Goal: Task Accomplishment & Management: Manage account settings

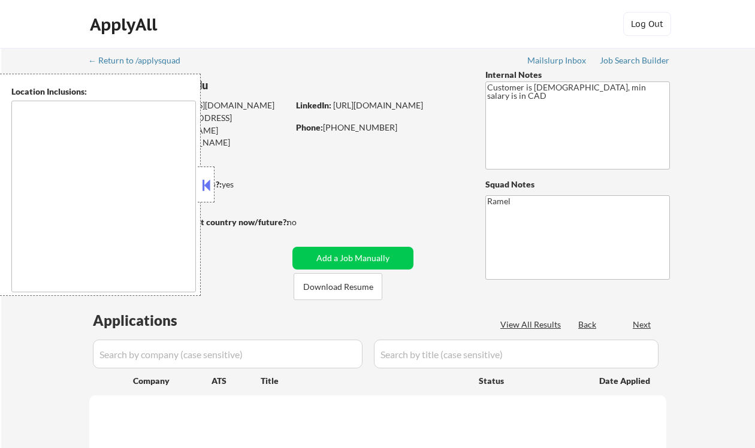
type textarea "Toronto, ON Etobicoke, ON Scarborough, ON North York, ON East York, ON York, ON…"
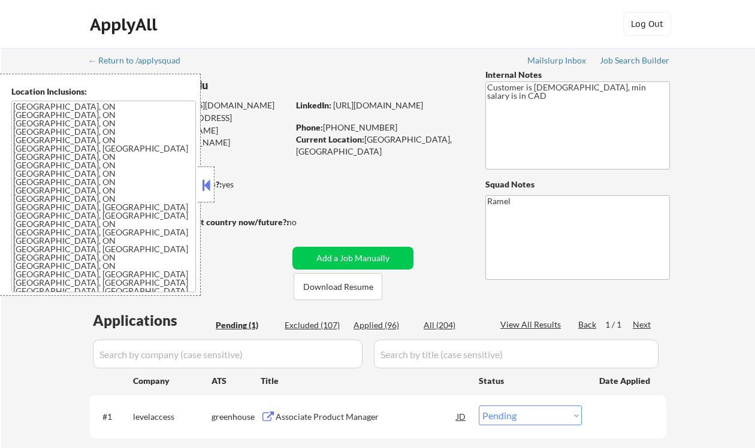
drag, startPoint x: 214, startPoint y: 190, endPoint x: 224, endPoint y: 191, distance: 10.3
click at [215, 190] on body "← Return to /applysquad Mailslurp Inbox Job Search Builder Chimere Ogudu User E…" at bounding box center [377, 224] width 755 height 448
click at [21, 354] on div "← Return to /applysquad Mailslurp Inbox Job Search Builder Chimere Ogudu User E…" at bounding box center [378, 269] width 754 height 443
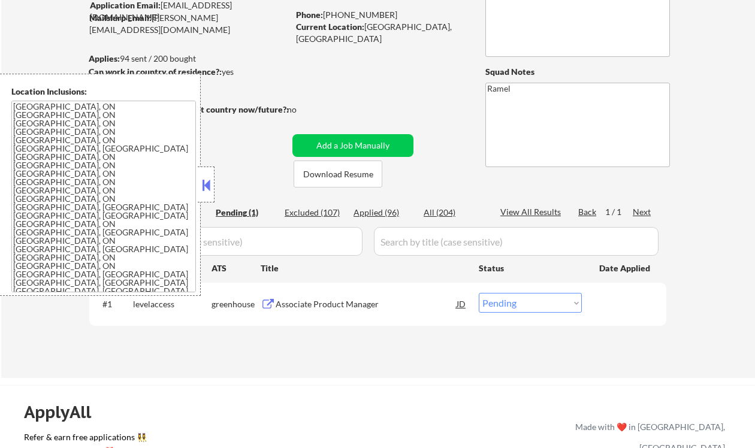
scroll to position [159, 0]
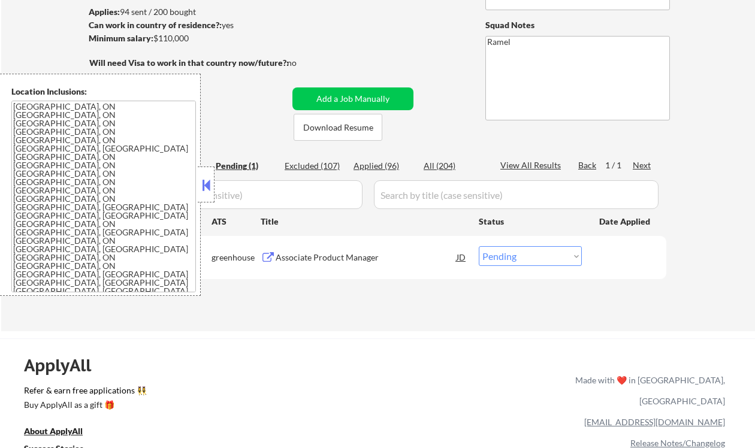
click at [282, 351] on div "ApplyAll Refer & earn free applications 👯‍♀️ Buy ApplyAll as a gift 🎁 About App…" at bounding box center [377, 442] width 755 height 190
click at [275, 310] on div "← Return to /applysquad Mailslurp Inbox Job Search Builder Chimere Ogudu User E…" at bounding box center [378, 105] width 598 height 433
click at [203, 177] on button at bounding box center [206, 185] width 13 height 18
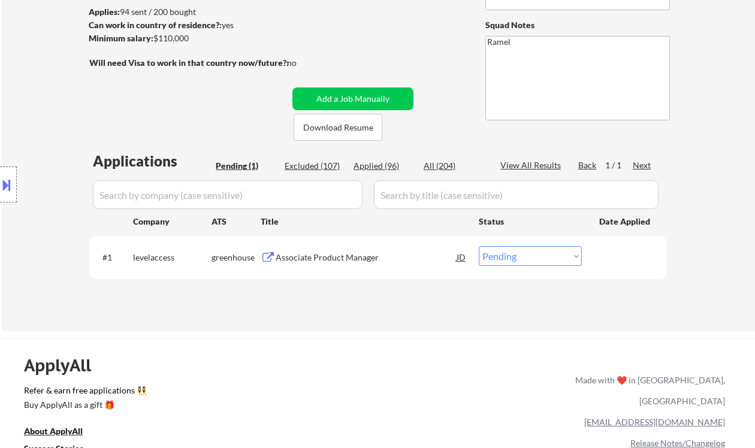
click at [330, 262] on div "Associate Product Manager" at bounding box center [366, 258] width 181 height 12
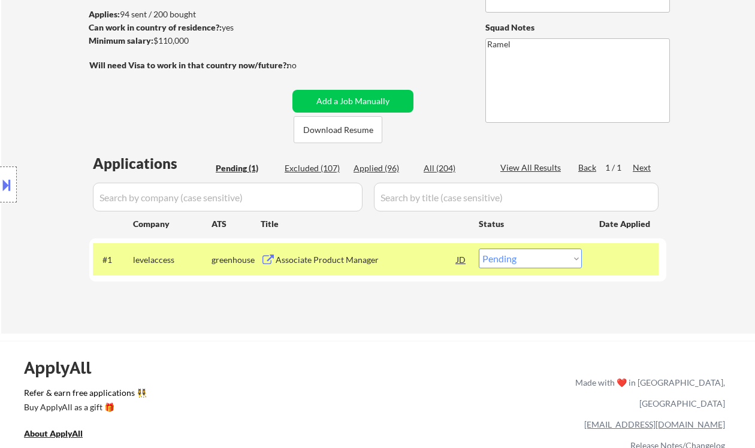
scroll to position [240, 0]
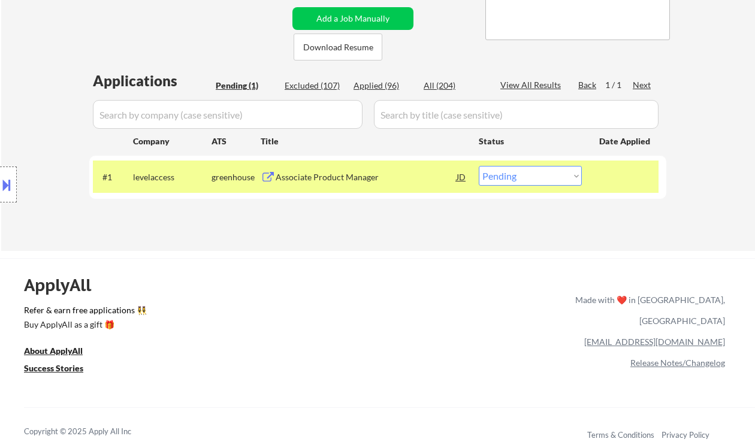
click at [515, 177] on select "Choose an option... Pending Applied Excluded (Questions) Excluded (Expired) Exc…" at bounding box center [530, 176] width 103 height 20
select select ""applied""
click at [479, 166] on select "Choose an option... Pending Applied Excluded (Questions) Excluded (Expired) Exc…" at bounding box center [530, 176] width 103 height 20
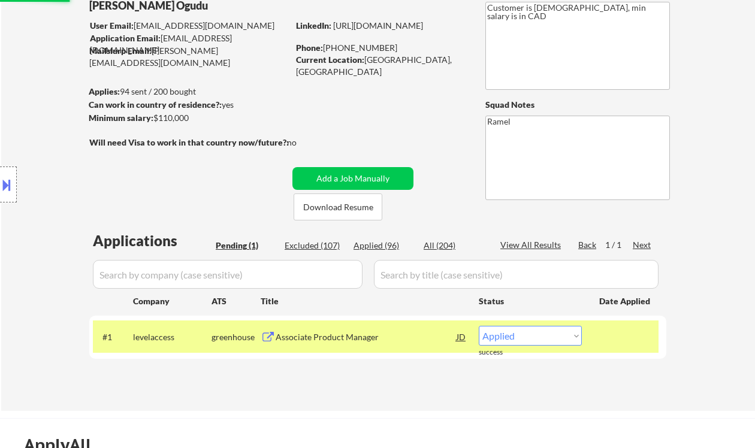
scroll to position [0, 0]
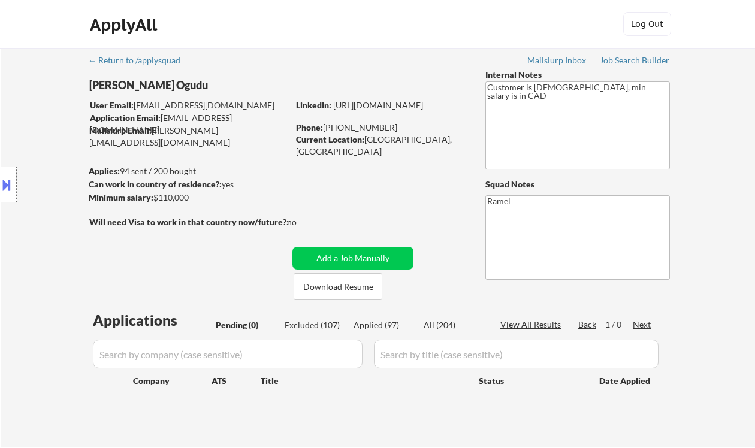
drag, startPoint x: 47, startPoint y: 62, endPoint x: 114, endPoint y: 0, distance: 90.8
click at [48, 61] on div "← Return to /applysquad Mailslurp Inbox Job Search Builder Chimere Ogudu User E…" at bounding box center [378, 248] width 754 height 400
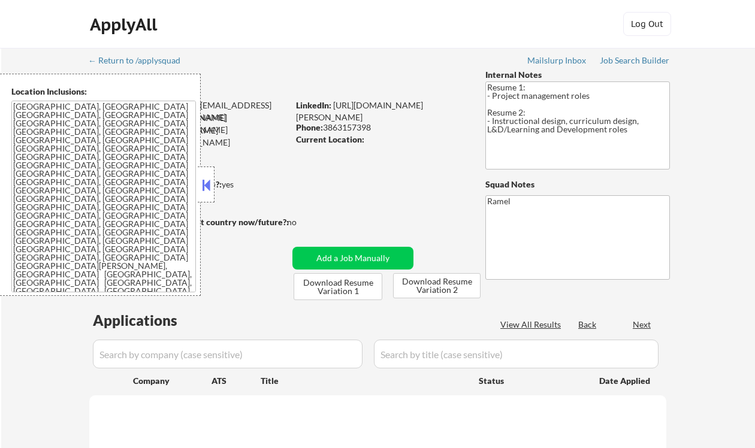
select select ""pending""
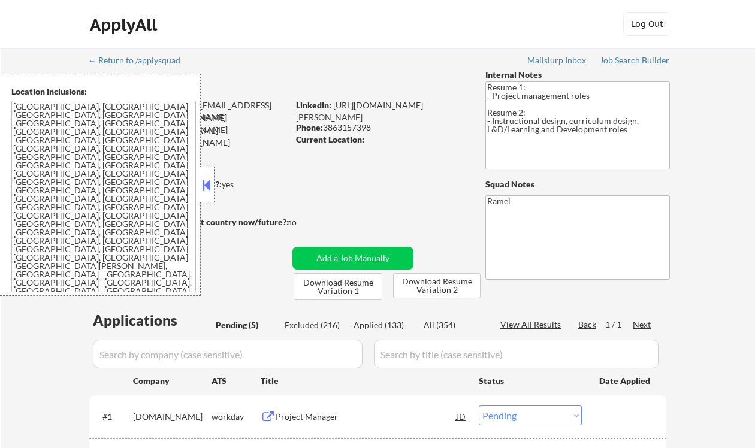
drag, startPoint x: 210, startPoint y: 189, endPoint x: 212, endPoint y: 181, distance: 7.9
click at [210, 188] on button at bounding box center [206, 185] width 13 height 18
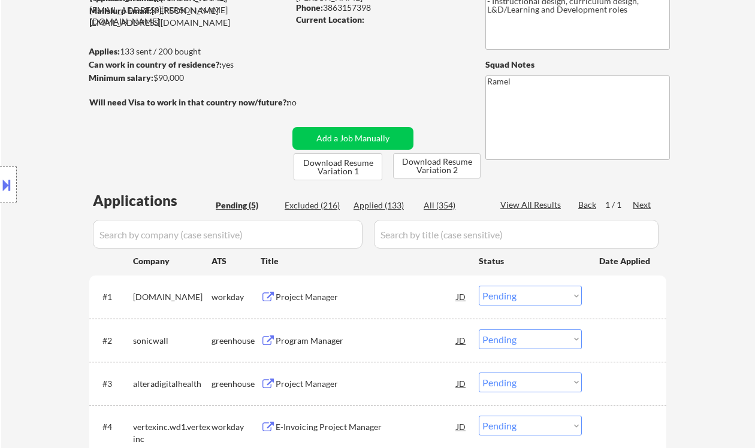
scroll to position [159, 0]
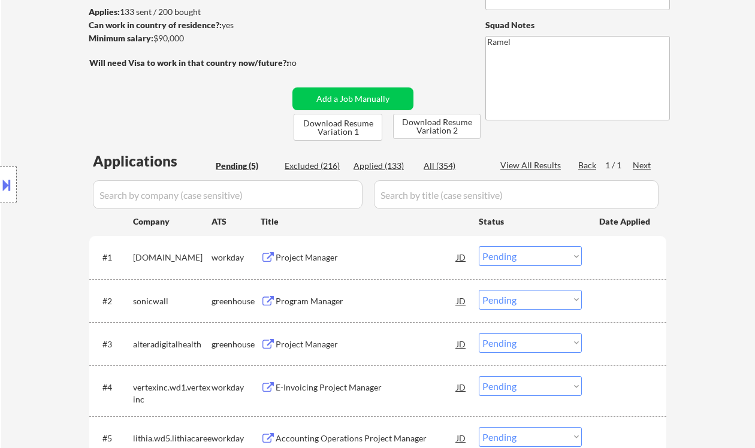
click at [399, 166] on div "Applied (133)" at bounding box center [384, 166] width 60 height 12
select select ""applied""
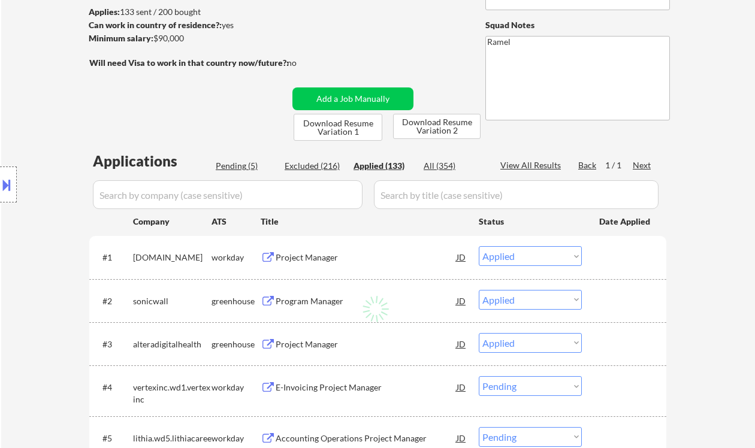
select select ""applied""
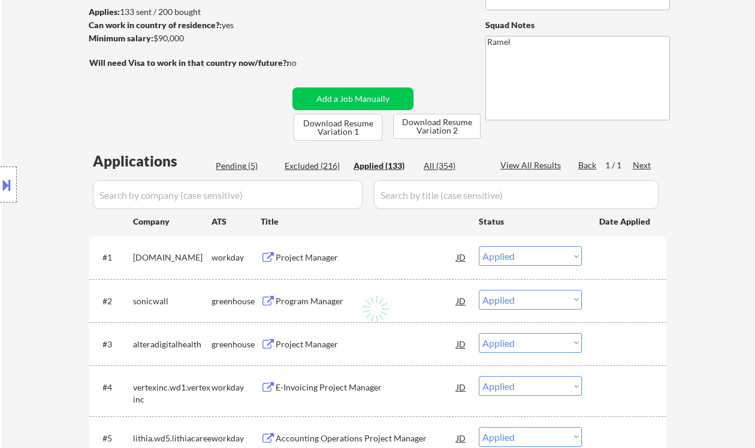
select select ""applied""
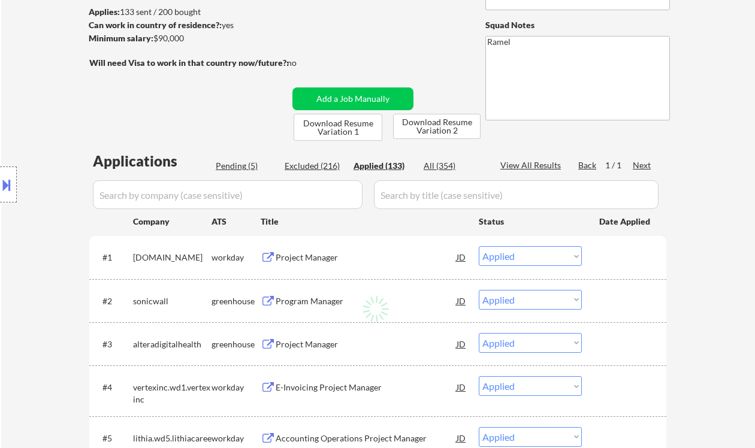
select select ""applied""
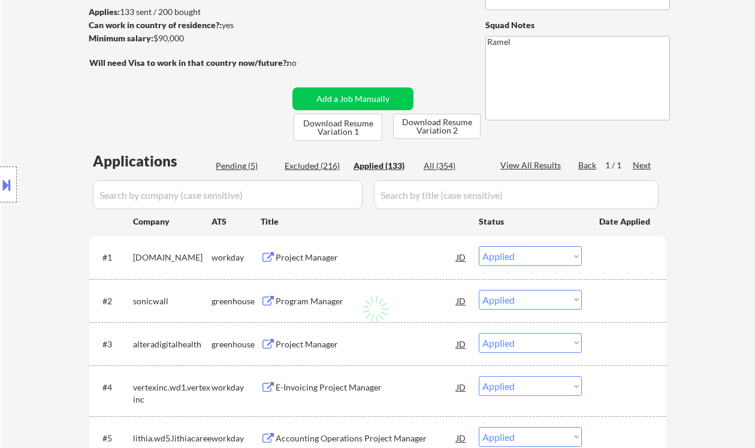
select select ""applied""
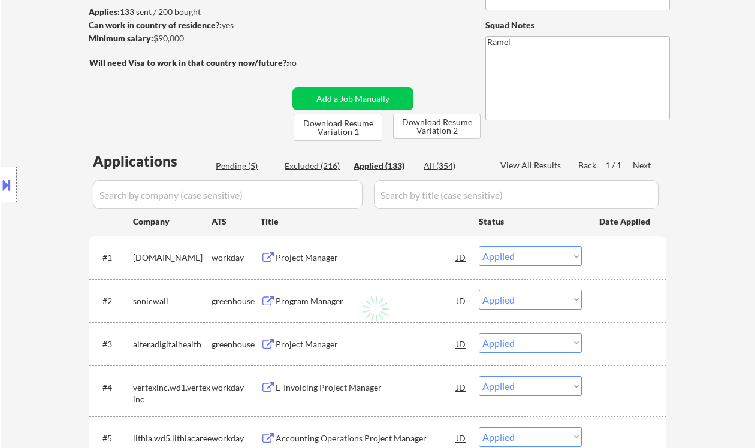
select select ""applied""
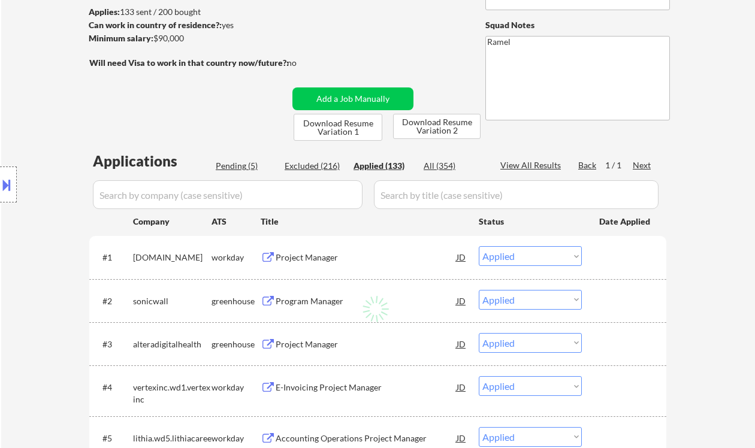
select select ""applied""
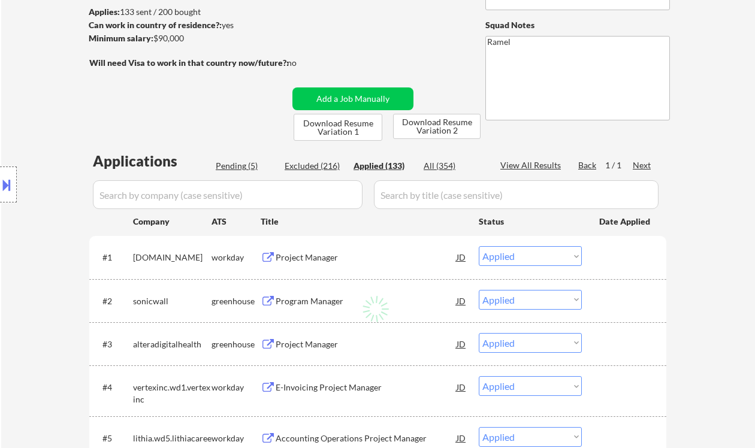
select select ""applied""
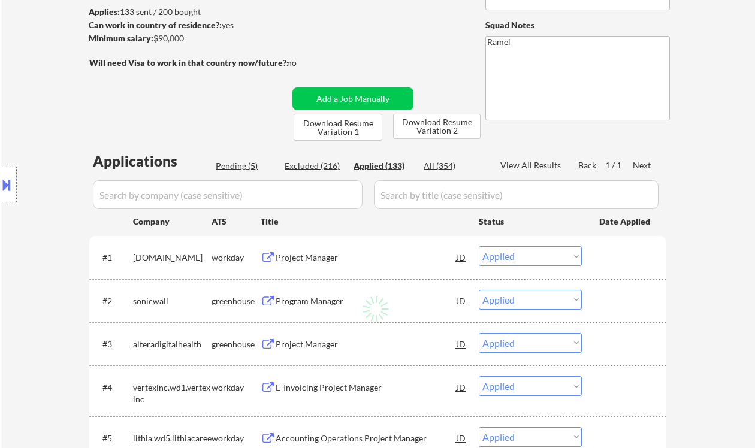
select select ""applied""
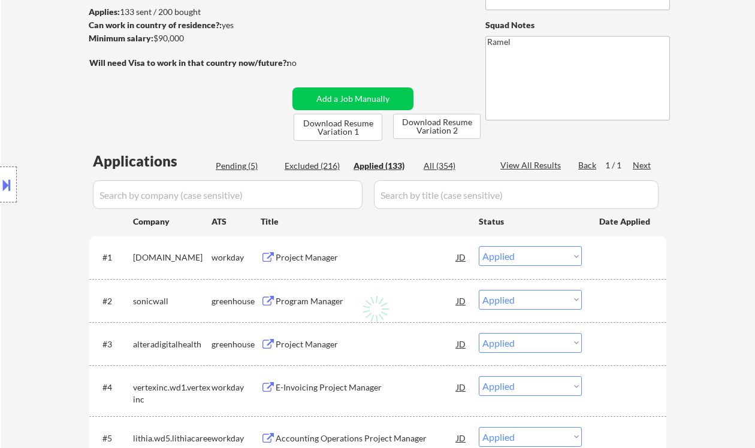
select select ""applied""
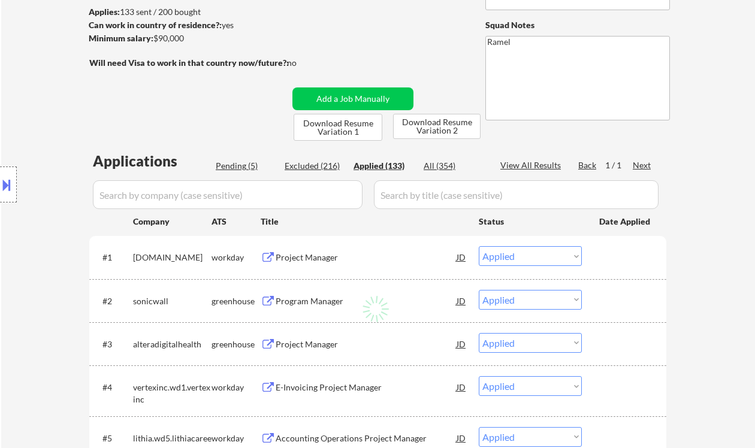
select select ""applied""
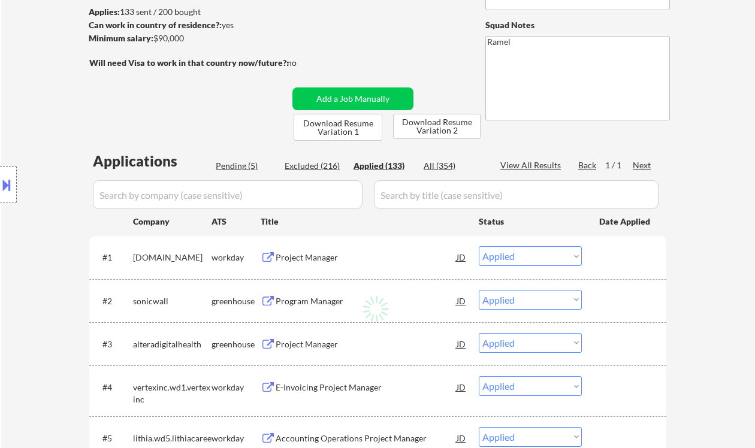
select select ""applied""
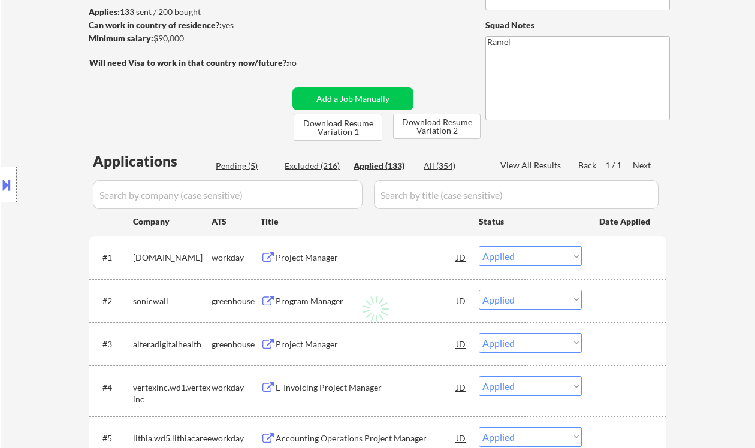
select select ""applied""
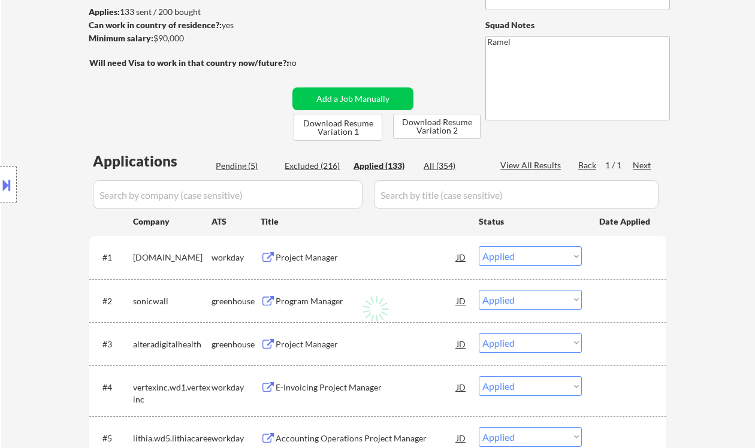
select select ""applied""
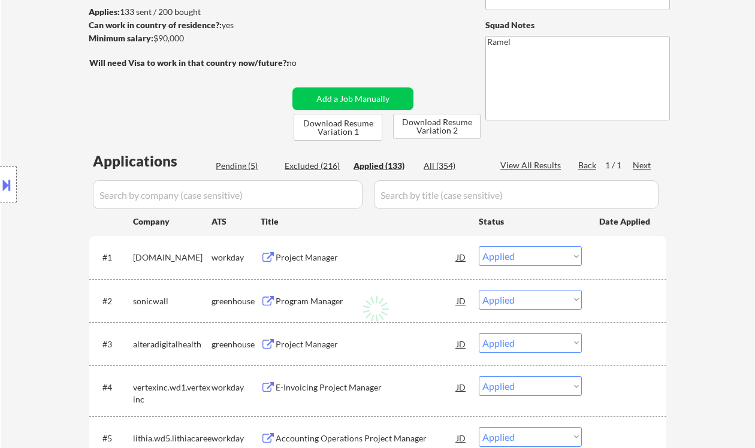
select select ""applied""
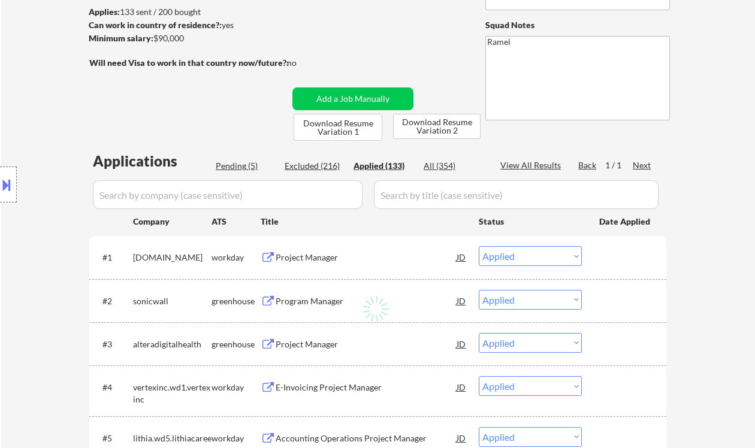
select select ""applied""
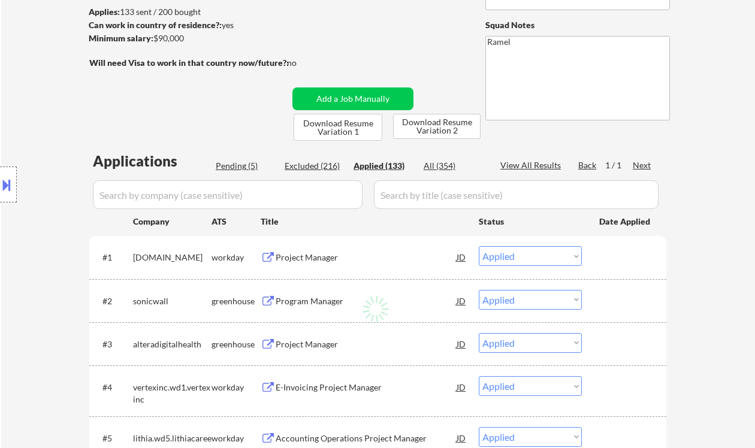
select select ""applied""
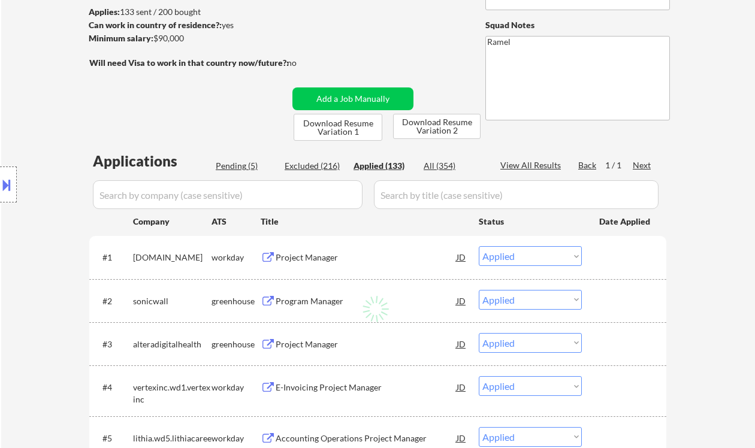
select select ""applied""
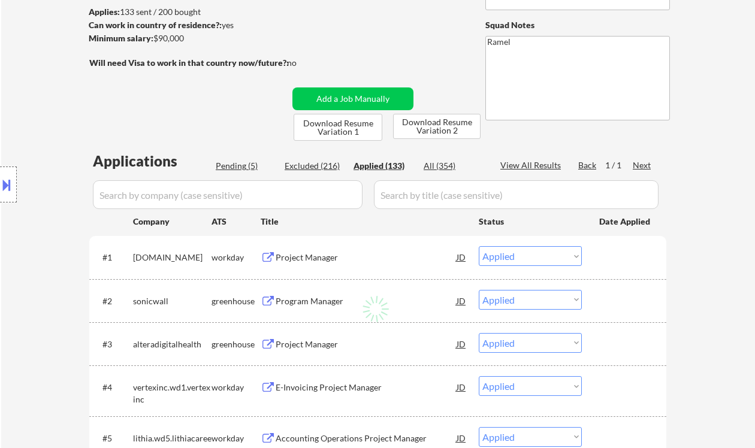
select select ""applied""
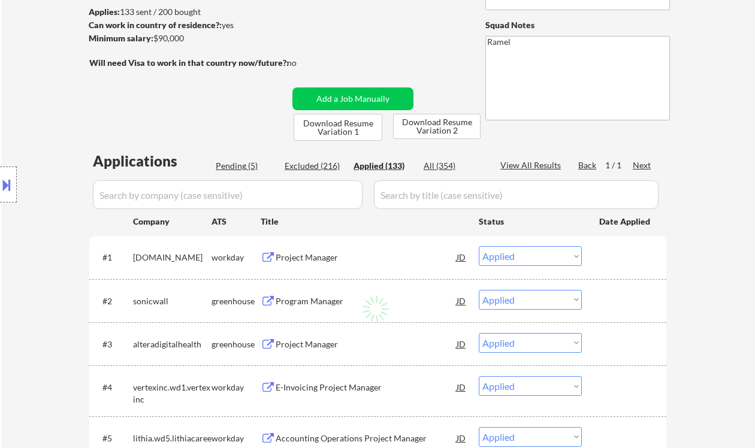
select select ""applied""
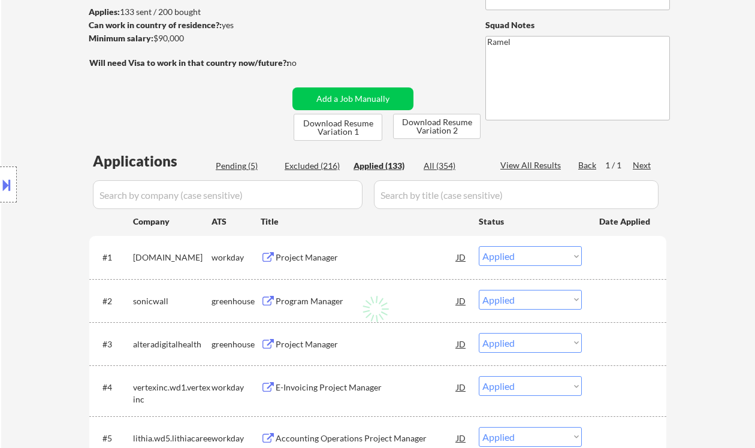
select select ""applied""
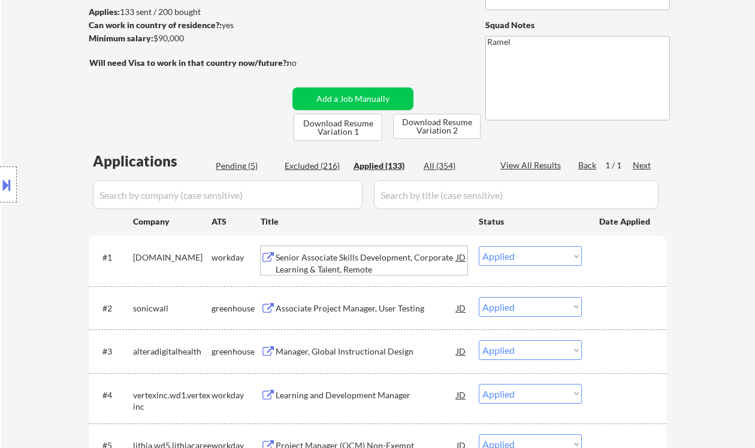
click at [349, 265] on div "Senior Associate Skills Development, Corporate Learning & Talent, Remote" at bounding box center [366, 263] width 181 height 23
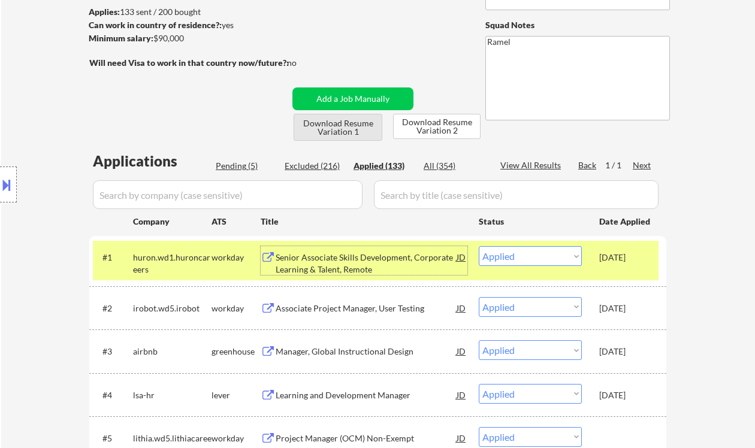
click at [307, 126] on button "Download Resume Variation 1" at bounding box center [338, 127] width 89 height 27
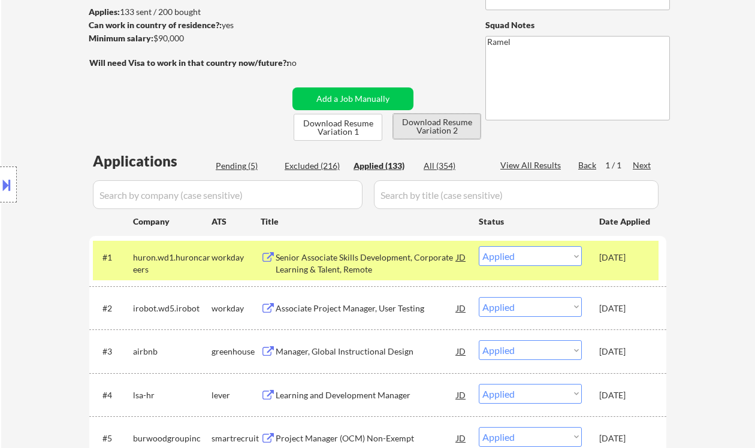
drag, startPoint x: 427, startPoint y: 125, endPoint x: 412, endPoint y: 134, distance: 17.3
click at [427, 125] on button "Download Resume Variation 2" at bounding box center [437, 126] width 88 height 25
drag, startPoint x: 30, startPoint y: 27, endPoint x: 96, endPoint y: 0, distance: 71.8
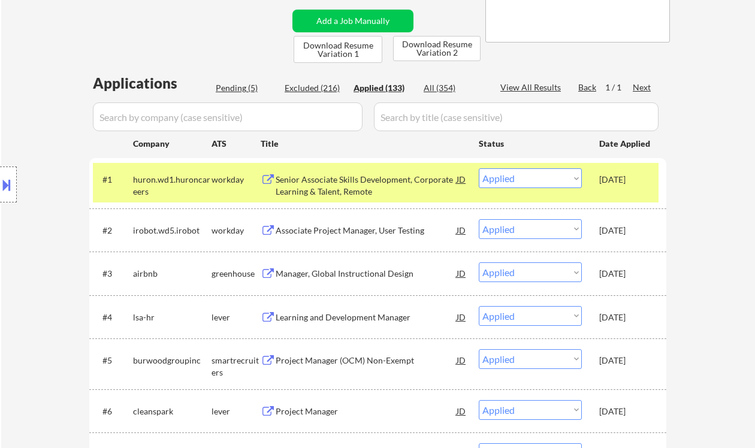
scroll to position [240, 0]
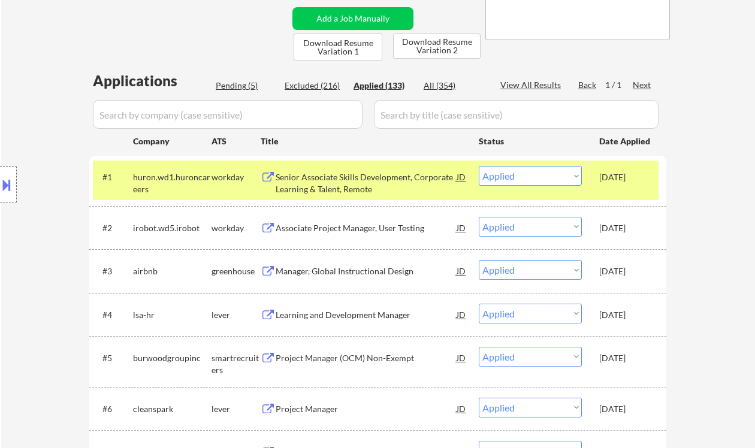
click at [243, 88] on div "Pending (5)" at bounding box center [246, 86] width 60 height 12
select select ""pending""
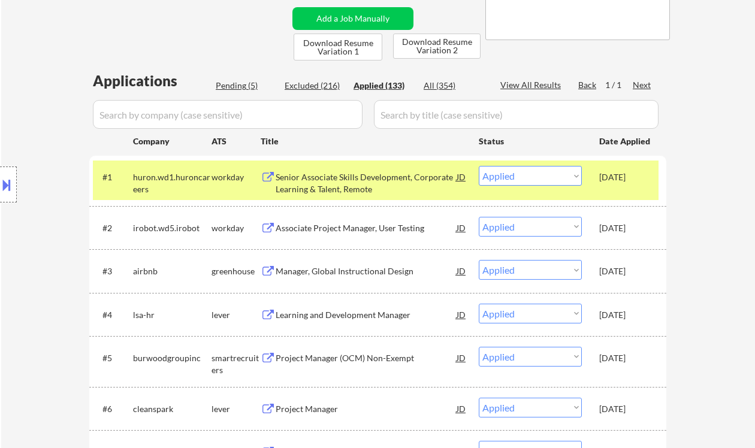
select select ""pending""
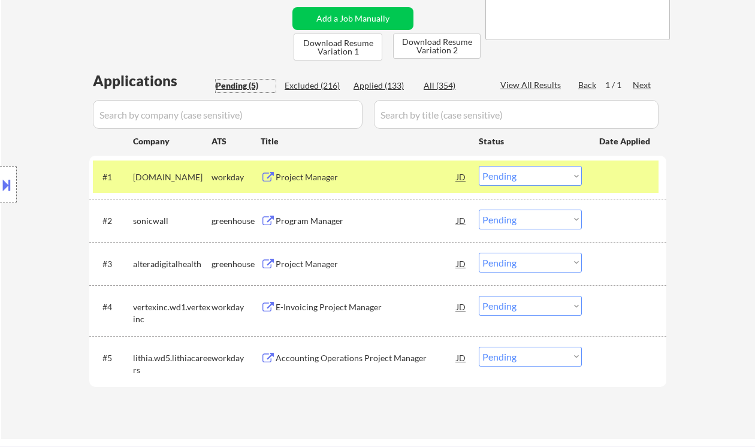
click at [309, 177] on div "Project Manager" at bounding box center [366, 177] width 181 height 12
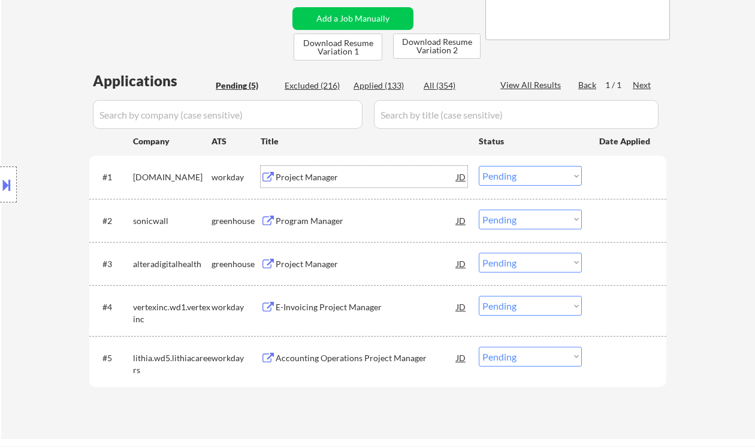
scroll to position [80, 0]
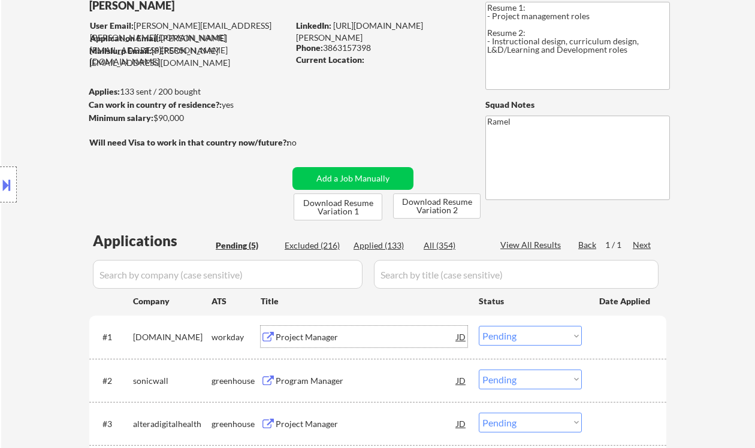
click at [346, 49] on div "Phone: 3863157398" at bounding box center [381, 48] width 170 height 12
copy div "3863157398"
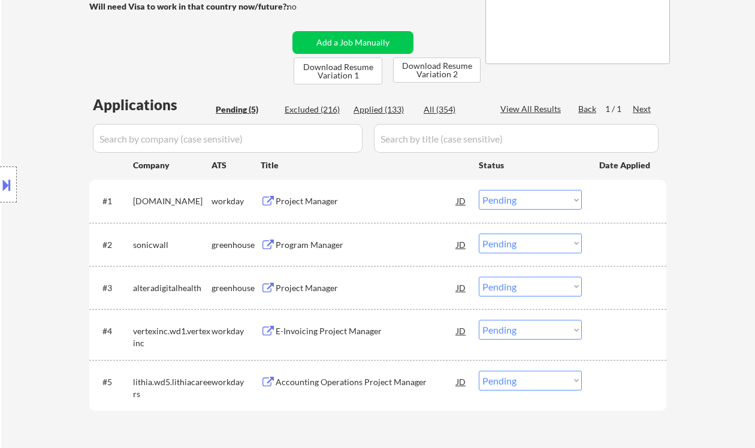
scroll to position [240, 0]
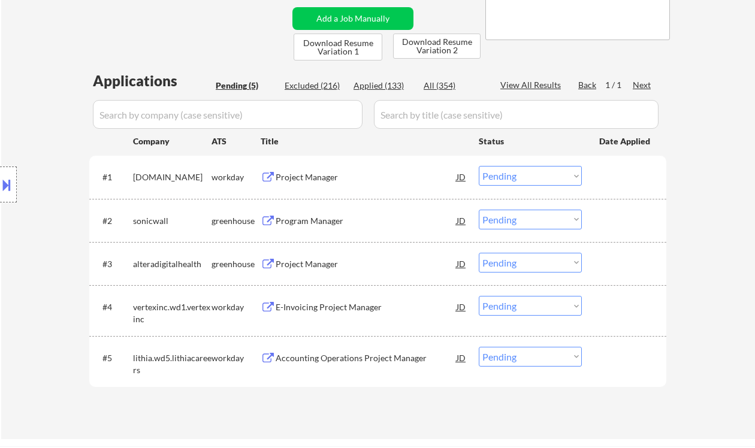
click at [527, 179] on select "Choose an option... Pending Applied Excluded (Questions) Excluded (Expired) Exc…" at bounding box center [530, 176] width 103 height 20
click at [479, 166] on select "Choose an option... Pending Applied Excluded (Questions) Excluded (Expired) Exc…" at bounding box center [530, 176] width 103 height 20
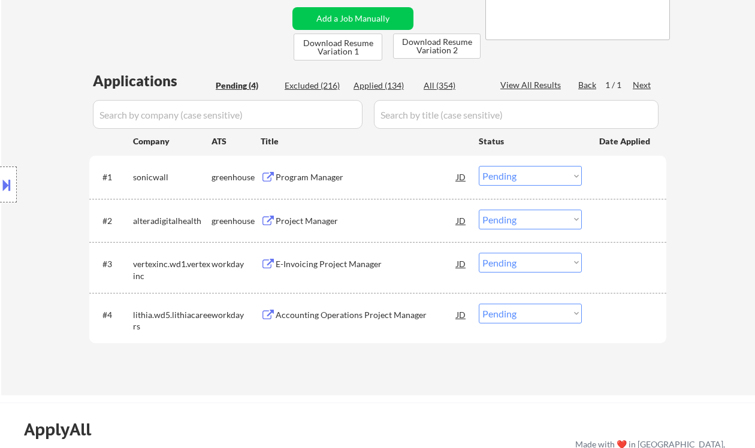
click at [319, 173] on div "Program Manager" at bounding box center [366, 177] width 181 height 12
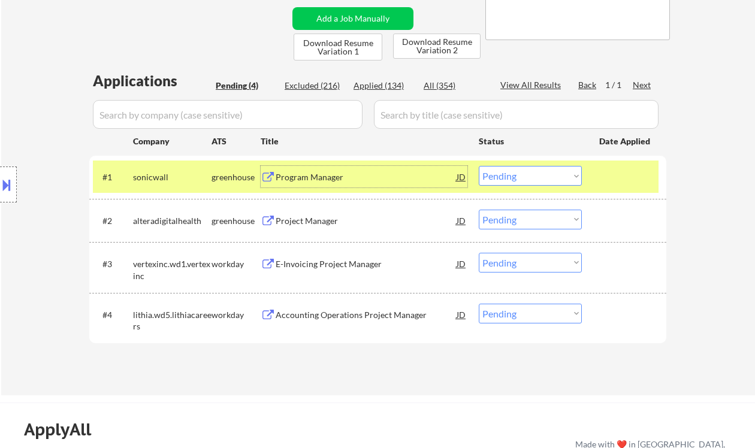
drag, startPoint x: 511, startPoint y: 174, endPoint x: 512, endPoint y: 185, distance: 10.9
click at [511, 174] on select "Choose an option... Pending Applied Excluded (Questions) Excluded (Expired) Exc…" at bounding box center [530, 176] width 103 height 20
click at [479, 166] on select "Choose an option... Pending Applied Excluded (Questions) Excluded (Expired) Exc…" at bounding box center [530, 176] width 103 height 20
click at [318, 218] on div "Project Manager" at bounding box center [366, 221] width 181 height 12
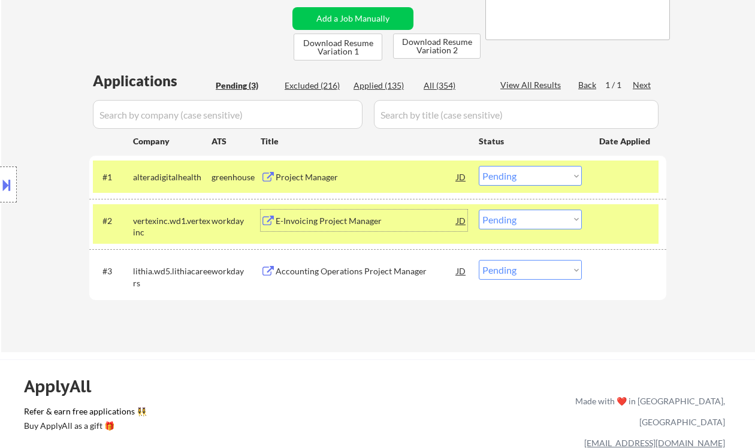
drag, startPoint x: 508, startPoint y: 171, endPoint x: 521, endPoint y: 184, distance: 17.8
click at [508, 171] on select "Choose an option... Pending Applied Excluded (Questions) Excluded (Expired) Exc…" at bounding box center [530, 176] width 103 height 20
click at [479, 166] on select "Choose an option... Pending Applied Excluded (Questions) Excluded (Expired) Exc…" at bounding box center [530, 176] width 103 height 20
click at [314, 228] on div "E-Invoicing Project Manager" at bounding box center [366, 221] width 181 height 22
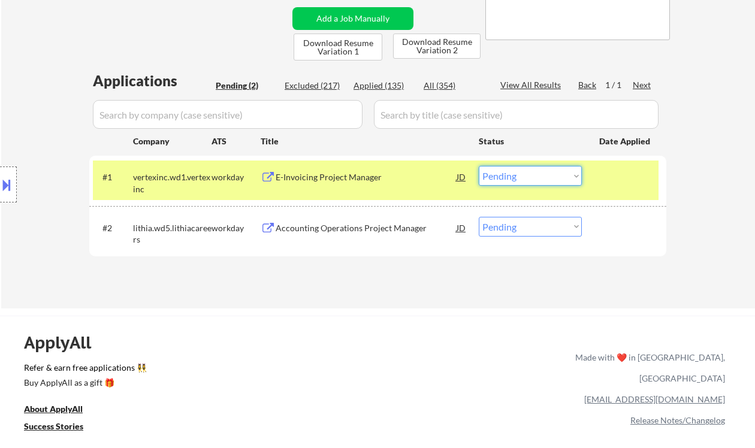
click at [530, 173] on select "Choose an option... Pending Applied Excluded (Questions) Excluded (Expired) Exc…" at bounding box center [530, 176] width 103 height 20
click at [479, 166] on select "Choose an option... Pending Applied Excluded (Questions) Excluded (Expired) Exc…" at bounding box center [530, 176] width 103 height 20
click at [368, 231] on div "Accounting Operations Project Manager" at bounding box center [366, 228] width 181 height 12
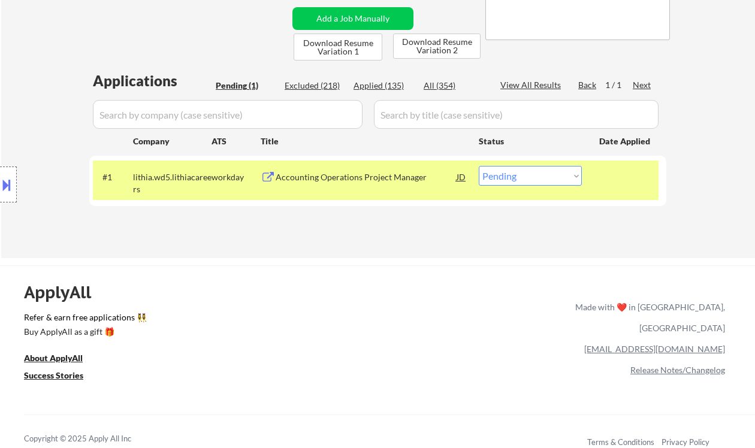
click at [553, 179] on select "Choose an option... Pending Applied Excluded (Questions) Excluded (Expired) Exc…" at bounding box center [530, 176] width 103 height 20
select select ""excluded__bad_match_""
click at [479, 166] on select "Choose an option... Pending Applied Excluded (Questions) Excluded (Expired) Exc…" at bounding box center [530, 176] width 103 height 20
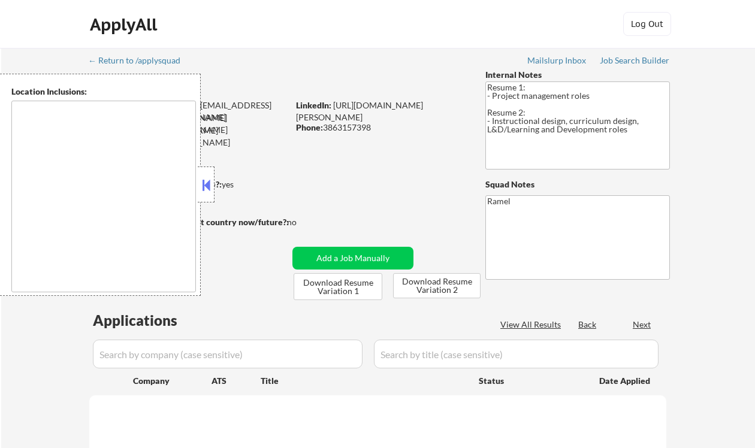
select select ""pending""
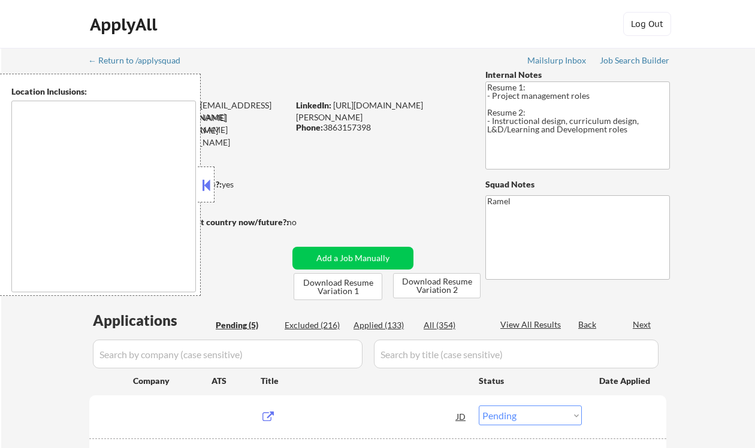
type textarea "[GEOGRAPHIC_DATA], [GEOGRAPHIC_DATA] [GEOGRAPHIC_DATA], [GEOGRAPHIC_DATA] [GEOG…"
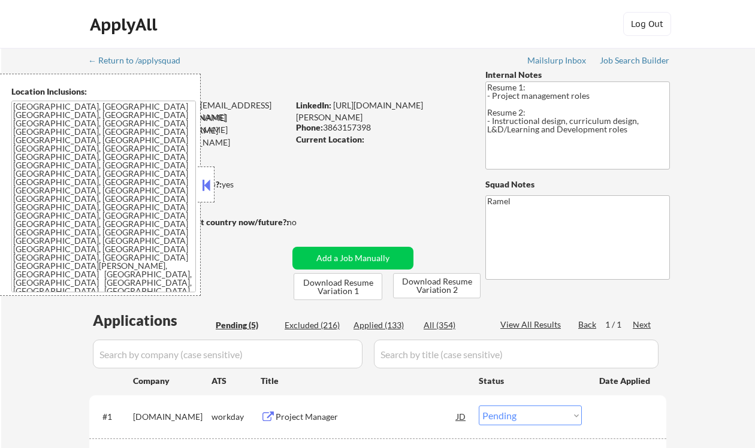
click at [211, 182] on button at bounding box center [206, 185] width 13 height 18
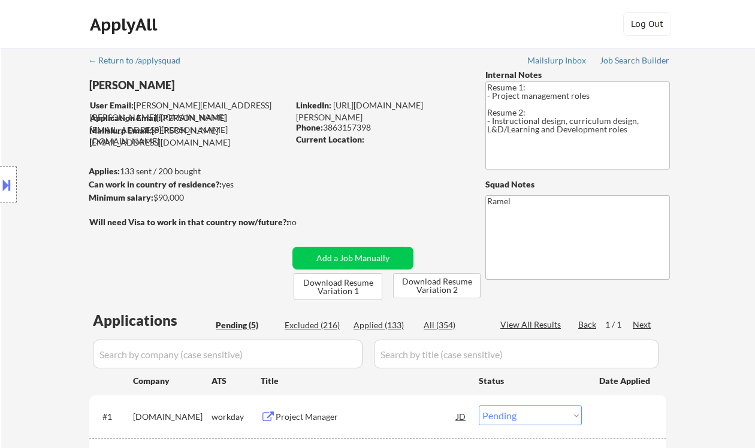
scroll to position [159, 0]
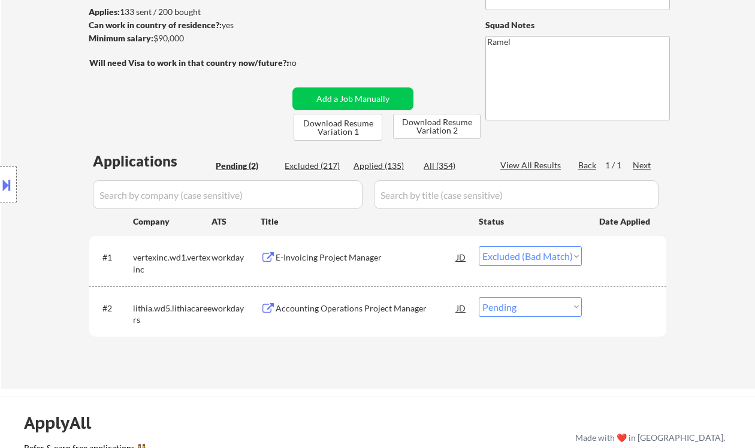
select select ""pending""
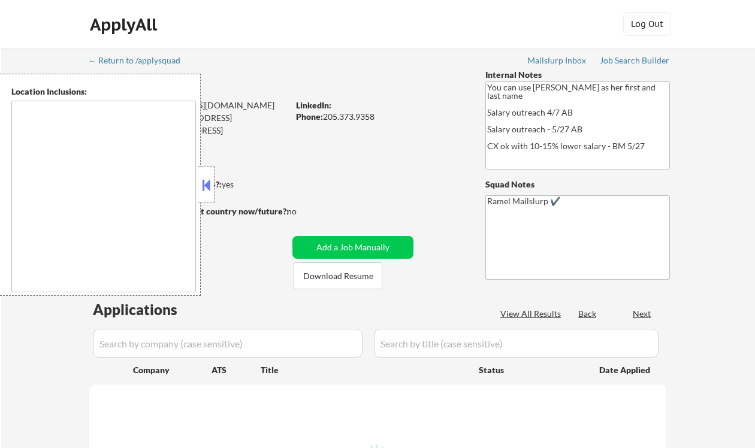
type textarea "Birmingham, AL Homewood, AL Mountain Brook, AL Vestavia Hills, AL Hoover, AL Ir…"
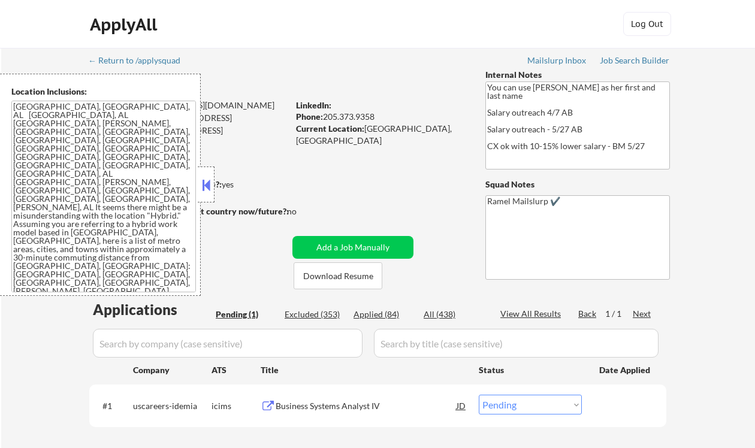
click at [207, 181] on button at bounding box center [206, 185] width 13 height 18
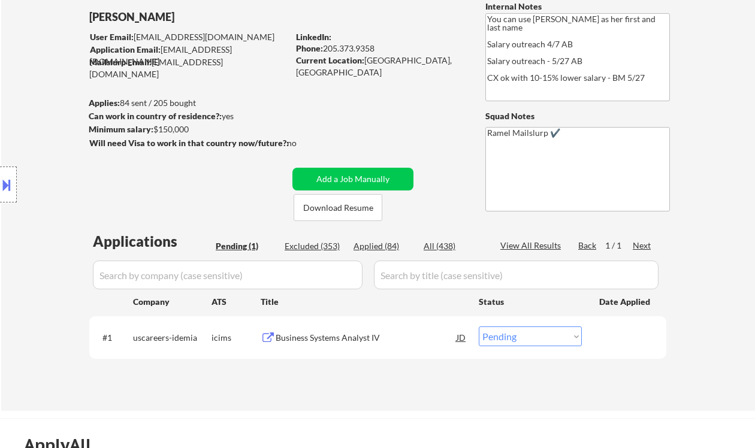
scroll to position [159, 0]
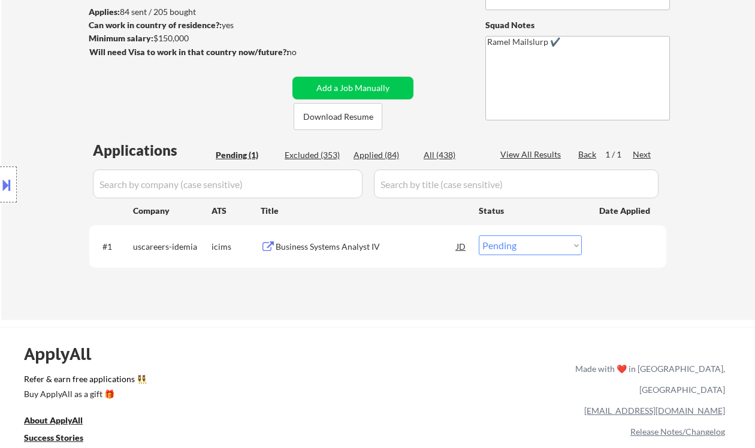
drag, startPoint x: 35, startPoint y: 173, endPoint x: 183, endPoint y: 164, distance: 148.9
click at [35, 173] on div "Location Inclusions:" at bounding box center [107, 185] width 215 height 222
click at [315, 251] on div "Business Systems Analyst IV" at bounding box center [366, 247] width 181 height 12
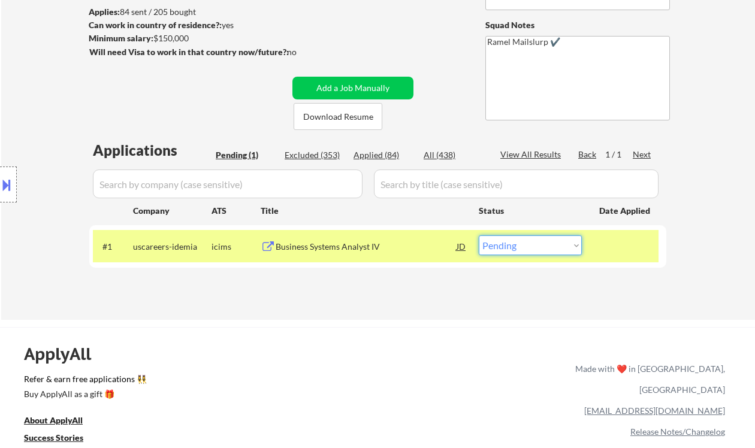
click at [526, 244] on select "Choose an option... Pending Applied Excluded (Questions) Excluded (Expired) Exc…" at bounding box center [530, 246] width 103 height 20
select select ""excluded__bad_match_""
click at [479, 236] on select "Choose an option... Pending Applied Excluded (Questions) Excluded (Expired) Exc…" at bounding box center [530, 246] width 103 height 20
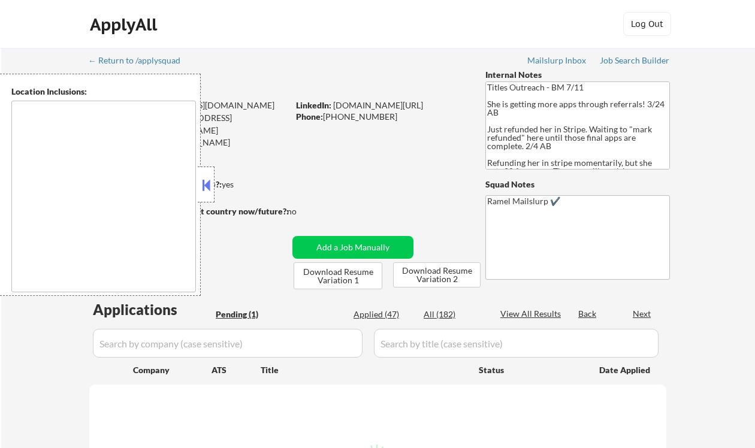
click at [205, 180] on button at bounding box center [206, 185] width 13 height 18
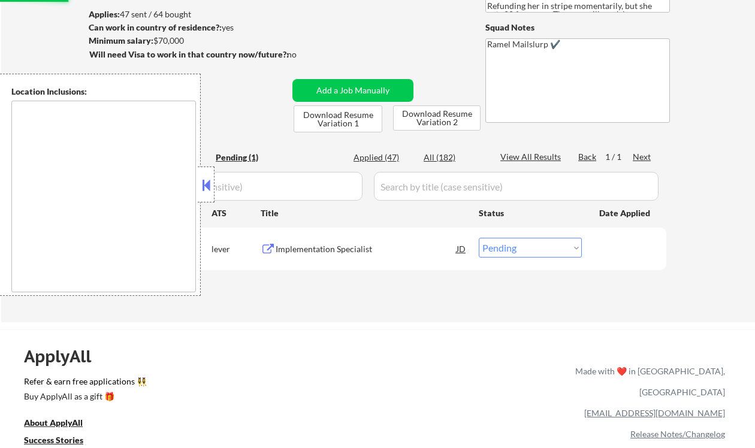
scroll to position [159, 0]
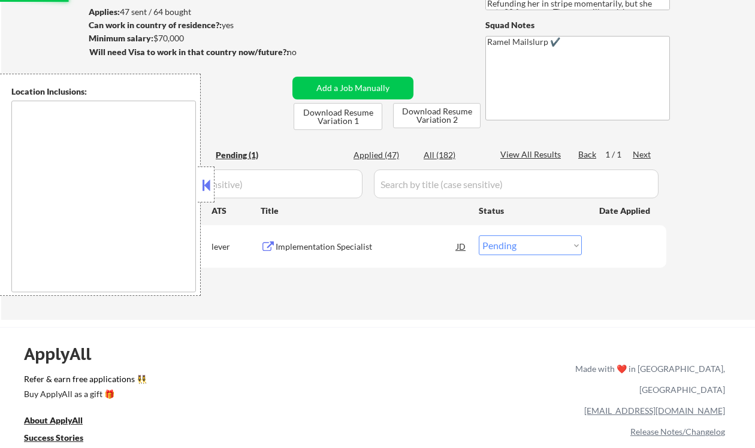
click at [207, 189] on button at bounding box center [206, 185] width 13 height 18
click at [330, 249] on div "Implementation Specialist" at bounding box center [366, 247] width 181 height 12
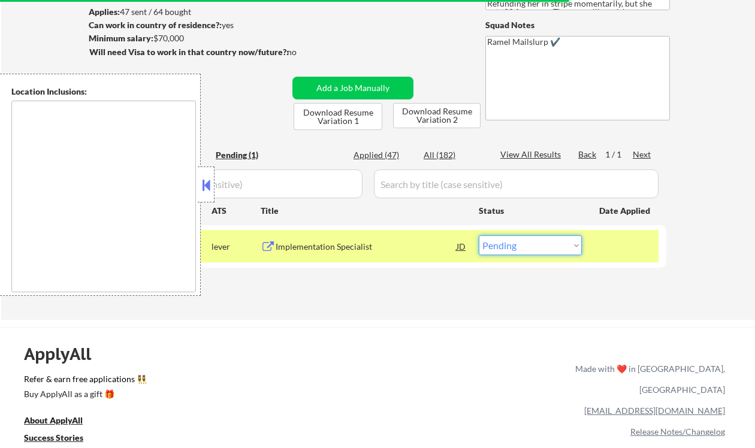
click at [521, 244] on select "Choose an option... Pending Applied Excluded (Questions) Excluded (Expired) Exc…" at bounding box center [530, 246] width 103 height 20
select select ""excluded__bad_match_""
click at [479, 236] on select "Choose an option... Pending Applied Excluded (Questions) Excluded (Expired) Exc…" at bounding box center [530, 246] width 103 height 20
click at [210, 183] on button at bounding box center [206, 185] width 13 height 18
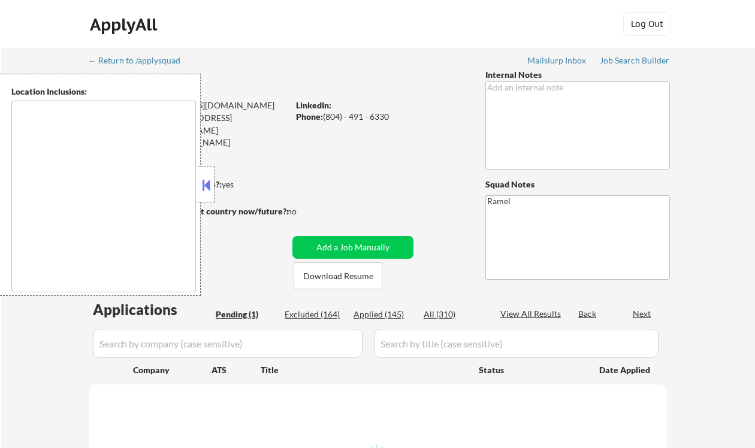
select select ""pending""
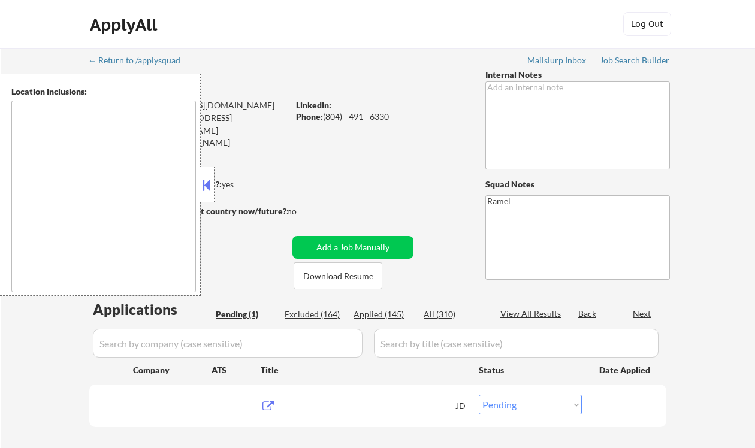
type textarea "[PERSON_NAME], [GEOGRAPHIC_DATA], [GEOGRAPHIC_DATA], [GEOGRAPHIC_DATA] [GEOGRAP…"
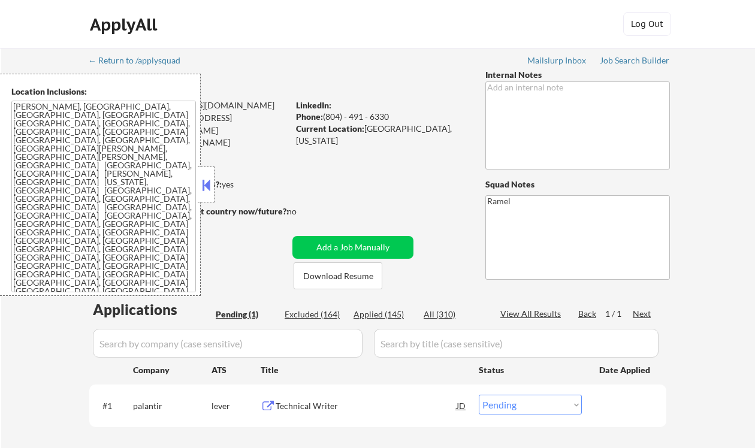
click at [207, 189] on button at bounding box center [206, 185] width 13 height 18
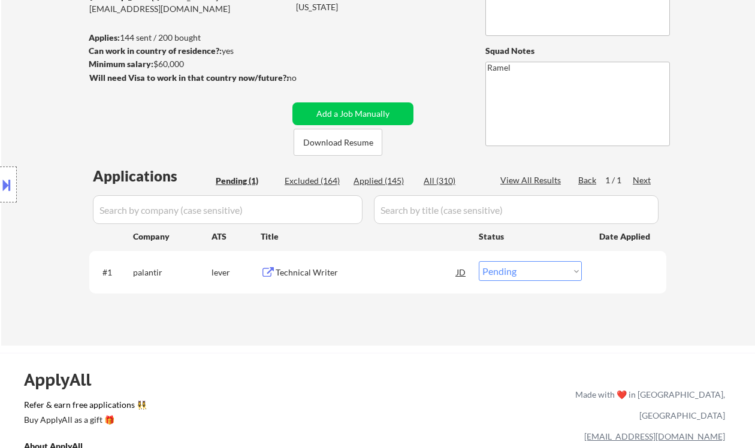
scroll to position [159, 0]
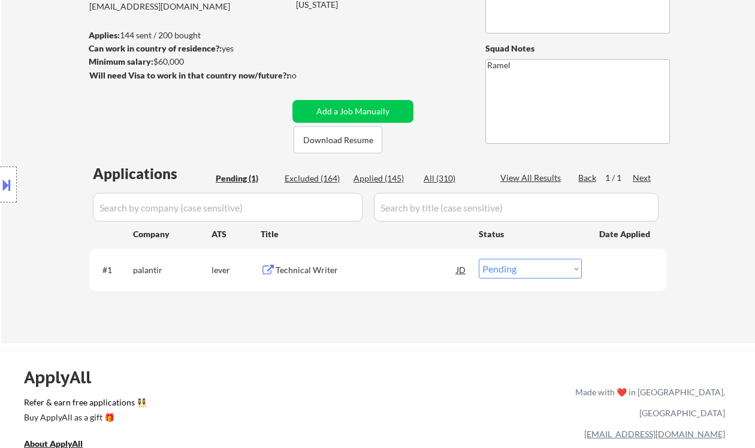
click at [284, 67] on div "← Return to /applysquad Mailslurp Inbox Job Search Builder [PERSON_NAME] User E…" at bounding box center [378, 123] width 598 height 422
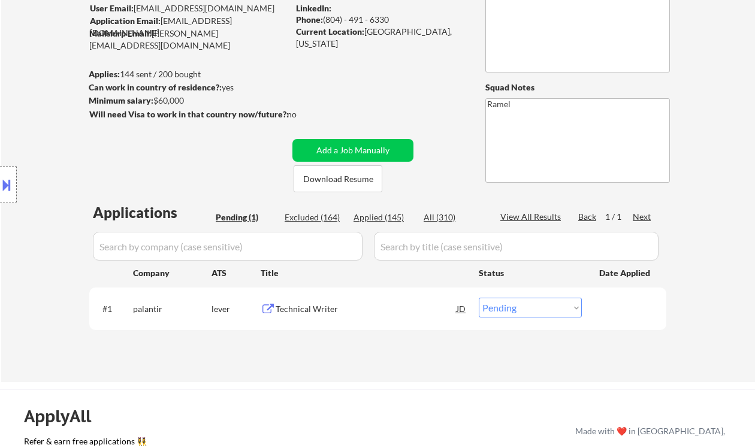
scroll to position [80, 0]
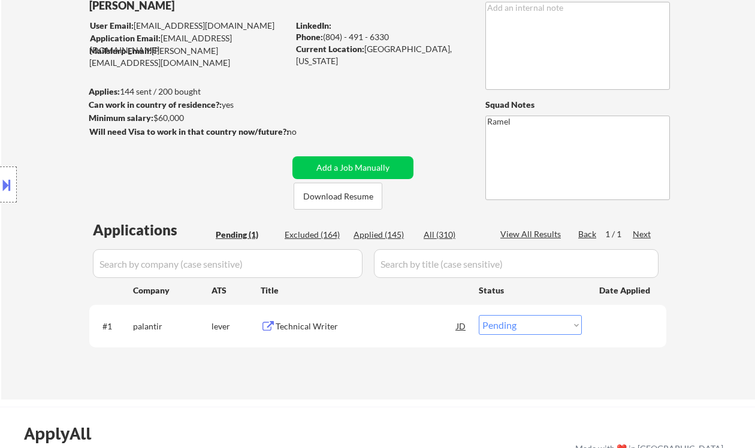
click at [57, 141] on div "Location Inclusions: [PERSON_NAME], [GEOGRAPHIC_DATA] [GEOGRAPHIC_DATA], [GEOGR…" at bounding box center [107, 185] width 215 height 222
click at [316, 329] on div "Technical Writer" at bounding box center [366, 327] width 181 height 12
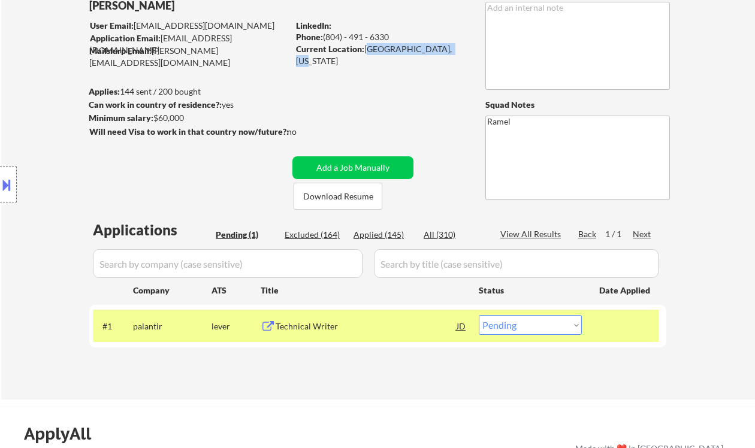
drag, startPoint x: 367, startPoint y: 50, endPoint x: 455, endPoint y: 53, distance: 88.8
click at [455, 53] on div "Current Location: [GEOGRAPHIC_DATA], [US_STATE]" at bounding box center [381, 54] width 170 height 23
copy div "[GEOGRAPHIC_DATA], [US_STATE]"
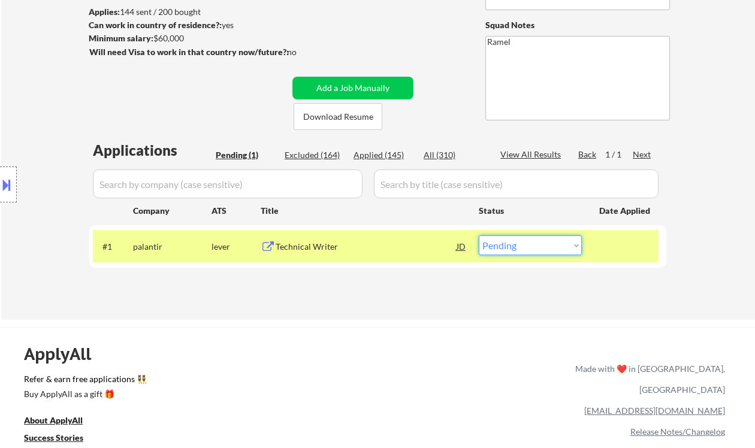
drag, startPoint x: 520, startPoint y: 247, endPoint x: 517, endPoint y: 254, distance: 7.6
click at [519, 247] on select "Choose an option... Pending Applied Excluded (Questions) Excluded (Expired) Exc…" at bounding box center [530, 246] width 103 height 20
select select ""applied""
click at [479, 236] on select "Choose an option... Pending Applied Excluded (Questions) Excluded (Expired) Exc…" at bounding box center [530, 246] width 103 height 20
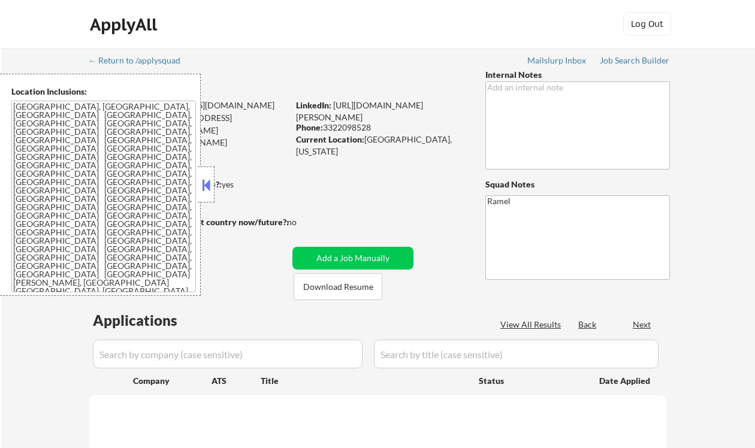
select select ""pending""
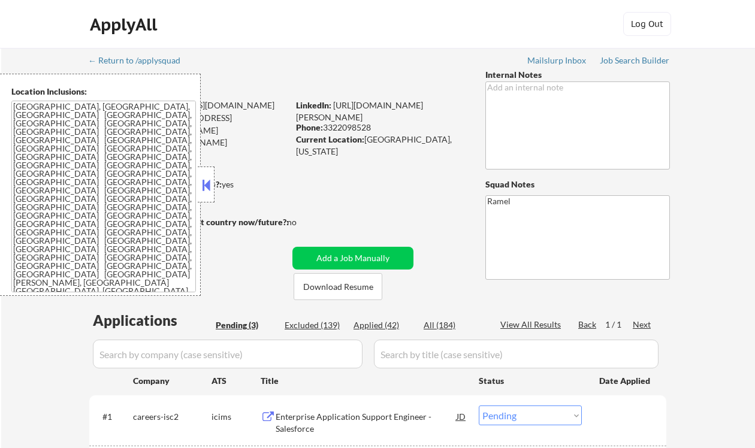
drag, startPoint x: 207, startPoint y: 186, endPoint x: 238, endPoint y: 192, distance: 31.9
click at [209, 186] on button at bounding box center [206, 185] width 13 height 18
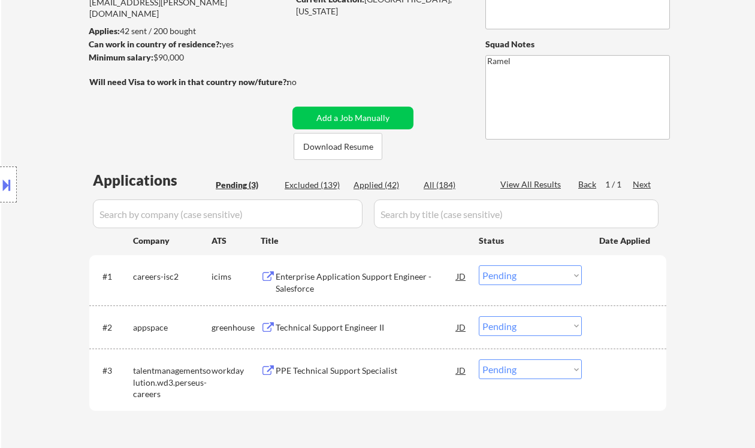
scroll to position [159, 0]
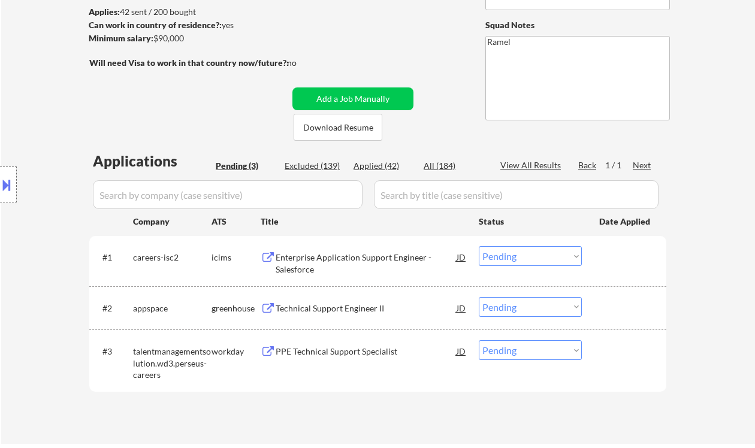
drag, startPoint x: 42, startPoint y: 104, endPoint x: 127, endPoint y: 115, distance: 85.8
click at [43, 104] on div "Location Inclusions: Orlando, FL Winter Park, FL Maitland, FL Altamonte Springs…" at bounding box center [107, 185] width 215 height 222
click at [342, 312] on div "Technical Support Engineer II" at bounding box center [366, 309] width 181 height 12
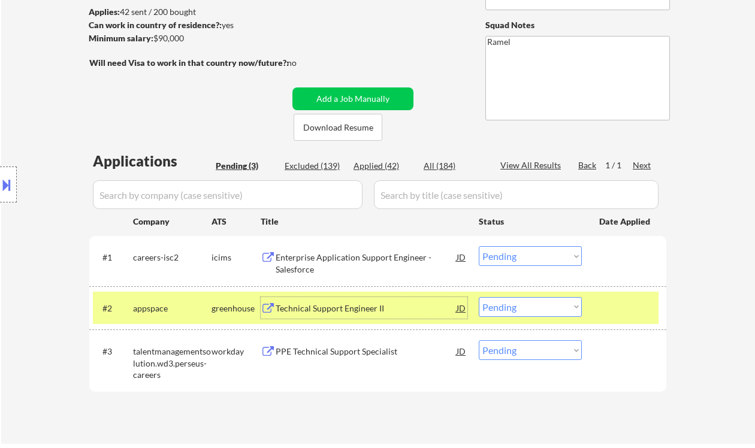
click at [523, 304] on select "Choose an option... Pending Applied Excluded (Questions) Excluded (Expired) Exc…" at bounding box center [530, 307] width 103 height 20
click at [479, 297] on select "Choose an option... Pending Applied Excluded (Questions) Excluded (Expired) Exc…" at bounding box center [530, 307] width 103 height 20
click at [342, 357] on div "PPE Technical Support Specialist" at bounding box center [366, 351] width 181 height 22
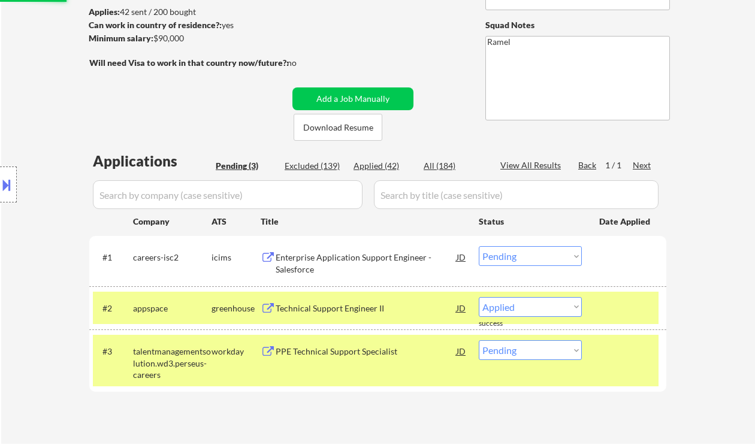
select select ""pending""
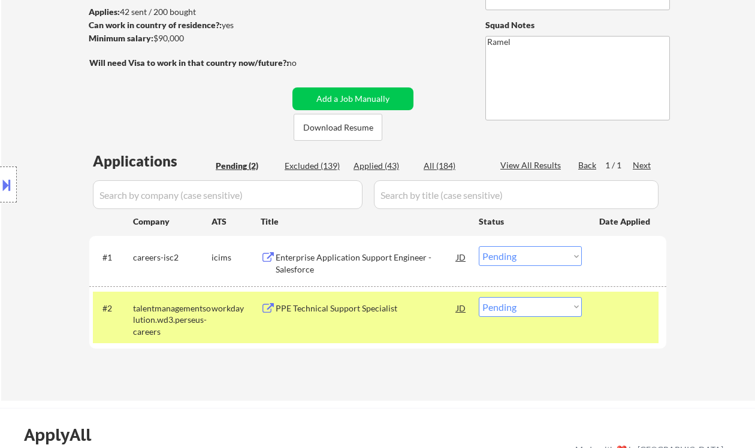
scroll to position [240, 0]
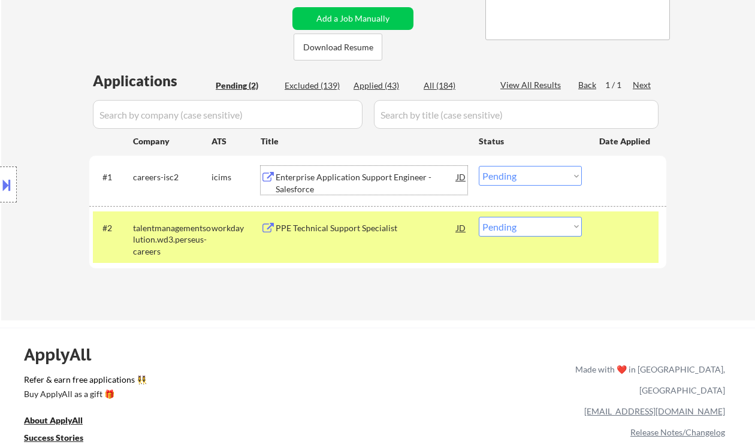
click at [352, 183] on div "Enterprise Application Support Engineer - Salesforce" at bounding box center [366, 182] width 181 height 23
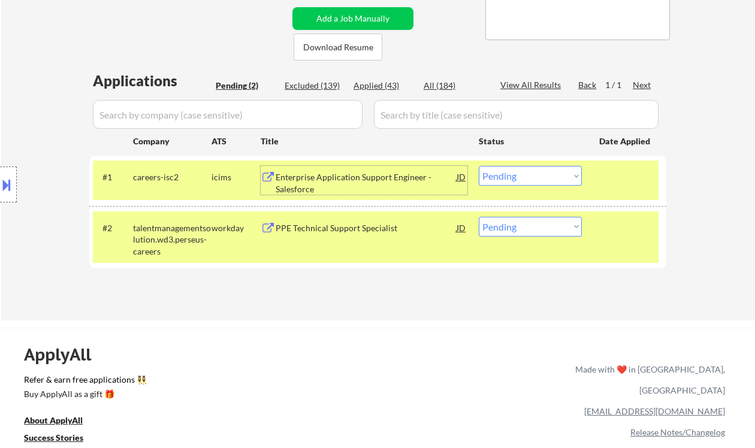
drag, startPoint x: 496, startPoint y: 174, endPoint x: 502, endPoint y: 185, distance: 12.6
click at [496, 174] on select "Choose an option... Pending Applied Excluded (Questions) Excluded (Expired) Exc…" at bounding box center [530, 176] width 103 height 20
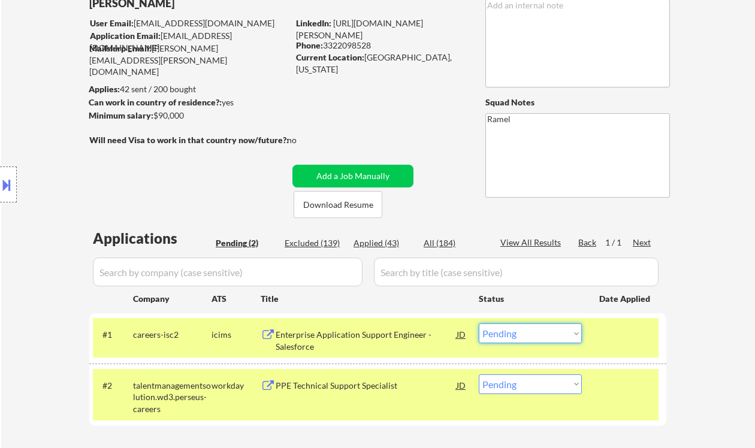
scroll to position [80, 0]
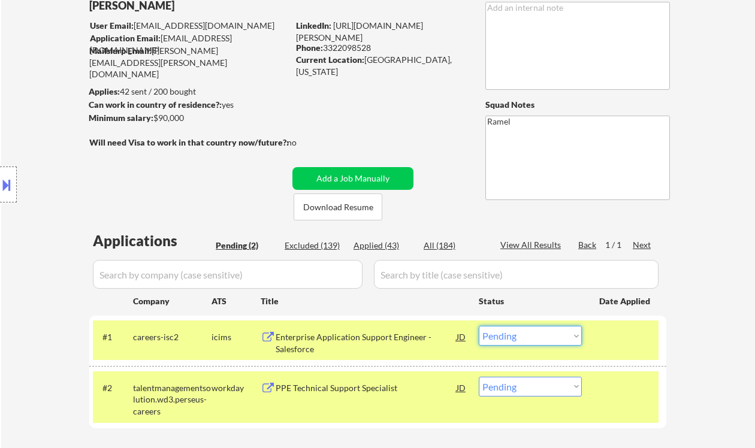
drag, startPoint x: 518, startPoint y: 330, endPoint x: 535, endPoint y: 346, distance: 23.7
click at [518, 330] on select "Choose an option... Pending Applied Excluded (Questions) Excluded (Expired) Exc…" at bounding box center [530, 336] width 103 height 20
click at [479, 326] on select "Choose an option... Pending Applied Excluded (Questions) Excluded (Expired) Exc…" at bounding box center [530, 336] width 103 height 20
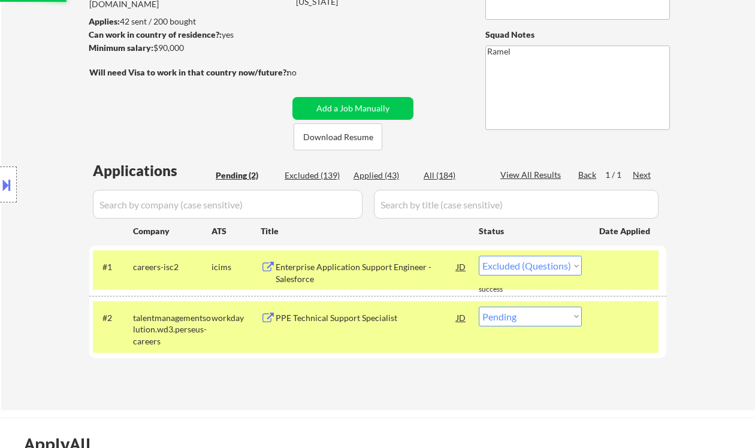
scroll to position [159, 0]
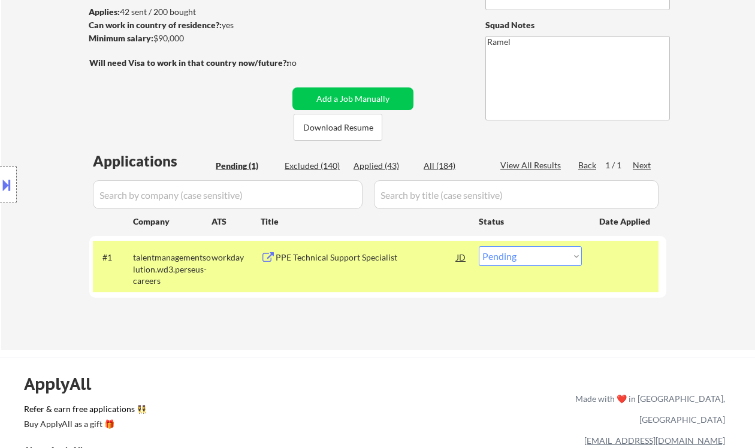
click at [342, 256] on div "PPE Technical Support Specialist" at bounding box center [366, 258] width 181 height 12
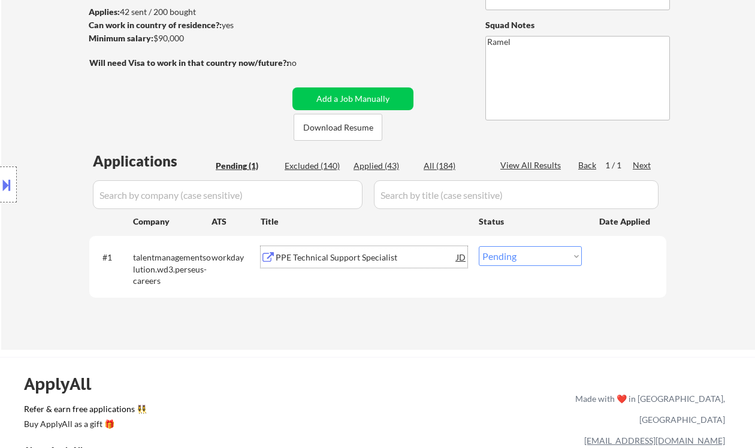
scroll to position [80, 0]
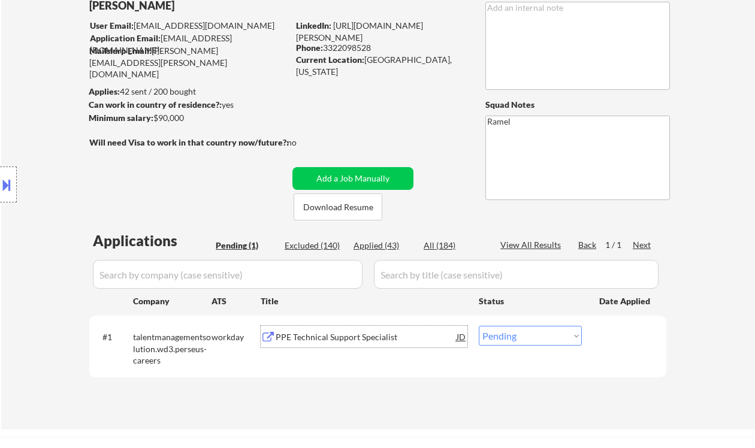
click at [354, 46] on div "Phone: 3322098528" at bounding box center [381, 48] width 170 height 12
copy div "3322098528"
click at [533, 323] on div "#1 talentmanagementsolution.wd3.perseus-careers workday PPE Technical Support S…" at bounding box center [376, 347] width 566 height 52
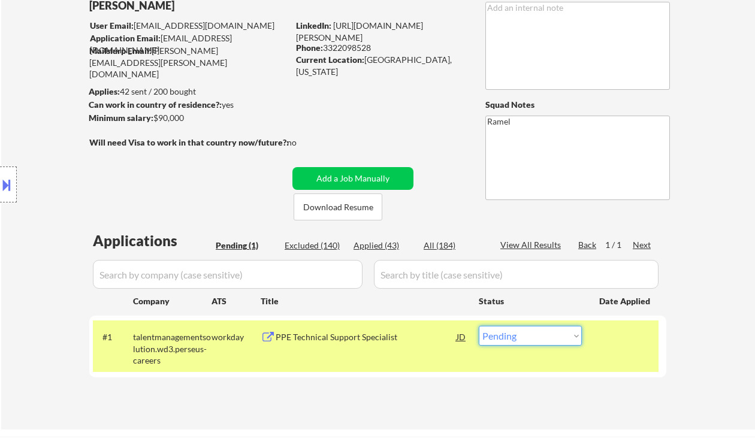
drag, startPoint x: 532, startPoint y: 331, endPoint x: 529, endPoint y: 352, distance: 21.2
click at [532, 333] on select "Choose an option... Pending Applied Excluded (Questions) Excluded (Expired) Exc…" at bounding box center [530, 336] width 103 height 20
select select ""applied""
click at [479, 326] on select "Choose an option... Pending Applied Excluded (Questions) Excluded (Expired) Exc…" at bounding box center [530, 336] width 103 height 20
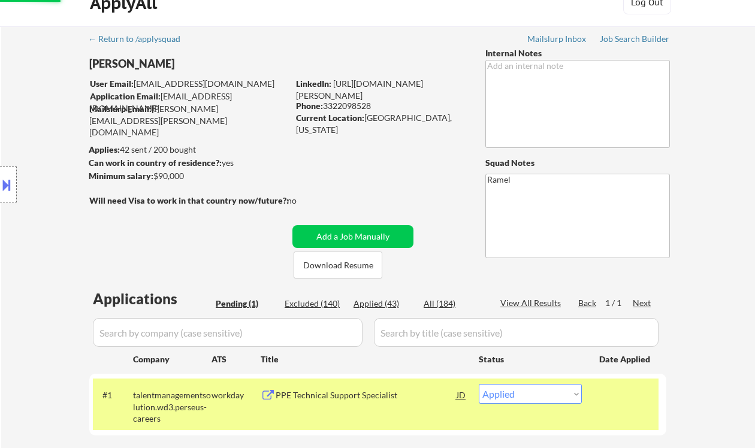
scroll to position [0, 0]
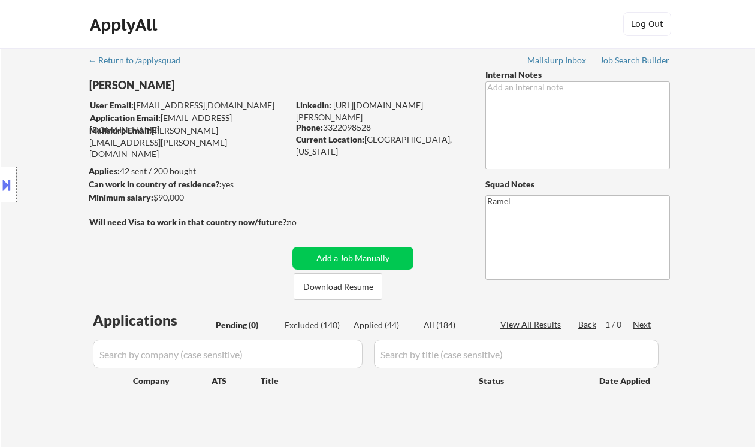
click at [43, 93] on div "Location Inclusions: Orlando, FL Winter Park, FL Maitland, FL Altamonte Springs…" at bounding box center [107, 185] width 215 height 222
click at [390, 324] on div "Applied (44)" at bounding box center [384, 325] width 60 height 12
select select ""applied""
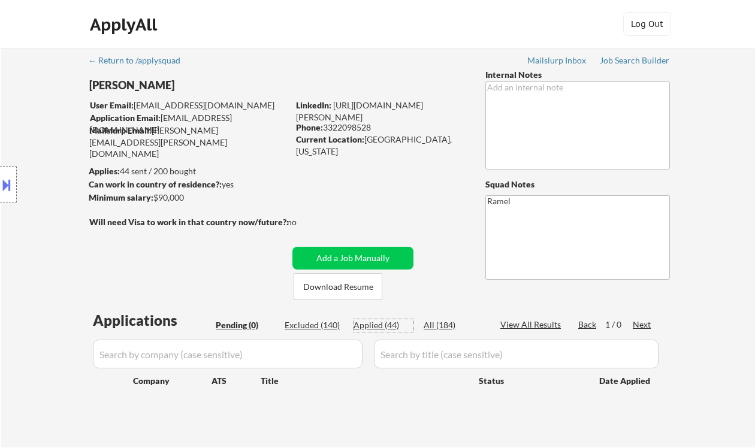
select select ""applied""
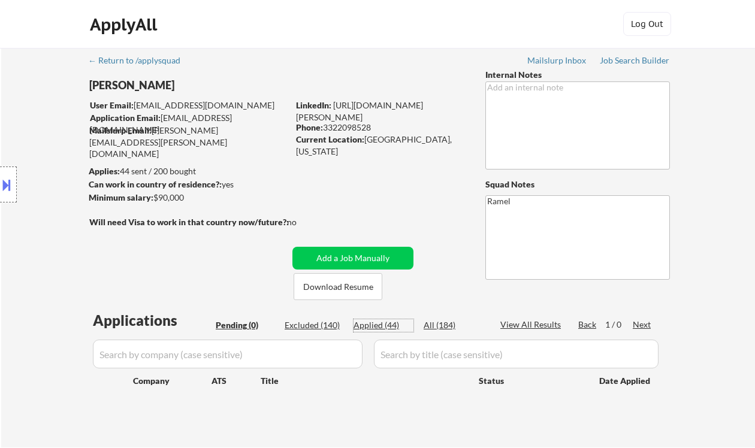
select select ""applied""
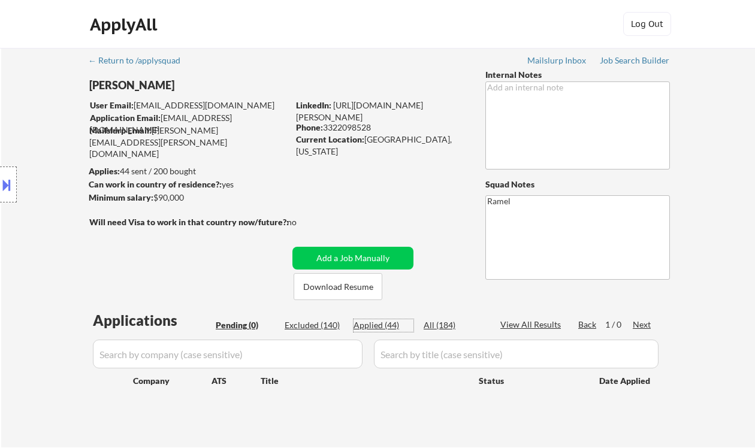
select select ""applied""
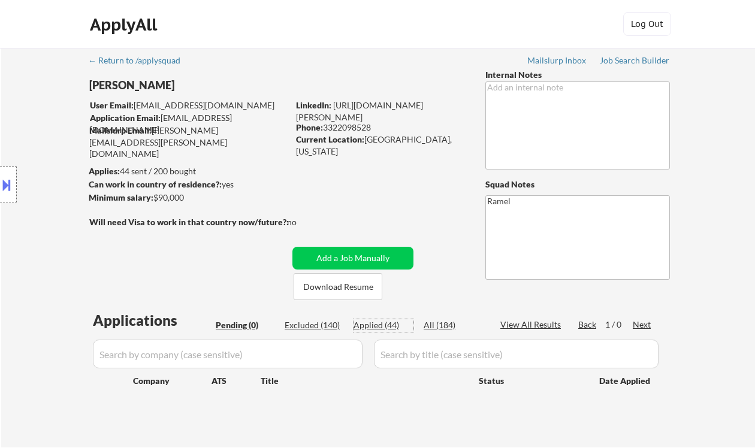
select select ""applied""
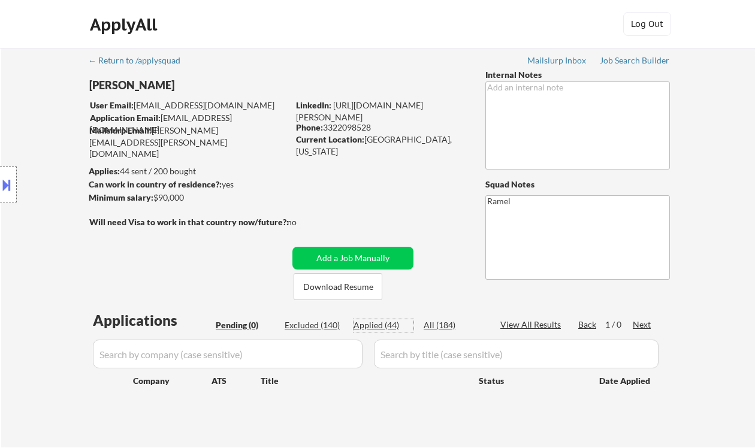
select select ""applied""
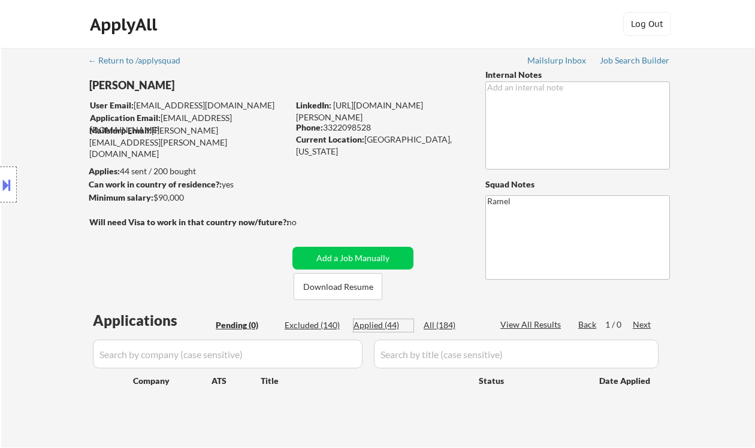
select select ""applied""
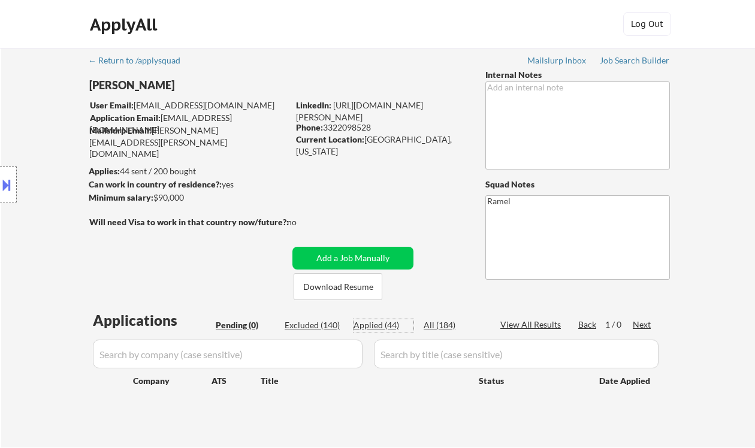
select select ""applied""
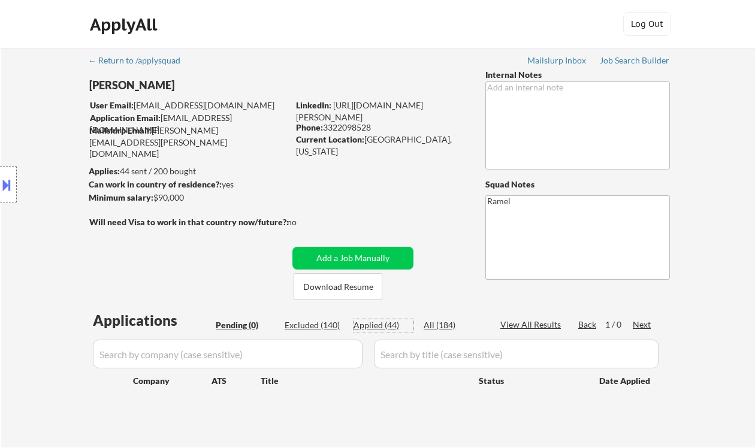
select select ""applied""
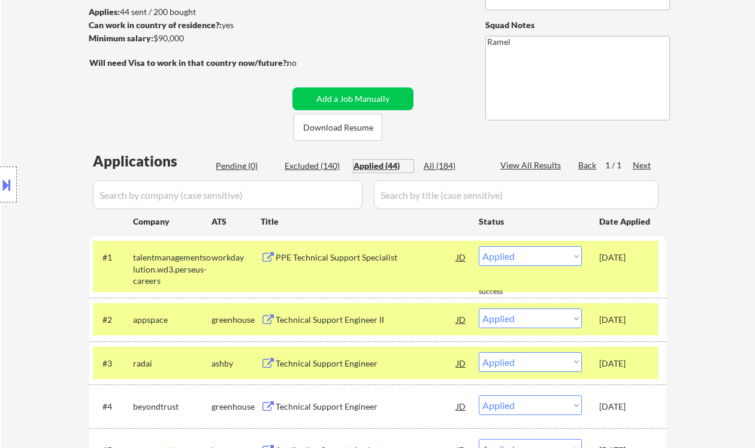
scroll to position [240, 0]
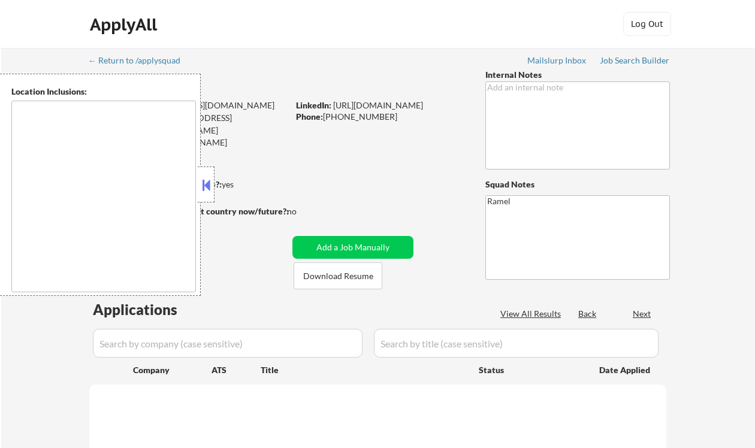
type textarea "remote"
select select ""pending""
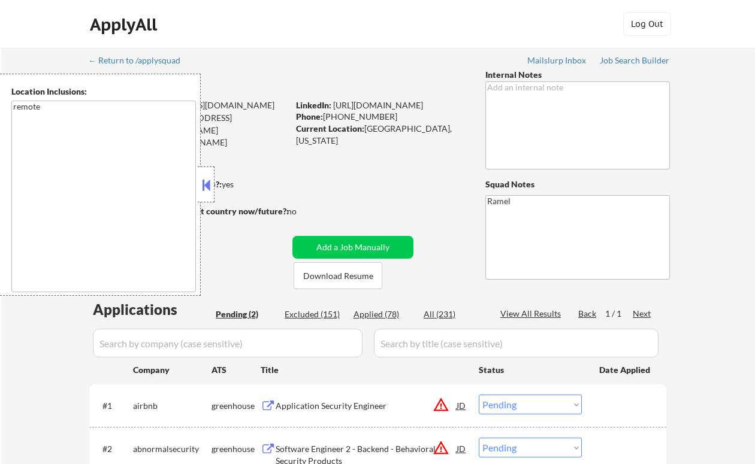
click at [202, 186] on button at bounding box center [206, 185] width 13 height 18
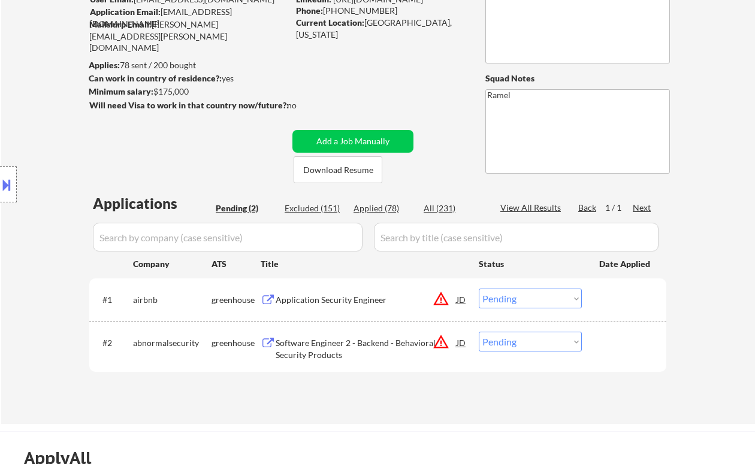
scroll to position [159, 0]
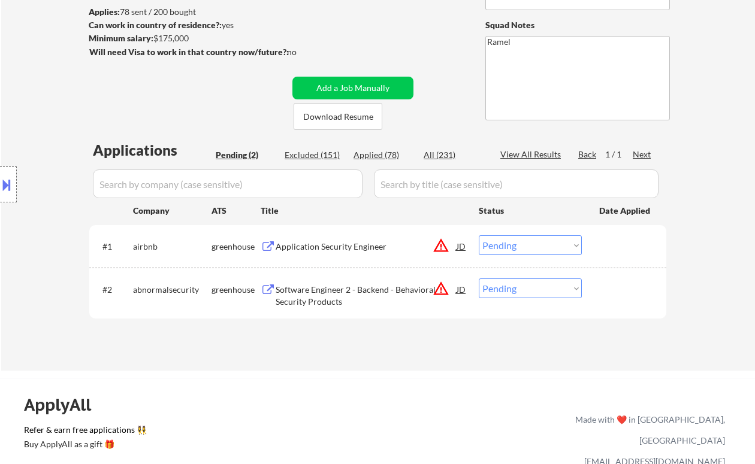
click at [352, 254] on div "Application Security Engineer" at bounding box center [366, 247] width 181 height 22
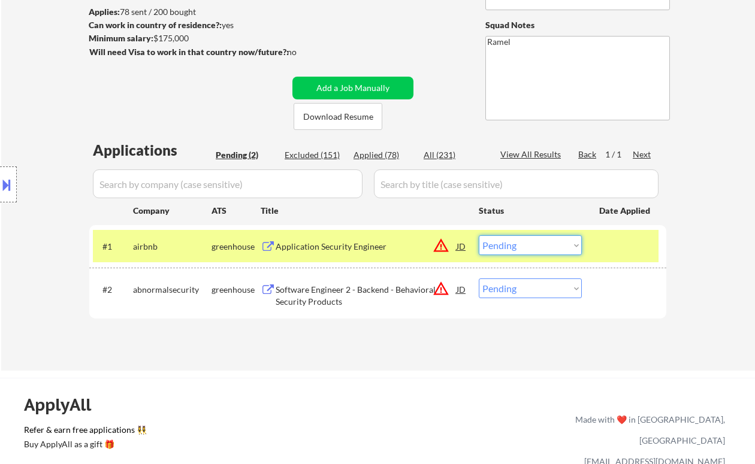
drag, startPoint x: 527, startPoint y: 245, endPoint x: 524, endPoint y: 254, distance: 9.9
click at [526, 245] on select "Choose an option... Pending Applied Excluded (Questions) Excluded (Expired) Exc…" at bounding box center [530, 246] width 103 height 20
click at [479, 236] on select "Choose an option... Pending Applied Excluded (Questions) Excluded (Expired) Exc…" at bounding box center [530, 246] width 103 height 20
click at [351, 295] on div "Software Engineer 2 - Backend - Behavioral Security Products" at bounding box center [366, 295] width 181 height 23
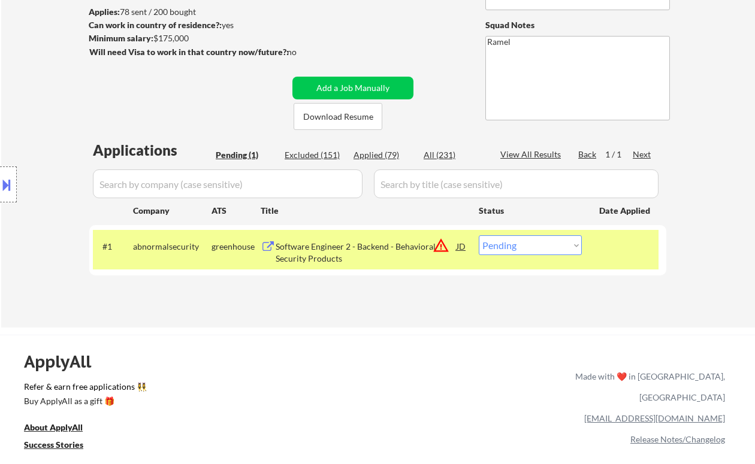
click at [496, 252] on select "Choose an option... Pending Applied Excluded (Questions) Excluded (Expired) Exc…" at bounding box center [530, 246] width 103 height 20
select select ""excluded__salary_""
click at [479, 236] on select "Choose an option... Pending Applied Excluded (Questions) Excluded (Expired) Exc…" at bounding box center [530, 246] width 103 height 20
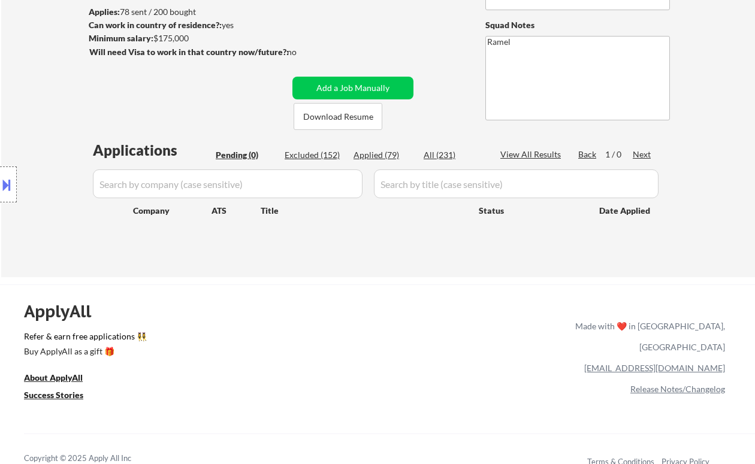
click at [43, 83] on div "Location Inclusions: remote" at bounding box center [107, 185] width 215 height 222
drag, startPoint x: 22, startPoint y: 93, endPoint x: 141, endPoint y: 44, distance: 129.2
click at [22, 93] on div "Location Inclusions: remote" at bounding box center [107, 185] width 215 height 222
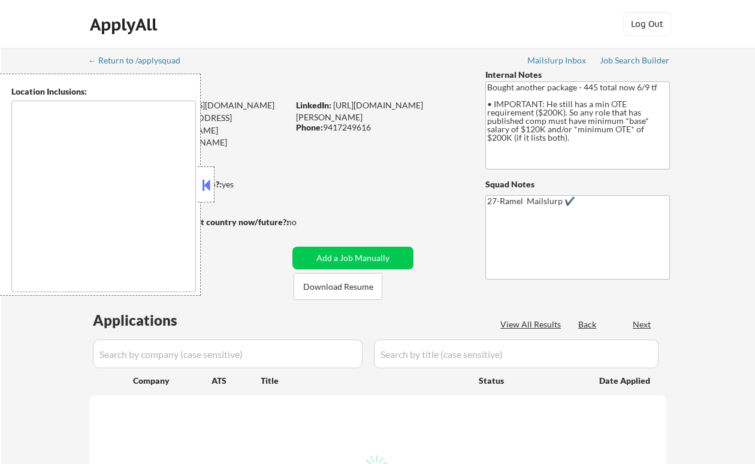
type textarea "remote"
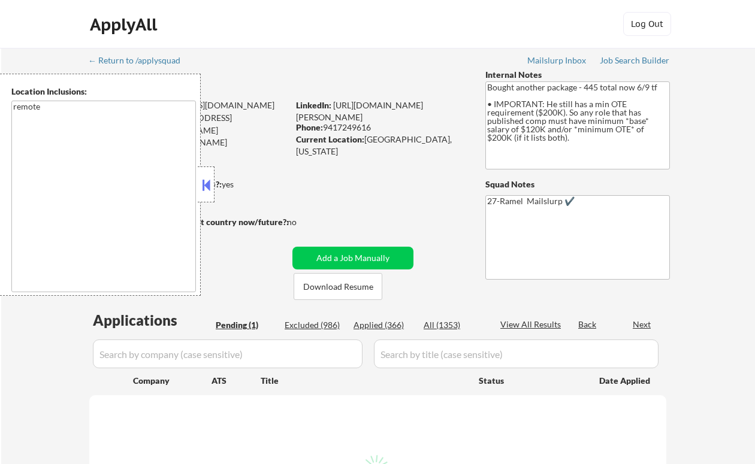
select select ""pending""
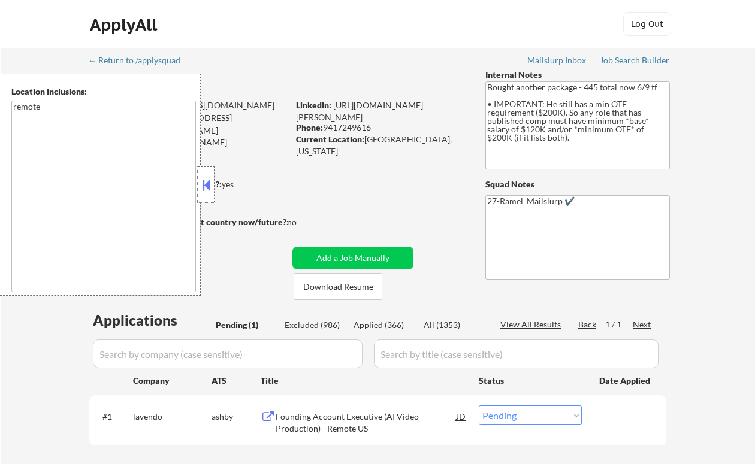
click at [198, 177] on div at bounding box center [206, 185] width 17 height 36
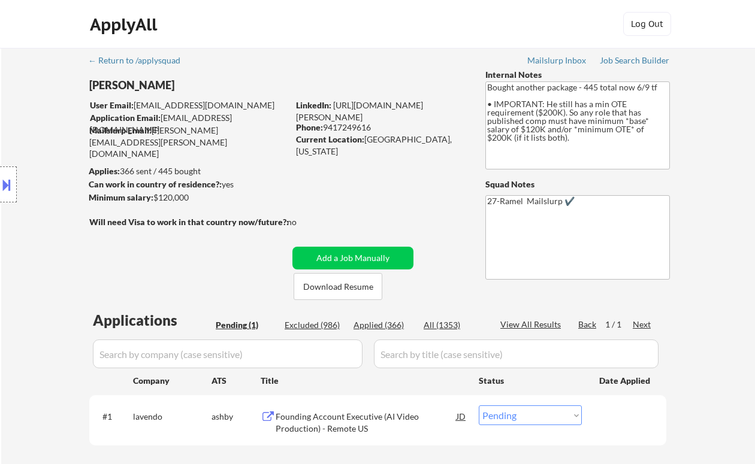
click at [32, 114] on div "Location Inclusions: remote" at bounding box center [107, 185] width 215 height 222
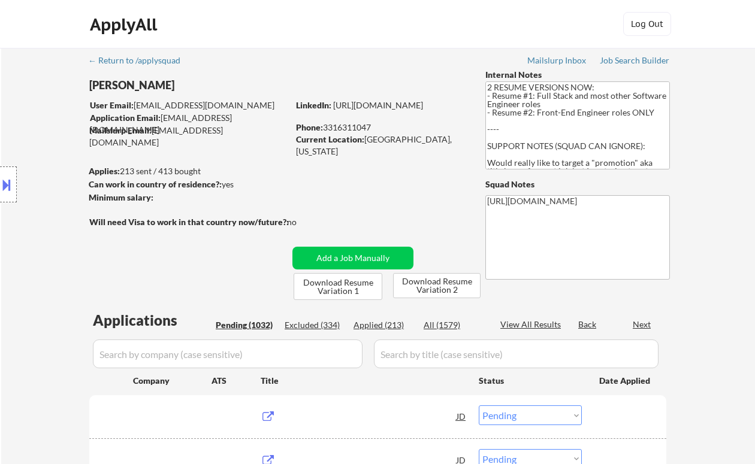
select select ""pending""
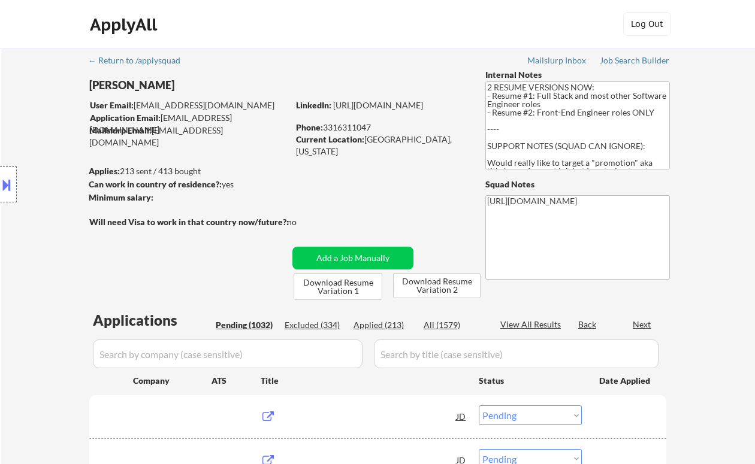
select select ""pending""
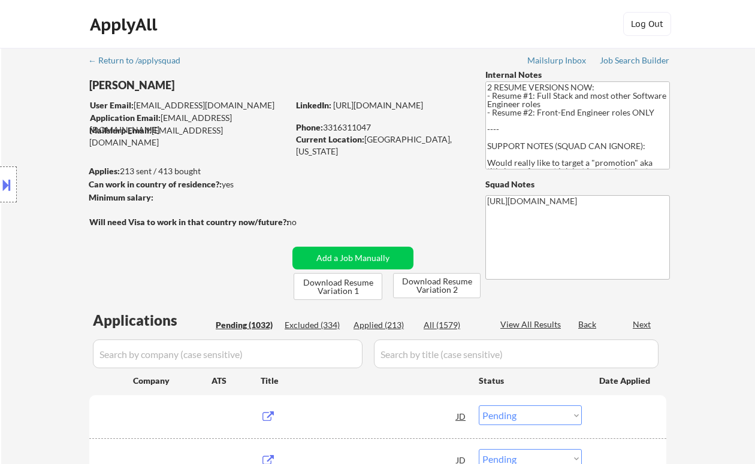
select select ""pending""
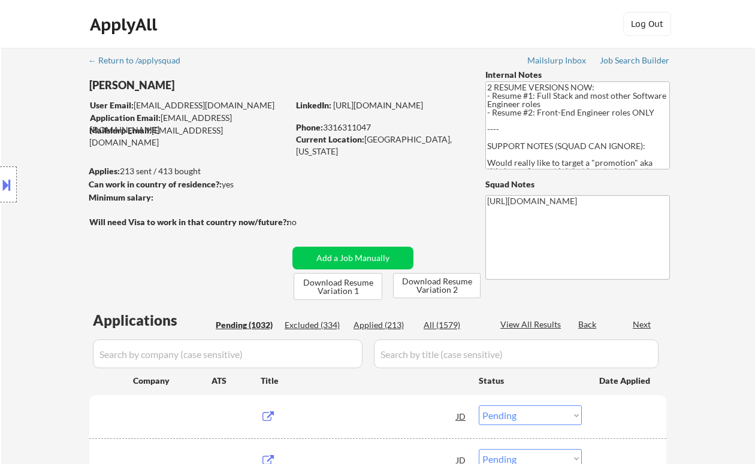
select select ""pending""
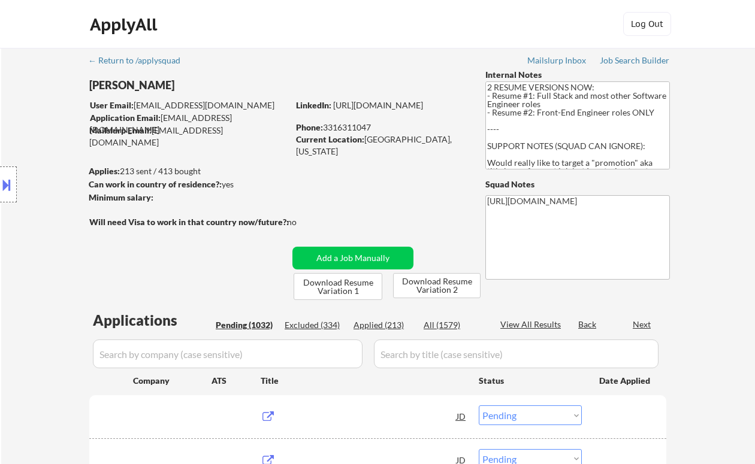
select select ""pending""
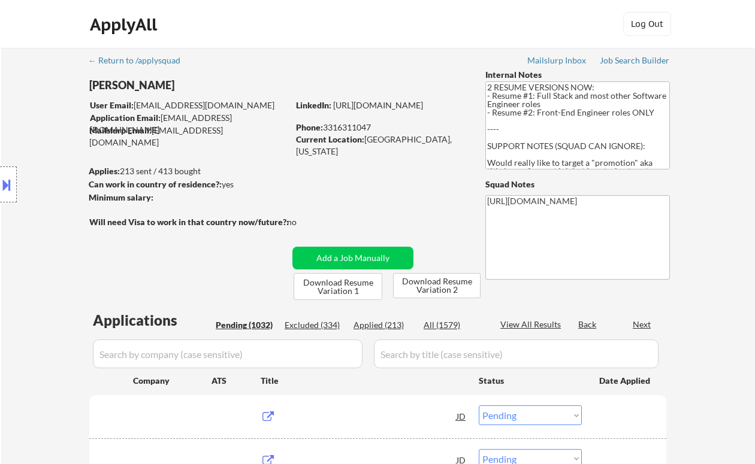
select select ""pending""
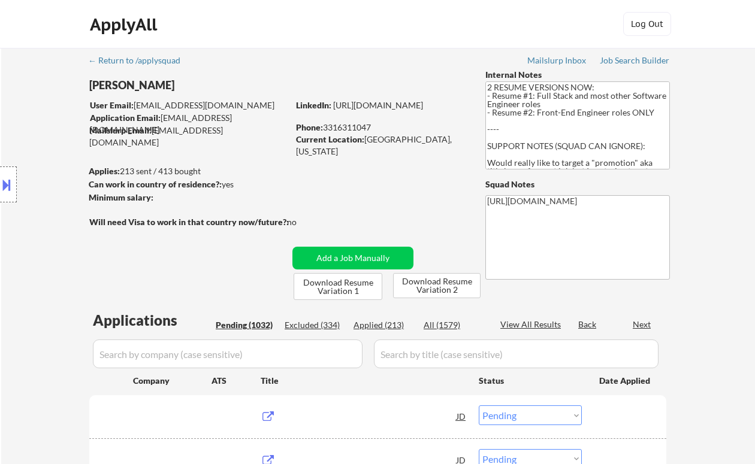
select select ""pending""
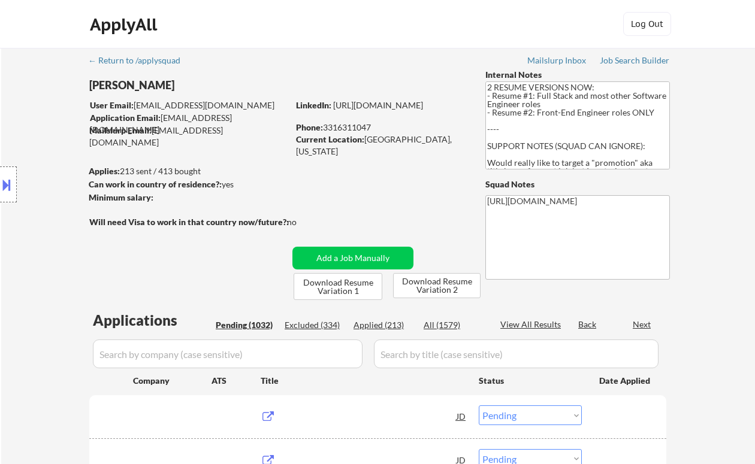
select select ""pending""
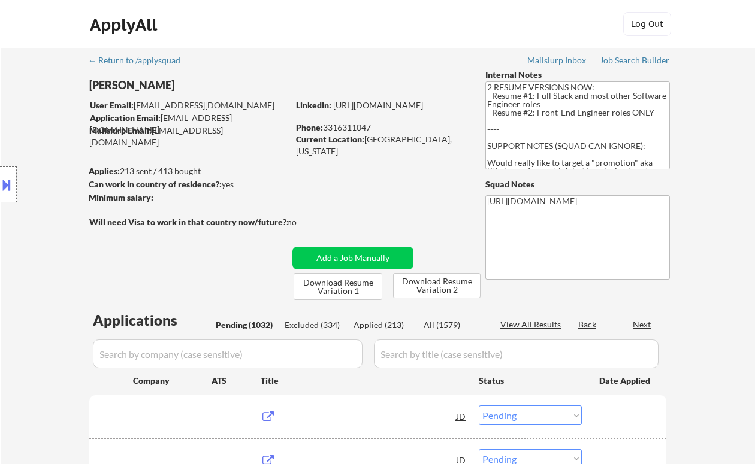
select select ""pending""
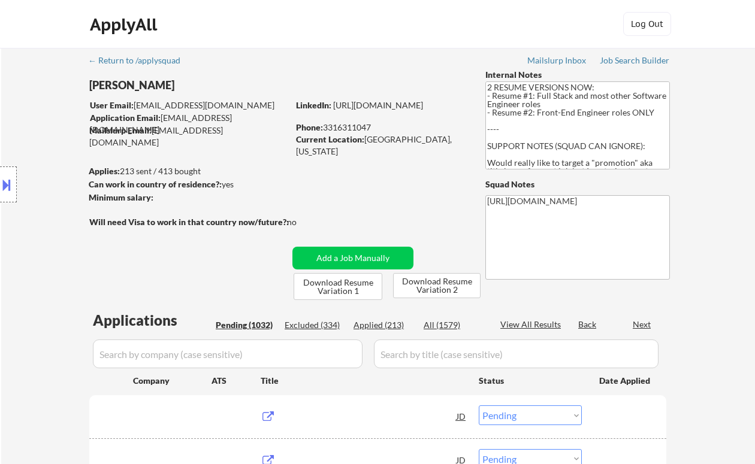
select select ""pending""
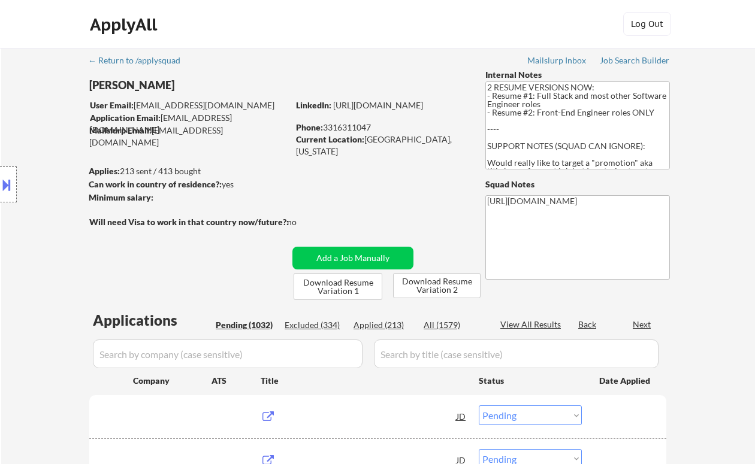
select select ""pending""
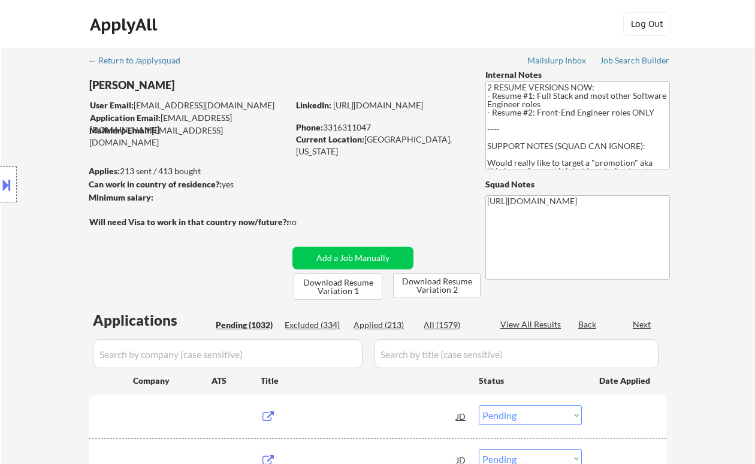
select select ""pending""
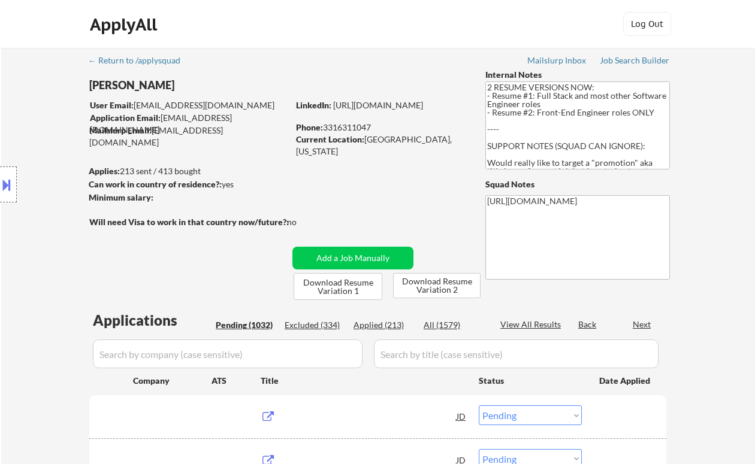
select select ""pending""
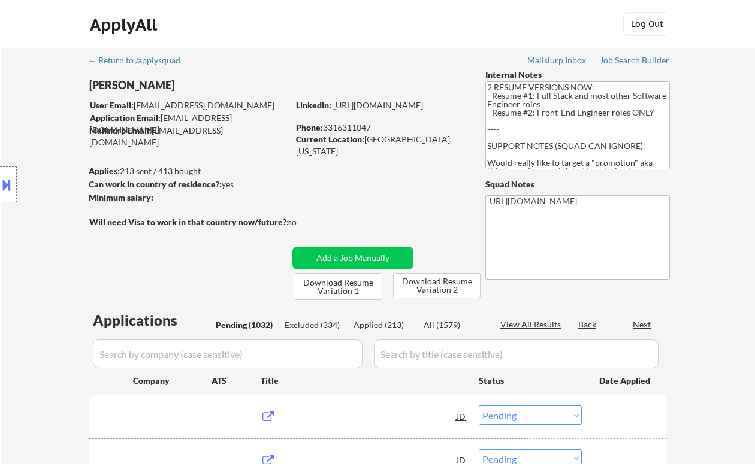
select select ""pending""
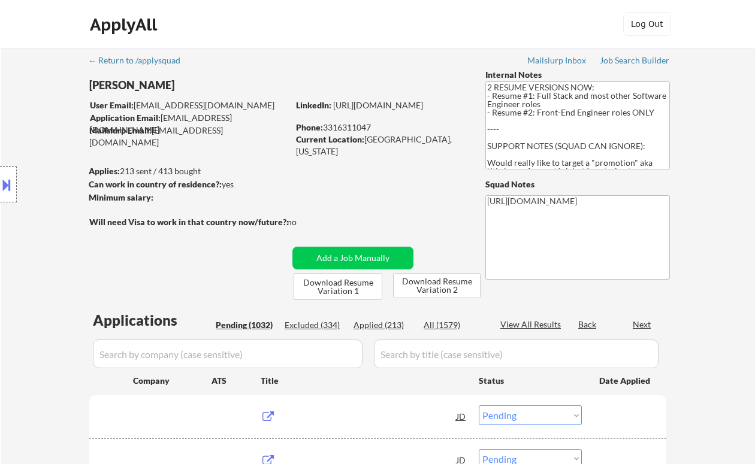
select select ""pending""
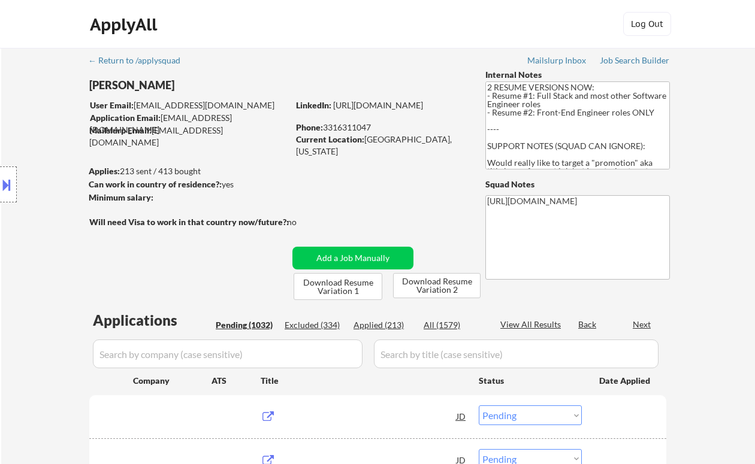
select select ""pending""
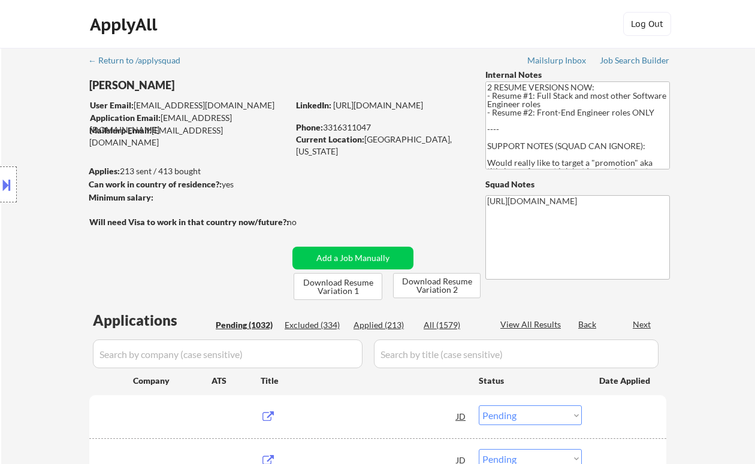
select select ""pending""
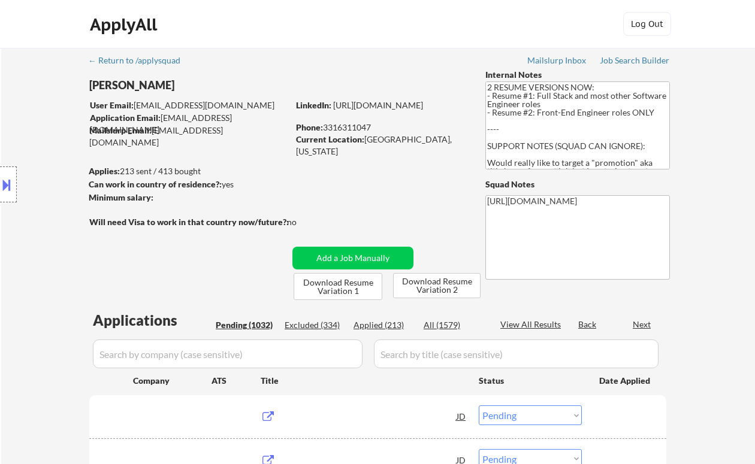
select select ""pending""
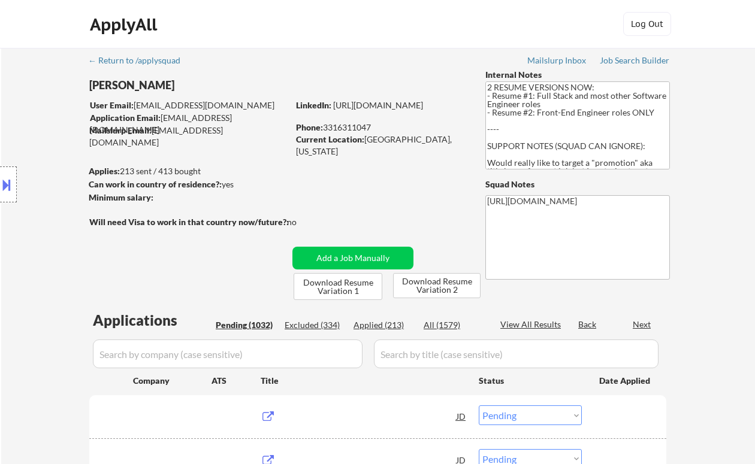
select select ""pending""
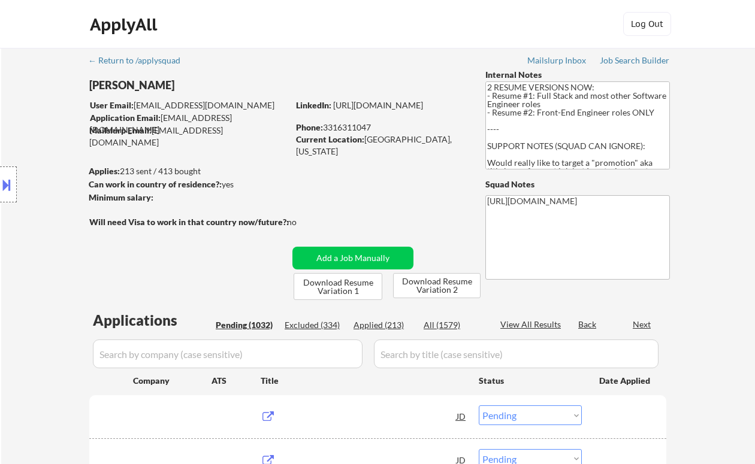
select select ""pending""
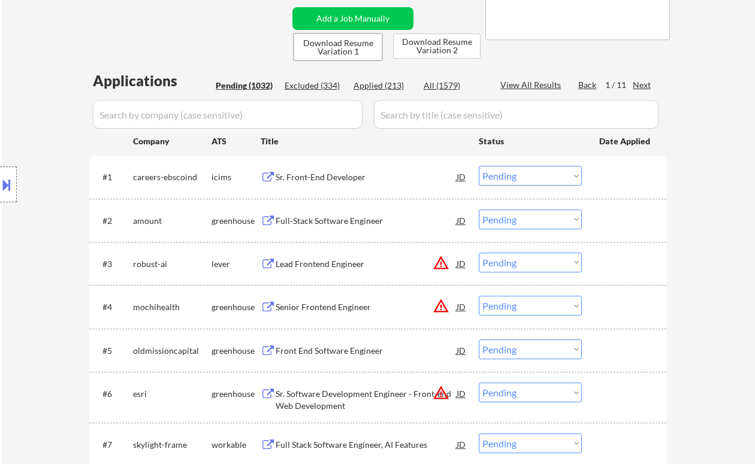
scroll to position [38, 0]
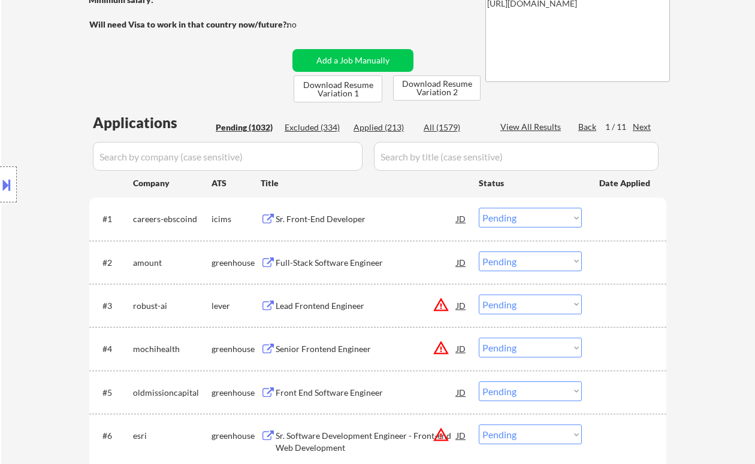
scroll to position [277, 0]
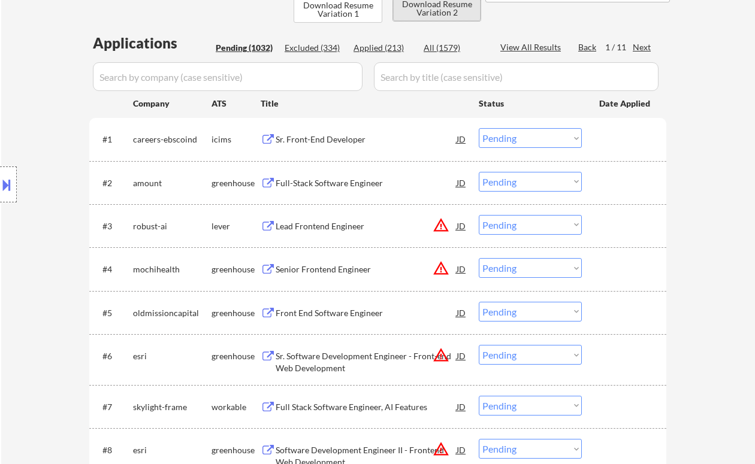
click at [436, 11] on button "Download Resume Variation 2" at bounding box center [437, 8] width 88 height 25
drag, startPoint x: 351, startPoint y: 179, endPoint x: 357, endPoint y: 180, distance: 6.7
click at [351, 179] on div "Full-Stack Software Engineer" at bounding box center [366, 183] width 181 height 12
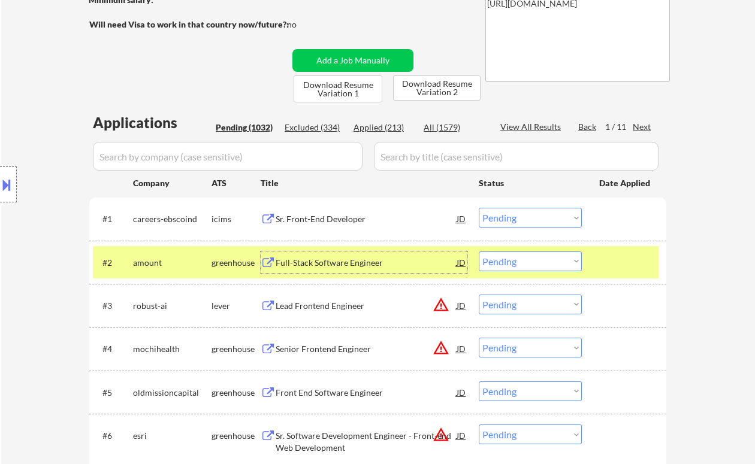
scroll to position [38, 0]
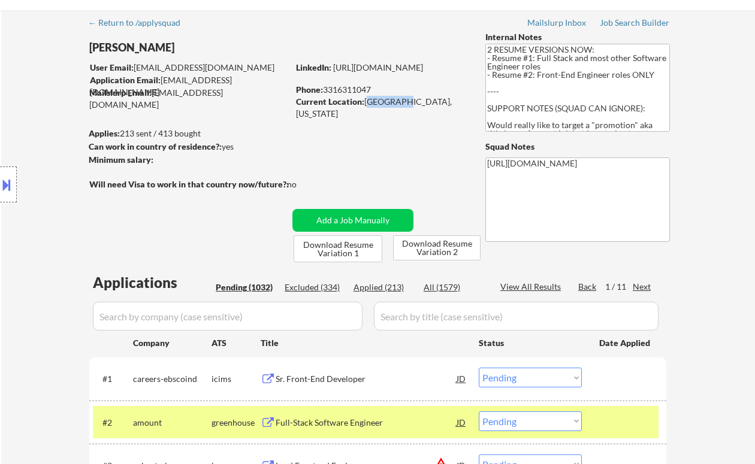
drag, startPoint x: 365, startPoint y: 102, endPoint x: 396, endPoint y: 98, distance: 30.9
click at [396, 98] on div "Current Location: Chicago, Illinois" at bounding box center [381, 107] width 170 height 23
copy div "Chicago,"
click at [353, 90] on div "Phone: 3316311047" at bounding box center [381, 90] width 170 height 12
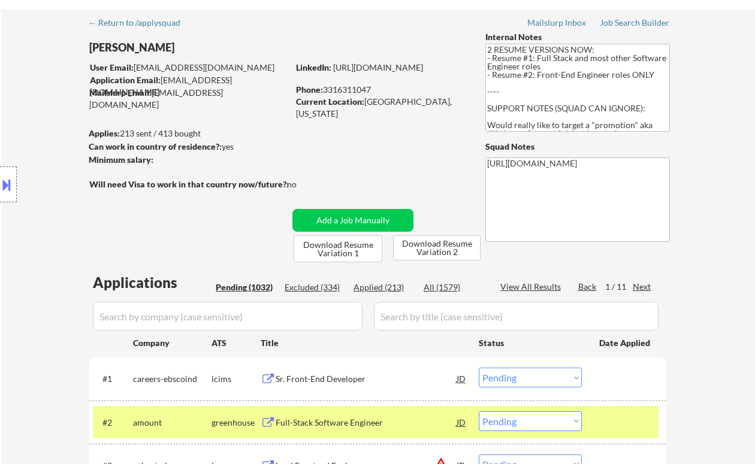
copy div "3316311047"
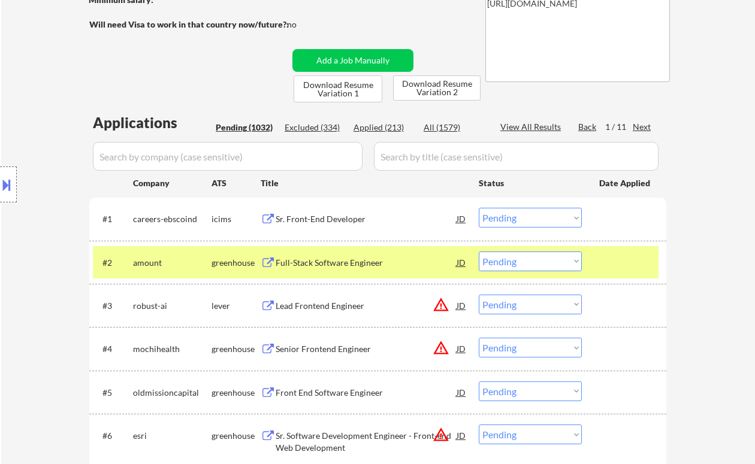
drag, startPoint x: 517, startPoint y: 262, endPoint x: 517, endPoint y: 270, distance: 8.4
click at [517, 262] on select "Choose an option... Pending Applied Excluded (Questions) Excluded (Expired) Exc…" at bounding box center [530, 262] width 103 height 20
click at [479, 252] on select "Choose an option... Pending Applied Excluded (Questions) Excluded (Expired) Exc…" at bounding box center [530, 262] width 103 height 20
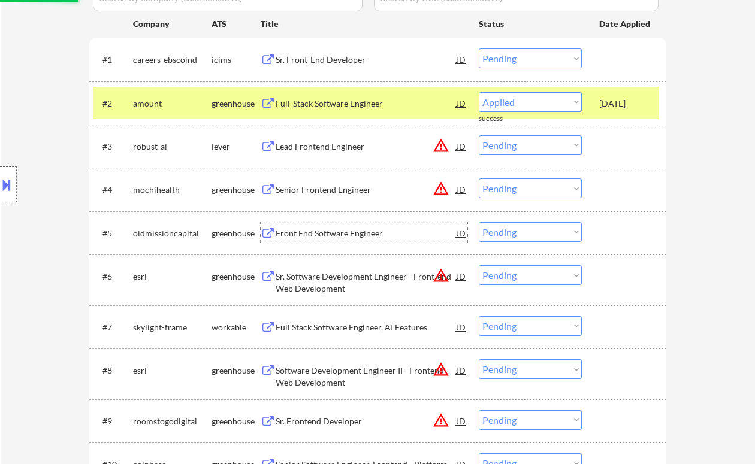
click at [361, 236] on div "Front End Software Engineer" at bounding box center [366, 234] width 181 height 12
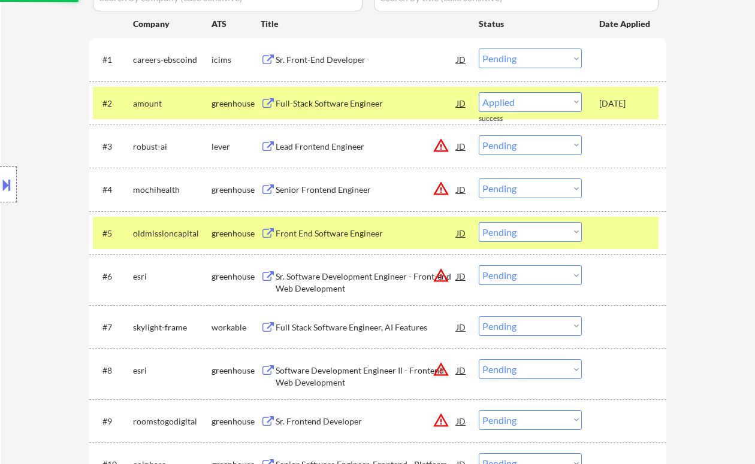
select select ""pending""
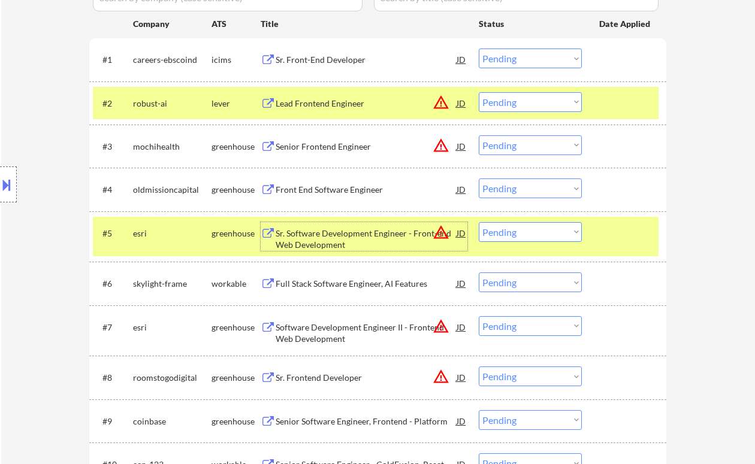
click at [347, 191] on div "Front End Software Engineer" at bounding box center [366, 190] width 181 height 12
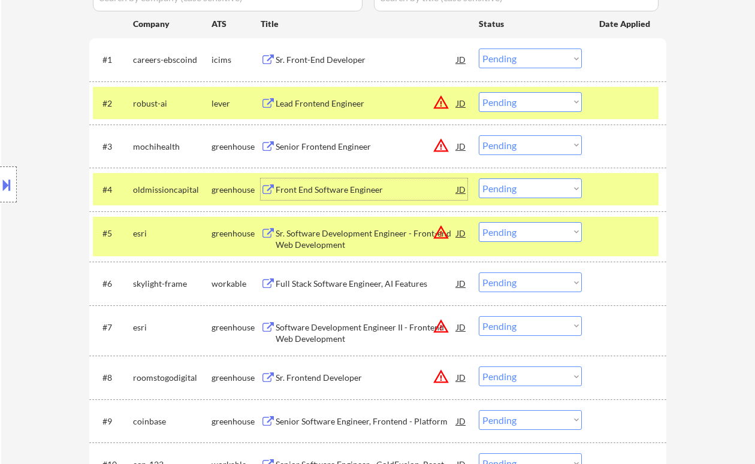
click at [519, 185] on select "Choose an option... Pending Applied Excluded (Questions) Excluded (Expired) Exc…" at bounding box center [530, 189] width 103 height 20
click at [479, 179] on select "Choose an option... Pending Applied Excluded (Questions) Excluded (Expired) Exc…" at bounding box center [530, 189] width 103 height 20
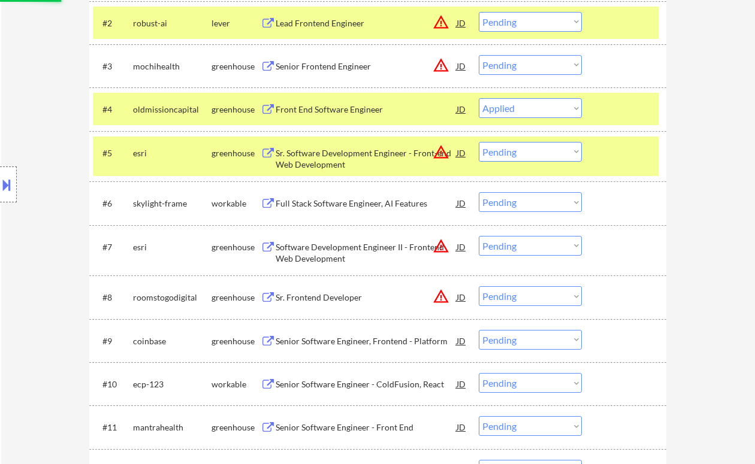
click at [355, 200] on div "Full Stack Software Engineer, AI Features" at bounding box center [366, 204] width 181 height 12
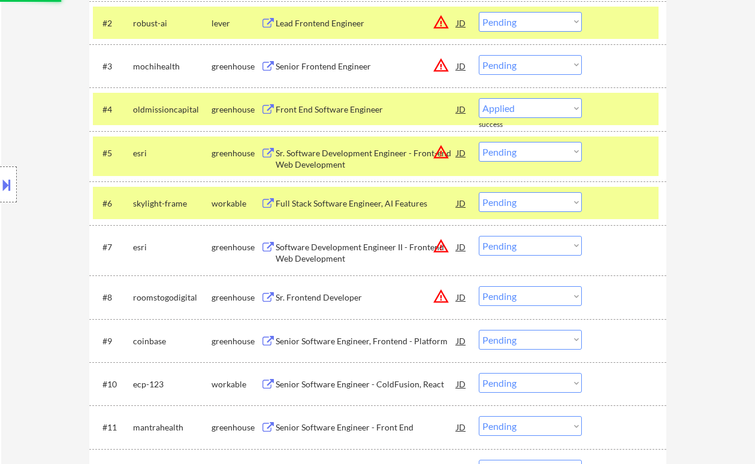
select select ""pending""
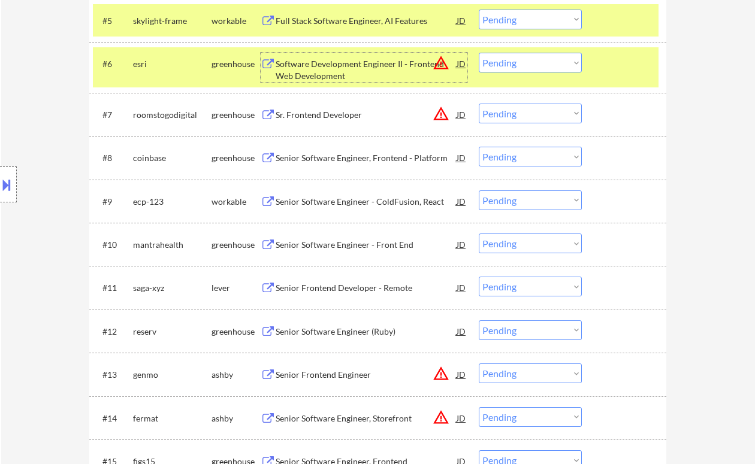
scroll to position [597, 0]
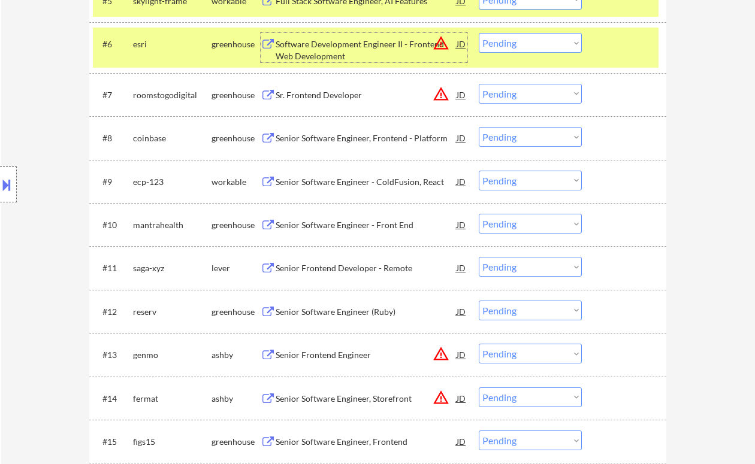
click at [365, 183] on div "Senior Software Engineer - ColdFusion, React" at bounding box center [366, 182] width 181 height 12
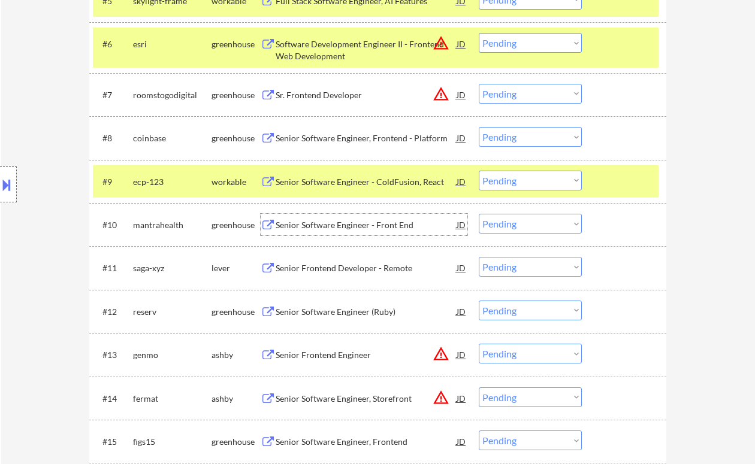
click at [359, 228] on div "Senior Software Engineer - Front End" at bounding box center [366, 225] width 181 height 12
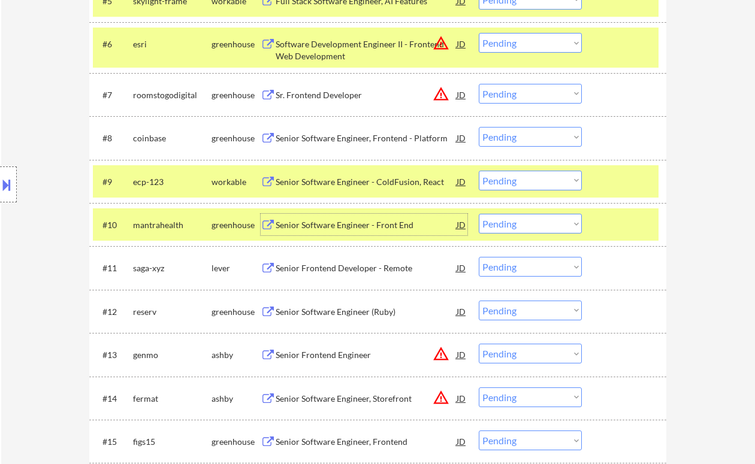
click at [512, 226] on select "Choose an option... Pending Applied Excluded (Questions) Excluded (Expired) Exc…" at bounding box center [530, 224] width 103 height 20
click at [479, 214] on select "Choose an option... Pending Applied Excluded (Questions) Excluded (Expired) Exc…" at bounding box center [530, 224] width 103 height 20
click at [363, 269] on div "Senior Frontend Developer - Remote" at bounding box center [366, 269] width 181 height 12
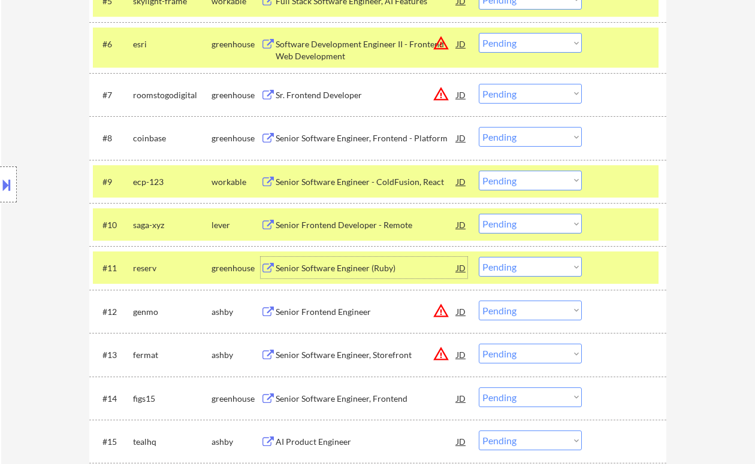
drag, startPoint x: 513, startPoint y: 221, endPoint x: 519, endPoint y: 233, distance: 13.4
click at [513, 221] on select "Choose an option... Pending Applied Excluded (Questions) Excluded (Expired) Exc…" at bounding box center [530, 224] width 103 height 20
click at [479, 214] on select "Choose an option... Pending Applied Excluded (Questions) Excluded (Expired) Exc…" at bounding box center [530, 224] width 103 height 20
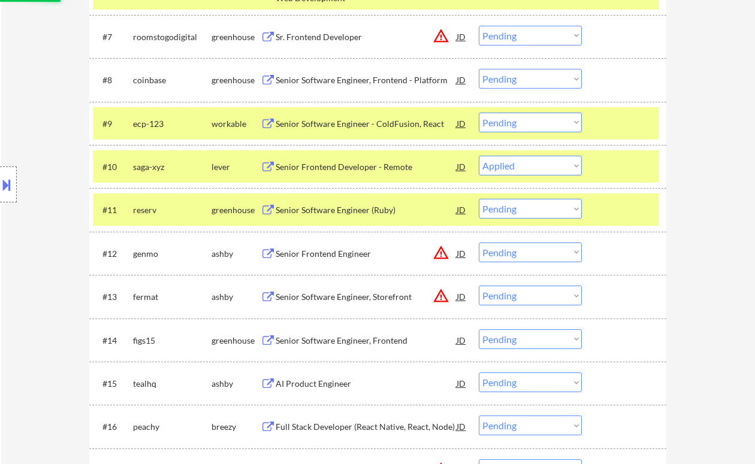
scroll to position [677, 0]
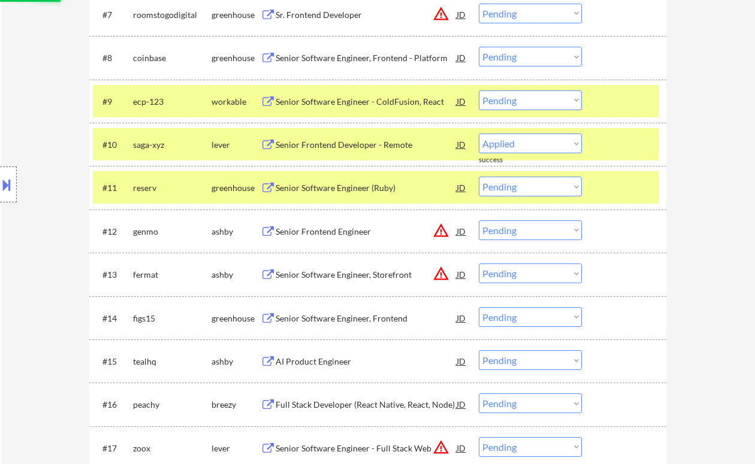
click at [344, 185] on div "Senior Software Engineer (Ruby)" at bounding box center [366, 188] width 181 height 12
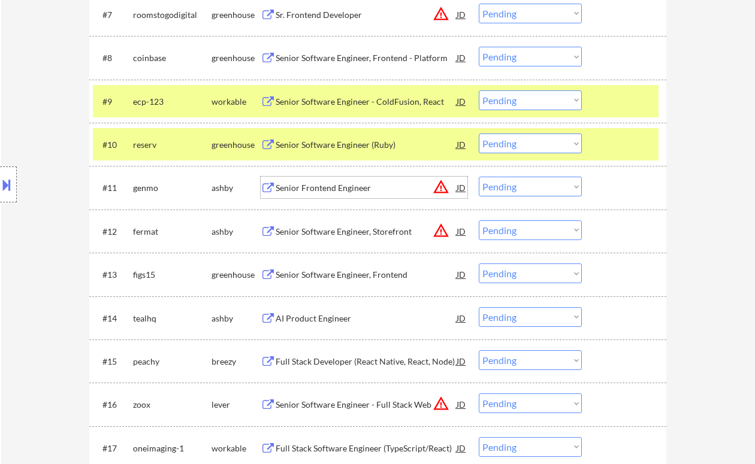
drag, startPoint x: 535, startPoint y: 140, endPoint x: 539, endPoint y: 153, distance: 13.3
click at [535, 140] on select "Choose an option... Pending Applied Excluded (Questions) Excluded (Expired) Exc…" at bounding box center [530, 144] width 103 height 20
click at [479, 134] on select "Choose an option... Pending Applied Excluded (Questions) Excluded (Expired) Exc…" at bounding box center [530, 144] width 103 height 20
click at [362, 277] on div "Senior Software Engineer, Frontend" at bounding box center [366, 275] width 181 height 12
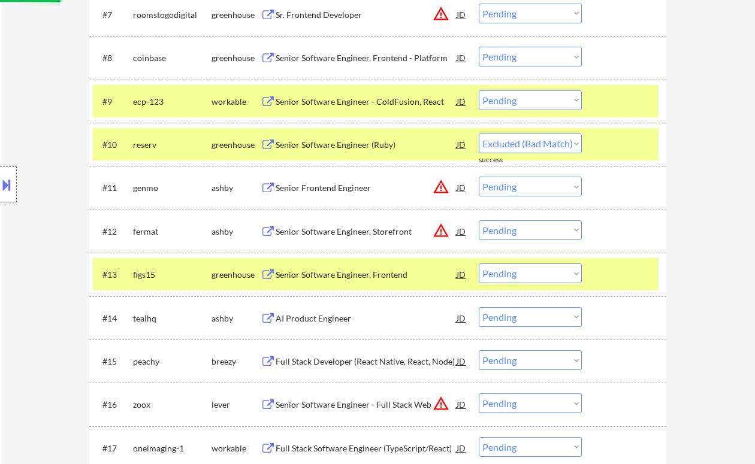
select select ""pending""
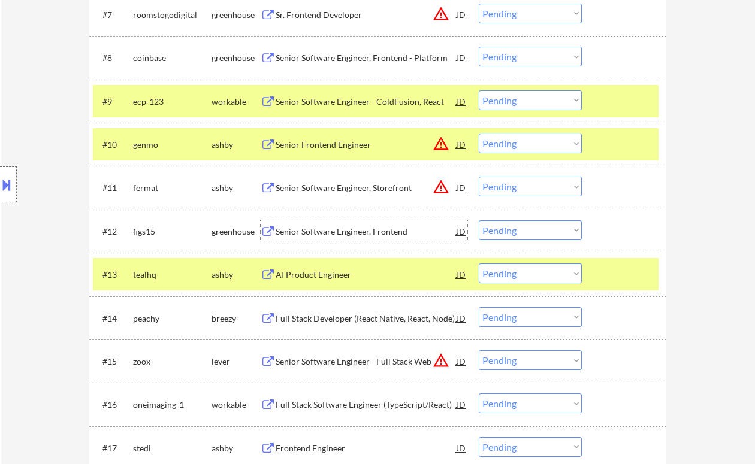
click at [328, 233] on div "Senior Software Engineer, Frontend" at bounding box center [366, 232] width 181 height 12
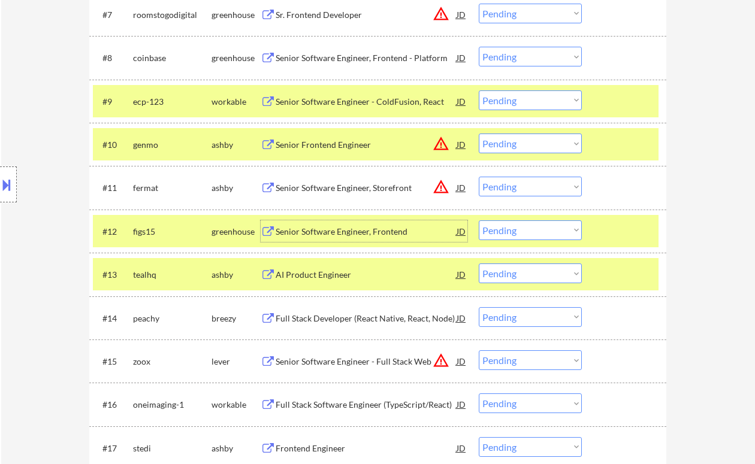
click at [12, 191] on button at bounding box center [6, 185] width 13 height 20
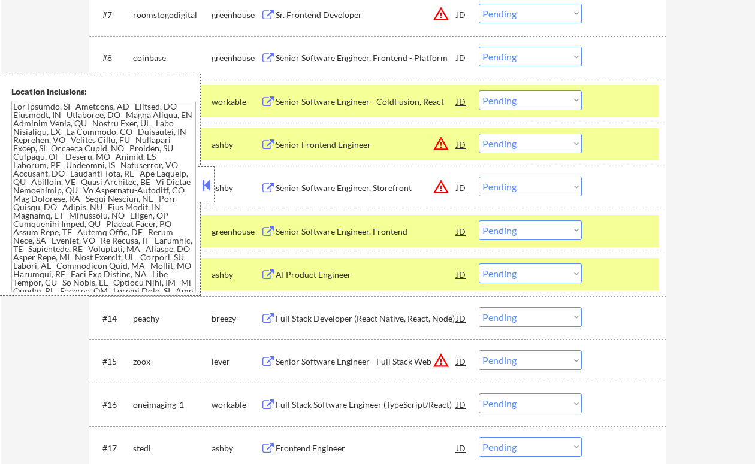
scroll to position [3425, 0]
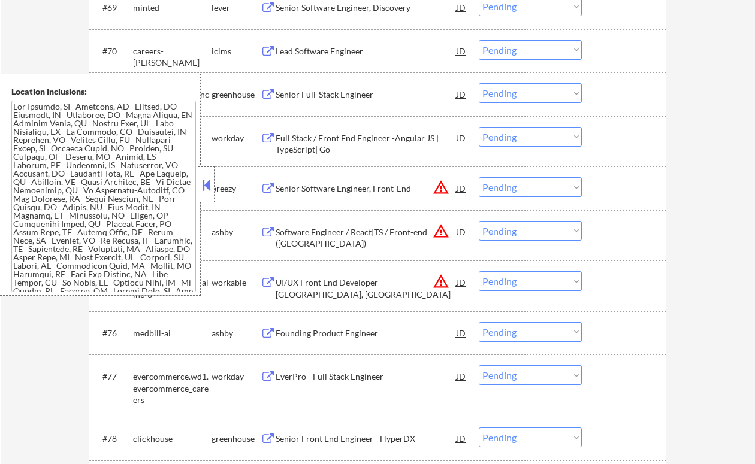
click at [205, 182] on button at bounding box center [206, 185] width 13 height 18
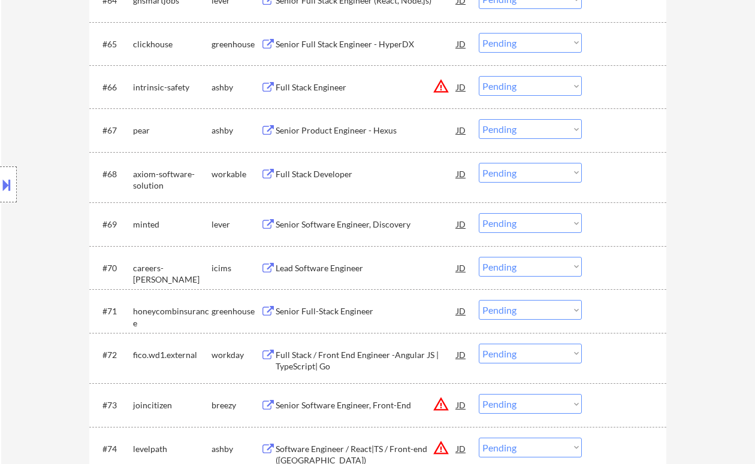
scroll to position [3265, 0]
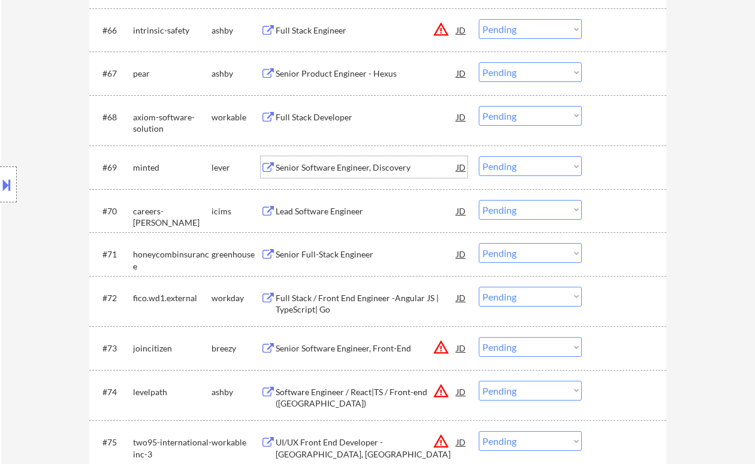
click at [333, 170] on div "Senior Software Engineer, Discovery" at bounding box center [366, 168] width 181 height 12
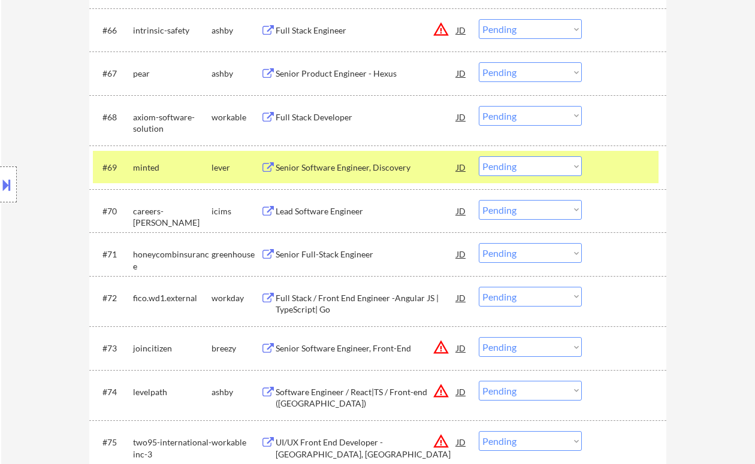
scroll to position [677, 0]
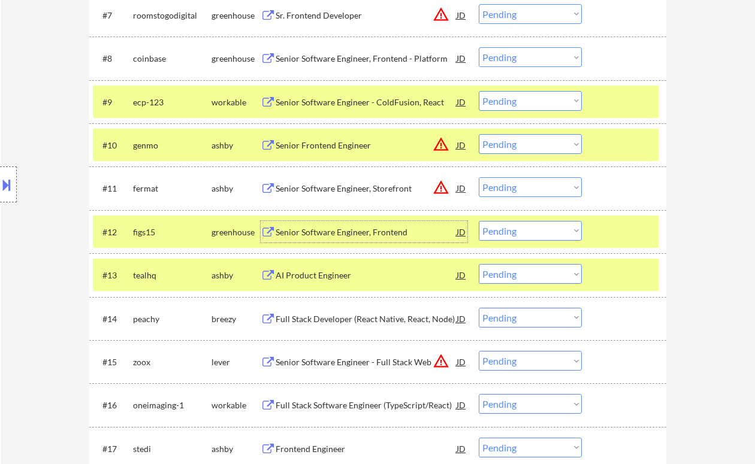
click at [349, 233] on div "Senior Software Engineer, Frontend" at bounding box center [366, 233] width 181 height 12
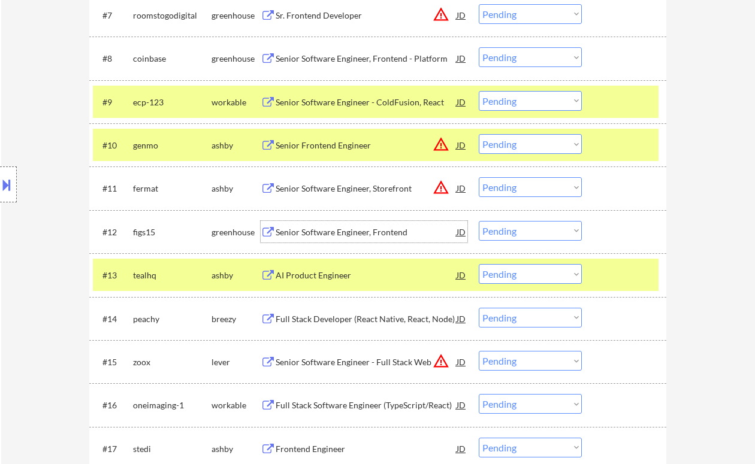
drag, startPoint x: 518, startPoint y: 227, endPoint x: 521, endPoint y: 240, distance: 14.2
click at [518, 227] on select "Choose an option... Pending Applied Excluded (Questions) Excluded (Expired) Exc…" at bounding box center [530, 231] width 103 height 20
click at [479, 221] on select "Choose an option... Pending Applied Excluded (Questions) Excluded (Expired) Exc…" at bounding box center [530, 231] width 103 height 20
click at [315, 282] on div "AI Product Engineer" at bounding box center [366, 275] width 181 height 22
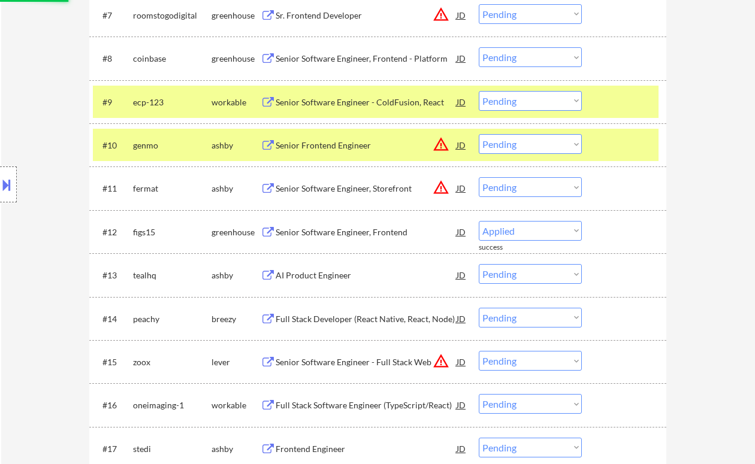
select select ""pending""
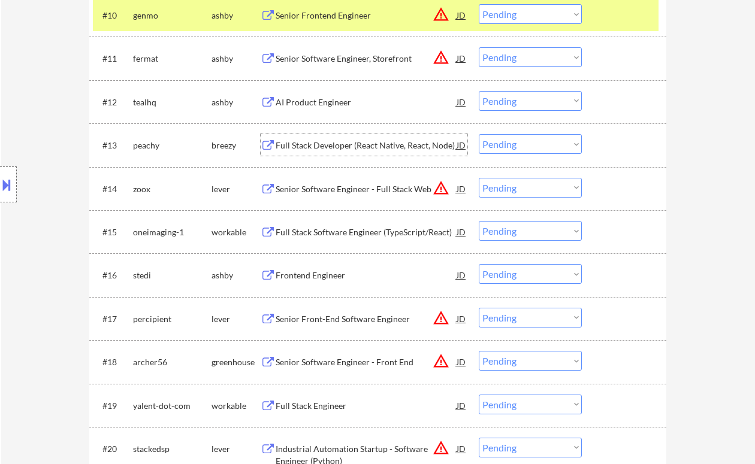
scroll to position [837, 0]
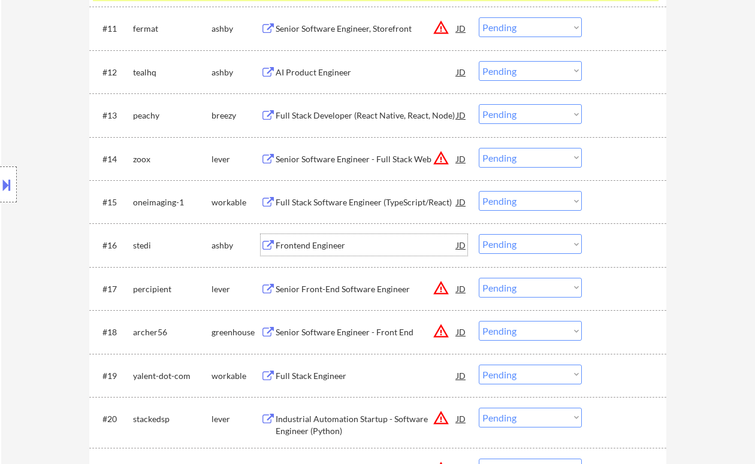
click at [319, 246] on div "Frontend Engineer" at bounding box center [366, 246] width 181 height 12
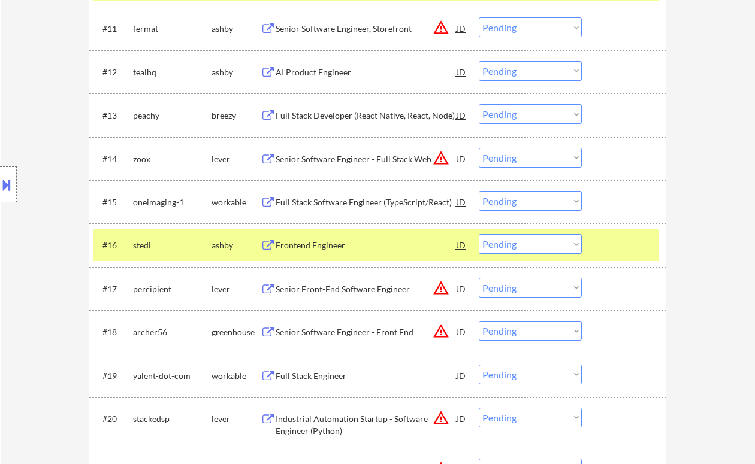
click at [524, 245] on select "Choose an option... Pending Applied Excluded (Questions) Excluded (Expired) Exc…" at bounding box center [530, 244] width 103 height 20
click at [479, 234] on select "Choose an option... Pending Applied Excluded (Questions) Excluded (Expired) Exc…" at bounding box center [530, 244] width 103 height 20
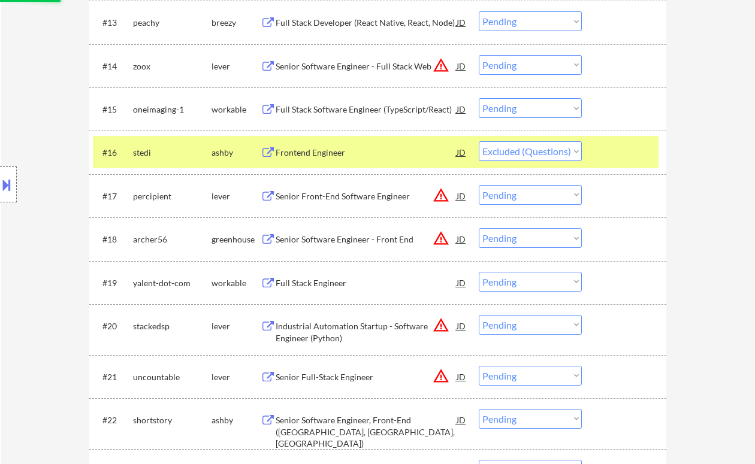
scroll to position [996, 0]
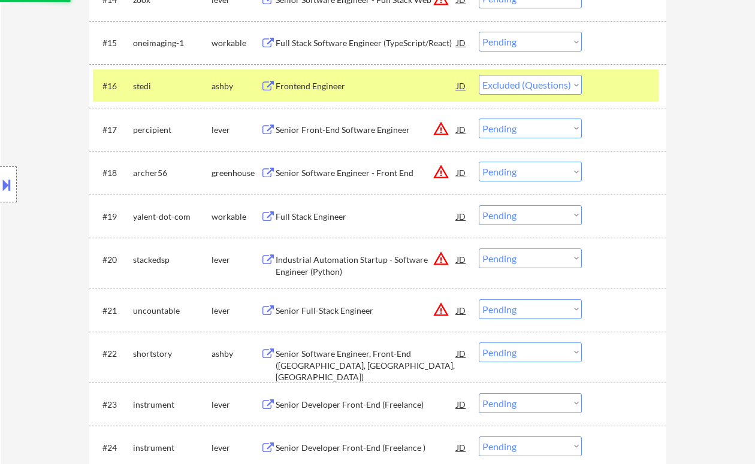
click at [301, 216] on div "Full Stack Engineer" at bounding box center [366, 217] width 181 height 12
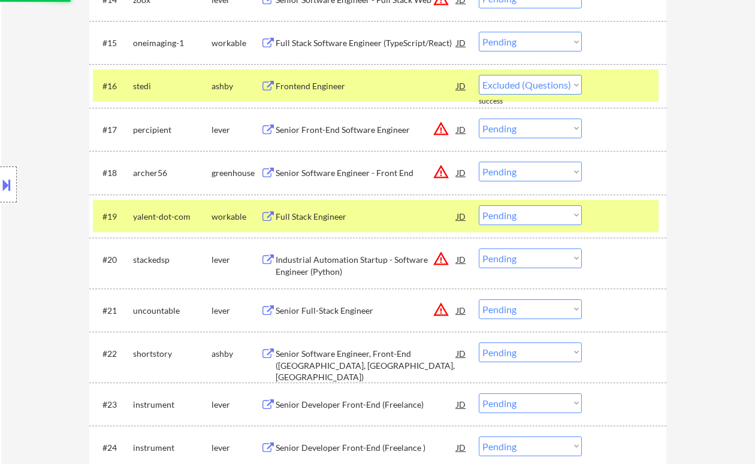
select select ""pending""
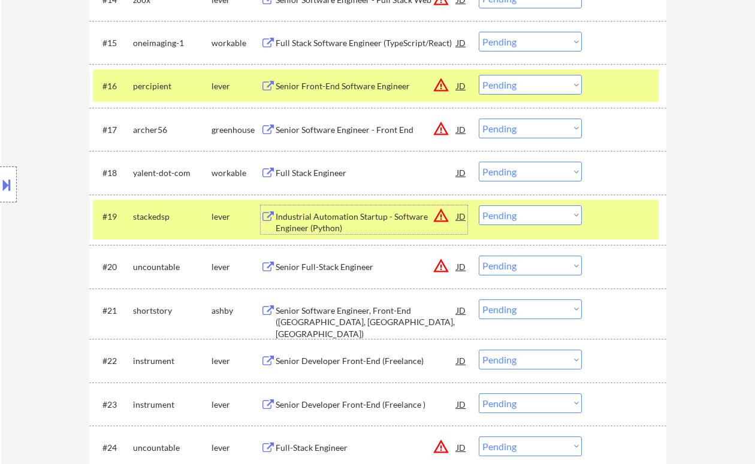
scroll to position [1076, 0]
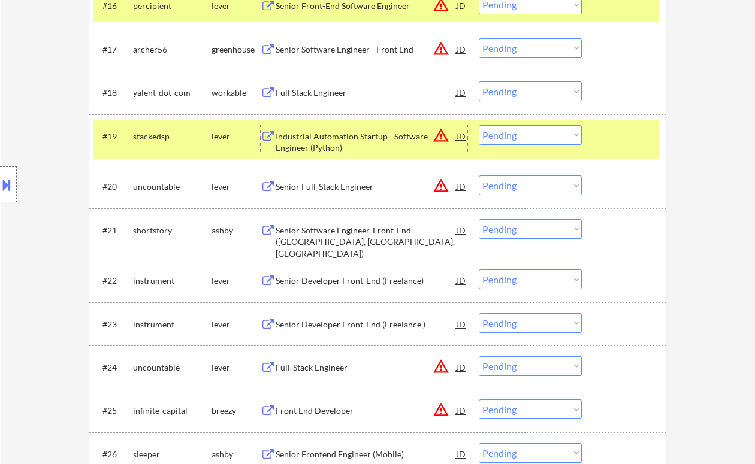
click at [339, 233] on div "Senior Software Engineer, Front-End (US, Canada, SF)" at bounding box center [366, 242] width 181 height 35
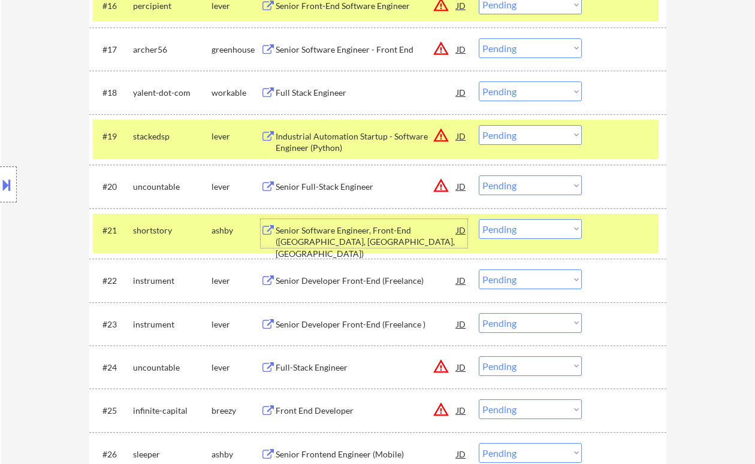
click at [539, 231] on select "Choose an option... Pending Applied Excluded (Questions) Excluded (Expired) Exc…" at bounding box center [530, 229] width 103 height 20
click at [479, 219] on select "Choose an option... Pending Applied Excluded (Questions) Excluded (Expired) Exc…" at bounding box center [530, 229] width 103 height 20
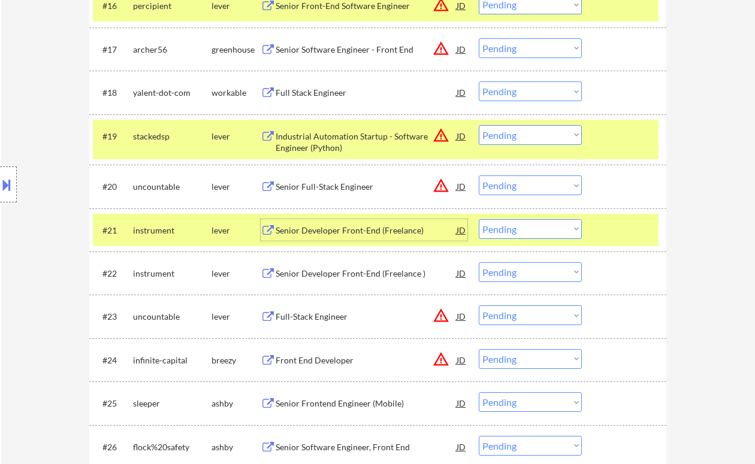
click at [358, 233] on div "Senior Developer Front-End (Freelance)" at bounding box center [366, 231] width 181 height 12
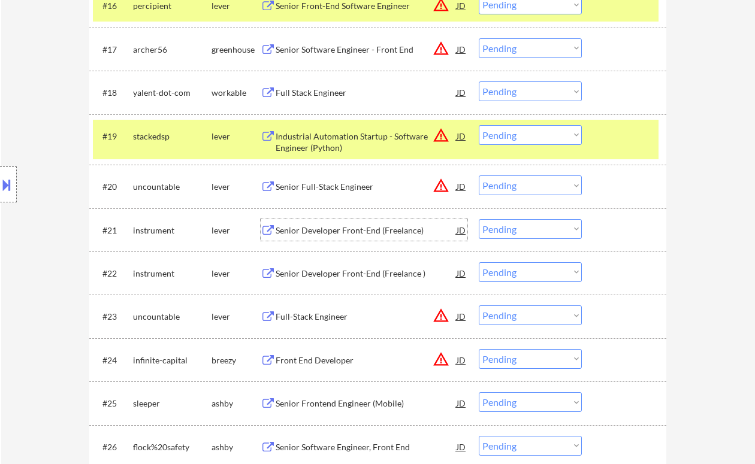
click at [516, 233] on select "Choose an option... Pending Applied Excluded (Questions) Excluded (Expired) Exc…" at bounding box center [530, 229] width 103 height 20
click at [479, 219] on select "Choose an option... Pending Applied Excluded (Questions) Excluded (Expired) Exc…" at bounding box center [530, 229] width 103 height 20
drag, startPoint x: 513, startPoint y: 267, endPoint x: 527, endPoint y: 282, distance: 20.8
click at [513, 267] on select "Choose an option... Pending Applied Excluded (Questions) Excluded (Expired) Exc…" at bounding box center [530, 273] width 103 height 20
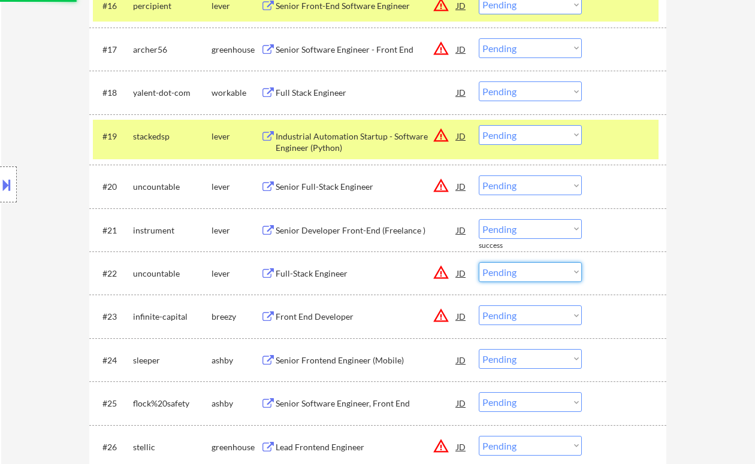
click at [520, 230] on select "Choose an option... Pending Applied Excluded (Questions) Excluded (Expired) Exc…" at bounding box center [530, 229] width 103 height 20
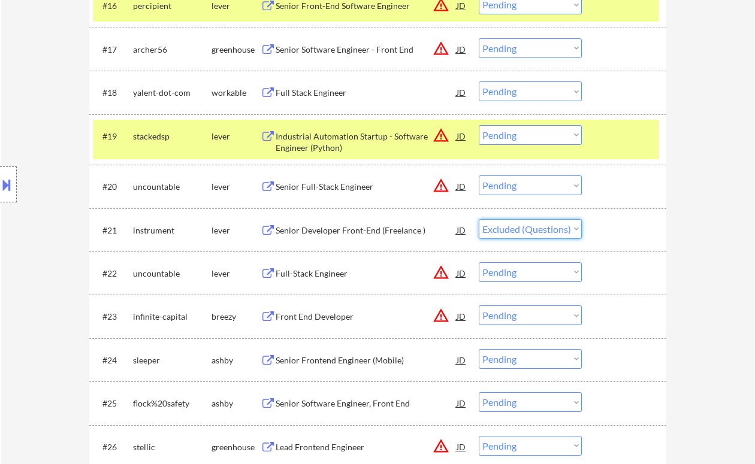
click at [479, 219] on select "Choose an option... Pending Applied Excluded (Questions) Excluded (Expired) Exc…" at bounding box center [530, 229] width 103 height 20
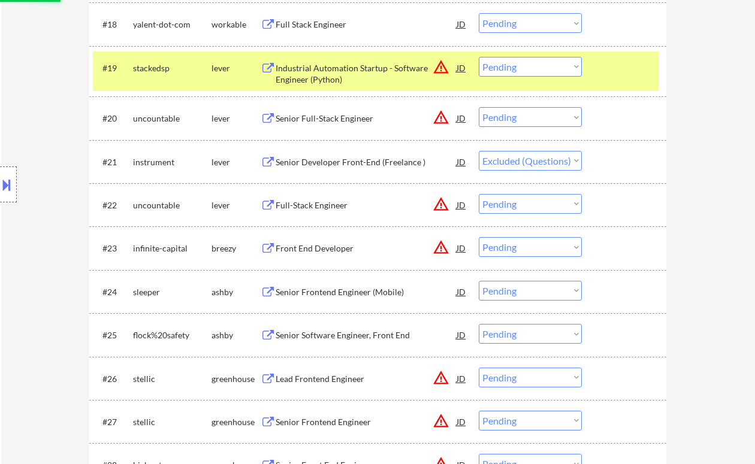
scroll to position [1156, 0]
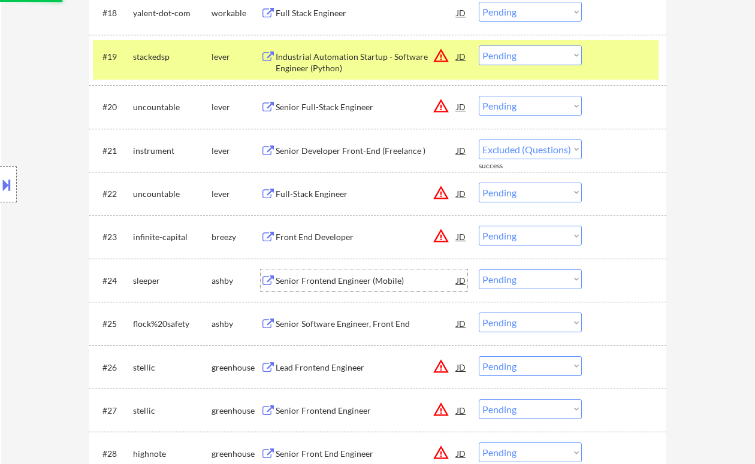
click at [339, 282] on div "Senior Frontend Engineer (Mobile)" at bounding box center [366, 281] width 181 height 12
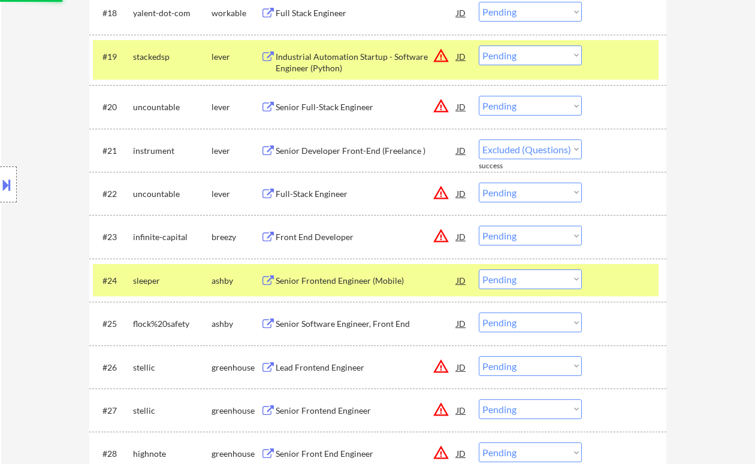
select select ""pending""
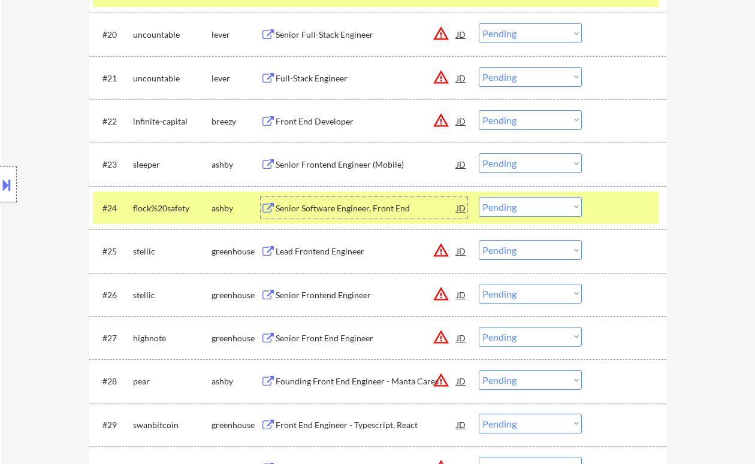
scroll to position [1236, 0]
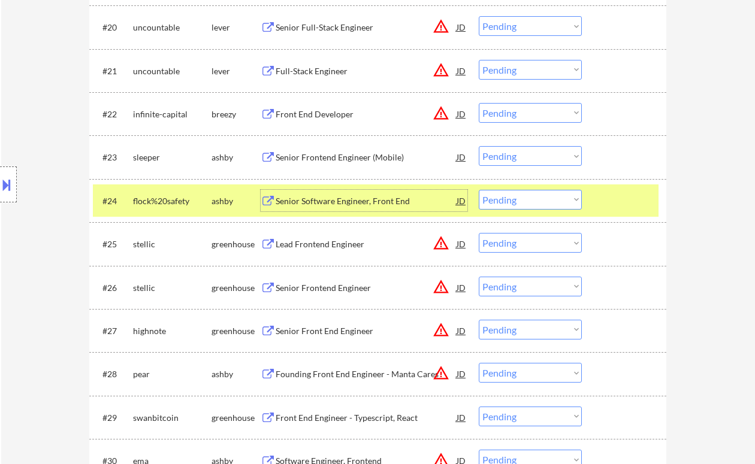
click at [315, 198] on div "Senior Software Engineer, Front End" at bounding box center [366, 201] width 181 height 12
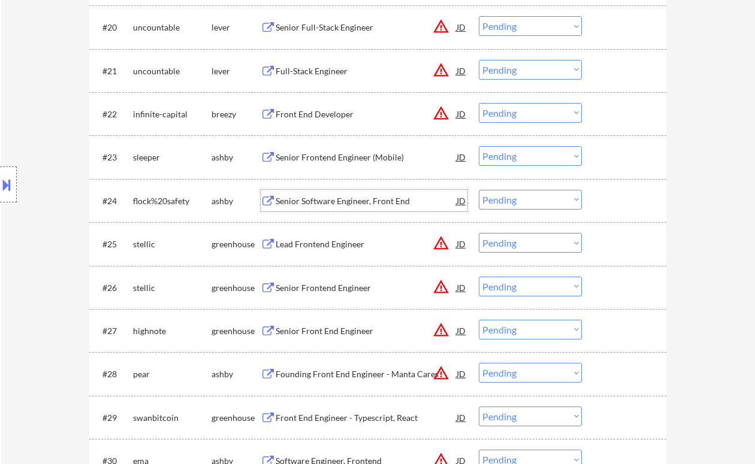
click at [512, 201] on select "Choose an option... Pending Applied Excluded (Questions) Excluded (Expired) Exc…" at bounding box center [530, 200] width 103 height 20
click at [479, 190] on select "Choose an option... Pending Applied Excluded (Questions) Excluded (Expired) Exc…" at bounding box center [530, 200] width 103 height 20
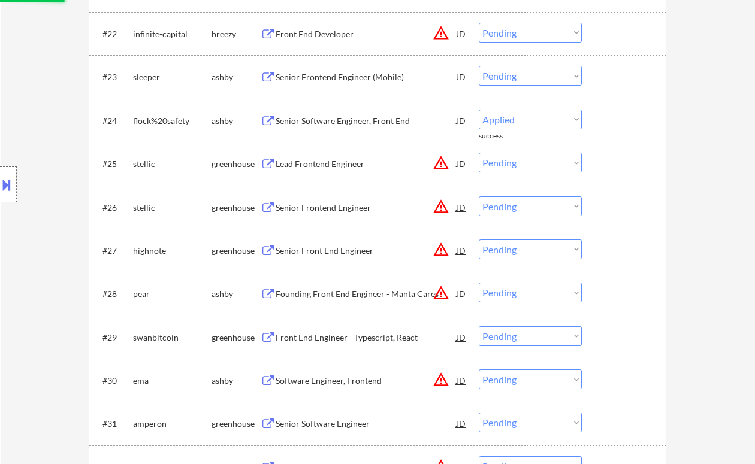
select select ""pending""
click at [462, 165] on div "JD" at bounding box center [461, 164] width 12 height 22
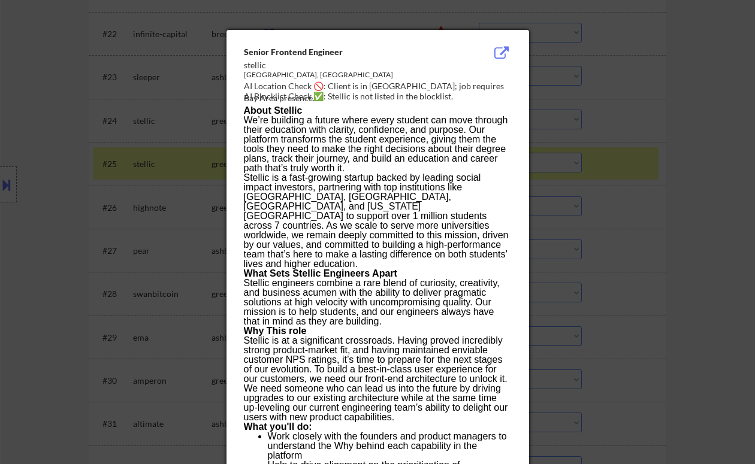
click at [643, 228] on div at bounding box center [377, 232] width 755 height 464
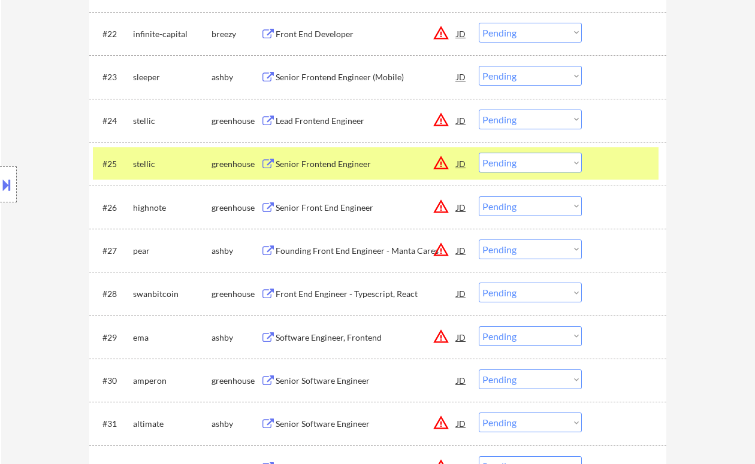
click at [359, 294] on div "Front End Engineer - Typescript, React" at bounding box center [366, 294] width 181 height 12
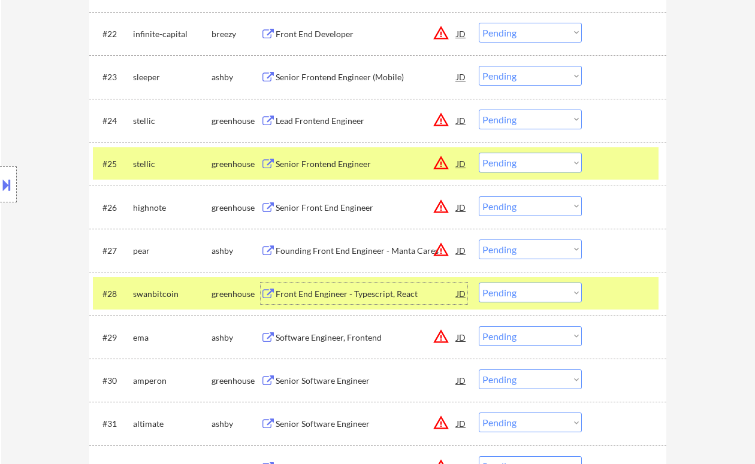
click at [523, 298] on select "Choose an option... Pending Applied Excluded (Questions) Excluded (Expired) Exc…" at bounding box center [530, 293] width 103 height 20
click at [479, 283] on select "Choose an option... Pending Applied Excluded (Questions) Excluded (Expired) Exc…" at bounding box center [530, 293] width 103 height 20
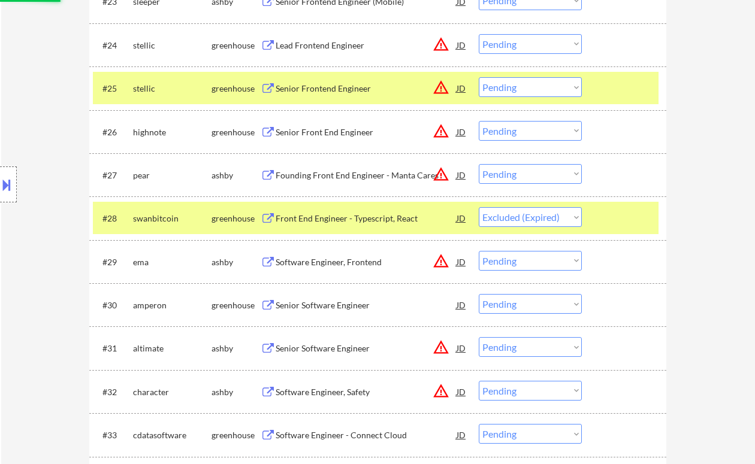
scroll to position [1396, 0]
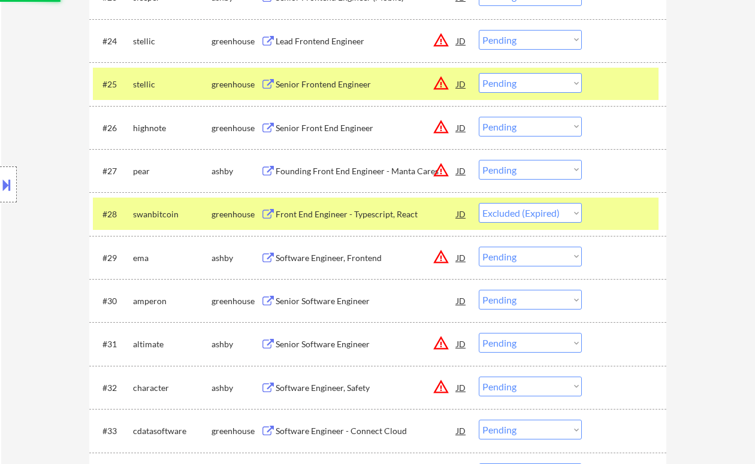
click at [347, 301] on div "Senior Software Engineer" at bounding box center [366, 301] width 181 height 12
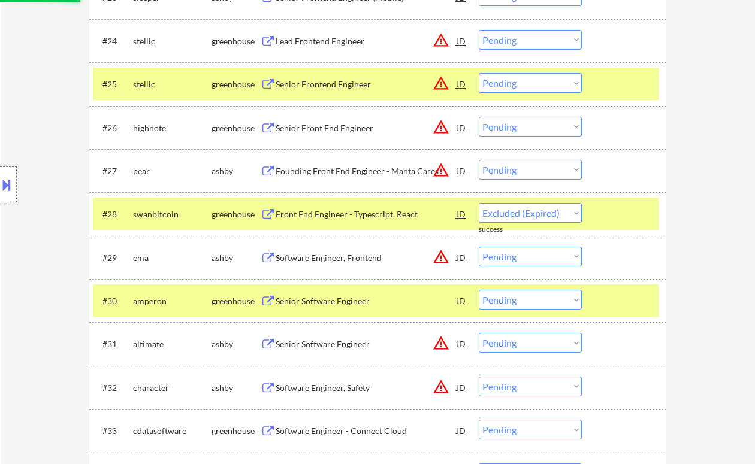
select select ""pending""
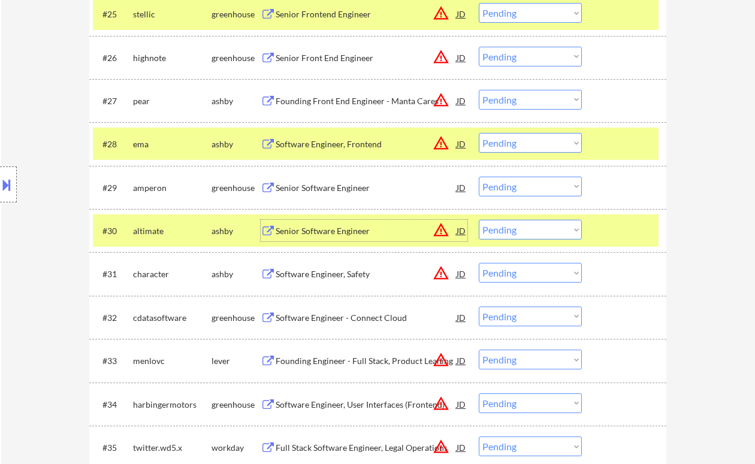
scroll to position [1476, 0]
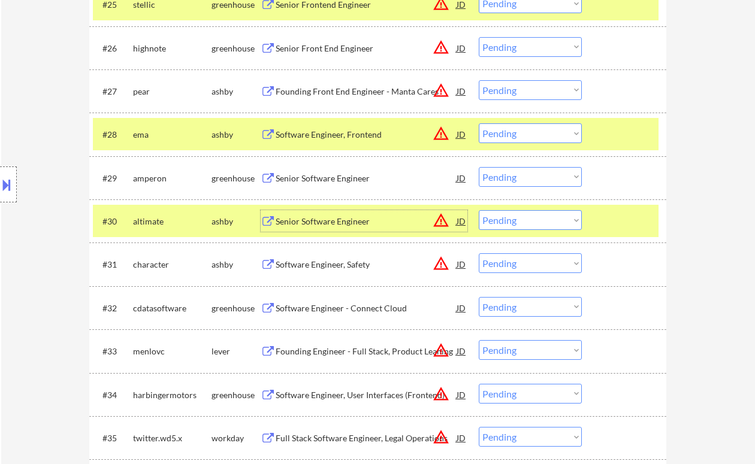
click at [511, 171] on select "Choose an option... Pending Applied Excluded (Questions) Excluded (Expired) Exc…" at bounding box center [530, 177] width 103 height 20
click at [479, 167] on select "Choose an option... Pending Applied Excluded (Questions) Excluded (Expired) Exc…" at bounding box center [530, 177] width 103 height 20
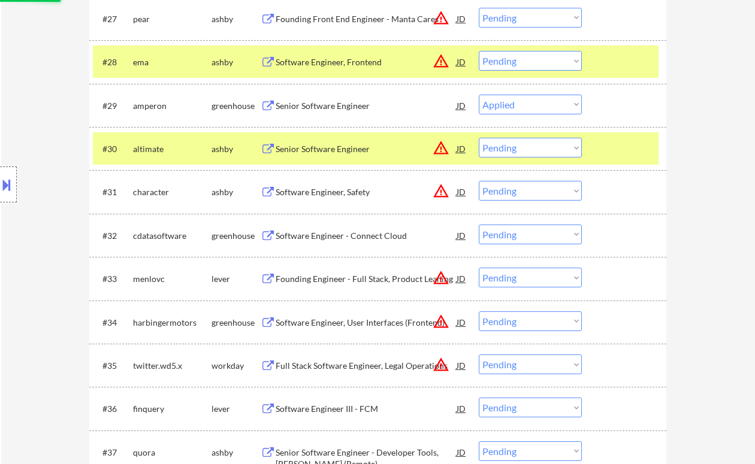
scroll to position [1556, 0]
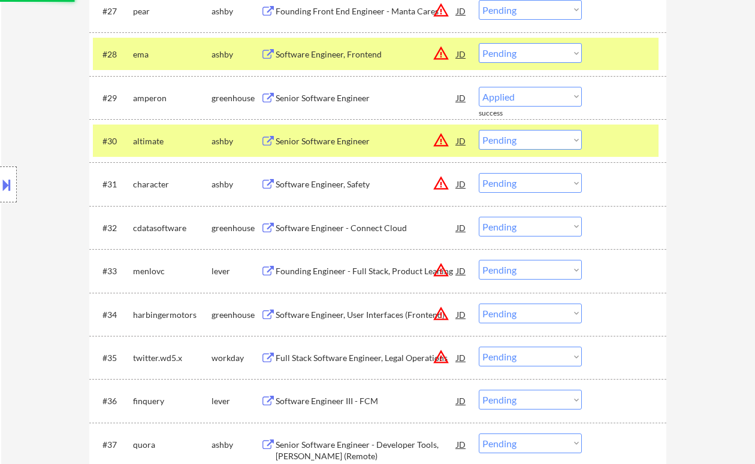
select select ""pending""
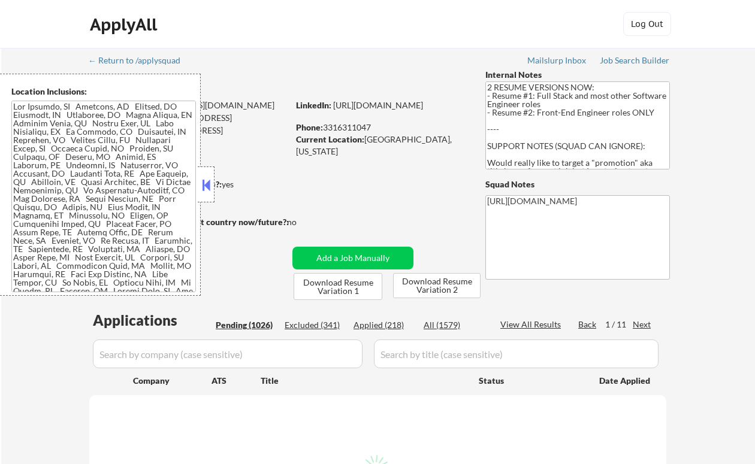
click at [385, 322] on div "Applied (218)" at bounding box center [384, 325] width 60 height 12
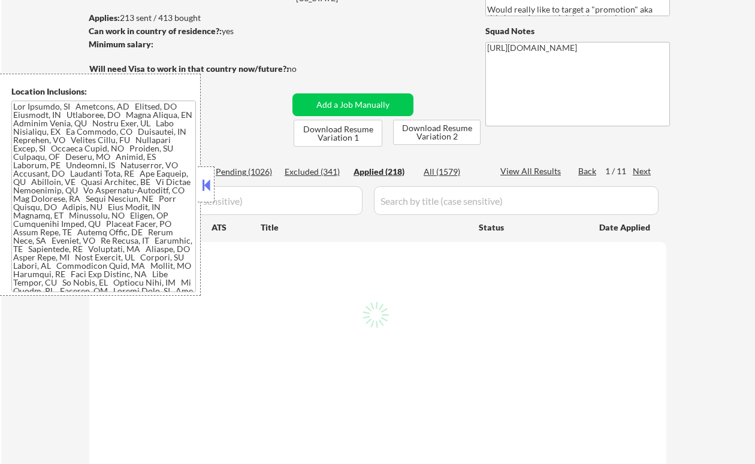
scroll to position [159, 0]
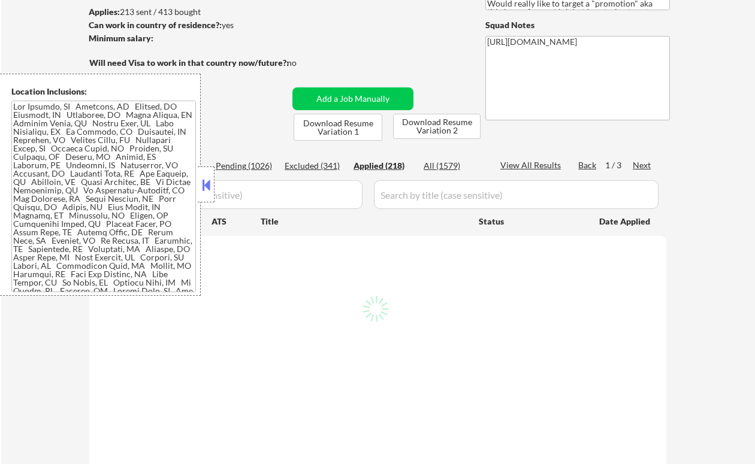
select select ""applied""
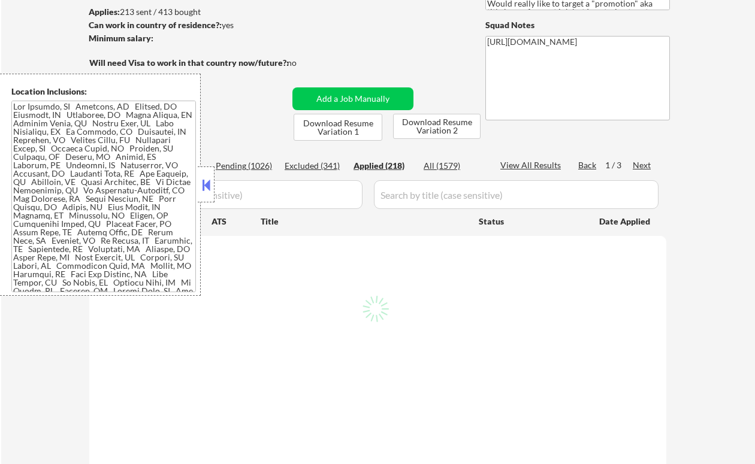
select select ""applied""
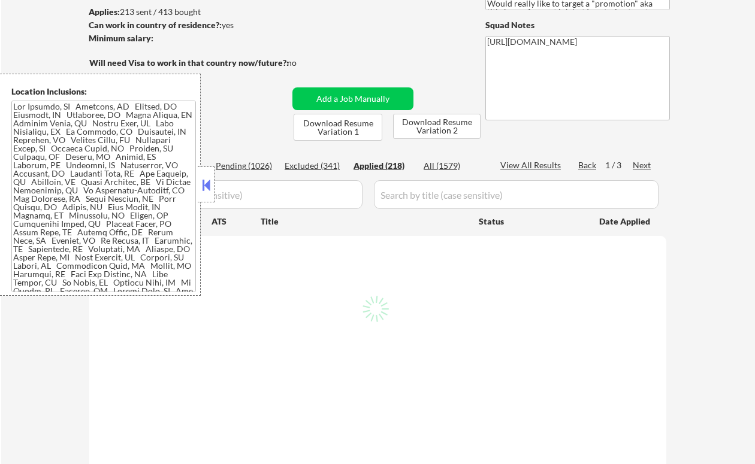
select select ""applied""
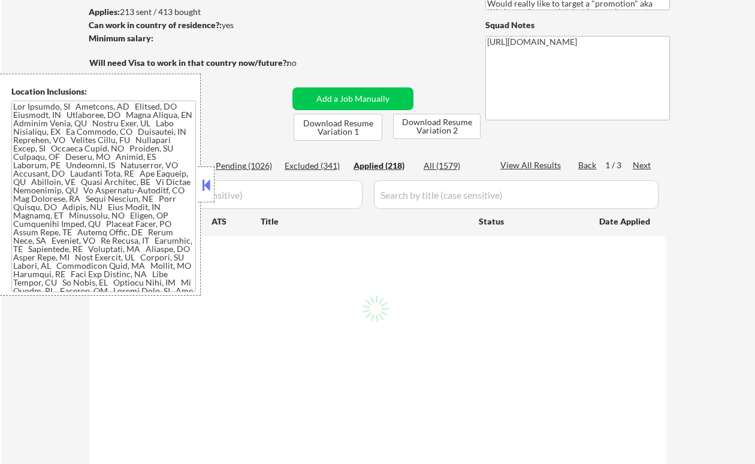
select select ""applied""
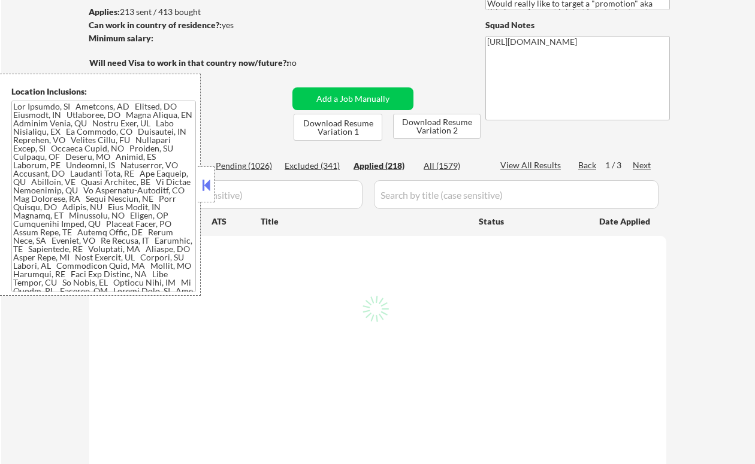
select select ""applied""
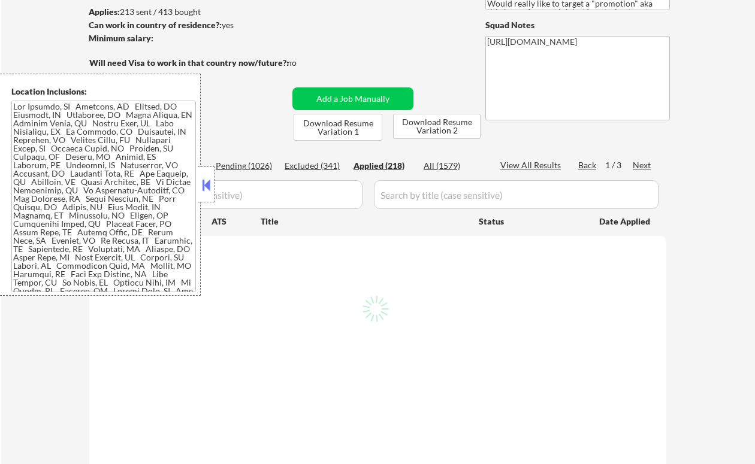
select select ""applied""
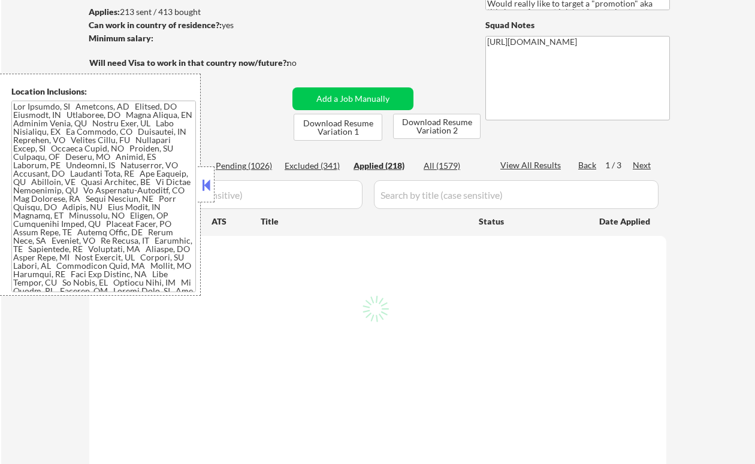
select select ""applied""
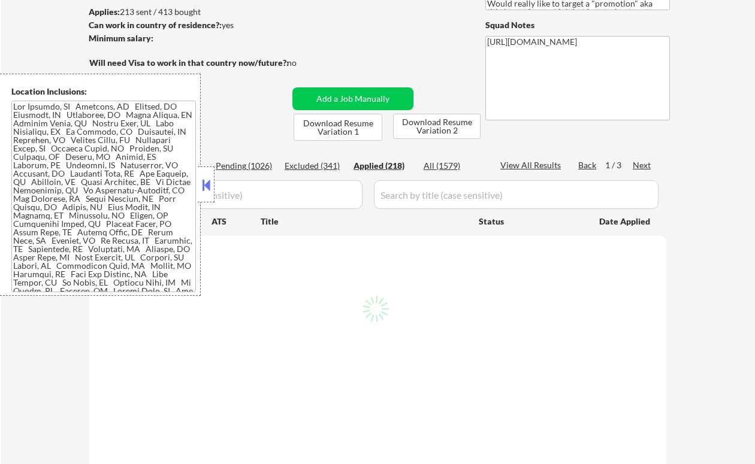
select select ""applied""
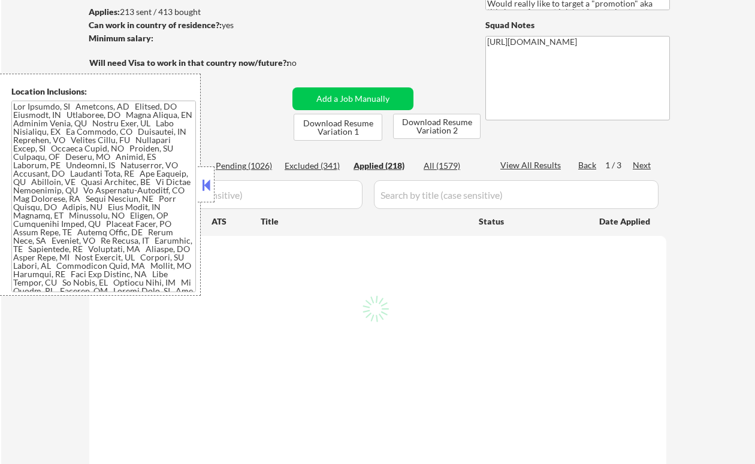
select select ""applied""
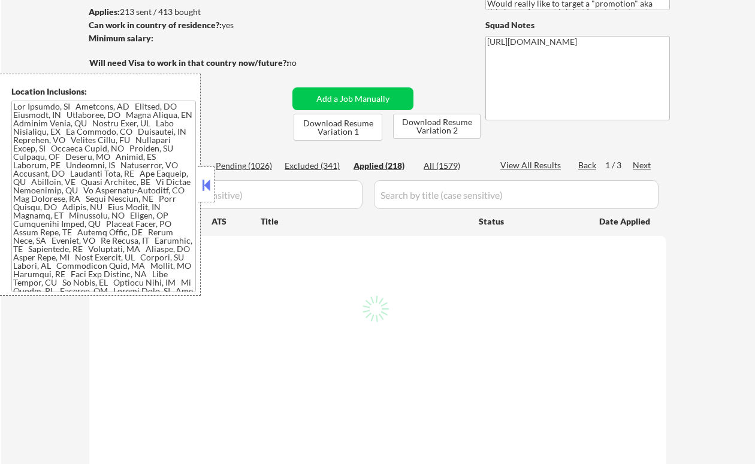
select select ""applied""
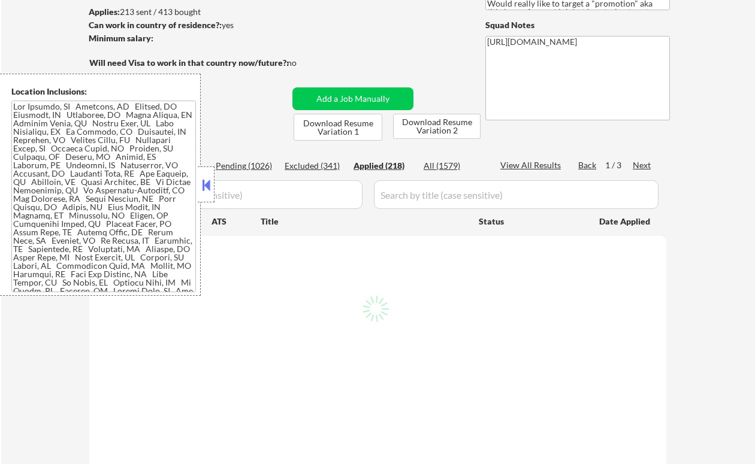
select select ""applied""
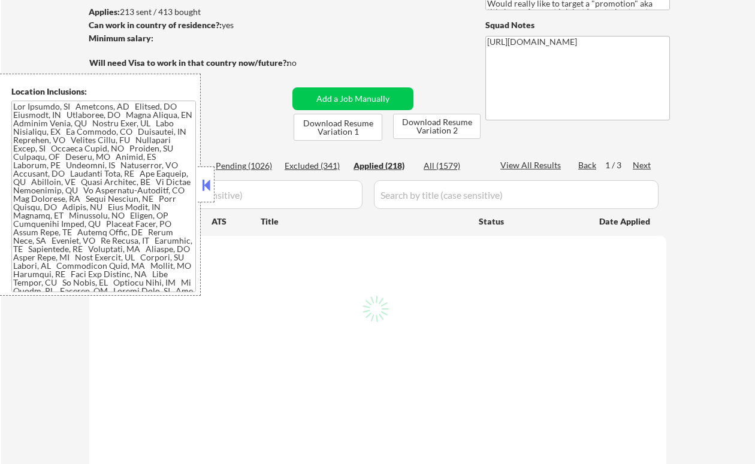
select select ""applied""
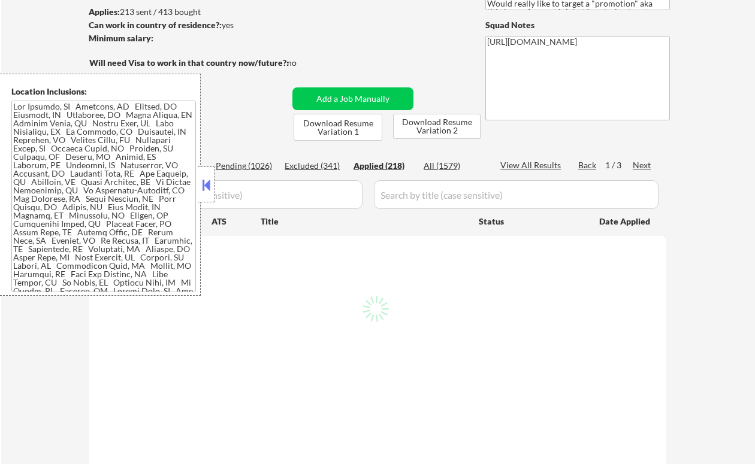
select select ""applied""
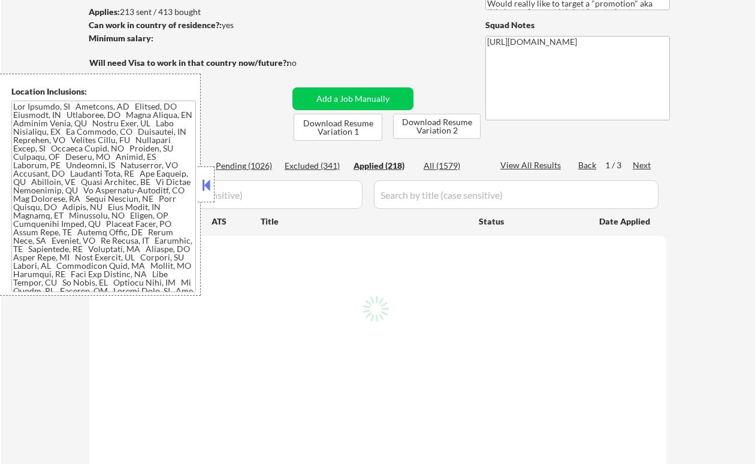
select select ""applied""
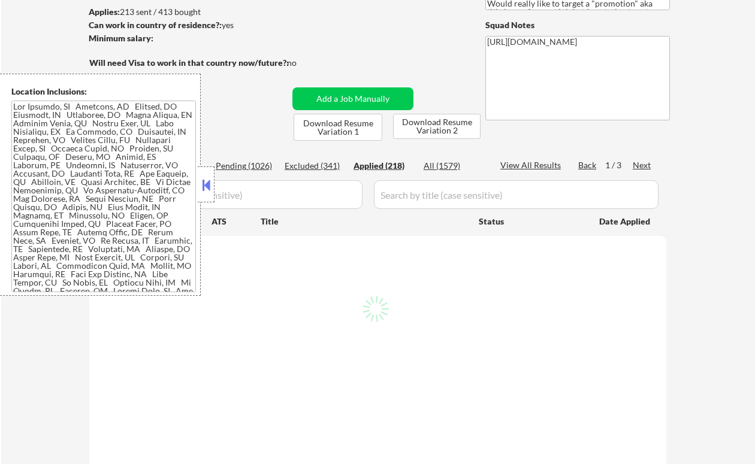
select select ""applied""
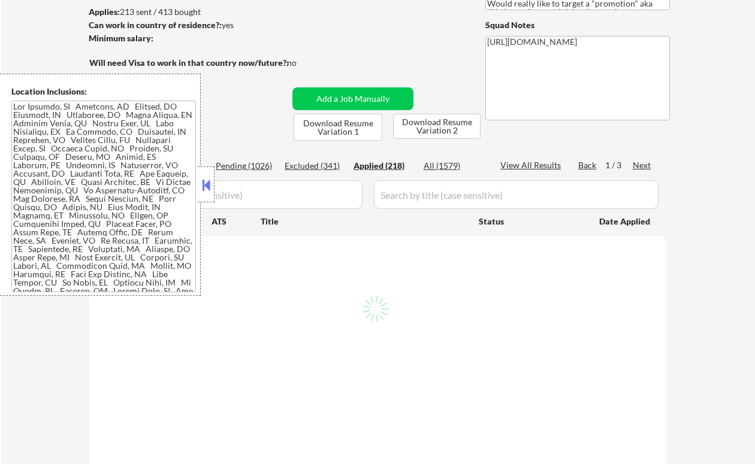
select select ""applied""
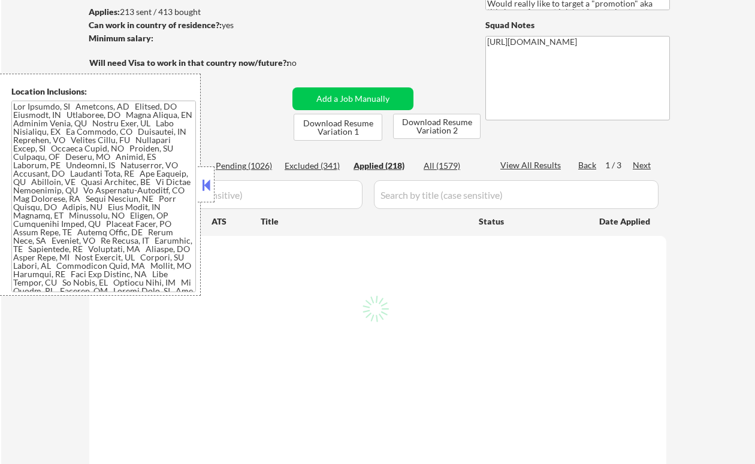
select select ""applied""
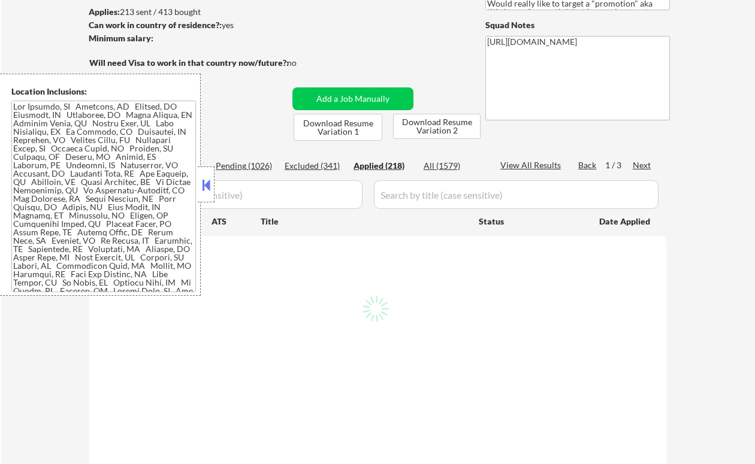
select select ""applied""
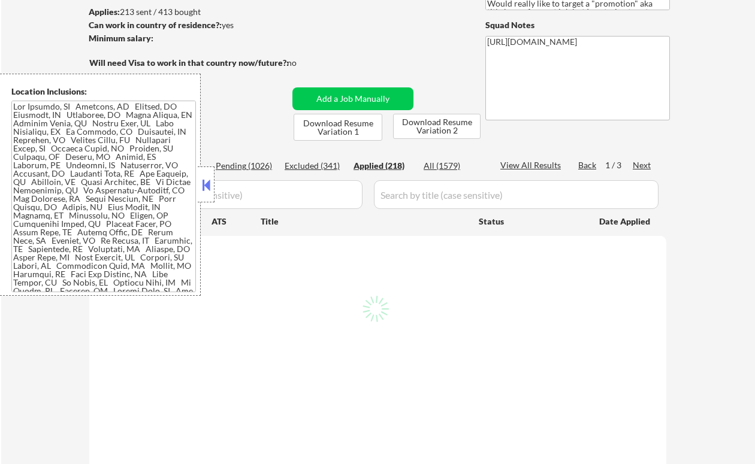
select select ""applied""
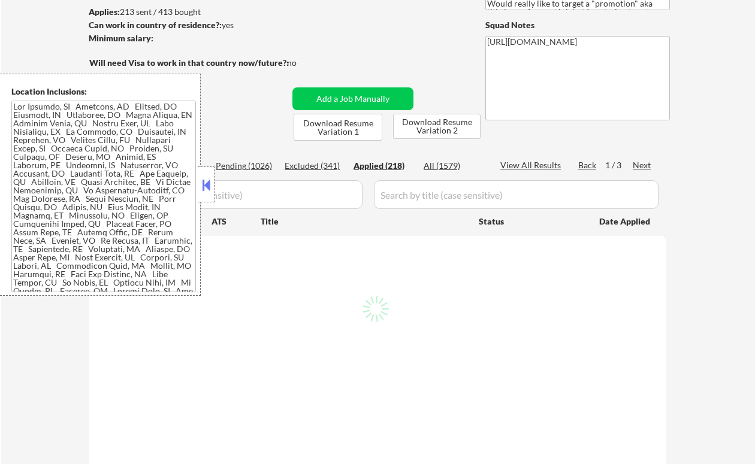
select select ""applied""
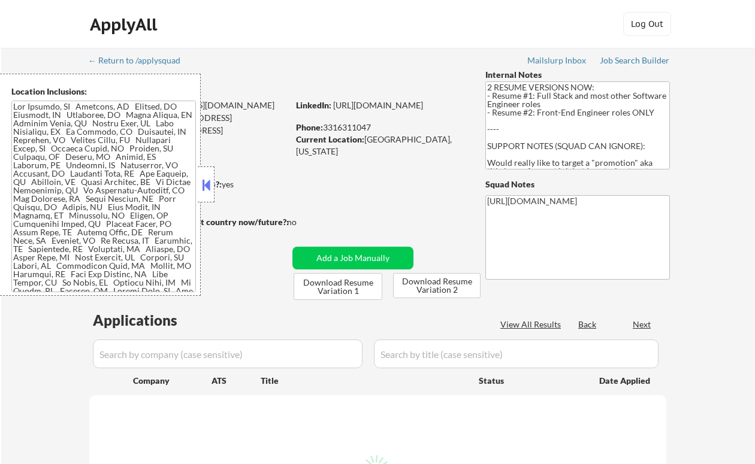
click at [212, 186] on button at bounding box center [206, 185] width 13 height 18
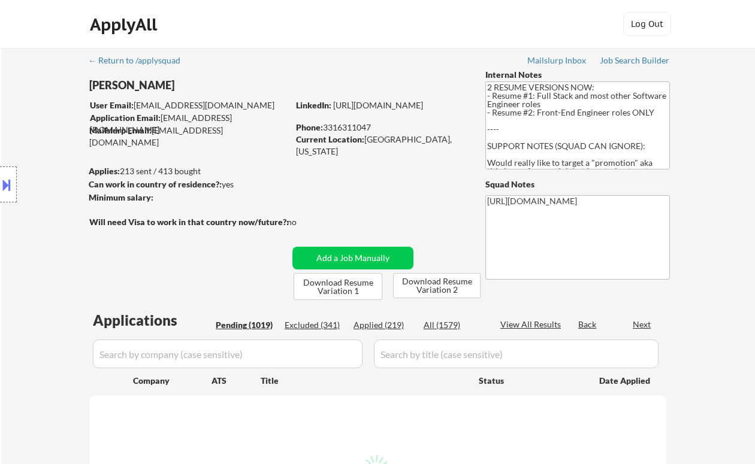
select select ""pending""
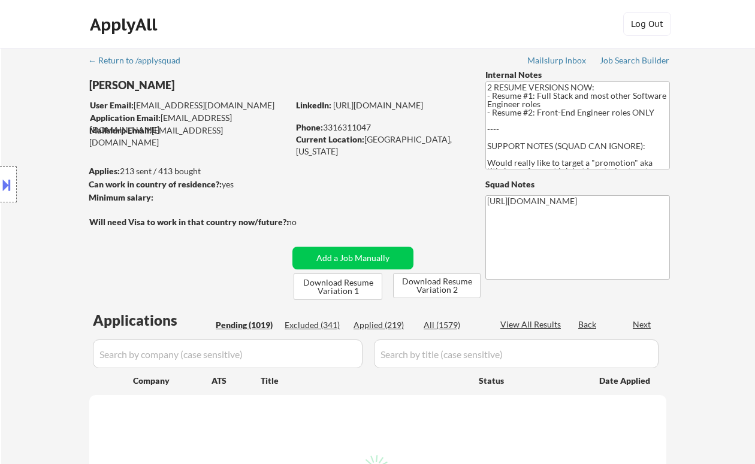
select select ""pending""
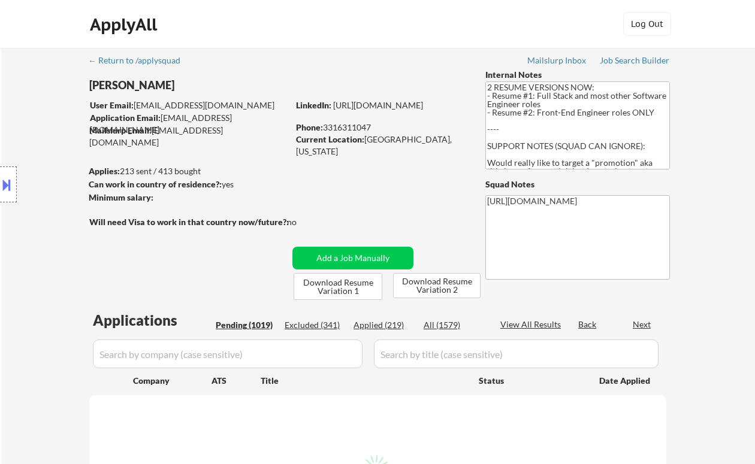
select select ""pending""
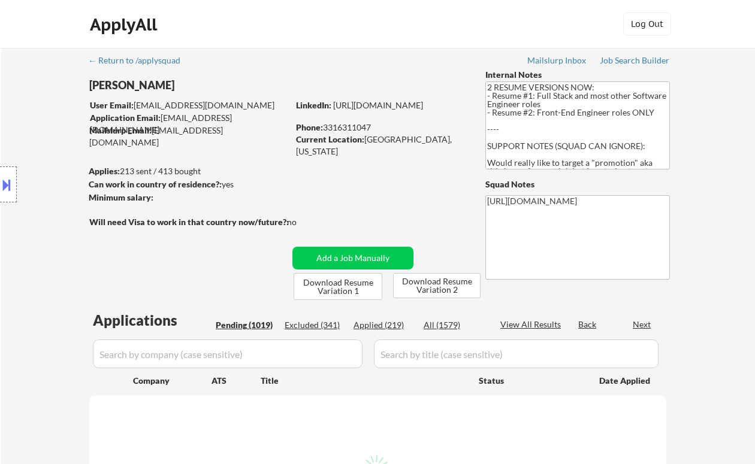
select select ""pending""
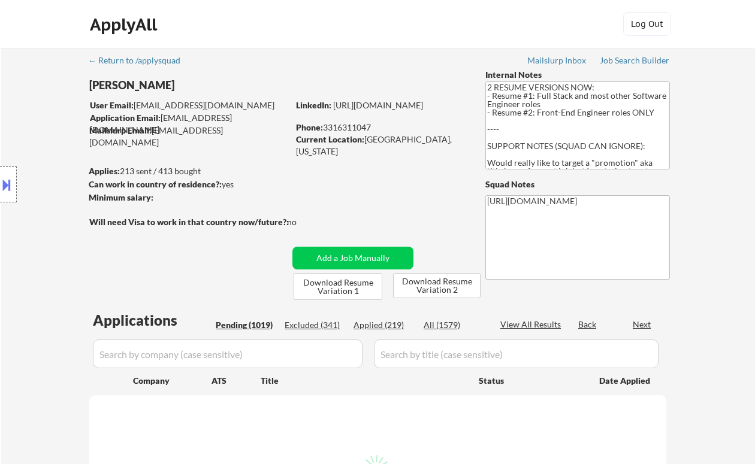
select select ""pending""
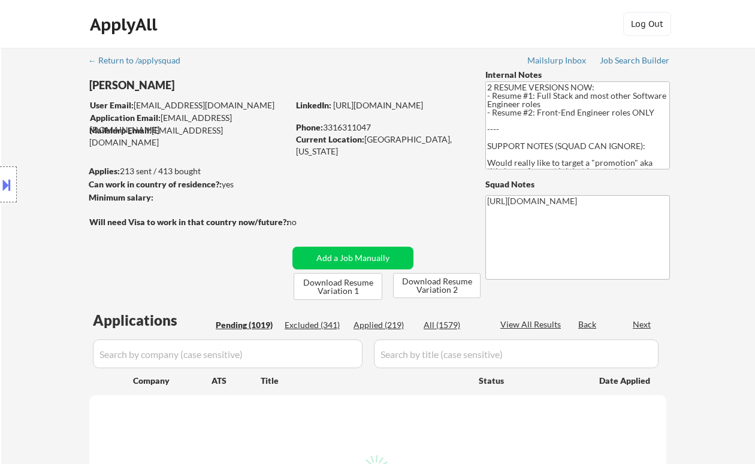
select select ""pending""
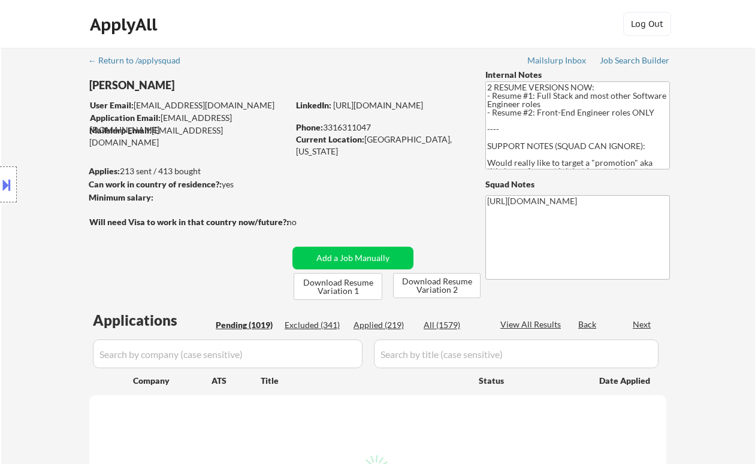
select select ""pending""
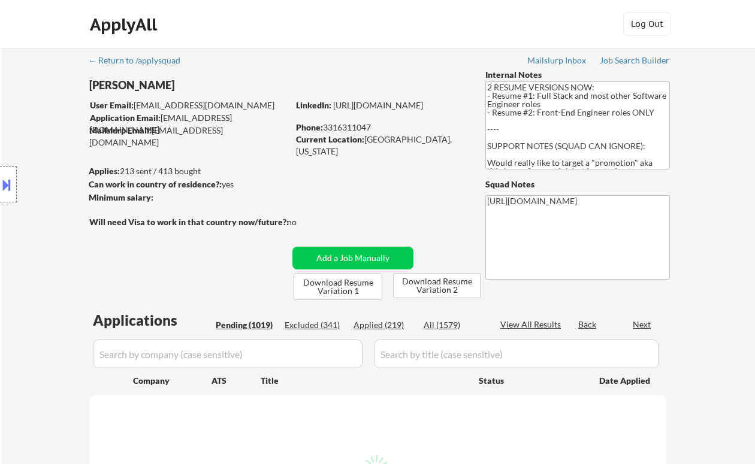
select select ""pending""
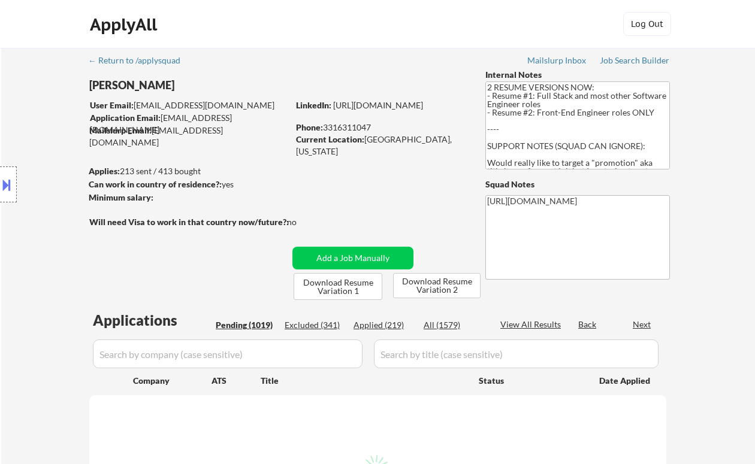
select select ""pending""
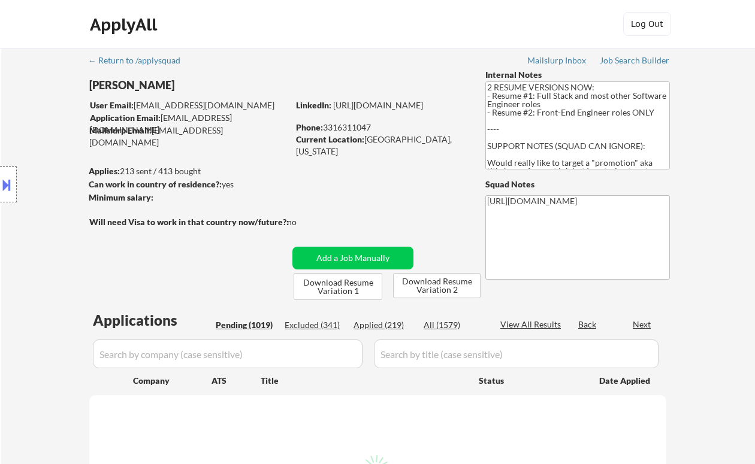
select select ""pending""
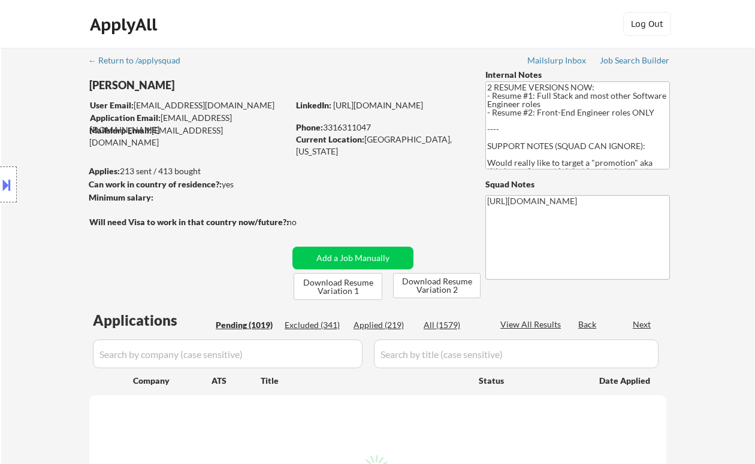
select select ""pending""
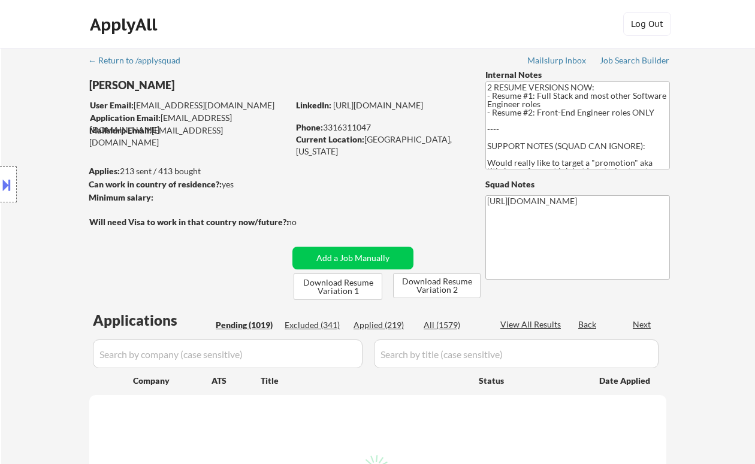
select select ""pending""
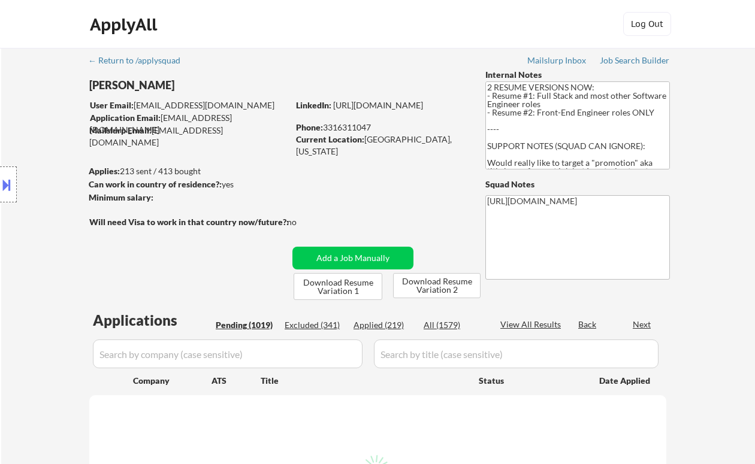
select select ""pending""
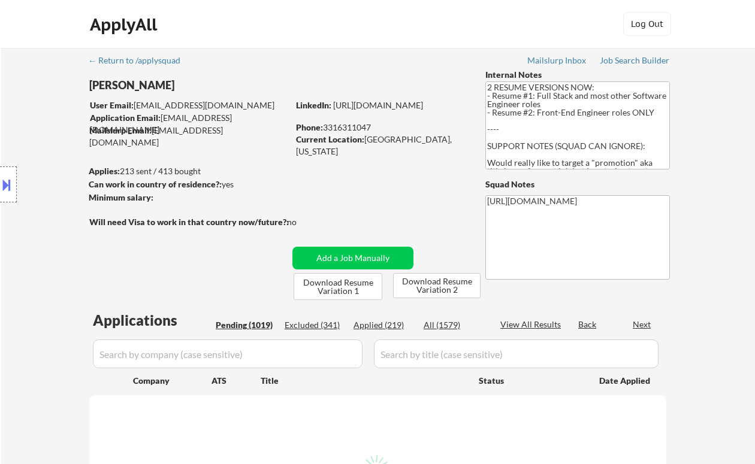
select select ""pending""
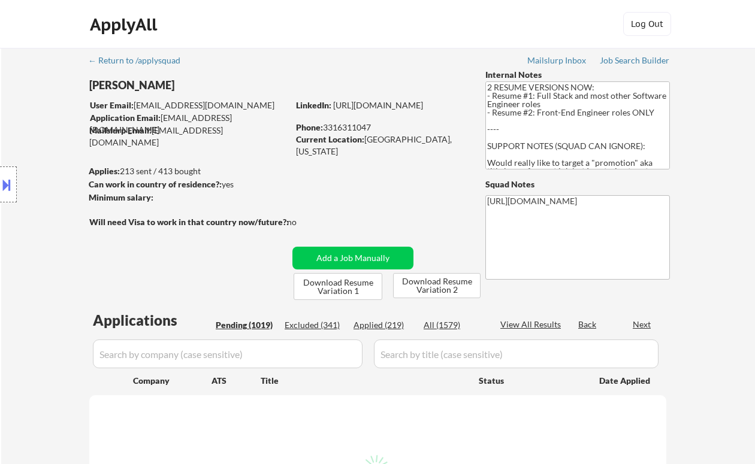
select select ""pending""
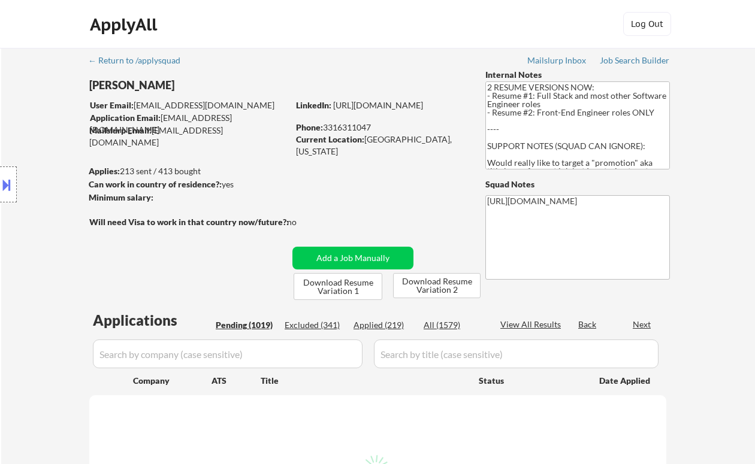
select select ""pending""
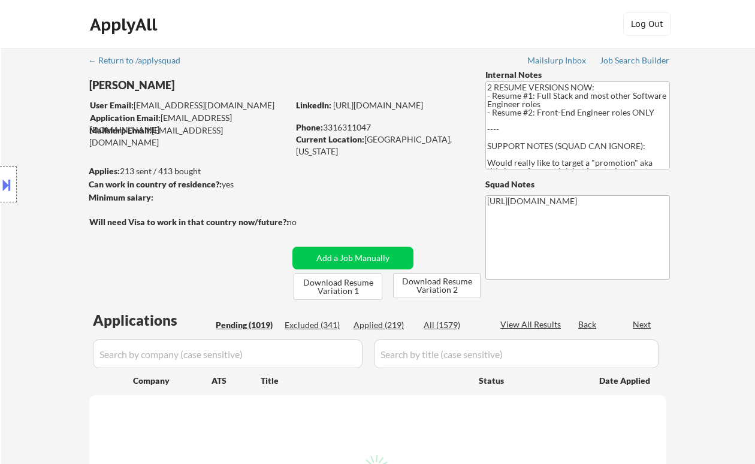
select select ""pending""
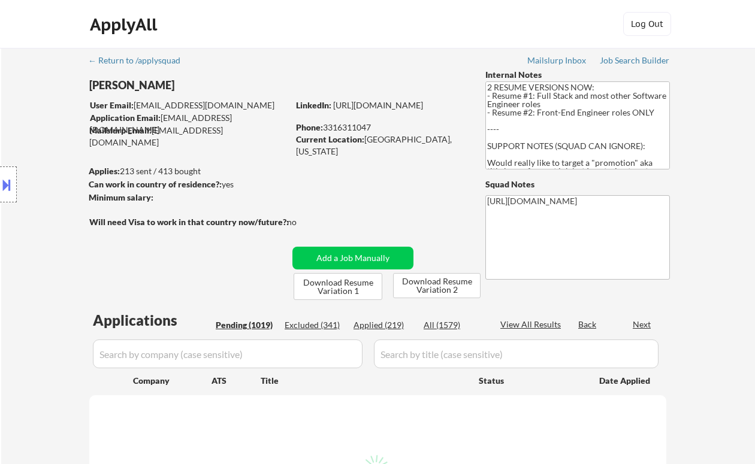
select select ""pending""
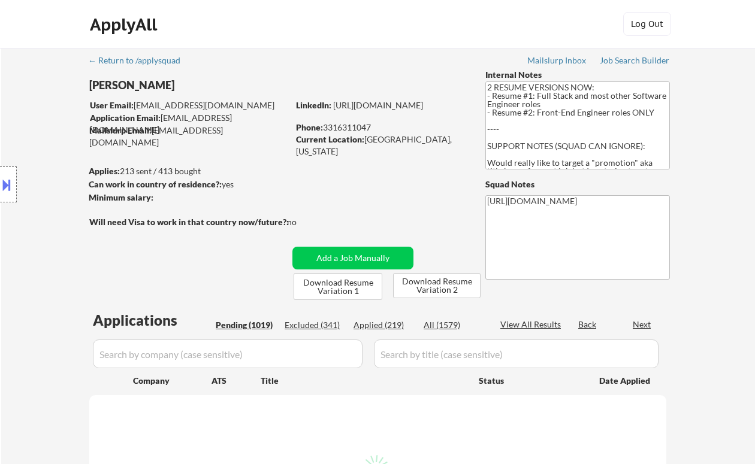
select select ""pending""
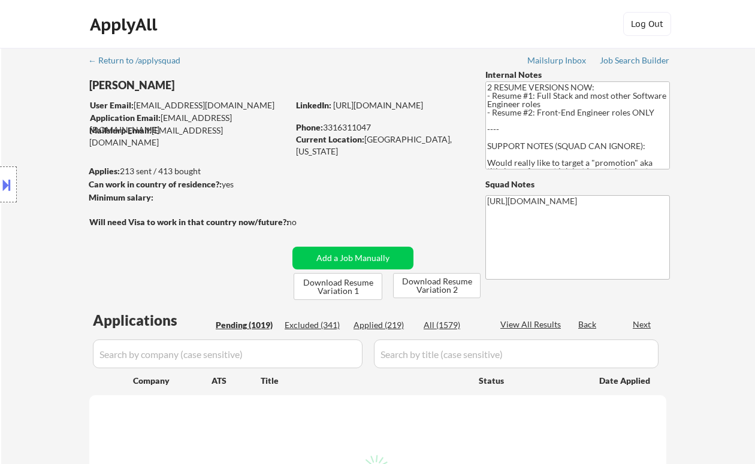
select select ""pending""
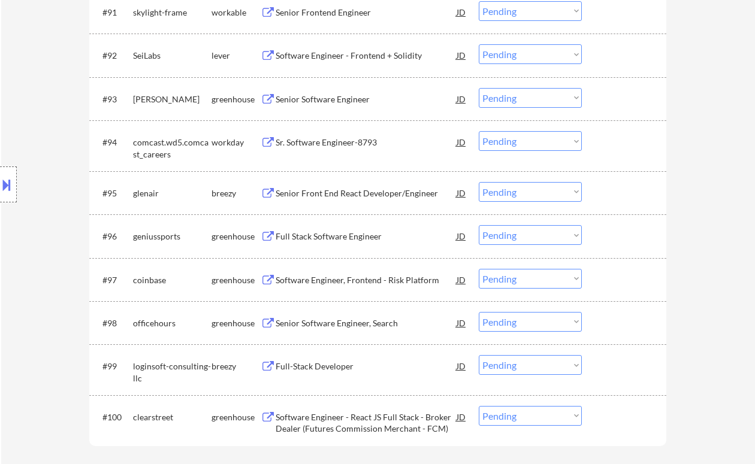
scroll to position [4563, 0]
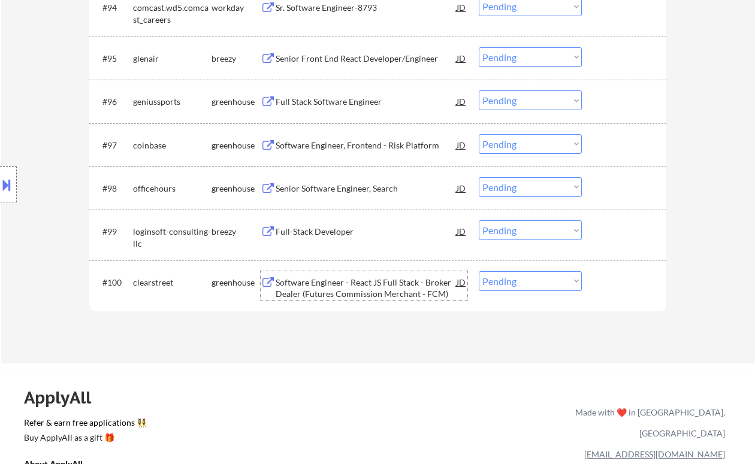
click at [348, 292] on div "Software Engineer - React JS Full Stack - Broker Dealer (Futures Commission Mer…" at bounding box center [366, 288] width 181 height 23
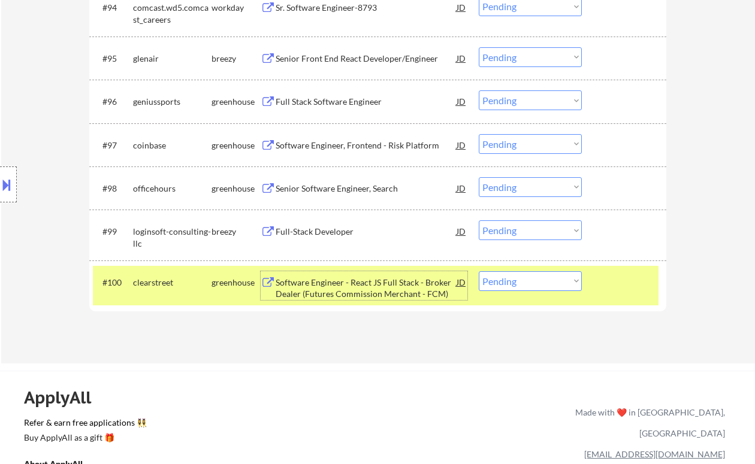
drag, startPoint x: 504, startPoint y: 283, endPoint x: 508, endPoint y: 290, distance: 7.8
click at [504, 283] on select "Choose an option... Pending Applied Excluded (Questions) Excluded (Expired) Exc…" at bounding box center [530, 281] width 103 height 20
click at [479, 271] on select "Choose an option... Pending Applied Excluded (Questions) Excluded (Expired) Exc…" at bounding box center [530, 281] width 103 height 20
click at [320, 235] on div "Full-Stack Developer" at bounding box center [366, 232] width 181 height 12
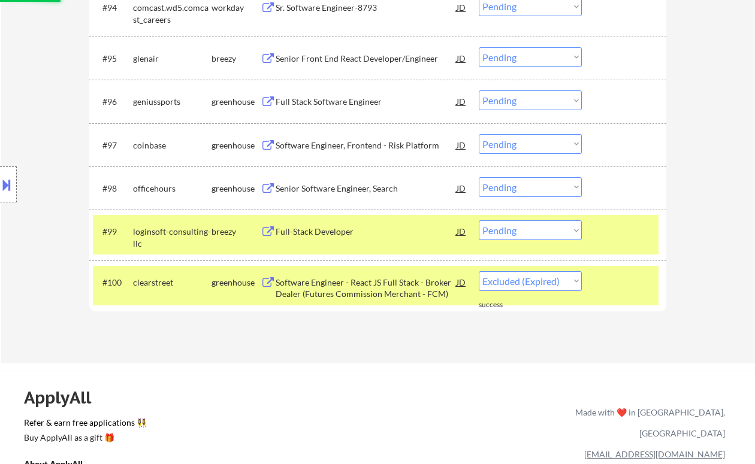
select select ""pending""
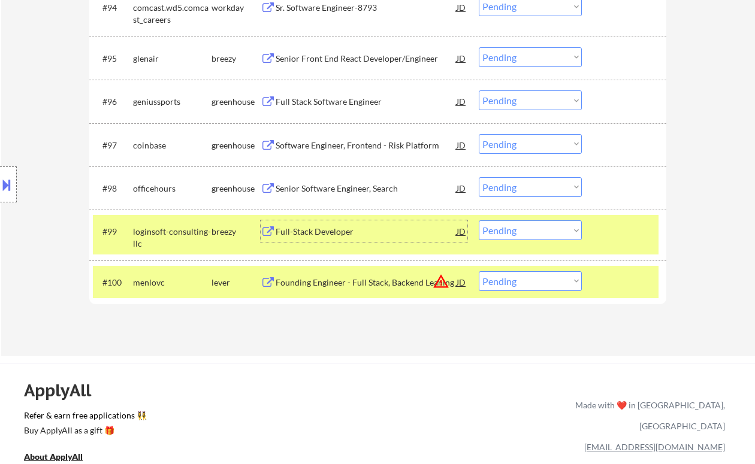
click at [529, 231] on select "Choose an option... Pending Applied Excluded (Questions) Excluded (Expired) Exc…" at bounding box center [530, 231] width 103 height 20
click at [479, 221] on select "Choose an option... Pending Applied Excluded (Questions) Excluded (Expired) Exc…" at bounding box center [530, 231] width 103 height 20
click at [335, 192] on div "Senior Software Engineer, Search" at bounding box center [366, 189] width 181 height 12
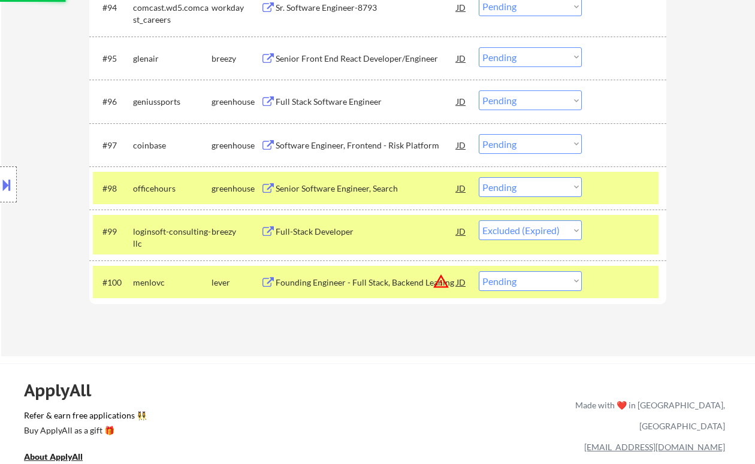
select select ""pending""
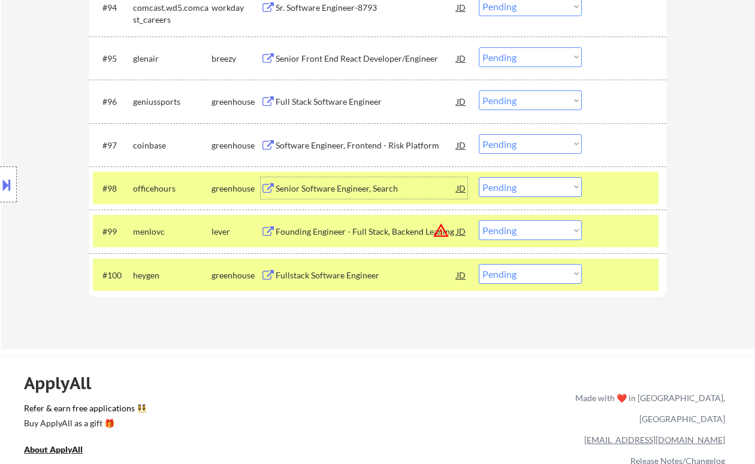
drag, startPoint x: 518, startPoint y: 183, endPoint x: 528, endPoint y: 197, distance: 16.8
click at [518, 183] on select "Choose an option... Pending Applied Excluded (Questions) Excluded (Expired) Exc…" at bounding box center [530, 187] width 103 height 20
click at [479, 177] on select "Choose an option... Pending Applied Excluded (Questions) Excluded (Expired) Exc…" at bounding box center [530, 187] width 103 height 20
click at [363, 145] on div "Software Engineer, Frontend - Risk Platform" at bounding box center [366, 146] width 181 height 12
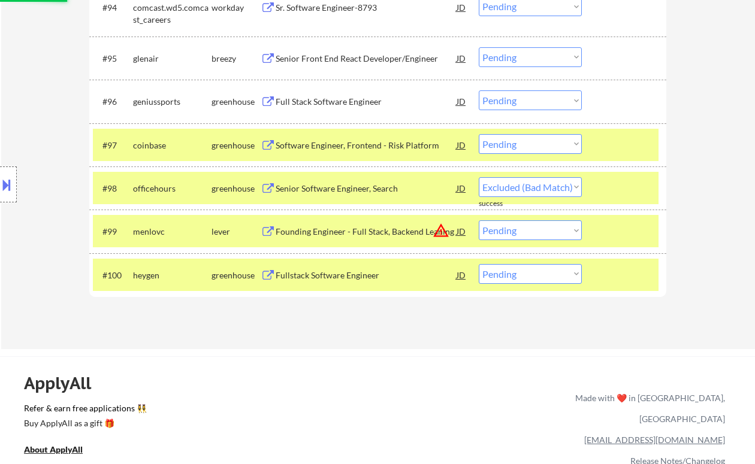
select select ""pending""
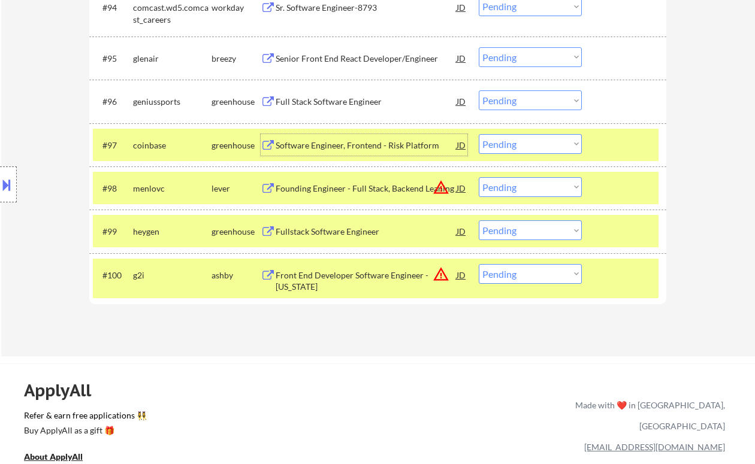
click at [346, 100] on div "Full Stack Software Engineer" at bounding box center [366, 102] width 181 height 12
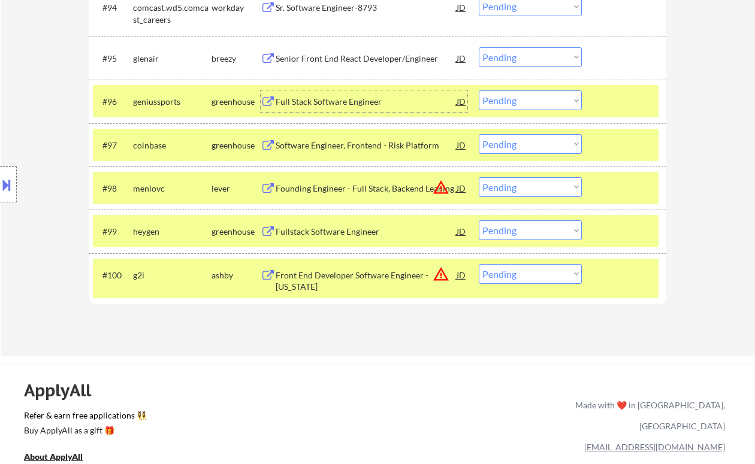
click at [9, 190] on button at bounding box center [6, 185] width 13 height 20
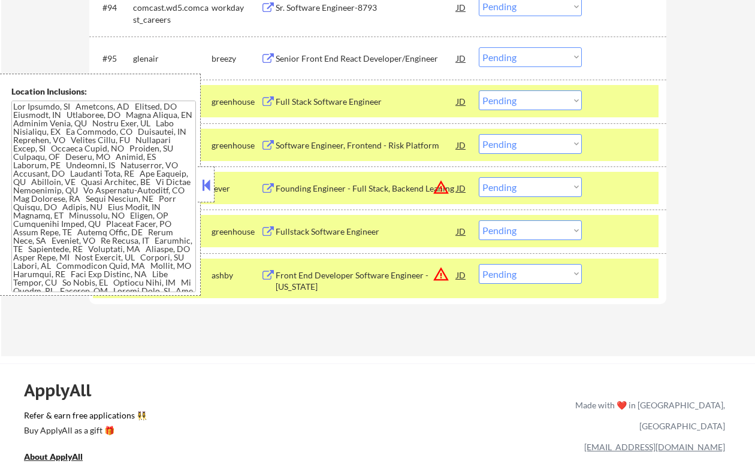
click at [203, 187] on button at bounding box center [206, 185] width 13 height 18
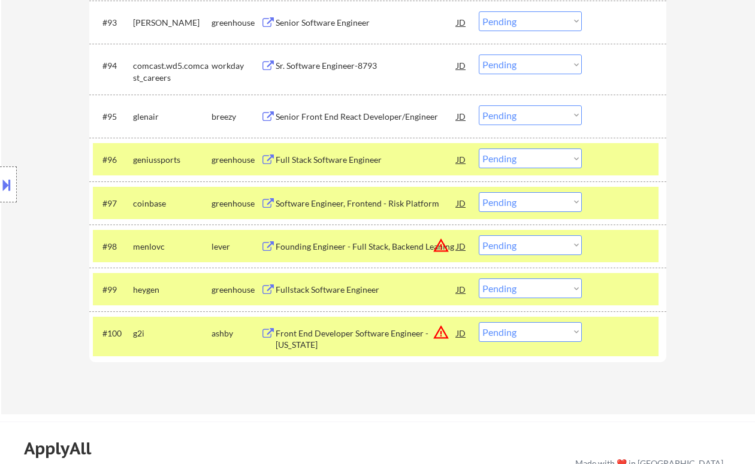
scroll to position [4483, 0]
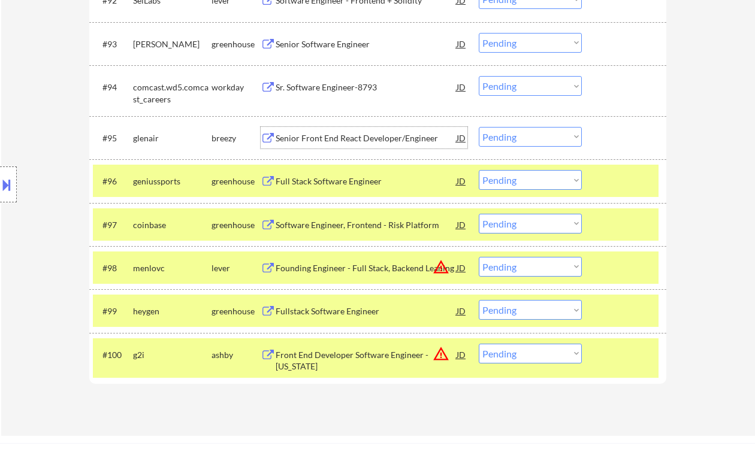
click at [351, 141] on div "Senior Front End React Developer/Engineer" at bounding box center [366, 138] width 181 height 12
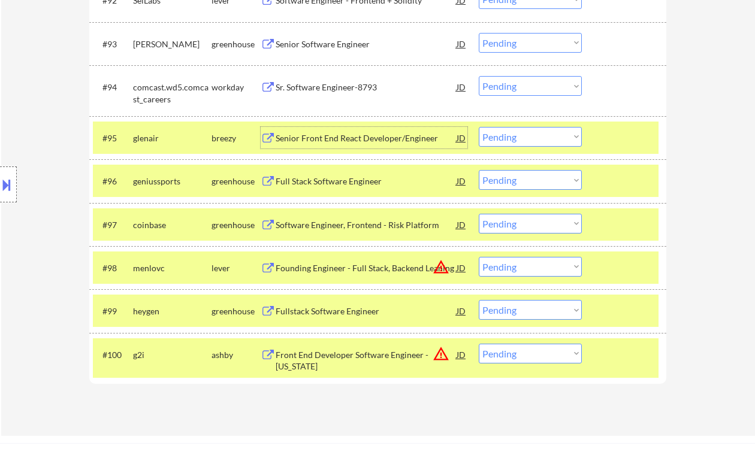
click at [522, 140] on select "Choose an option... Pending Applied Excluded (Questions) Excluded (Expired) Exc…" at bounding box center [530, 137] width 103 height 20
click at [479, 127] on select "Choose an option... Pending Applied Excluded (Questions) Excluded (Expired) Exc…" at bounding box center [530, 137] width 103 height 20
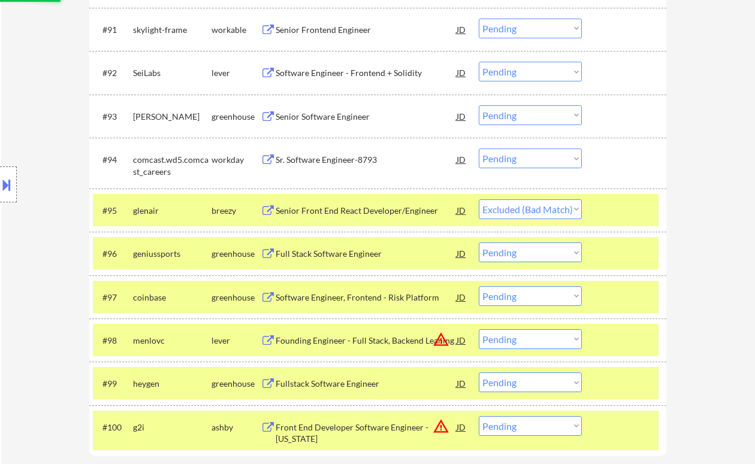
scroll to position [4403, 0]
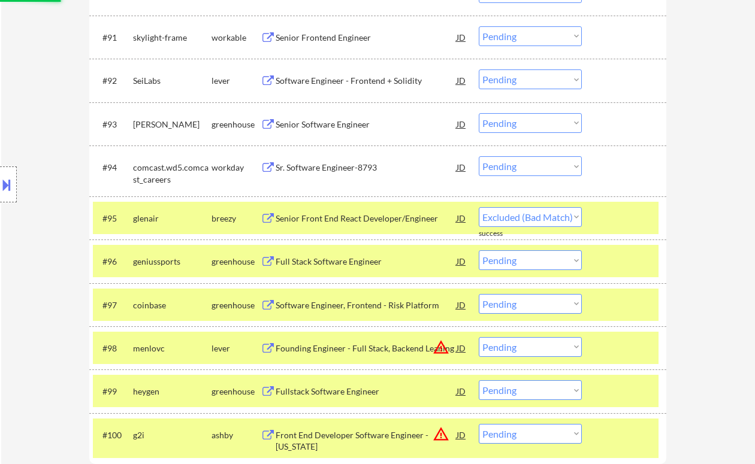
select select ""pending""
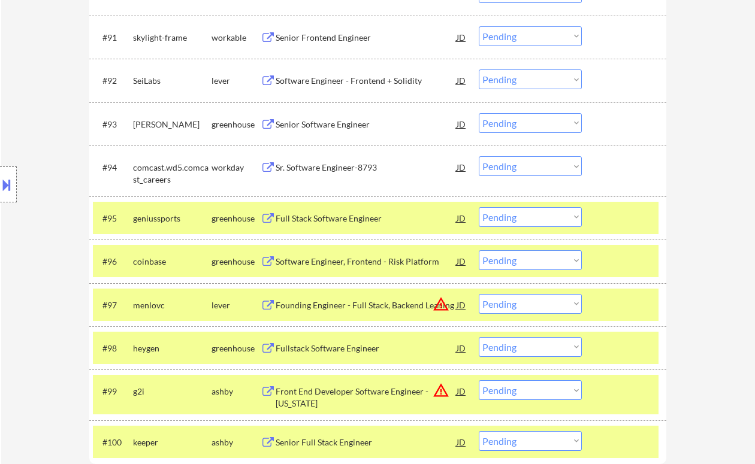
scroll to position [4323, 0]
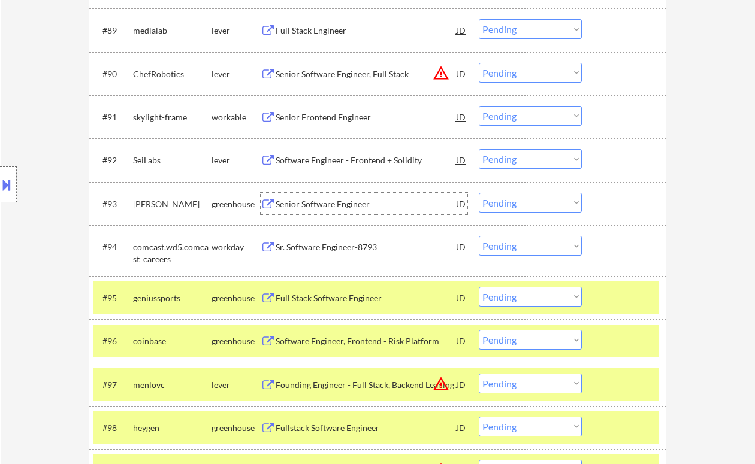
click at [328, 203] on div "Senior Software Engineer" at bounding box center [366, 204] width 181 height 12
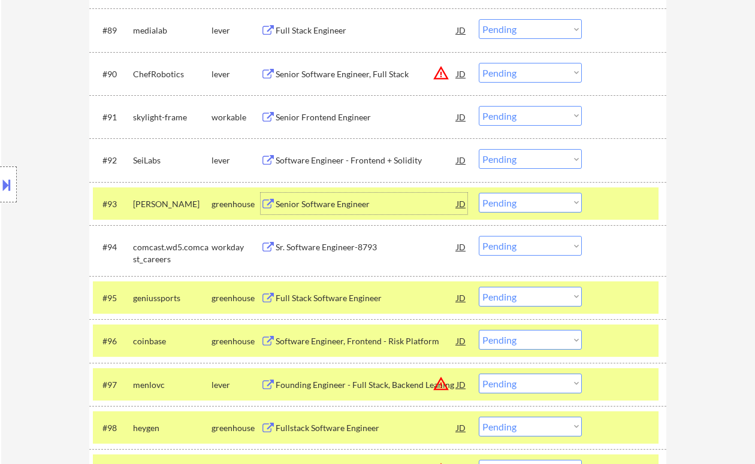
drag, startPoint x: 513, startPoint y: 198, endPoint x: 515, endPoint y: 212, distance: 14.5
click at [513, 198] on select "Choose an option... Pending Applied Excluded (Questions) Excluded (Expired) Exc…" at bounding box center [530, 203] width 103 height 20
click at [479, 193] on select "Choose an option... Pending Applied Excluded (Questions) Excluded (Expired) Exc…" at bounding box center [530, 203] width 103 height 20
click at [325, 162] on div "Software Engineer - Frontend + Solidity" at bounding box center [366, 161] width 181 height 12
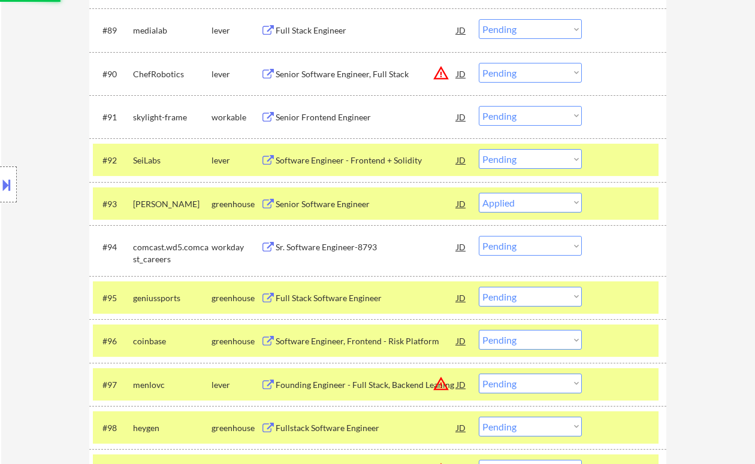
select select ""pending""
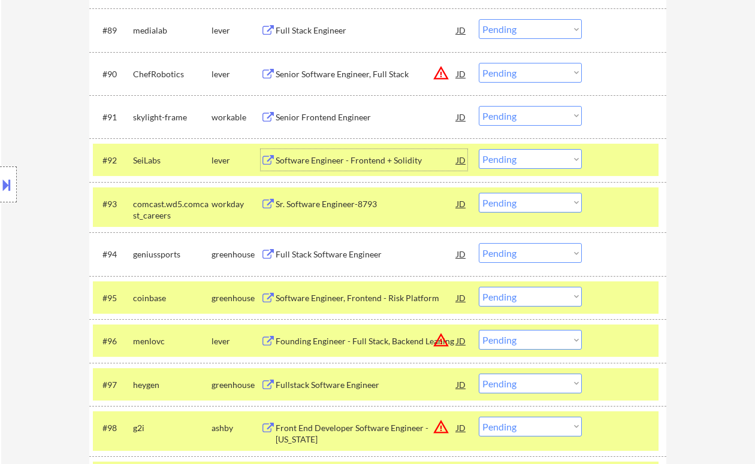
drag, startPoint x: 500, startPoint y: 158, endPoint x: 520, endPoint y: 168, distance: 22.8
click at [500, 158] on select "Choose an option... Pending Applied Excluded (Questions) Excluded (Expired) Exc…" at bounding box center [530, 159] width 103 height 20
click at [479, 149] on select "Choose an option... Pending Applied Excluded (Questions) Excluded (Expired) Exc…" at bounding box center [530, 159] width 103 height 20
click at [334, 117] on div "Senior Frontend Engineer" at bounding box center [366, 117] width 181 height 12
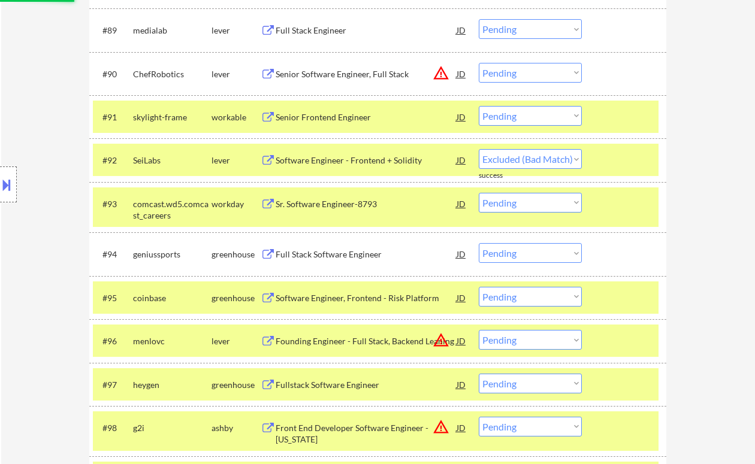
select select ""pending""
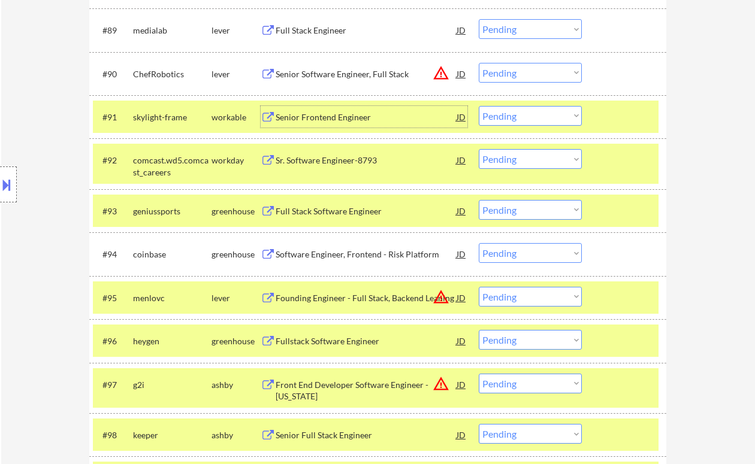
click at [519, 119] on select "Choose an option... Pending Applied Excluded (Questions) Excluded (Expired) Exc…" at bounding box center [530, 116] width 103 height 20
click at [479, 106] on select "Choose an option... Pending Applied Excluded (Questions) Excluded (Expired) Exc…" at bounding box center [530, 116] width 103 height 20
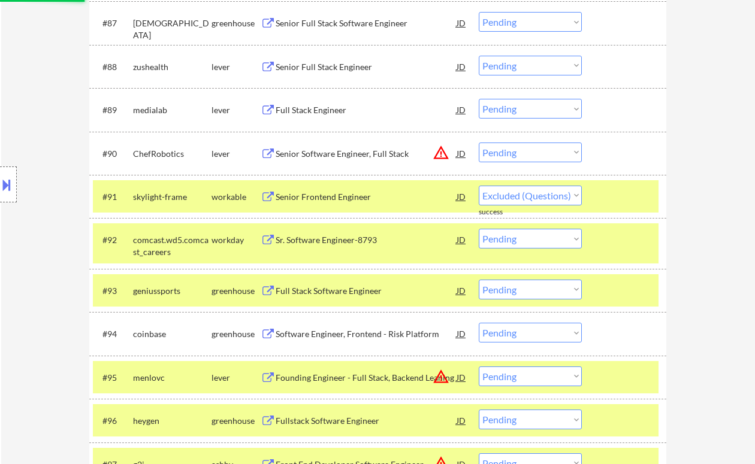
click at [324, 111] on div "Full Stack Engineer" at bounding box center [366, 110] width 181 height 12
select select ""pending""
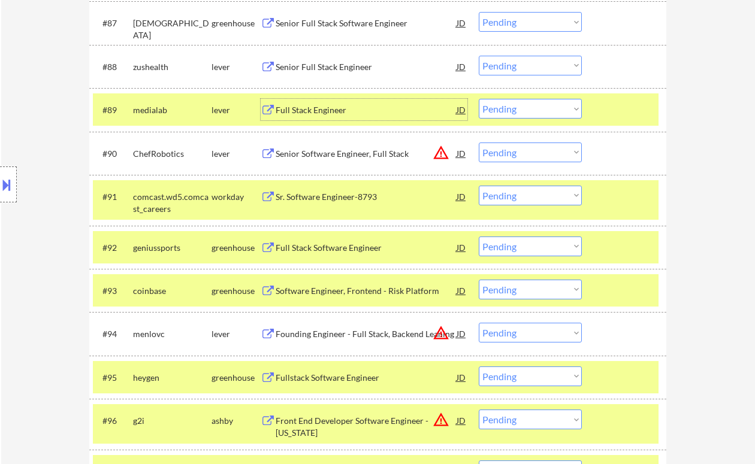
click at [328, 110] on div "Full Stack Engineer" at bounding box center [366, 110] width 181 height 12
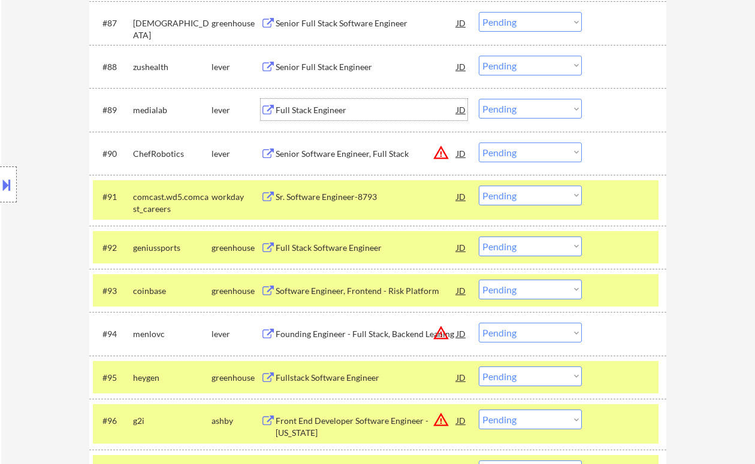
drag, startPoint x: 491, startPoint y: 106, endPoint x: 505, endPoint y: 119, distance: 18.2
click at [492, 106] on select "Choose an option... Pending Applied Excluded (Questions) Excluded (Expired) Exc…" at bounding box center [530, 109] width 103 height 20
click at [479, 99] on select "Choose an option... Pending Applied Excluded (Questions) Excluded (Expired) Exc…" at bounding box center [530, 109] width 103 height 20
click at [307, 69] on div "Senior Full Stack Engineer" at bounding box center [366, 67] width 181 height 12
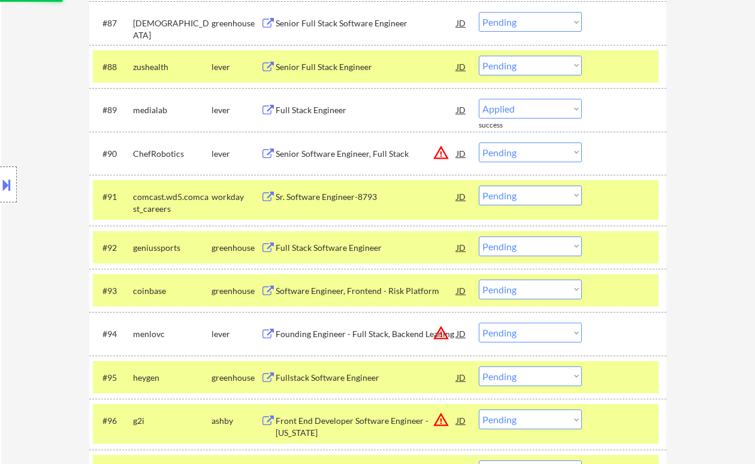
select select ""pending""
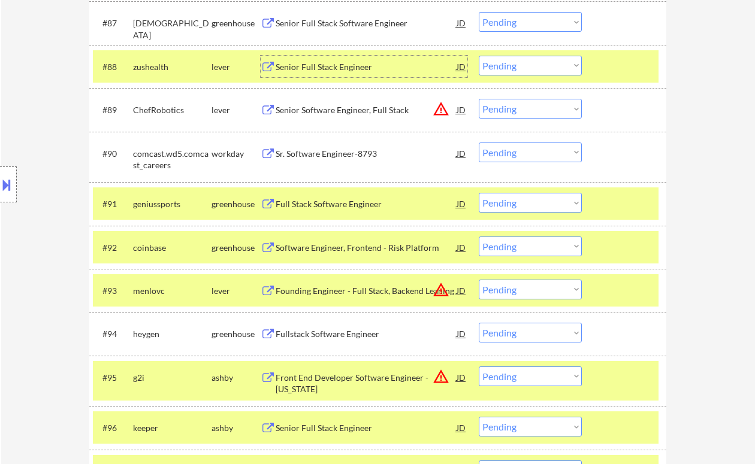
click at [524, 70] on select "Choose an option... Pending Applied Excluded (Questions) Excluded (Expired) Exc…" at bounding box center [530, 66] width 103 height 20
click at [479, 56] on select "Choose an option... Pending Applied Excluded (Questions) Excluded (Expired) Exc…" at bounding box center [530, 66] width 103 height 20
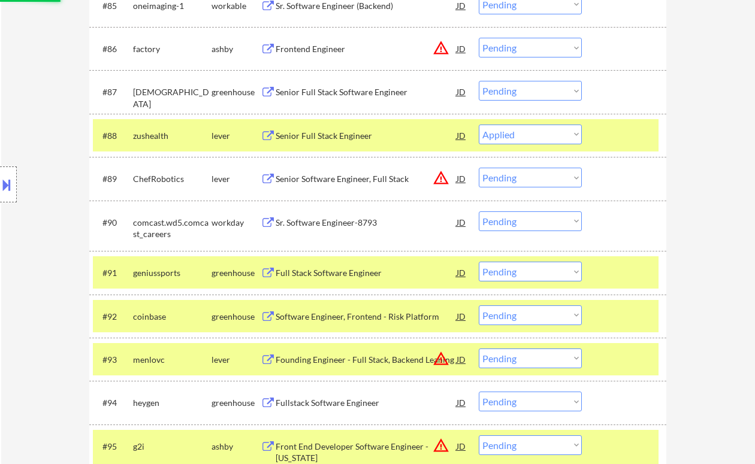
scroll to position [4163, 0]
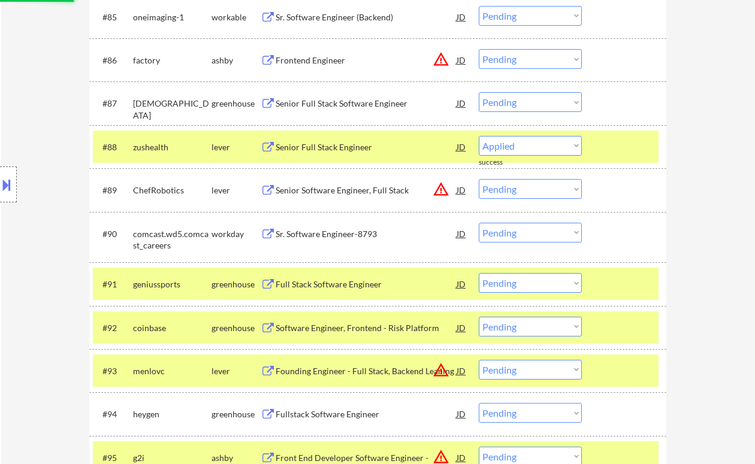
click at [376, 102] on div "Senior Full Stack Software Engineer" at bounding box center [366, 104] width 181 height 12
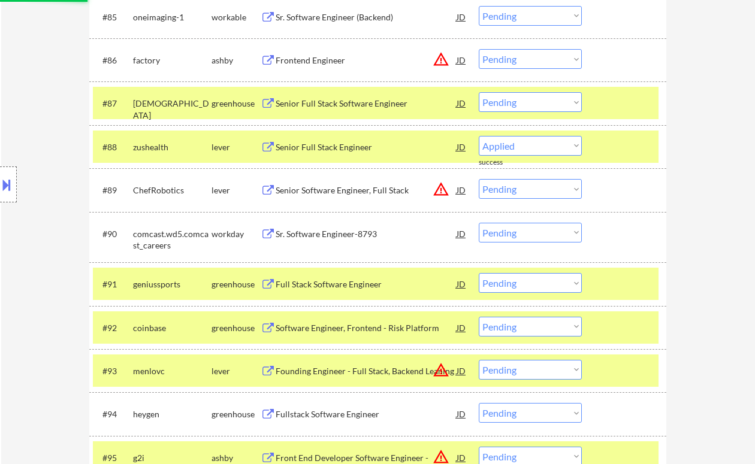
select select ""pending""
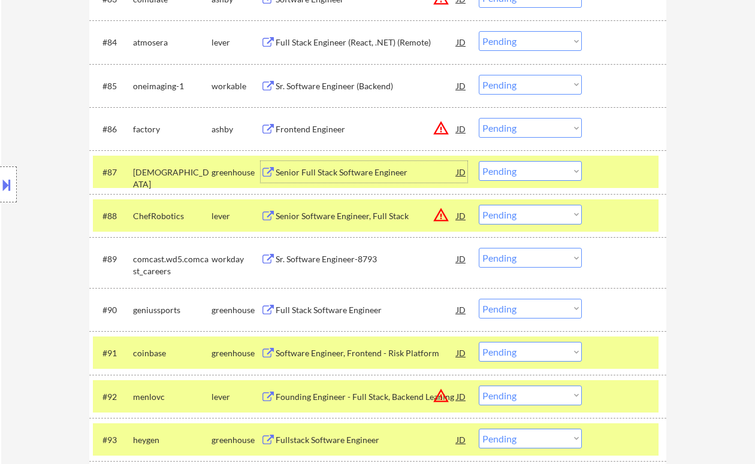
scroll to position [4083, 0]
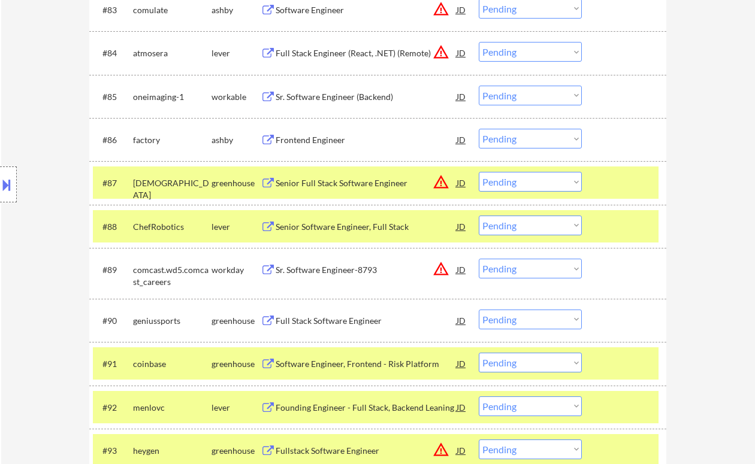
select select ""pending""
click at [513, 179] on select "Choose an option... Pending Applied Excluded (Questions) Excluded (Expired) Exc…" at bounding box center [530, 182] width 103 height 20
click at [479, 172] on select "Choose an option... Pending Applied Excluded (Questions) Excluded (Expired) Exc…" at bounding box center [530, 182] width 103 height 20
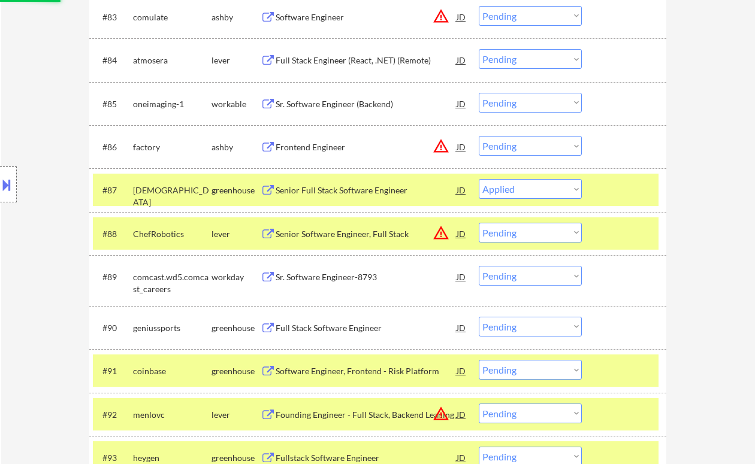
scroll to position [4004, 0]
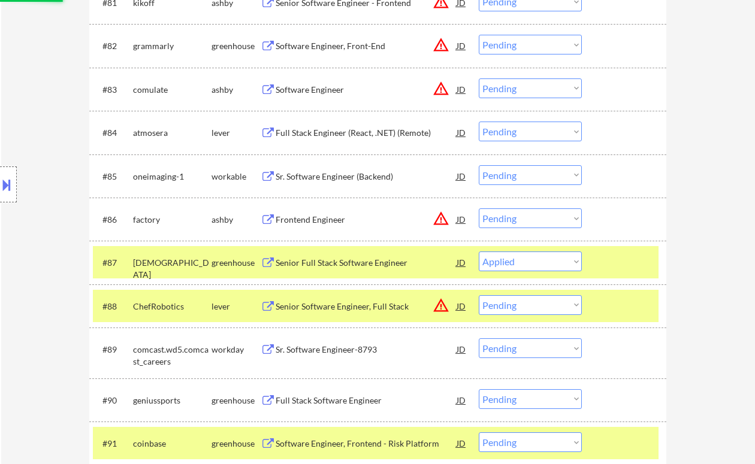
click at [322, 180] on div "Sr. Software Engineer (Backend)" at bounding box center [366, 177] width 181 height 12
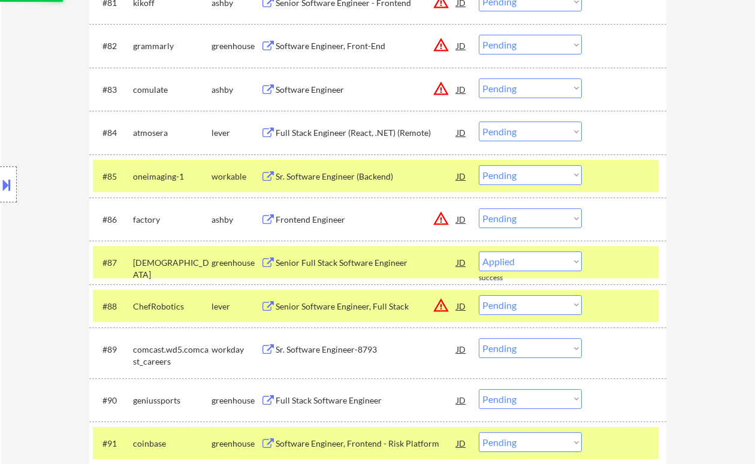
select select ""pending""
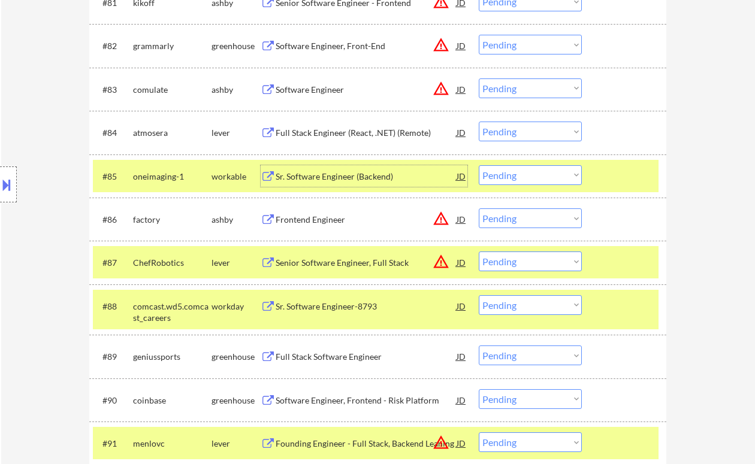
drag, startPoint x: 515, startPoint y: 173, endPoint x: 518, endPoint y: 185, distance: 11.8
click at [515, 173] on select "Choose an option... Pending Applied Excluded (Questions) Excluded (Expired) Exc…" at bounding box center [530, 175] width 103 height 20
click at [479, 165] on select "Choose an option... Pending Applied Excluded (Questions) Excluded (Expired) Exc…" at bounding box center [530, 175] width 103 height 20
select select ""pending""
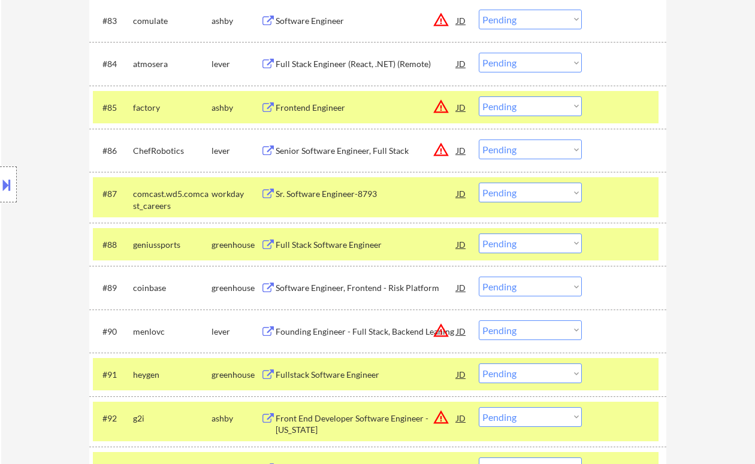
scroll to position [4083, 0]
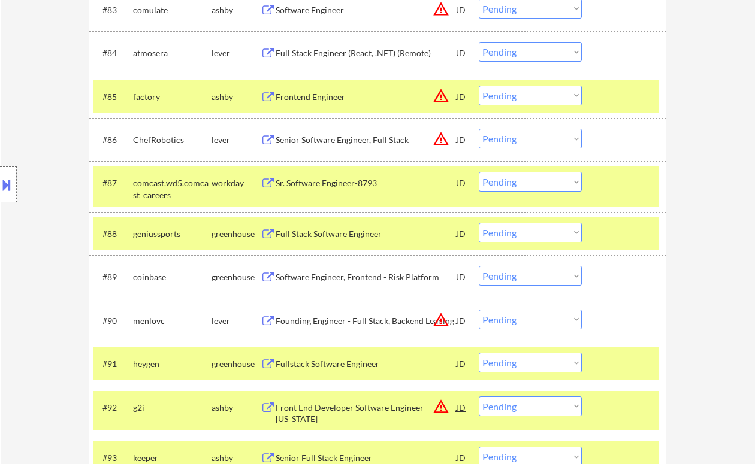
click at [325, 240] on div "Full Stack Software Engineer" at bounding box center [366, 234] width 181 height 12
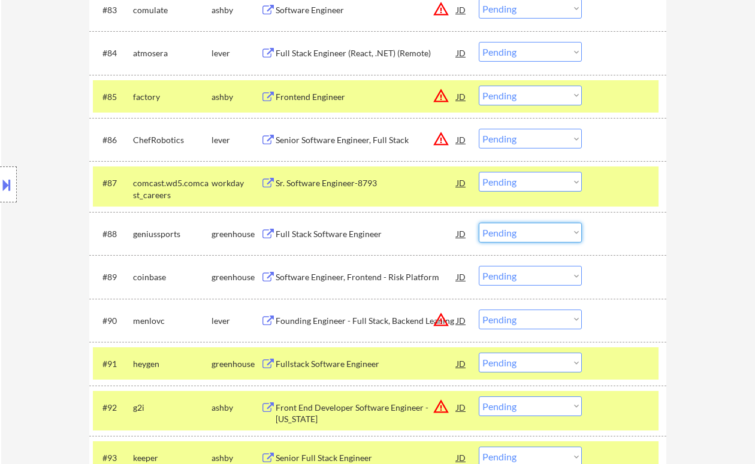
click at [508, 227] on select "Choose an option... Pending Applied Excluded (Questions) Excluded (Expired) Exc…" at bounding box center [530, 233] width 103 height 20
click at [479, 223] on select "Choose an option... Pending Applied Excluded (Questions) Excluded (Expired) Exc…" at bounding box center [530, 233] width 103 height 20
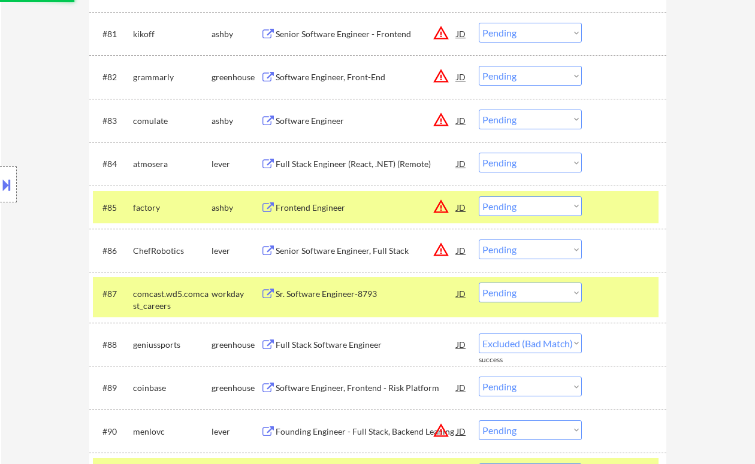
scroll to position [3923, 0]
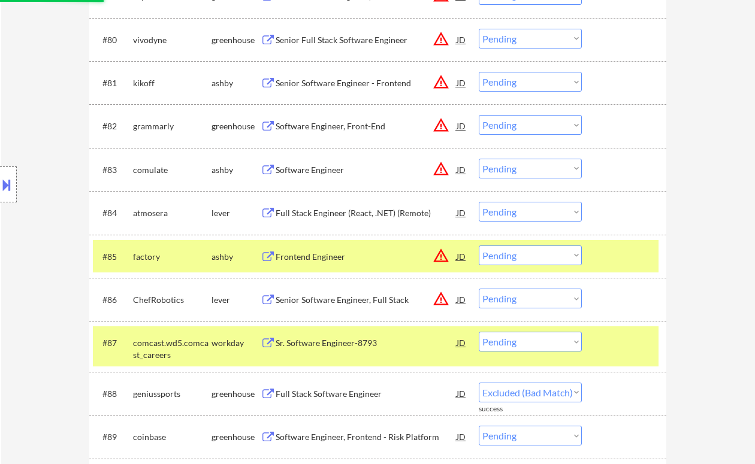
select select ""pending""
click at [347, 212] on div "Full Stack Engineer (React, .NET) (Remote)" at bounding box center [366, 213] width 181 height 12
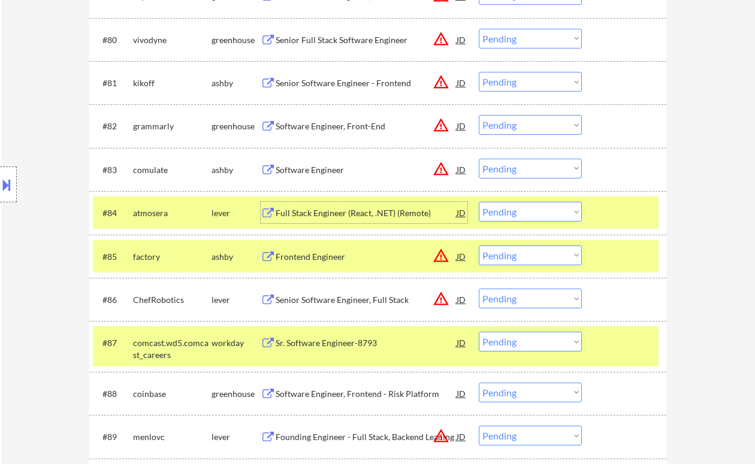
drag, startPoint x: 509, startPoint y: 207, endPoint x: 513, endPoint y: 216, distance: 9.9
click at [509, 207] on select "Choose an option... Pending Applied Excluded (Questions) Excluded (Expired) Exc…" at bounding box center [530, 212] width 103 height 20
click at [479, 202] on select "Choose an option... Pending Applied Excluded (Questions) Excluded (Expired) Exc…" at bounding box center [530, 212] width 103 height 20
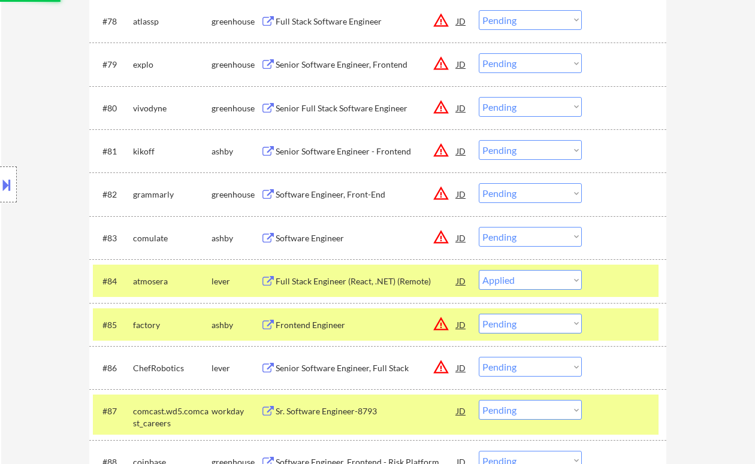
scroll to position [3844, 0]
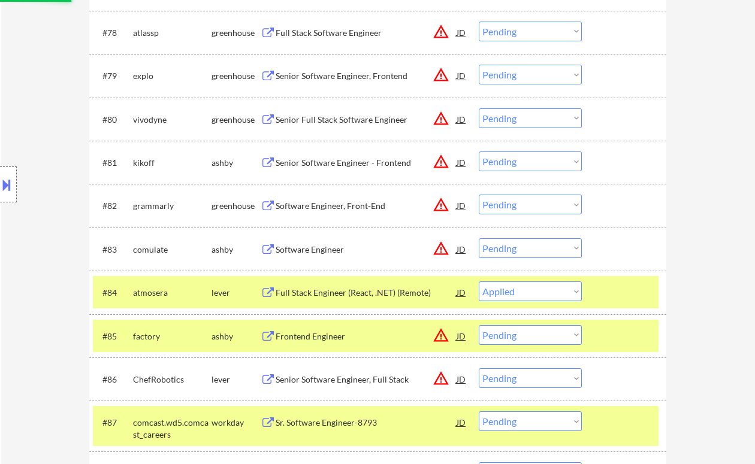
click at [324, 251] on div "Software Engineer" at bounding box center [366, 250] width 181 height 12
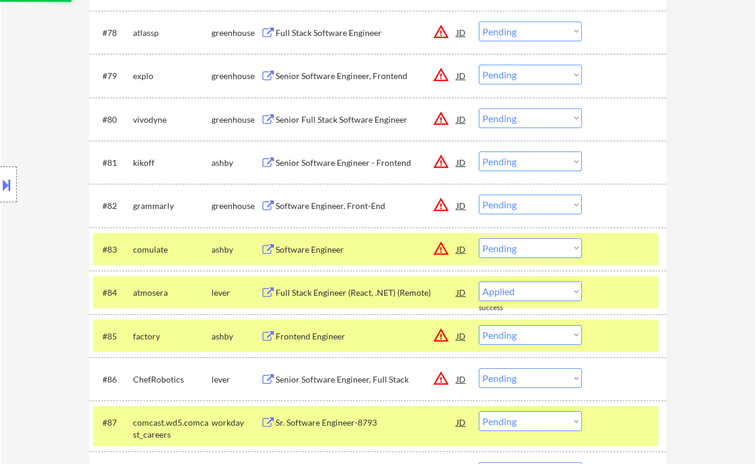
select select ""pending""
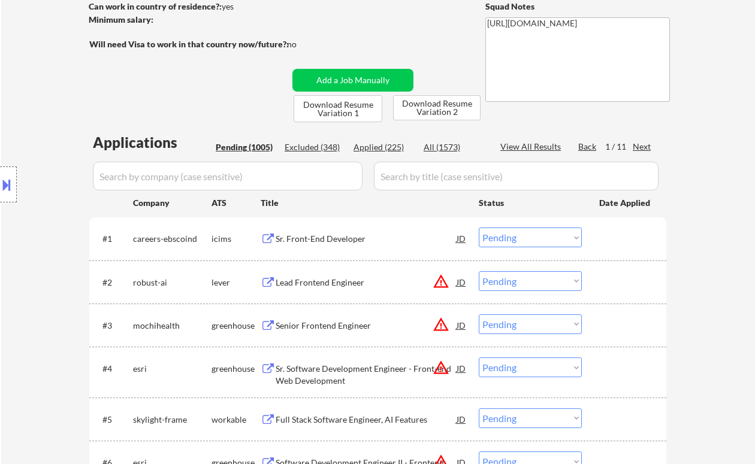
scroll to position [85, 0]
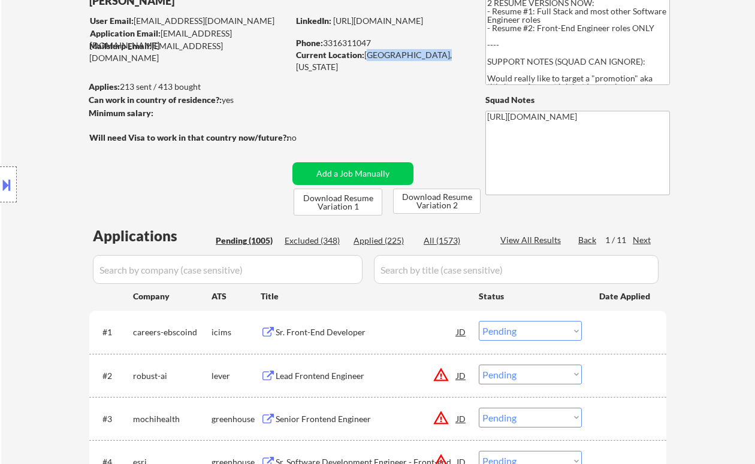
drag, startPoint x: 367, startPoint y: 55, endPoint x: 422, endPoint y: 57, distance: 55.2
click at [422, 57] on div "Current Location: Chicago, Illinois" at bounding box center [381, 60] width 170 height 23
copy div "[GEOGRAPHIC_DATA], [US_STATE]"
click at [10, 185] on button at bounding box center [6, 185] width 13 height 20
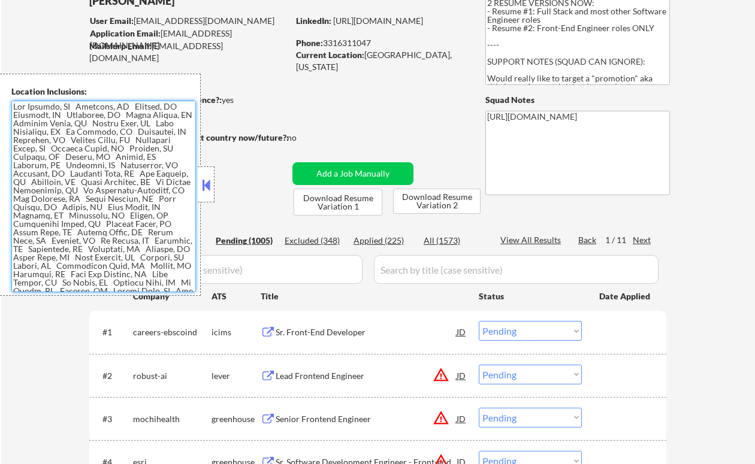
click at [131, 209] on textarea at bounding box center [103, 197] width 185 height 192
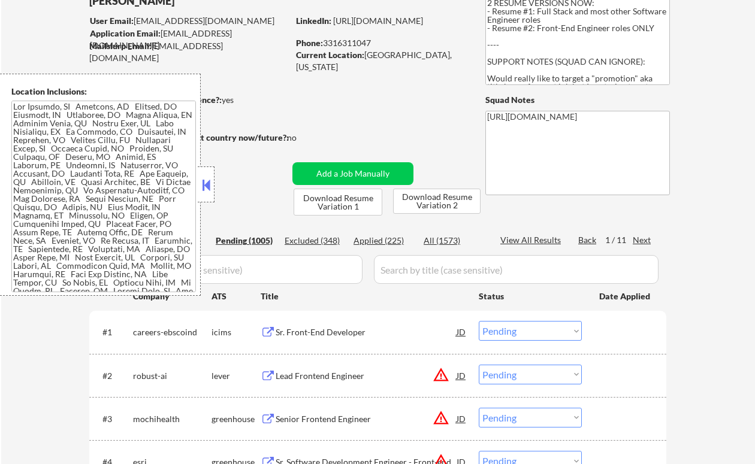
drag, startPoint x: 17, startPoint y: 351, endPoint x: 33, endPoint y: 346, distance: 17.1
click at [207, 181] on button at bounding box center [206, 185] width 13 height 18
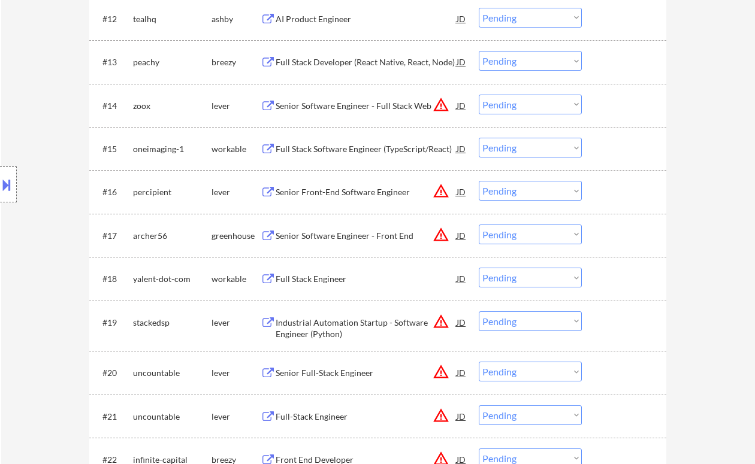
scroll to position [963, 0]
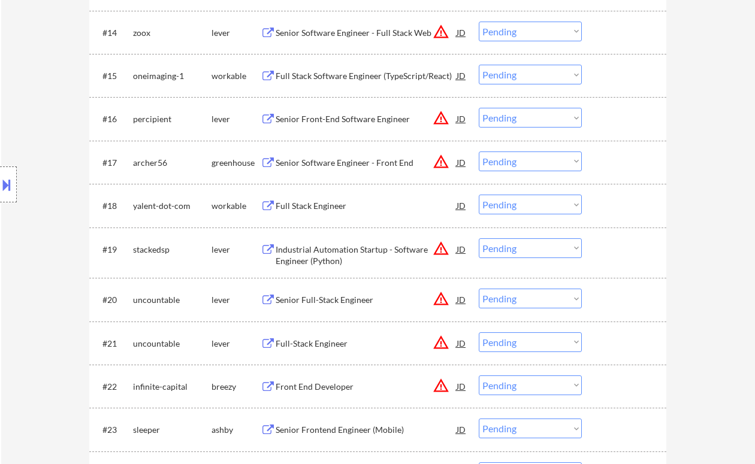
click at [317, 203] on div "Full Stack Engineer" at bounding box center [366, 206] width 181 height 12
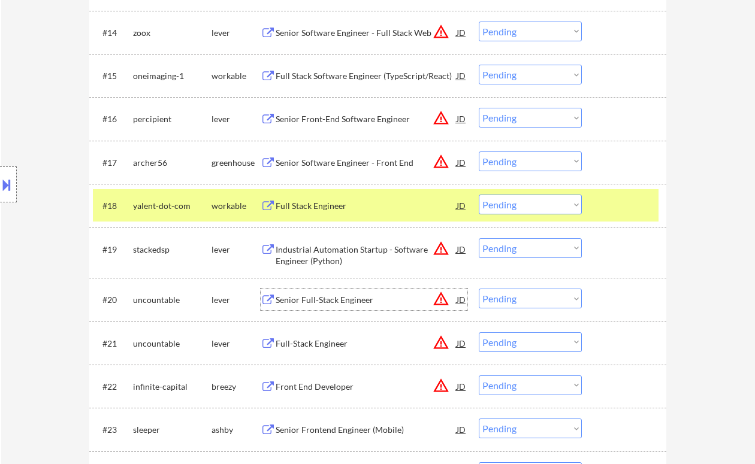
click at [353, 306] on div "Senior Full-Stack Engineer" at bounding box center [366, 300] width 181 height 12
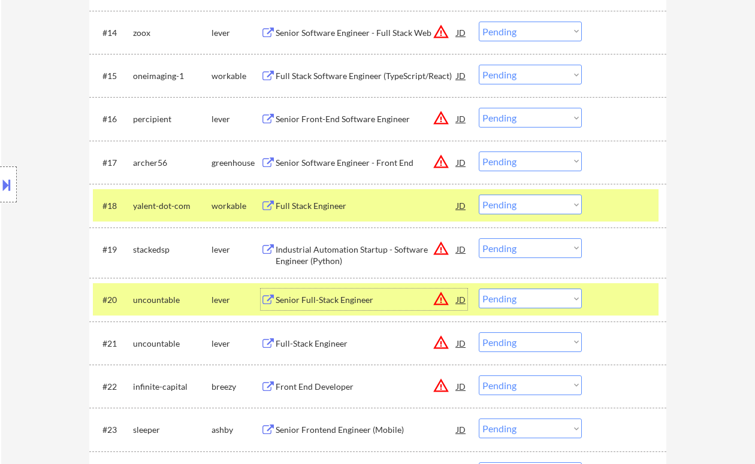
click at [517, 299] on select "Choose an option... Pending Applied Excluded (Questions) Excluded (Expired) Exc…" at bounding box center [530, 299] width 103 height 20
click at [479, 289] on select "Choose an option... Pending Applied Excluded (Questions) Excluded (Expired) Exc…" at bounding box center [530, 299] width 103 height 20
click at [348, 346] on div "Full-Stack Engineer" at bounding box center [366, 344] width 181 height 12
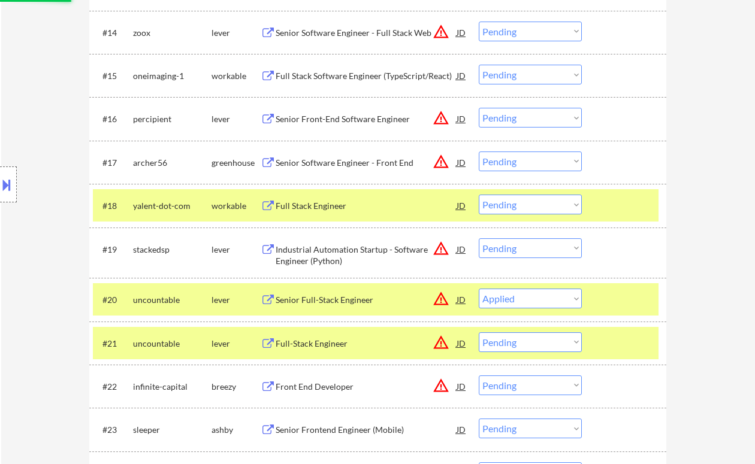
select select ""pending""
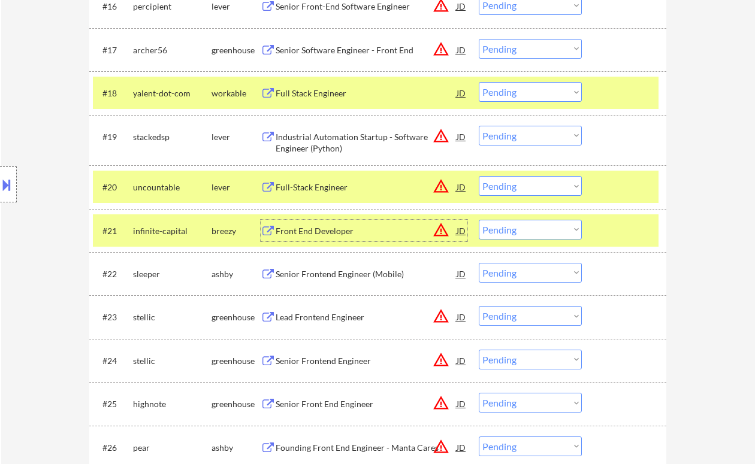
scroll to position [1123, 0]
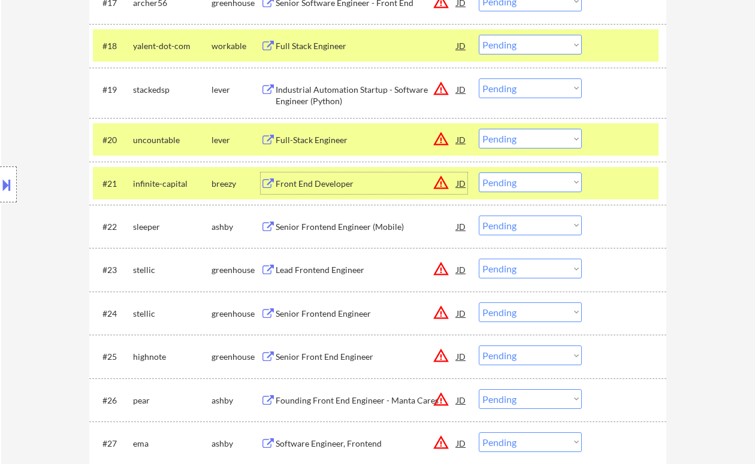
click at [323, 183] on div "Front End Developer" at bounding box center [366, 184] width 181 height 12
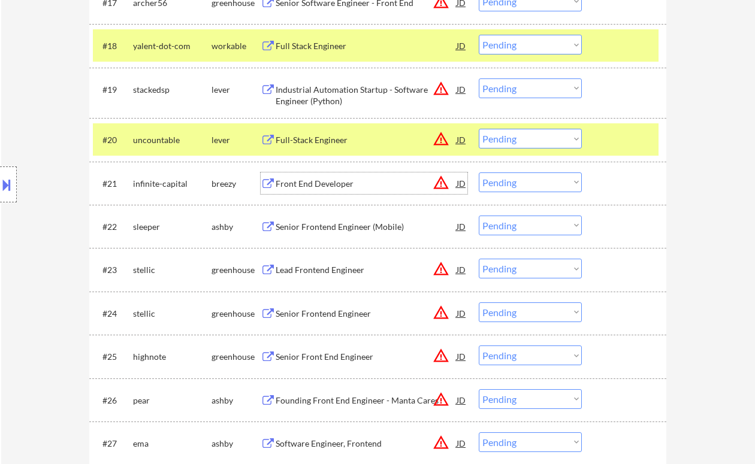
click at [531, 182] on select "Choose an option... Pending Applied Excluded (Questions) Excluded (Expired) Exc…" at bounding box center [530, 183] width 103 height 20
click at [479, 173] on select "Choose an option... Pending Applied Excluded (Questions) Excluded (Expired) Exc…" at bounding box center [530, 183] width 103 height 20
select select ""pending""
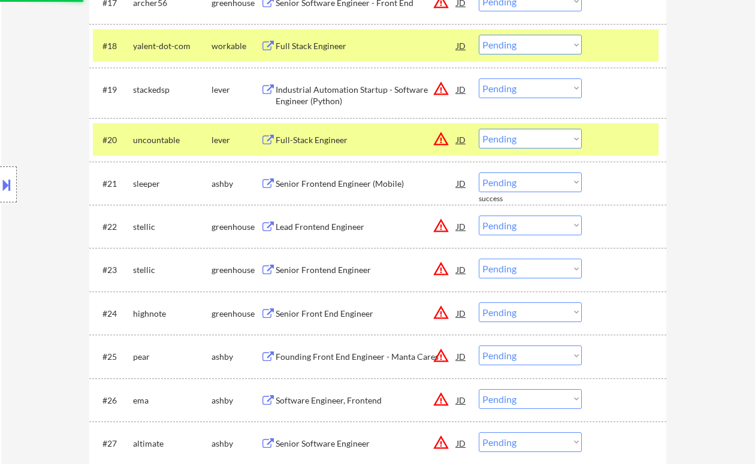
click at [318, 273] on div "Senior Frontend Engineer" at bounding box center [366, 270] width 181 height 12
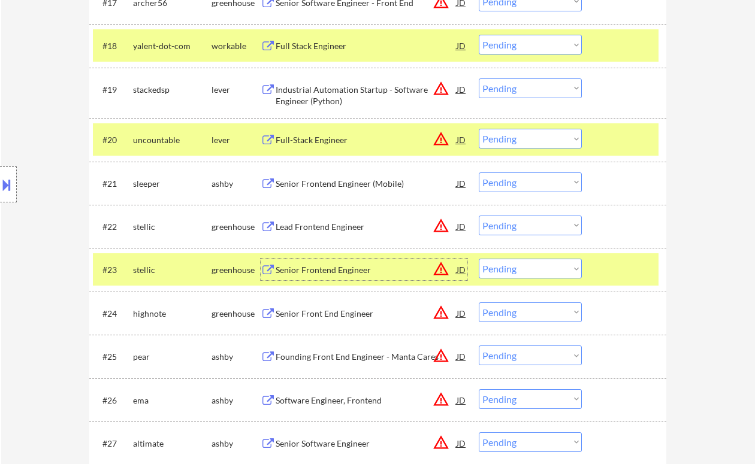
click at [527, 279] on select "Choose an option... Pending Applied Excluded (Questions) Excluded (Expired) Exc…" at bounding box center [530, 269] width 103 height 20
drag, startPoint x: 513, startPoint y: 230, endPoint x: 519, endPoint y: 234, distance: 7.0
click at [513, 230] on select "Choose an option... Pending Applied Excluded (Questions) Excluded (Expired) Exc…" at bounding box center [530, 226] width 103 height 20
select select ""excluded""
click at [479, 216] on select "Choose an option... Pending Applied Excluded (Questions) Excluded (Expired) Exc…" at bounding box center [530, 226] width 103 height 20
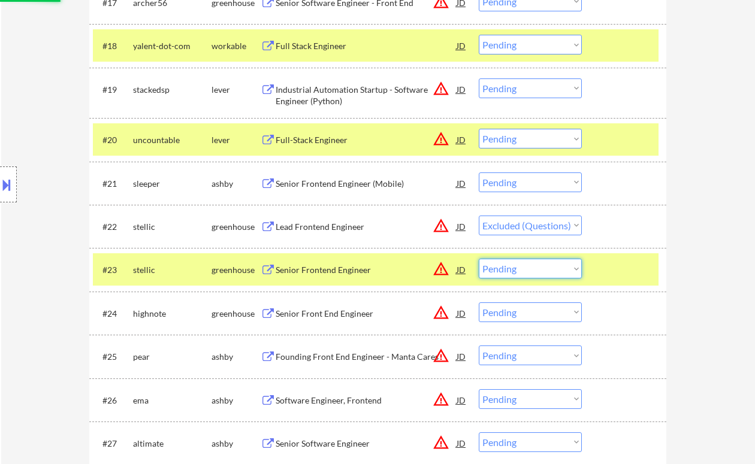
drag, startPoint x: 547, startPoint y: 270, endPoint x: 550, endPoint y: 278, distance: 8.3
click at [548, 271] on select "Choose an option... Pending Applied Excluded (Questions) Excluded (Expired) Exc…" at bounding box center [530, 269] width 103 height 20
select select ""excluded""
click at [479, 259] on select "Choose an option... Pending Applied Excluded (Questions) Excluded (Expired) Exc…" at bounding box center [530, 269] width 103 height 20
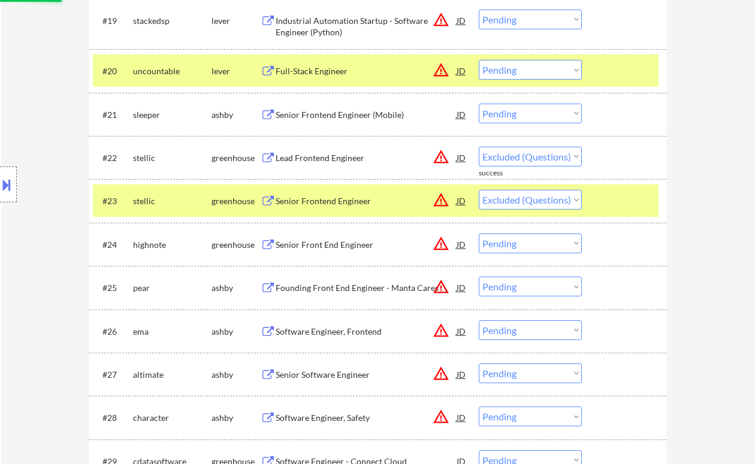
scroll to position [1203, 0]
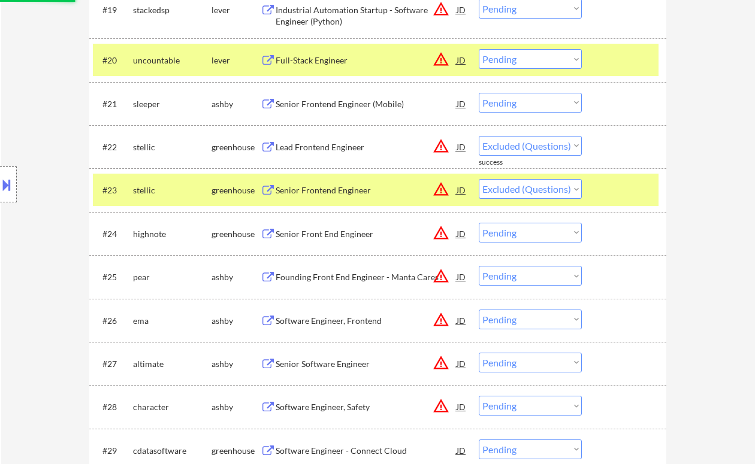
click at [327, 236] on div "Senior Front End Engineer" at bounding box center [366, 234] width 181 height 12
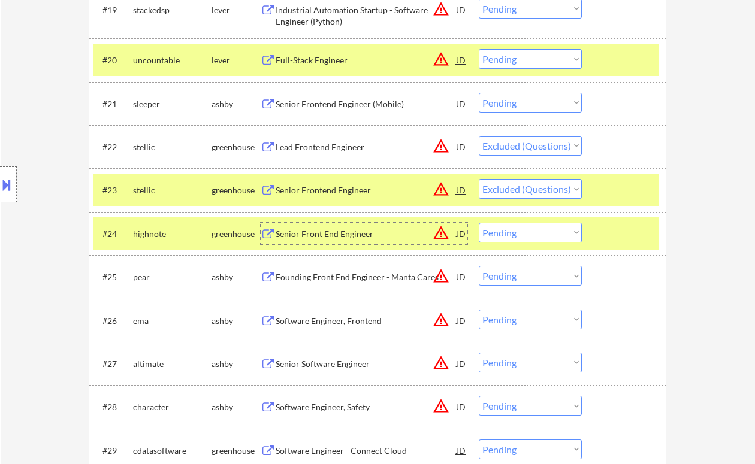
select select ""pending""
click at [536, 236] on select "Choose an option... Pending Applied Excluded (Questions) Excluded (Expired) Exc…" at bounding box center [530, 233] width 103 height 20
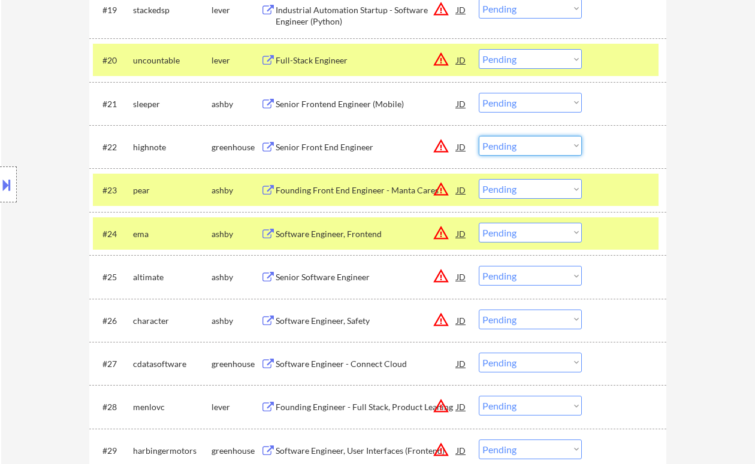
click at [512, 144] on select "Choose an option... Pending Applied Excluded (Questions) Excluded (Expired) Exc…" at bounding box center [530, 146] width 103 height 20
click at [479, 136] on select "Choose an option... Pending Applied Excluded (Questions) Excluded (Expired) Exc…" at bounding box center [530, 146] width 103 height 20
click at [361, 194] on div "Founding Front End Engineer - Manta Cares" at bounding box center [366, 191] width 181 height 12
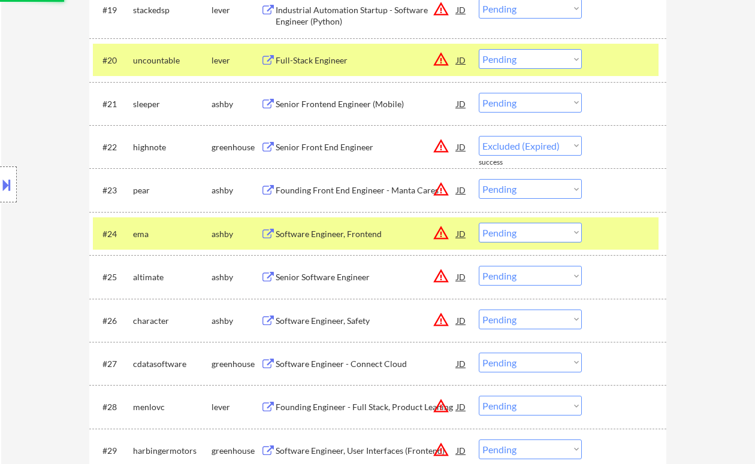
select select ""pending""
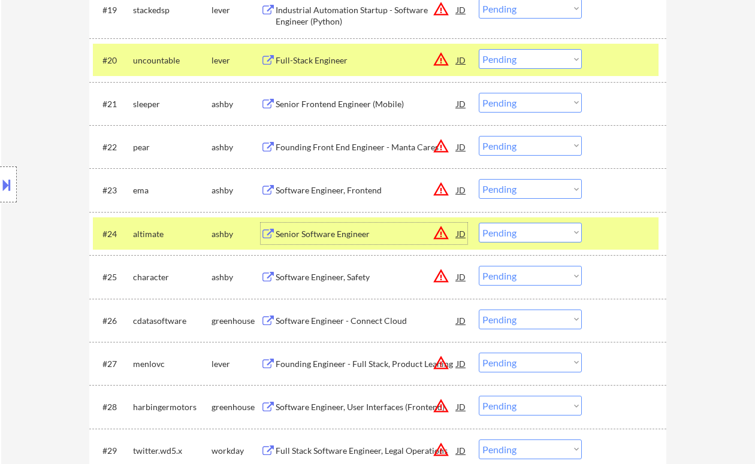
click at [338, 228] on div "Senior Software Engineer" at bounding box center [366, 234] width 181 height 12
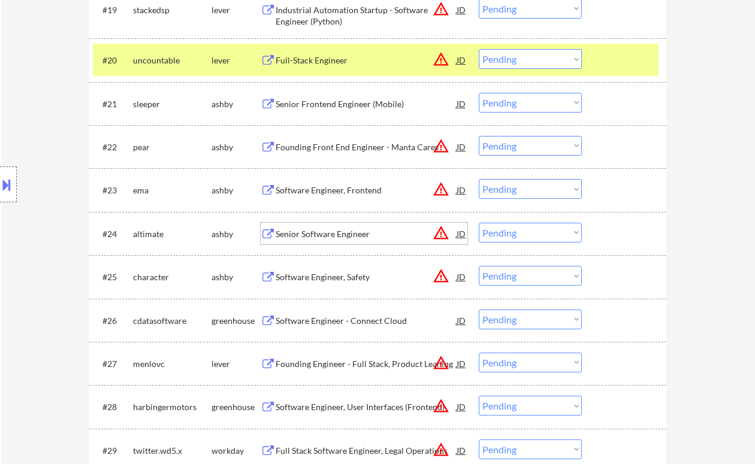
click at [512, 233] on select "Choose an option... Pending Applied Excluded (Questions) Excluded (Expired) Exc…" at bounding box center [530, 233] width 103 height 20
click at [479, 223] on select "Choose an option... Pending Applied Excluded (Questions) Excluded (Expired) Exc…" at bounding box center [530, 233] width 103 height 20
click at [328, 288] on div "#25 character ashby Software Engineer, Safety JD warning_amber Choose an option…" at bounding box center [376, 277] width 566 height 32
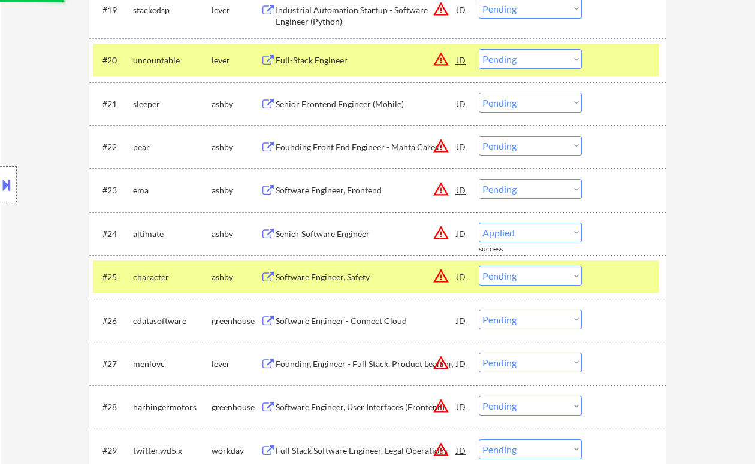
select select ""pending""
click at [351, 283] on div "Software Engineer, Safety" at bounding box center [366, 277] width 181 height 22
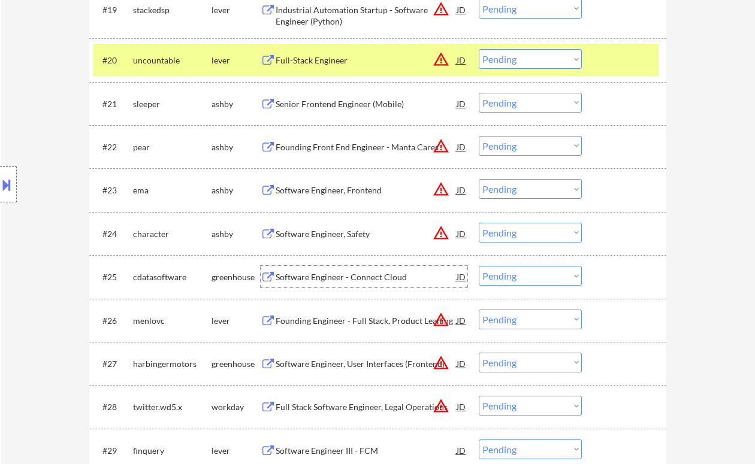
click at [529, 280] on select "Choose an option... Pending Applied Excluded (Questions) Excluded (Expired) Exc…" at bounding box center [530, 276] width 103 height 20
click at [479, 266] on select "Choose an option... Pending Applied Excluded (Questions) Excluded (Expired) Exc…" at bounding box center [530, 276] width 103 height 20
click at [377, 324] on div "Founding Engineer - Full Stack, Product Leaning" at bounding box center [366, 321] width 181 height 12
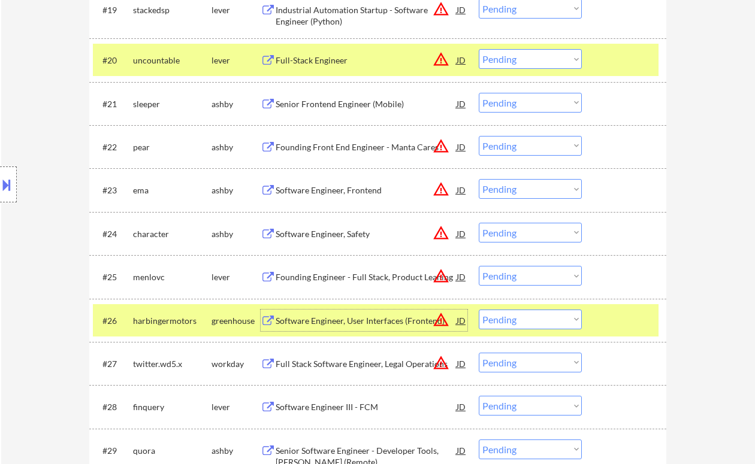
click at [530, 274] on select "Choose an option... Pending Applied Excluded (Questions) Excluded (Expired) Exc…" at bounding box center [530, 276] width 103 height 20
click at [479, 266] on select "Choose an option... Pending Applied Excluded (Questions) Excluded (Expired) Exc…" at bounding box center [530, 276] width 103 height 20
click at [369, 321] on div "Software Engineer, User Interfaces (Frontend)" at bounding box center [366, 321] width 181 height 12
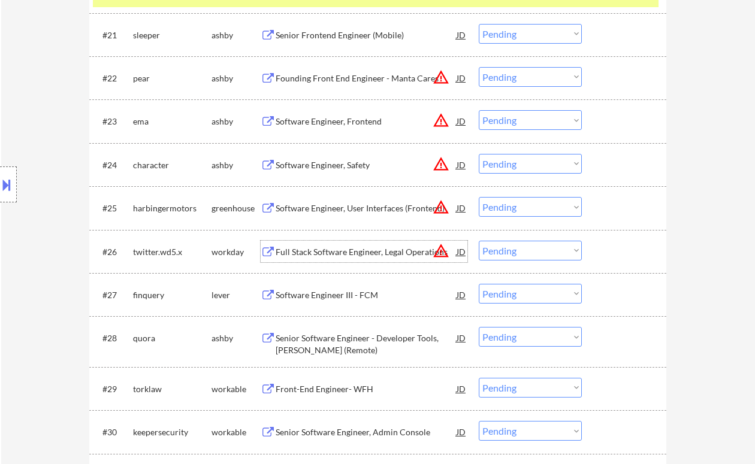
scroll to position [1283, 0]
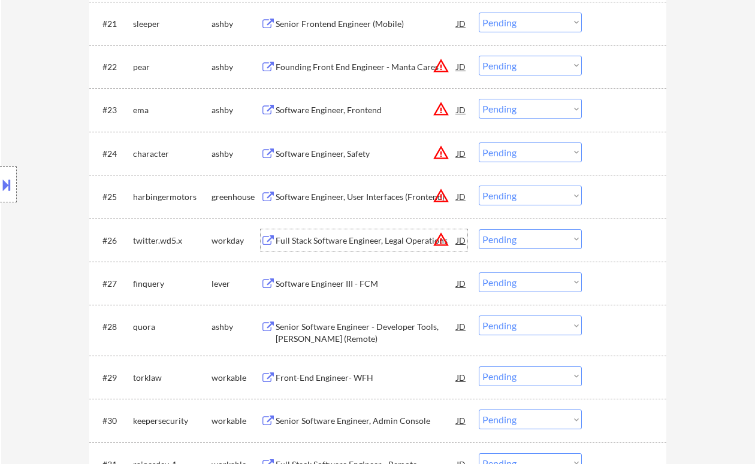
click at [536, 196] on select "Choose an option... Pending Applied Excluded (Questions) Excluded (Expired) Exc…" at bounding box center [530, 196] width 103 height 20
click at [479, 186] on select "Choose an option... Pending Applied Excluded (Questions) Excluded (Expired) Exc…" at bounding box center [530, 196] width 103 height 20
click at [337, 288] on div "Software Engineer III - FCM" at bounding box center [366, 284] width 181 height 12
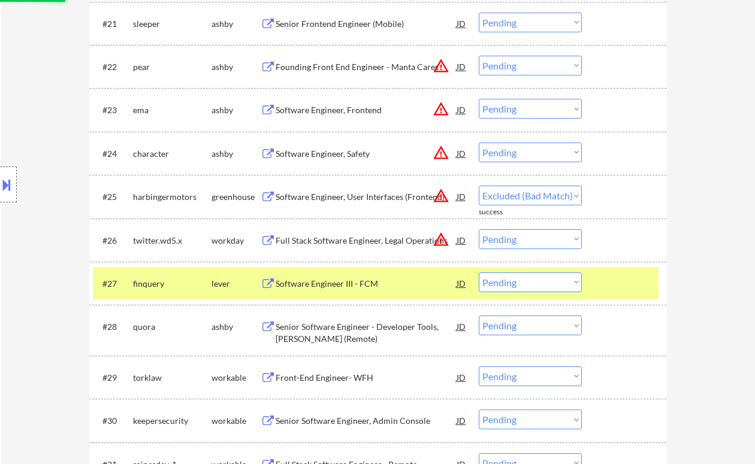
select select ""pending""
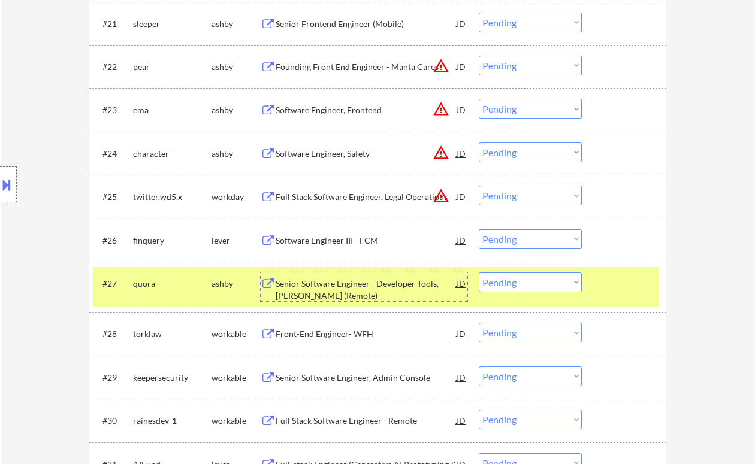
click at [515, 245] on select "Choose an option... Pending Applied Excluded (Questions) Excluded (Expired) Exc…" at bounding box center [530, 240] width 103 height 20
click at [479, 230] on select "Choose an option... Pending Applied Excluded (Questions) Excluded (Expired) Exc…" at bounding box center [530, 240] width 103 height 20
click at [338, 293] on div "Senior Software Engineer - Developer Tools, Poe (Remote)" at bounding box center [366, 289] width 181 height 23
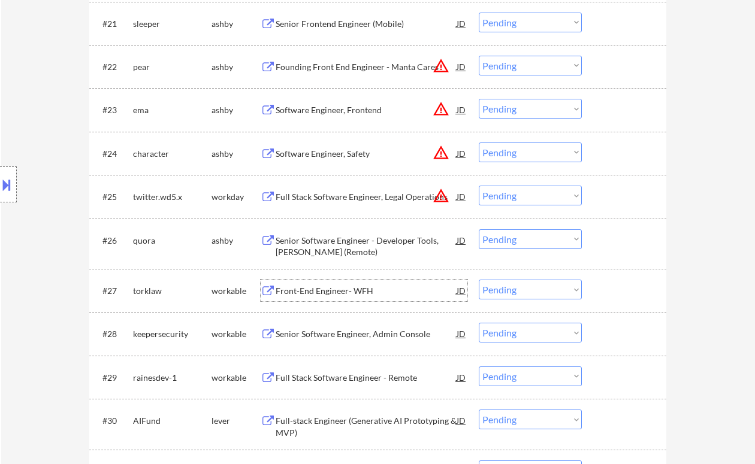
drag, startPoint x: 490, startPoint y: 237, endPoint x: 497, endPoint y: 243, distance: 9.0
click at [490, 237] on select "Choose an option... Pending Applied Excluded (Questions) Excluded (Expired) Exc…" at bounding box center [530, 240] width 103 height 20
click at [479, 230] on select "Choose an option... Pending Applied Excluded (Questions) Excluded (Expired) Exc…" at bounding box center [530, 240] width 103 height 20
click at [346, 299] on div "Front-End Engineer- WFH" at bounding box center [366, 291] width 181 height 22
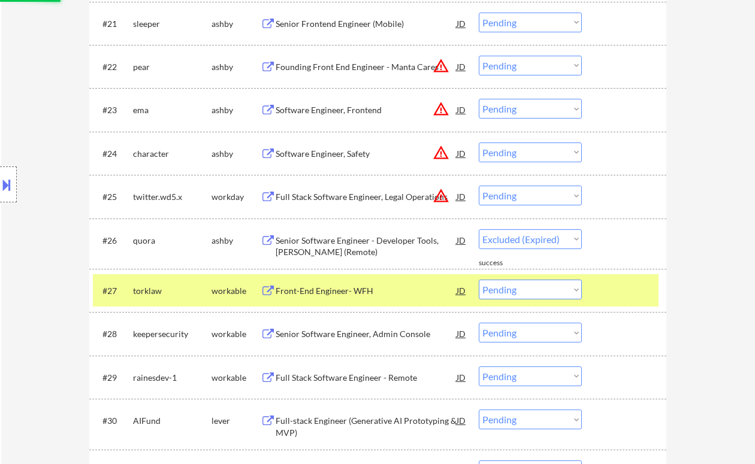
select select ""pending""
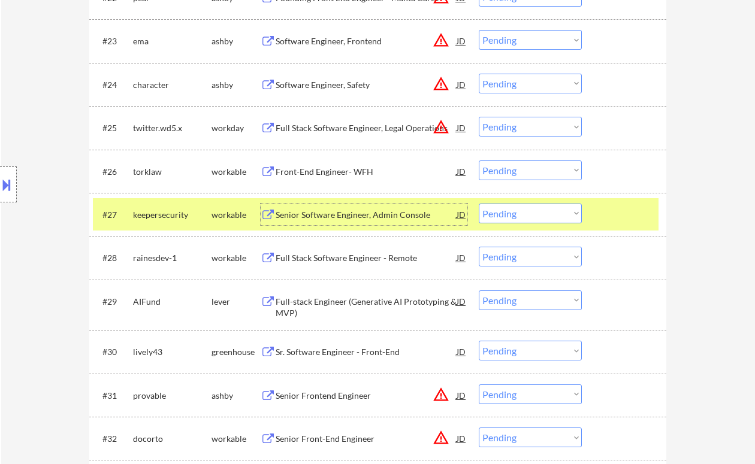
scroll to position [1363, 0]
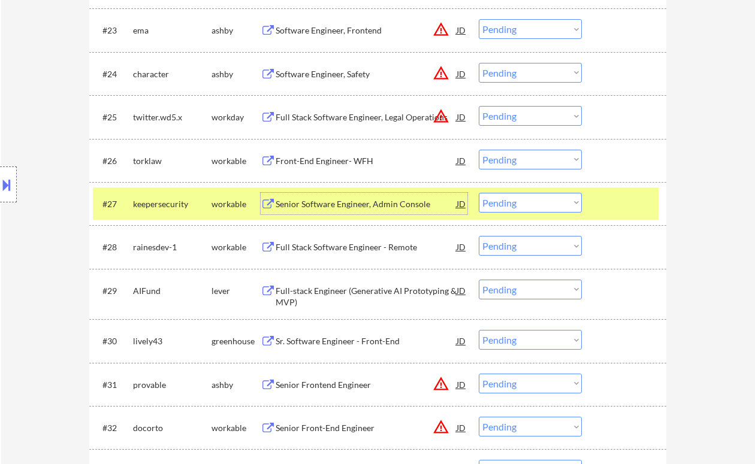
click at [346, 206] on div "Senior Software Engineer, Admin Console" at bounding box center [366, 204] width 181 height 12
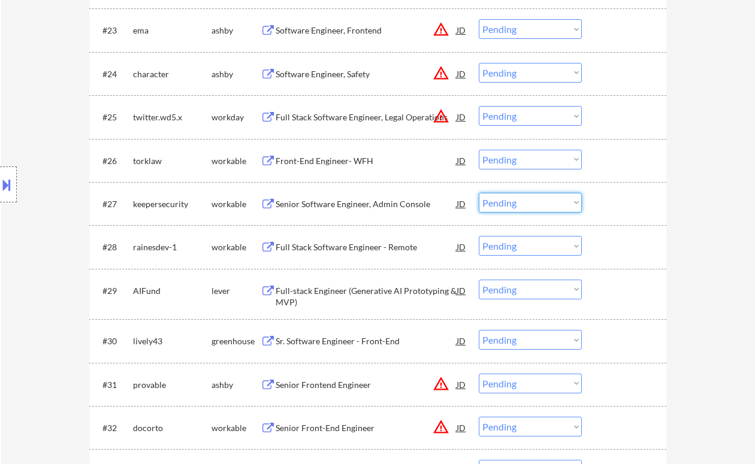
click at [526, 205] on select "Choose an option... Pending Applied Excluded (Questions) Excluded (Expired) Exc…" at bounding box center [530, 203] width 103 height 20
click at [479, 193] on select "Choose an option... Pending Applied Excluded (Questions) Excluded (Expired) Exc…" at bounding box center [530, 203] width 103 height 20
click at [341, 248] on div "Full Stack Software Engineer - Remote" at bounding box center [366, 248] width 181 height 12
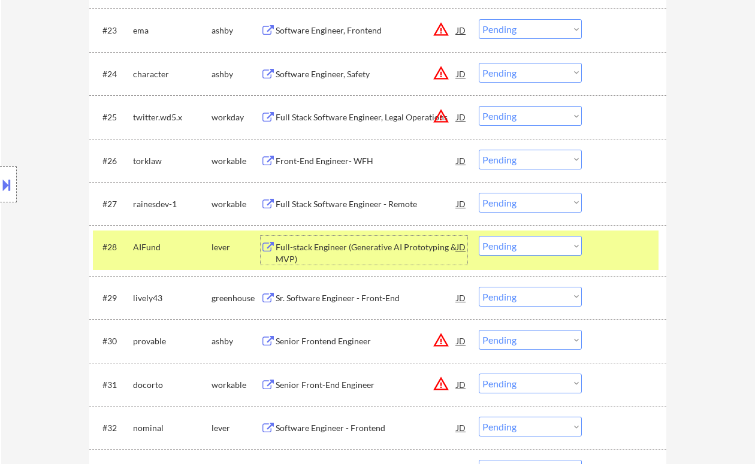
click at [491, 203] on select "Choose an option... Pending Applied Excluded (Questions) Excluded (Expired) Exc…" at bounding box center [530, 203] width 103 height 20
click at [479, 193] on select "Choose an option... Pending Applied Excluded (Questions) Excluded (Expired) Exc…" at bounding box center [530, 203] width 103 height 20
click at [390, 248] on div "Full-stack Engineer (Generative AI Prototyping & MVP)" at bounding box center [366, 253] width 181 height 23
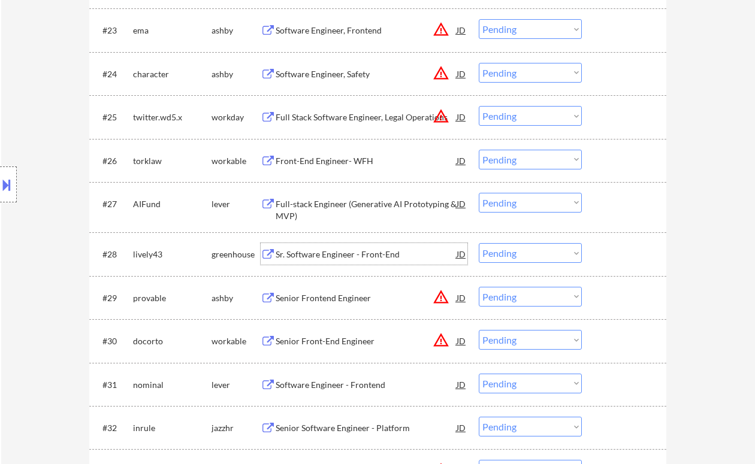
click at [502, 203] on select "Choose an option... Pending Applied Excluded (Questions) Excluded (Expired) Exc…" at bounding box center [530, 203] width 103 height 20
click at [479, 193] on select "Choose an option... Pending Applied Excluded (Questions) Excluded (Expired) Exc…" at bounding box center [530, 203] width 103 height 20
click at [352, 252] on div "Sr. Software Engineer - Front-End" at bounding box center [366, 255] width 181 height 12
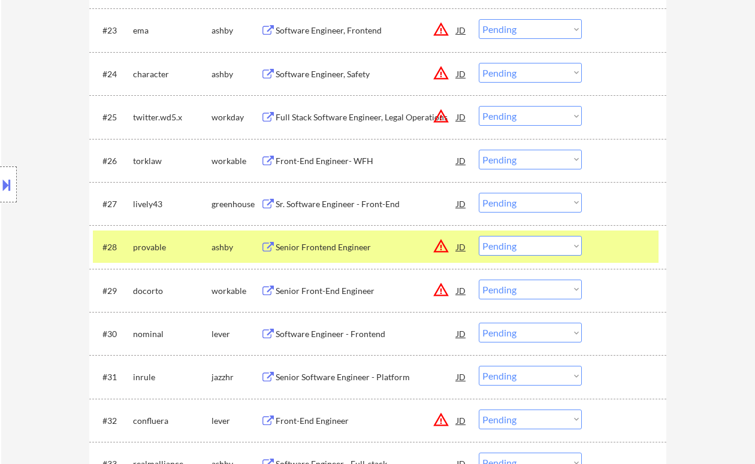
click at [508, 202] on select "Choose an option... Pending Applied Excluded (Questions) Excluded (Expired) Exc…" at bounding box center [530, 203] width 103 height 20
click at [479, 193] on select "Choose an option... Pending Applied Excluded (Questions) Excluded (Expired) Exc…" at bounding box center [530, 203] width 103 height 20
select select ""pending""
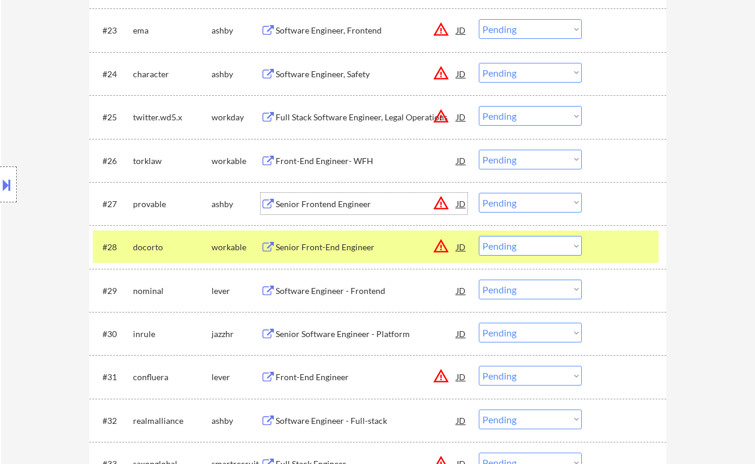
click at [342, 206] on div "Senior Frontend Engineer" at bounding box center [366, 204] width 181 height 12
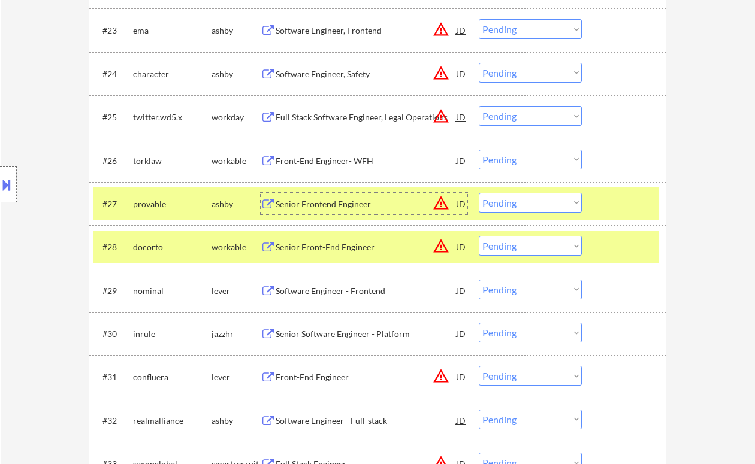
click at [345, 249] on div "Senior Front-End Engineer" at bounding box center [366, 248] width 181 height 12
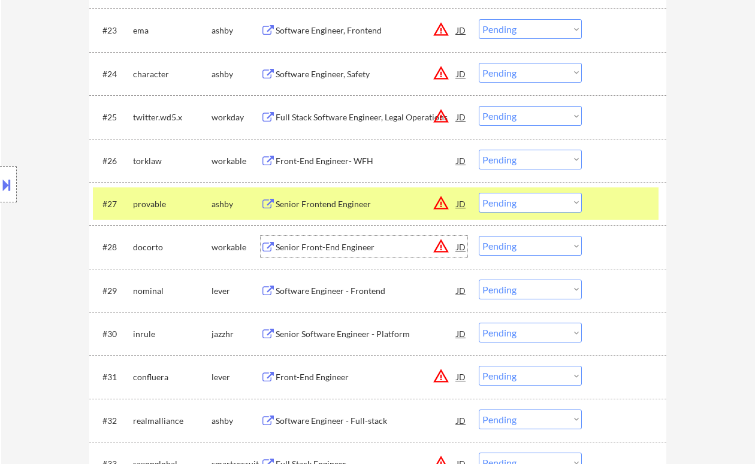
click at [504, 251] on select "Choose an option... Pending Applied Excluded (Questions) Excluded (Expired) Exc…" at bounding box center [530, 246] width 103 height 20
click at [479, 236] on select "Choose an option... Pending Applied Excluded (Questions) Excluded (Expired) Exc…" at bounding box center [530, 246] width 103 height 20
click at [362, 288] on div "Software Engineer - Frontend" at bounding box center [366, 291] width 181 height 12
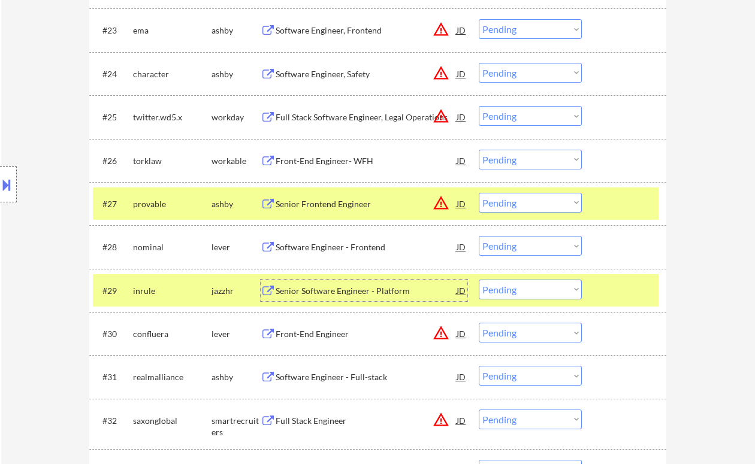
click at [529, 248] on select "Choose an option... Pending Applied Excluded (Questions) Excluded (Expired) Exc…" at bounding box center [530, 246] width 103 height 20
click at [540, 250] on select "Choose an option... Pending Applied Excluded (Questions) Excluded (Expired) Exc…" at bounding box center [530, 246] width 103 height 20
click at [479, 236] on select "Choose an option... Pending Applied Excluded (Questions) Excluded (Expired) Exc…" at bounding box center [530, 246] width 103 height 20
select select ""pending""
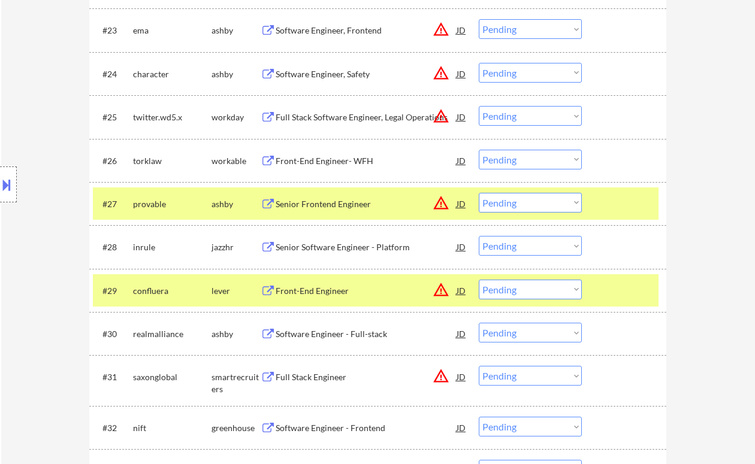
click at [321, 296] on div "Front-End Engineer" at bounding box center [366, 291] width 181 height 12
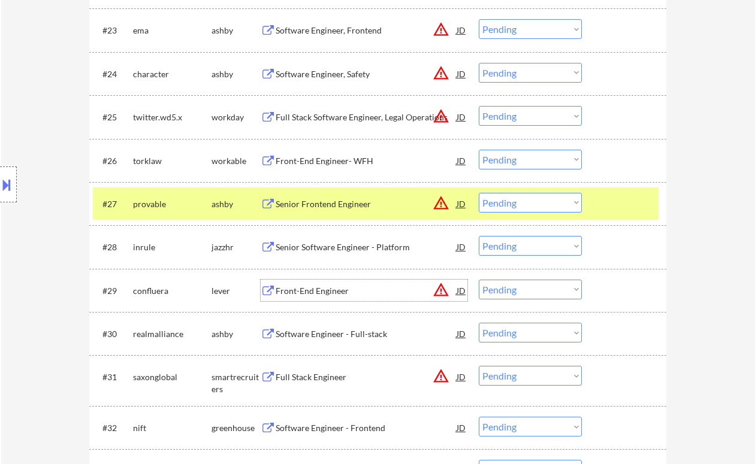
scroll to position [1443, 0]
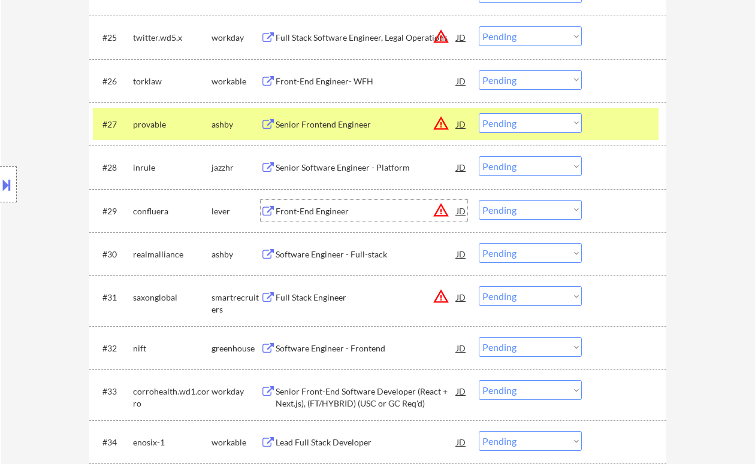
click at [353, 255] on div "Software Engineer - Full-stack" at bounding box center [366, 255] width 181 height 12
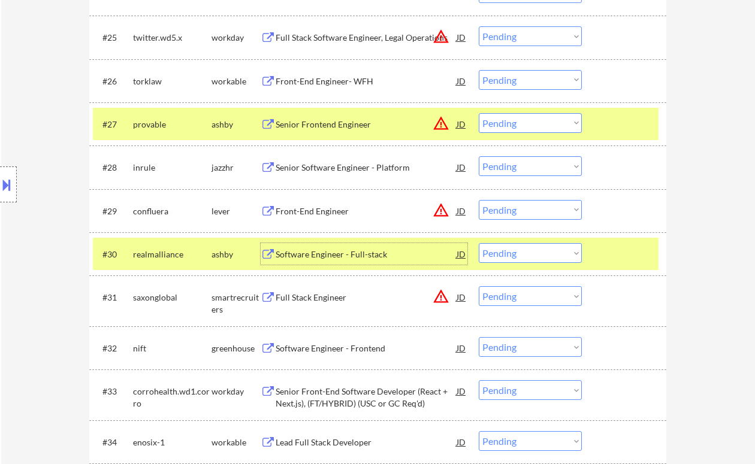
click at [296, 304] on div "Full Stack Engineer" at bounding box center [366, 297] width 181 height 22
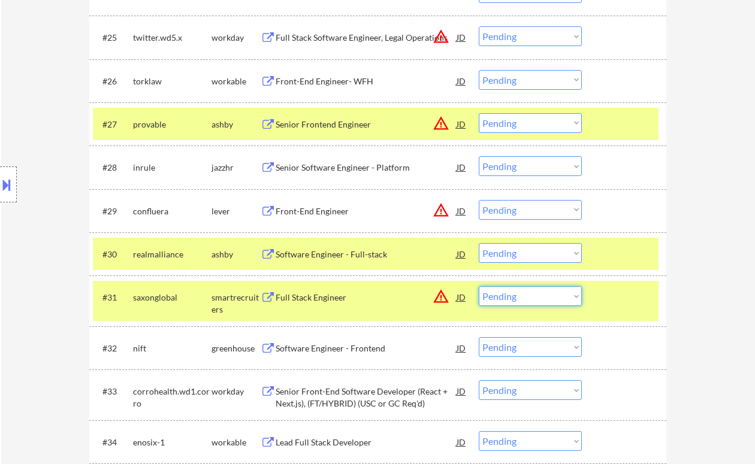
click at [509, 292] on select "Choose an option... Pending Applied Excluded (Questions) Excluded (Expired) Exc…" at bounding box center [530, 296] width 103 height 20
click at [479, 286] on select "Choose an option... Pending Applied Excluded (Questions) Excluded (Expired) Exc…" at bounding box center [530, 296] width 103 height 20
select select ""pending""
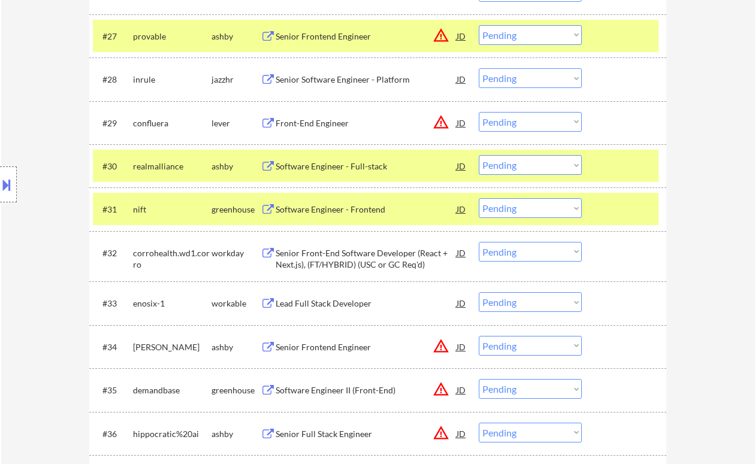
scroll to position [1603, 0]
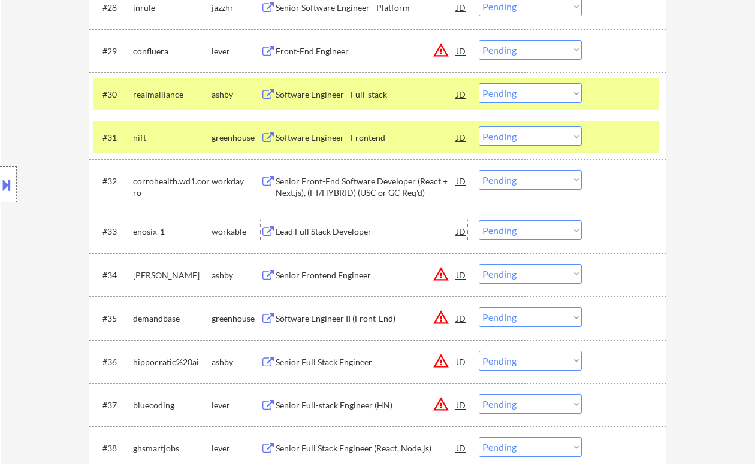
click at [343, 230] on div "Lead Full Stack Developer" at bounding box center [366, 232] width 181 height 12
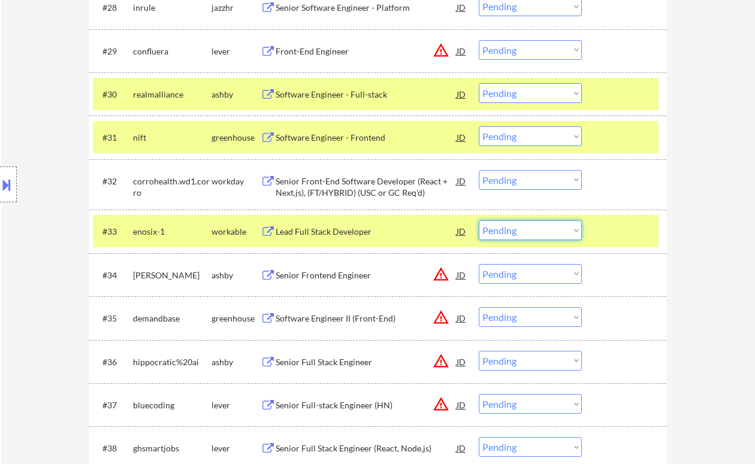
drag, startPoint x: 504, startPoint y: 235, endPoint x: 512, endPoint y: 240, distance: 9.1
click at [504, 235] on select "Choose an option... Pending Applied Excluded (Questions) Excluded (Expired) Exc…" at bounding box center [530, 231] width 103 height 20
click at [479, 221] on select "Choose an option... Pending Applied Excluded (Questions) Excluded (Expired) Exc…" at bounding box center [530, 231] width 103 height 20
click at [332, 283] on div "Senior Frontend Engineer" at bounding box center [366, 275] width 181 height 22
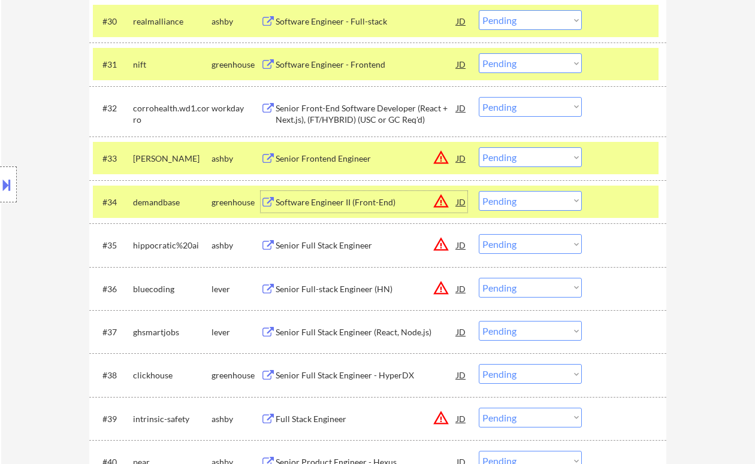
scroll to position [1682, 0]
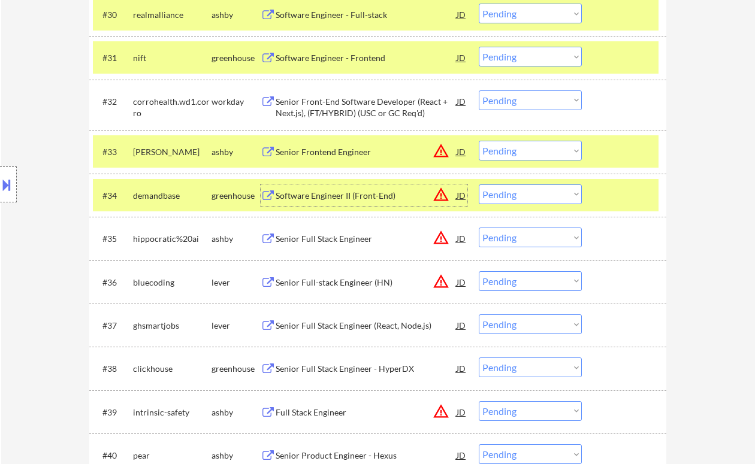
click at [535, 159] on select "Choose an option... Pending Applied Excluded (Questions) Excluded (Expired) Exc…" at bounding box center [530, 151] width 103 height 20
click at [479, 141] on select "Choose an option... Pending Applied Excluded (Questions) Excluded (Expired) Exc…" at bounding box center [530, 151] width 103 height 20
click at [364, 195] on div "Software Engineer II (Front-End)" at bounding box center [366, 196] width 181 height 12
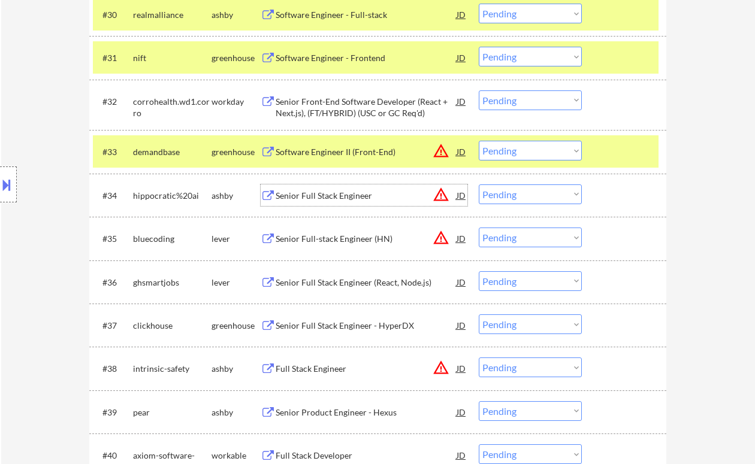
click at [503, 194] on select "Choose an option... Pending Applied Excluded (Questions) Excluded (Expired) Exc…" at bounding box center [530, 195] width 103 height 20
drag, startPoint x: 502, startPoint y: 149, endPoint x: 509, endPoint y: 160, distance: 13.3
click at [502, 149] on select "Choose an option... Pending Applied Excluded (Questions) Excluded (Expired) Exc…" at bounding box center [530, 151] width 103 height 20
click at [479, 141] on select "Choose an option... Pending Applied Excluded (Questions) Excluded (Expired) Exc…" at bounding box center [530, 151] width 103 height 20
click at [358, 197] on div "Senior Full Stack Engineer" at bounding box center [366, 196] width 181 height 12
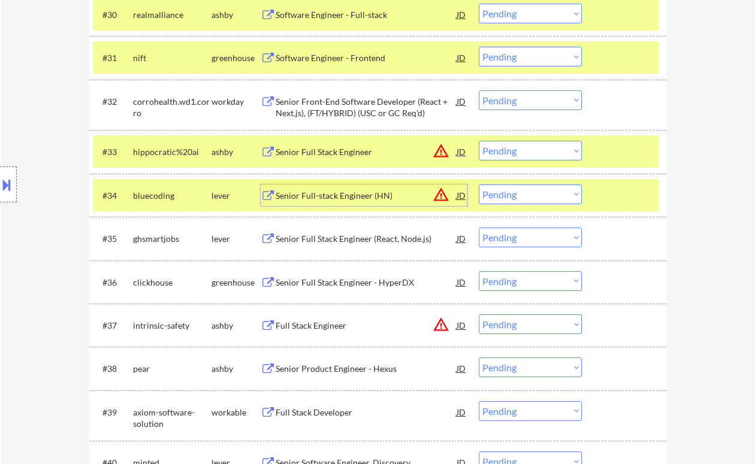
click at [515, 150] on select "Choose an option... Pending Applied Excluded (Questions) Excluded (Expired) Exc…" at bounding box center [530, 151] width 103 height 20
click at [479, 141] on select "Choose an option... Pending Applied Excluded (Questions) Excluded (Expired) Exc…" at bounding box center [530, 151] width 103 height 20
click at [337, 201] on div "Senior Full-stack Engineer (HN)" at bounding box center [366, 196] width 181 height 22
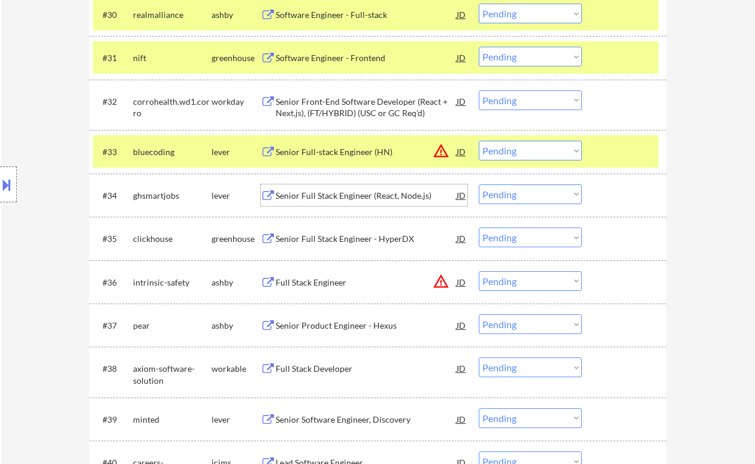
click at [523, 153] on select "Choose an option... Pending Applied Excluded (Questions) Excluded (Expired) Exc…" at bounding box center [530, 151] width 103 height 20
click at [479, 141] on select "Choose an option... Pending Applied Excluded (Questions) Excluded (Expired) Exc…" at bounding box center [530, 151] width 103 height 20
click at [399, 203] on div "Senior Full Stack Engineer (React, Node.js)" at bounding box center [366, 196] width 181 height 22
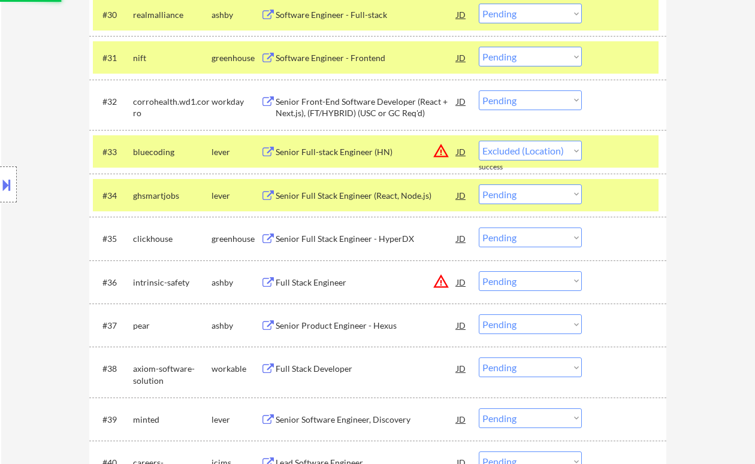
select select ""pending""
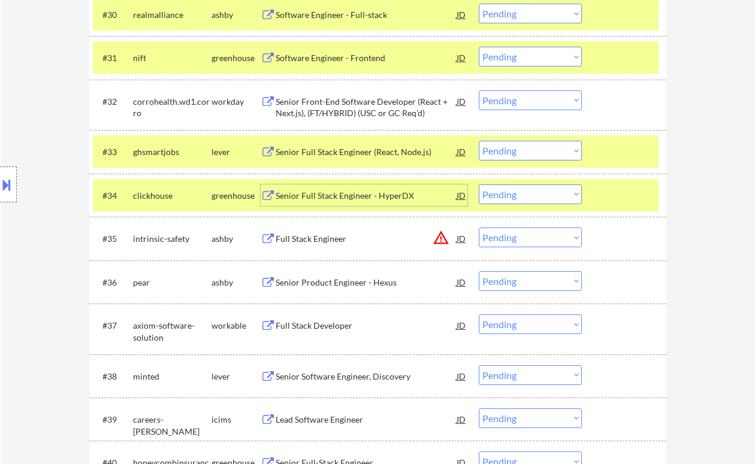
click at [384, 197] on div "Senior Full Stack Engineer - HyperDX" at bounding box center [366, 196] width 181 height 12
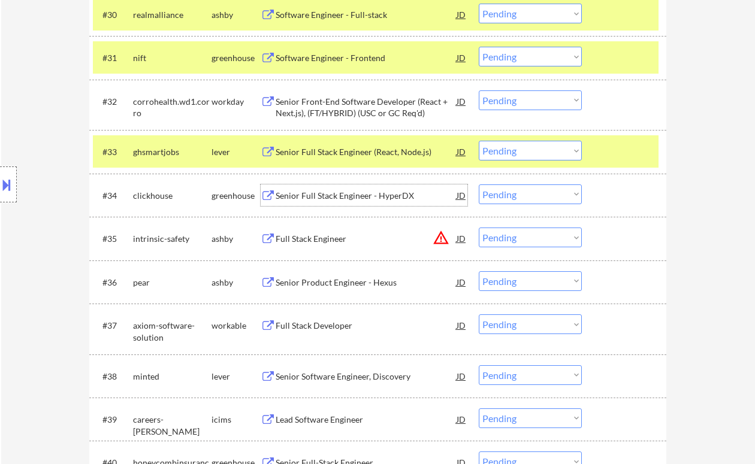
drag, startPoint x: 518, startPoint y: 190, endPoint x: 524, endPoint y: 194, distance: 7.0
click at [518, 190] on select "Choose an option... Pending Applied Excluded (Questions) Excluded (Expired) Exc…" at bounding box center [530, 195] width 103 height 20
click at [479, 185] on select "Choose an option... Pending Applied Excluded (Questions) Excluded (Expired) Exc…" at bounding box center [530, 195] width 103 height 20
click at [335, 240] on div "Full Stack Engineer" at bounding box center [366, 239] width 181 height 12
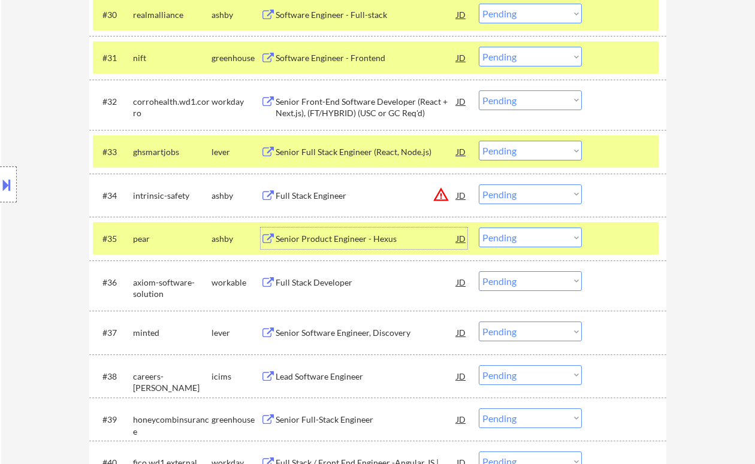
click at [519, 194] on select "Choose an option... Pending Applied Excluded (Questions) Excluded (Expired) Exc…" at bounding box center [530, 195] width 103 height 20
click at [479, 185] on select "Choose an option... Pending Applied Excluded (Questions) Excluded (Expired) Exc…" at bounding box center [530, 195] width 103 height 20
click at [315, 241] on div "Senior Product Engineer - Hexus" at bounding box center [366, 239] width 181 height 12
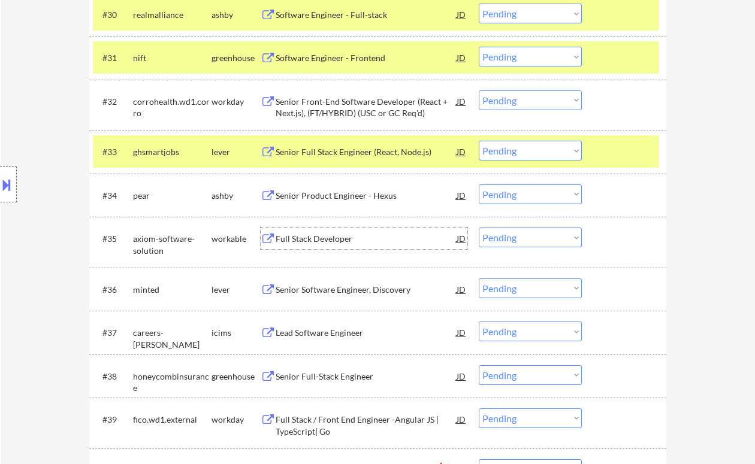
click at [509, 197] on select "Choose an option... Pending Applied Excluded (Questions) Excluded (Expired) Exc…" at bounding box center [530, 195] width 103 height 20
click at [479, 185] on select "Choose an option... Pending Applied Excluded (Questions) Excluded (Expired) Exc…" at bounding box center [530, 195] width 103 height 20
click at [353, 237] on div "Full Stack Developer" at bounding box center [366, 239] width 181 height 12
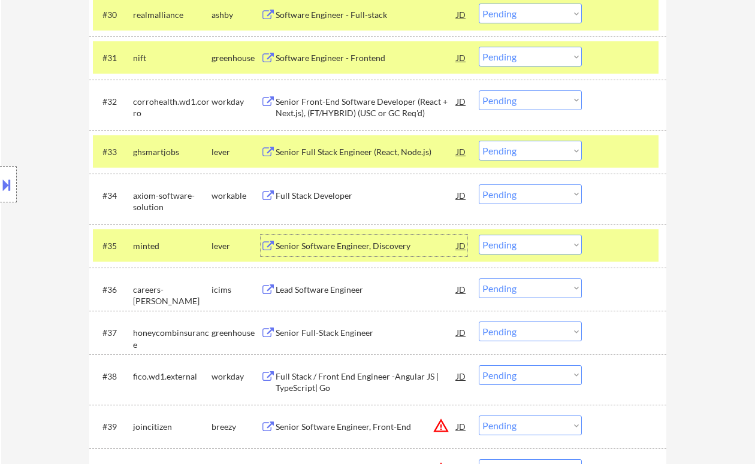
click at [298, 251] on div "Senior Software Engineer, Discovery" at bounding box center [366, 246] width 181 height 12
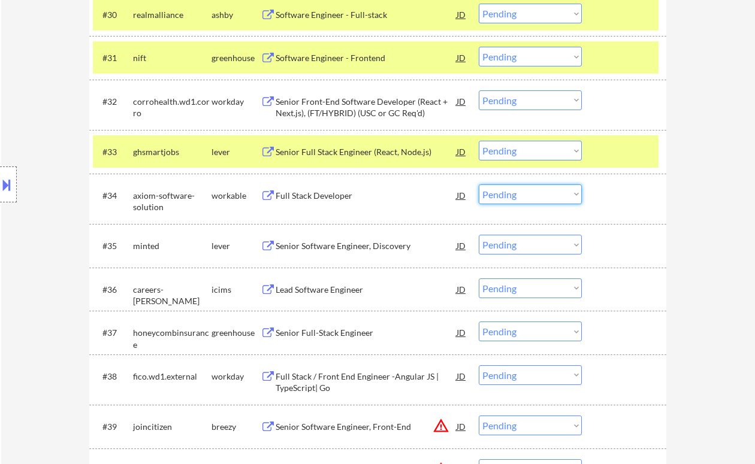
drag, startPoint x: 519, startPoint y: 191, endPoint x: 517, endPoint y: 203, distance: 12.2
click at [519, 191] on select "Choose an option... Pending Applied Excluded (Questions) Excluded (Expired) Exc…" at bounding box center [530, 195] width 103 height 20
click at [479, 185] on select "Choose an option... Pending Applied Excluded (Questions) Excluded (Expired) Exc…" at bounding box center [530, 195] width 103 height 20
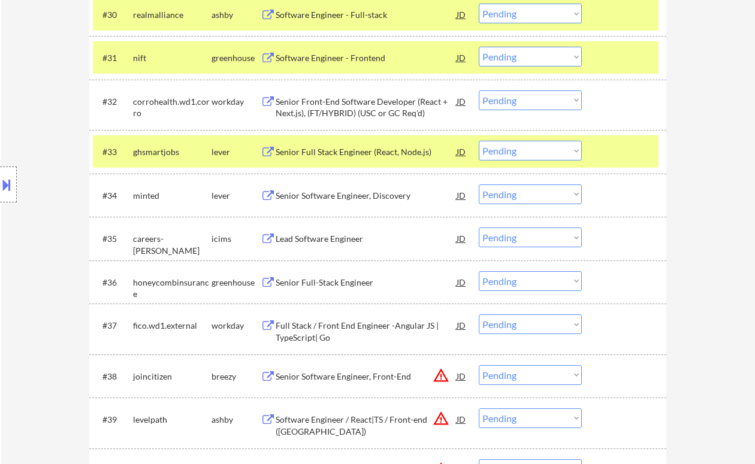
click at [527, 198] on select "Choose an option... Pending Applied Excluded (Questions) Excluded (Expired) Exc…" at bounding box center [530, 195] width 103 height 20
click at [479, 185] on select "Choose an option... Pending Applied Excluded (Questions) Excluded (Expired) Exc…" at bounding box center [530, 195] width 103 height 20
select select ""pending""
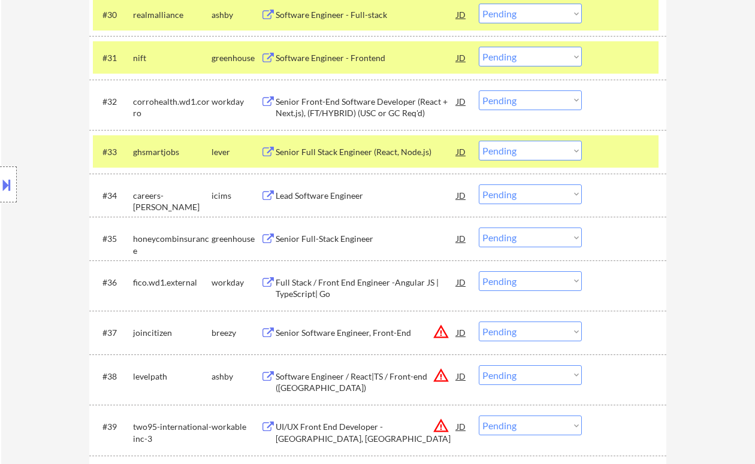
click at [323, 151] on div "Senior Full Stack Engineer (React, Node.js)" at bounding box center [366, 152] width 181 height 12
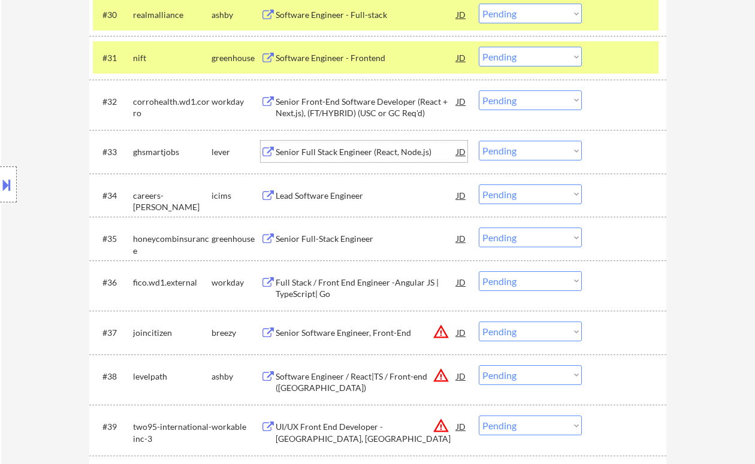
click at [334, 241] on div "Senior Full-Stack Engineer" at bounding box center [366, 239] width 181 height 12
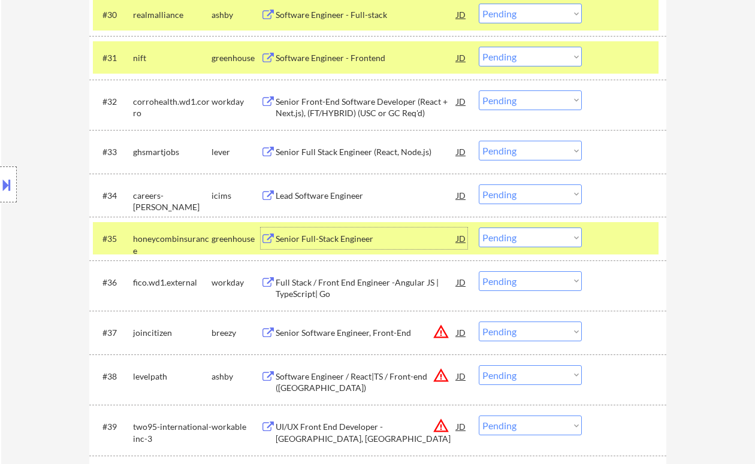
drag, startPoint x: 525, startPoint y: 239, endPoint x: 525, endPoint y: 247, distance: 8.4
click at [525, 239] on select "Choose an option... Pending Applied Excluded (Questions) Excluded (Expired) Exc…" at bounding box center [530, 238] width 103 height 20
click at [479, 228] on select "Choose an option... Pending Applied Excluded (Questions) Excluded (Expired) Exc…" at bounding box center [530, 238] width 103 height 20
select select ""pending""
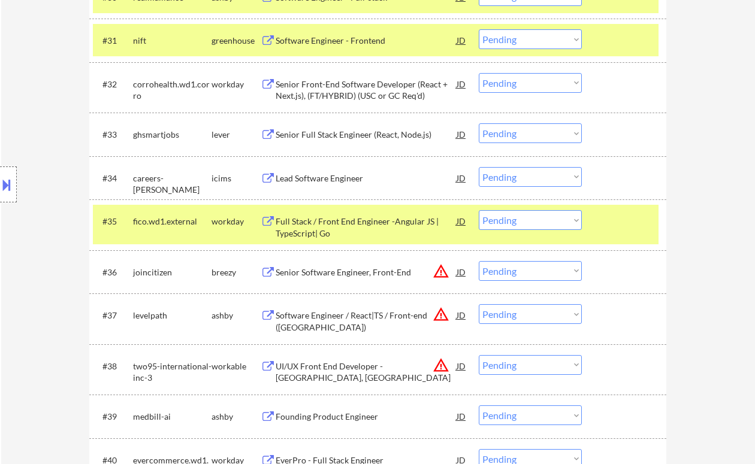
scroll to position [1763, 0]
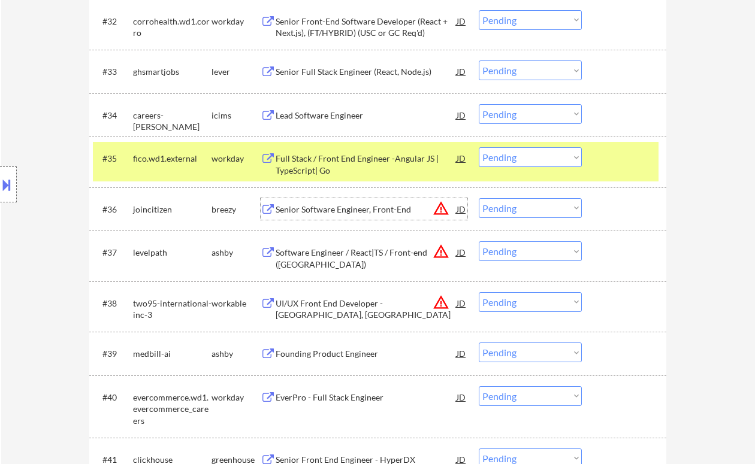
click at [344, 206] on div "Senior Software Engineer, Front-End" at bounding box center [366, 210] width 181 height 12
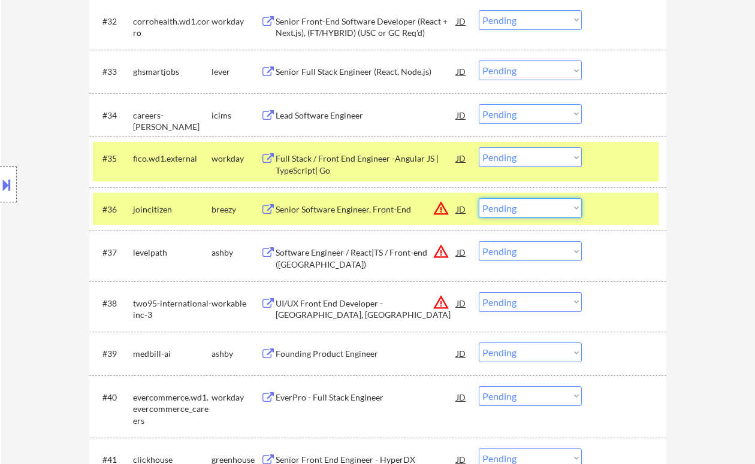
click at [500, 206] on select "Choose an option... Pending Applied Excluded (Questions) Excluded (Expired) Exc…" at bounding box center [530, 208] width 103 height 20
click at [479, 198] on select "Choose an option... Pending Applied Excluded (Questions) Excluded (Expired) Exc…" at bounding box center [530, 208] width 103 height 20
click at [331, 263] on div "Software Engineer / React|TS / Front-end (San Francisco)" at bounding box center [366, 258] width 181 height 23
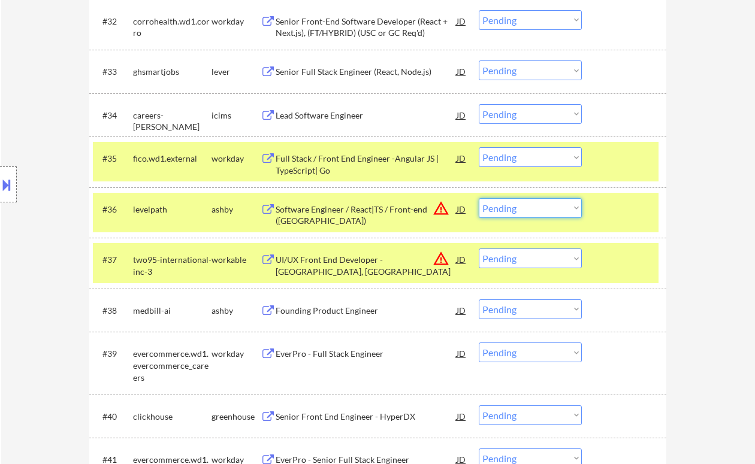
click at [524, 202] on select "Choose an option... Pending Applied Excluded (Questions) Excluded (Expired) Exc…" at bounding box center [530, 208] width 103 height 20
click at [479, 198] on select "Choose an option... Pending Applied Excluded (Questions) Excluded (Expired) Exc…" at bounding box center [530, 208] width 103 height 20
click at [378, 262] on div "UI/UX Front End Developer - Camden, NJ" at bounding box center [366, 265] width 181 height 23
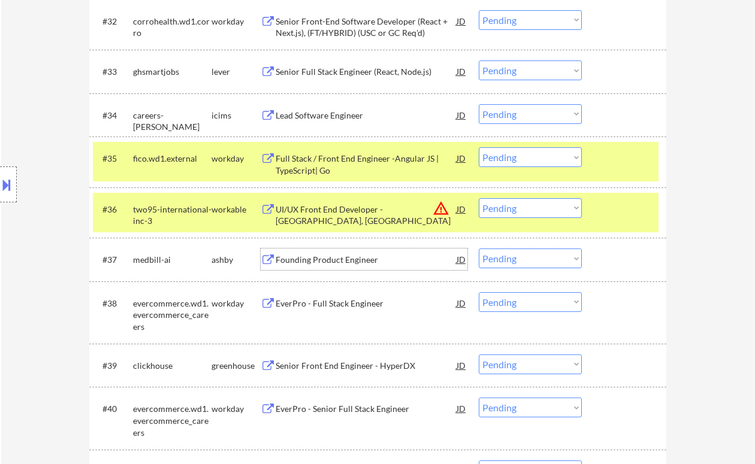
click at [520, 209] on select "Choose an option... Pending Applied Excluded (Questions) Excluded (Expired) Exc…" at bounding box center [530, 208] width 103 height 20
click at [479, 198] on select "Choose an option... Pending Applied Excluded (Questions) Excluded (Expired) Exc…" at bounding box center [530, 208] width 103 height 20
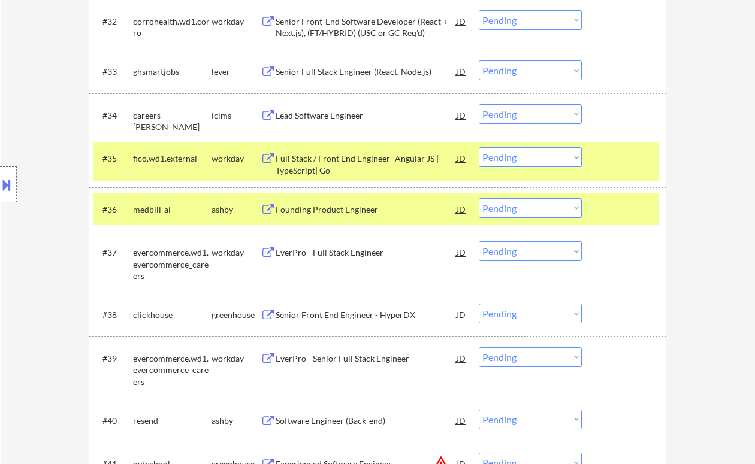
click at [370, 216] on div "Founding Product Engineer" at bounding box center [366, 209] width 181 height 22
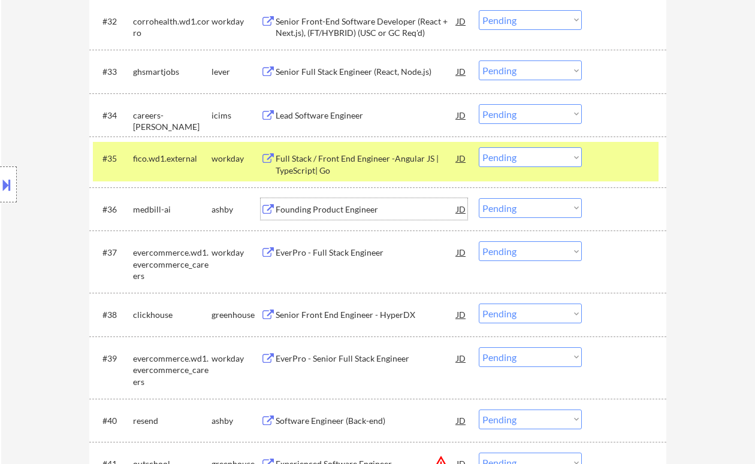
drag, startPoint x: 519, startPoint y: 208, endPoint x: 519, endPoint y: 218, distance: 9.6
click at [519, 208] on select "Choose an option... Pending Applied Excluded (Questions) Excluded (Expired) Exc…" at bounding box center [530, 208] width 103 height 20
click at [479, 198] on select "Choose an option... Pending Applied Excluded (Questions) Excluded (Expired) Exc…" at bounding box center [530, 208] width 103 height 20
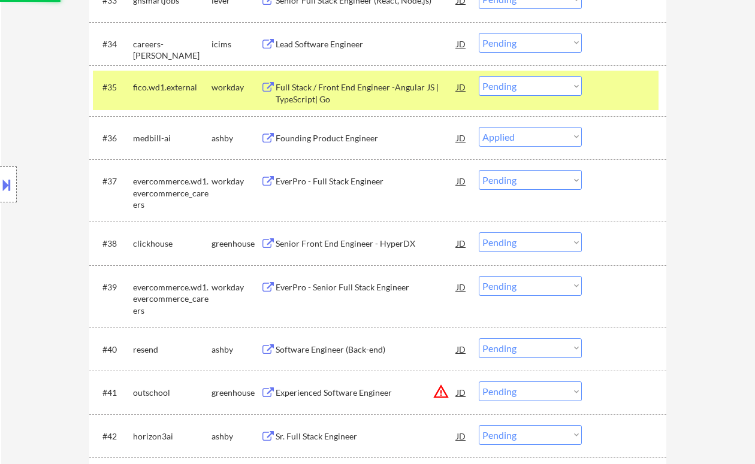
scroll to position [1842, 0]
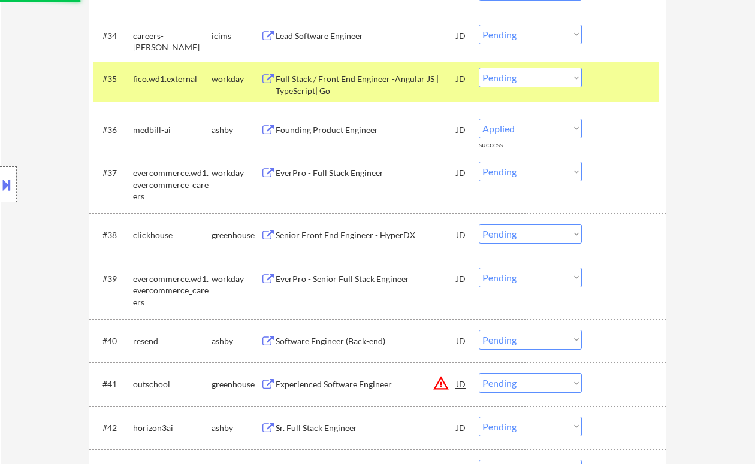
select select ""pending""
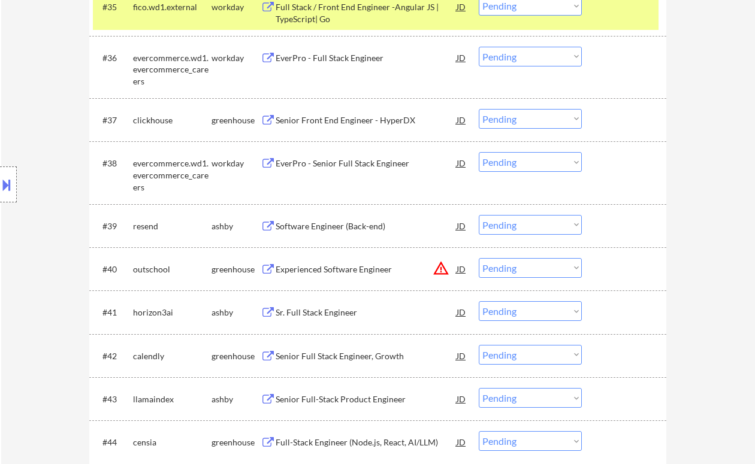
drag, startPoint x: 503, startPoint y: 232, endPoint x: 524, endPoint y: 255, distance: 31.8
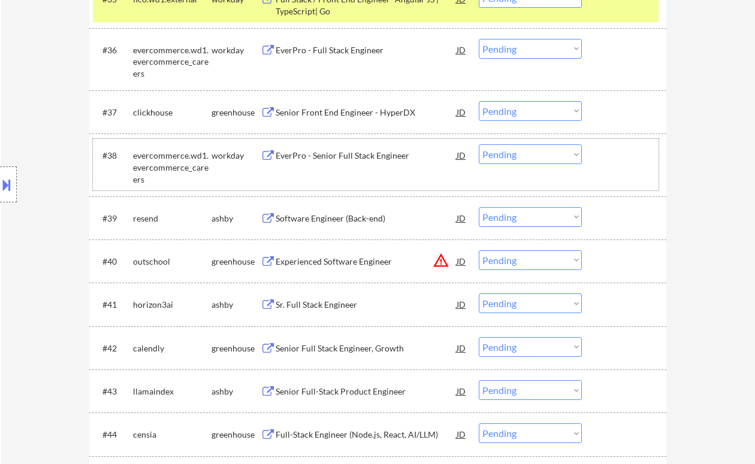
click at [517, 160] on select "Choose an option... Pending Applied Excluded (Questions) Excluded (Expired) Exc…" at bounding box center [530, 154] width 103 height 20
click at [479, 144] on select "Choose an option... Pending Applied Excluded (Questions) Excluded (Expired) Exc…" at bounding box center [530, 154] width 103 height 20
click at [346, 221] on div "Software Engineer (Back-end)" at bounding box center [366, 219] width 181 height 12
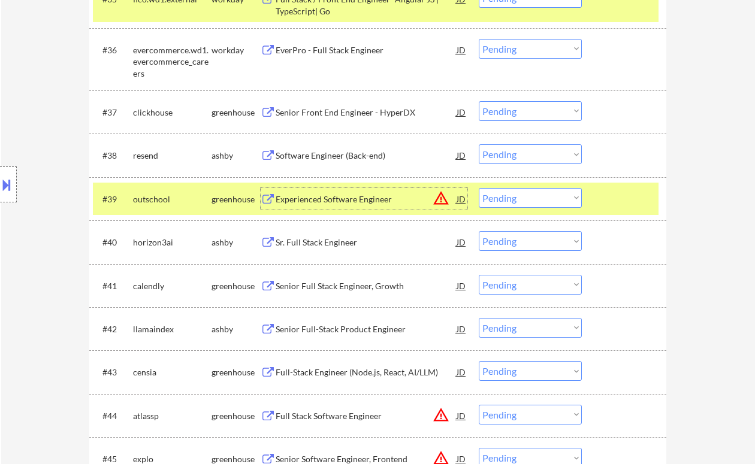
click at [517, 157] on select "Choose an option... Pending Applied Excluded (Questions) Excluded (Expired) Exc…" at bounding box center [530, 154] width 103 height 20
click at [479, 144] on select "Choose an option... Pending Applied Excluded (Questions) Excluded (Expired) Exc…" at bounding box center [530, 154] width 103 height 20
click at [359, 243] on div "Sr. Full Stack Engineer" at bounding box center [366, 243] width 181 height 12
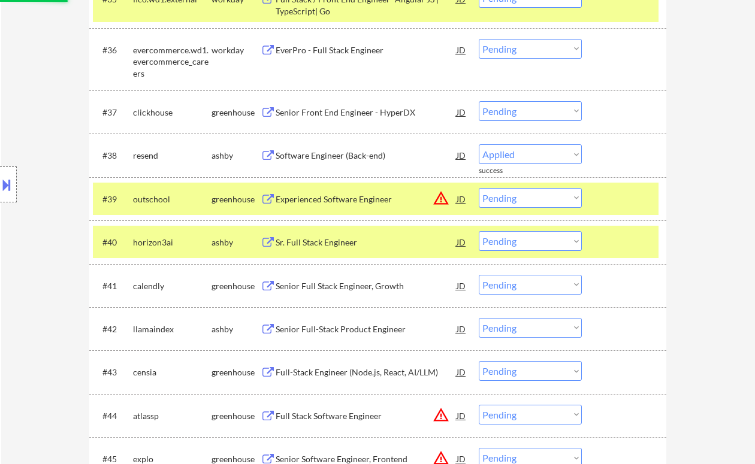
select select ""pending""
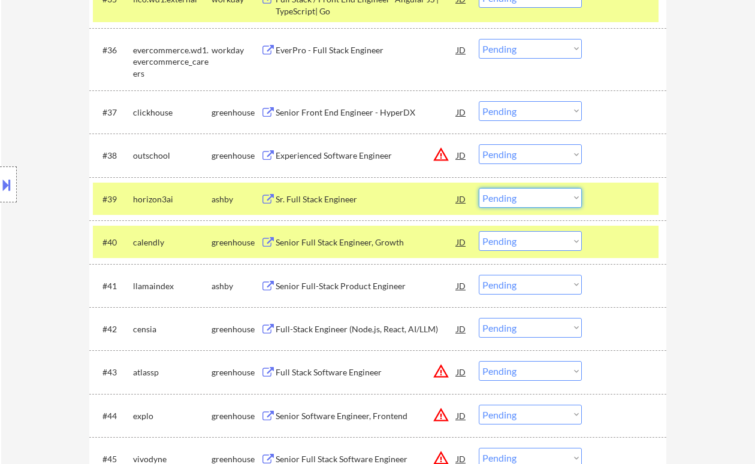
drag, startPoint x: 506, startPoint y: 193, endPoint x: 506, endPoint y: 203, distance: 10.2
click at [506, 193] on select "Choose an option... Pending Applied Excluded (Questions) Excluded (Expired) Exc…" at bounding box center [530, 198] width 103 height 20
click at [479, 188] on select "Choose an option... Pending Applied Excluded (Questions) Excluded (Expired) Exc…" at bounding box center [530, 198] width 103 height 20
click at [370, 242] on div "Senior Full Stack Engineer, Growth" at bounding box center [366, 243] width 181 height 12
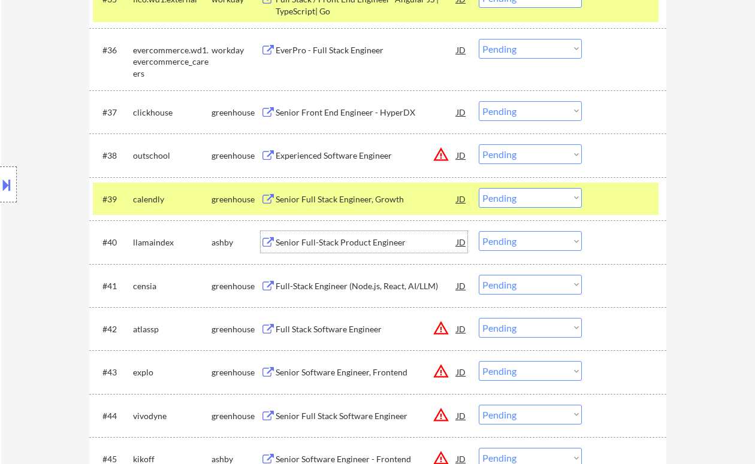
click at [514, 197] on select "Choose an option... Pending Applied Excluded (Questions) Excluded (Expired) Exc…" at bounding box center [530, 198] width 103 height 20
click at [479, 188] on select "Choose an option... Pending Applied Excluded (Questions) Excluded (Expired) Exc…" at bounding box center [530, 198] width 103 height 20
click at [339, 239] on div "Senior Full-Stack Product Engineer" at bounding box center [366, 243] width 181 height 12
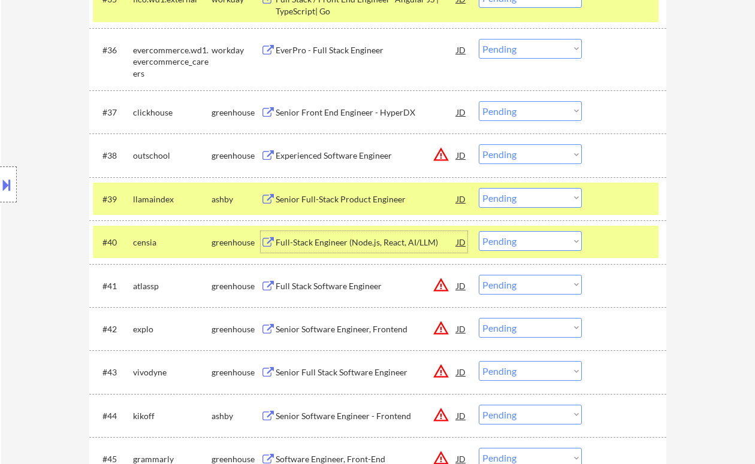
click at [515, 197] on select "Choose an option... Pending Applied Excluded (Questions) Excluded (Expired) Exc…" at bounding box center [530, 198] width 103 height 20
click at [479, 188] on select "Choose an option... Pending Applied Excluded (Questions) Excluded (Expired) Exc…" at bounding box center [530, 198] width 103 height 20
select select ""pending""
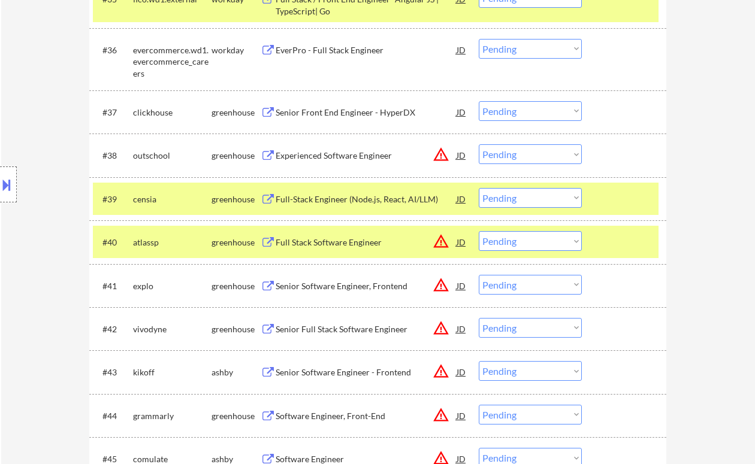
click at [282, 244] on div "Full Stack Software Engineer" at bounding box center [366, 243] width 181 height 12
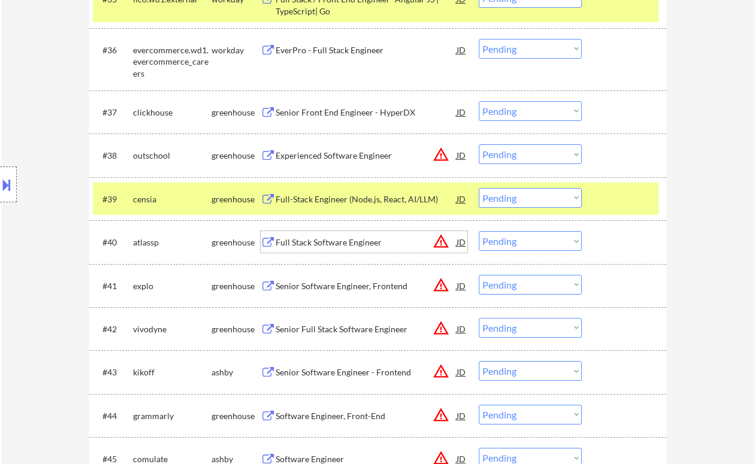
click at [13, 177] on button at bounding box center [6, 185] width 13 height 20
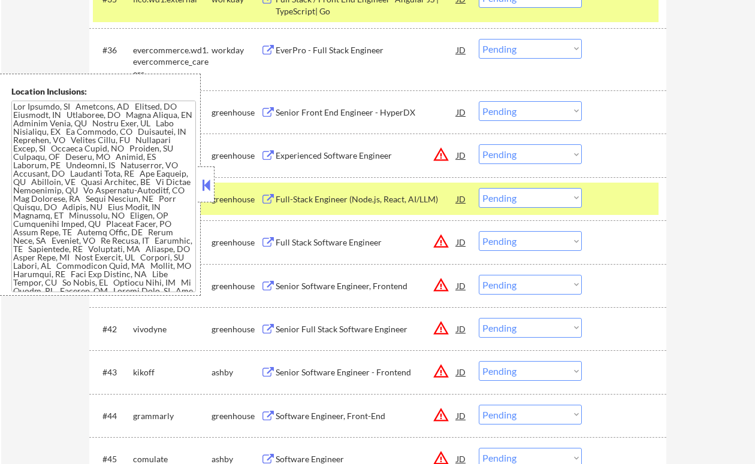
scroll to position [1185, 0]
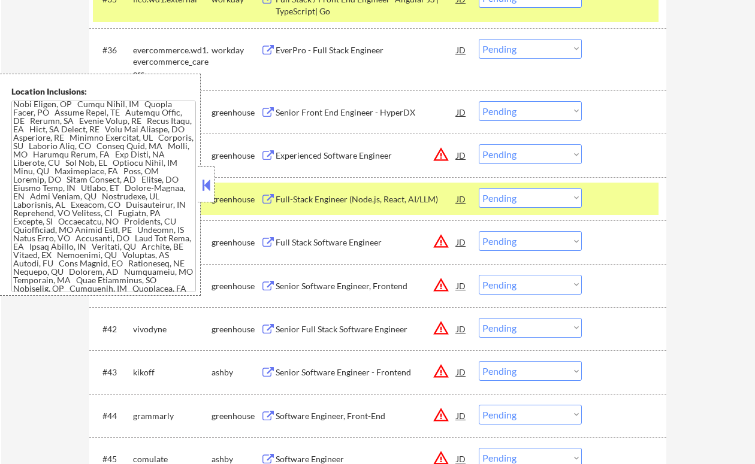
drag, startPoint x: 209, startPoint y: 191, endPoint x: 210, endPoint y: 179, distance: 12.6
click at [209, 191] on button at bounding box center [206, 185] width 13 height 18
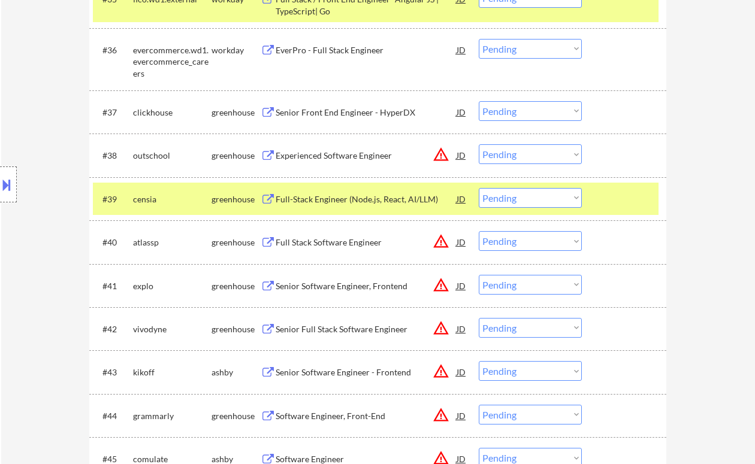
click at [523, 239] on select "Choose an option... Pending Applied Excluded (Questions) Excluded (Expired) Exc…" at bounding box center [530, 241] width 103 height 20
click at [479, 231] on select "Choose an option... Pending Applied Excluded (Questions) Excluded (Expired) Exc…" at bounding box center [530, 241] width 103 height 20
click at [391, 288] on div "Senior Software Engineer, Frontend" at bounding box center [366, 286] width 181 height 12
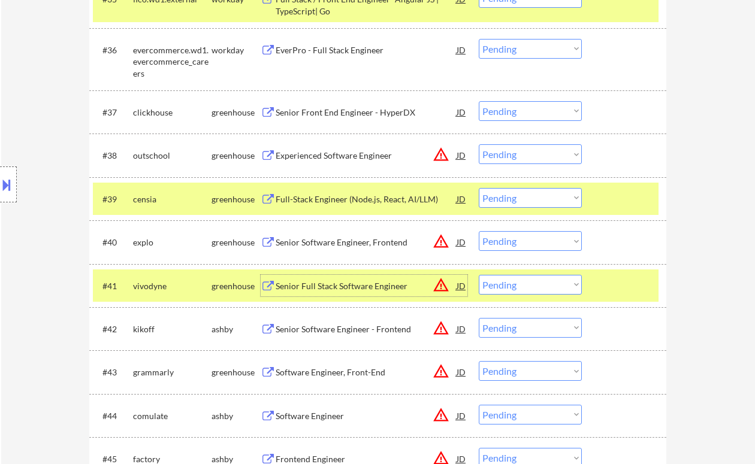
click at [545, 248] on select "Choose an option... Pending Applied Excluded (Questions) Excluded (Expired) Exc…" at bounding box center [530, 241] width 103 height 20
click at [479, 231] on select "Choose an option... Pending Applied Excluded (Questions) Excluded (Expired) Exc…" at bounding box center [530, 241] width 103 height 20
click at [335, 283] on div "Senior Full Stack Software Engineer" at bounding box center [366, 286] width 181 height 12
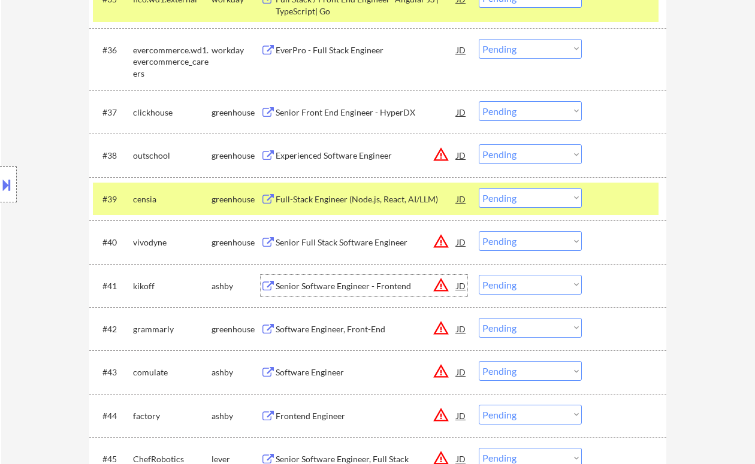
click at [502, 243] on select "Choose an option... Pending Applied Excluded (Questions) Excluded (Expired) Exc…" at bounding box center [530, 241] width 103 height 20
click at [479, 231] on select "Choose an option... Pending Applied Excluded (Questions) Excluded (Expired) Exc…" at bounding box center [530, 241] width 103 height 20
click at [345, 290] on div "Senior Software Engineer - Frontend" at bounding box center [366, 286] width 181 height 12
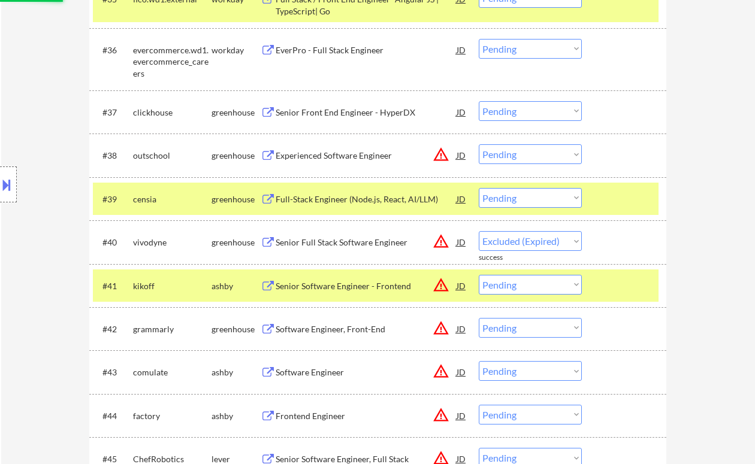
select select ""pending""
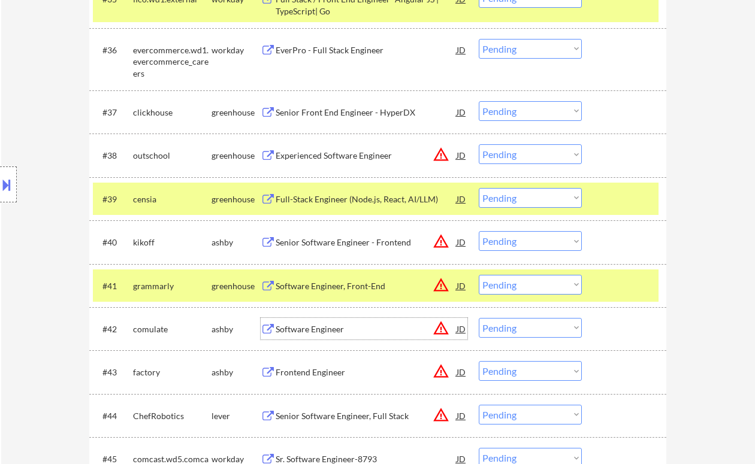
click at [318, 332] on div "Software Engineer" at bounding box center [366, 330] width 181 height 12
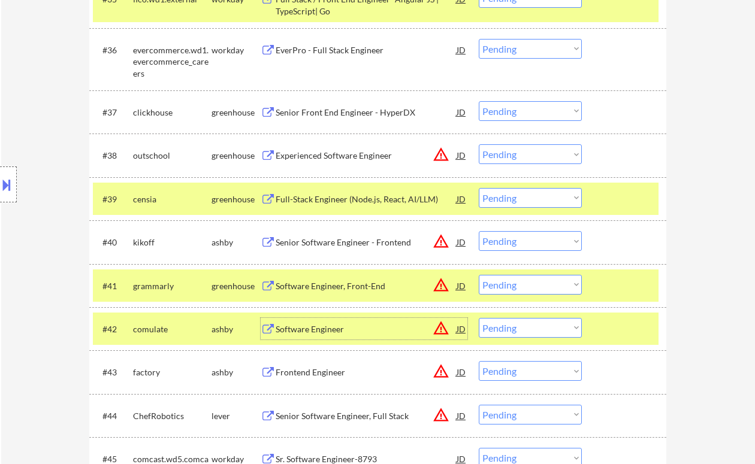
click at [509, 327] on select "Choose an option... Pending Applied Excluded (Questions) Excluded (Expired) Exc…" at bounding box center [530, 328] width 103 height 20
click at [479, 318] on select "Choose an option... Pending Applied Excluded (Questions) Excluded (Expired) Exc…" at bounding box center [530, 328] width 103 height 20
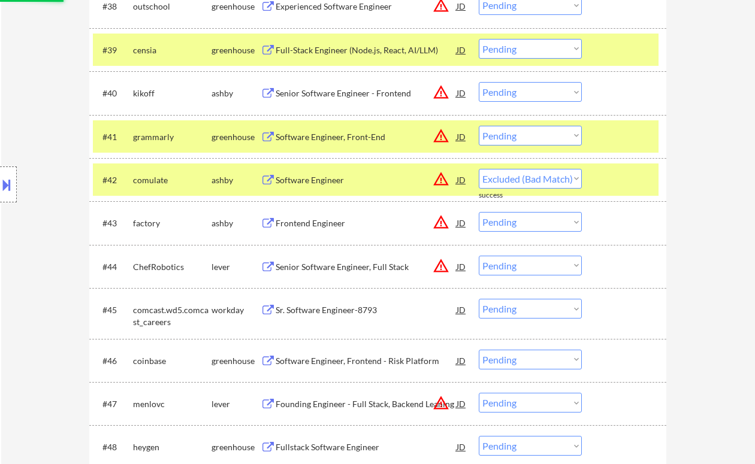
scroll to position [2082, 0]
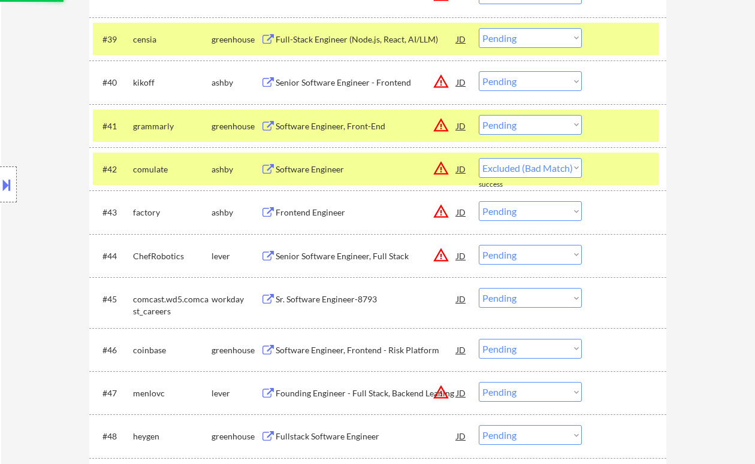
select select ""pending""
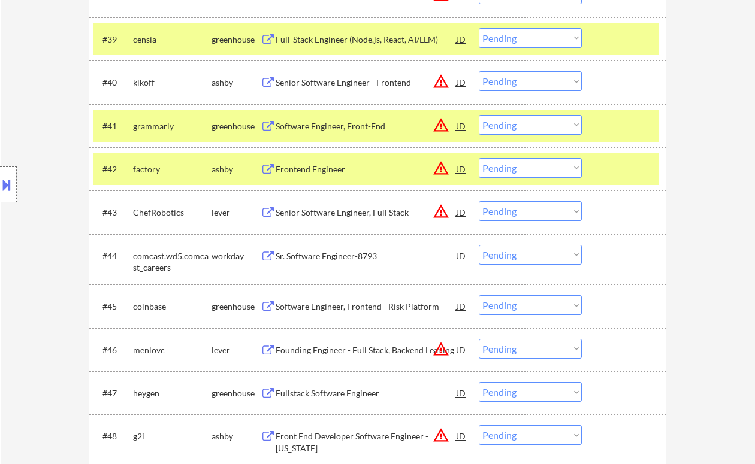
click at [328, 211] on div "Senior Software Engineer, Full Stack" at bounding box center [366, 213] width 181 height 12
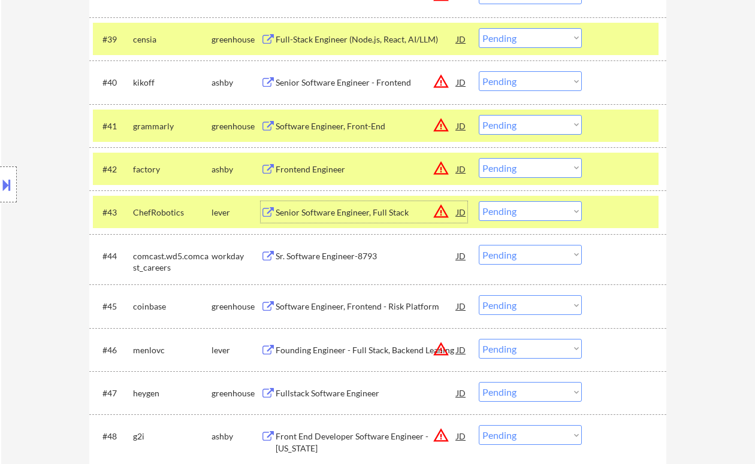
drag, startPoint x: 500, startPoint y: 210, endPoint x: 514, endPoint y: 221, distance: 17.5
click at [500, 210] on select "Choose an option... Pending Applied Excluded (Questions) Excluded (Expired) Exc…" at bounding box center [530, 211] width 103 height 20
click at [479, 201] on select "Choose an option... Pending Applied Excluded (Questions) Excluded (Expired) Exc…" at bounding box center [530, 211] width 103 height 20
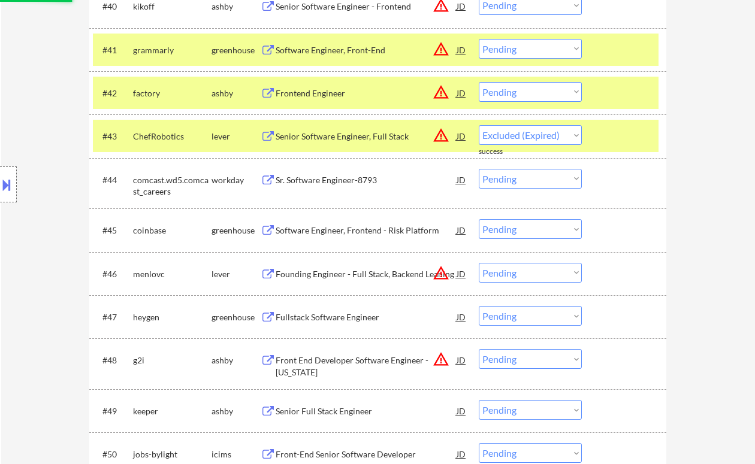
scroll to position [2162, 0]
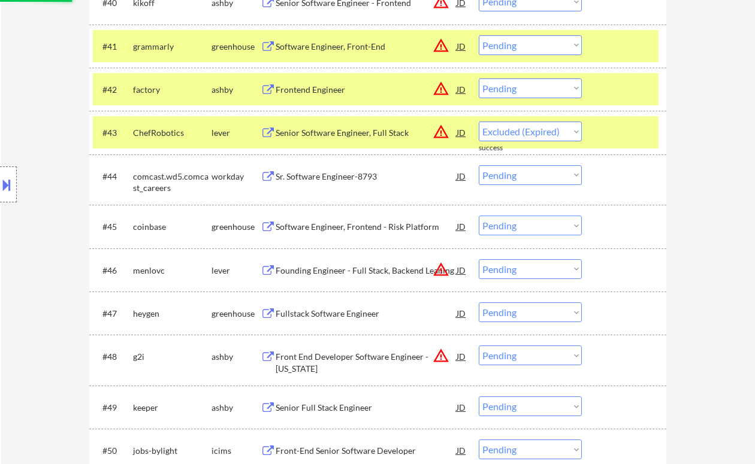
select select ""pending""
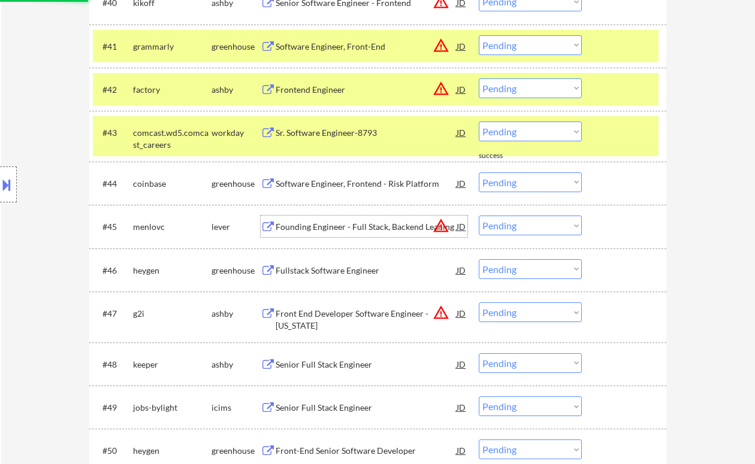
drag, startPoint x: 351, startPoint y: 229, endPoint x: 361, endPoint y: 254, distance: 26.9
click at [354, 273] on div "Fullstack Software Engineer" at bounding box center [366, 271] width 181 height 12
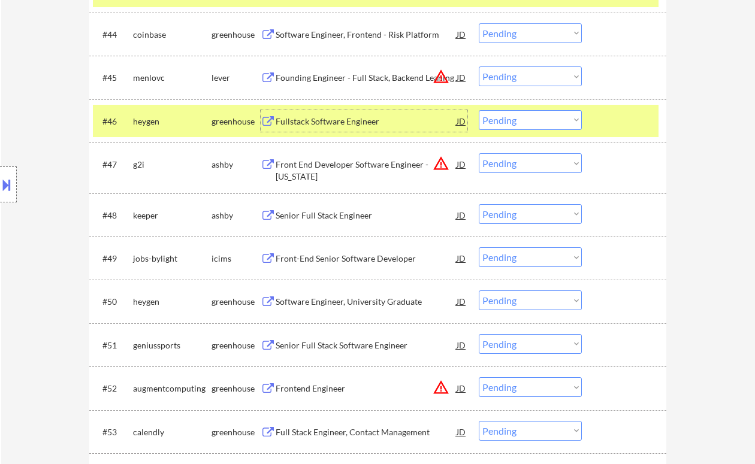
scroll to position [2322, 0]
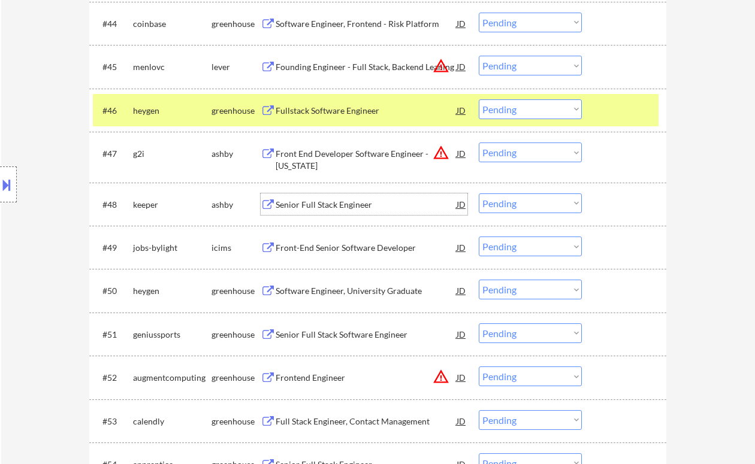
click at [328, 211] on div "Senior Full Stack Engineer" at bounding box center [366, 205] width 181 height 22
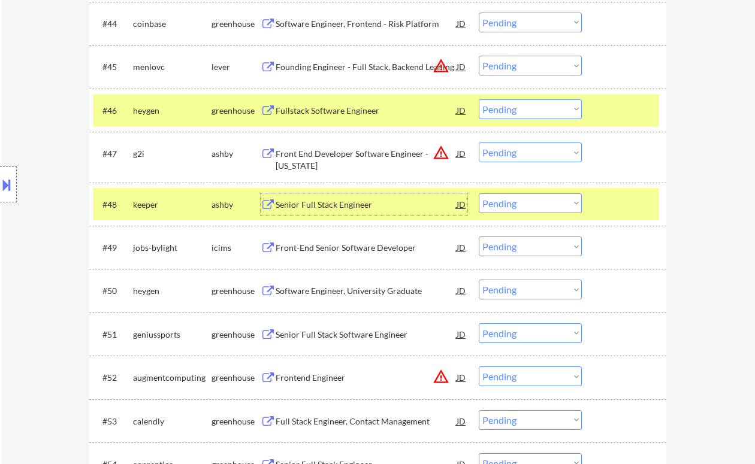
drag, startPoint x: 523, startPoint y: 203, endPoint x: 522, endPoint y: 212, distance: 9.1
click at [523, 203] on select "Choose an option... Pending Applied Excluded (Questions) Excluded (Expired) Exc…" at bounding box center [530, 204] width 103 height 20
click at [479, 194] on select "Choose an option... Pending Applied Excluded (Questions) Excluded (Expired) Exc…" at bounding box center [530, 204] width 103 height 20
click at [361, 251] on div "Front-End Senior Software Developer" at bounding box center [366, 248] width 181 height 12
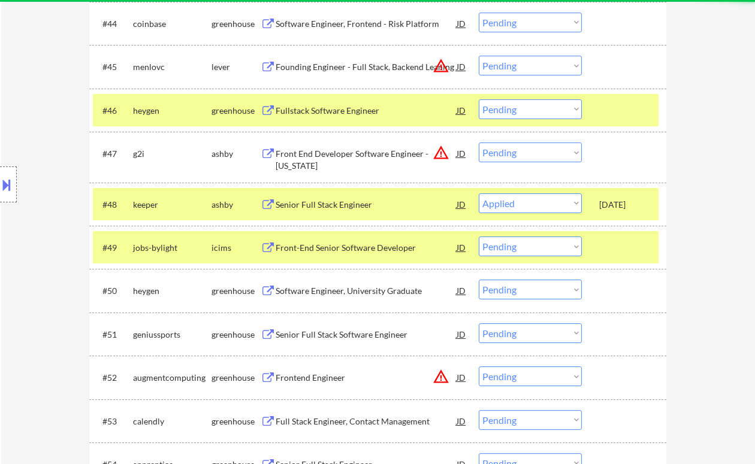
select select ""pending""
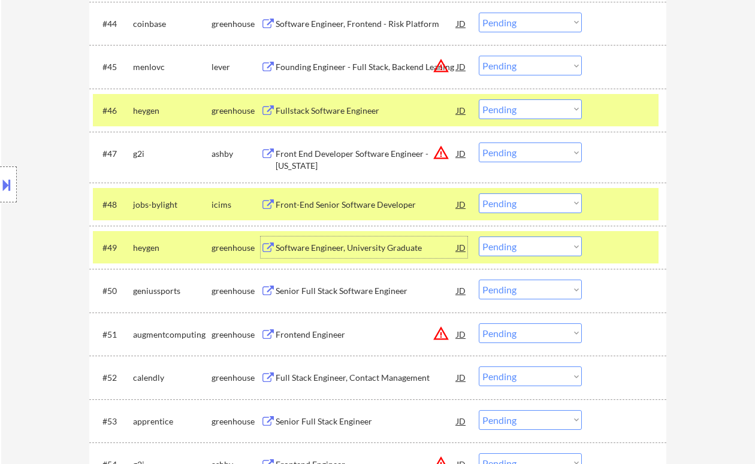
scroll to position [2402, 0]
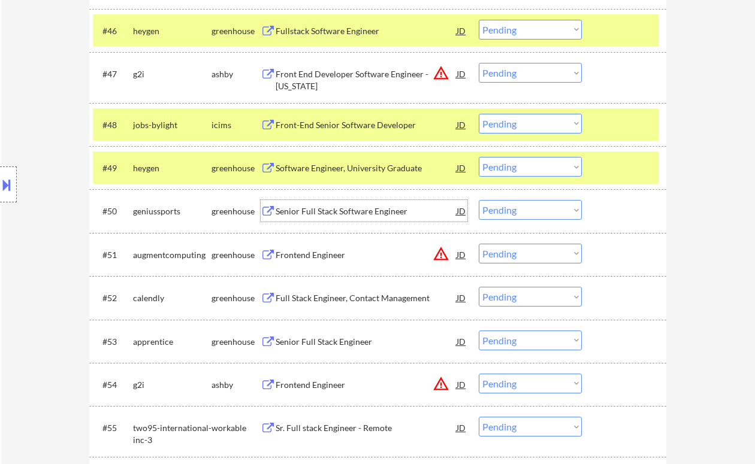
click at [327, 211] on div "Senior Full Stack Software Engineer" at bounding box center [366, 212] width 181 height 12
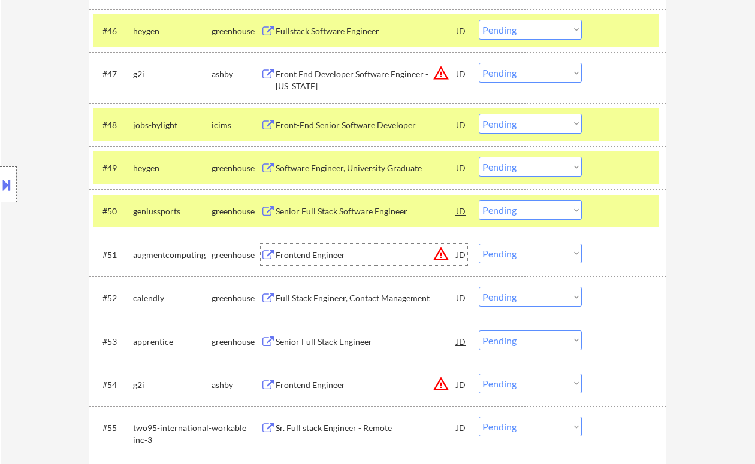
click at [315, 259] on div "Frontend Engineer" at bounding box center [366, 255] width 181 height 12
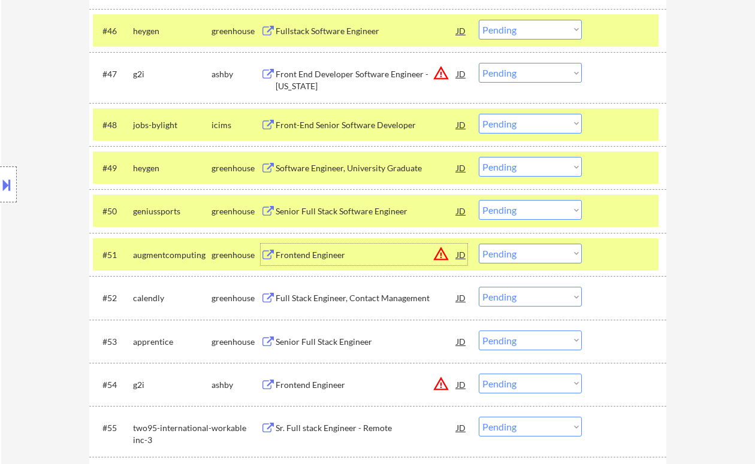
click at [316, 344] on div "Senior Full Stack Engineer" at bounding box center [366, 342] width 181 height 12
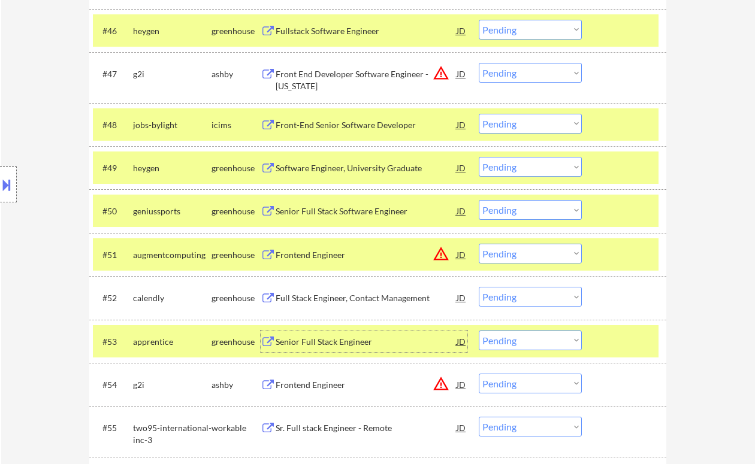
drag, startPoint x: 518, startPoint y: 346, endPoint x: 515, endPoint y: 357, distance: 11.6
click at [518, 346] on select "Choose an option... Pending Applied Excluded (Questions) Excluded (Expired) Exc…" at bounding box center [530, 341] width 103 height 20
click at [479, 331] on select "Choose an option... Pending Applied Excluded (Questions) Excluded (Expired) Exc…" at bounding box center [530, 341] width 103 height 20
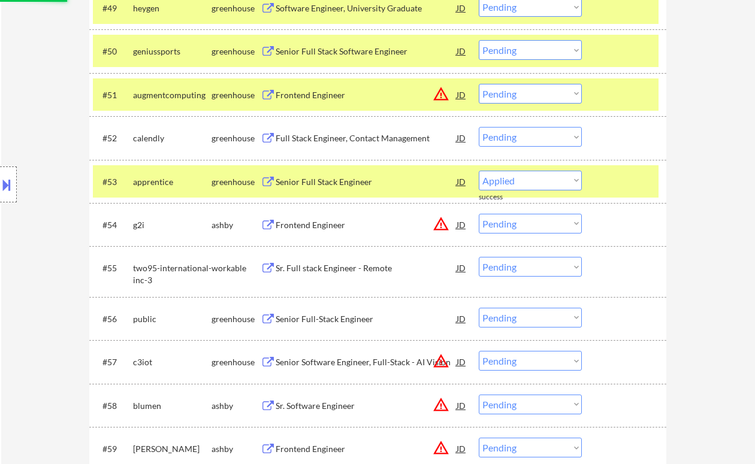
click at [350, 317] on div "Senior Full-Stack Engineer" at bounding box center [366, 319] width 181 height 12
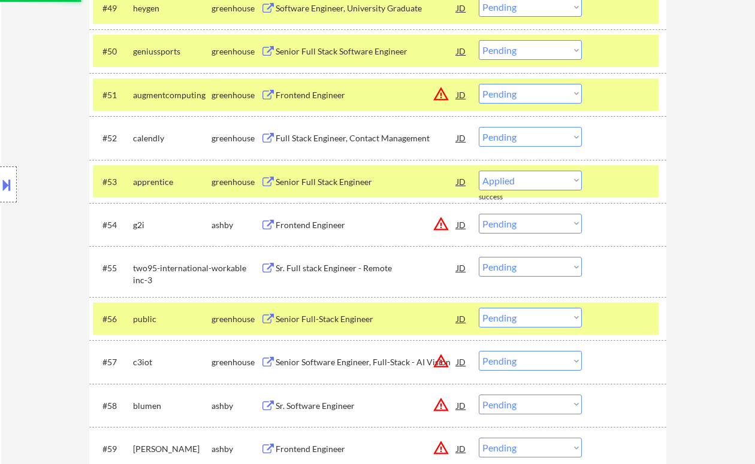
select select ""pending""
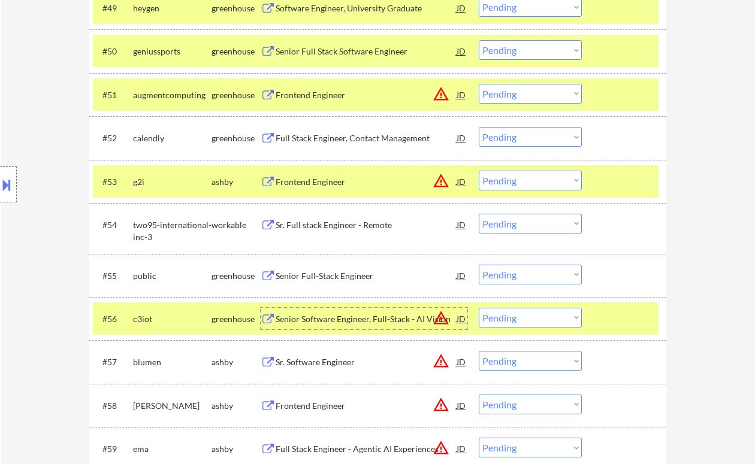
click at [497, 279] on select "Choose an option... Pending Applied Excluded (Questions) Excluded (Expired) Exc…" at bounding box center [530, 275] width 103 height 20
click at [479, 265] on select "Choose an option... Pending Applied Excluded (Questions) Excluded (Expired) Exc…" at bounding box center [530, 275] width 103 height 20
select select ""pending""
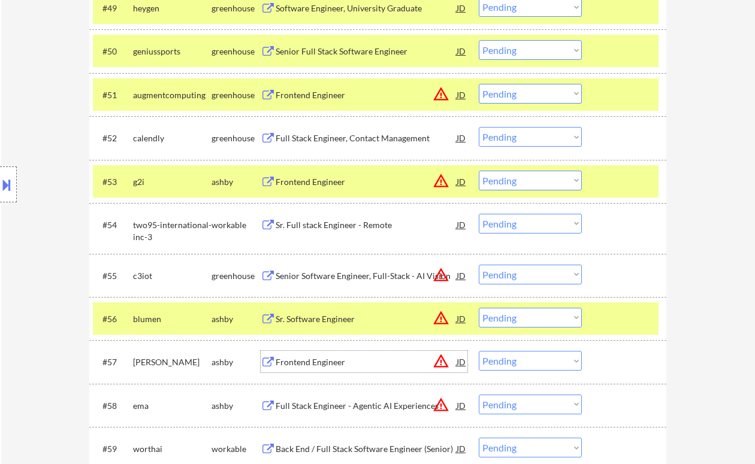
click at [326, 366] on div "Frontend Engineer" at bounding box center [366, 363] width 181 height 12
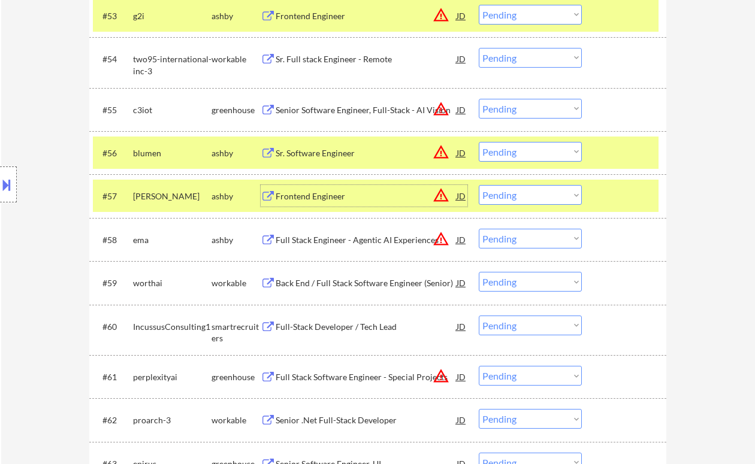
scroll to position [2801, 0]
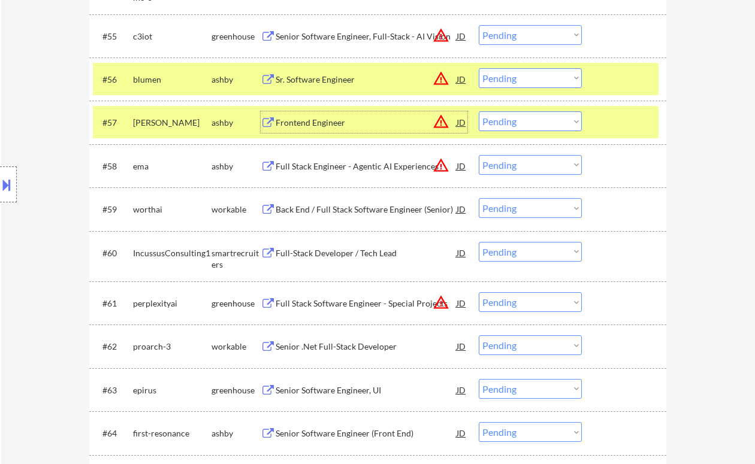
click at [346, 303] on div "Full Stack Software Engineer - Special Projects" at bounding box center [366, 304] width 181 height 12
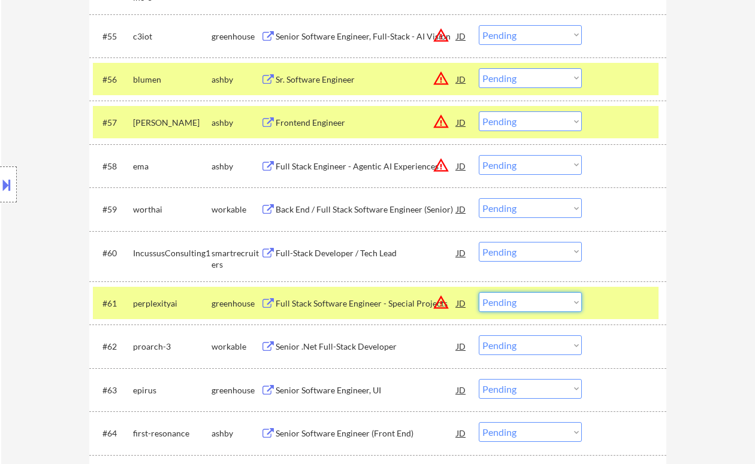
click at [551, 301] on select "Choose an option... Pending Applied Excluded (Questions) Excluded (Expired) Exc…" at bounding box center [530, 302] width 103 height 20
click at [479, 292] on select "Choose an option... Pending Applied Excluded (Questions) Excluded (Expired) Exc…" at bounding box center [530, 302] width 103 height 20
click at [374, 353] on div "Senior .Net Full-Stack Developer" at bounding box center [366, 347] width 181 height 22
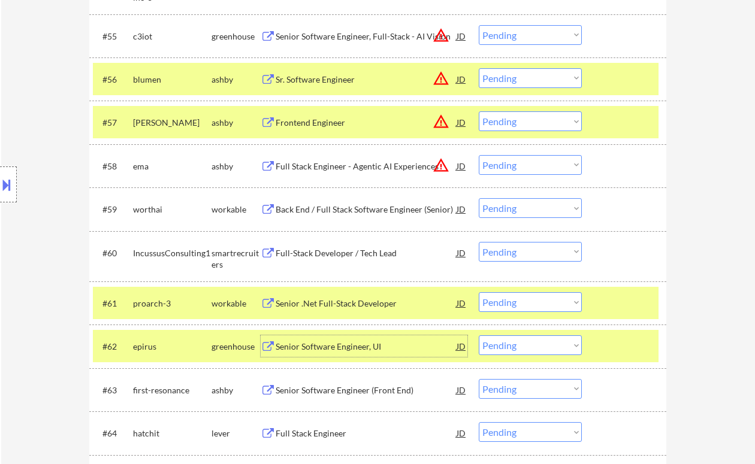
click at [521, 308] on select "Choose an option... Pending Applied Excluded (Questions) Excluded (Expired) Exc…" at bounding box center [530, 302] width 103 height 20
click at [479, 292] on select "Choose an option... Pending Applied Excluded (Questions) Excluded (Expired) Exc…" at bounding box center [530, 302] width 103 height 20
click at [353, 347] on div "Senior Software Engineer, UI" at bounding box center [366, 347] width 181 height 12
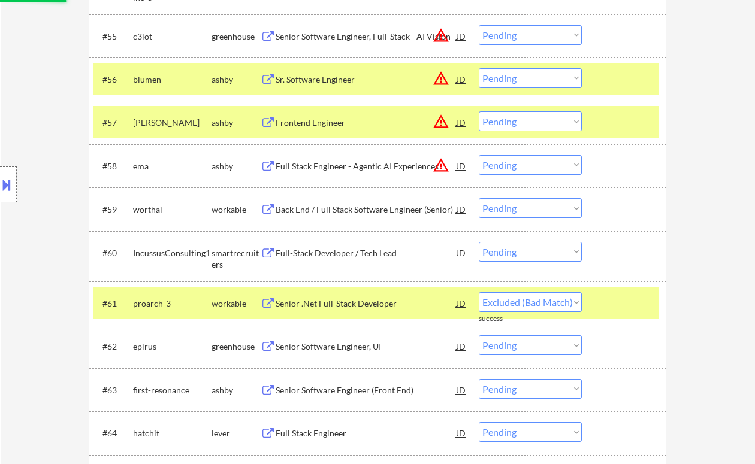
select select ""pending""
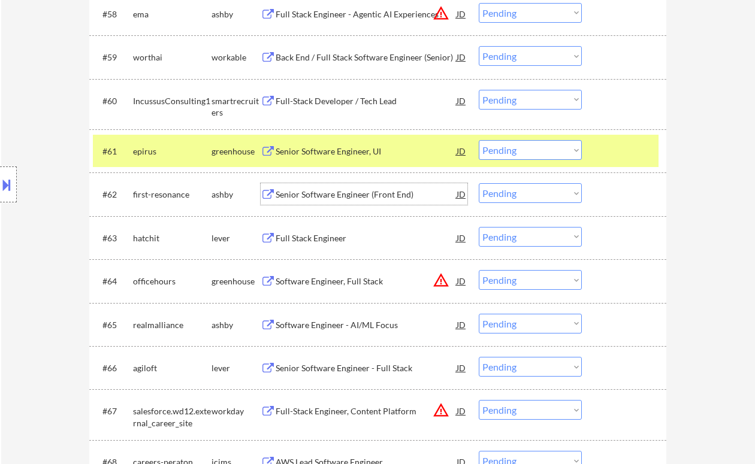
scroll to position [2961, 0]
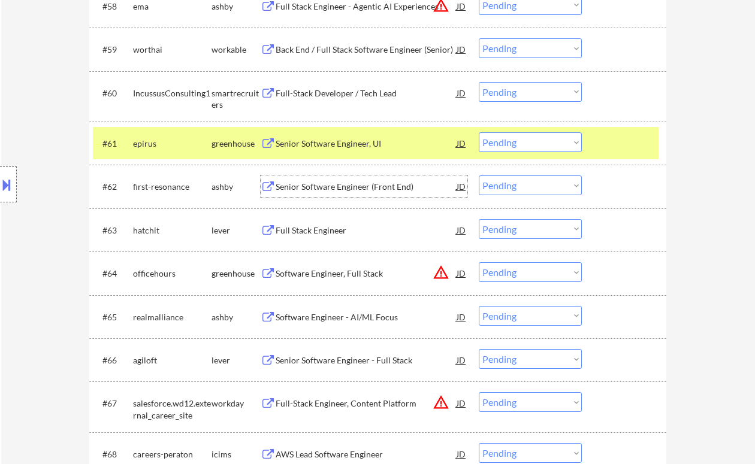
click at [319, 233] on div "Full Stack Engineer" at bounding box center [366, 231] width 181 height 12
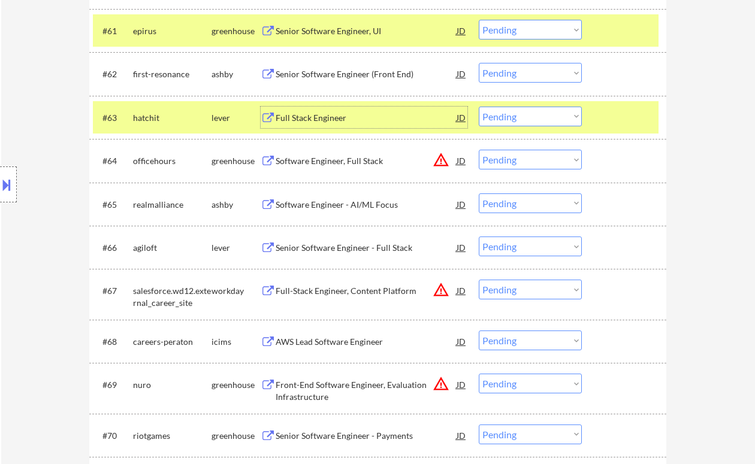
scroll to position [3121, 0]
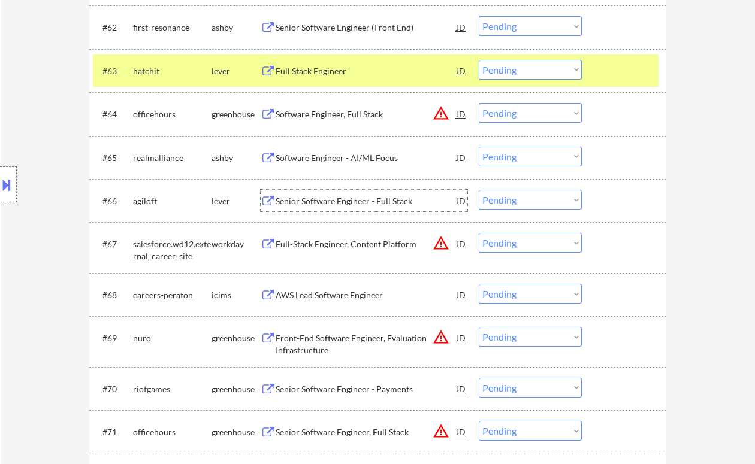
click at [334, 201] on div "Senior Software Engineer - Full Stack" at bounding box center [366, 201] width 181 height 12
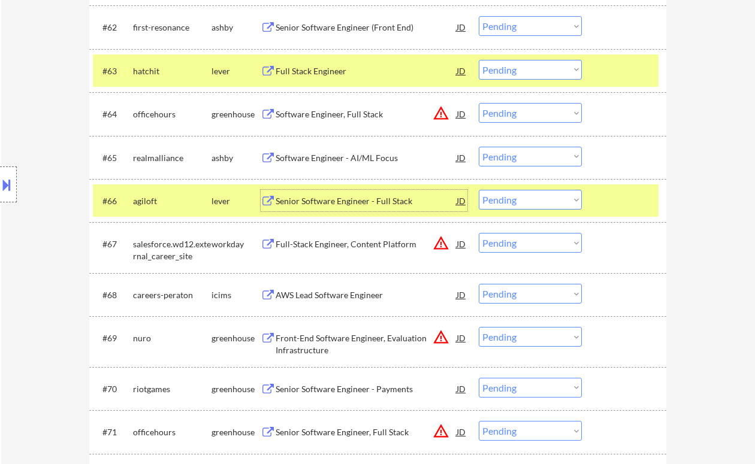
click at [524, 206] on select "Choose an option... Pending Applied Excluded (Questions) Excluded (Expired) Exc…" at bounding box center [530, 200] width 103 height 20
click at [479, 190] on select "Choose an option... Pending Applied Excluded (Questions) Excluded (Expired) Exc…" at bounding box center [530, 200] width 103 height 20
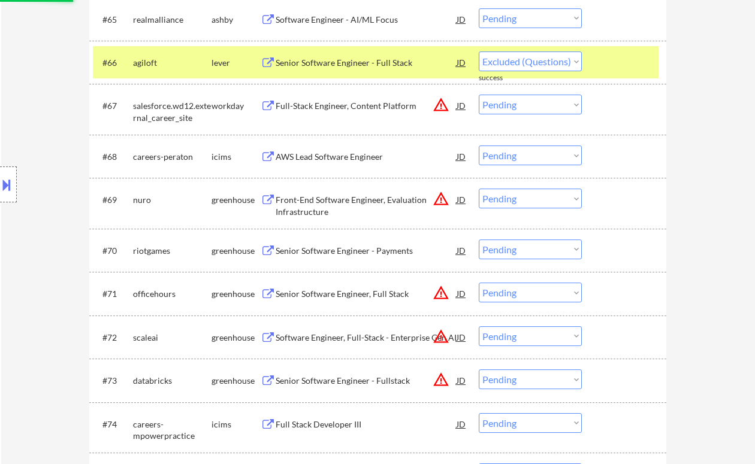
scroll to position [3281, 0]
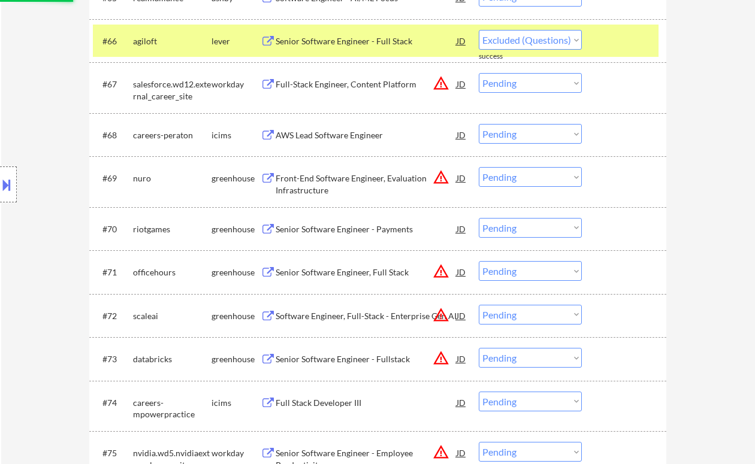
select select ""pending""
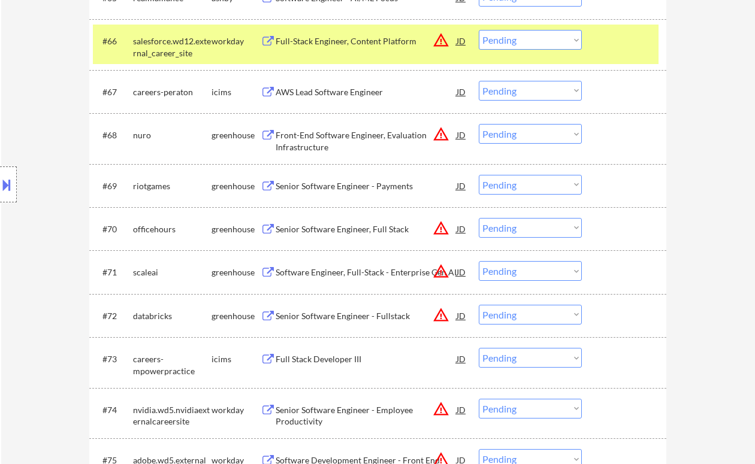
click at [340, 188] on div "Senior Software Engineer - Payments" at bounding box center [366, 186] width 181 height 12
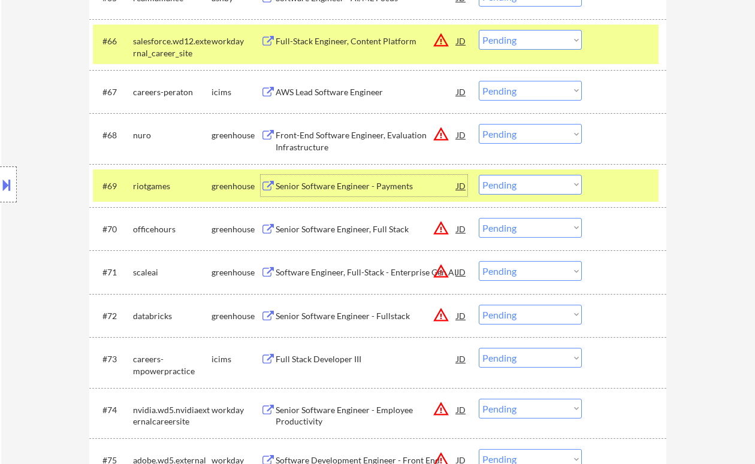
click at [518, 187] on select "Choose an option... Pending Applied Excluded (Questions) Excluded (Expired) Exc…" at bounding box center [530, 185] width 103 height 20
click at [479, 175] on select "Choose an option... Pending Applied Excluded (Questions) Excluded (Expired) Exc…" at bounding box center [530, 185] width 103 height 20
click at [367, 230] on div "Senior Software Engineer, Full Stack" at bounding box center [366, 230] width 181 height 12
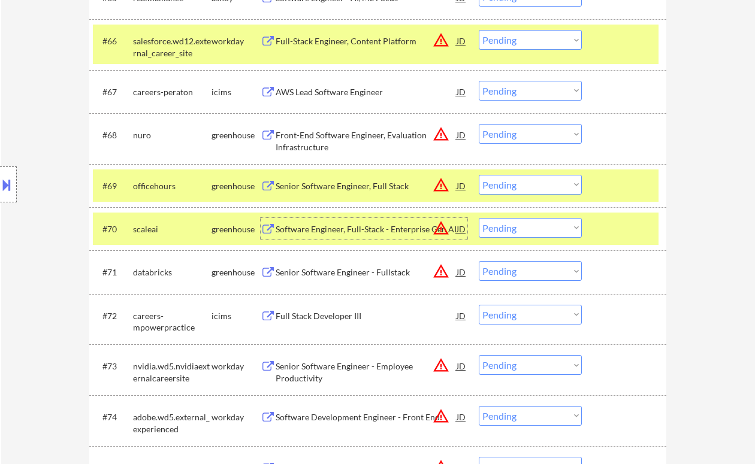
click at [522, 188] on select "Choose an option... Pending Applied Excluded (Questions) Excluded (Expired) Exc…" at bounding box center [530, 185] width 103 height 20
click at [479, 175] on select "Choose an option... Pending Applied Excluded (Questions) Excluded (Expired) Exc…" at bounding box center [530, 185] width 103 height 20
click at [369, 233] on div "Software Engineer, Full-Stack - Enterprise Gen AI" at bounding box center [366, 230] width 181 height 12
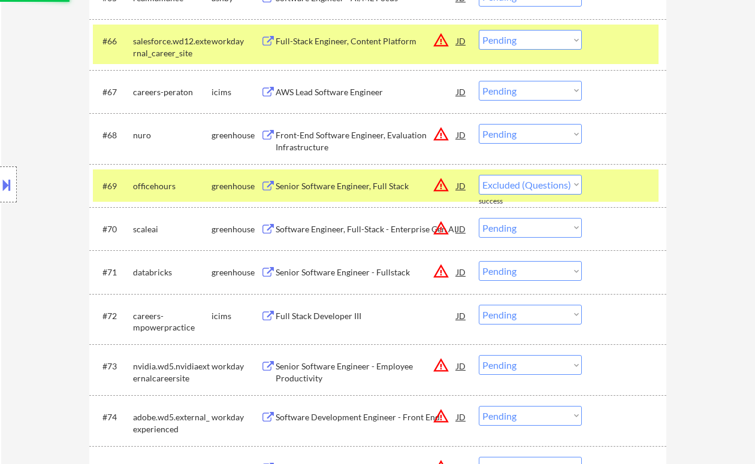
select select ""pending""
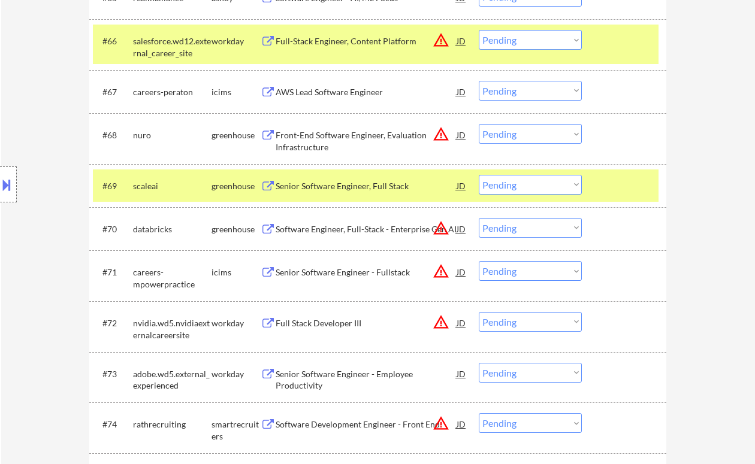
select select ""pending""
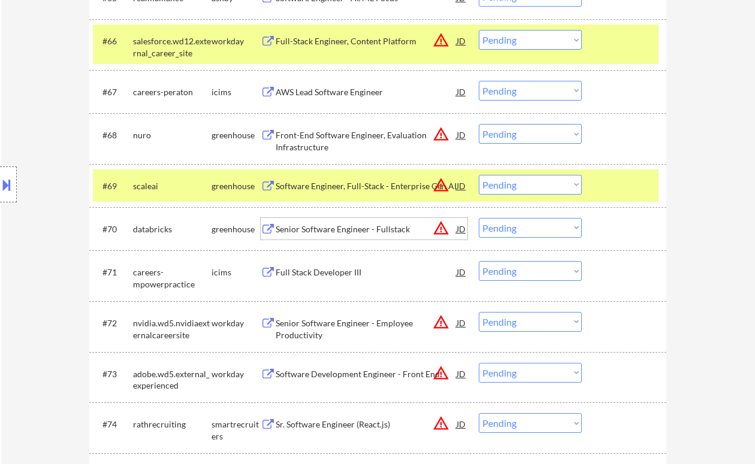
click at [547, 189] on select "Choose an option... Pending Applied Excluded (Questions) Excluded (Expired) Exc…" at bounding box center [530, 185] width 103 height 20
click at [479, 175] on select "Choose an option... Pending Applied Excluded (Questions) Excluded (Expired) Exc…" at bounding box center [530, 185] width 103 height 20
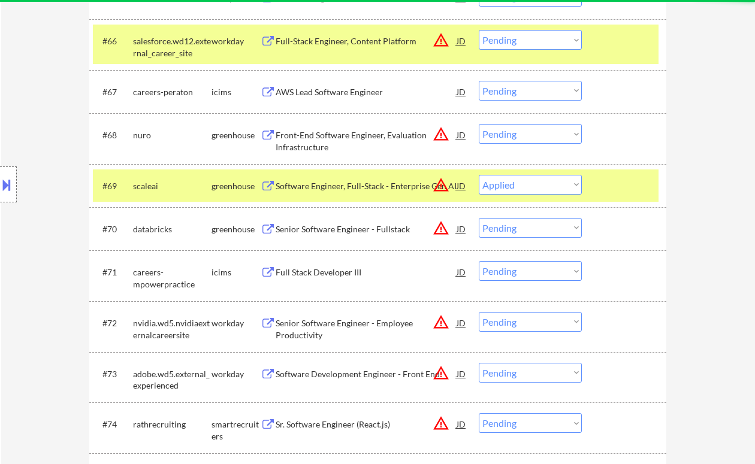
select select ""pending""
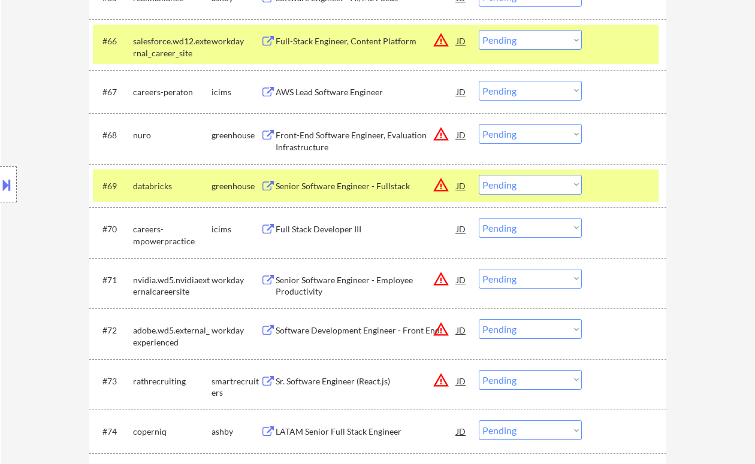
scroll to position [3441, 0]
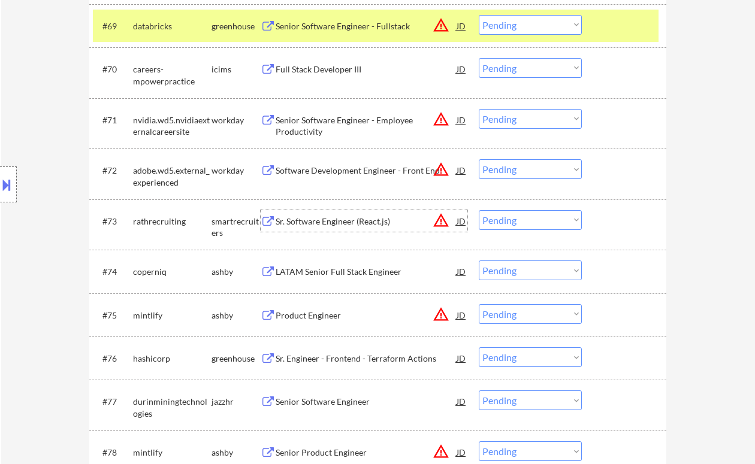
click at [361, 224] on div "Sr. Software Engineer (React.js)" at bounding box center [366, 222] width 181 height 12
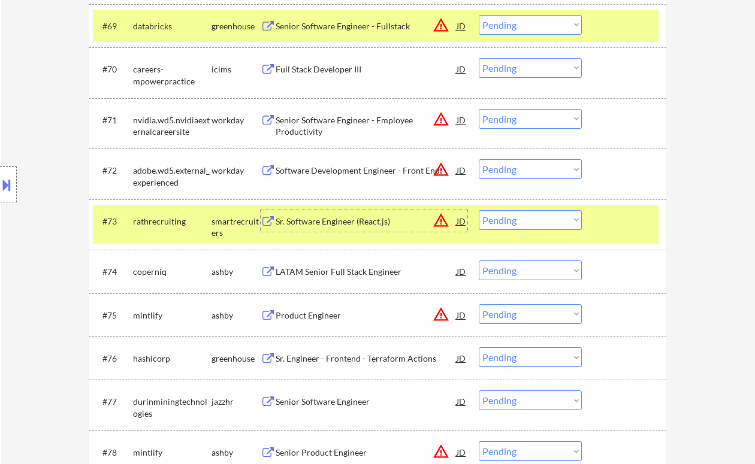
drag, startPoint x: 527, startPoint y: 216, endPoint x: 526, endPoint y: 230, distance: 13.3
click at [527, 216] on select "Choose an option... Pending Applied Excluded (Questions) Excluded (Expired) Exc…" at bounding box center [530, 220] width 103 height 20
click at [479, 210] on select "Choose an option... Pending Applied Excluded (Questions) Excluded (Expired) Exc…" at bounding box center [530, 220] width 103 height 20
click at [349, 275] on div "LATAM Senior Full Stack Engineer" at bounding box center [366, 272] width 181 height 12
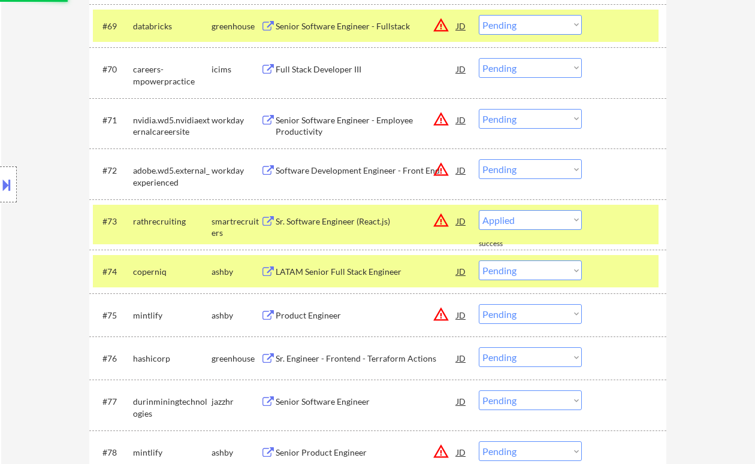
select select ""pending""
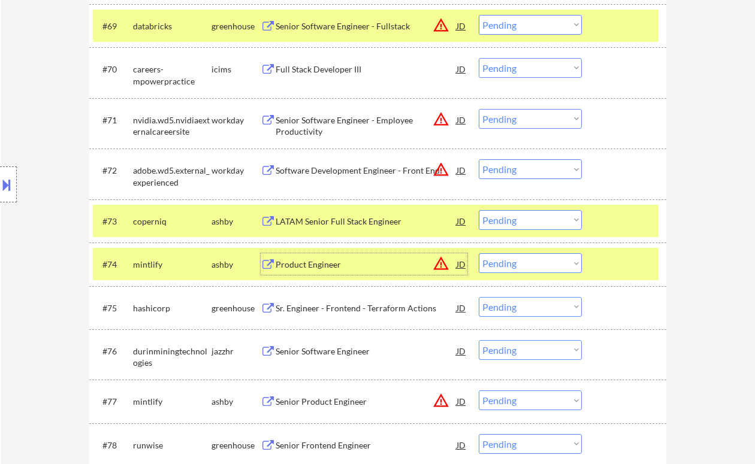
scroll to position [3520, 0]
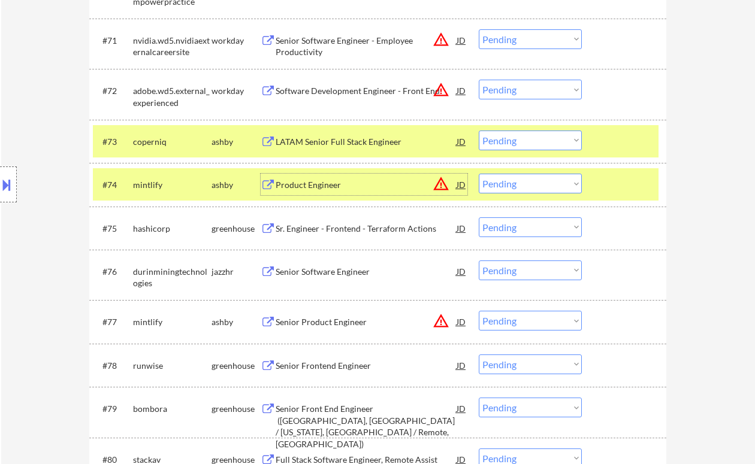
click at [313, 276] on div "Senior Software Engineer" at bounding box center [366, 272] width 181 height 12
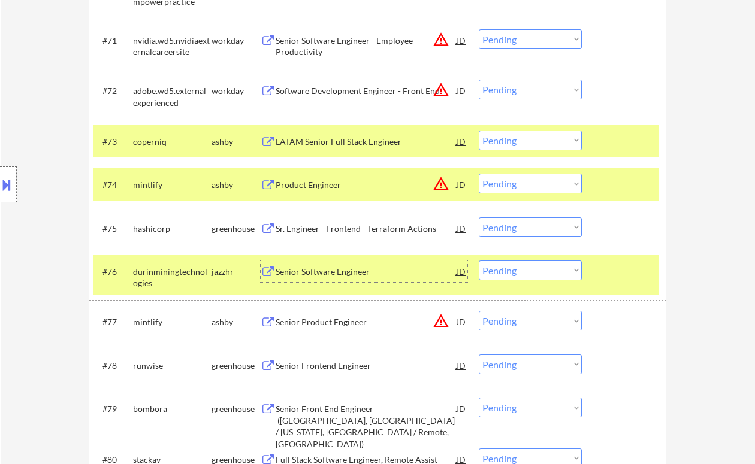
click at [508, 266] on select "Choose an option... Pending Applied Excluded (Questions) Excluded (Expired) Exc…" at bounding box center [530, 271] width 103 height 20
click at [479, 261] on select "Choose an option... Pending Applied Excluded (Questions) Excluded (Expired) Exc…" at bounding box center [530, 271] width 103 height 20
click at [348, 326] on div "Senior Product Engineer" at bounding box center [366, 322] width 181 height 12
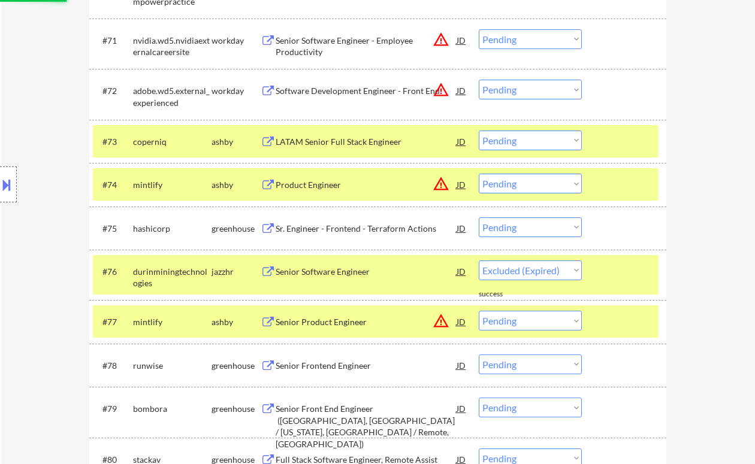
select select ""pending""
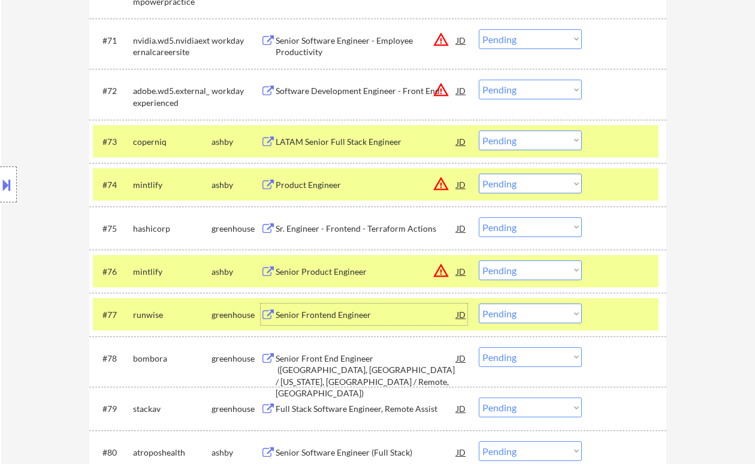
click at [321, 316] on div "Senior Frontend Engineer" at bounding box center [366, 315] width 181 height 12
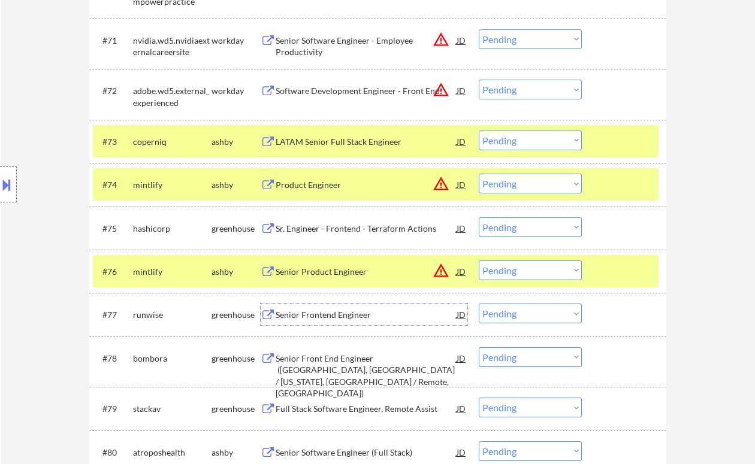
click at [512, 320] on select "Choose an option... Pending Applied Excluded (Questions) Excluded (Expired) Exc…" at bounding box center [530, 314] width 103 height 20
click at [479, 304] on select "Choose an option... Pending Applied Excluded (Questions) Excluded (Expired) Exc…" at bounding box center [530, 314] width 103 height 20
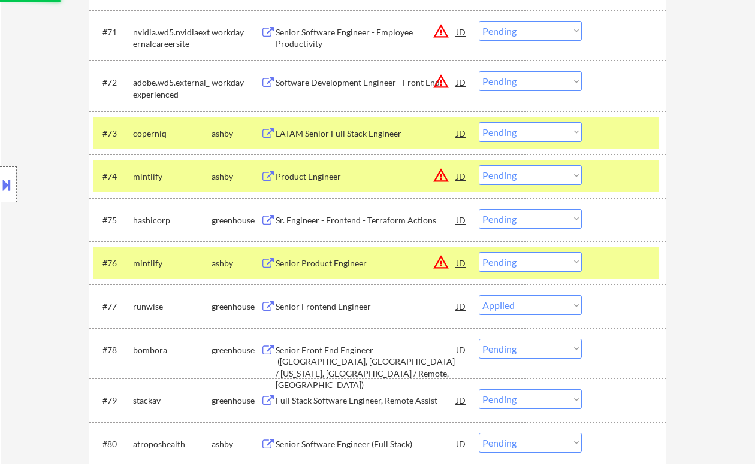
scroll to position [3600, 0]
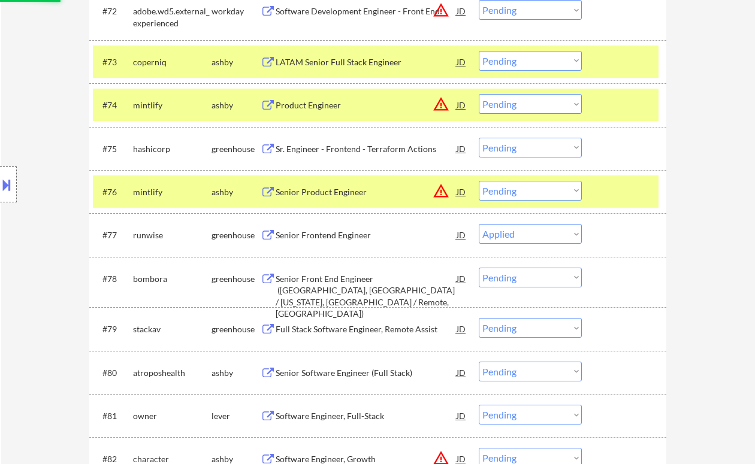
click at [341, 285] on div "Senior Front End Engineer (Reno, NV / New York, NY / Remote, US)" at bounding box center [366, 296] width 181 height 47
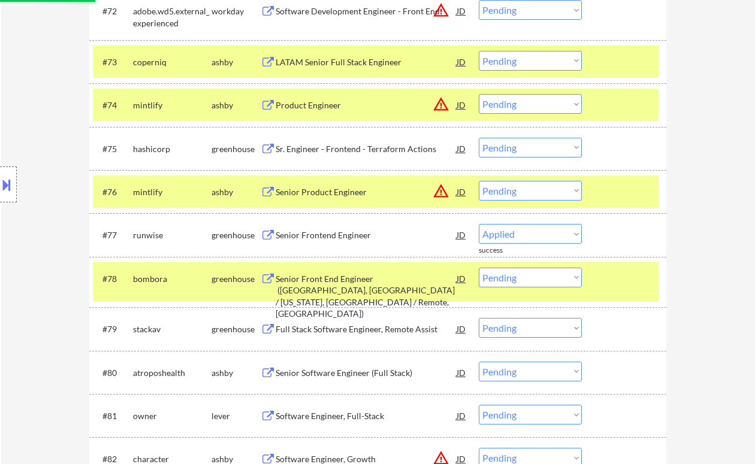
select select ""pending""
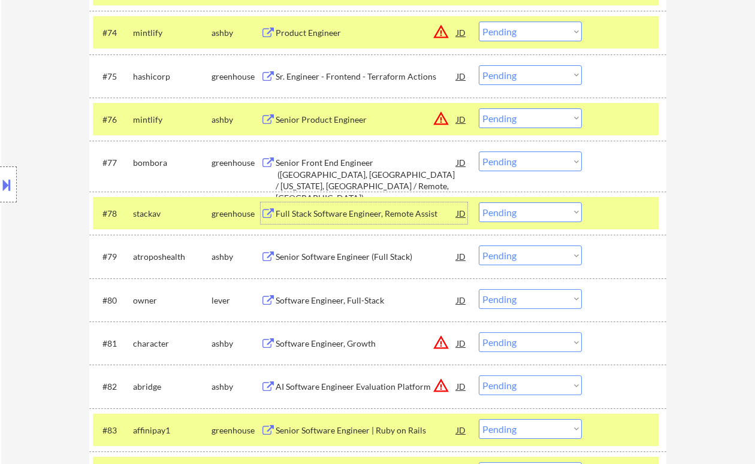
scroll to position [3681, 0]
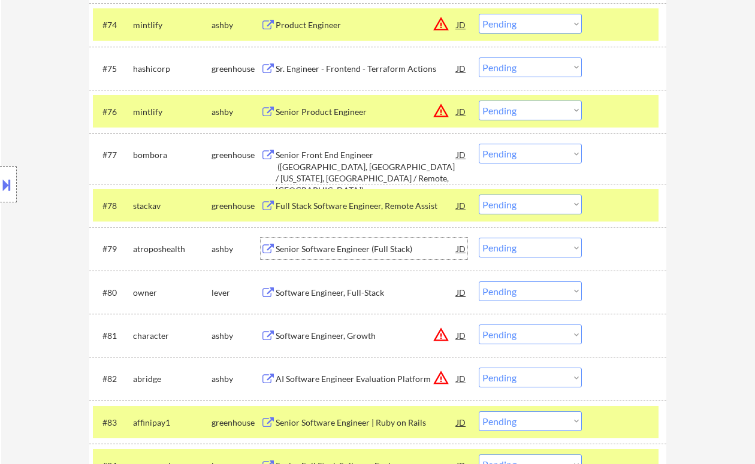
click at [302, 252] on div "Senior Software Engineer (Full Stack)" at bounding box center [366, 249] width 181 height 12
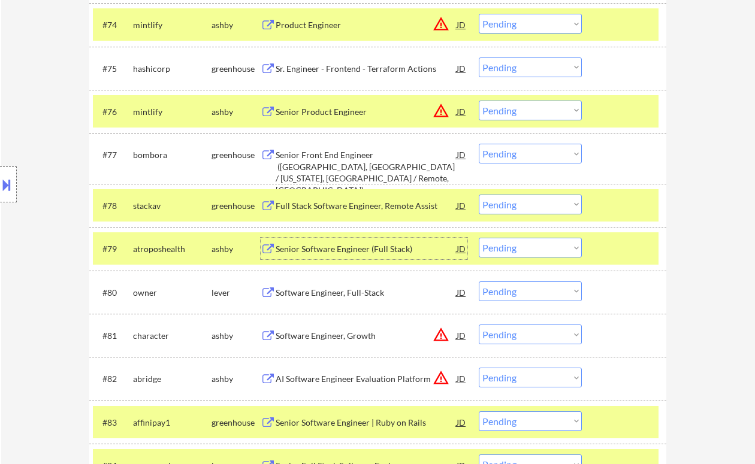
click at [527, 251] on select "Choose an option... Pending Applied Excluded (Questions) Excluded (Expired) Exc…" at bounding box center [530, 248] width 103 height 20
click at [479, 238] on select "Choose an option... Pending Applied Excluded (Questions) Excluded (Expired) Exc…" at bounding box center [530, 248] width 103 height 20
click at [325, 252] on div "Software Engineer, Full-Stack" at bounding box center [366, 249] width 181 height 12
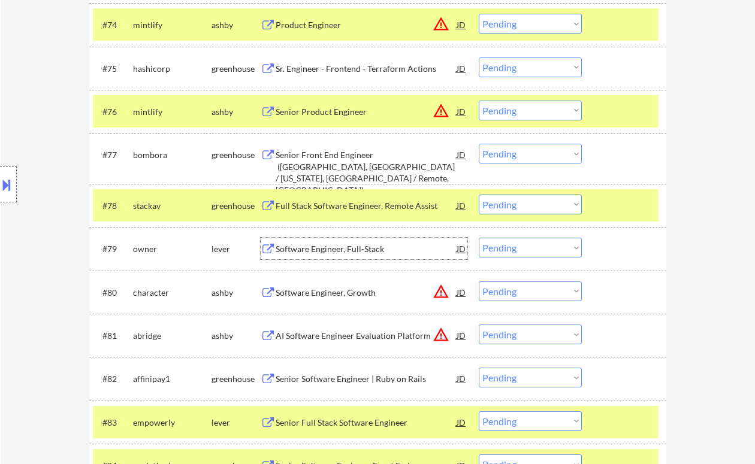
click at [506, 197] on select "Choose an option... Pending Applied Excluded (Questions) Excluded (Expired) Exc…" at bounding box center [530, 205] width 103 height 20
click at [526, 207] on select "Choose an option... Pending Applied Excluded (Questions) Excluded (Expired) Exc…" at bounding box center [530, 205] width 103 height 20
drag, startPoint x: 529, startPoint y: 245, endPoint x: 533, endPoint y: 256, distance: 11.9
click at [529, 245] on select "Choose an option... Pending Applied Excluded (Questions) Excluded (Expired) Exc…" at bounding box center [530, 248] width 103 height 20
click at [479, 238] on select "Choose an option... Pending Applied Excluded (Questions) Excluded (Expired) Exc…" at bounding box center [530, 248] width 103 height 20
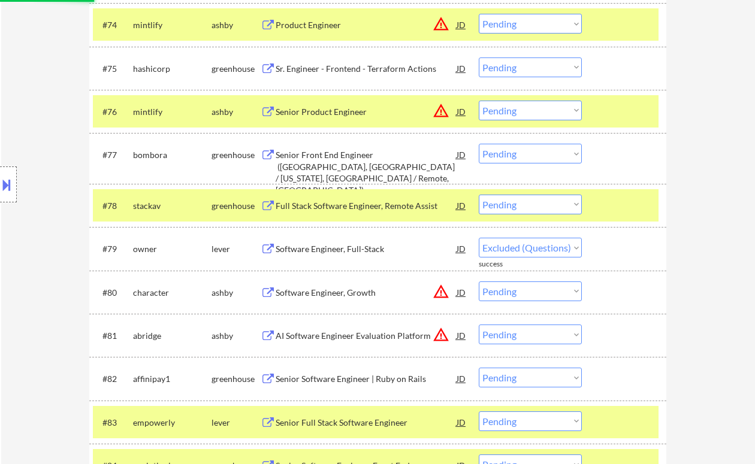
click at [369, 293] on div "Software Engineer, Growth" at bounding box center [366, 293] width 181 height 12
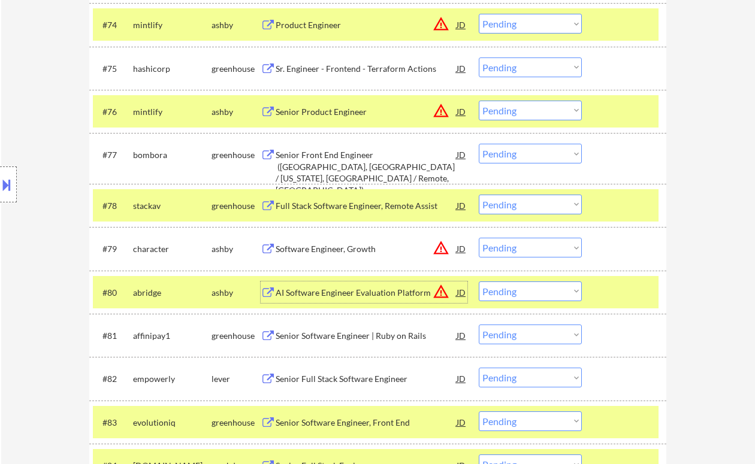
click at [556, 249] on select "Choose an option... Pending Applied Excluded (Questions) Excluded (Expired) Exc…" at bounding box center [530, 248] width 103 height 20
click at [479, 238] on select "Choose an option... Pending Applied Excluded (Questions) Excluded (Expired) Exc…" at bounding box center [530, 248] width 103 height 20
click at [326, 296] on div "AI Software Engineer Evaluation Platform" at bounding box center [366, 293] width 181 height 12
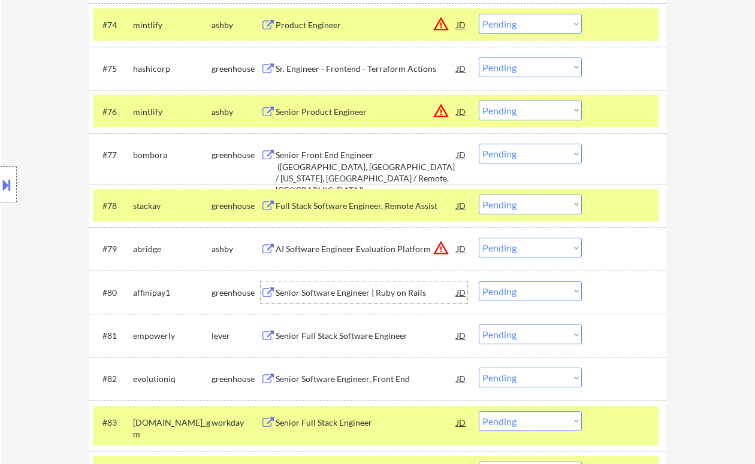
drag, startPoint x: 517, startPoint y: 245, endPoint x: 527, endPoint y: 258, distance: 15.8
click at [517, 245] on select "Choose an option... Pending Applied Excluded (Questions) Excluded (Expired) Exc…" at bounding box center [530, 248] width 103 height 20
select select ""excluded""
click at [479, 238] on select "Choose an option... Pending Applied Excluded (Questions) Excluded (Expired) Exc…" at bounding box center [530, 248] width 103 height 20
click at [342, 337] on div "Senior Full Stack Software Engineer" at bounding box center [366, 336] width 181 height 12
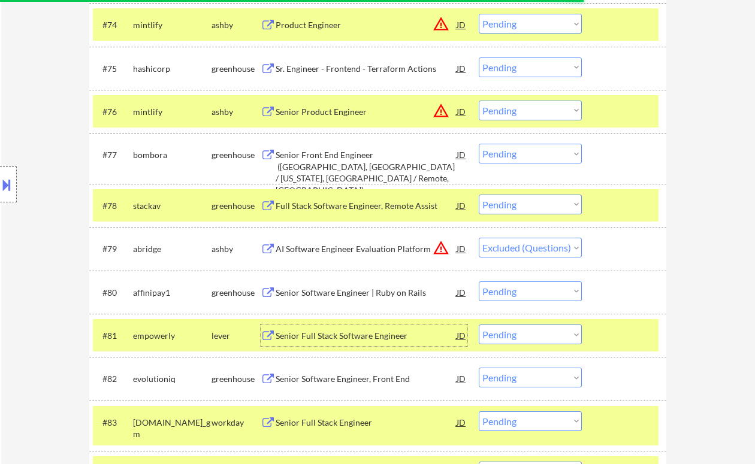
scroll to position [3760, 0]
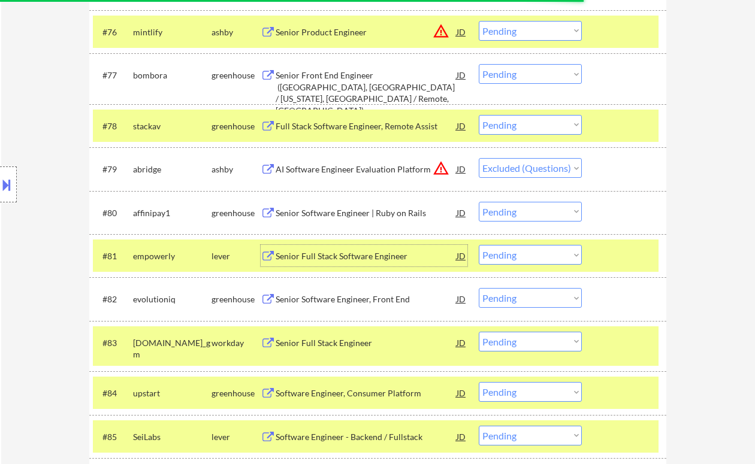
drag, startPoint x: 517, startPoint y: 252, endPoint x: 515, endPoint y: 264, distance: 12.7
click at [517, 252] on select "Choose an option... Pending Applied Excluded (Questions) Excluded (Expired) Exc…" at bounding box center [530, 255] width 103 height 20
select select ""applied""
click at [479, 245] on select "Choose an option... Pending Applied Excluded (Questions) Excluded (Expired) Exc…" at bounding box center [530, 255] width 103 height 20
click at [399, 305] on div "Senior Software Engineer, Front End" at bounding box center [366, 300] width 181 height 12
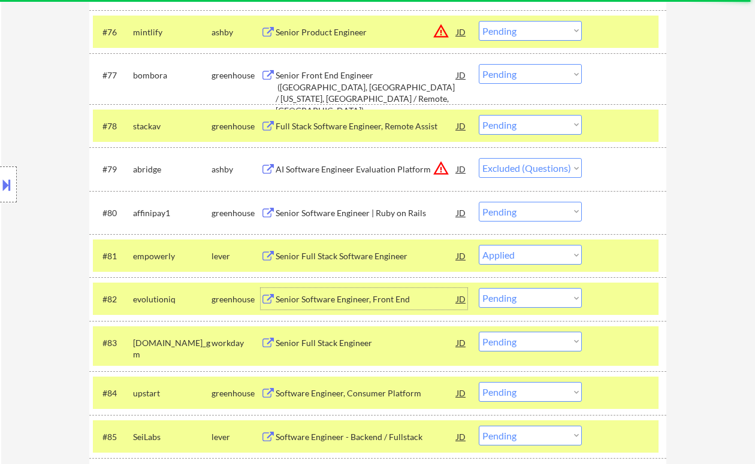
click at [516, 303] on select "Choose an option... Pending Applied Excluded (Questions) Excluded (Expired) Exc…" at bounding box center [530, 298] width 103 height 20
select select ""applied""
click at [479, 288] on select "Choose an option... Pending Applied Excluded (Questions) Excluded (Expired) Exc…" at bounding box center [530, 298] width 103 height 20
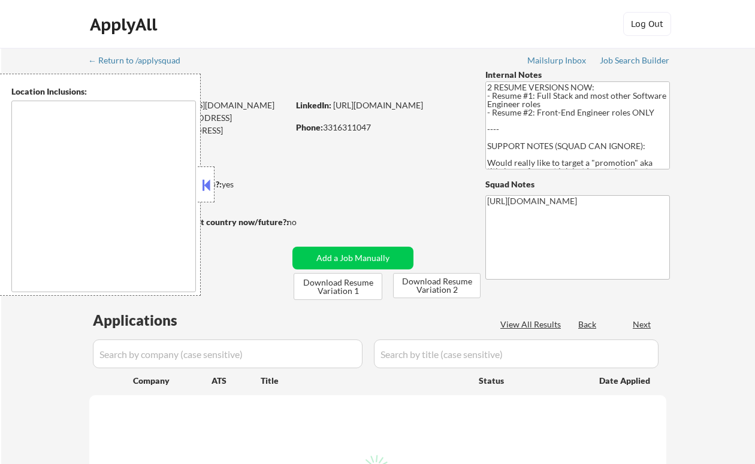
type textarea "Lor Ipsumdo, SI Ametcons, AD Elitsed, DO Eiusmodt, IN Utlaboree, DO Magna Aliqu…"
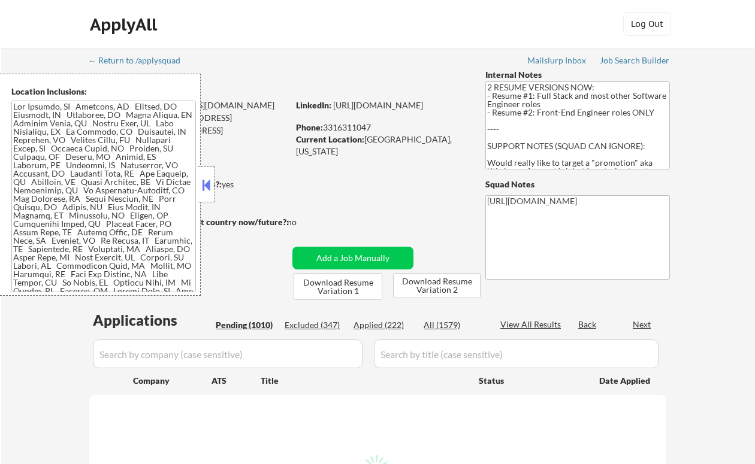
click at [376, 325] on div "Applied (222)" at bounding box center [384, 325] width 60 height 12
select select ""pending""
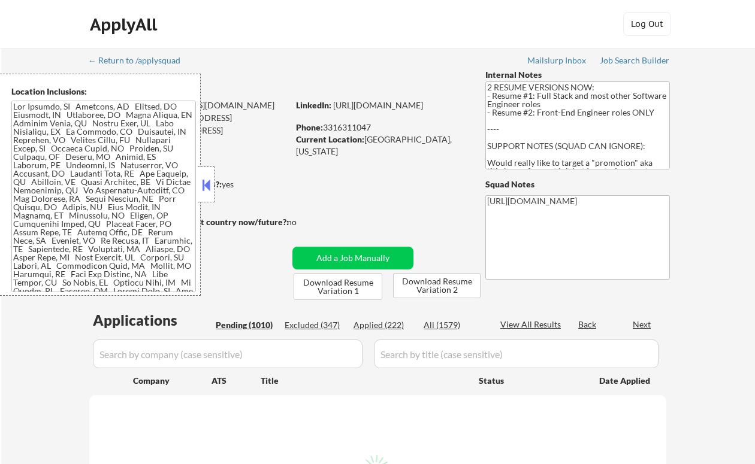
select select ""pending""
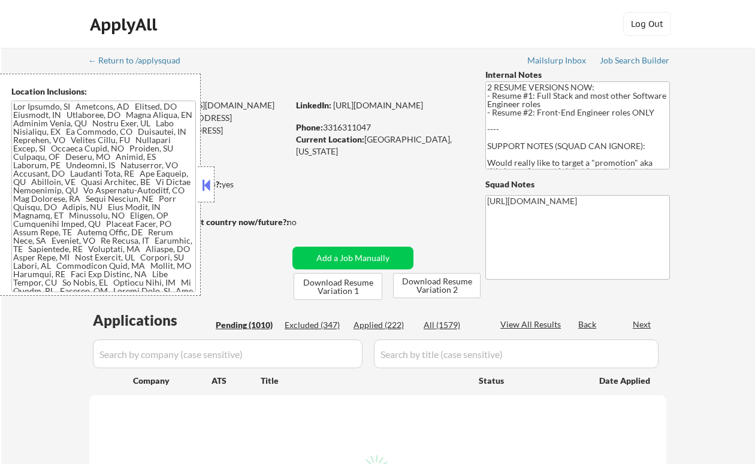
select select ""pending""
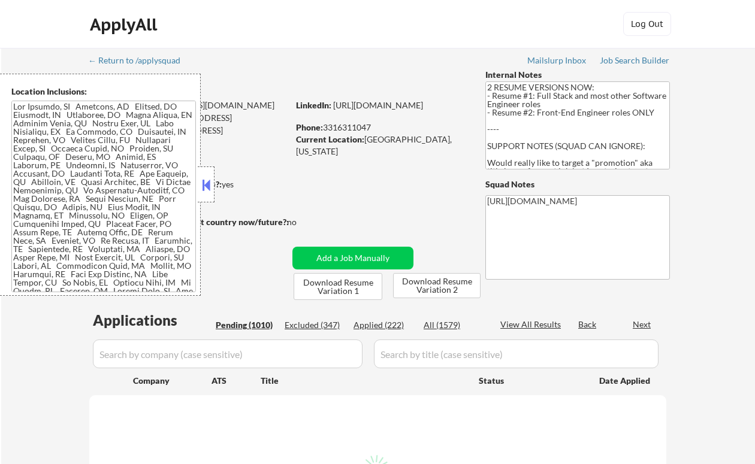
select select ""pending""
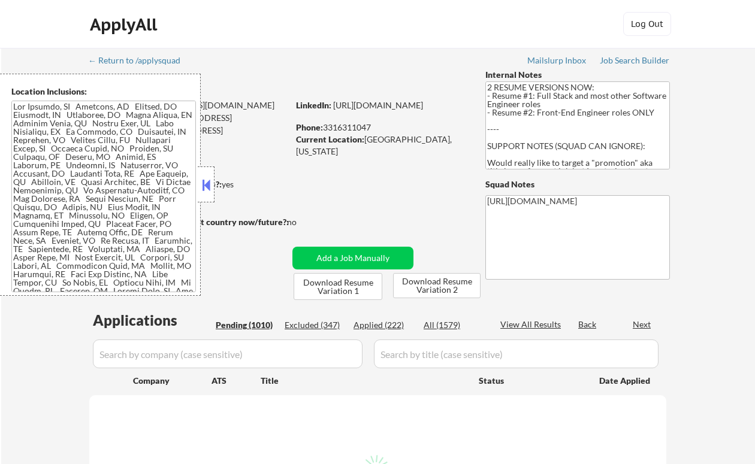
select select ""pending""
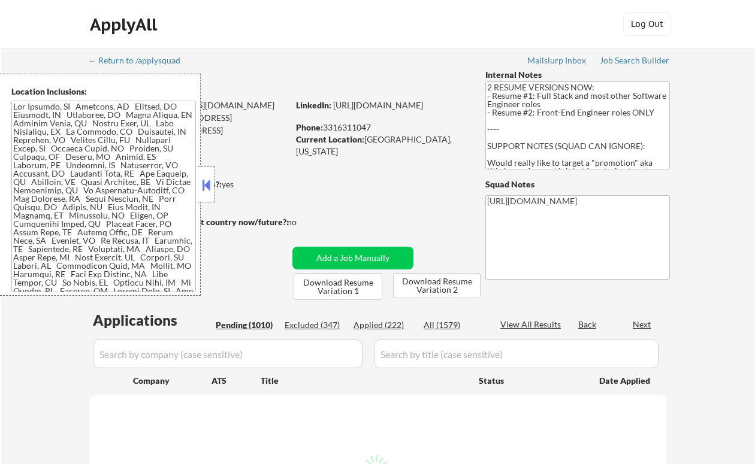
select select ""pending""
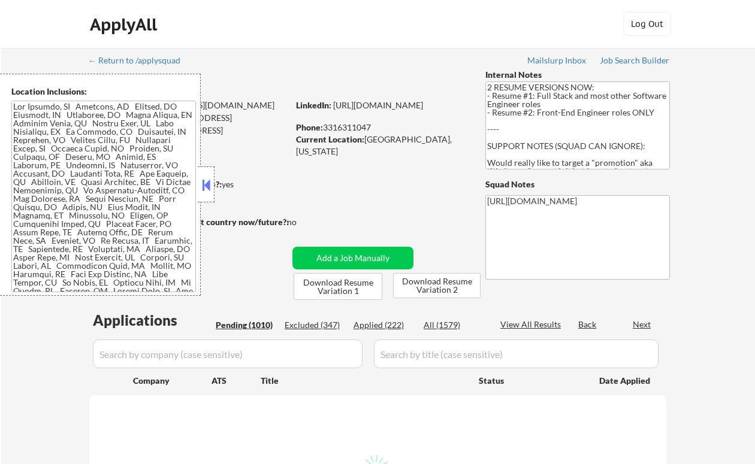
select select ""pending""
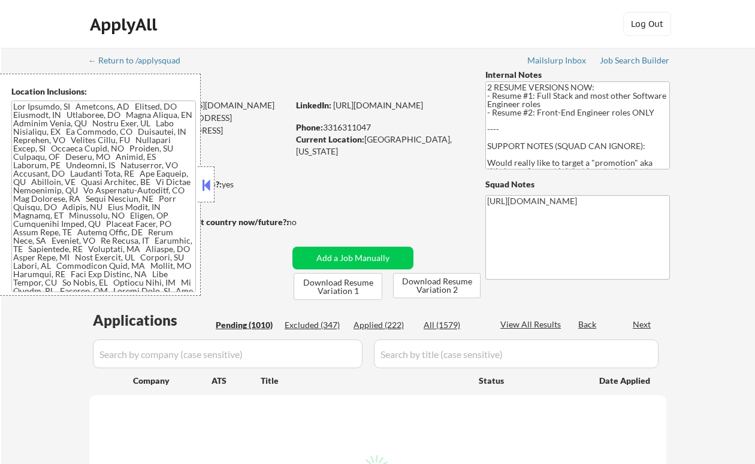
select select ""pending""
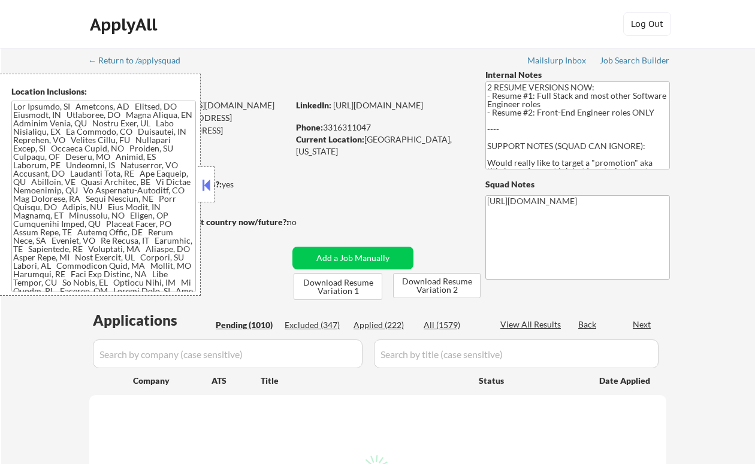
select select ""pending""
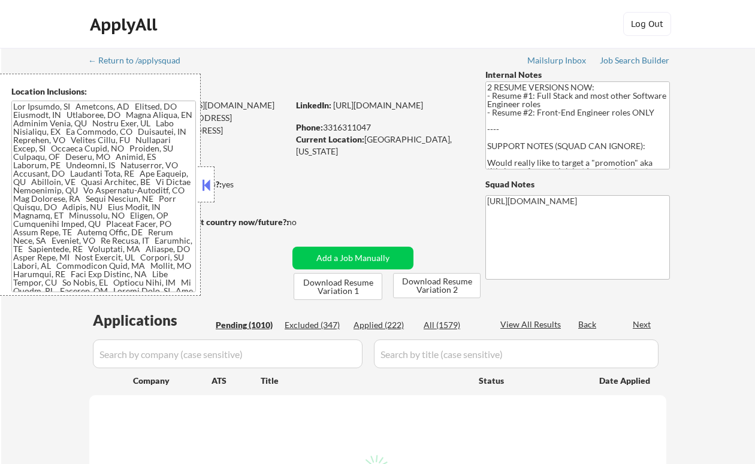
select select ""pending""
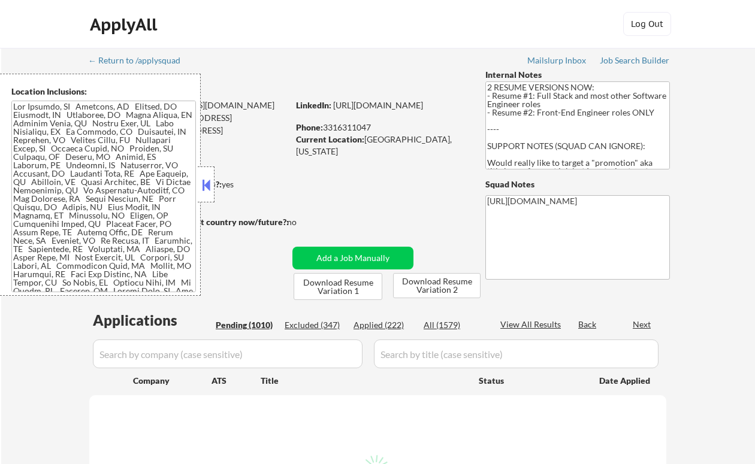
select select ""pending""
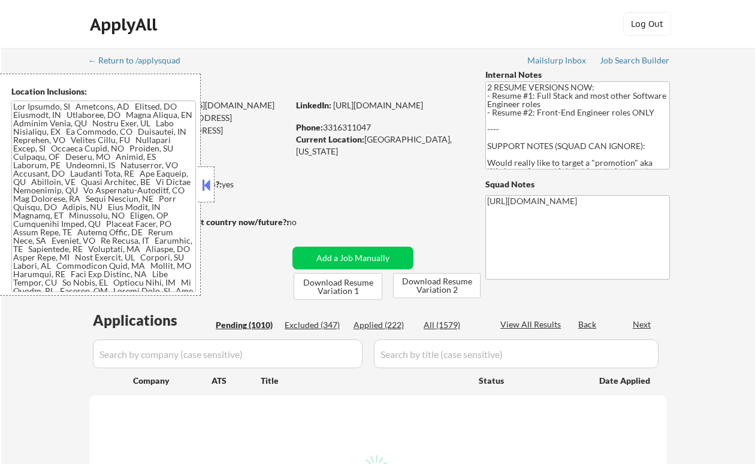
select select ""pending""
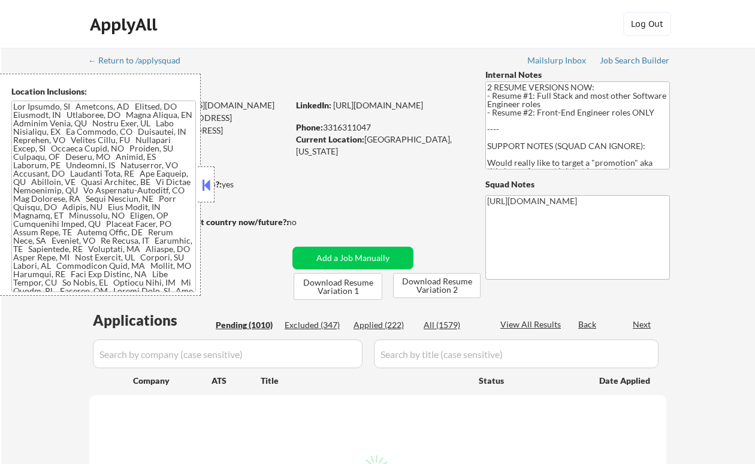
select select ""pending""
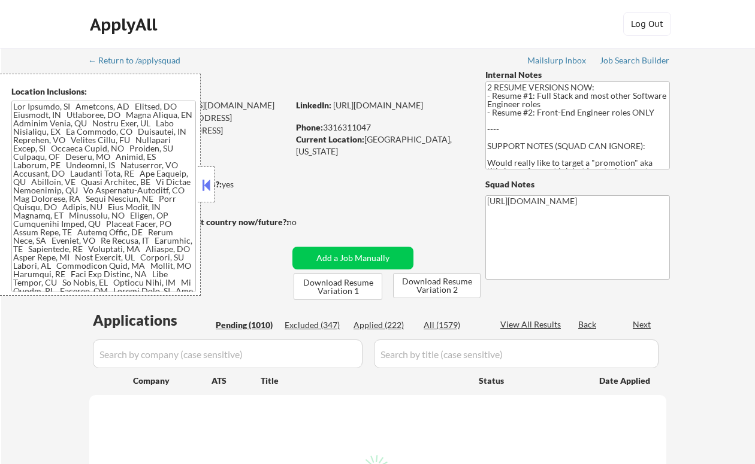
select select ""pending""
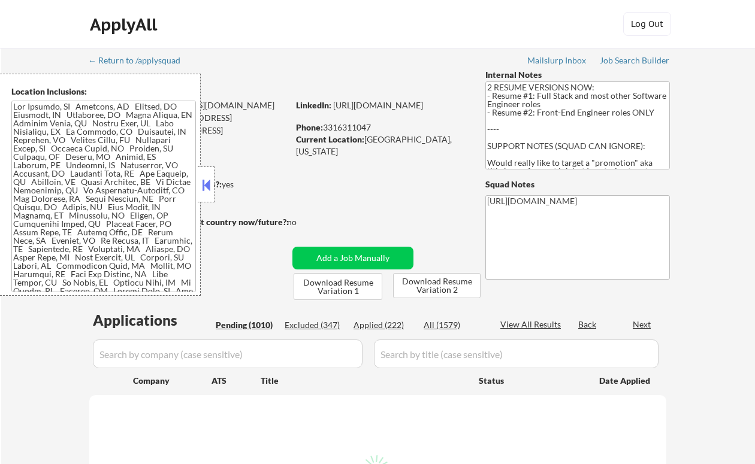
select select ""pending""
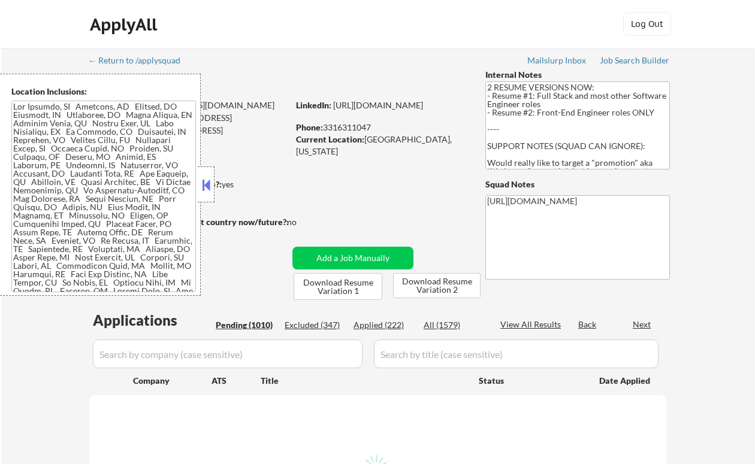
select select ""pending""
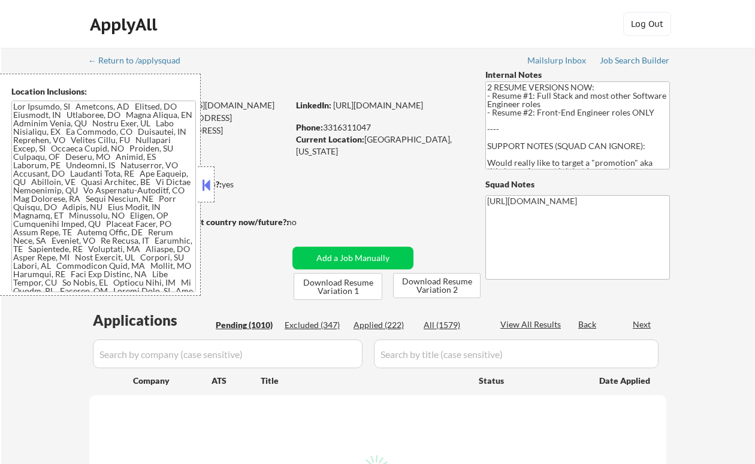
select select ""pending""
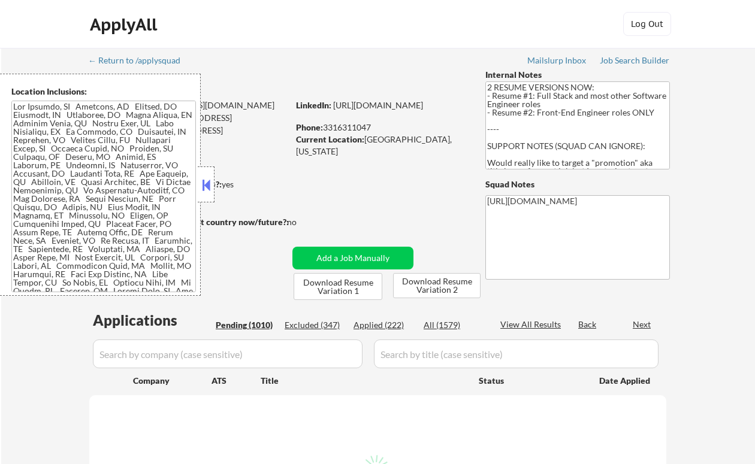
select select ""pending""
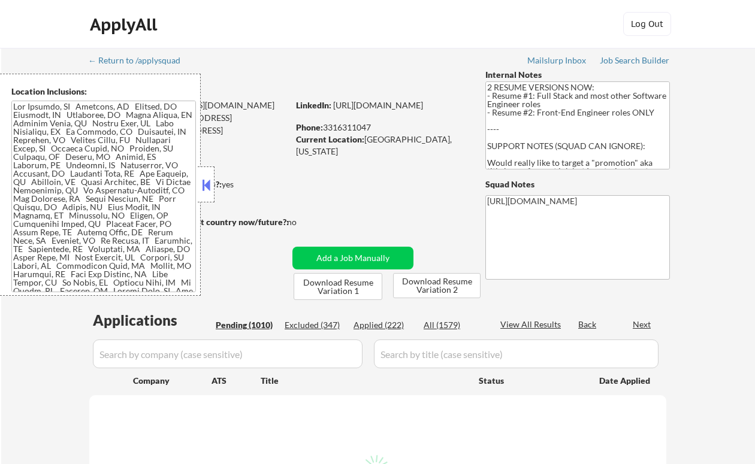
select select ""pending""
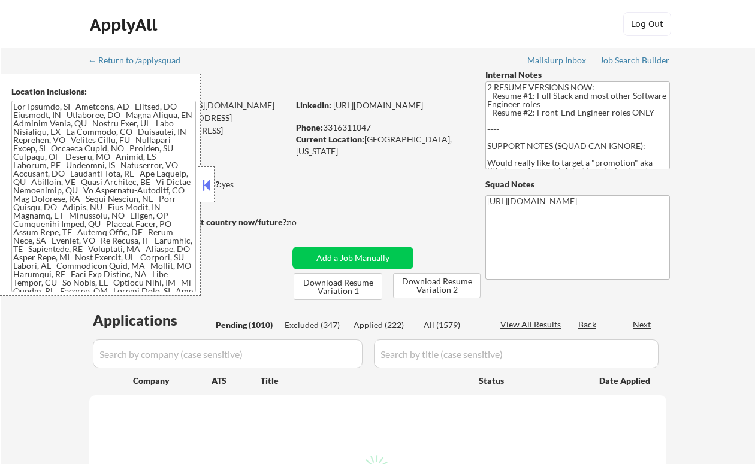
select select ""pending""
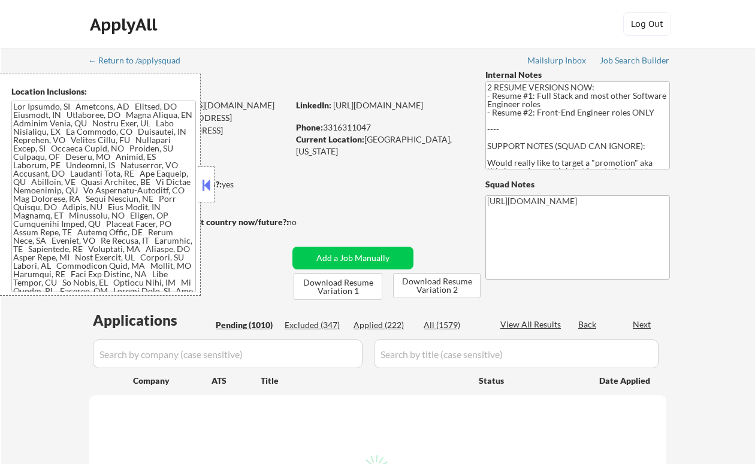
select select ""pending""
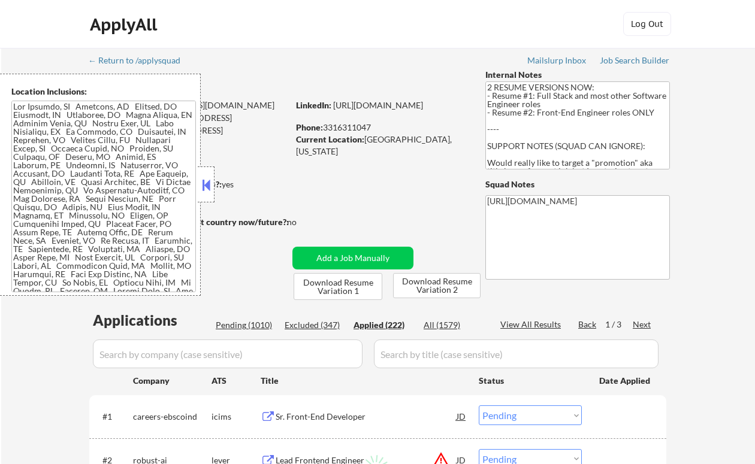
select select ""applied""
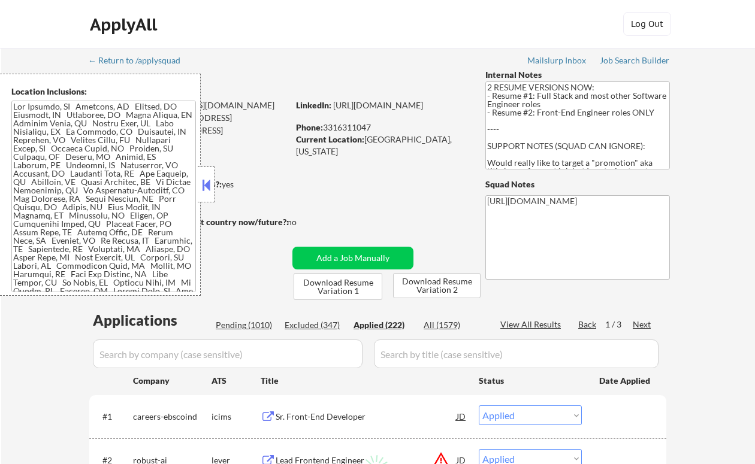
select select ""applied""
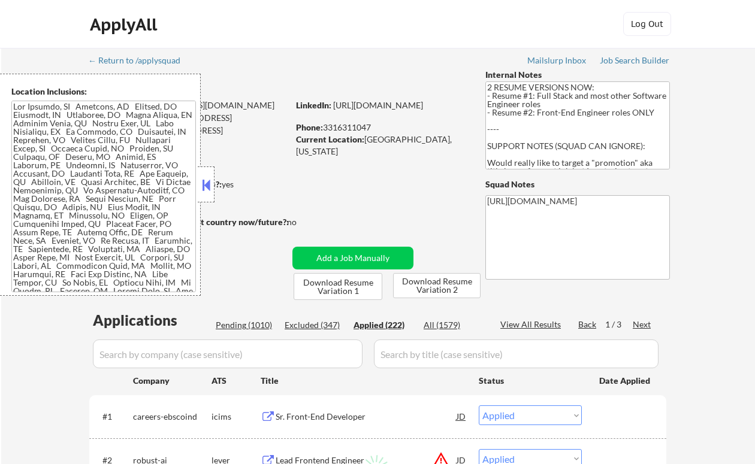
select select ""applied""
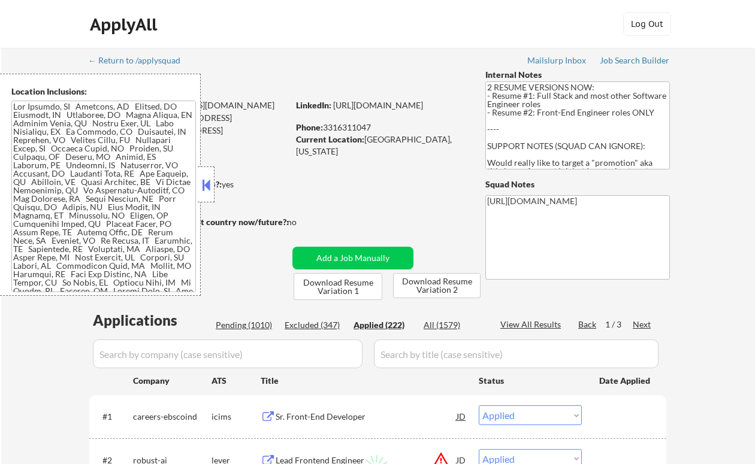
select select ""applied""
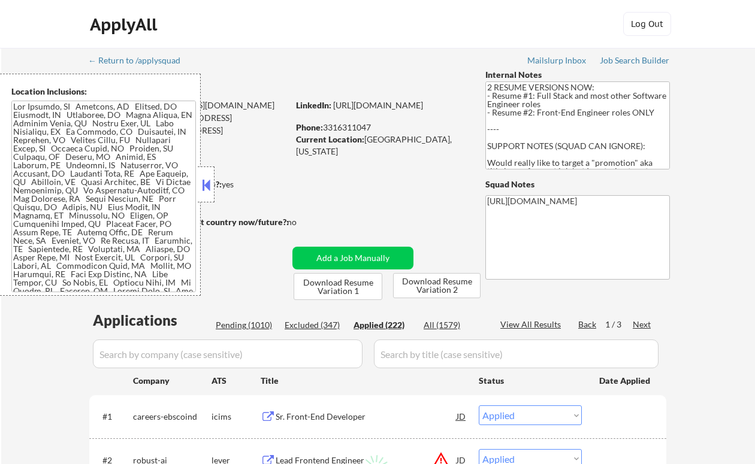
select select ""applied""
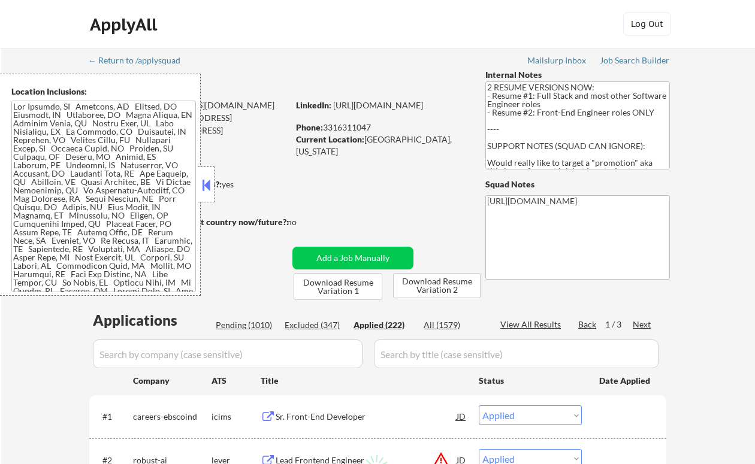
select select ""applied""
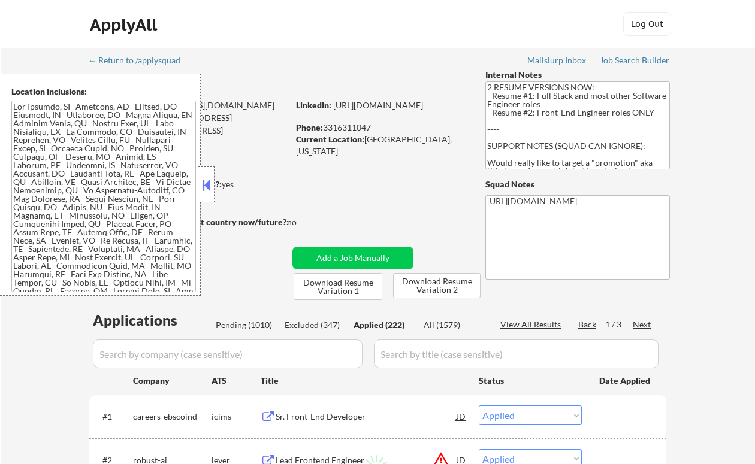
select select ""applied""
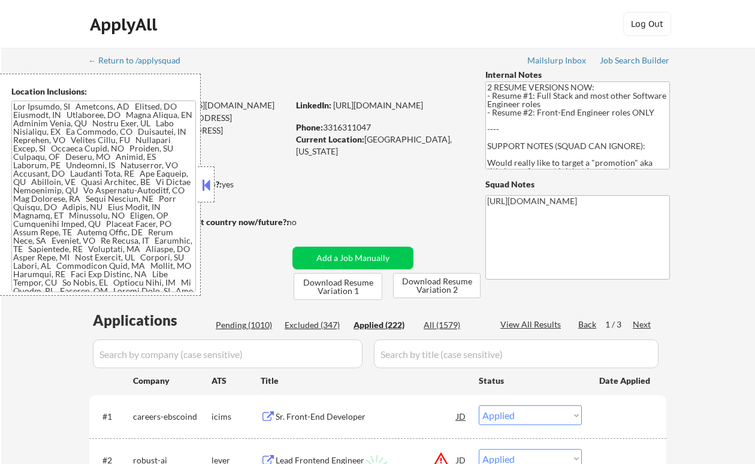
select select ""applied""
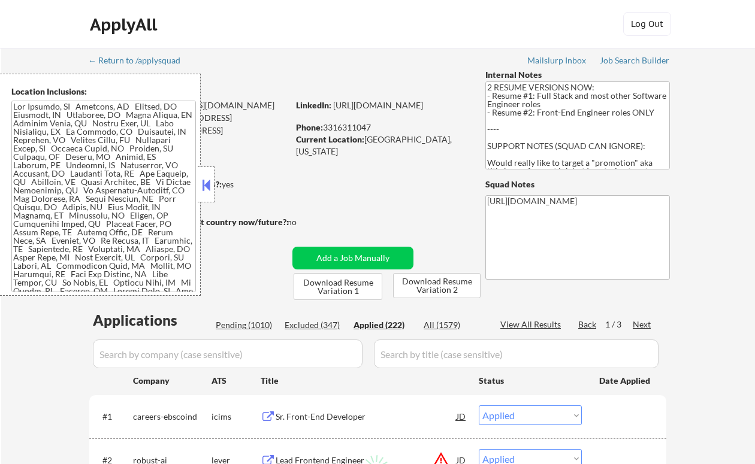
select select ""applied""
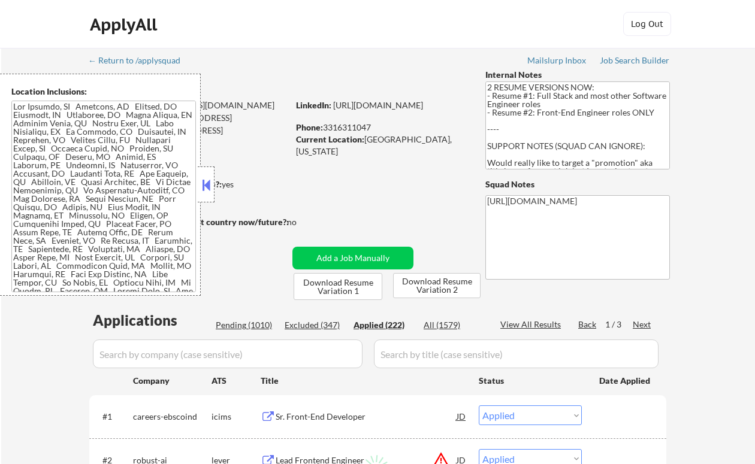
select select ""applied""
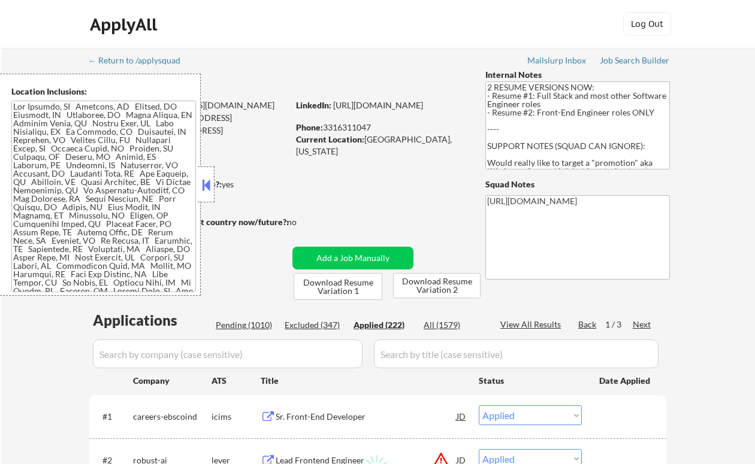
select select ""applied""
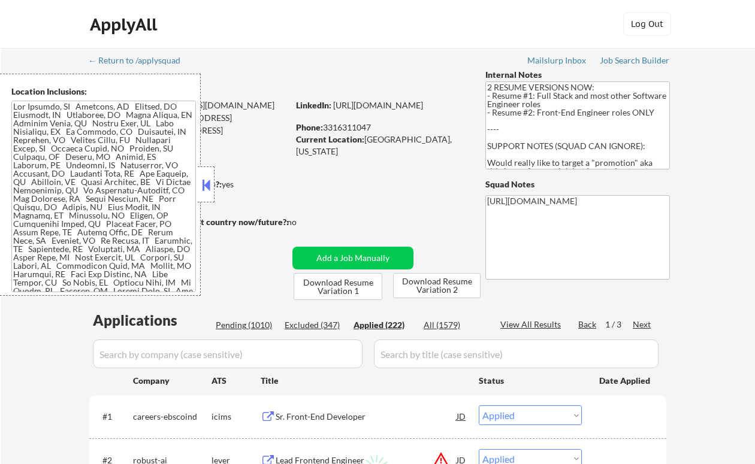
select select ""applied""
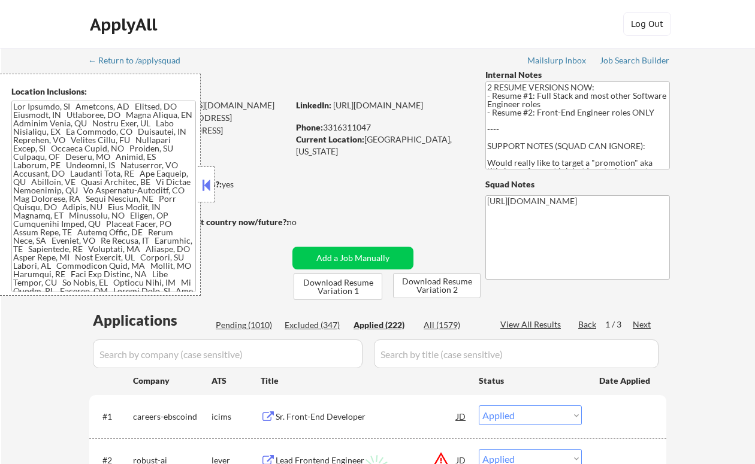
select select ""applied""
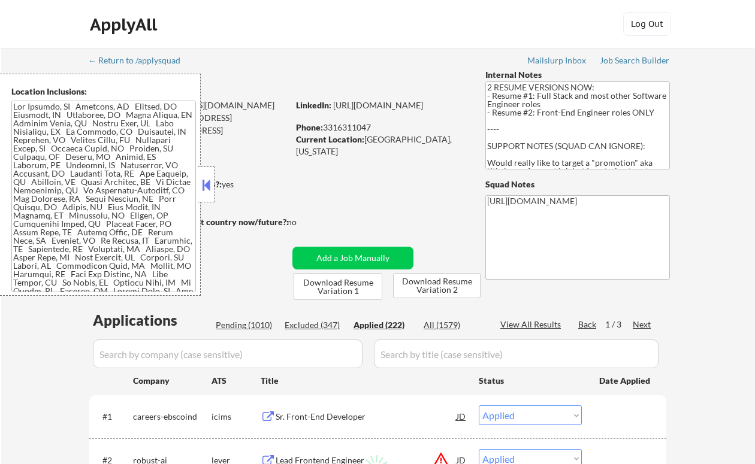
select select ""applied""
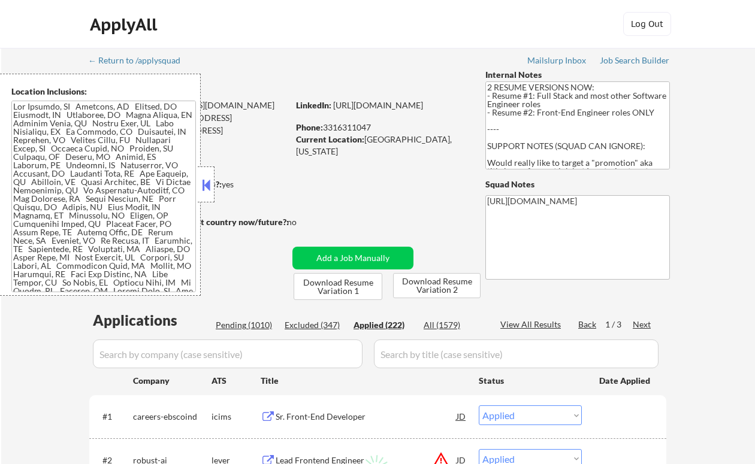
select select ""applied""
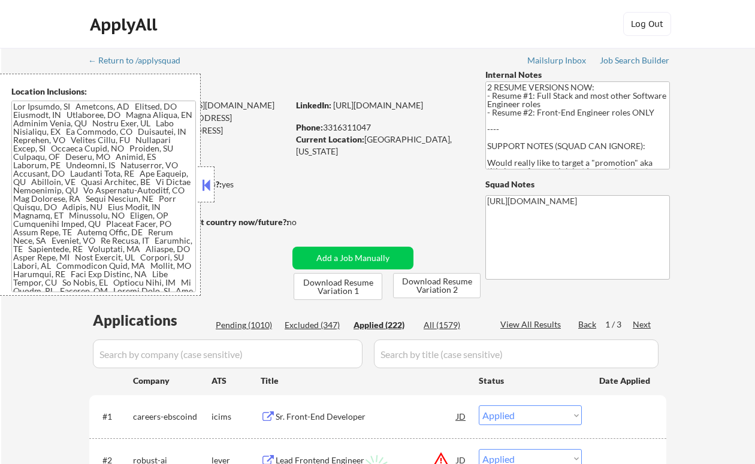
select select ""applied""
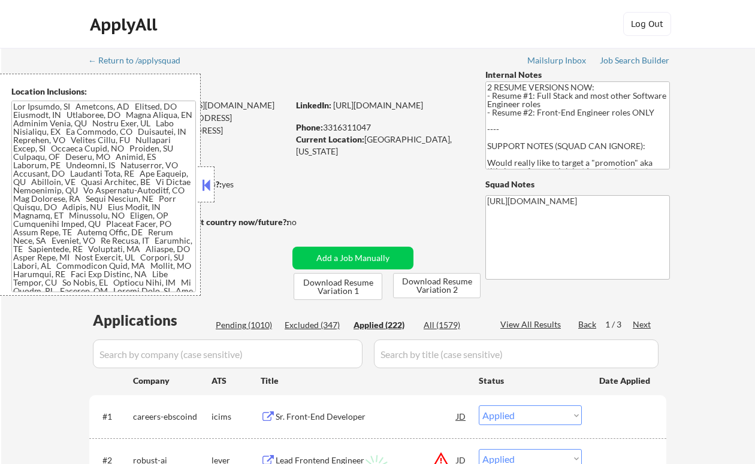
select select ""applied""
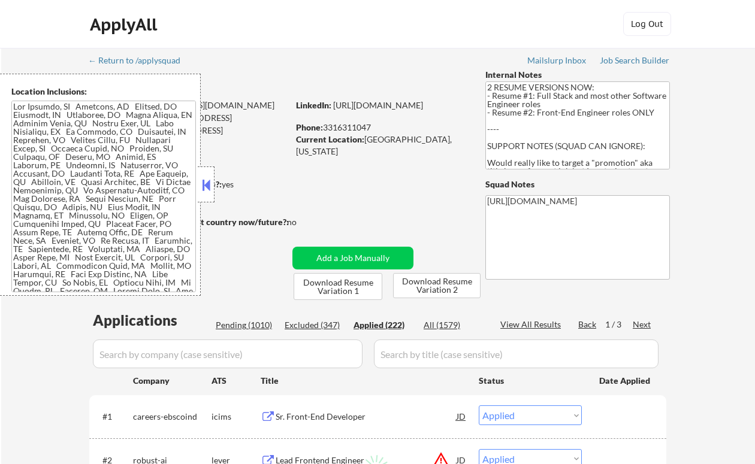
select select ""applied""
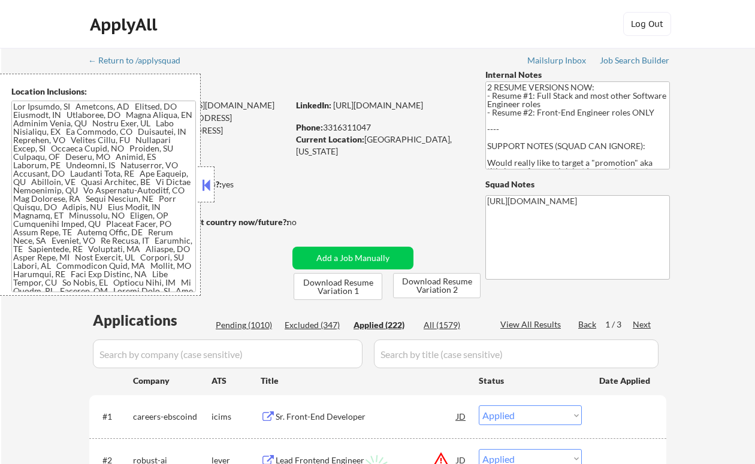
select select ""applied""
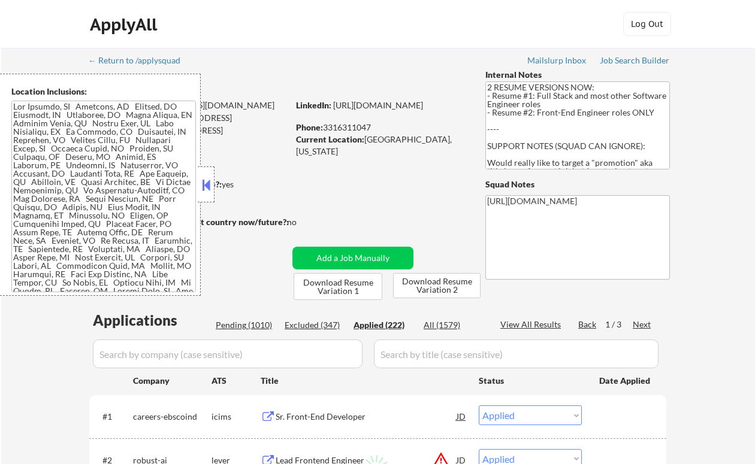
select select ""applied""
click at [206, 178] on button at bounding box center [206, 185] width 13 height 18
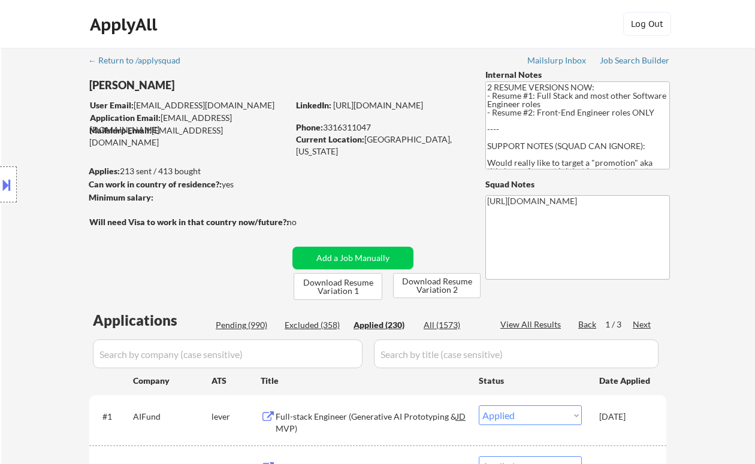
select select ""applied""
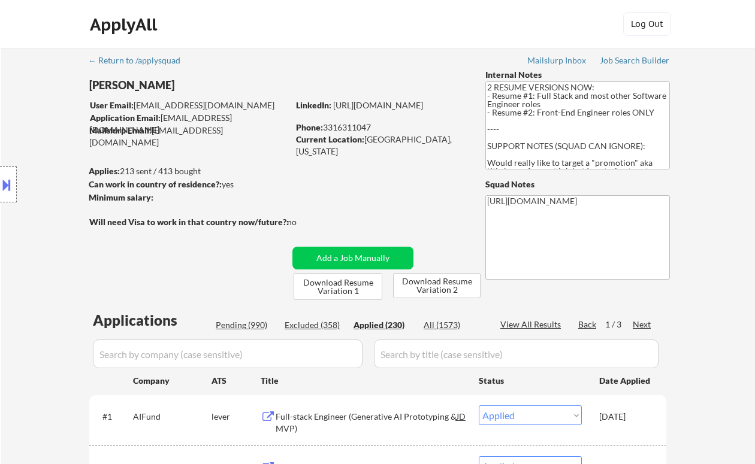
select select ""applied""
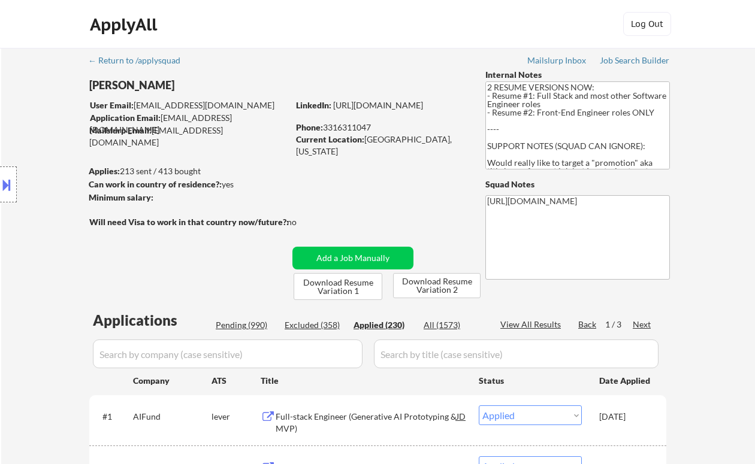
select select ""applied""
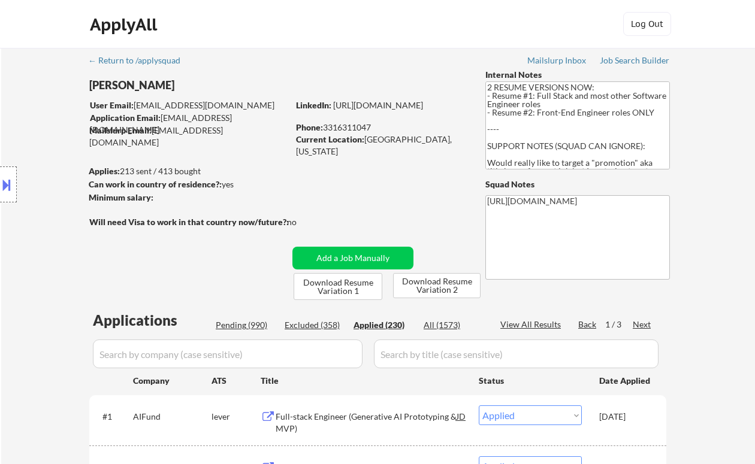
select select ""applied""
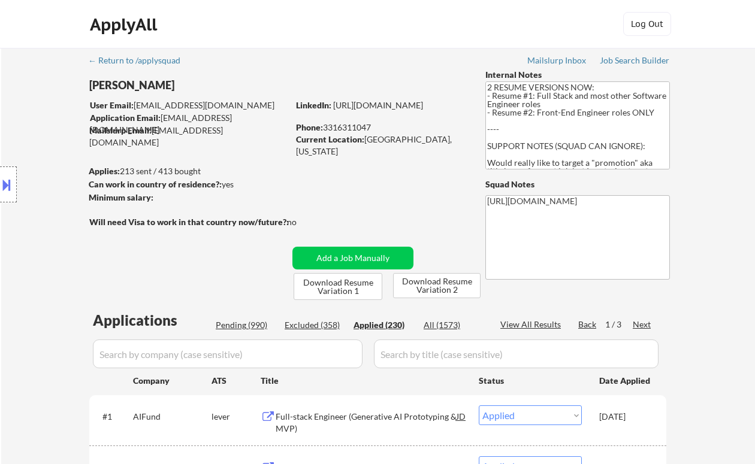
select select ""applied""
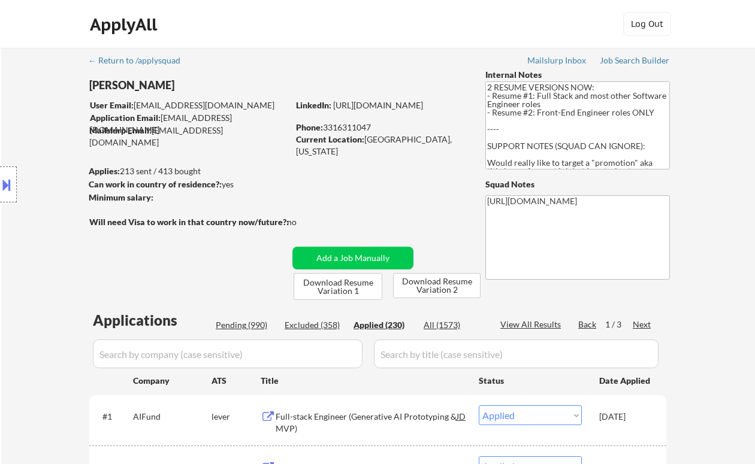
select select ""applied""
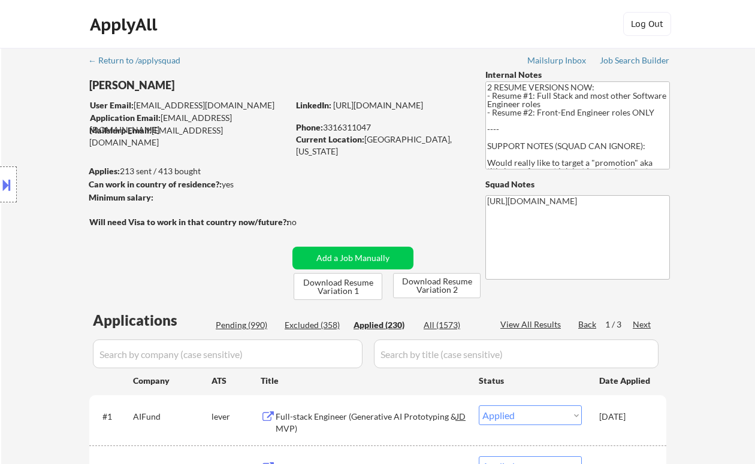
select select ""applied""
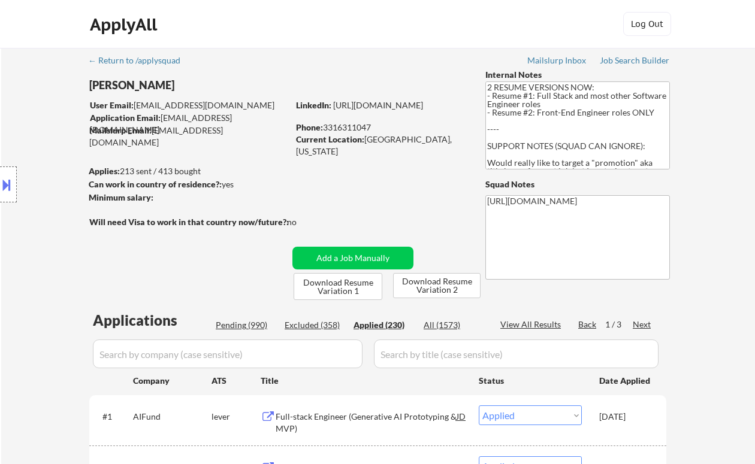
select select ""applied""
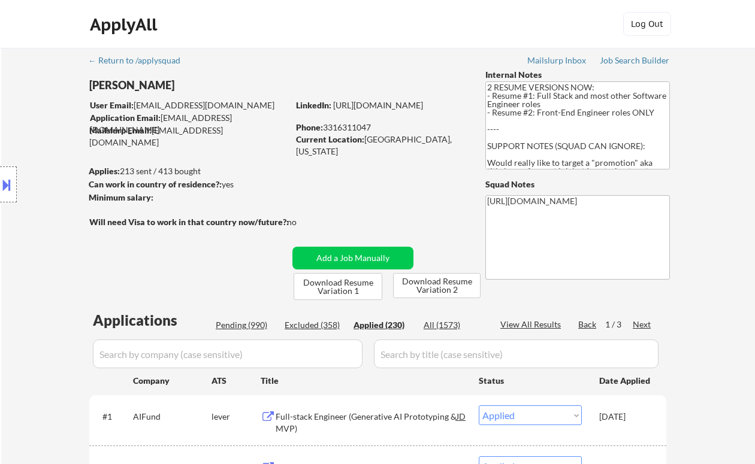
select select ""applied""
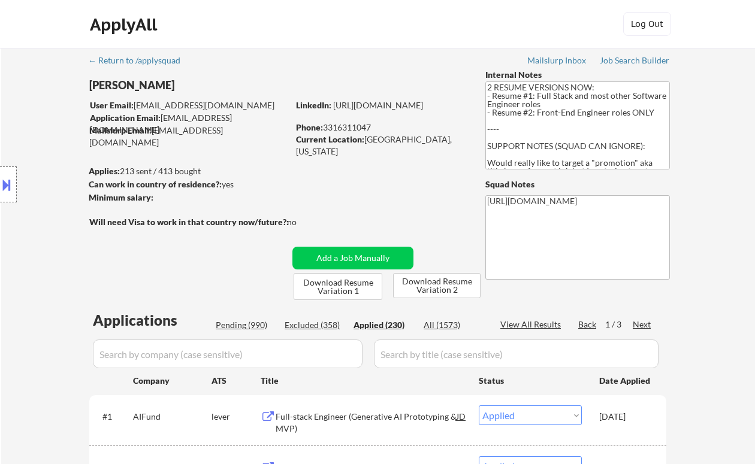
select select ""applied""
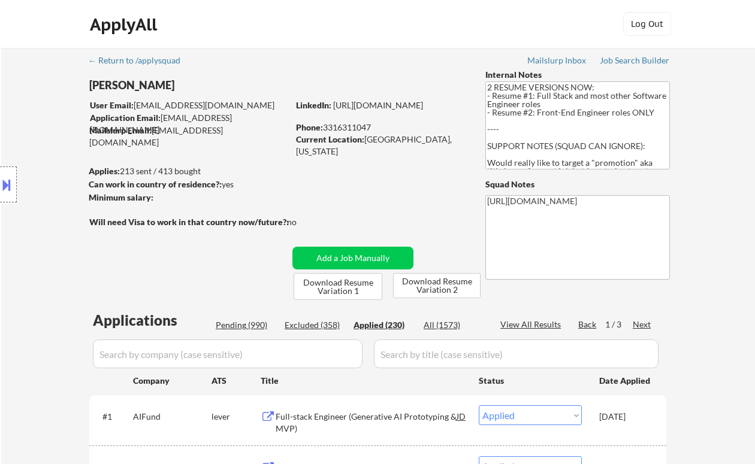
select select ""applied""
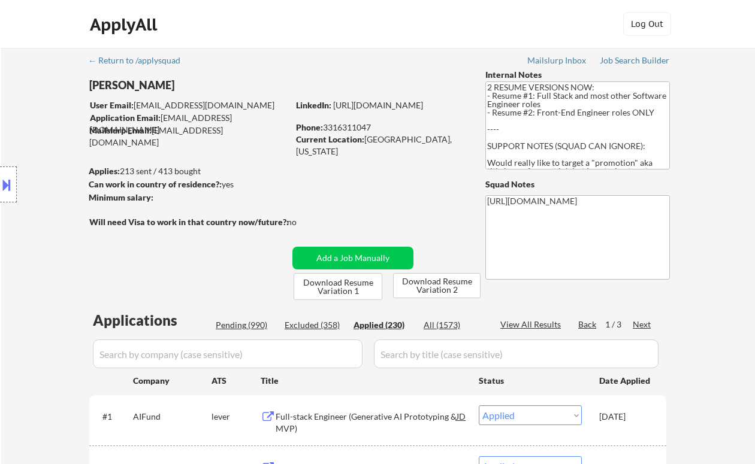
select select ""applied""
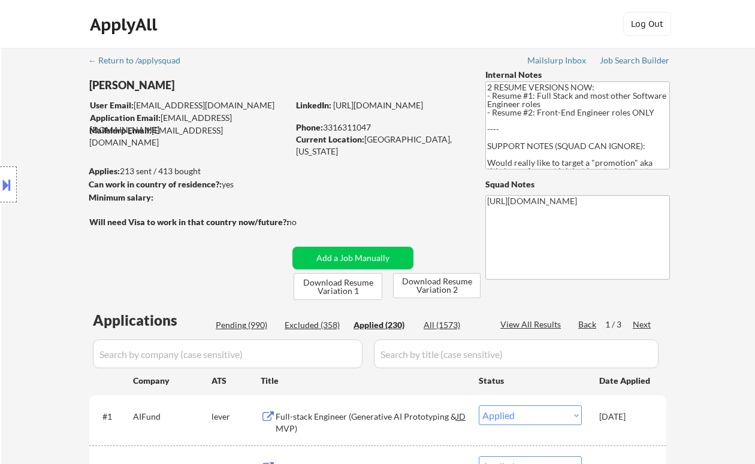
select select ""applied""
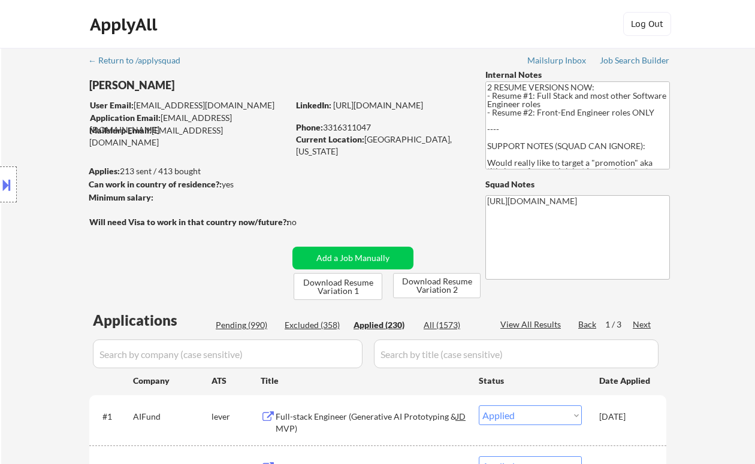
select select ""applied""
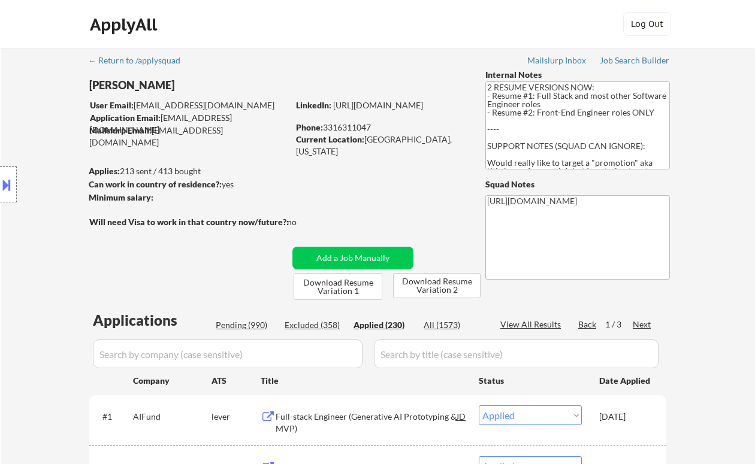
select select ""applied""
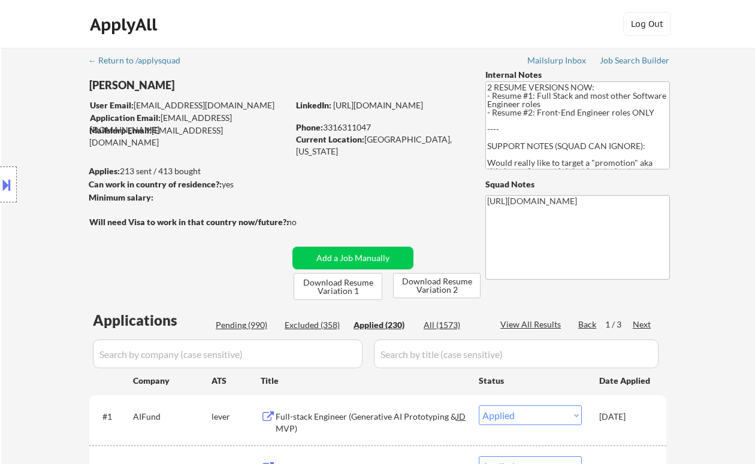
select select ""applied""
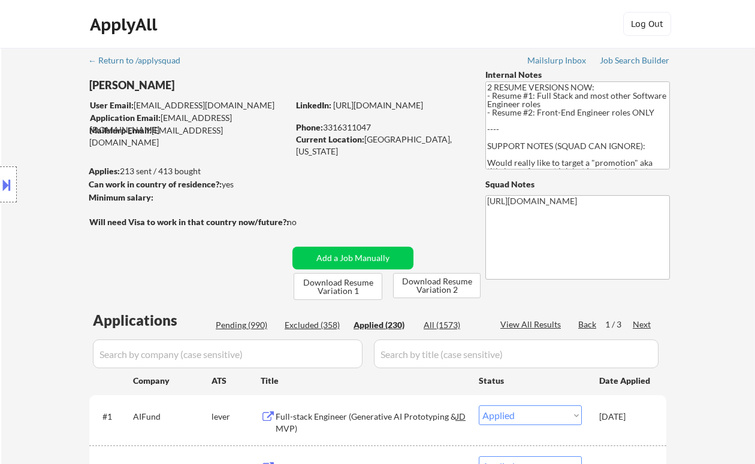
select select ""applied""
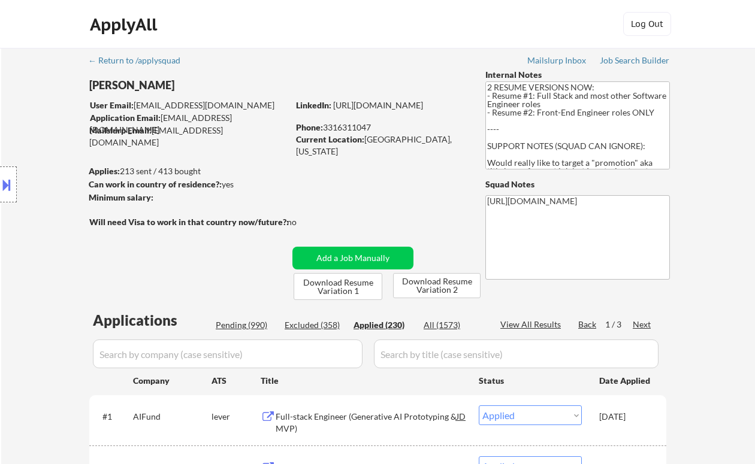
select select ""applied""
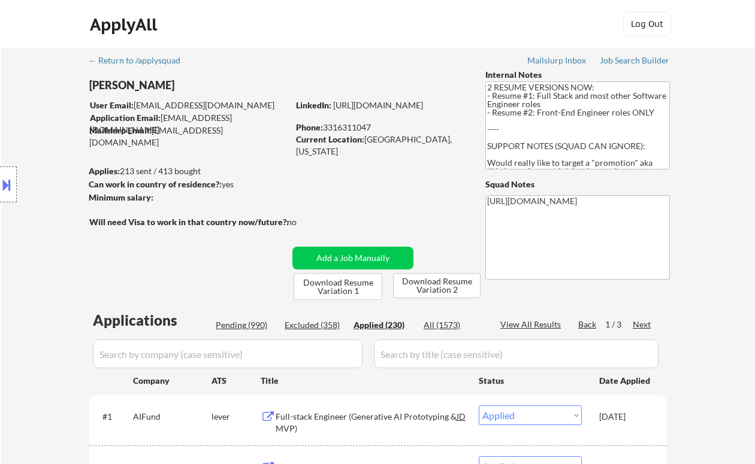
select select ""applied""
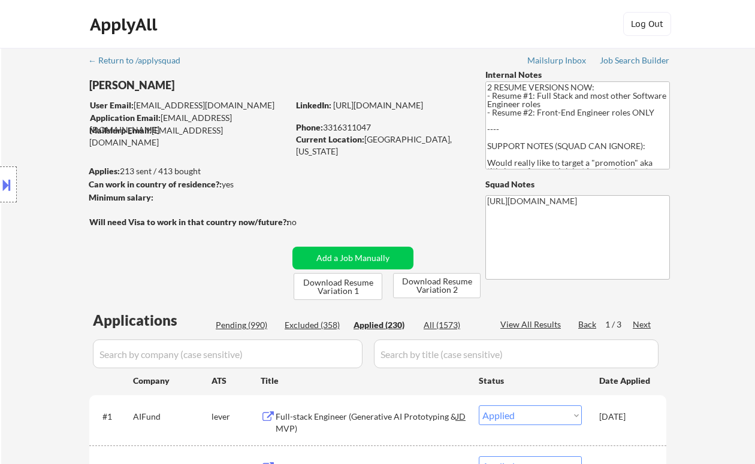
select select ""applied""
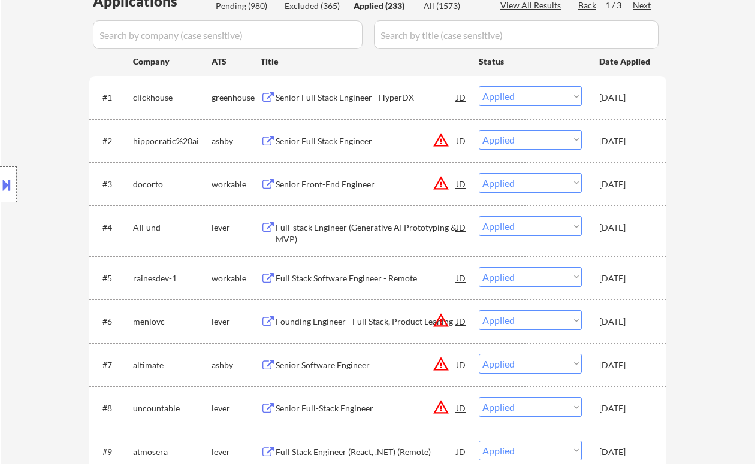
scroll to position [80, 0]
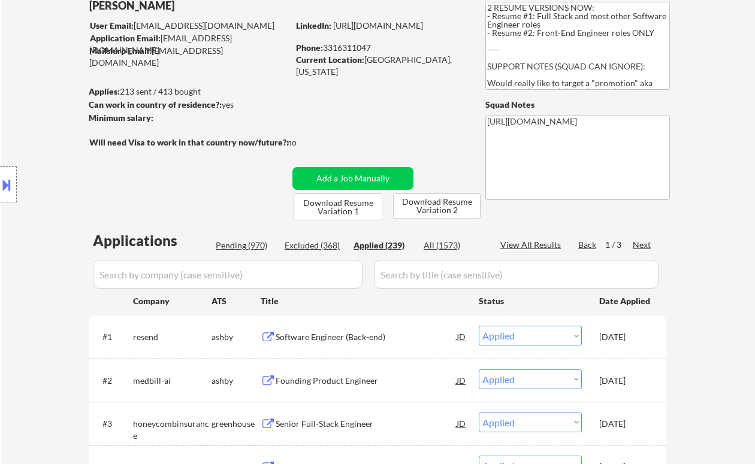
click at [535, 246] on div "View All Results" at bounding box center [532, 245] width 64 height 12
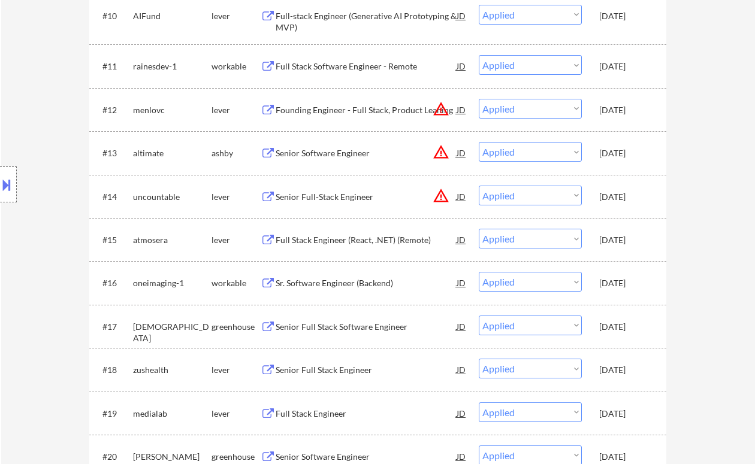
scroll to position [1018, 0]
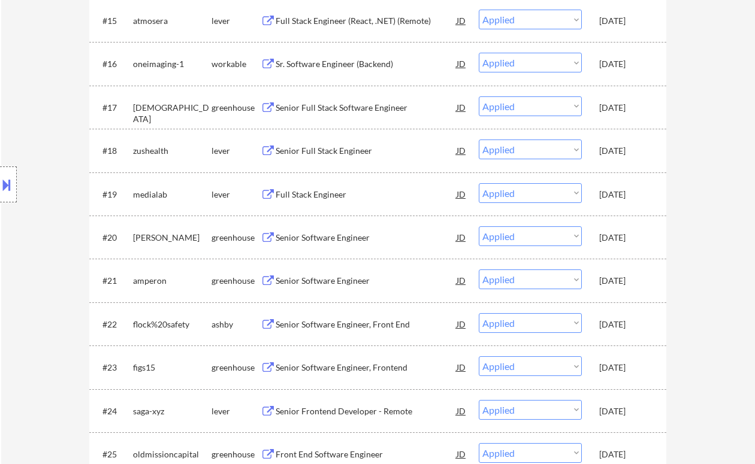
select select ""applied""
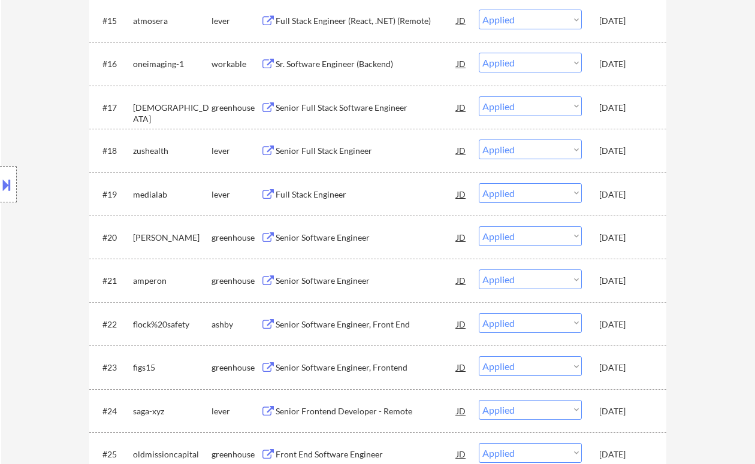
select select ""applied""
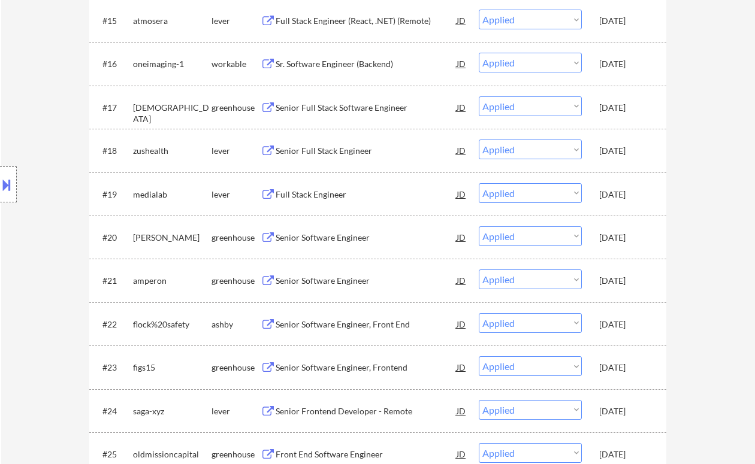
select select ""applied""
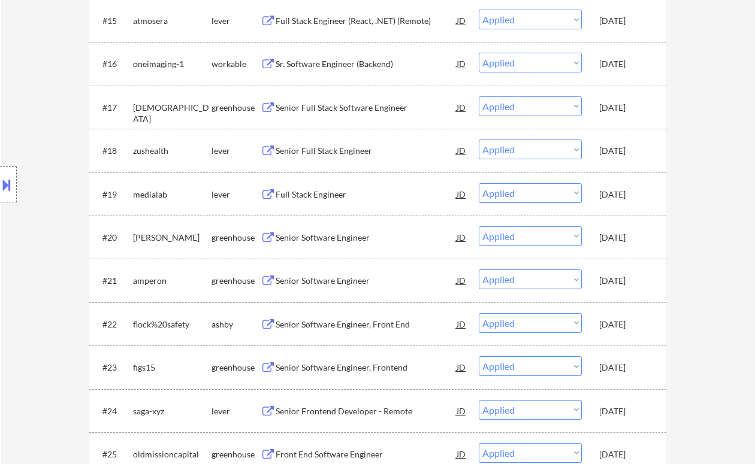
select select ""applied""
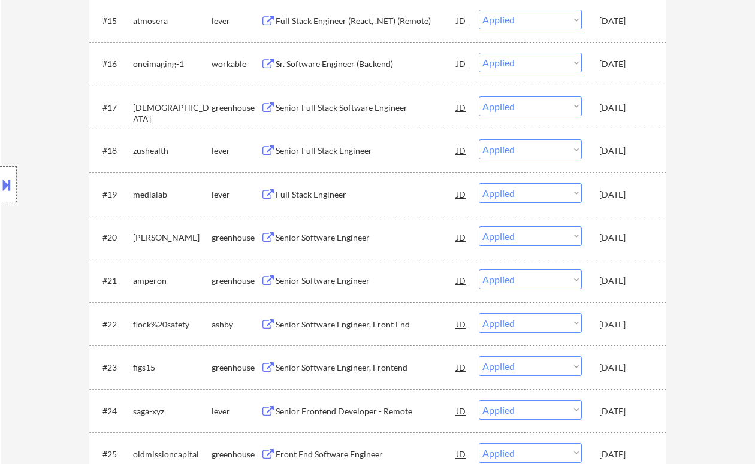
select select ""applied""
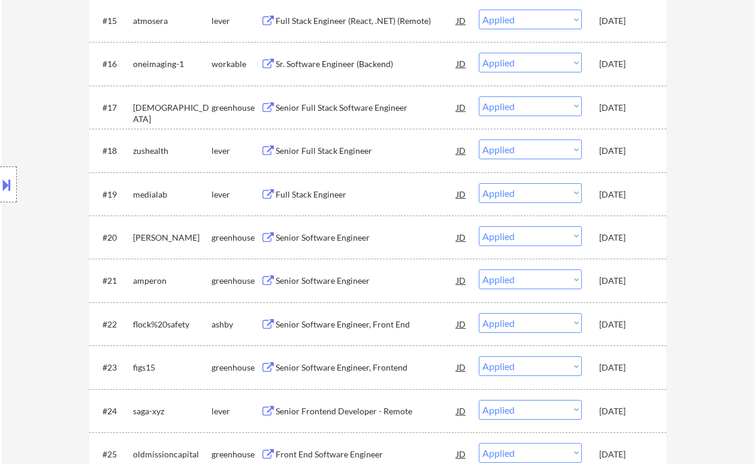
select select ""applied""
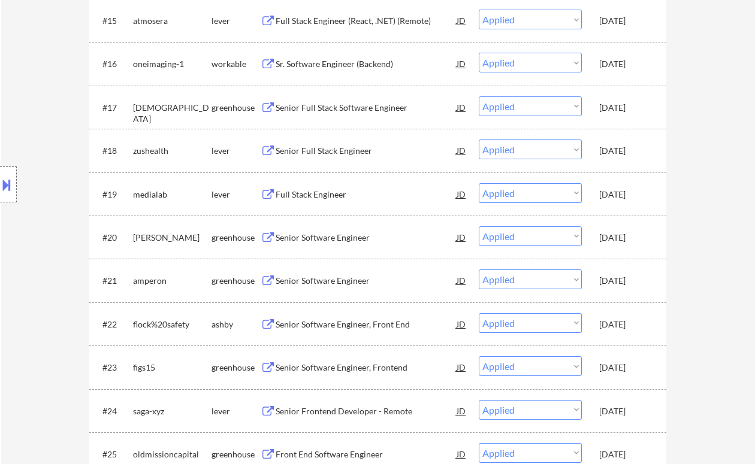
select select ""applied""
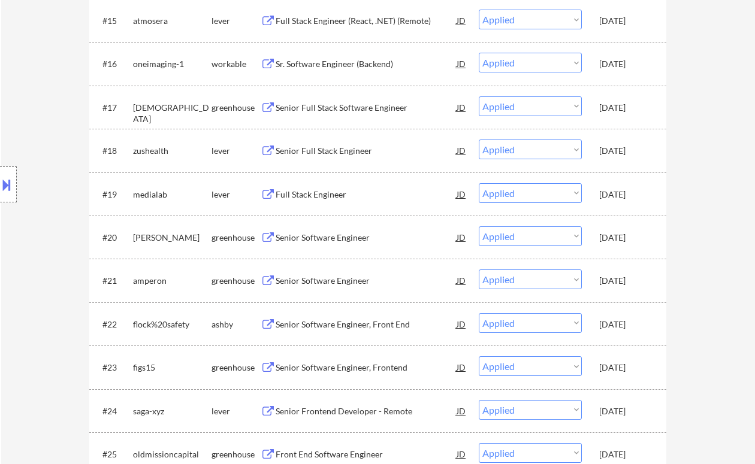
select select ""applied""
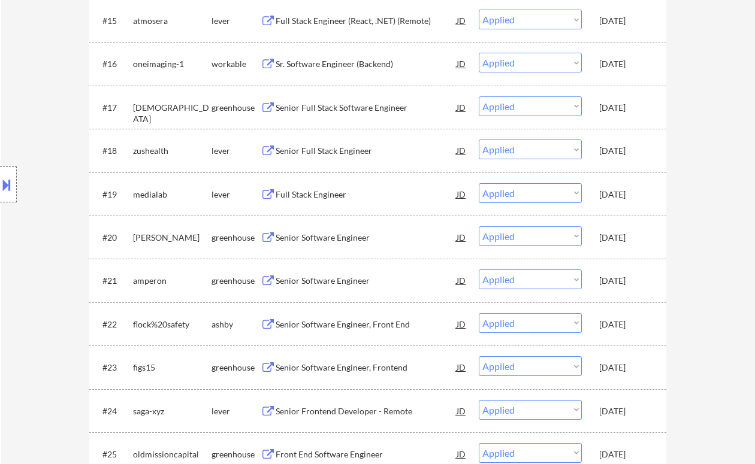
select select ""applied""
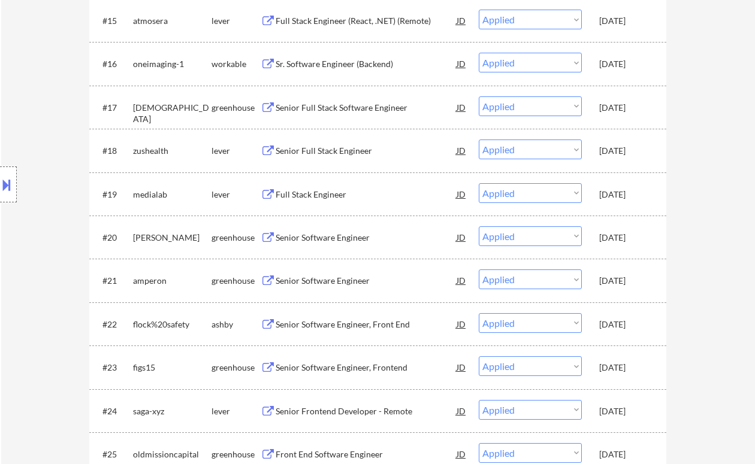
select select ""applied""
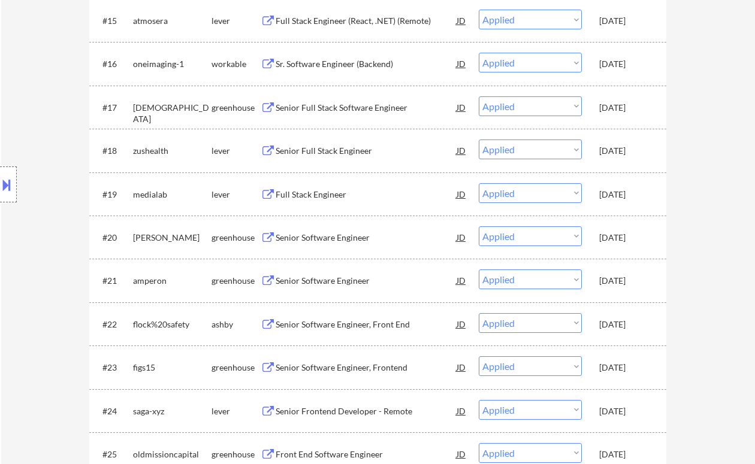
select select ""applied""
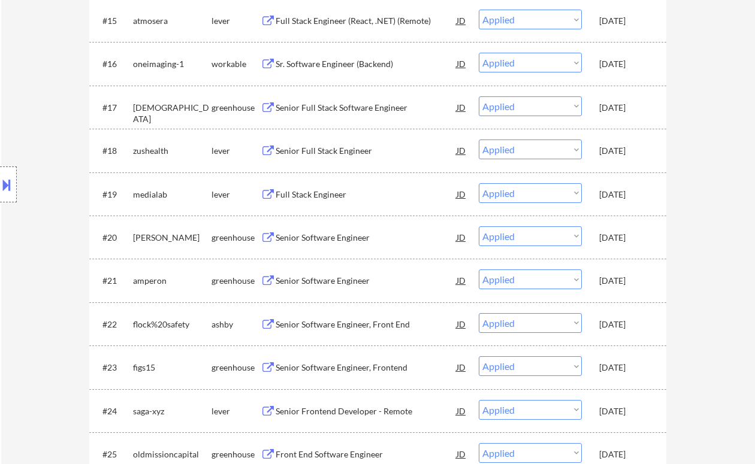
select select ""applied""
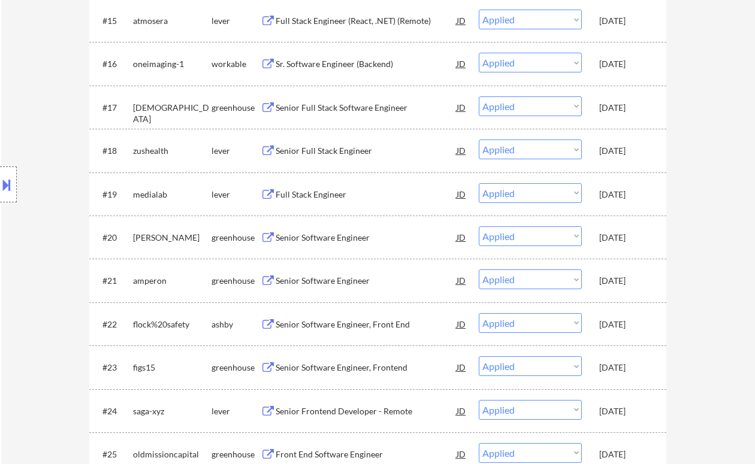
select select ""applied""
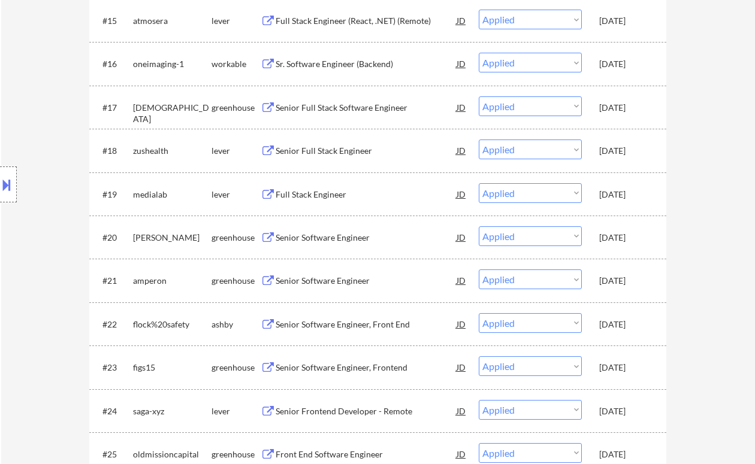
select select ""applied""
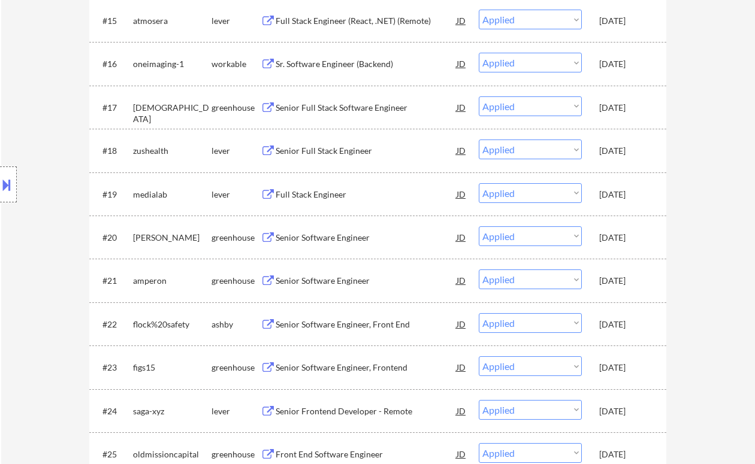
select select ""applied""
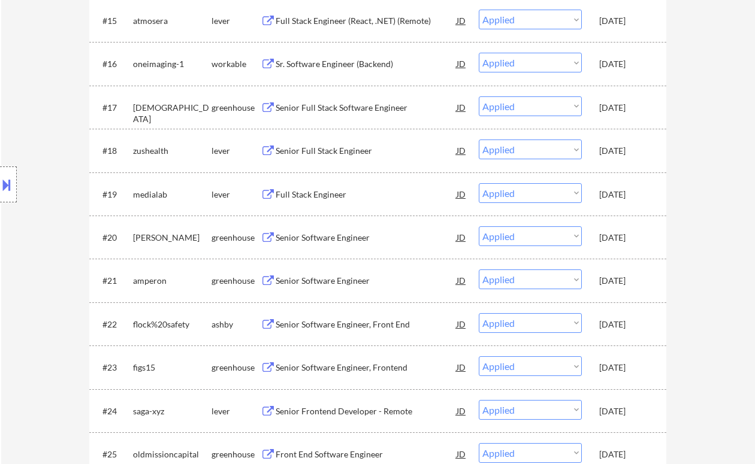
select select ""applied""
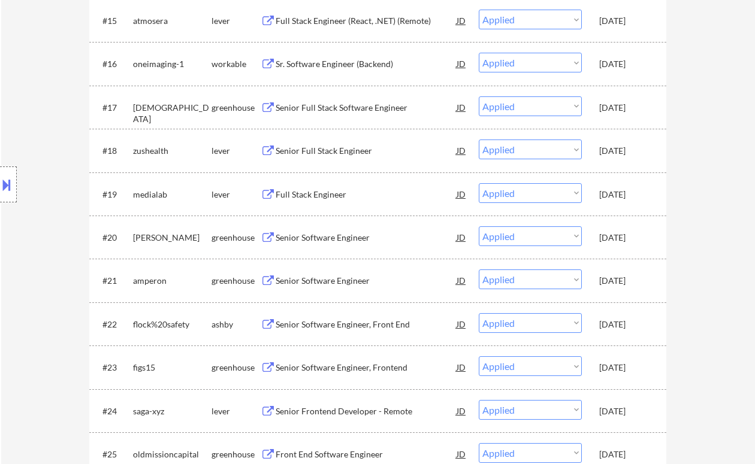
select select ""applied""
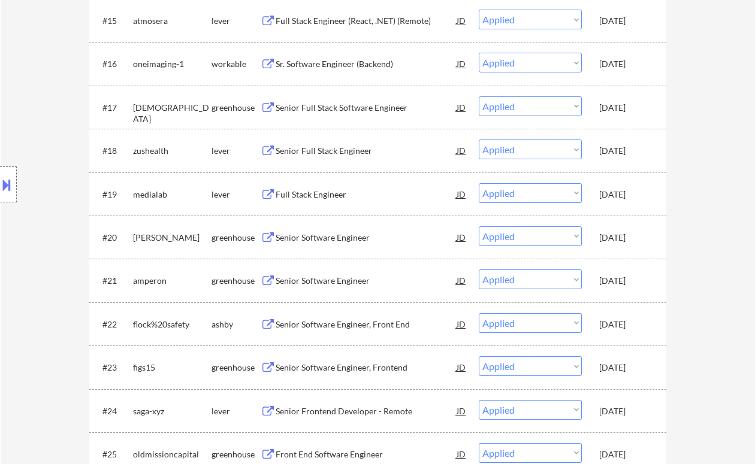
select select ""applied""
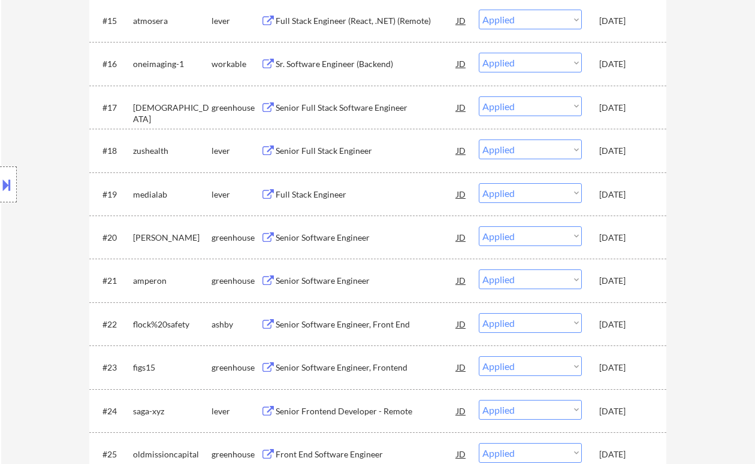
select select ""applied""
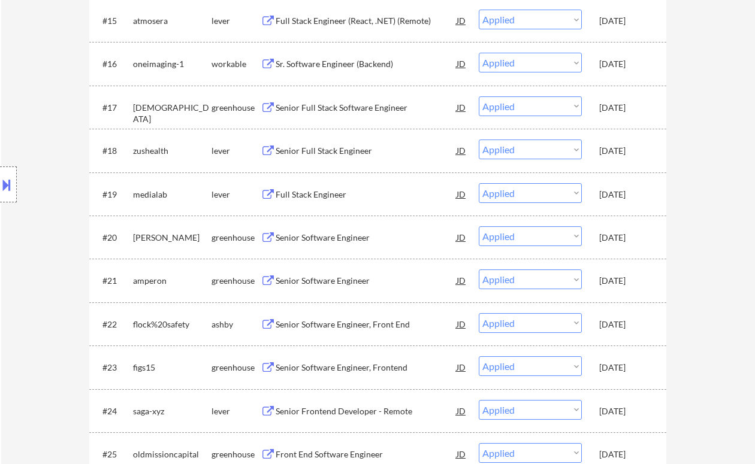
select select ""applied""
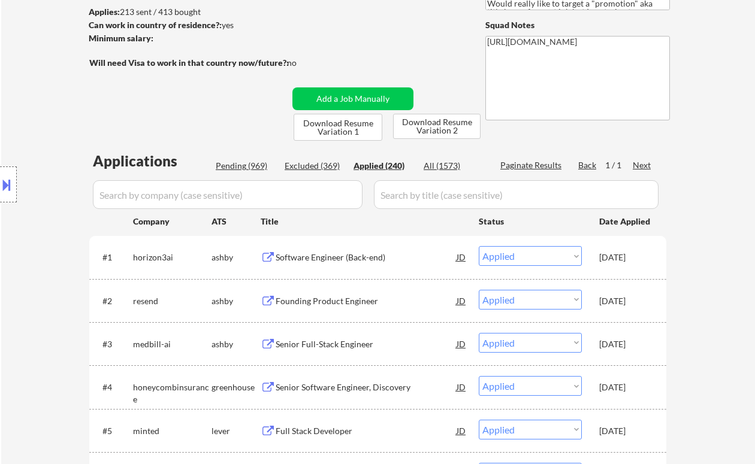
scroll to position [0, 0]
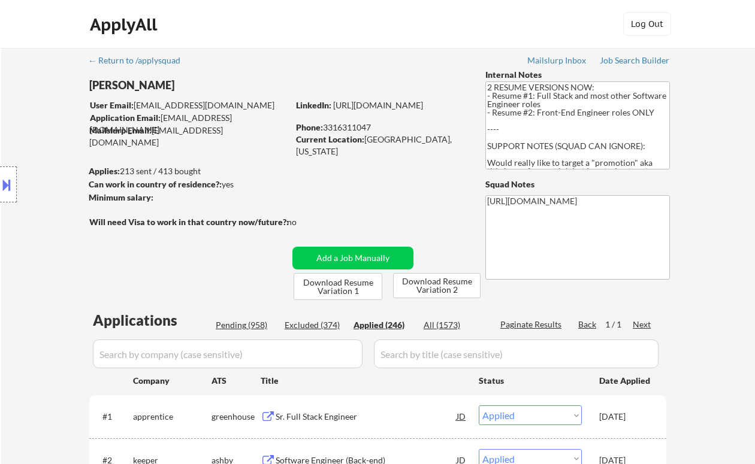
select select ""applied""
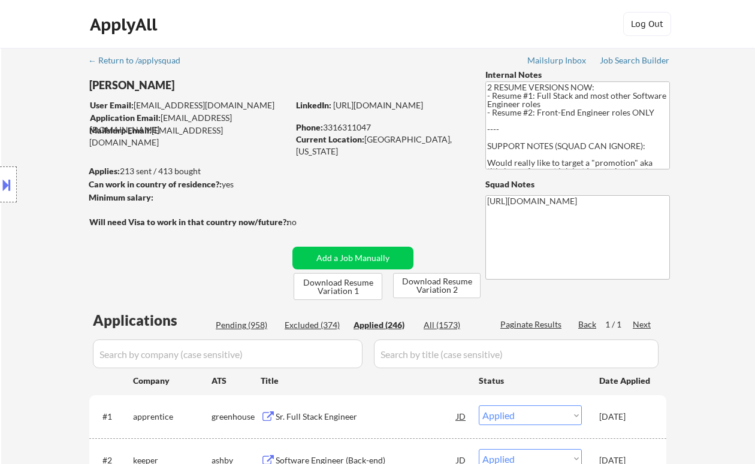
select select ""applied""
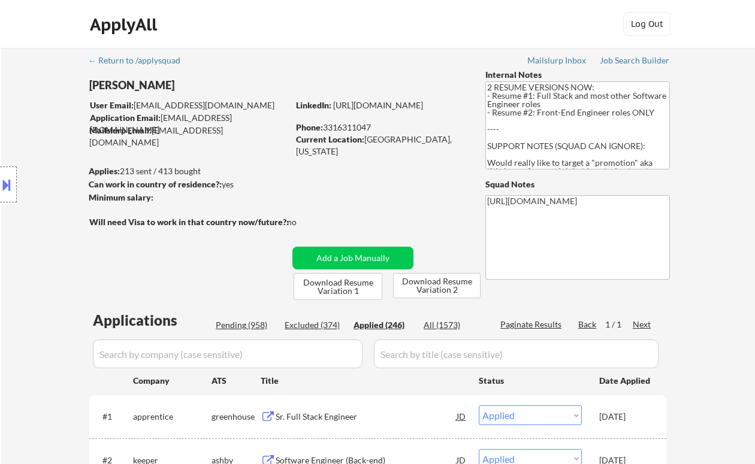
select select ""applied""
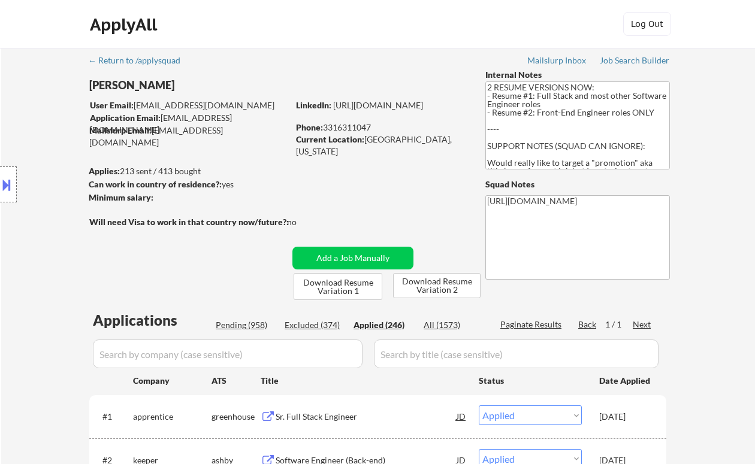
select select ""applied""
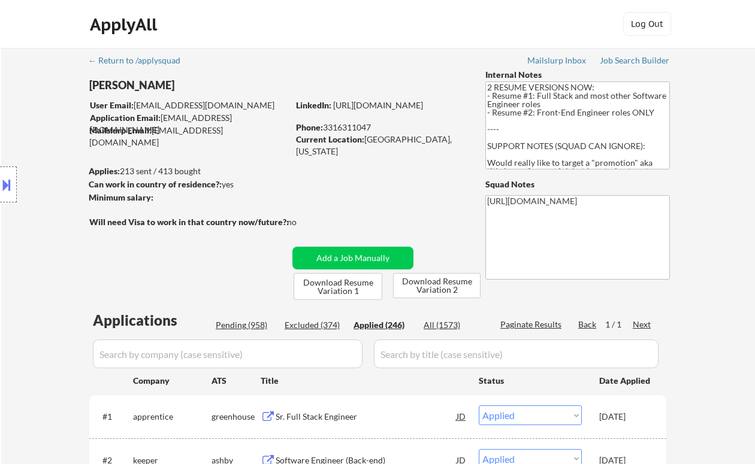
select select ""applied""
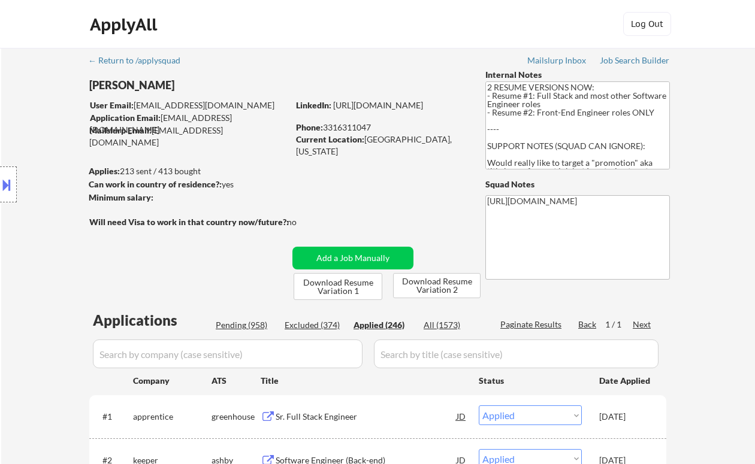
select select ""applied""
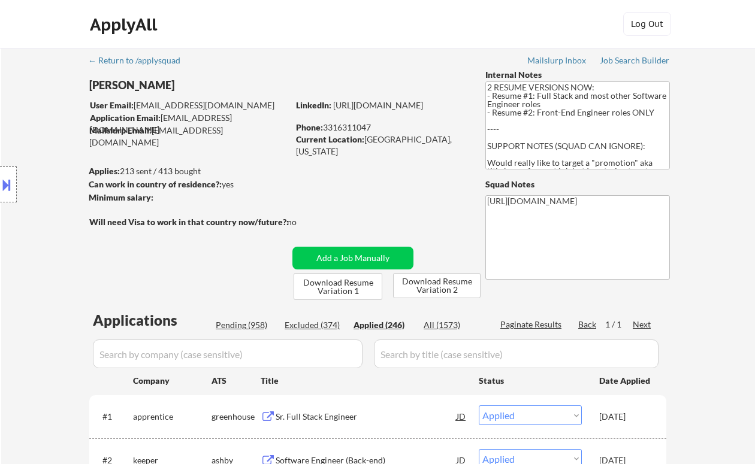
select select ""applied""
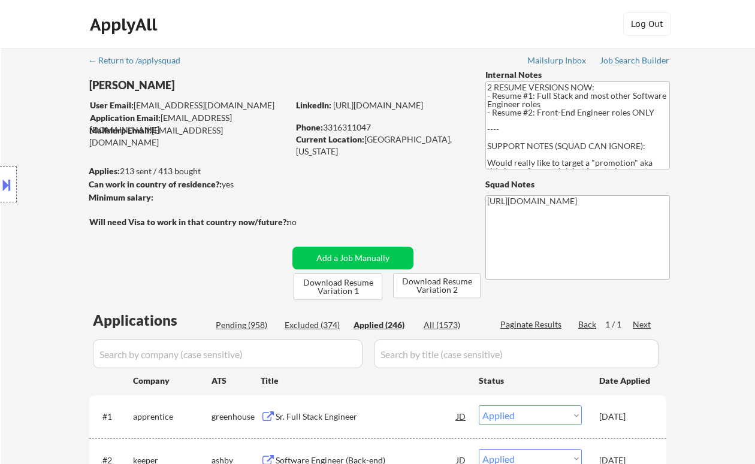
select select ""applied""
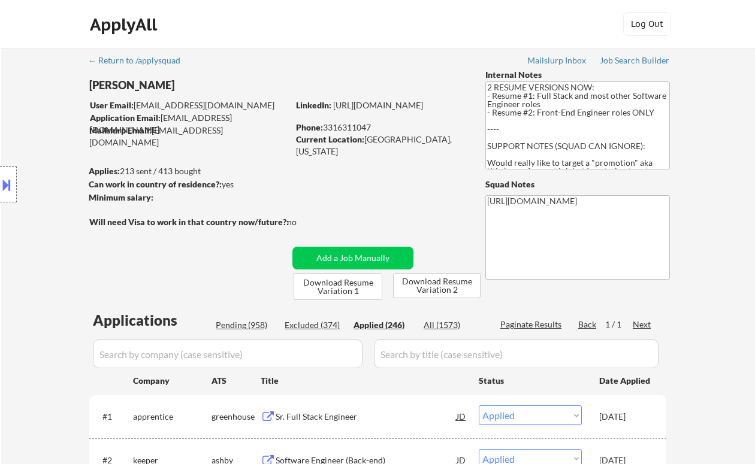
select select ""applied""
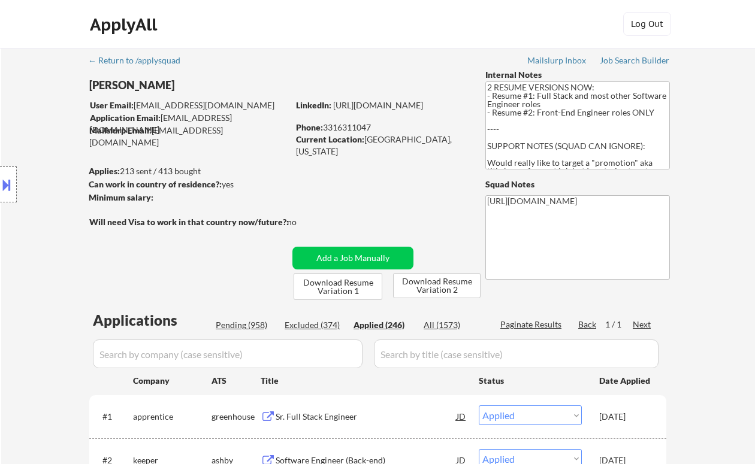
select select ""applied""
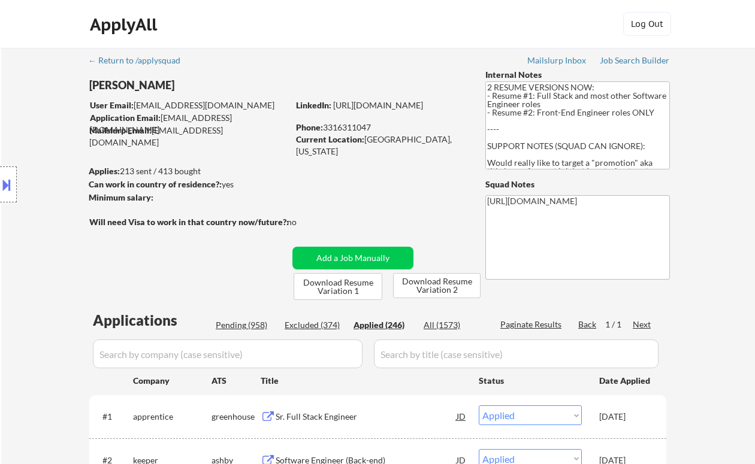
select select ""applied""
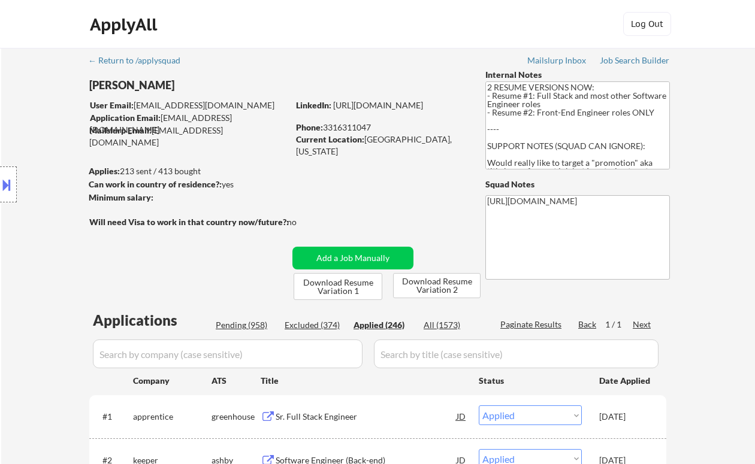
select select ""applied""
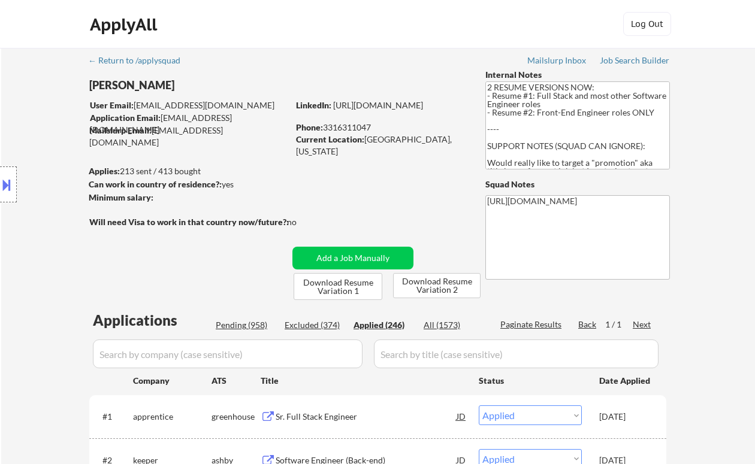
select select ""applied""
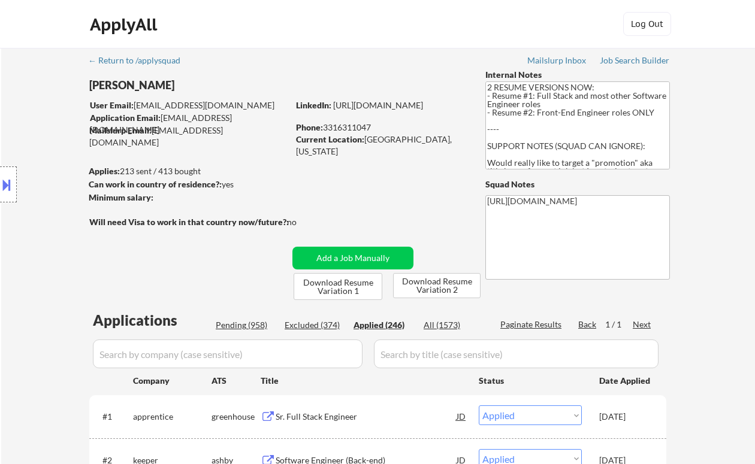
select select ""applied""
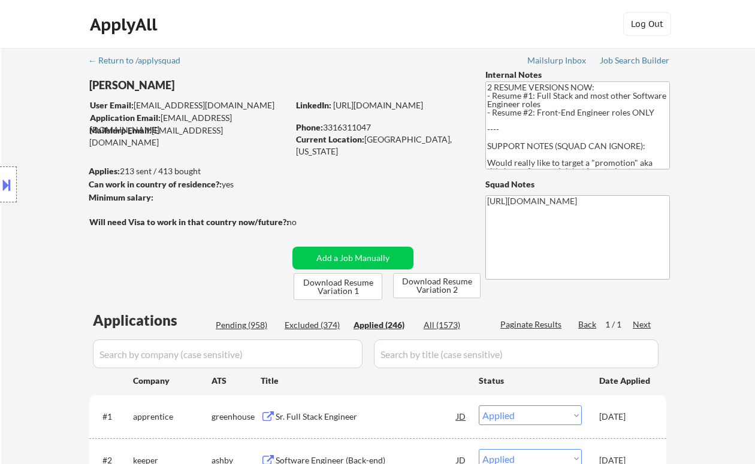
select select ""applied""
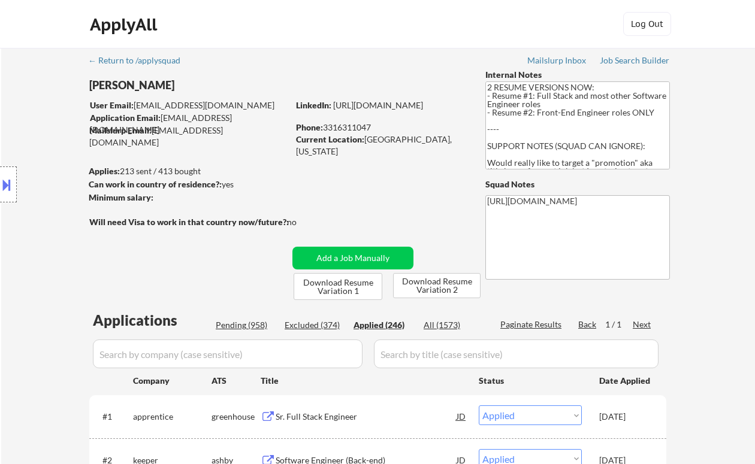
select select ""applied""
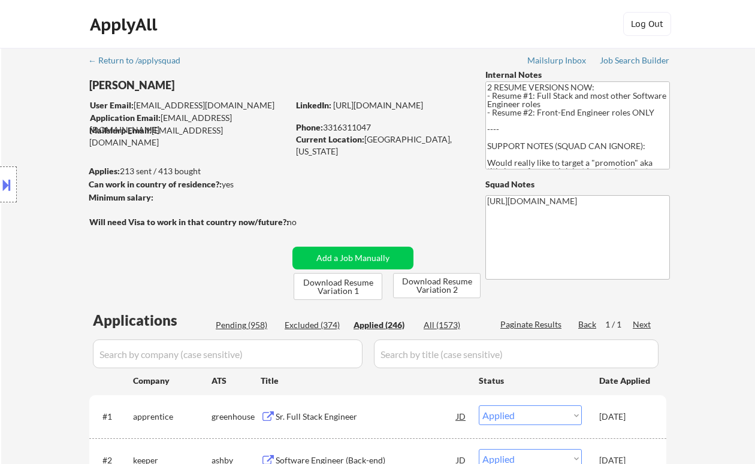
select select ""applied""
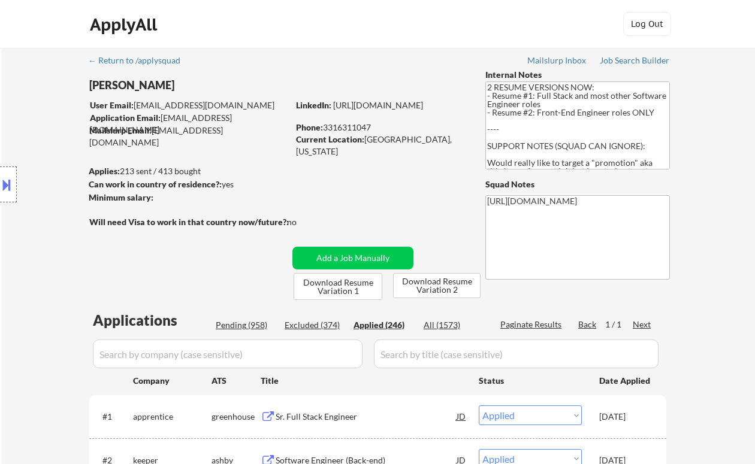
select select ""applied""
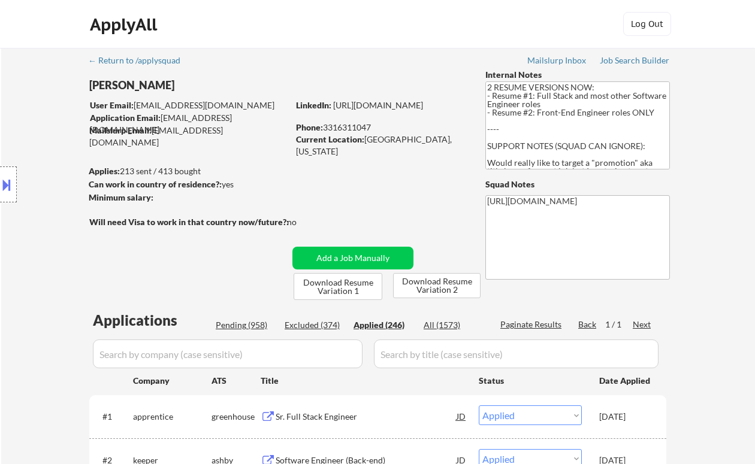
select select ""applied""
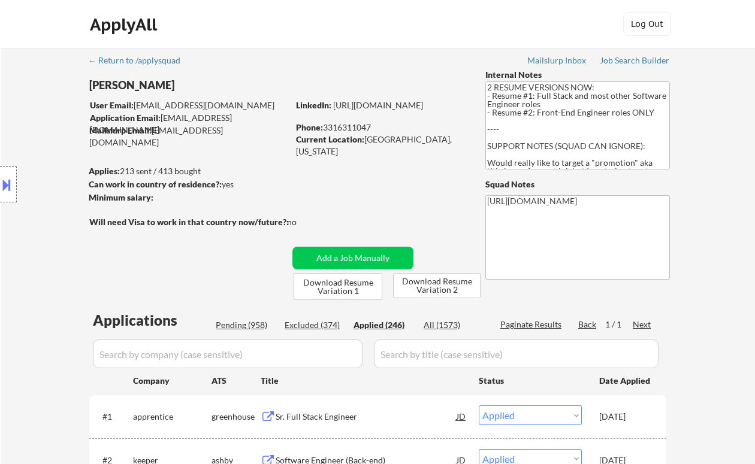
select select ""applied""
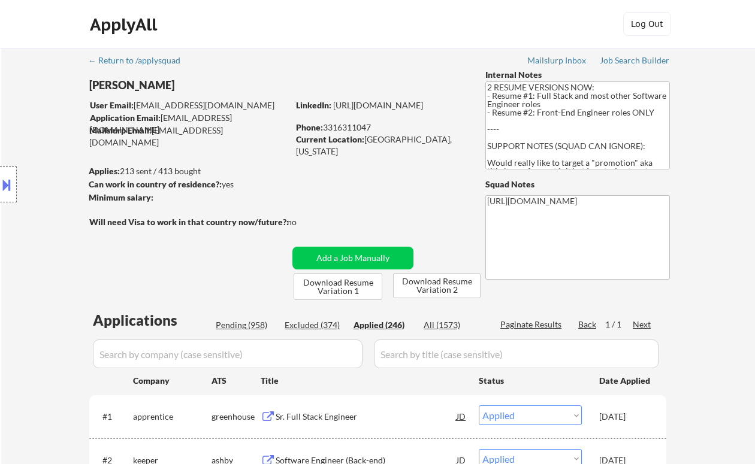
select select ""applied""
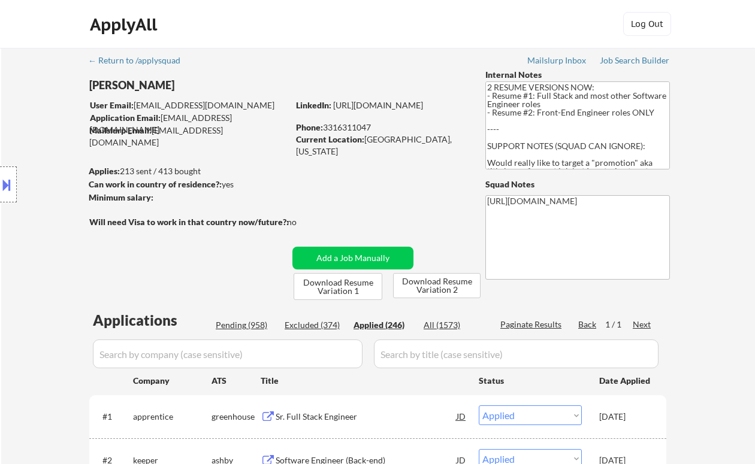
select select ""applied""
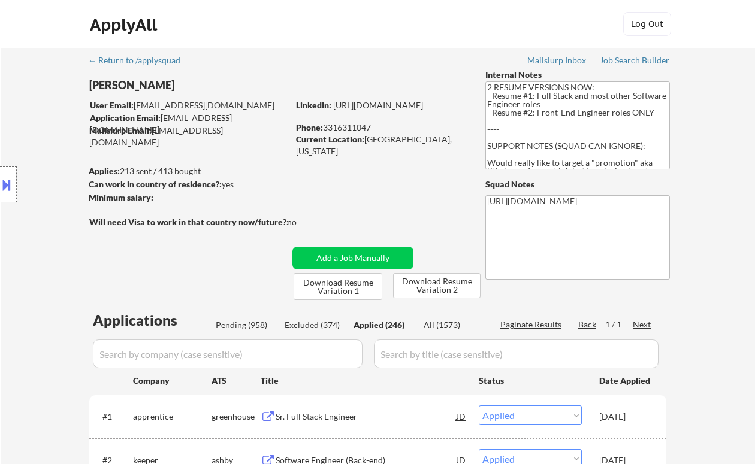
select select ""applied""
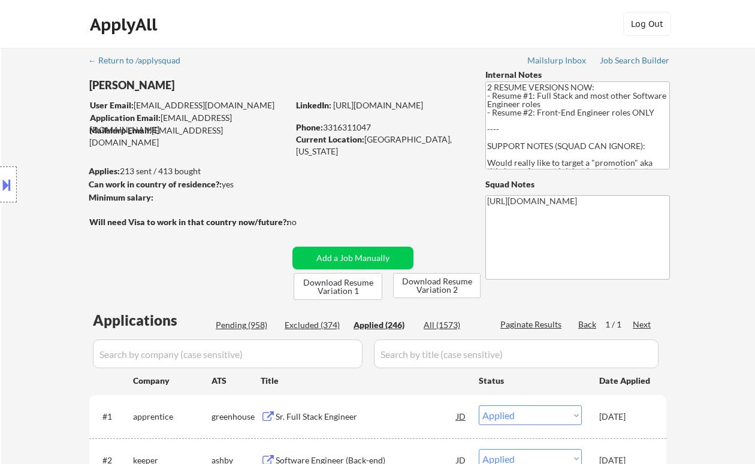
select select ""applied""
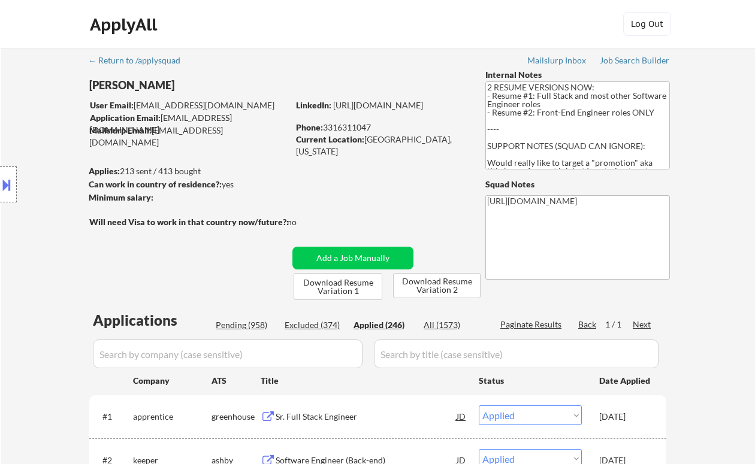
select select ""applied""
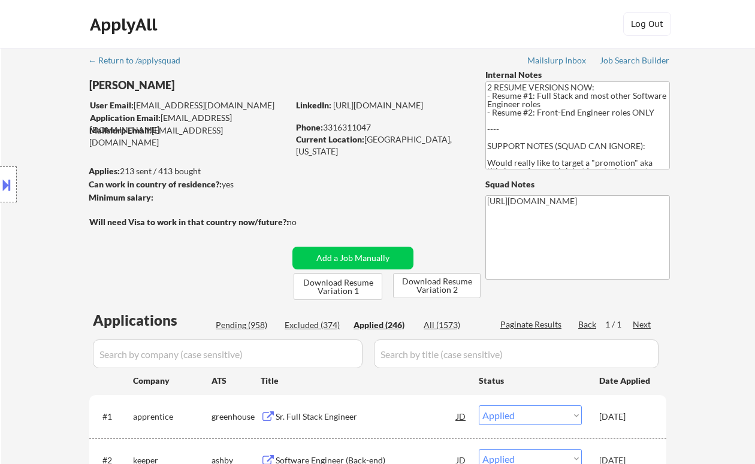
select select ""applied""
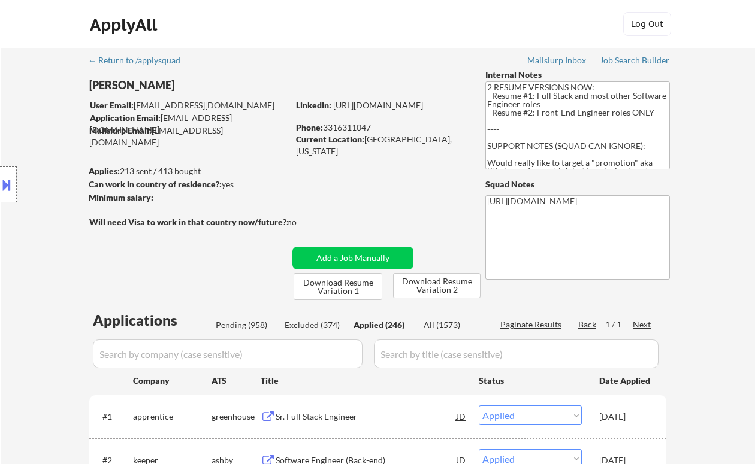
select select ""applied""
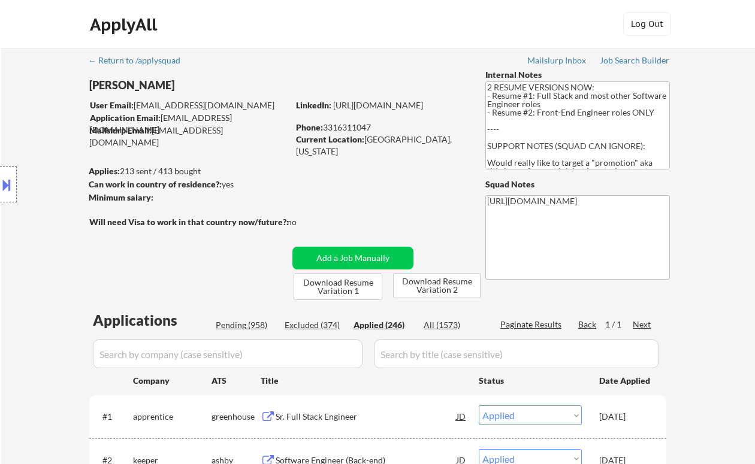
select select ""applied""
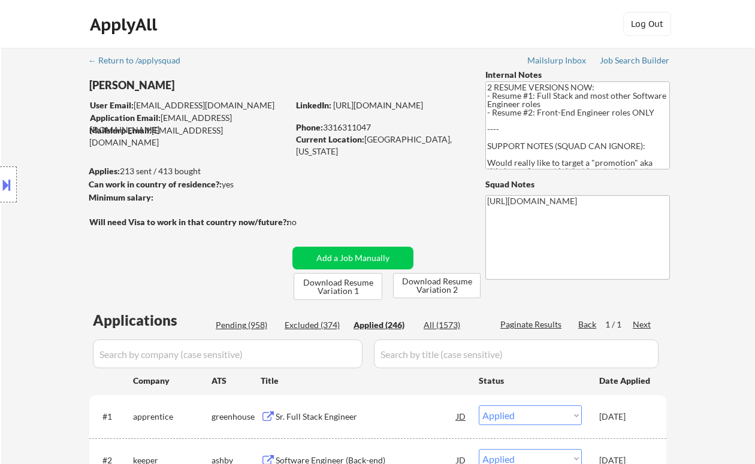
select select ""applied""
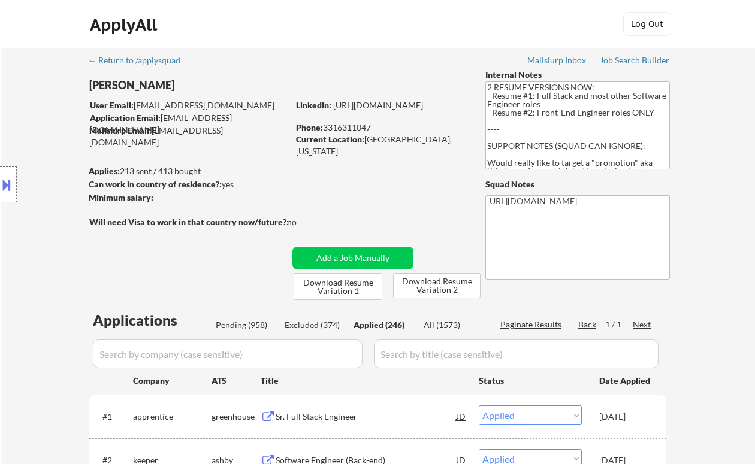
select select ""applied""
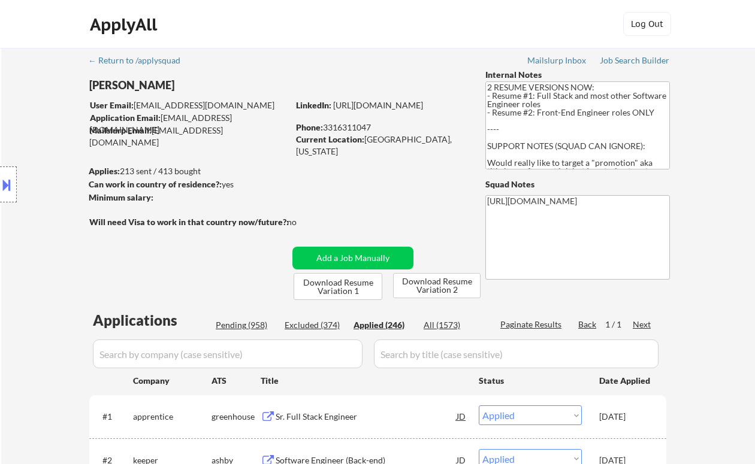
select select ""applied""
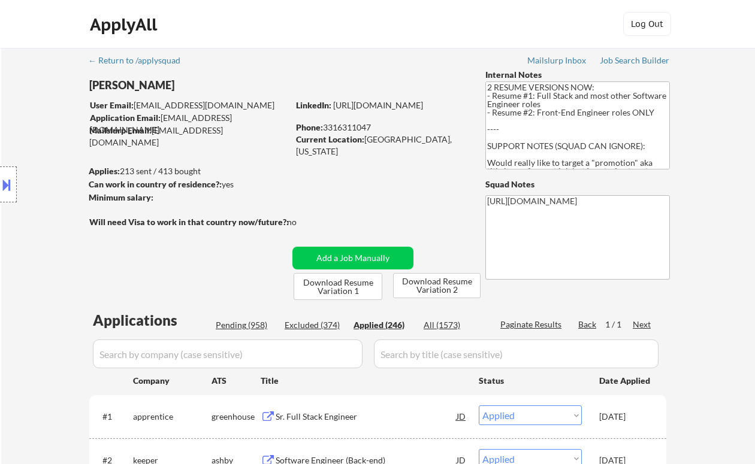
select select ""applied""
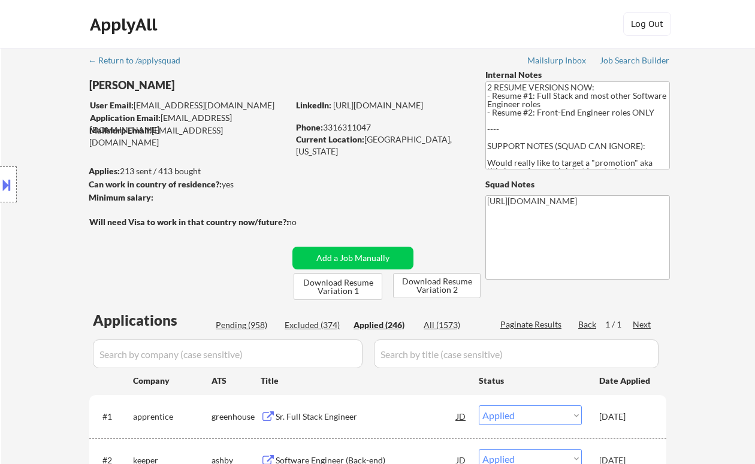
select select ""applied""
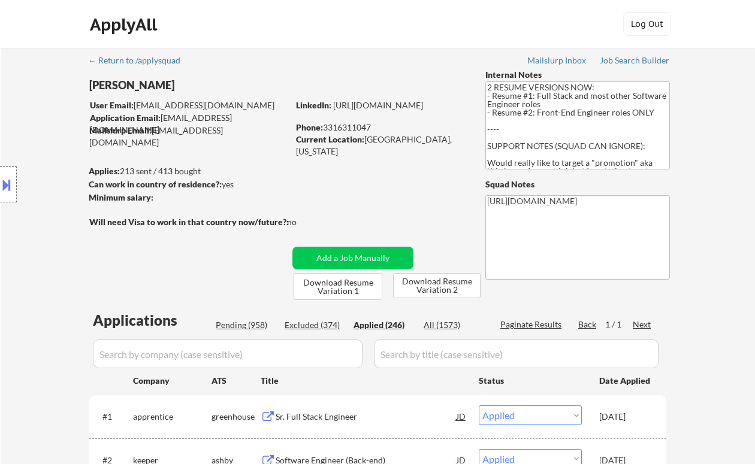
select select ""applied""
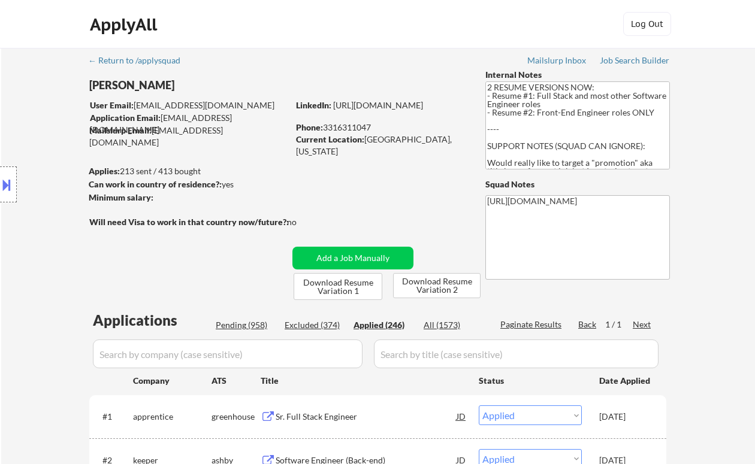
select select ""applied""
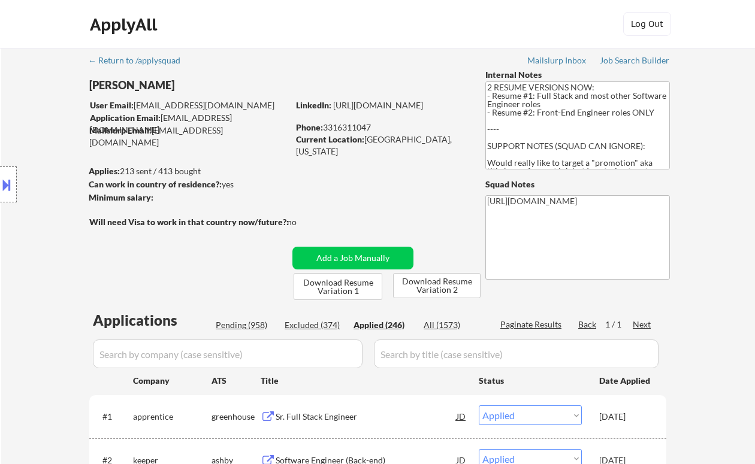
select select ""applied""
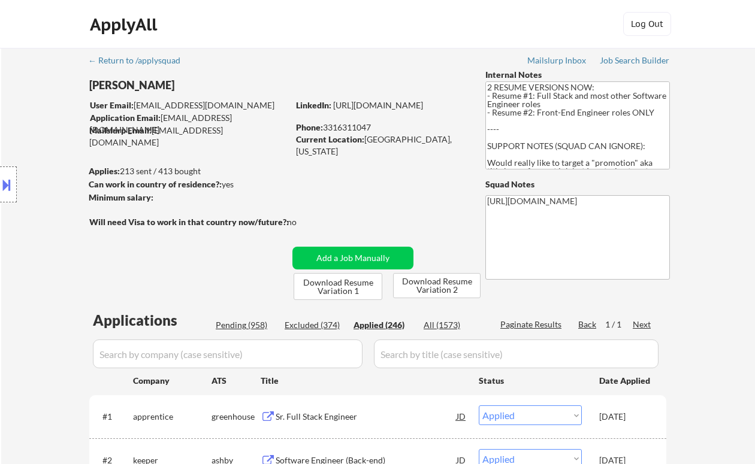
select select ""applied""
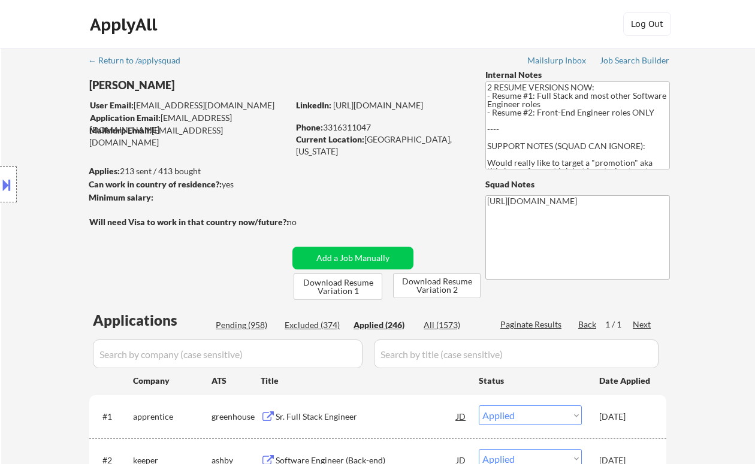
select select ""applied""
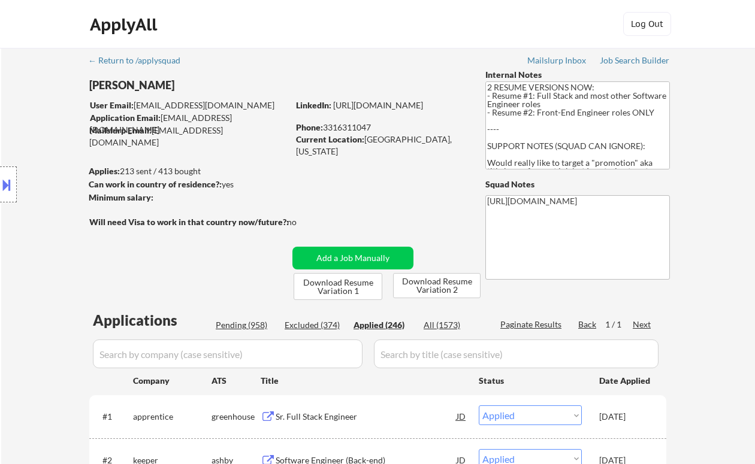
select select ""applied""
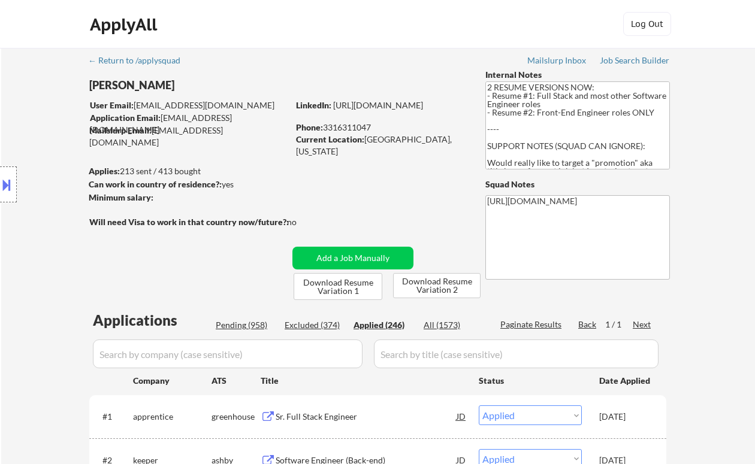
select select ""applied""
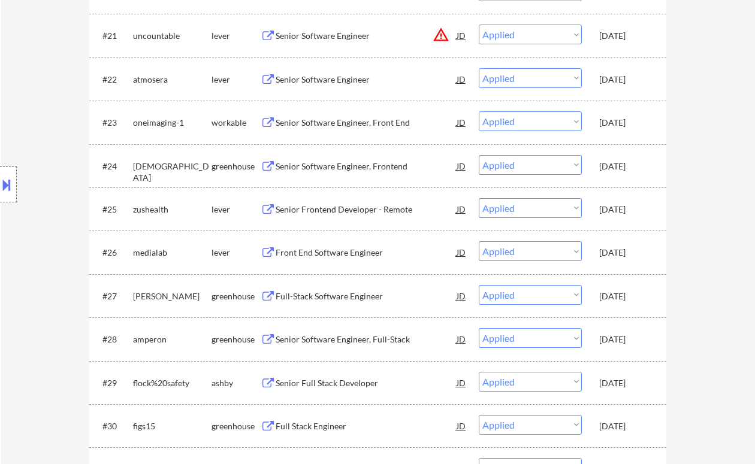
scroll to position [1438, 0]
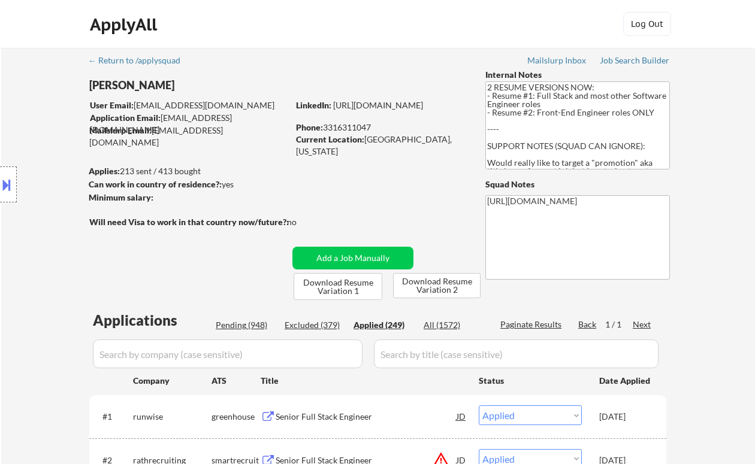
select select ""applied""
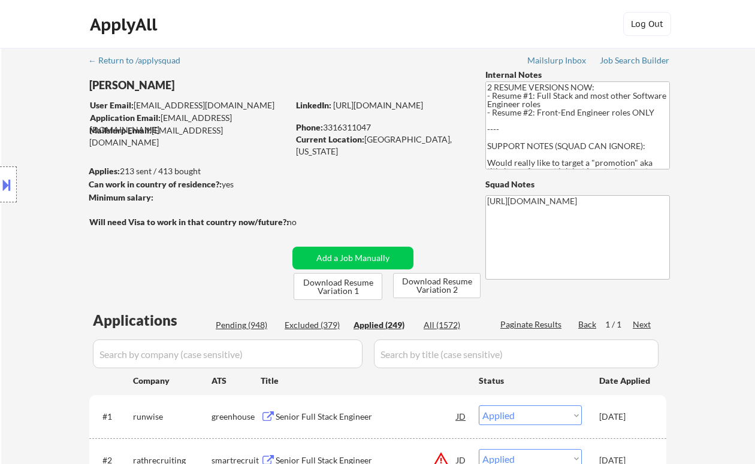
select select ""applied""
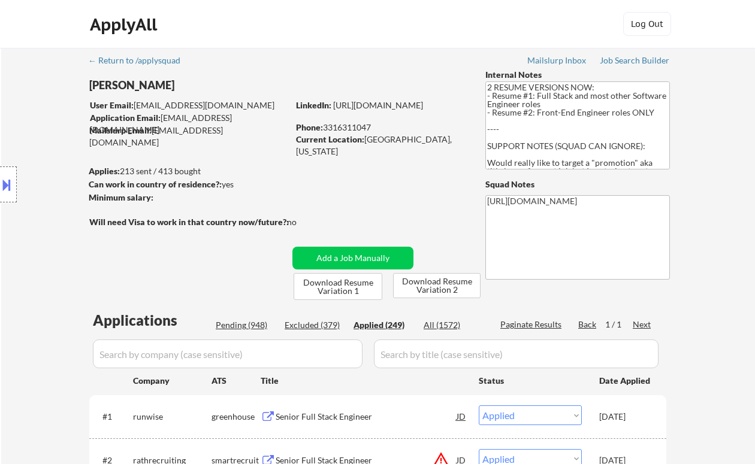
select select ""applied""
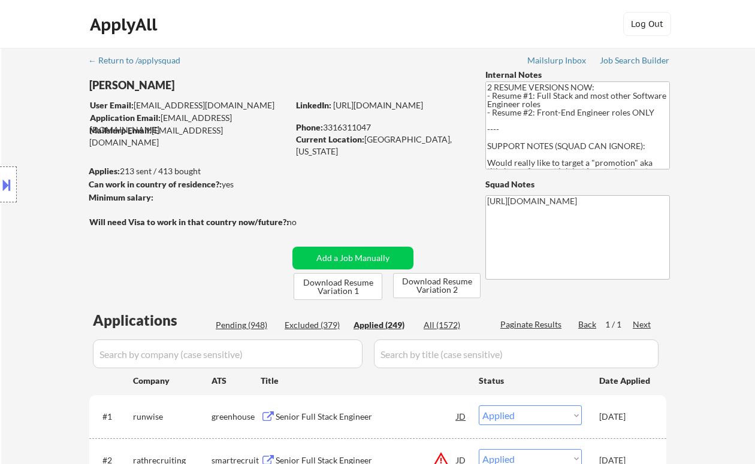
select select ""applied""
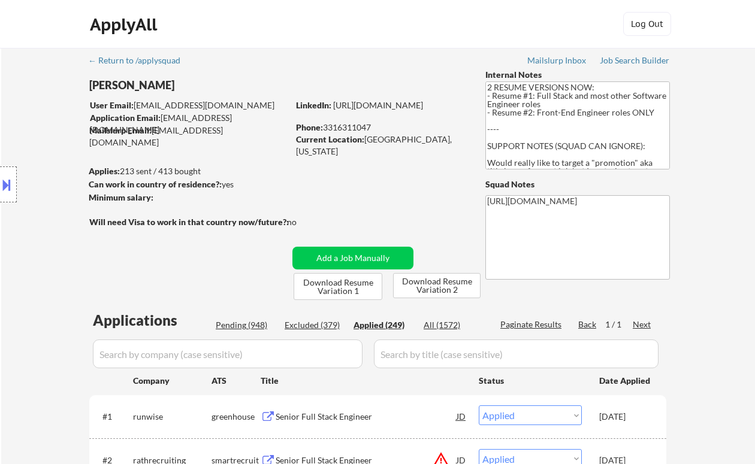
select select ""applied""
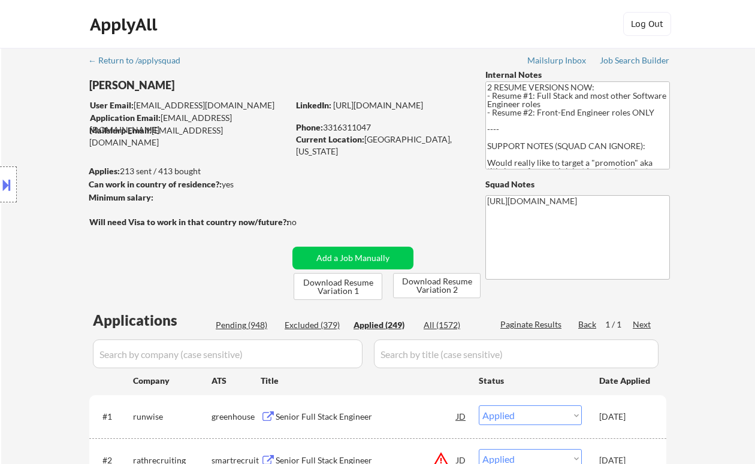
select select ""applied""
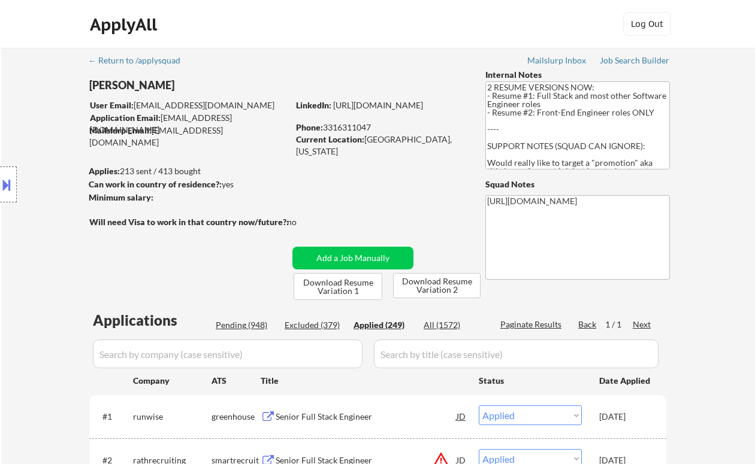
select select ""applied""
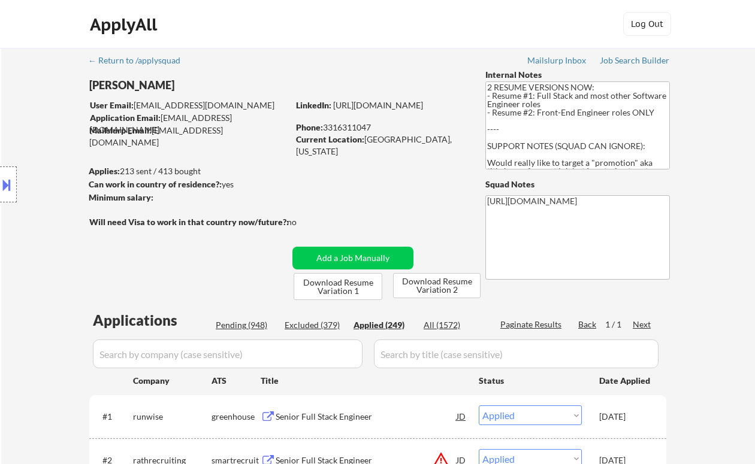
select select ""applied""
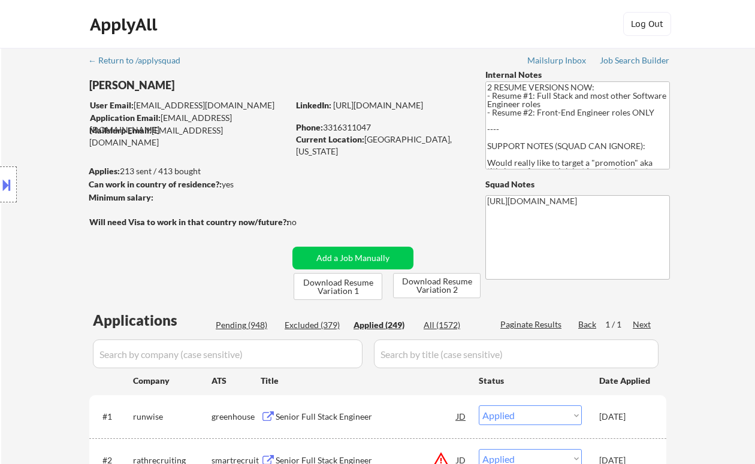
select select ""applied""
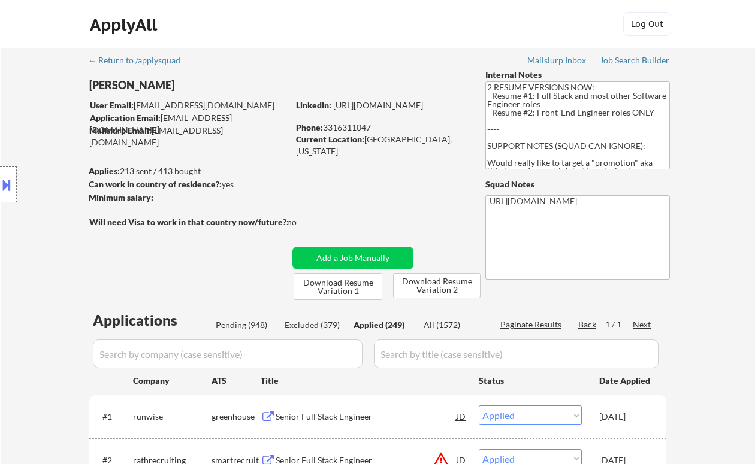
select select ""applied""
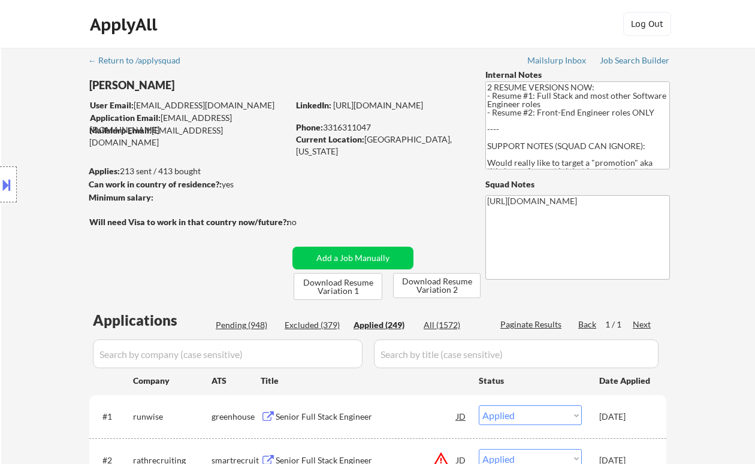
select select ""applied""
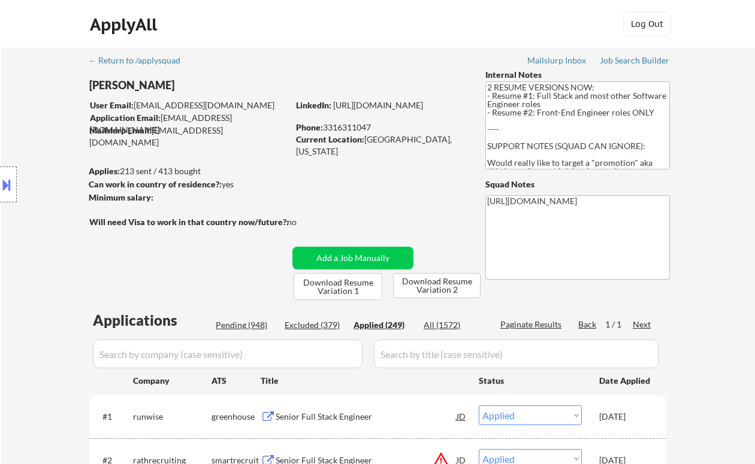
select select ""applied""
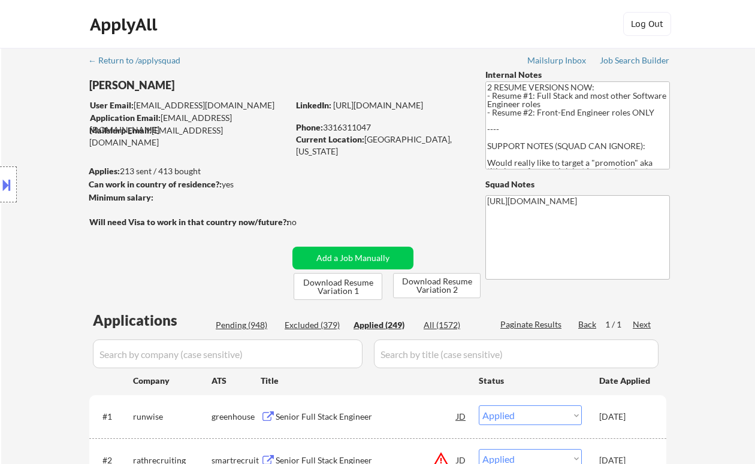
select select ""applied""
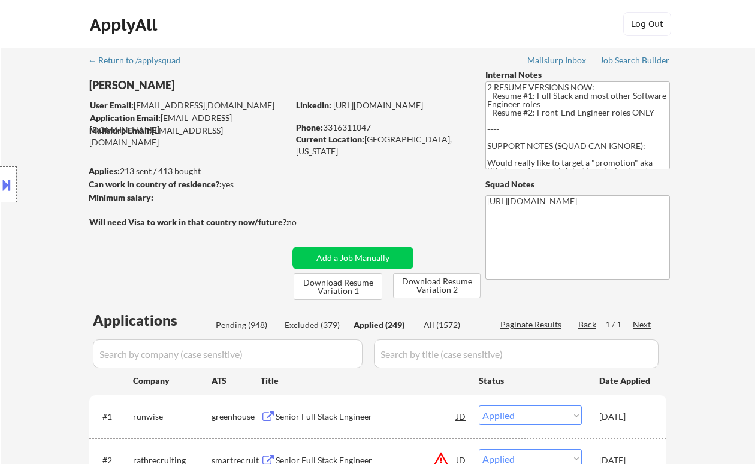
select select ""applied""
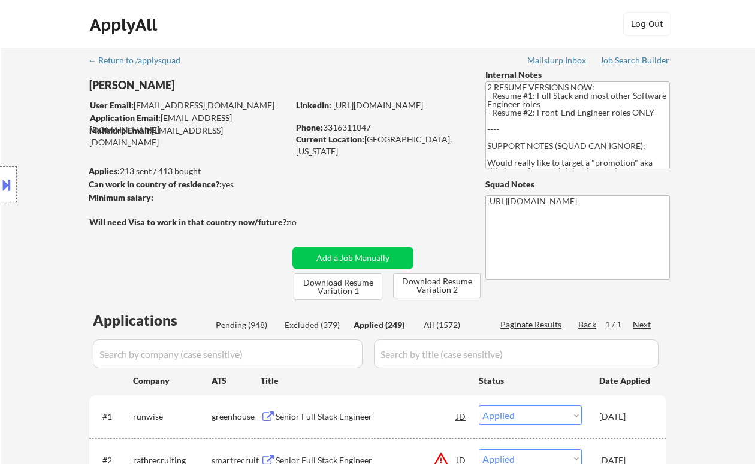
select select ""applied""
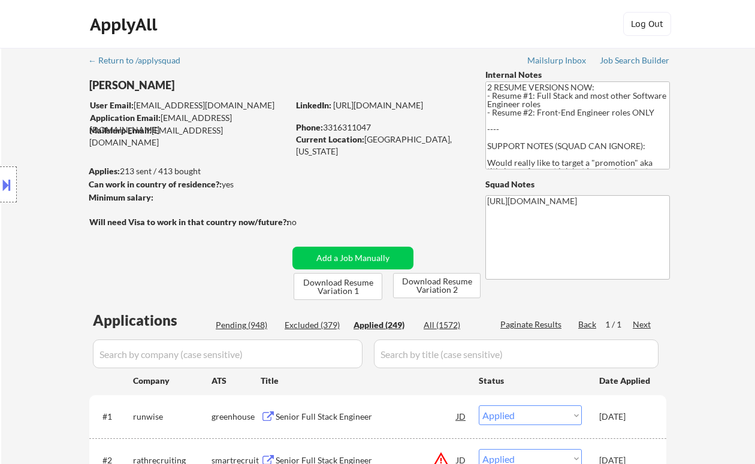
select select ""applied""
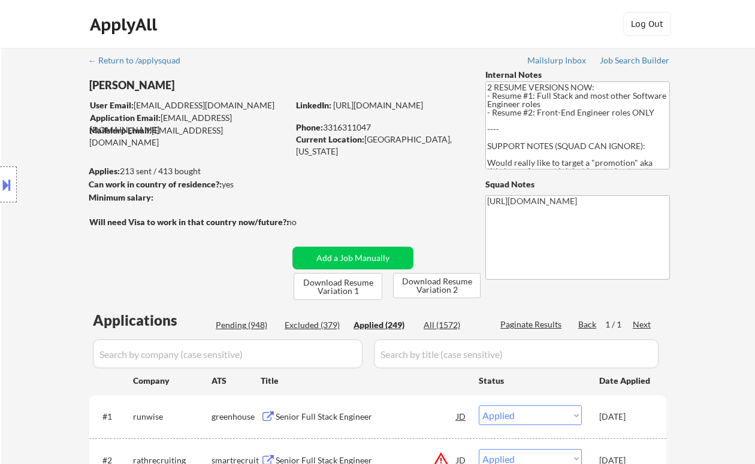
select select ""applied""
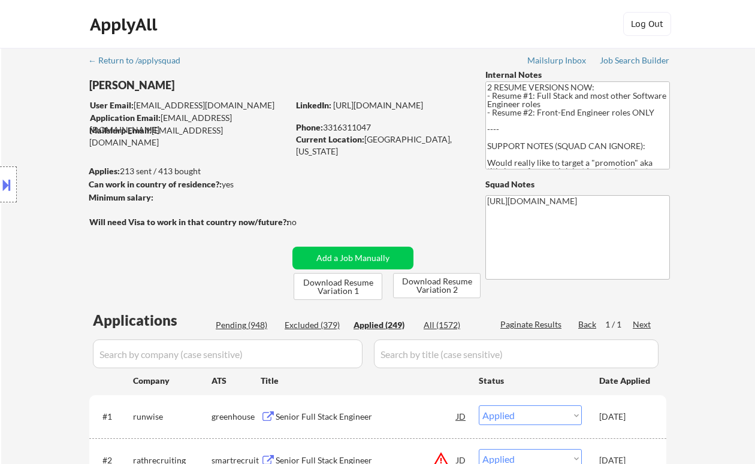
select select ""applied""
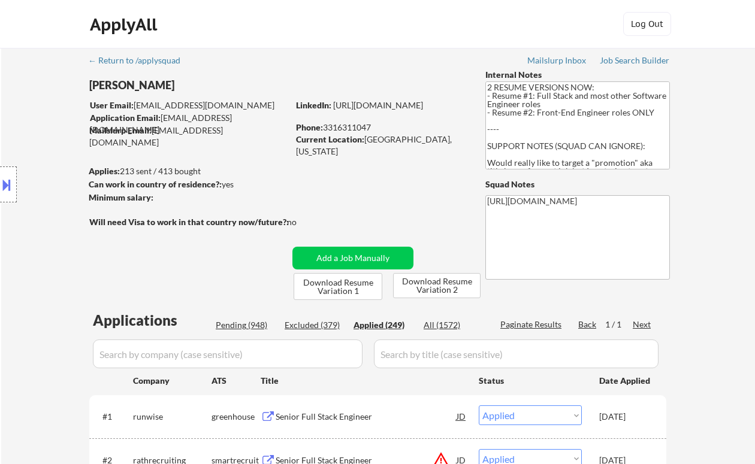
select select ""applied""
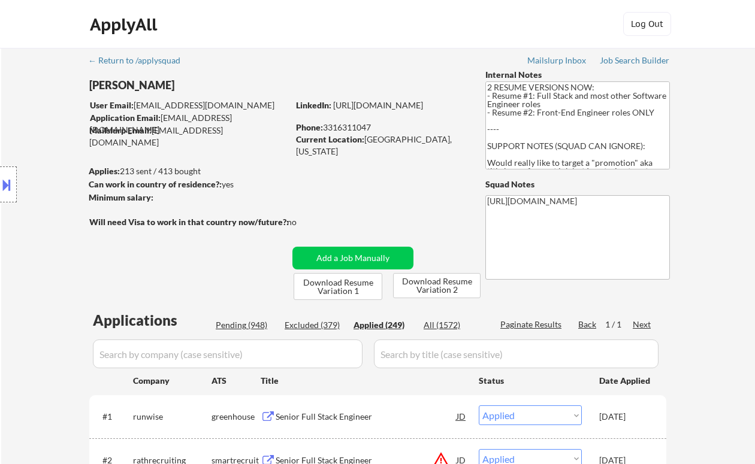
select select ""applied""
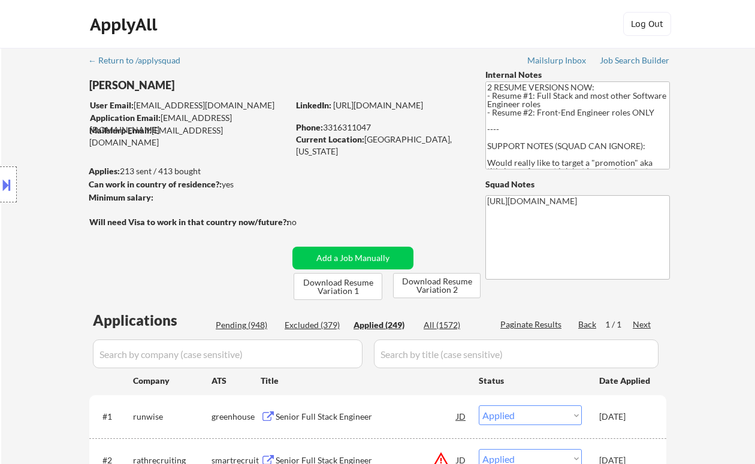
select select ""applied""
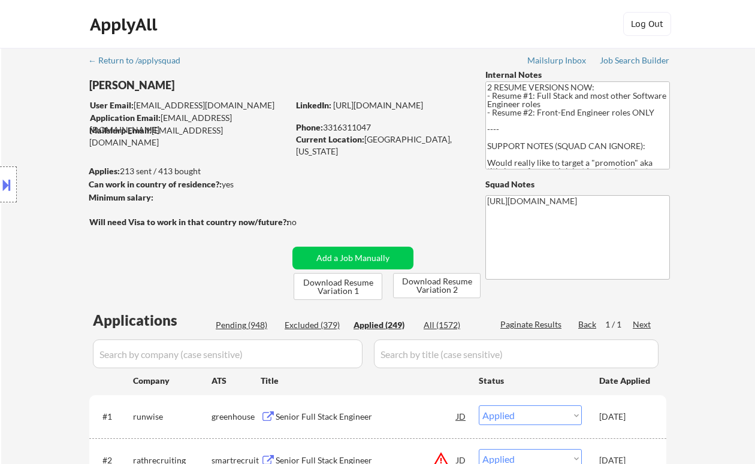
select select ""applied""
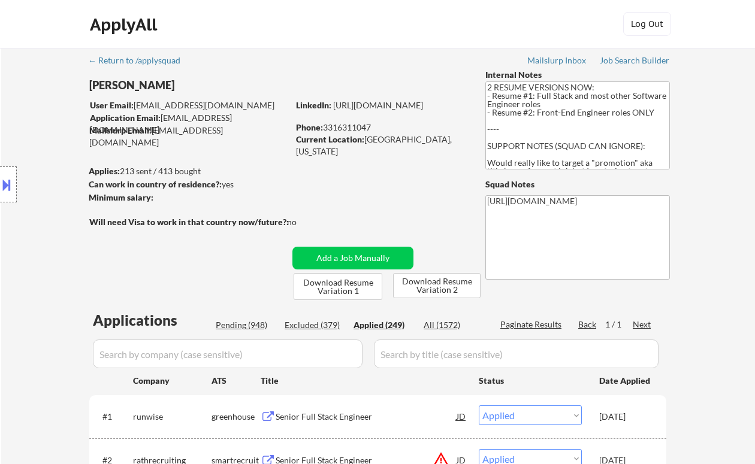
select select ""applied""
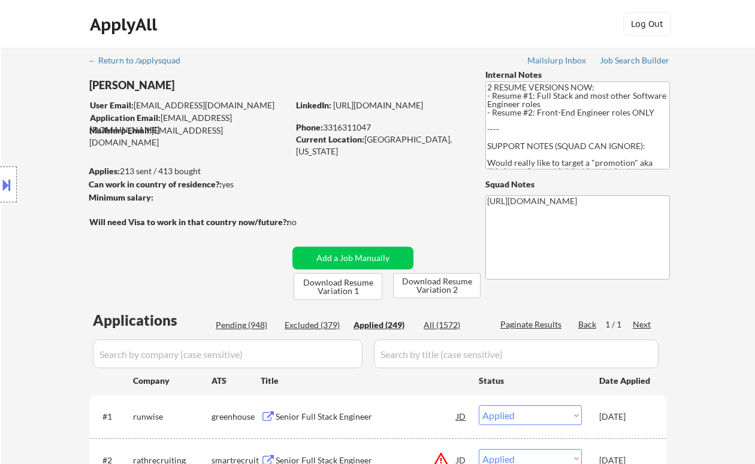
select select ""applied""
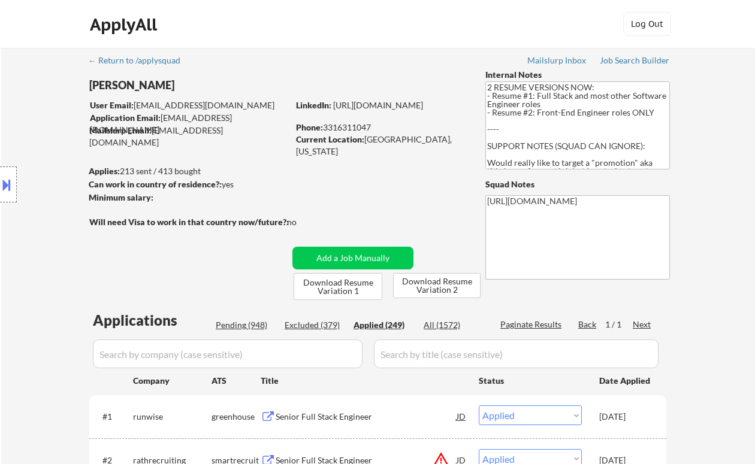
select select ""applied""
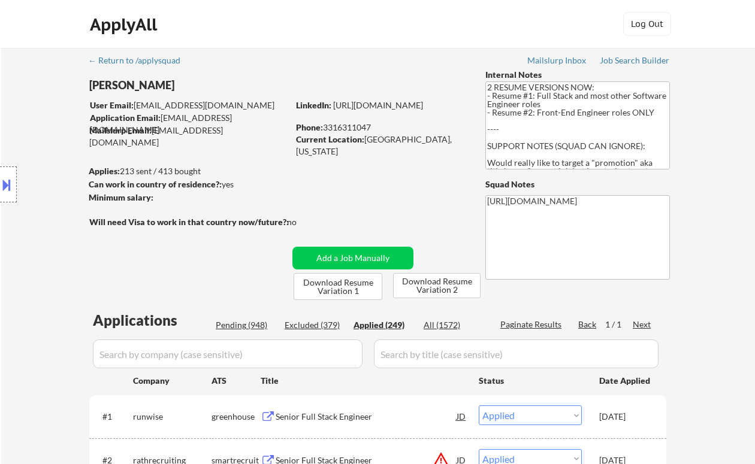
select select ""applied""
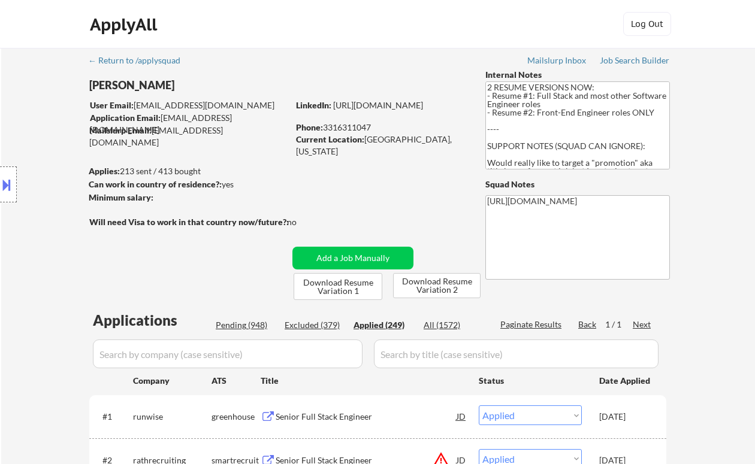
select select ""applied""
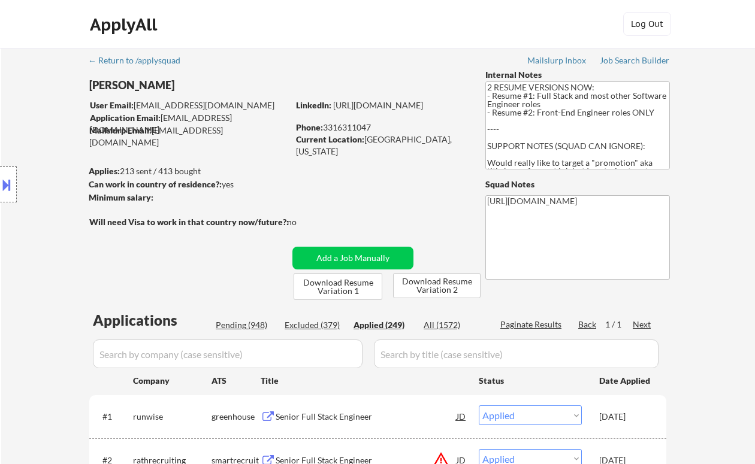
select select ""applied""
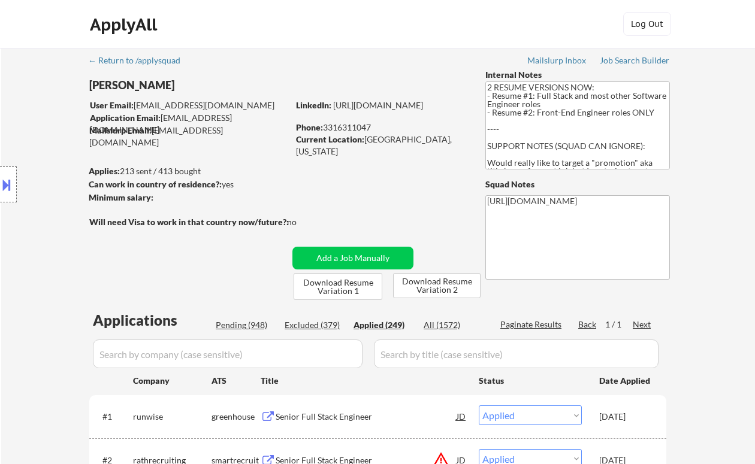
select select ""applied""
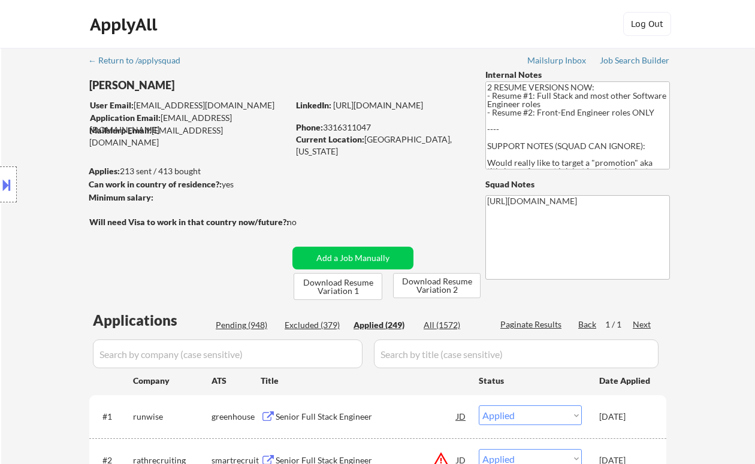
select select ""applied""
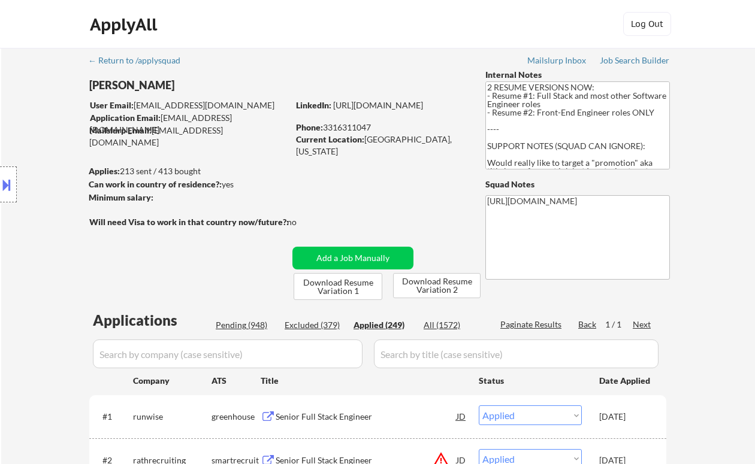
select select ""applied""
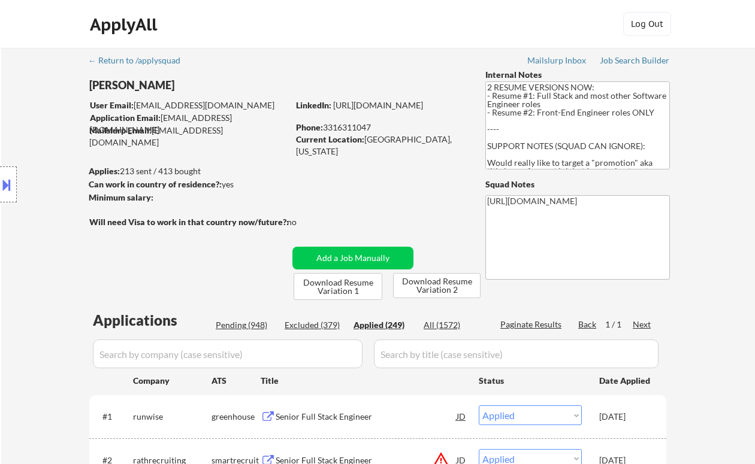
select select ""applied""
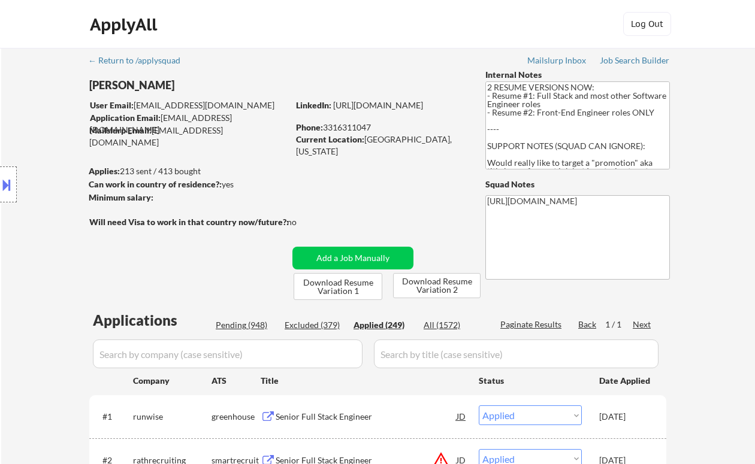
select select ""applied""
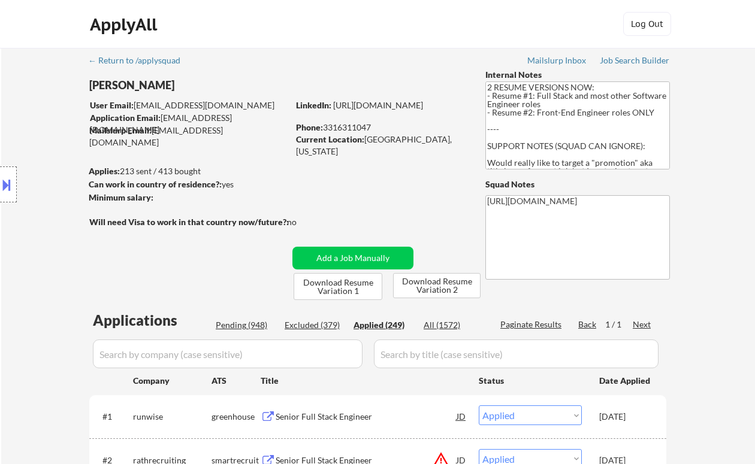
select select ""applied""
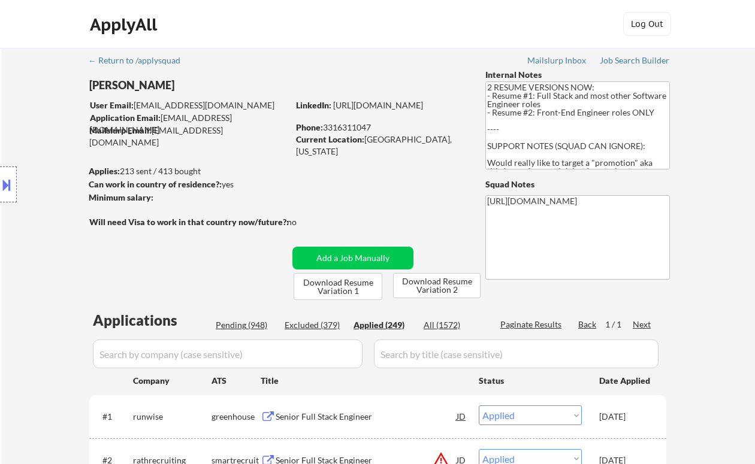
select select ""applied""
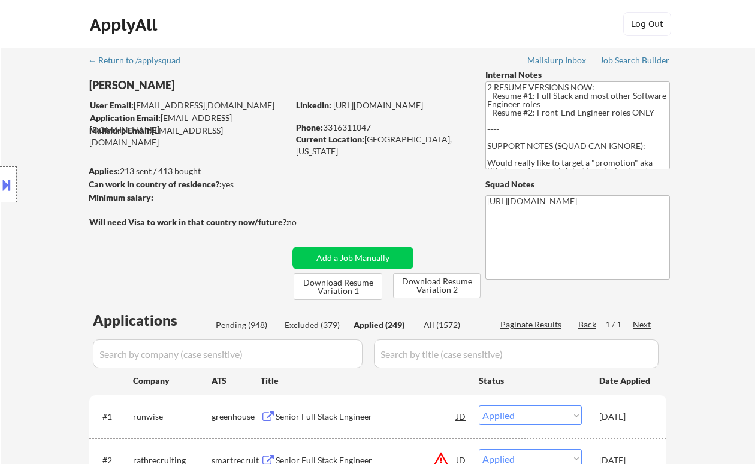
select select ""applied""
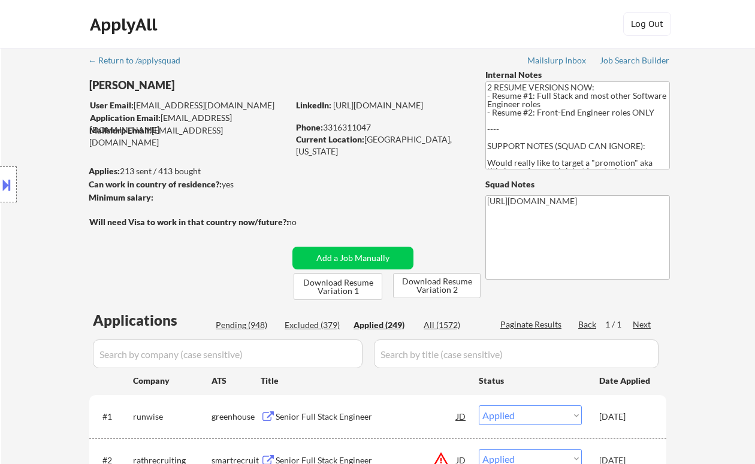
select select ""applied""
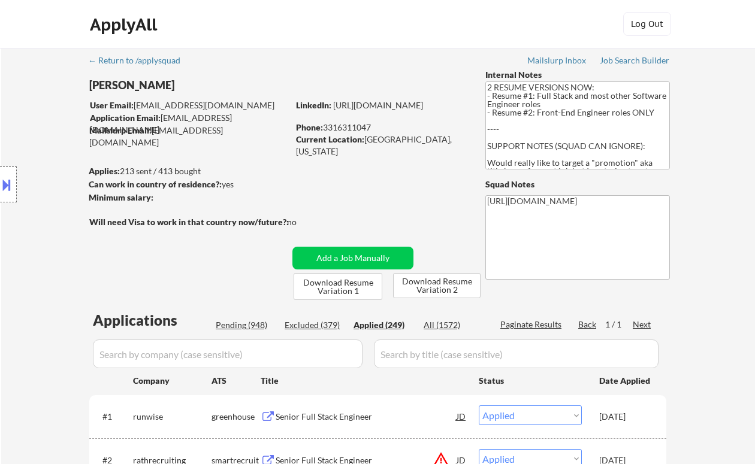
select select ""applied""
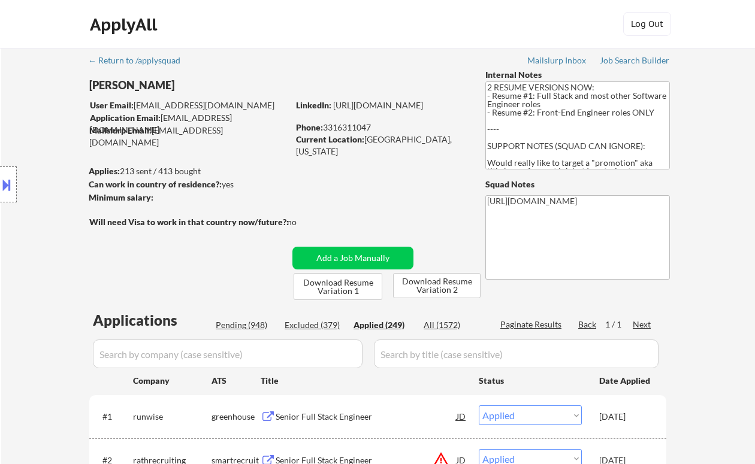
select select ""applied""
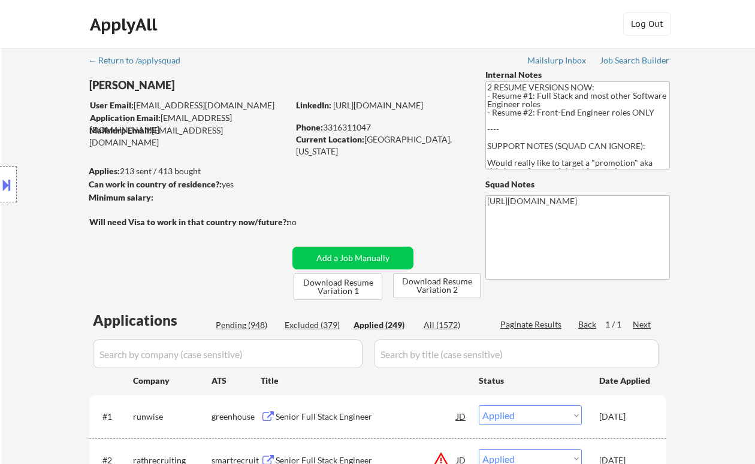
select select ""applied""
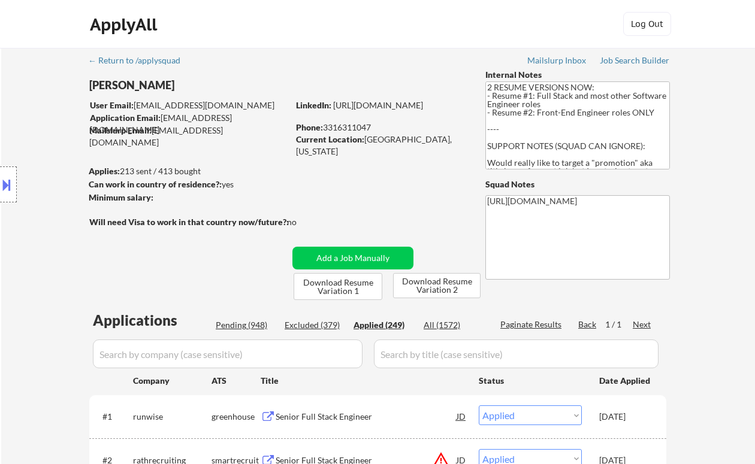
click at [409, 110] on link "https://www.linkedin.com/in/bilalitani1/" at bounding box center [378, 105] width 90 height 10
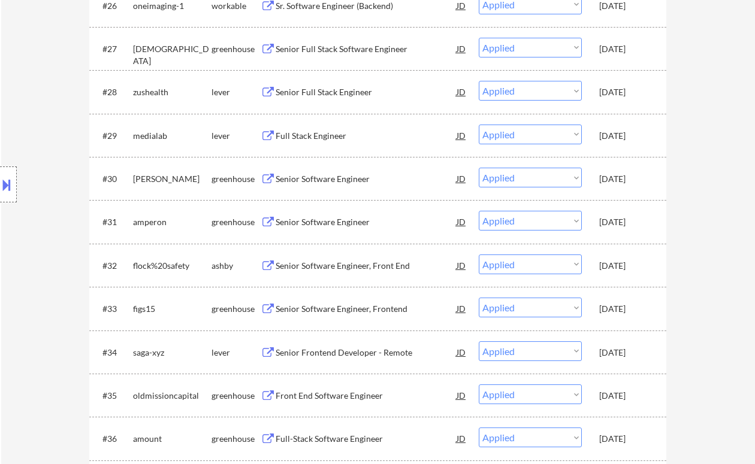
scroll to position [1678, 0]
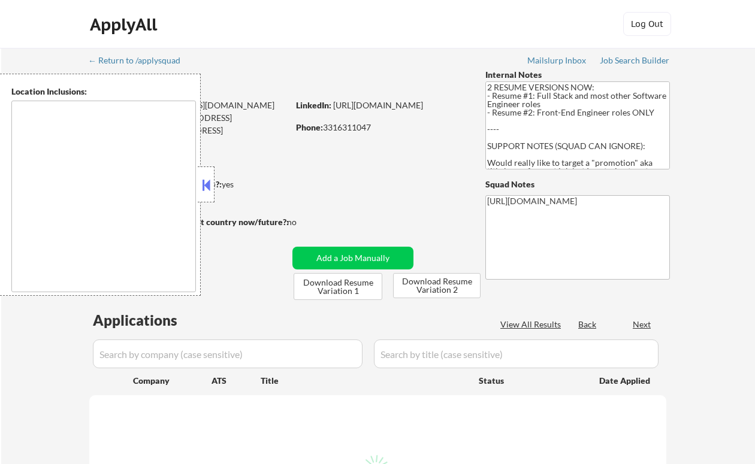
type textarea "Lor Ipsumdo, SI Ametcons, AD Elitsed, DO Eiusmodt, IN Utlaboree, DO Magna Aliqu…"
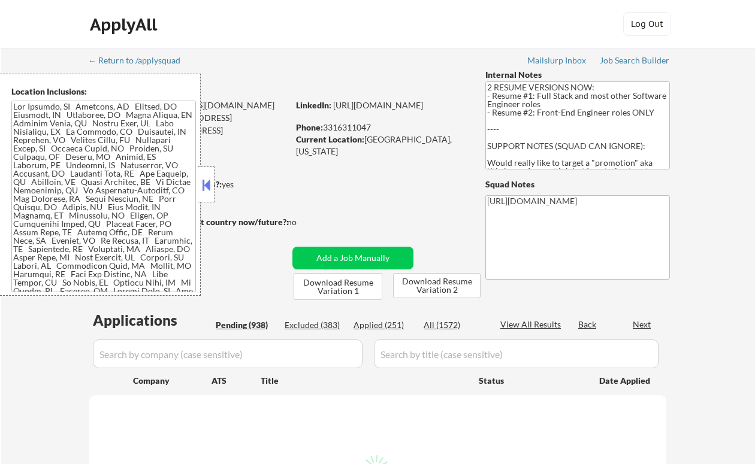
click at [210, 185] on button at bounding box center [206, 185] width 13 height 18
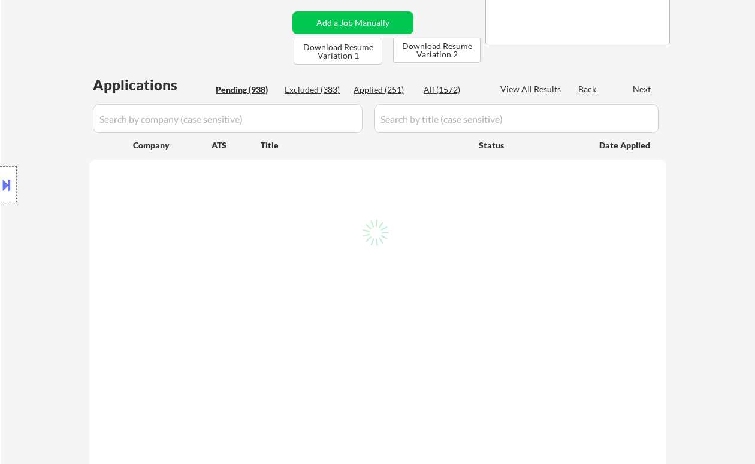
scroll to position [240, 0]
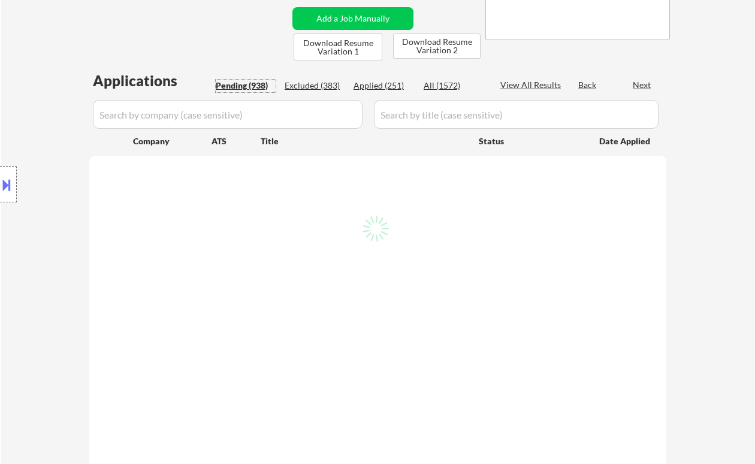
click at [242, 85] on div "Pending (938)" at bounding box center [246, 86] width 60 height 12
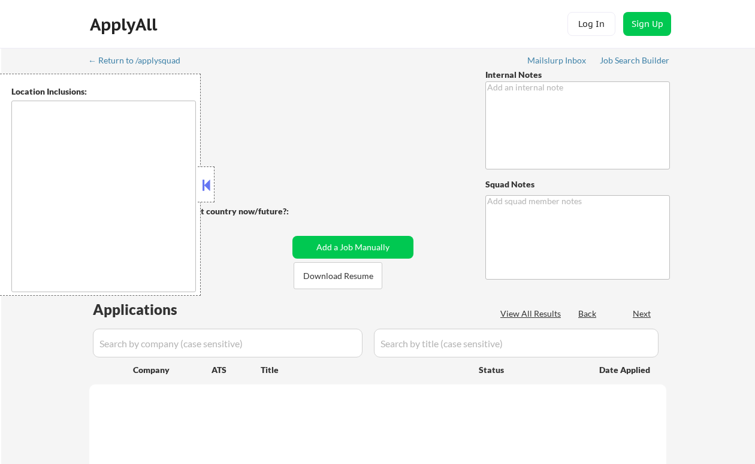
scroll to position [447, 0]
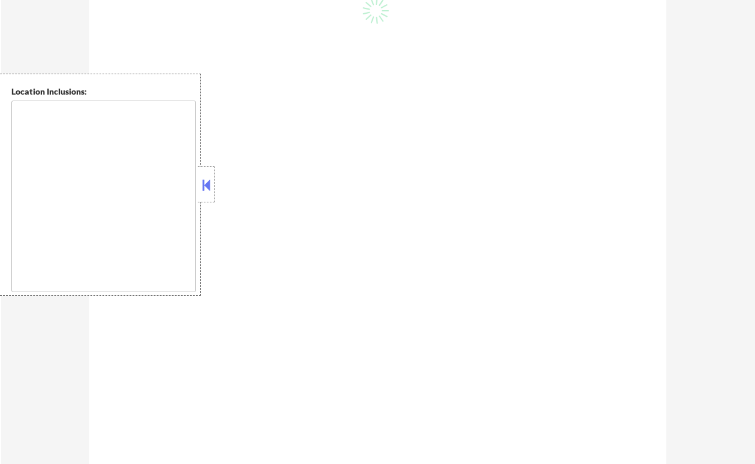
type textarea "2 RESUME VERSIONS NOW: - Resume #1: Full Stack and most other Software Engineer…"
type textarea "[URL][DOMAIN_NAME]"
click at [211, 185] on button at bounding box center [206, 185] width 13 height 18
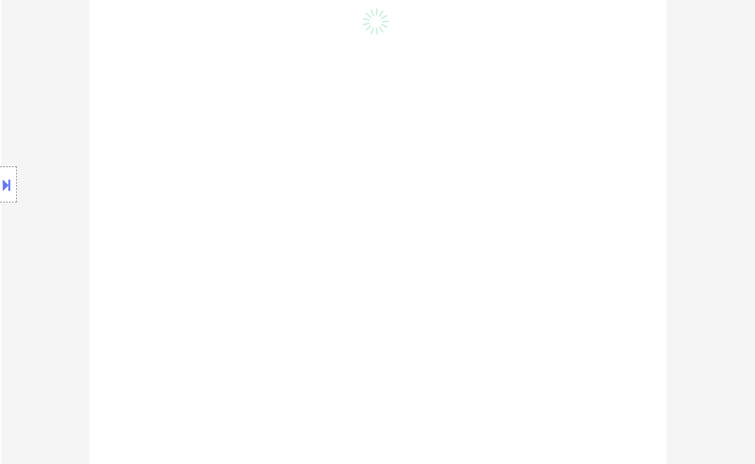
select select ""pending""
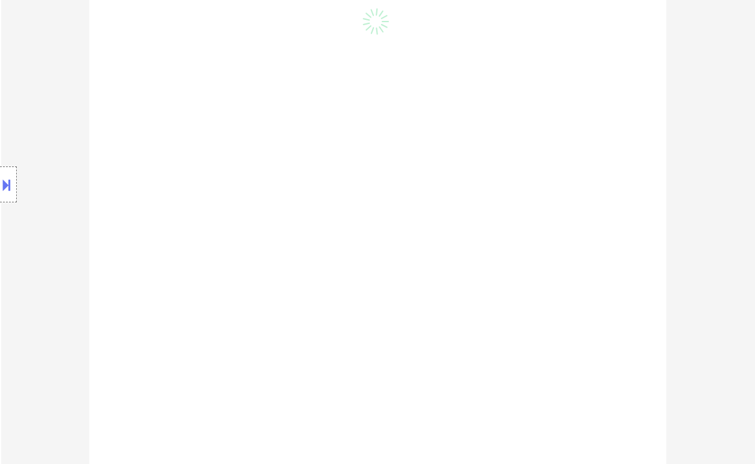
select select ""pending""
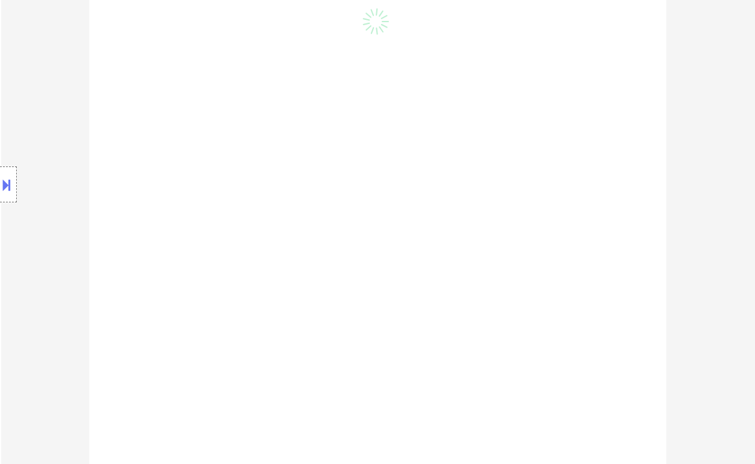
select select ""pending""
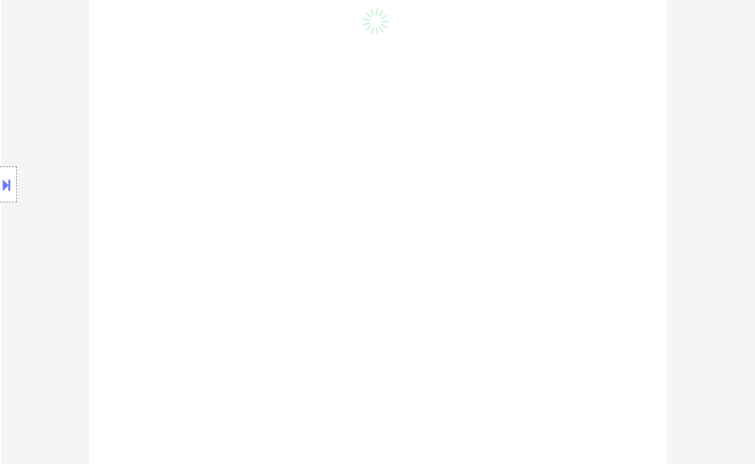
select select ""pending""
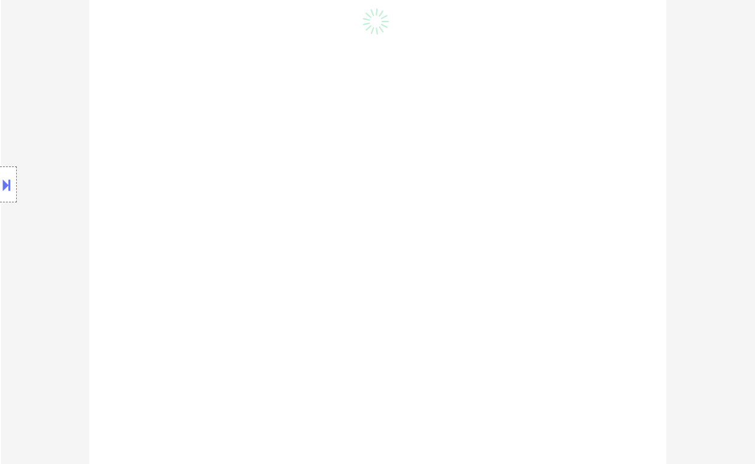
select select ""pending""
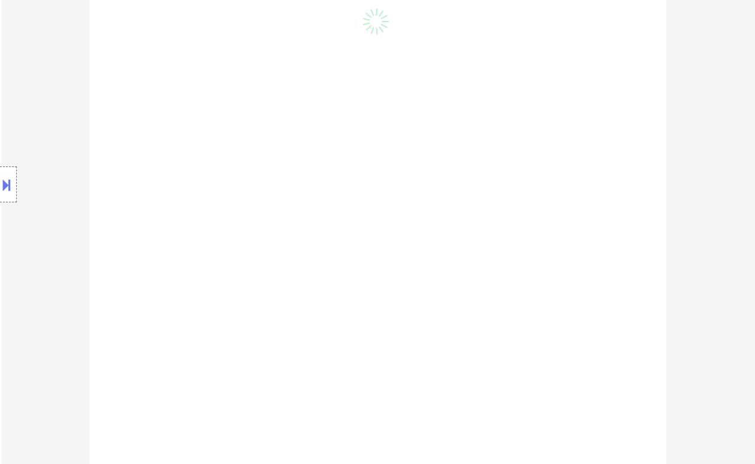
select select ""pending""
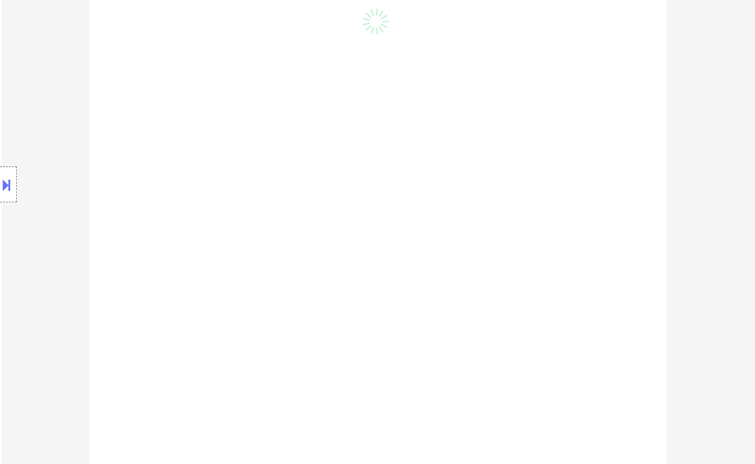
select select ""pending""
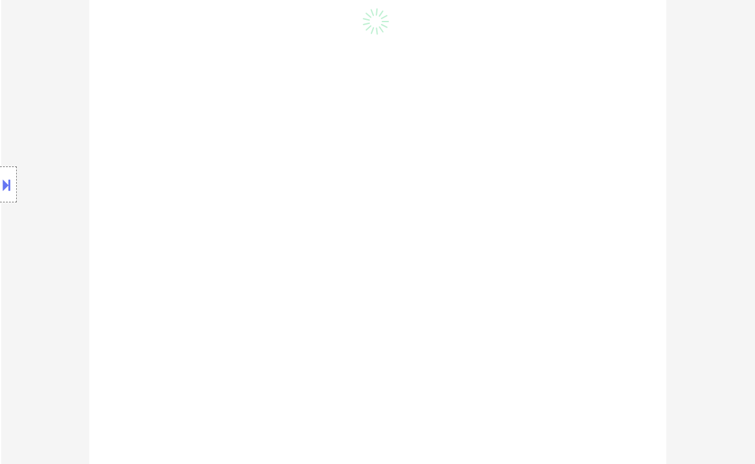
select select ""pending""
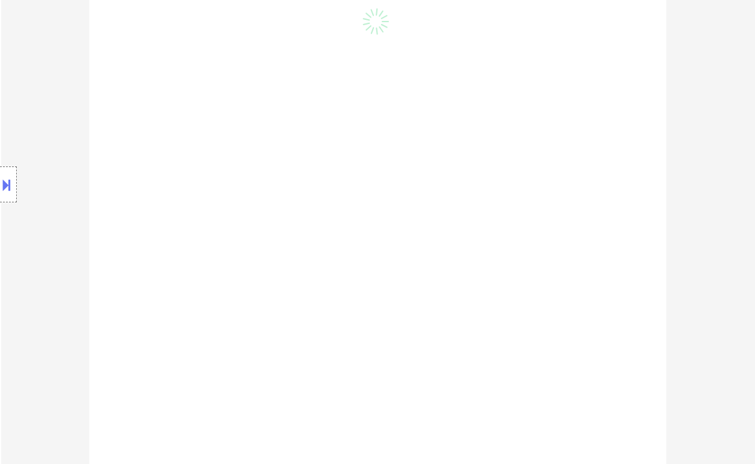
select select ""pending""
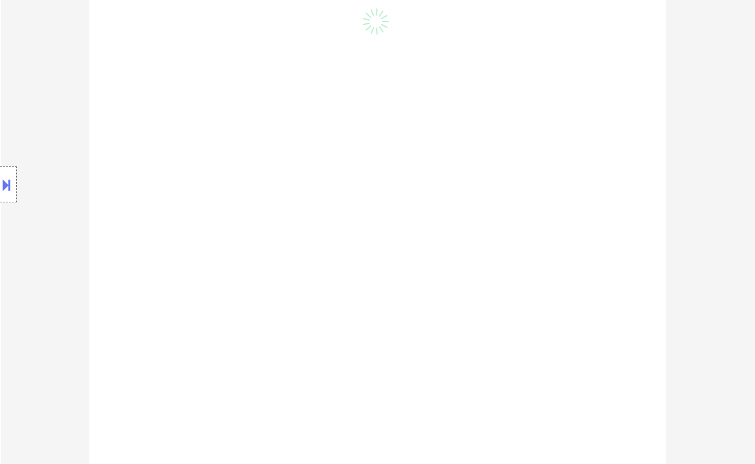
select select ""pending""
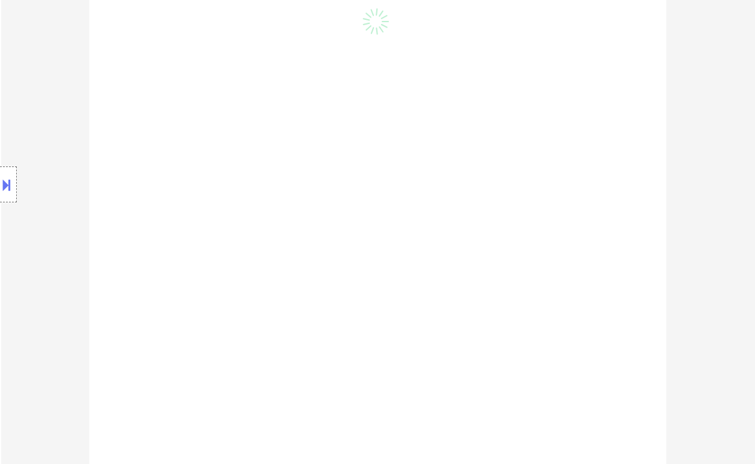
select select ""pending""
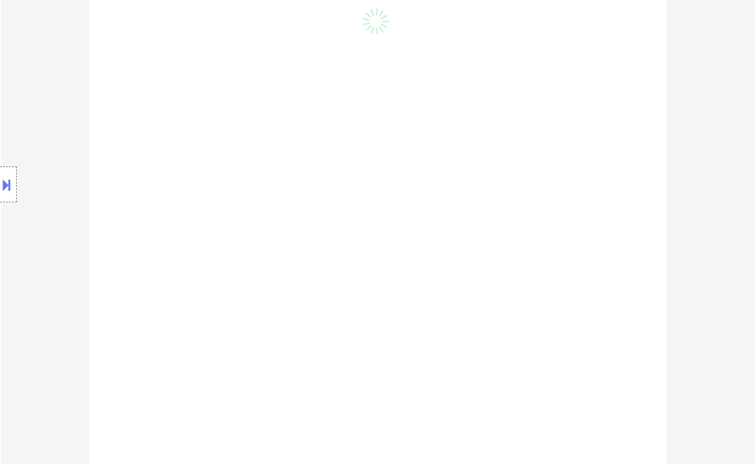
select select ""pending""
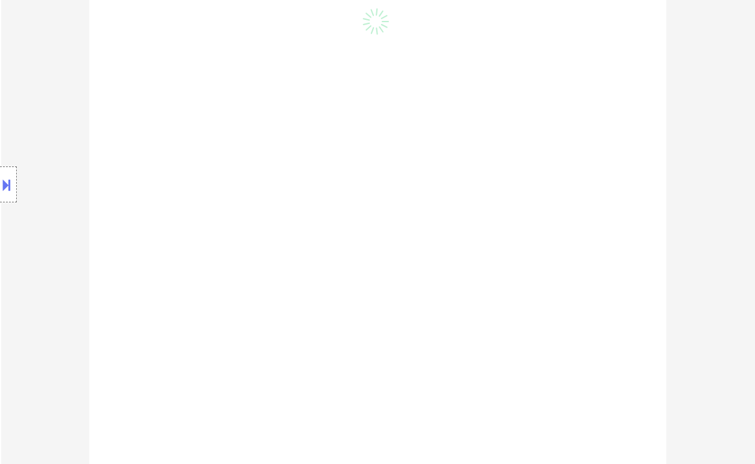
select select ""pending""
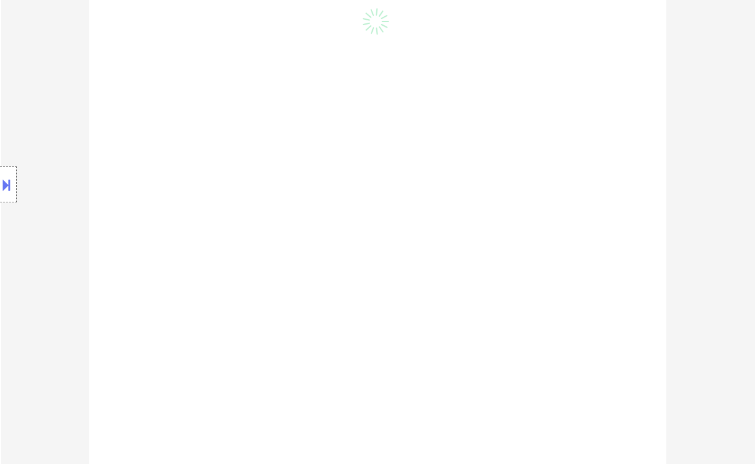
select select ""pending""
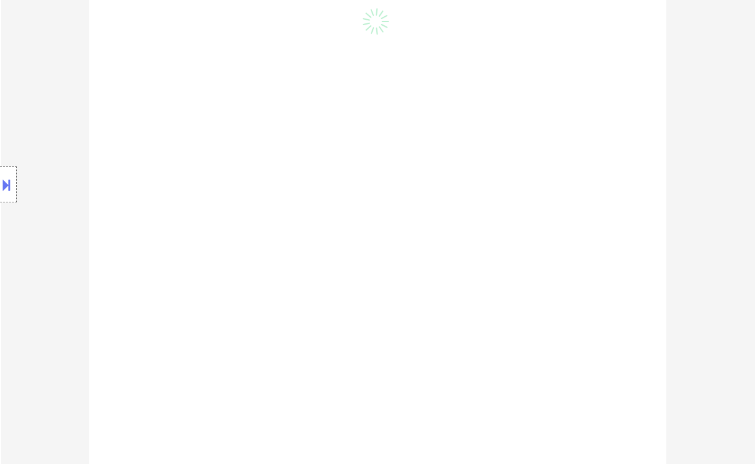
select select ""pending""
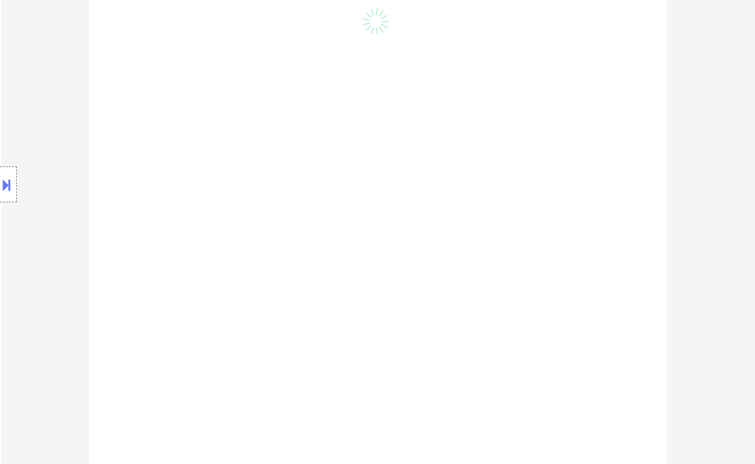
select select ""pending""
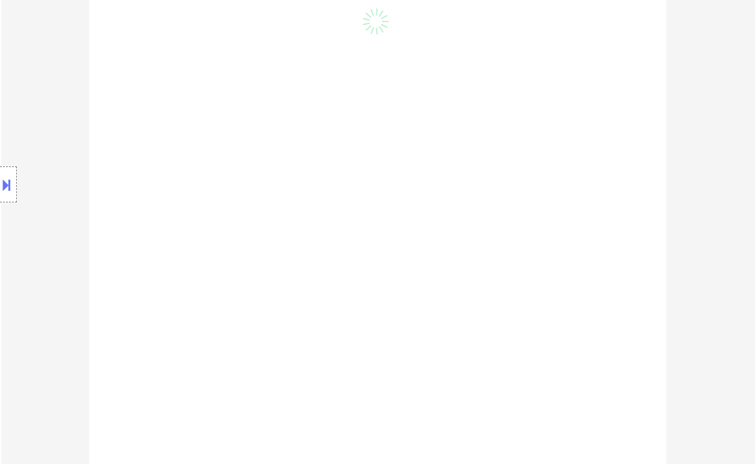
select select ""pending""
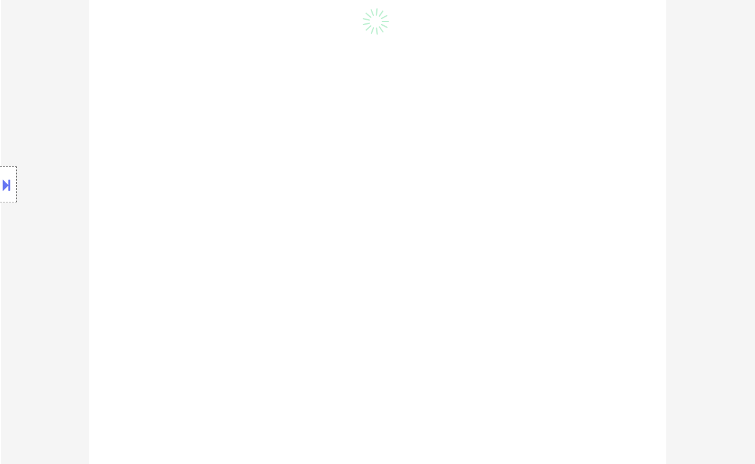
select select ""pending""
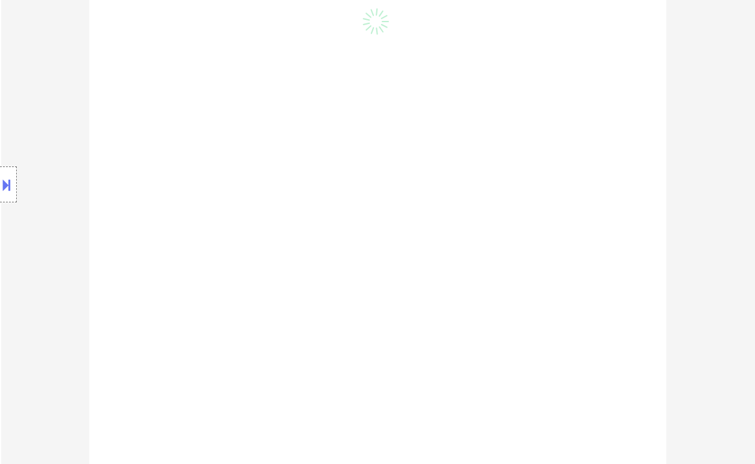
select select ""pending""
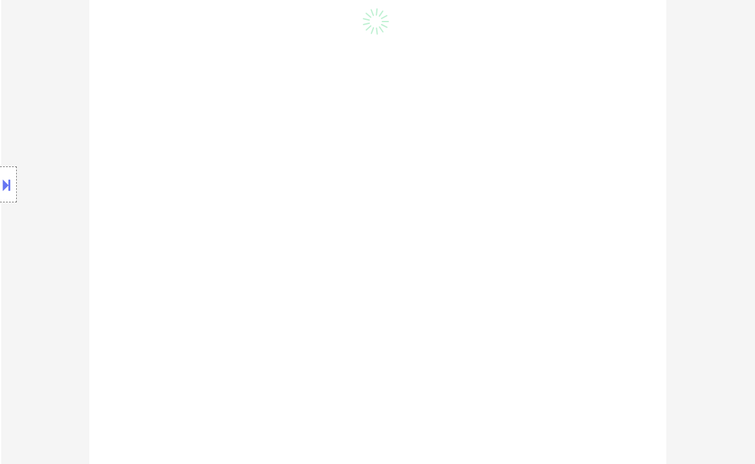
select select ""pending""
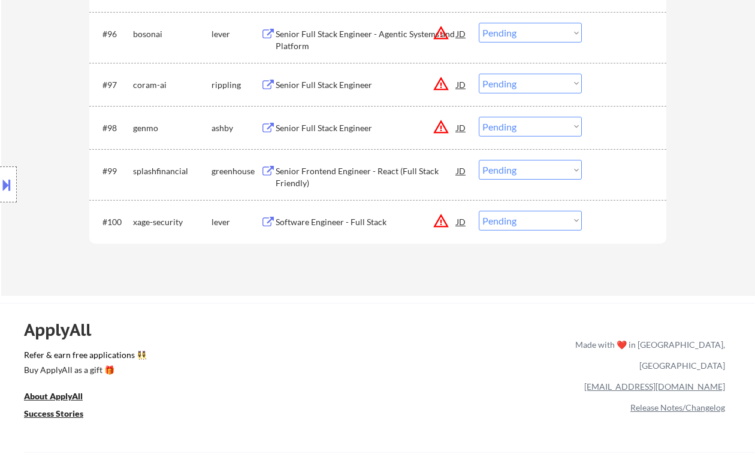
scroll to position [4683, 0]
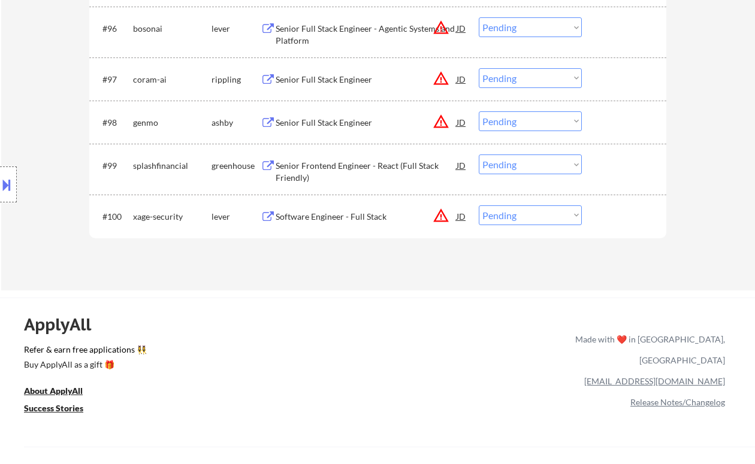
click at [350, 218] on div "Software Engineer - Full Stack" at bounding box center [366, 217] width 181 height 12
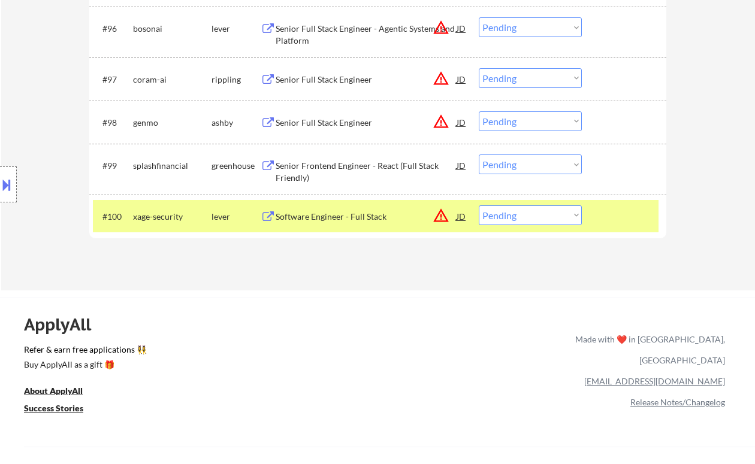
drag, startPoint x: 507, startPoint y: 213, endPoint x: 535, endPoint y: 216, distance: 27.7
click at [508, 213] on select "Choose an option... Pending Applied Excluded (Questions) Excluded (Expired) Exc…" at bounding box center [530, 216] width 103 height 20
click at [479, 206] on select "Choose an option... Pending Applied Excluded (Questions) Excluded (Expired) Exc…" at bounding box center [530, 216] width 103 height 20
click at [380, 166] on div "Senior Frontend Engineer - React (Full Stack Friendly)" at bounding box center [366, 171] width 181 height 23
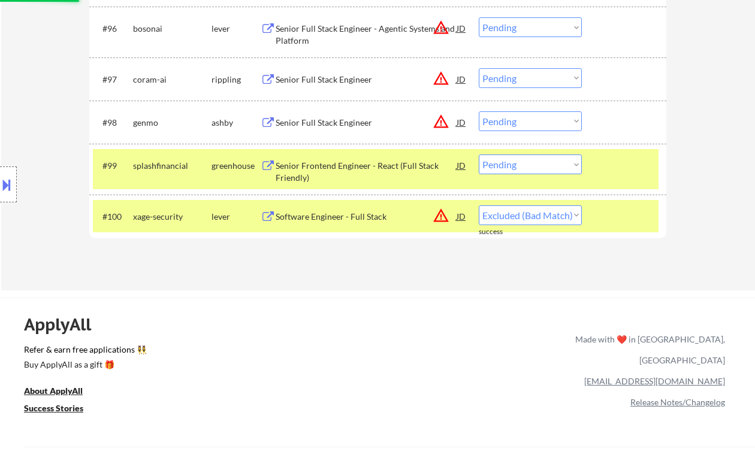
select select ""pending""
click at [523, 162] on select "Choose an option... Pending Applied Excluded (Questions) Excluded (Expired) Exc…" at bounding box center [530, 165] width 103 height 20
click at [479, 155] on select "Choose an option... Pending Applied Excluded (Questions) Excluded (Expired) Exc…" at bounding box center [530, 165] width 103 height 20
click at [338, 123] on div "Senior Full Stack Engineer" at bounding box center [366, 123] width 181 height 12
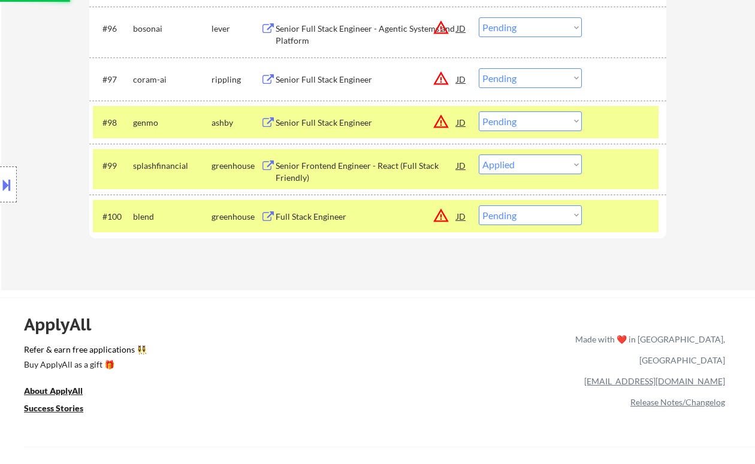
select select ""pending""
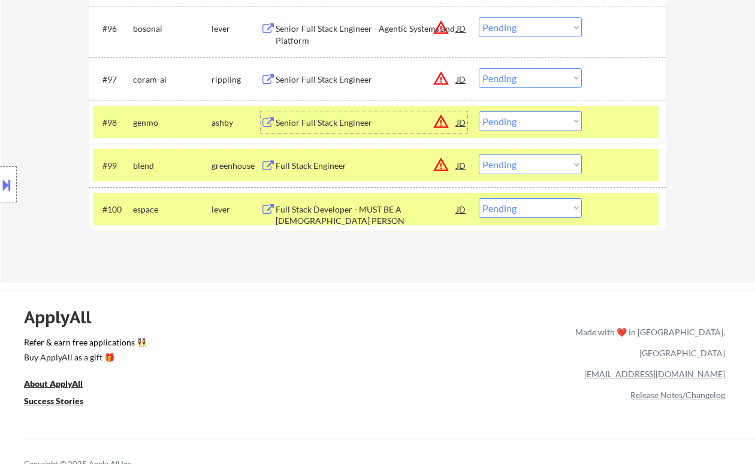
click at [501, 122] on select "Choose an option... Pending Applied Excluded (Questions) Excluded (Expired) Exc…" at bounding box center [530, 121] width 103 height 20
select select ""applied""
click at [479, 111] on select "Choose an option... Pending Applied Excluded (Questions) Excluded (Expired) Exc…" at bounding box center [530, 121] width 103 height 20
click at [313, 80] on div "Senior Full Stack Engineer" at bounding box center [366, 80] width 181 height 12
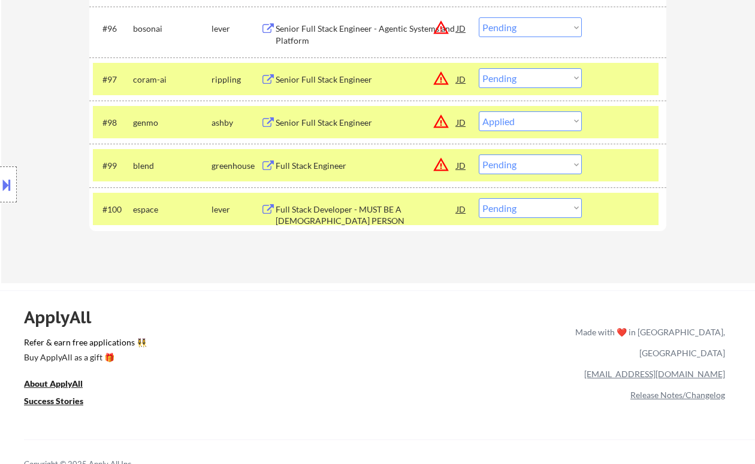
drag, startPoint x: 546, startPoint y: 83, endPoint x: 539, endPoint y: 88, distance: 8.6
click at [546, 83] on select "Choose an option... Pending Applied Excluded (Questions) Excluded (Expired) Exc…" at bounding box center [530, 78] width 103 height 20
click at [479, 68] on select "Choose an option... Pending Applied Excluded (Questions) Excluded (Expired) Exc…" at bounding box center [530, 78] width 103 height 20
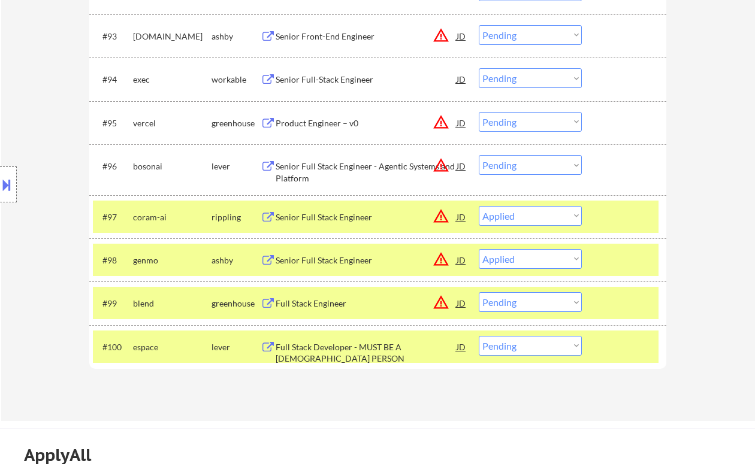
scroll to position [4523, 0]
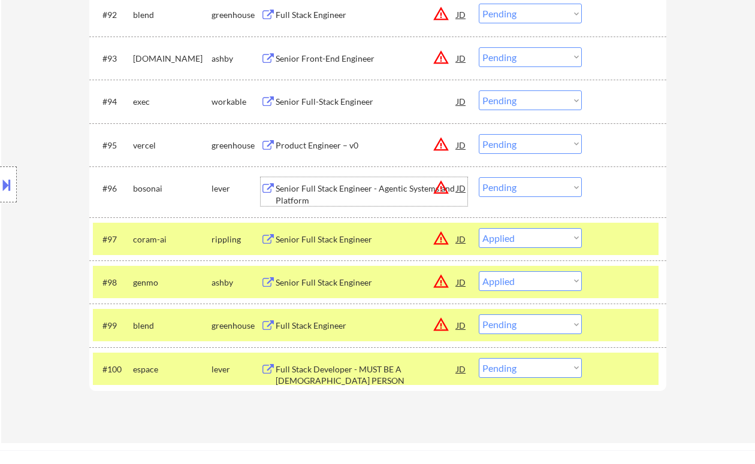
click at [355, 186] on div "Senior Full Stack Engineer - Agentic Systems and Platform" at bounding box center [366, 194] width 181 height 23
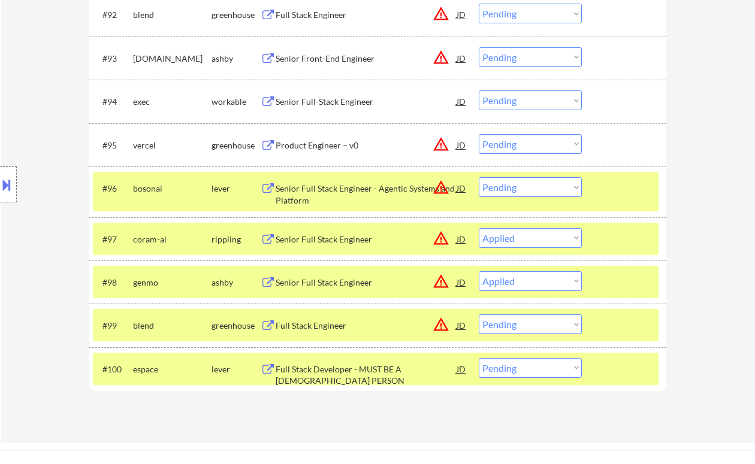
select select ""pending""
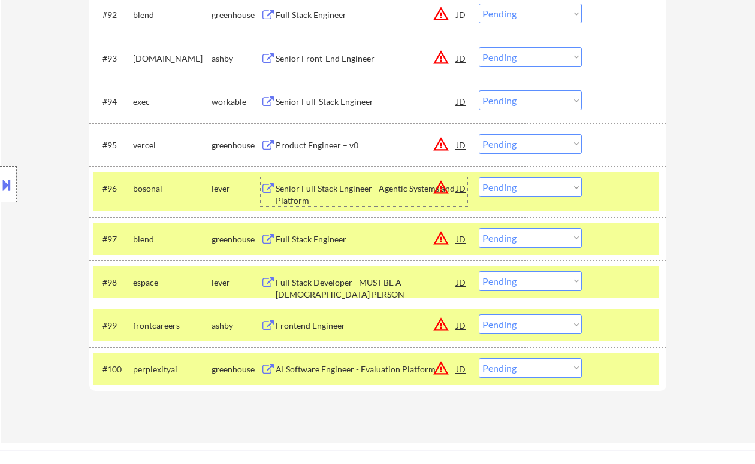
click at [546, 182] on select "Choose an option... Pending Applied Excluded (Questions) Excluded (Expired) Exc…" at bounding box center [530, 187] width 103 height 20
click at [479, 177] on select "Choose an option... Pending Applied Excluded (Questions) Excluded (Expired) Exc…" at bounding box center [530, 187] width 103 height 20
select select ""pending""
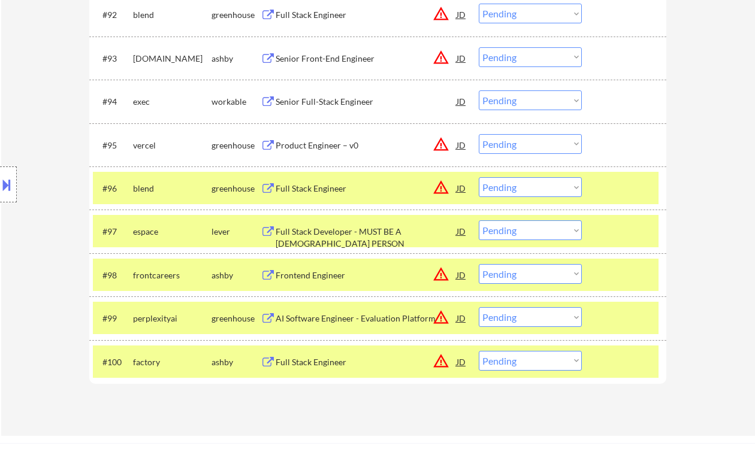
click at [324, 186] on div "Full Stack Engineer" at bounding box center [366, 189] width 181 height 12
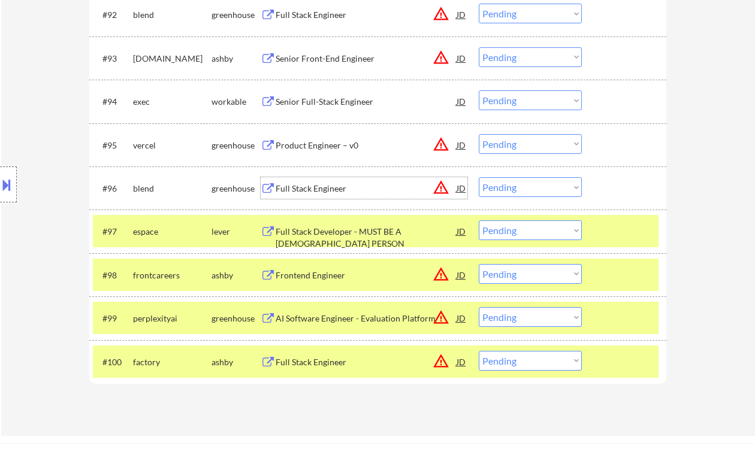
click at [536, 192] on select "Choose an option... Pending Applied Excluded (Questions) Excluded (Expired) Exc…" at bounding box center [530, 187] width 103 height 20
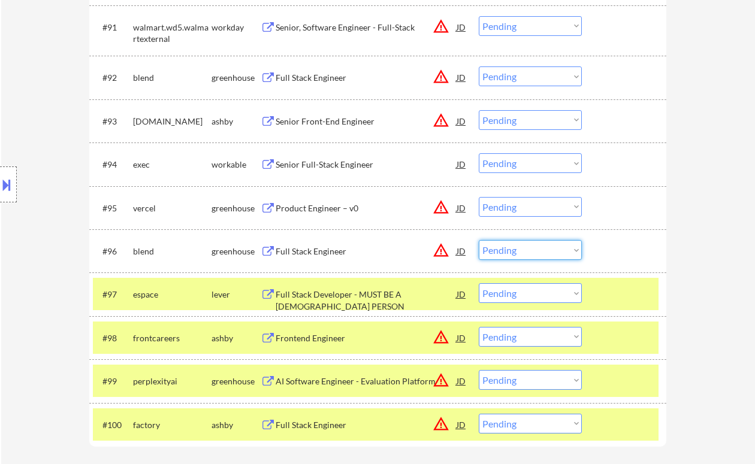
scroll to position [4443, 0]
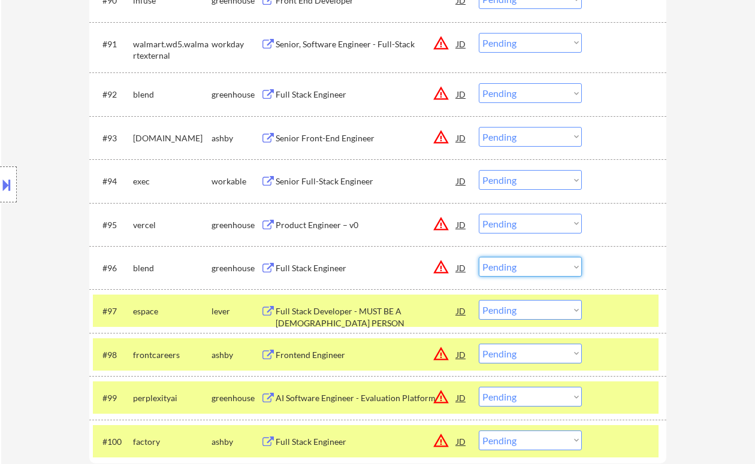
click at [364, 180] on div "Senior Full-Stack Engineer" at bounding box center [366, 182] width 181 height 12
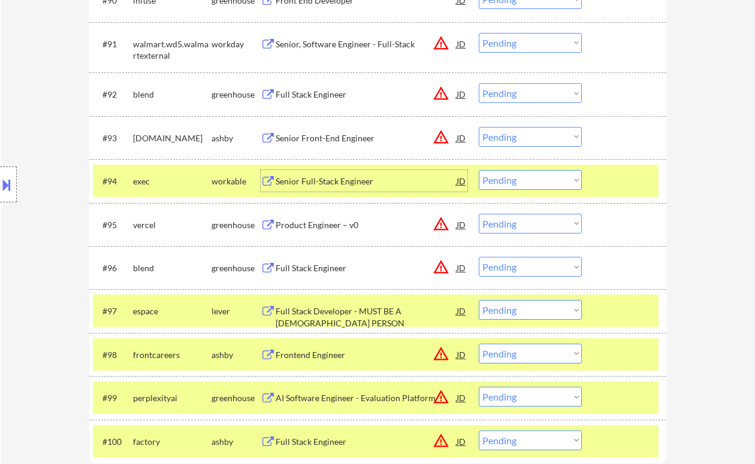
drag, startPoint x: 529, startPoint y: 178, endPoint x: 528, endPoint y: 189, distance: 11.4
click at [529, 178] on select "Choose an option... Pending Applied Excluded (Questions) Excluded (Expired) Exc…" at bounding box center [530, 180] width 103 height 20
click at [479, 170] on select "Choose an option... Pending Applied Excluded (Questions) Excluded (Expired) Exc…" at bounding box center [530, 180] width 103 height 20
click at [327, 141] on div "Senior Front-End Engineer" at bounding box center [366, 138] width 181 height 12
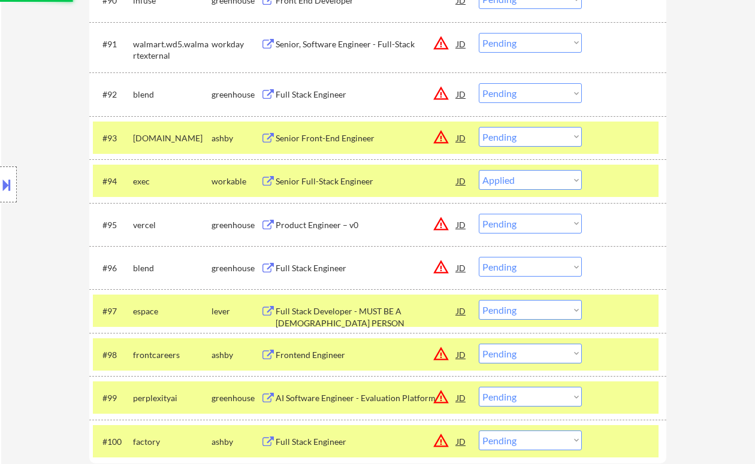
select select ""pending""
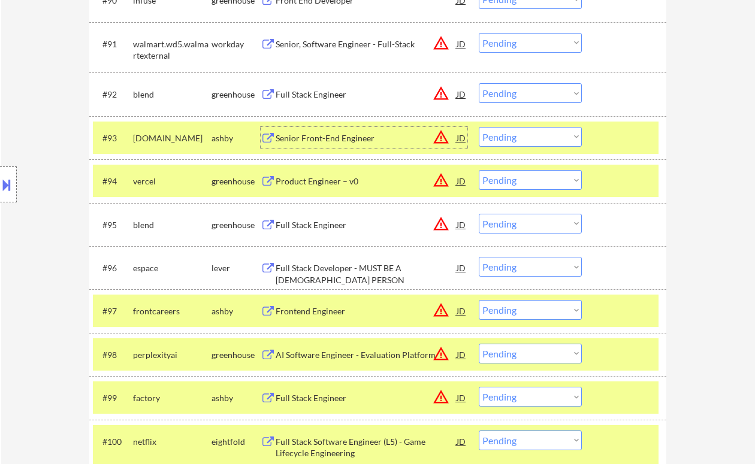
click at [508, 136] on select "Choose an option... Pending Applied Excluded (Questions) Excluded (Expired) Exc…" at bounding box center [530, 137] width 103 height 20
click at [479, 127] on select "Choose an option... Pending Applied Excluded (Questions) Excluded (Expired) Exc…" at bounding box center [530, 137] width 103 height 20
select select ""pending""
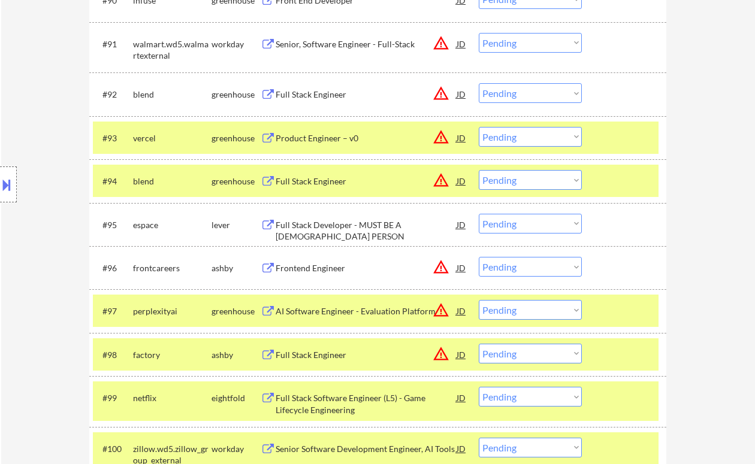
click at [378, 225] on div "Full Stack Developer - MUST BE A US PERSON" at bounding box center [366, 230] width 181 height 23
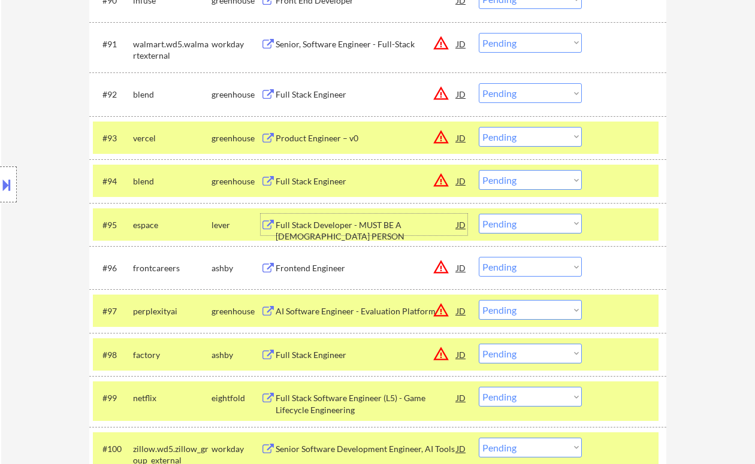
drag, startPoint x: 519, startPoint y: 227, endPoint x: 519, endPoint y: 233, distance: 6.6
click at [519, 227] on select "Choose an option... Pending Applied Excluded (Questions) Excluded (Expired) Exc…" at bounding box center [530, 224] width 103 height 20
click at [479, 214] on select "Choose an option... Pending Applied Excluded (Questions) Excluded (Expired) Exc…" at bounding box center [530, 224] width 103 height 20
select select ""pending""
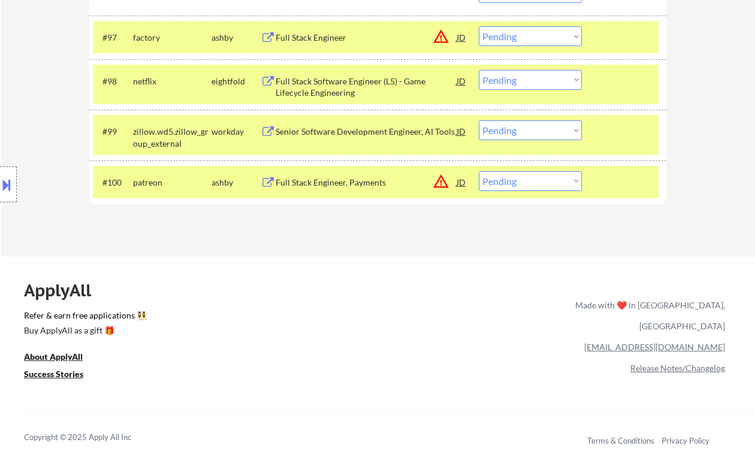
scroll to position [4310, 0]
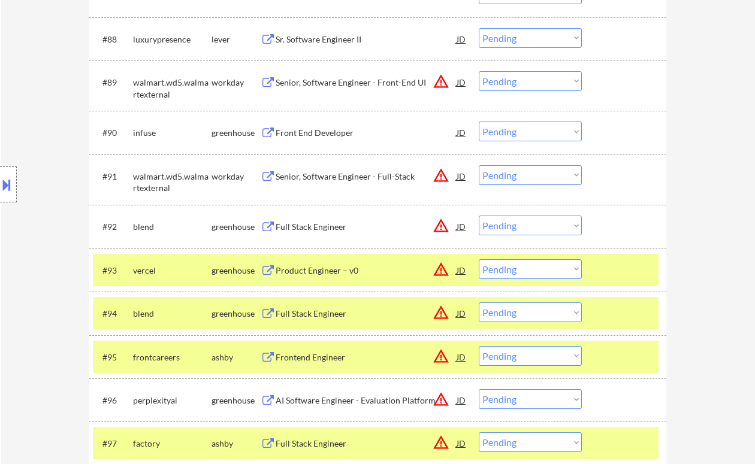
click at [349, 226] on div "Full Stack Engineer" at bounding box center [366, 227] width 181 height 12
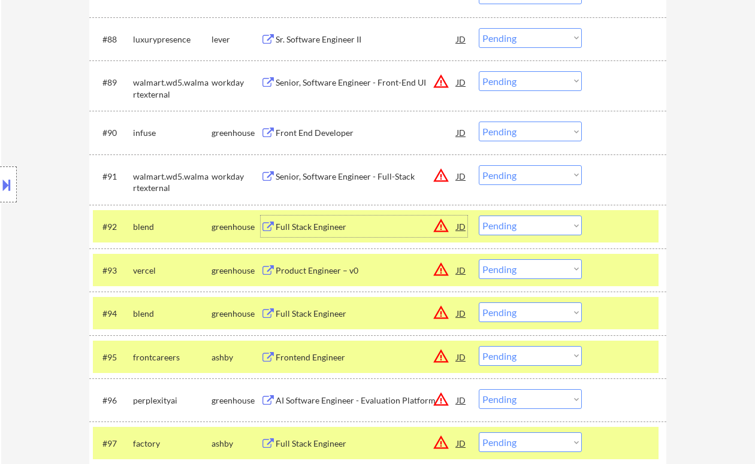
click at [531, 222] on select "Choose an option... Pending Applied Excluded (Questions) Excluded (Expired) Exc…" at bounding box center [530, 226] width 103 height 20
click at [479, 216] on select "Choose an option... Pending Applied Excluded (Questions) Excluded (Expired) Exc…" at bounding box center [530, 226] width 103 height 20
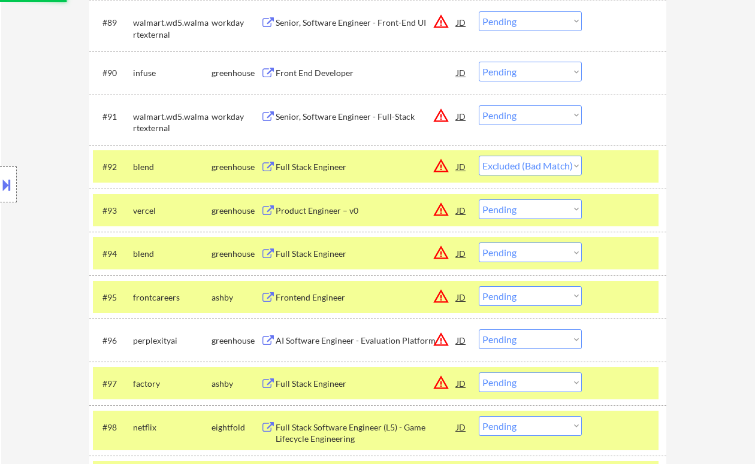
scroll to position [4391, 0]
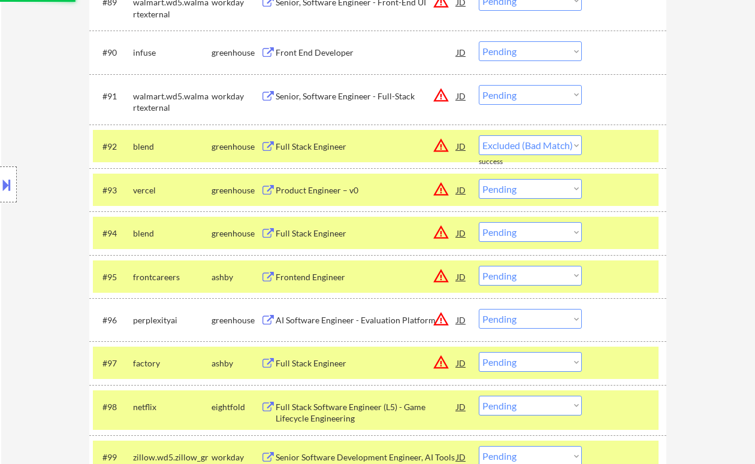
select select ""pending""
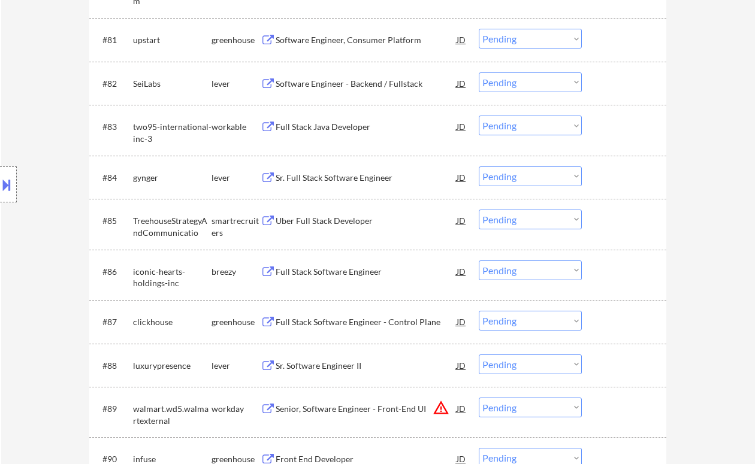
scroll to position [3911, 0]
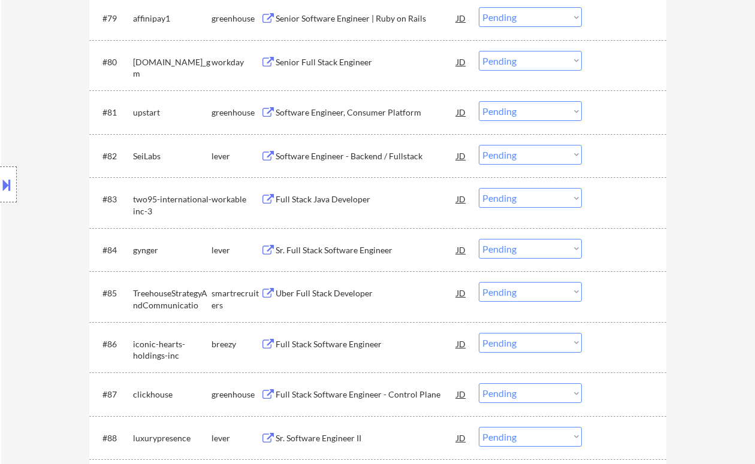
click at [360, 257] on div "Sr. Full Stack Software Engineer" at bounding box center [366, 250] width 181 height 22
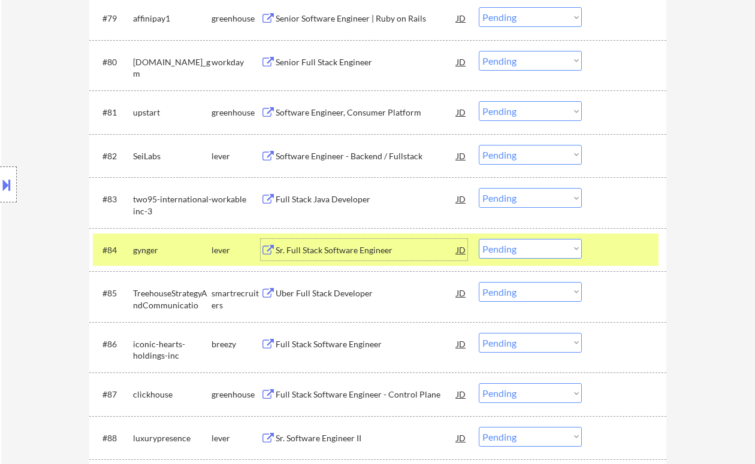
click at [518, 248] on select "Choose an option... Pending Applied Excluded (Questions) Excluded (Expired) Exc…" at bounding box center [530, 249] width 103 height 20
click at [479, 239] on select "Choose an option... Pending Applied Excluded (Questions) Excluded (Expired) Exc…" at bounding box center [530, 249] width 103 height 20
select select ""pending""
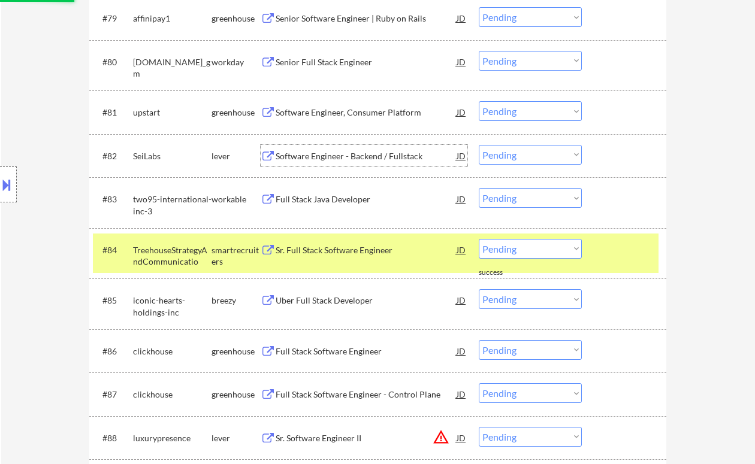
click at [330, 156] on div "Software Engineer - Backend / Fullstack" at bounding box center [366, 156] width 181 height 12
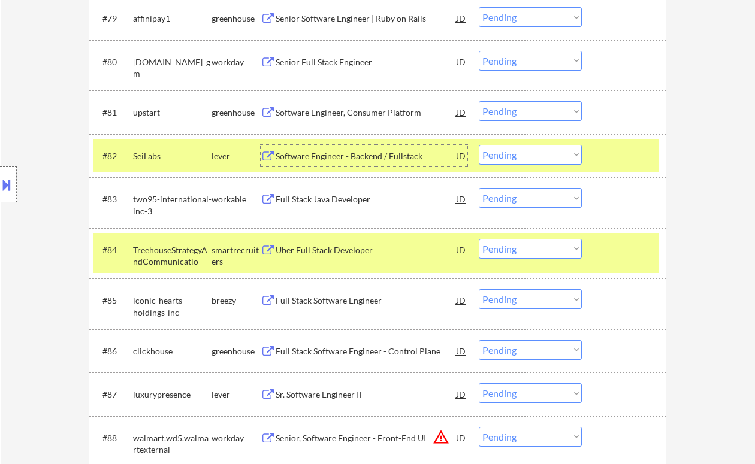
click at [541, 162] on select "Choose an option... Pending Applied Excluded (Questions) Excluded (Expired) Exc…" at bounding box center [530, 155] width 103 height 20
click at [479, 145] on select "Choose an option... Pending Applied Excluded (Questions) Excluded (Expired) Exc…" at bounding box center [530, 155] width 103 height 20
select select ""pending""
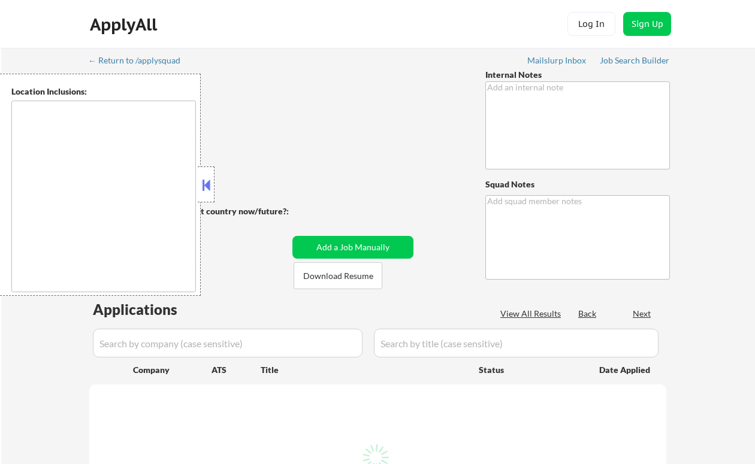
type textarea "2 RESUME VERSIONS NOW: - Resume #1: Full Stack and most other Software Engineer…"
type textarea "[URL][DOMAIN_NAME]"
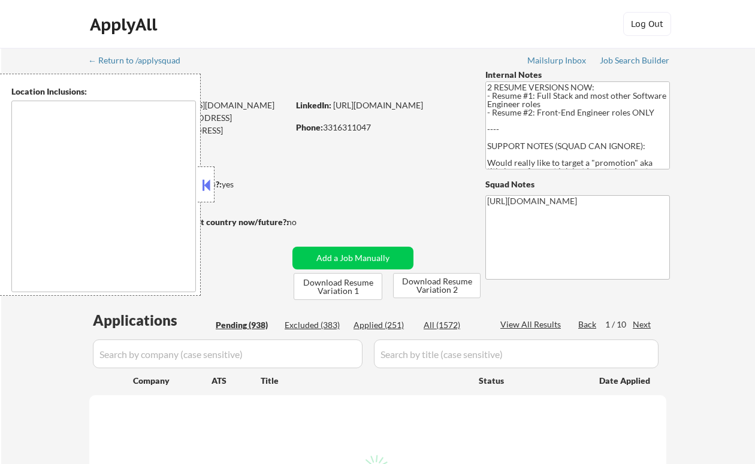
click at [210, 191] on button at bounding box center [206, 185] width 13 height 18
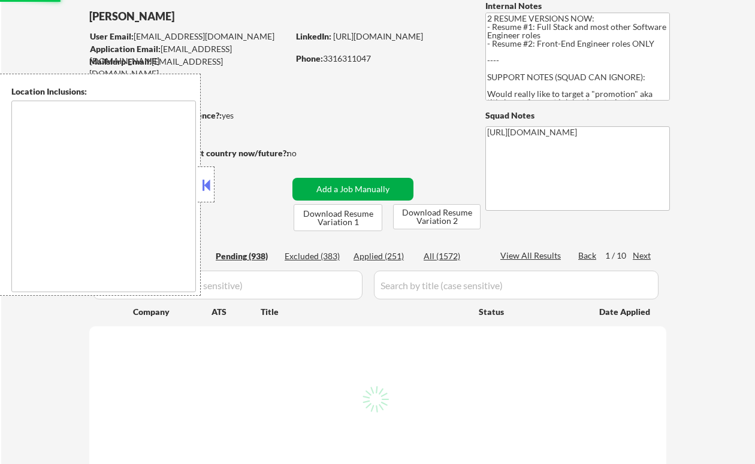
scroll to position [80, 0]
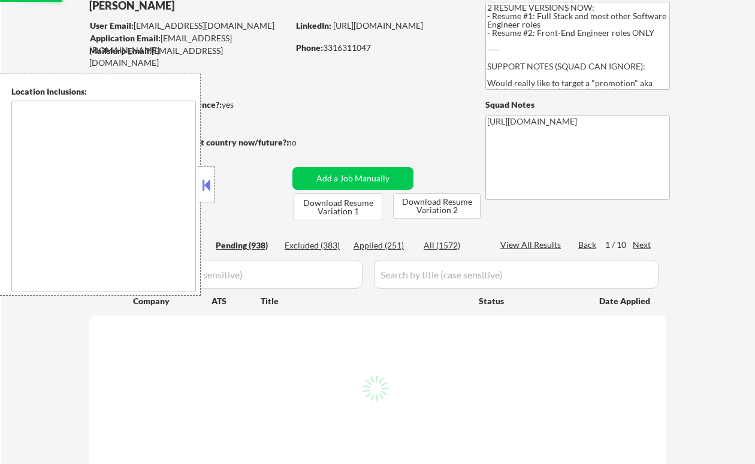
click at [393, 248] on div "Applied (251)" at bounding box center [384, 246] width 60 height 12
select select ""applied""
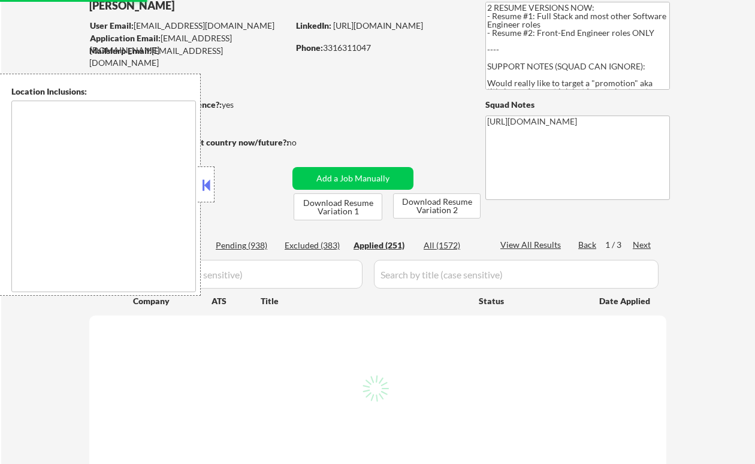
select select ""applied""
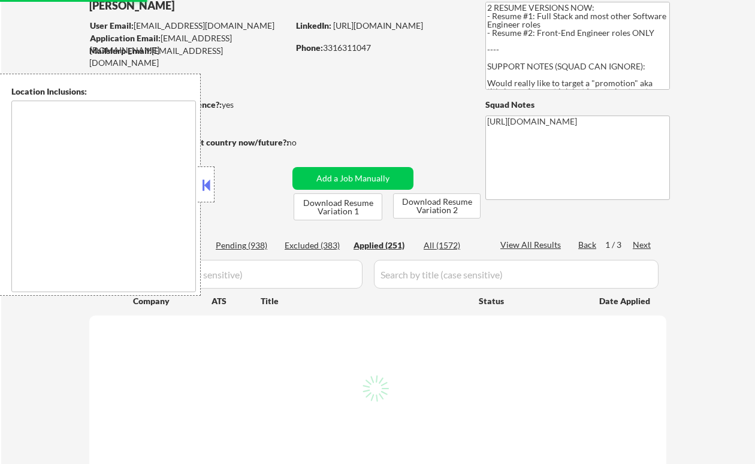
select select ""applied""
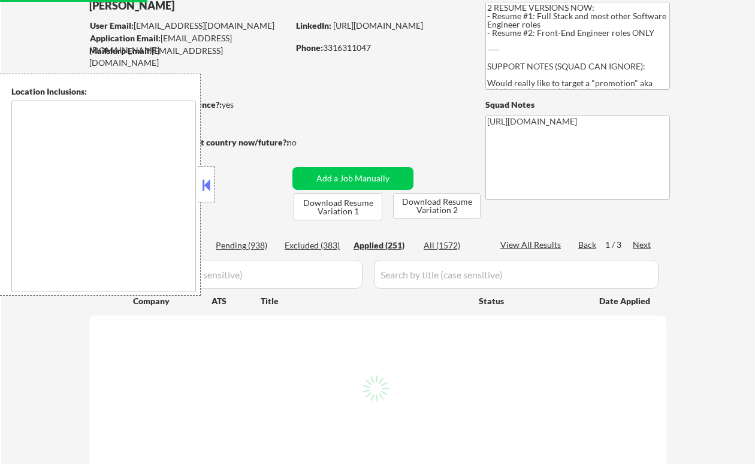
select select ""applied""
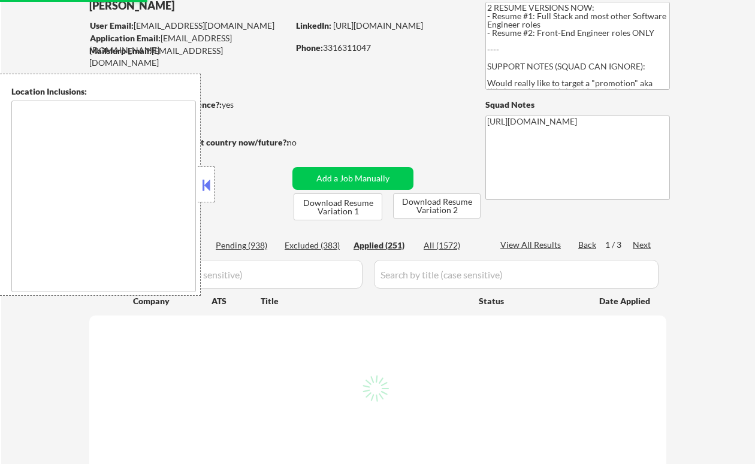
select select ""applied""
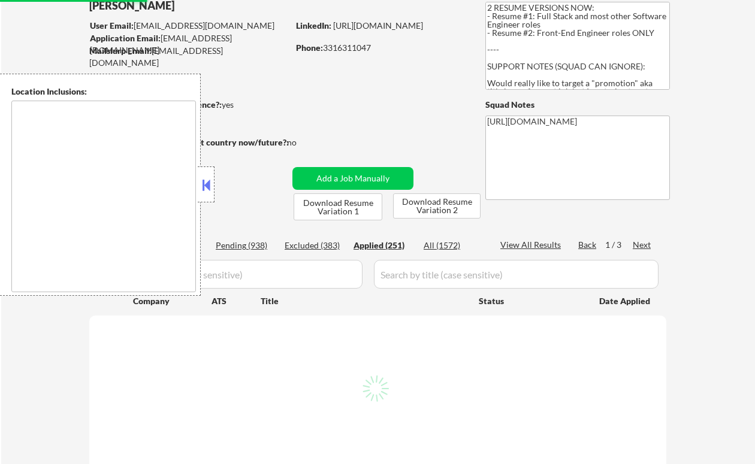
select select ""applied""
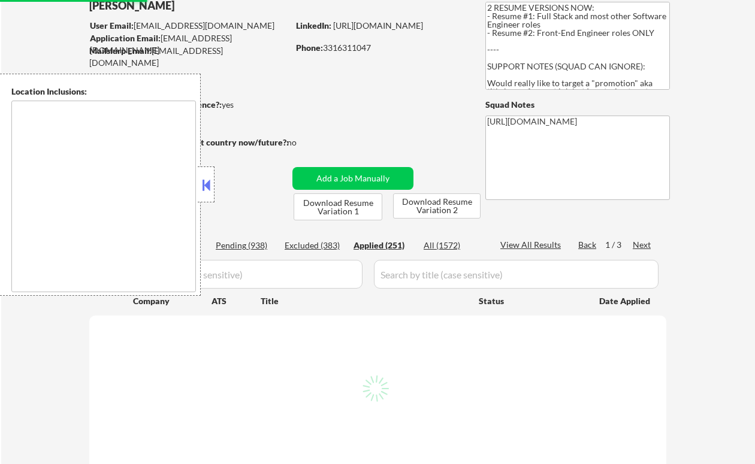
select select ""applied""
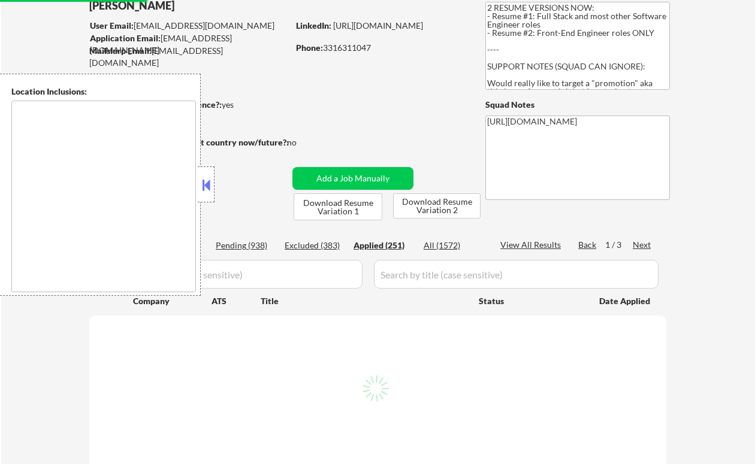
select select ""applied""
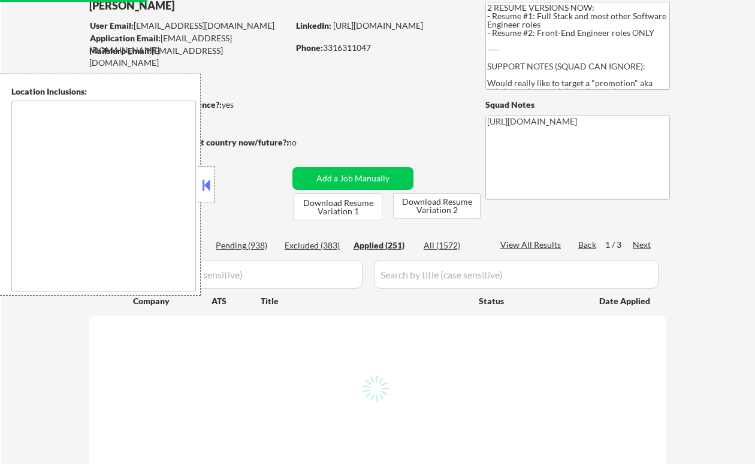
select select ""applied""
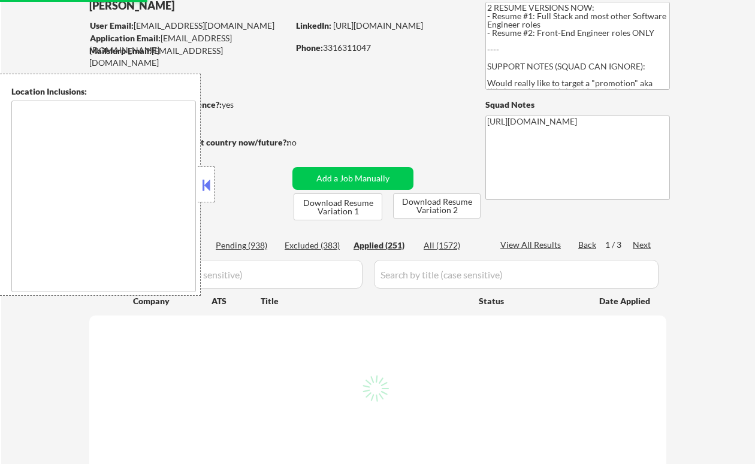
select select ""applied""
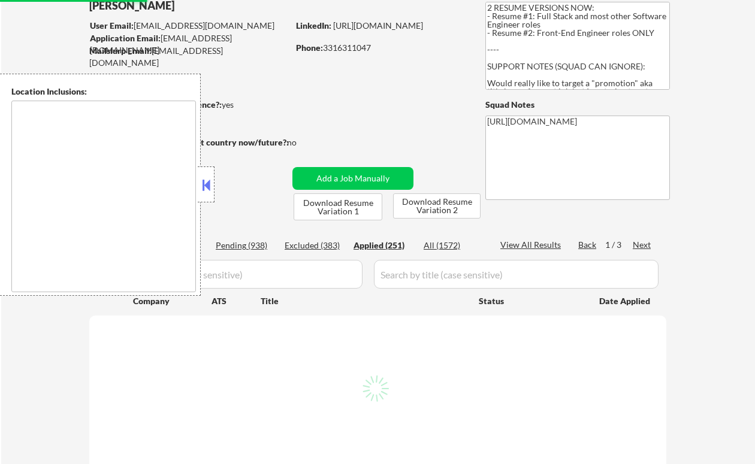
select select ""applied""
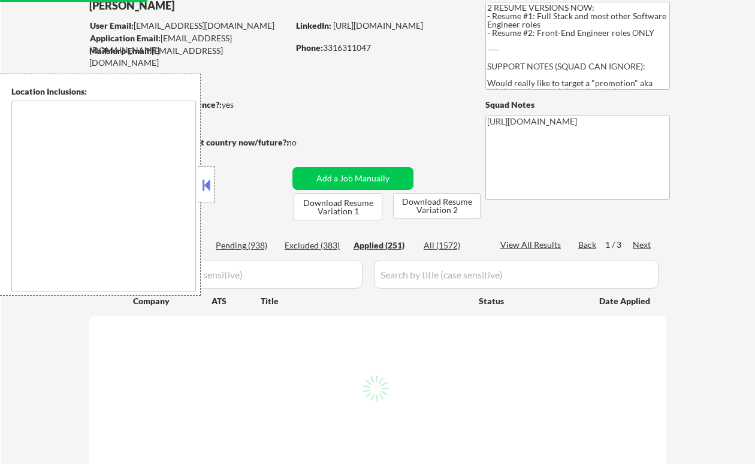
select select ""applied""
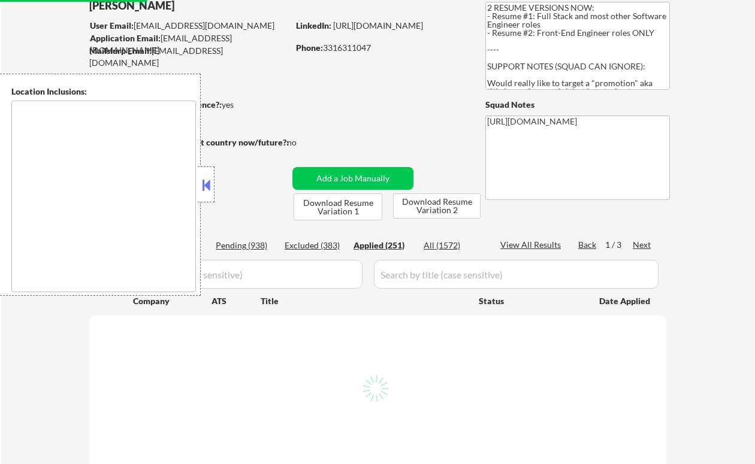
select select ""applied""
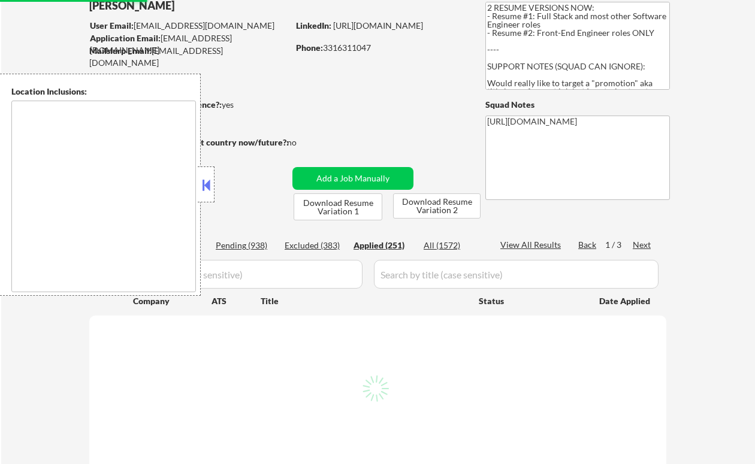
select select ""applied""
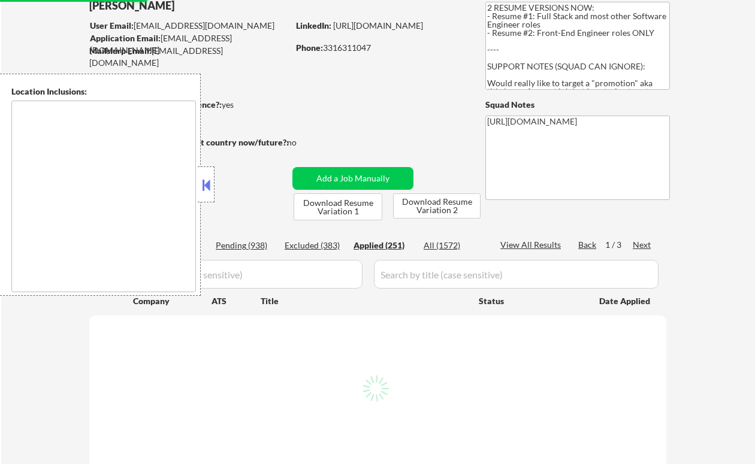
select select ""applied""
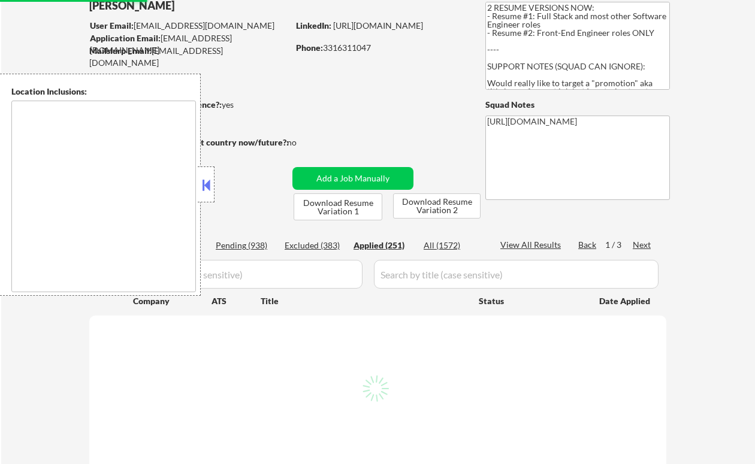
select select ""applied""
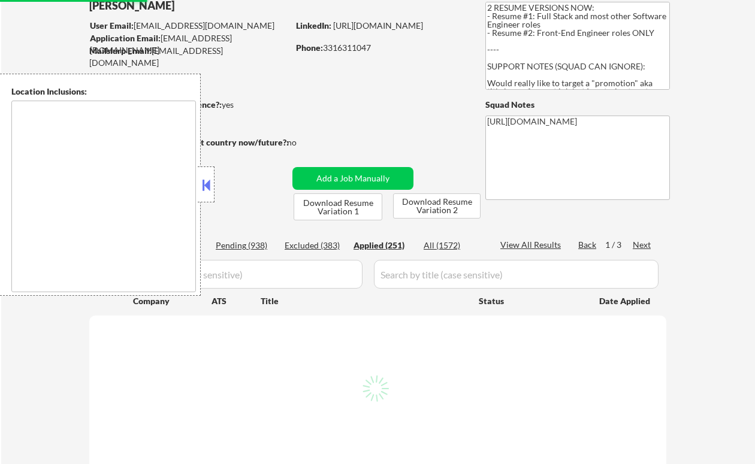
select select ""applied""
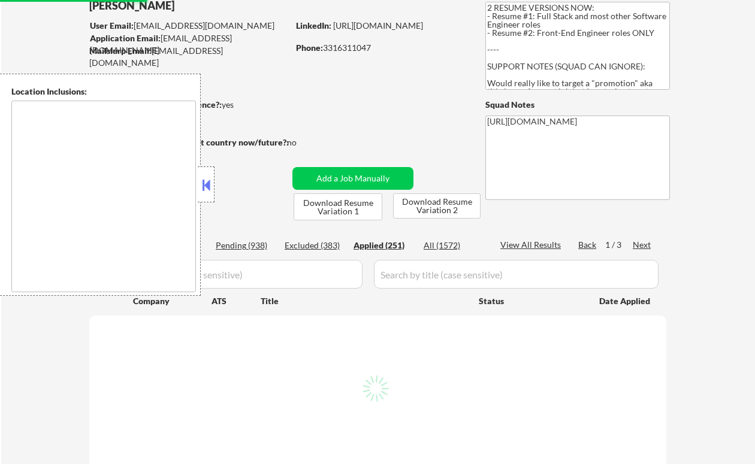
select select ""applied""
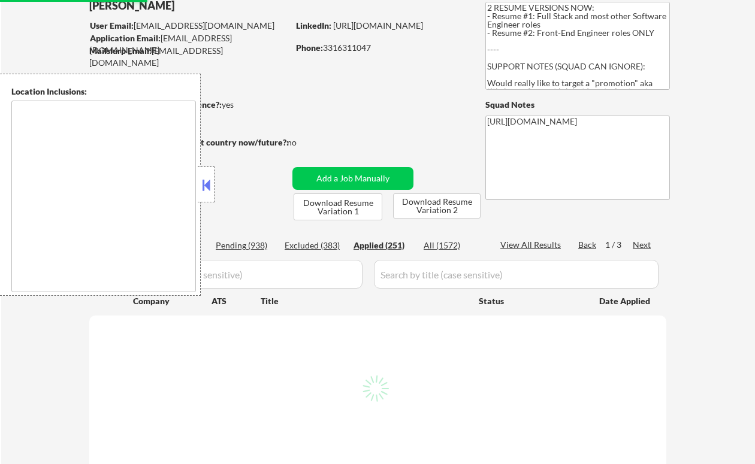
select select ""applied""
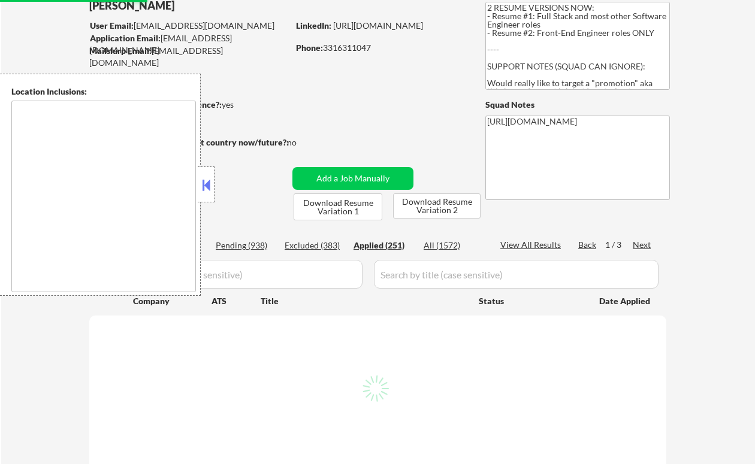
select select ""applied""
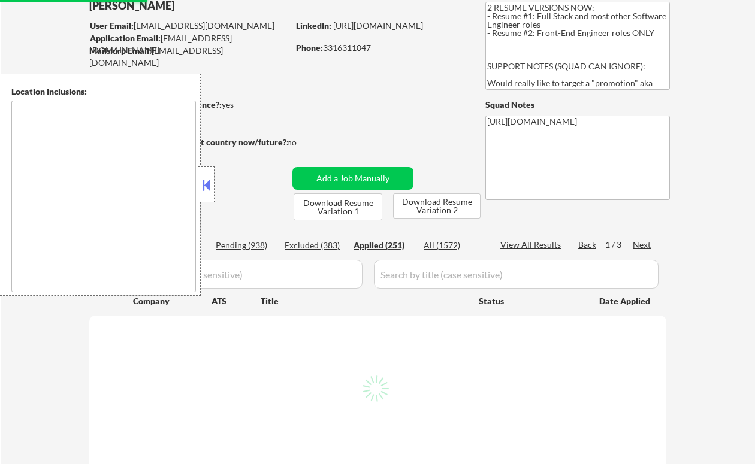
select select ""applied""
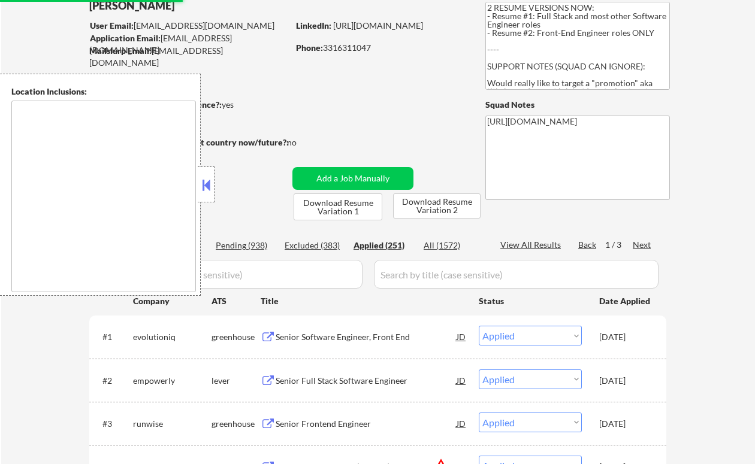
click at [213, 186] on div at bounding box center [206, 185] width 17 height 36
click at [197, 180] on div "Location Inclusions:" at bounding box center [100, 185] width 201 height 222
click at [206, 183] on button at bounding box center [206, 185] width 13 height 18
click at [209, 189] on button at bounding box center [206, 185] width 13 height 18
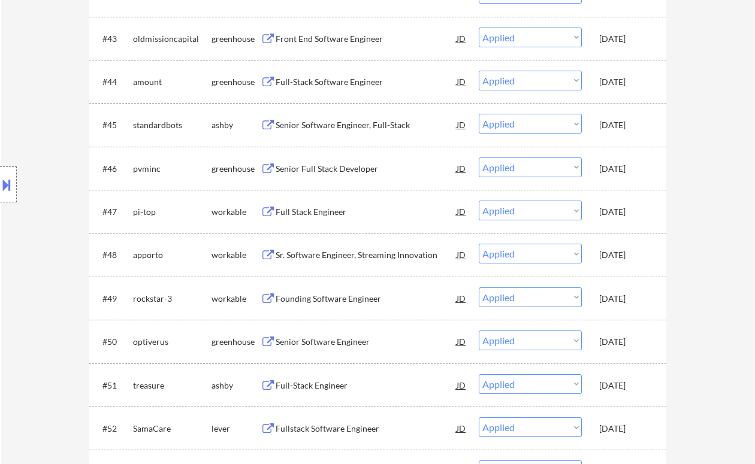
scroll to position [2158, 0]
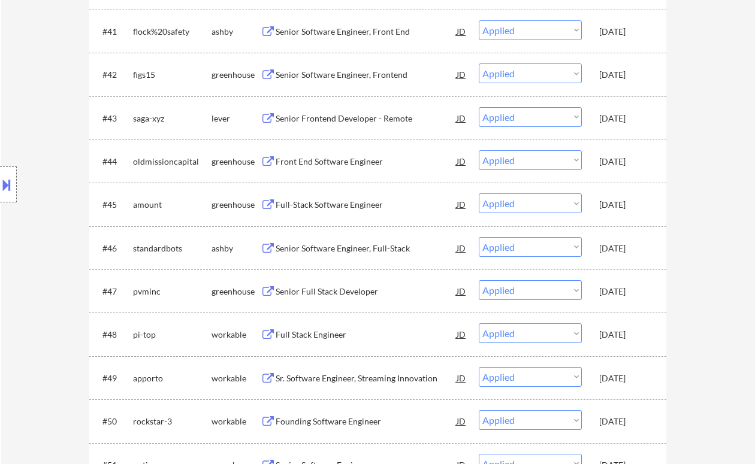
drag, startPoint x: 36, startPoint y: 131, endPoint x: 68, endPoint y: 126, distance: 32.7
click at [36, 131] on div "Location Inclusions:" at bounding box center [107, 185] width 215 height 222
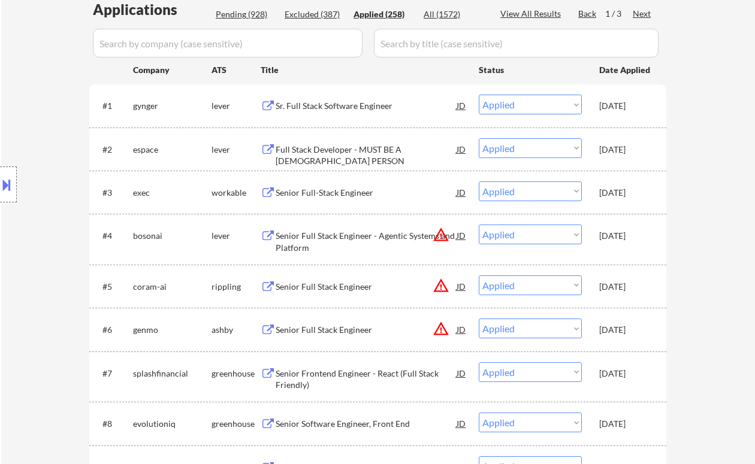
scroll to position [0, 0]
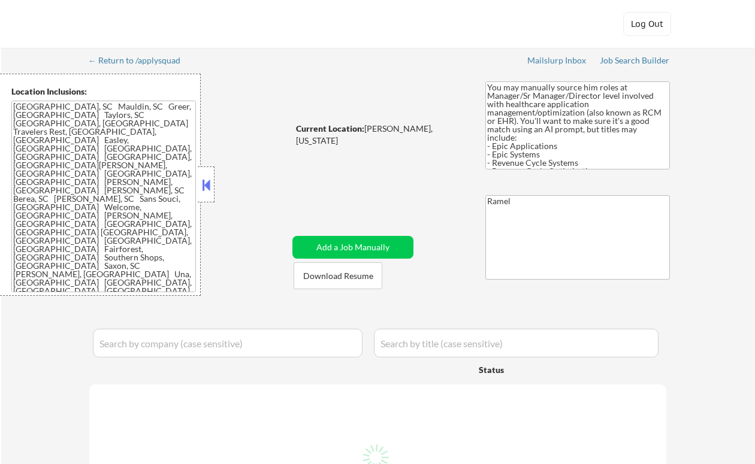
select select ""pending""
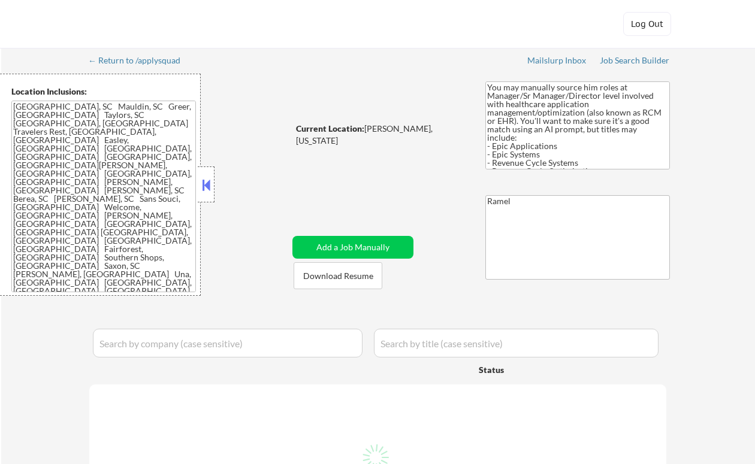
select select ""pending""
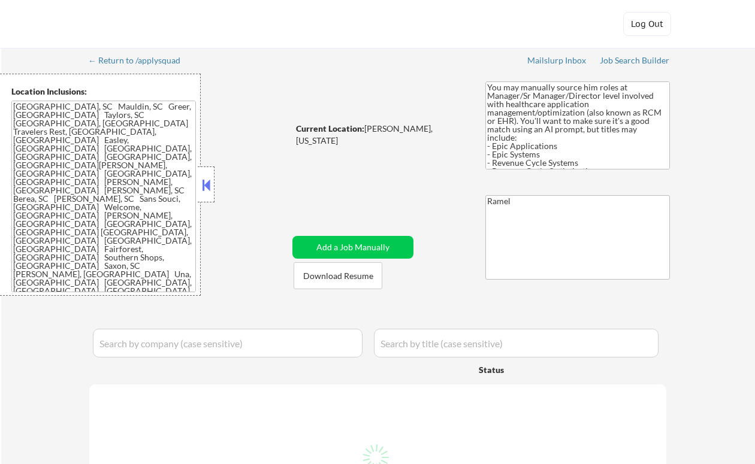
select select ""pending""
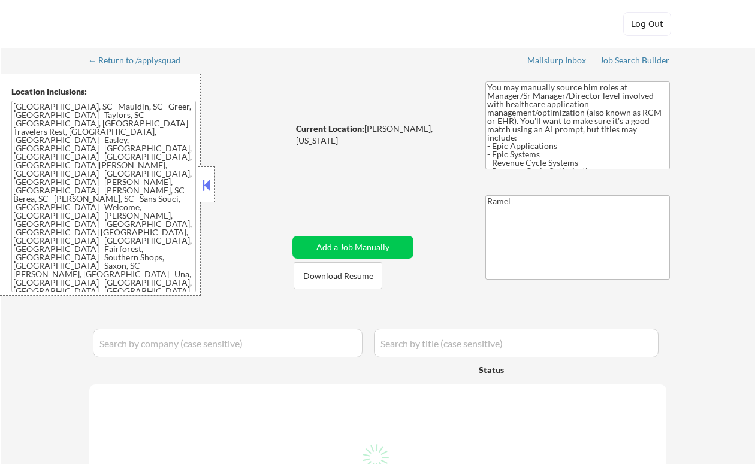
select select ""pending""
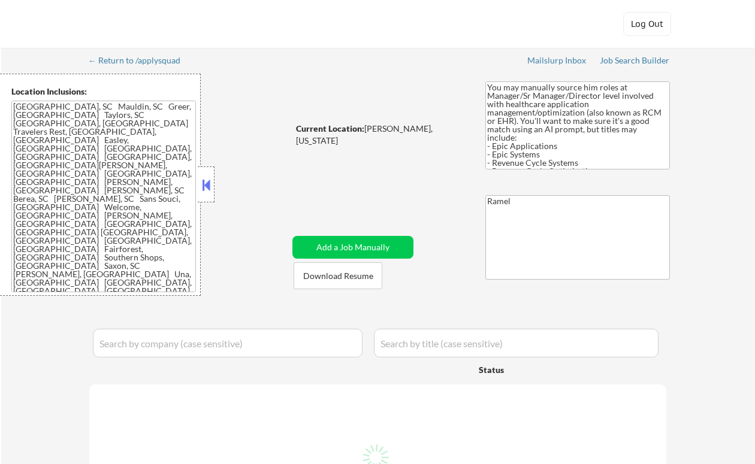
select select ""pending""
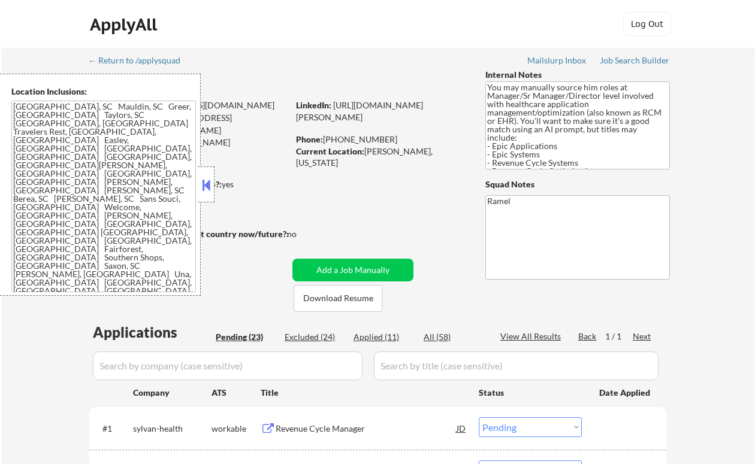
click at [204, 182] on button at bounding box center [206, 185] width 13 height 18
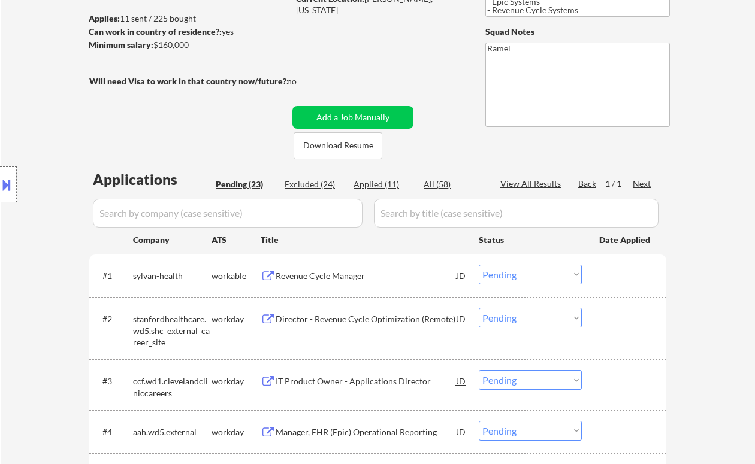
scroll to position [159, 0]
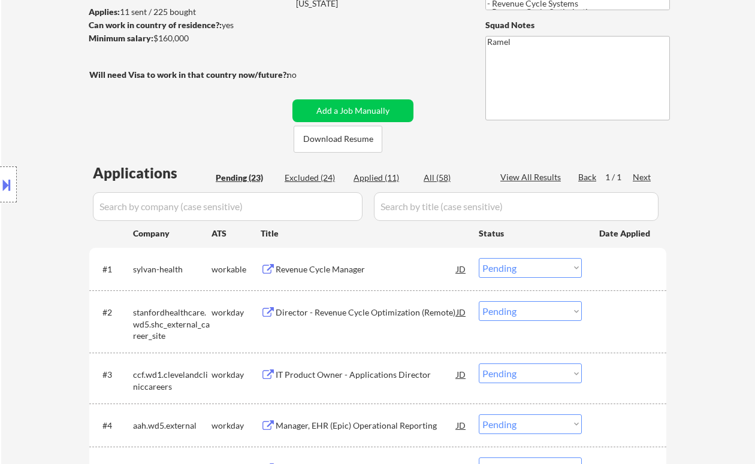
click at [357, 277] on div "Revenue Cycle Manager" at bounding box center [366, 269] width 181 height 22
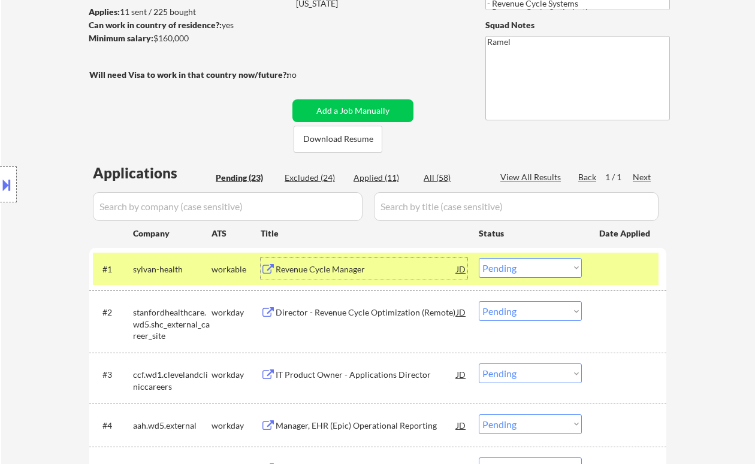
scroll to position [240, 0]
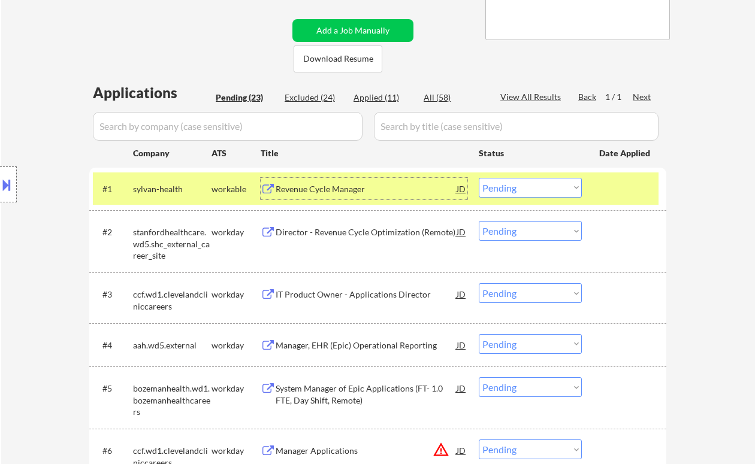
click at [516, 189] on select "Choose an option... Pending Applied Excluded (Questions) Excluded (Expired) Exc…" at bounding box center [530, 188] width 103 height 20
click at [479, 178] on select "Choose an option... Pending Applied Excluded (Questions) Excluded (Expired) Exc…" at bounding box center [530, 188] width 103 height 20
click at [351, 233] on div "Director - Revenue Cycle Optimization (Remote)" at bounding box center [366, 233] width 181 height 12
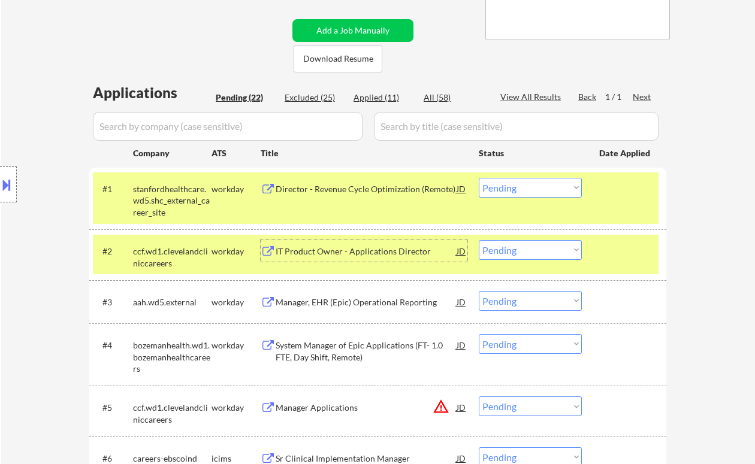
drag, startPoint x: 529, startPoint y: 191, endPoint x: 531, endPoint y: 197, distance: 6.3
click at [529, 191] on select "Choose an option... Pending Applied Excluded (Questions) Excluded (Expired) Exc…" at bounding box center [530, 188] width 103 height 20
click at [479, 178] on select "Choose an option... Pending Applied Excluded (Questions) Excluded (Expired) Exc…" at bounding box center [530, 188] width 103 height 20
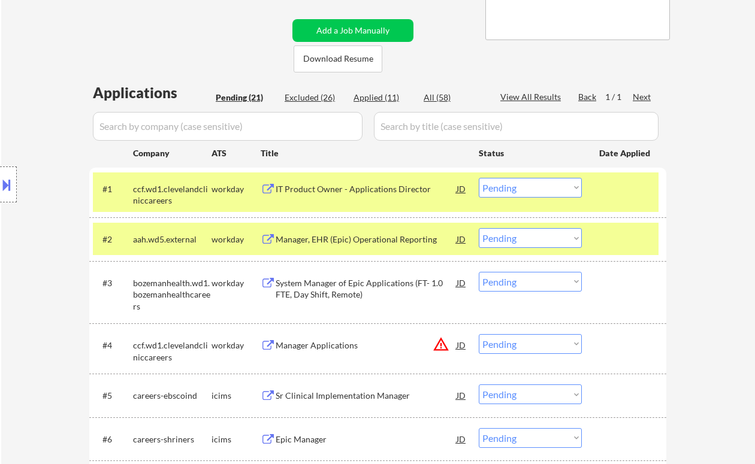
click at [333, 192] on div "IT Product Owner - Applications Director" at bounding box center [366, 189] width 181 height 12
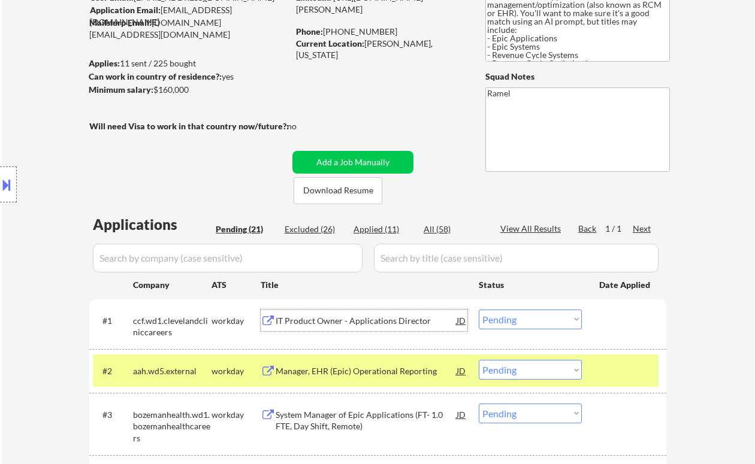
scroll to position [80, 0]
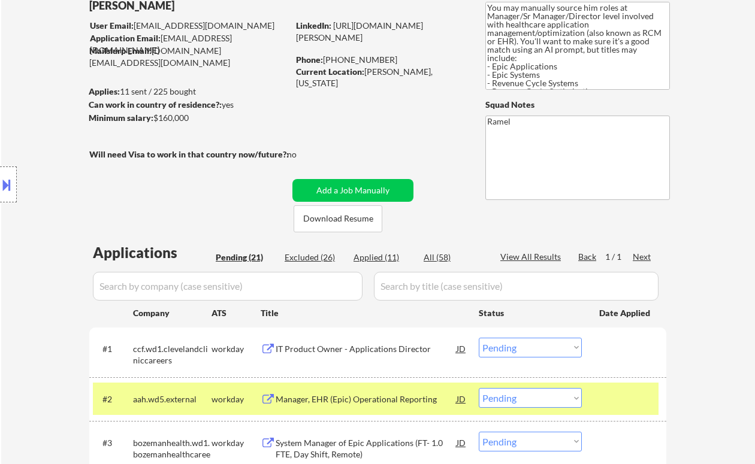
click at [366, 59] on div "Phone: [PHONE_NUMBER]" at bounding box center [381, 60] width 170 height 12
drag, startPoint x: 378, startPoint y: 59, endPoint x: 325, endPoint y: 55, distance: 52.9
click at [325, 55] on div "Phone: [PHONE_NUMBER]" at bounding box center [381, 60] width 170 height 12
copy div "[PHONE_NUMBER]"
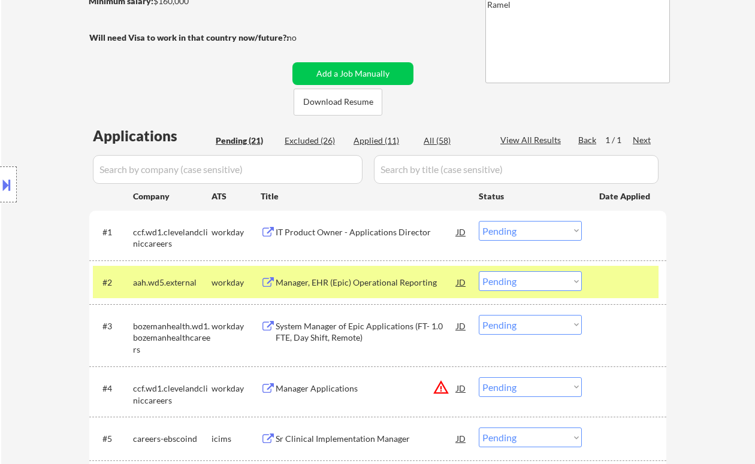
scroll to position [240, 0]
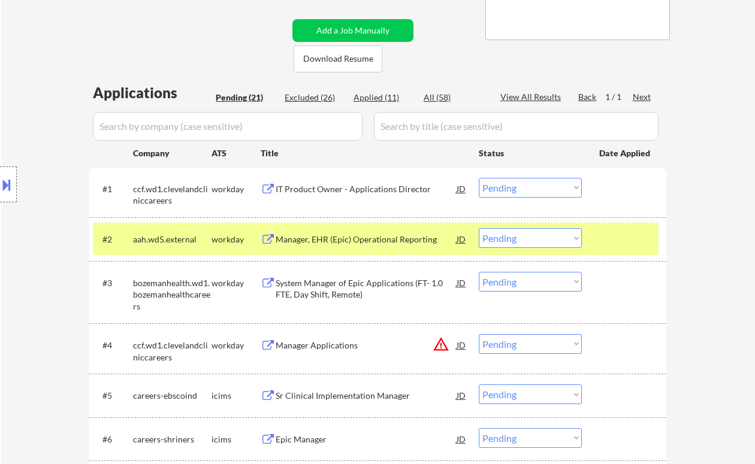
click at [534, 186] on select "Choose an option... Pending Applied Excluded (Questions) Excluded (Expired) Exc…" at bounding box center [530, 188] width 103 height 20
click at [479, 178] on select "Choose an option... Pending Applied Excluded (Questions) Excluded (Expired) Exc…" at bounding box center [530, 188] width 103 height 20
click at [335, 246] on div "Manager, EHR (Epic) Operational Reporting" at bounding box center [366, 239] width 181 height 22
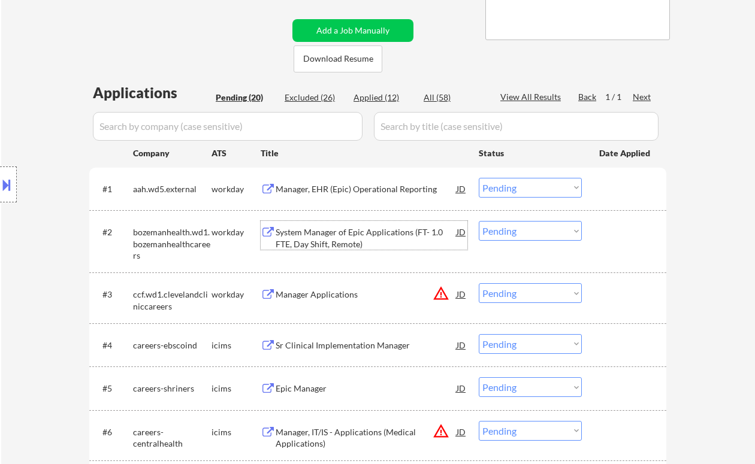
click at [512, 191] on select "Choose an option... Pending Applied Excluded (Questions) Excluded (Expired) Exc…" at bounding box center [530, 188] width 103 height 20
click at [479, 178] on select "Choose an option... Pending Applied Excluded (Questions) Excluded (Expired) Exc…" at bounding box center [530, 188] width 103 height 20
click at [348, 246] on div "System Manager of Epic Applications (FT- 1.0 FTE, Day Shift, Remote)" at bounding box center [366, 238] width 181 height 23
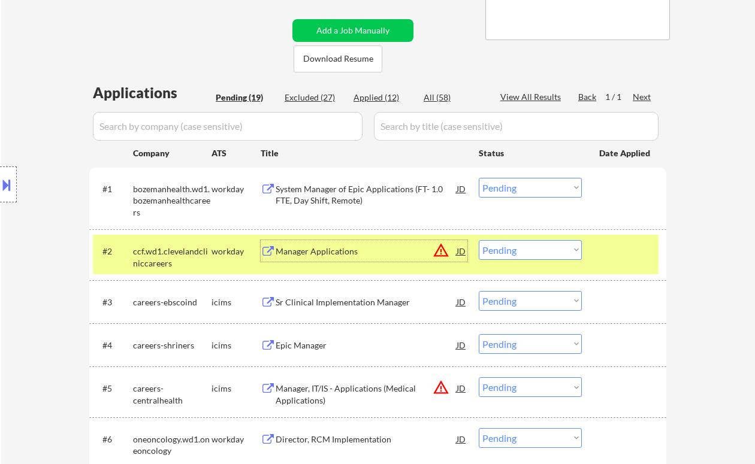
click at [351, 212] on div "#1 bozemanhealth.wd1.bozemanhealthcareers workday System Manager of Epic Applic…" at bounding box center [376, 199] width 566 height 52
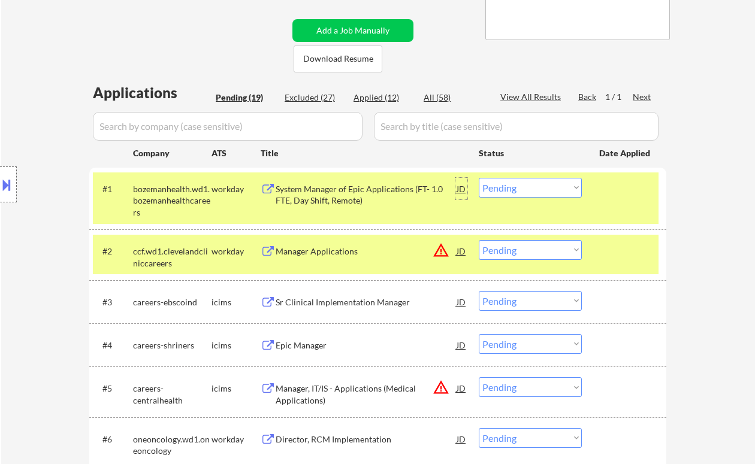
click at [466, 186] on div "JD" at bounding box center [461, 189] width 12 height 22
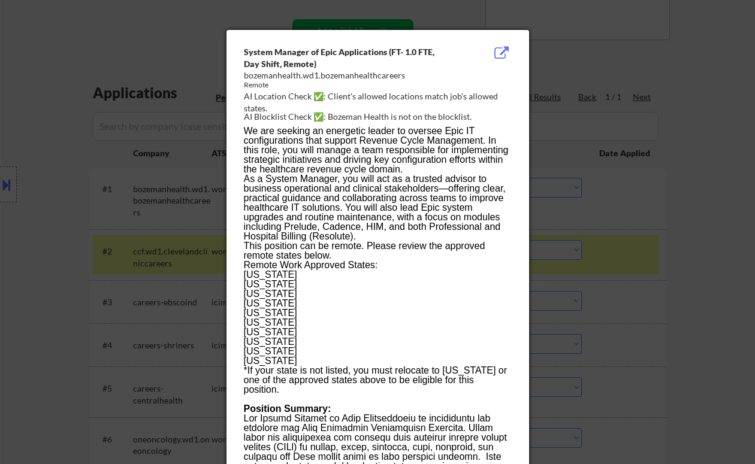
click at [676, 210] on div at bounding box center [377, 232] width 755 height 464
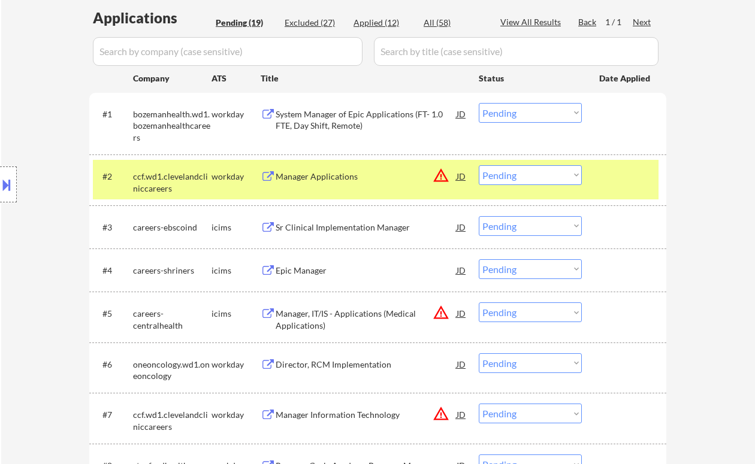
scroll to position [399, 0]
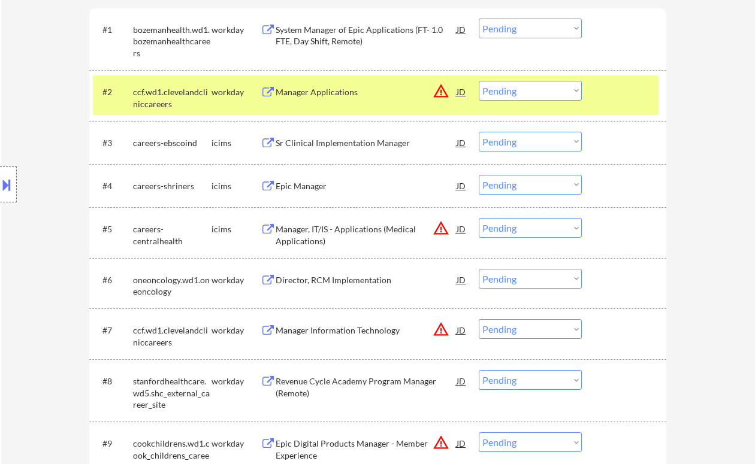
click at [508, 26] on select "Choose an option... Pending Applied Excluded (Questions) Excluded (Expired) Exc…" at bounding box center [530, 29] width 103 height 20
click at [479, 19] on select "Choose an option... Pending Applied Excluded (Questions) Excluded (Expired) Exc…" at bounding box center [530, 29] width 103 height 20
select select ""pending""
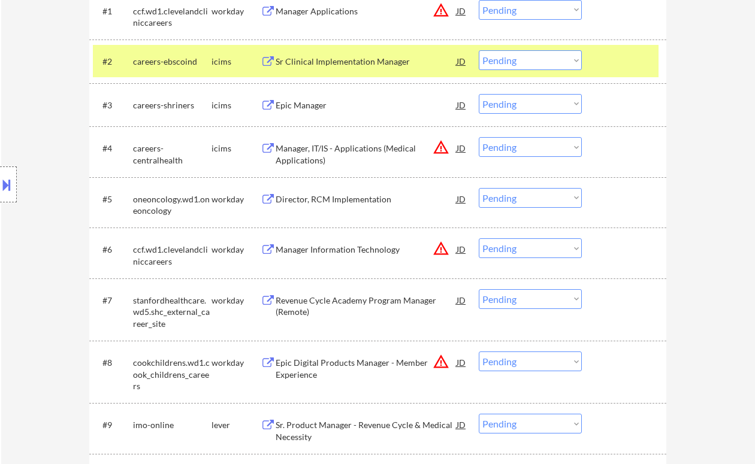
scroll to position [639, 0]
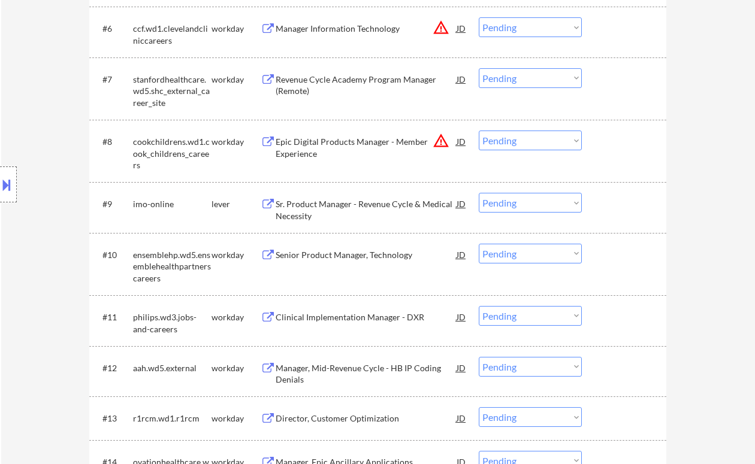
click at [339, 201] on div "Sr. Product Manager - Revenue Cycle & Medical Necessity" at bounding box center [366, 209] width 181 height 23
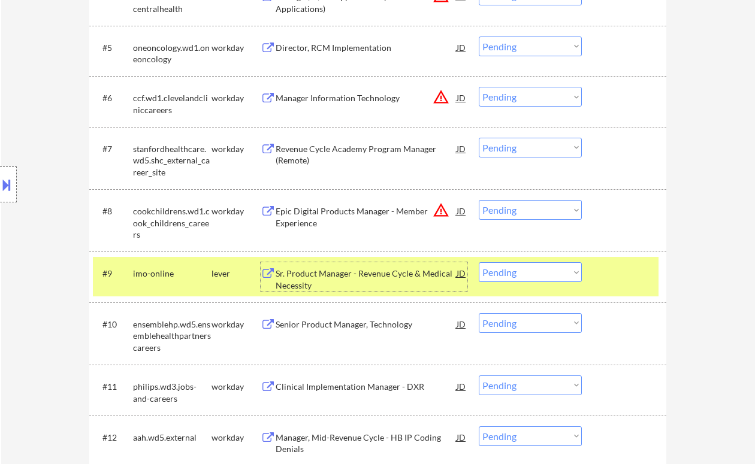
scroll to position [559, 0]
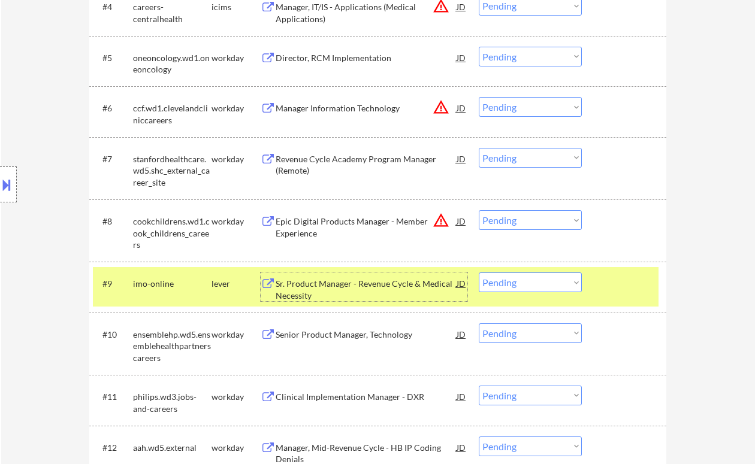
click at [332, 161] on div "Revenue Cycle Academy Program Manager (Remote)" at bounding box center [366, 164] width 181 height 23
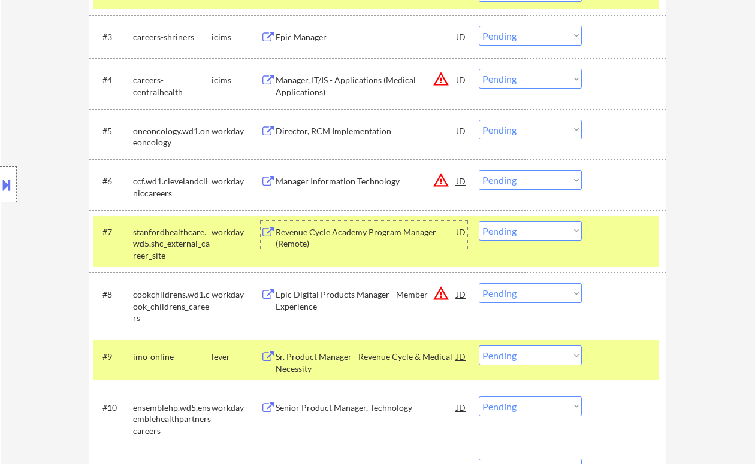
scroll to position [479, 0]
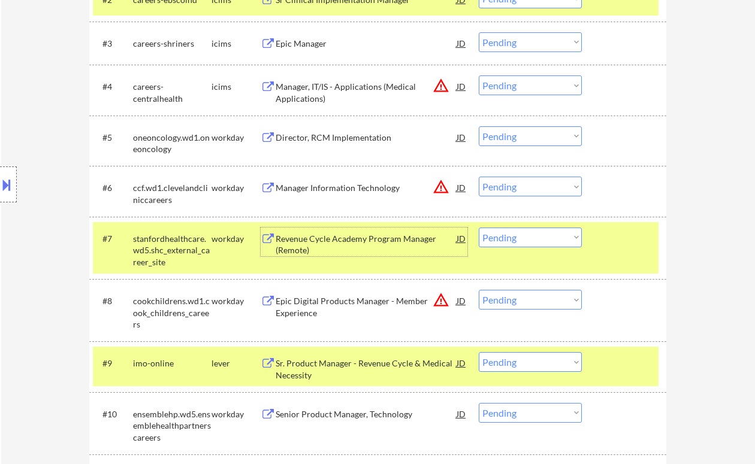
click at [485, 230] on select "Choose an option... Pending Applied Excluded (Questions) Excluded (Expired) Exc…" at bounding box center [530, 238] width 103 height 20
click at [479, 228] on select "Choose an option... Pending Applied Excluded (Questions) Excluded (Expired) Exc…" at bounding box center [530, 238] width 103 height 20
click at [312, 135] on div "Director, RCM Implementation" at bounding box center [366, 138] width 181 height 12
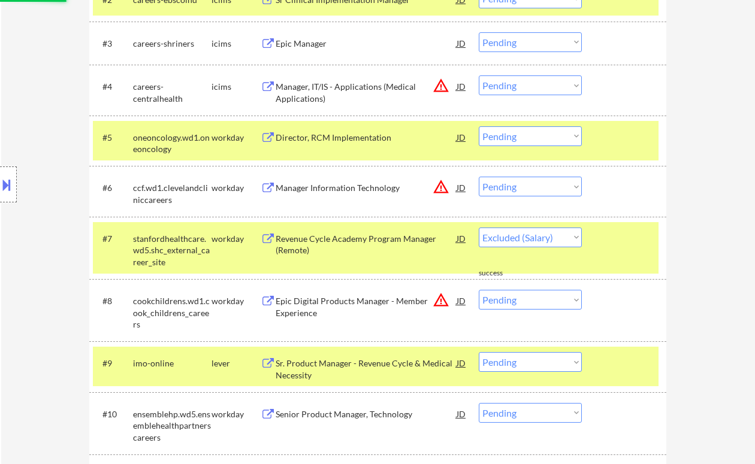
select select ""pending""
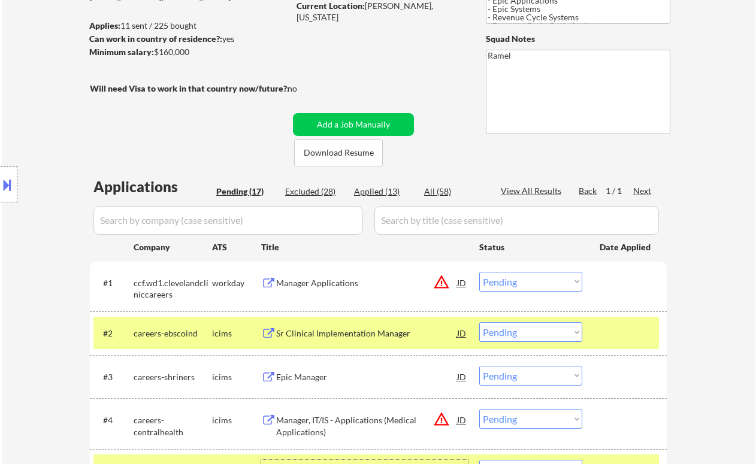
scroll to position [80, 0]
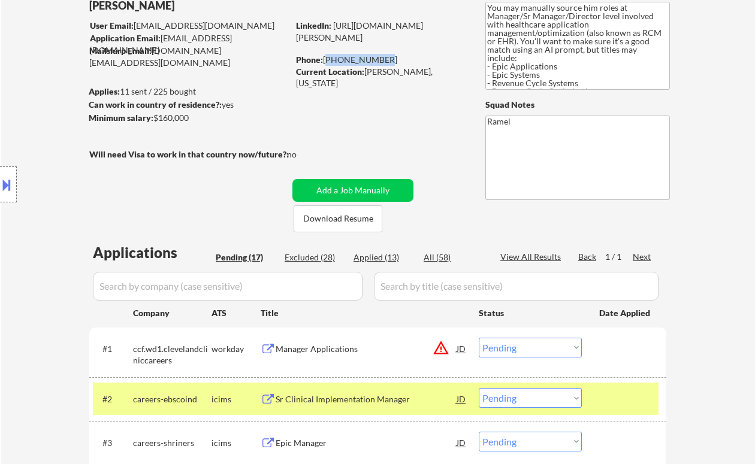
drag, startPoint x: 379, startPoint y: 55, endPoint x: 325, endPoint y: 58, distance: 54.0
click at [325, 58] on div "Phone: [PHONE_NUMBER]" at bounding box center [381, 60] width 170 height 12
copy div "[PHONE_NUMBER]"
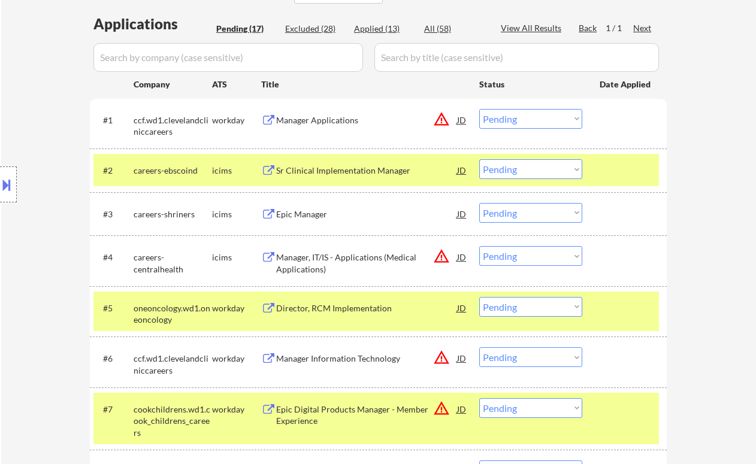
scroll to position [319, 0]
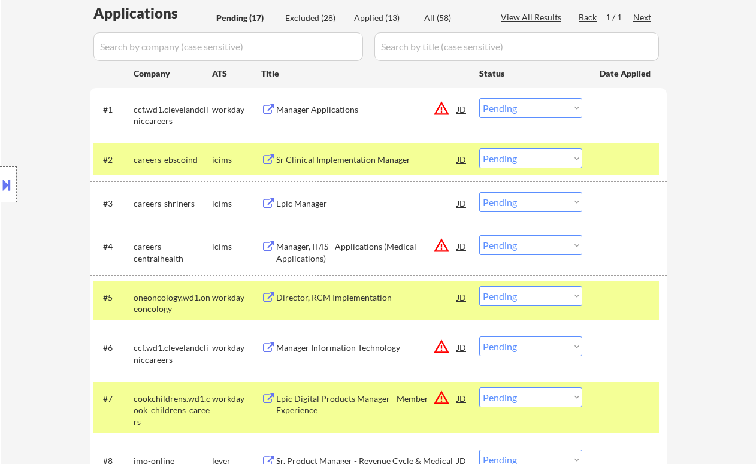
drag, startPoint x: 535, startPoint y: 297, endPoint x: 533, endPoint y: 305, distance: 8.0
click at [535, 297] on select "Choose an option... Pending Applied Excluded (Questions) Excluded (Expired) Exc…" at bounding box center [530, 296] width 103 height 20
click at [479, 286] on select "Choose an option... Pending Applied Excluded (Questions) Excluded (Expired) Exc…" at bounding box center [530, 296] width 103 height 20
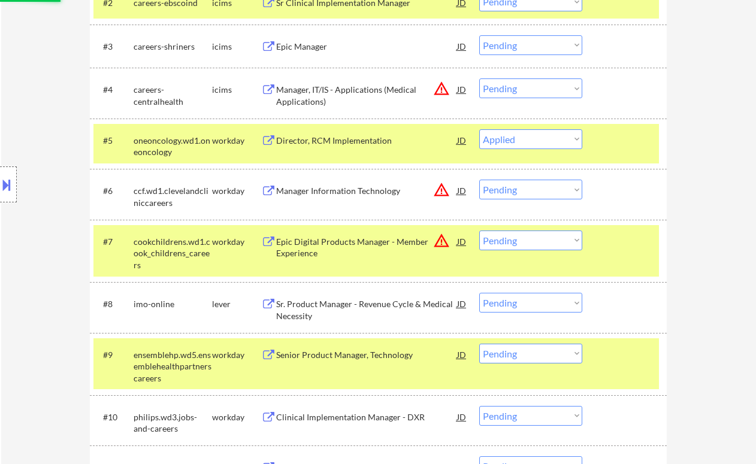
scroll to position [479, 0]
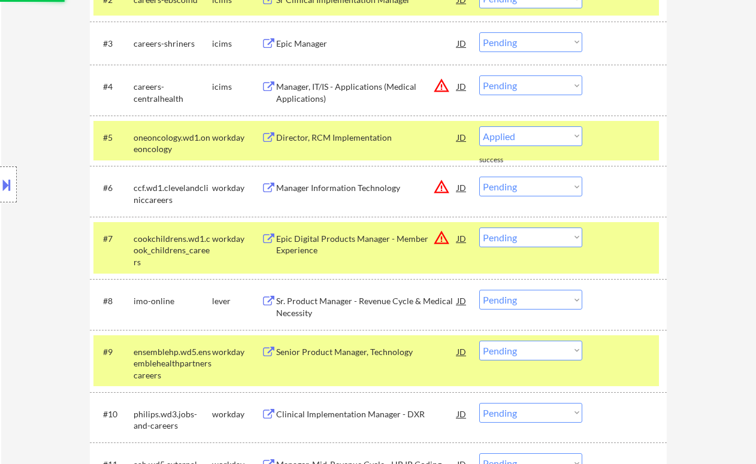
click at [377, 307] on div "Sr. Product Manager - Revenue Cycle & Medical Necessity" at bounding box center [366, 306] width 181 height 23
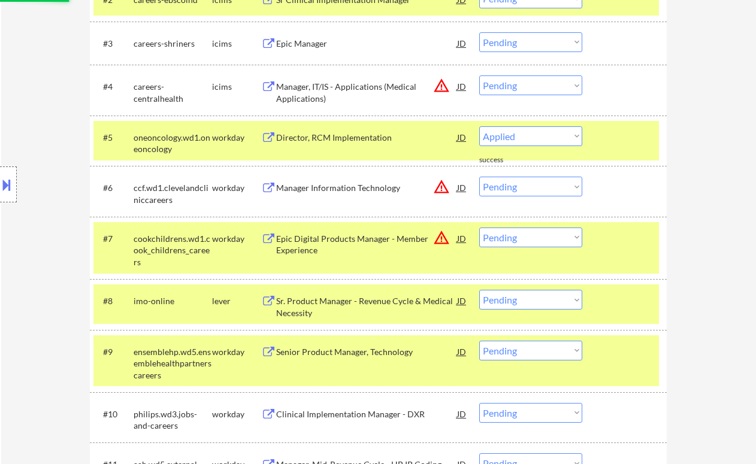
select select ""pending""
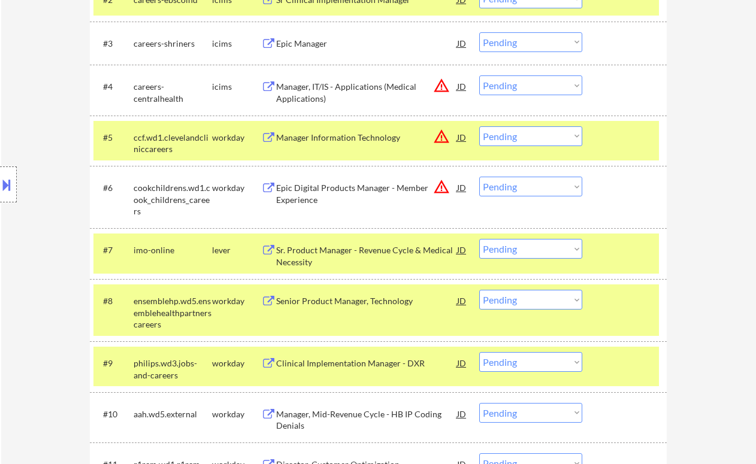
click at [512, 252] on select "Choose an option... Pending Applied Excluded (Questions) Excluded (Expired) Exc…" at bounding box center [530, 249] width 103 height 20
click at [479, 239] on select "Choose an option... Pending Applied Excluded (Questions) Excluded (Expired) Exc…" at bounding box center [530, 249] width 103 height 20
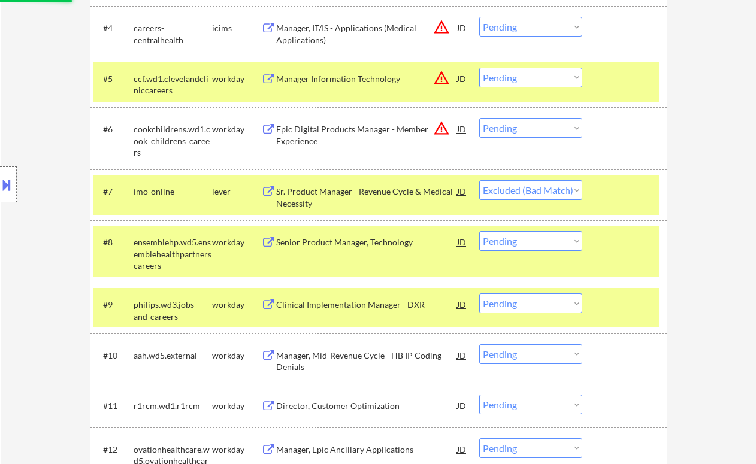
scroll to position [559, 0]
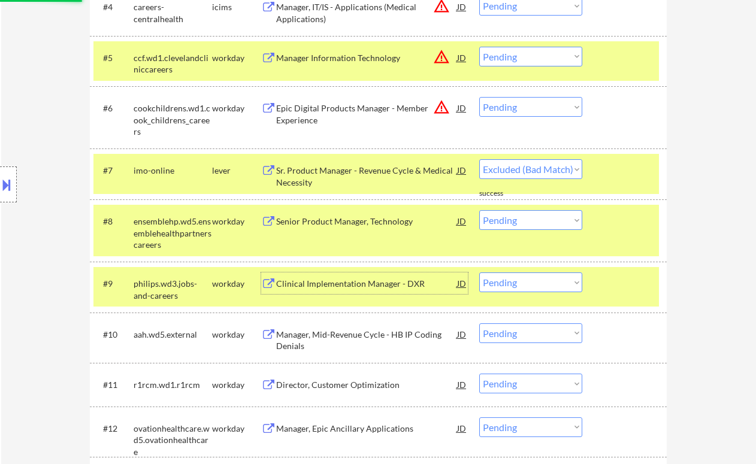
click at [339, 283] on div "Clinical Implementation Manager - DXR" at bounding box center [366, 284] width 181 height 12
select select ""pending""
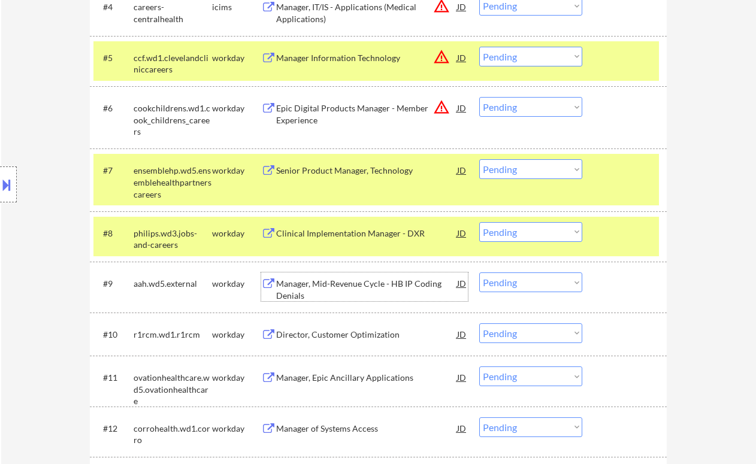
scroll to position [639, 0]
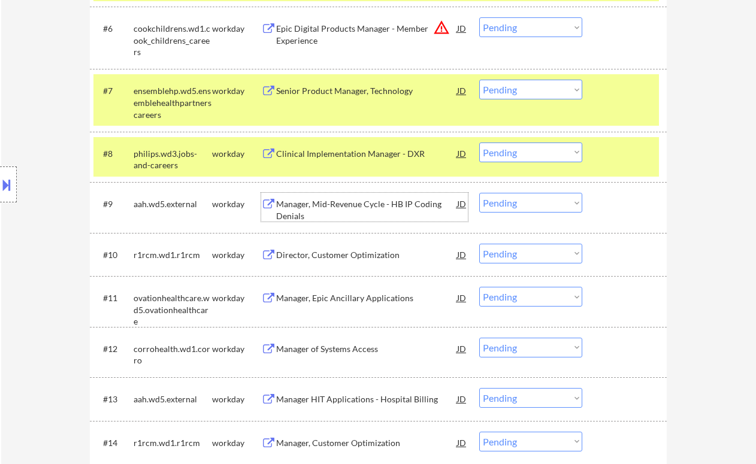
click at [535, 201] on select "Choose an option... Pending Applied Excluded (Questions) Excluded (Expired) Exc…" at bounding box center [530, 203] width 103 height 20
click at [479, 193] on select "Choose an option... Pending Applied Excluded (Questions) Excluded (Expired) Exc…" at bounding box center [530, 203] width 103 height 20
click at [344, 258] on div "Director, Customer Optimization" at bounding box center [366, 255] width 181 height 12
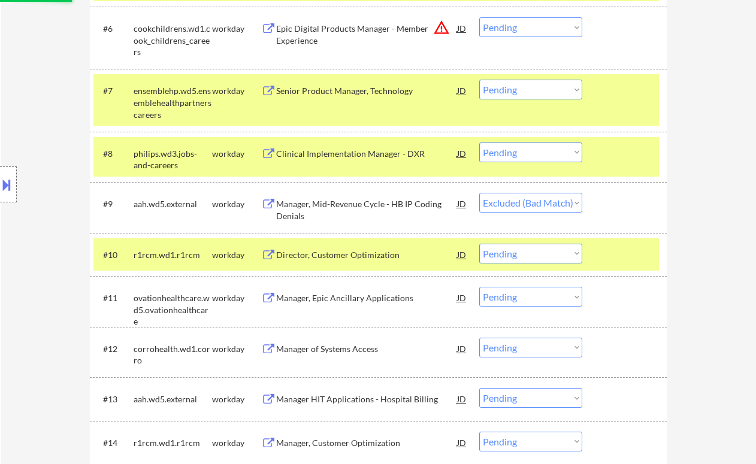
select select ""pending""
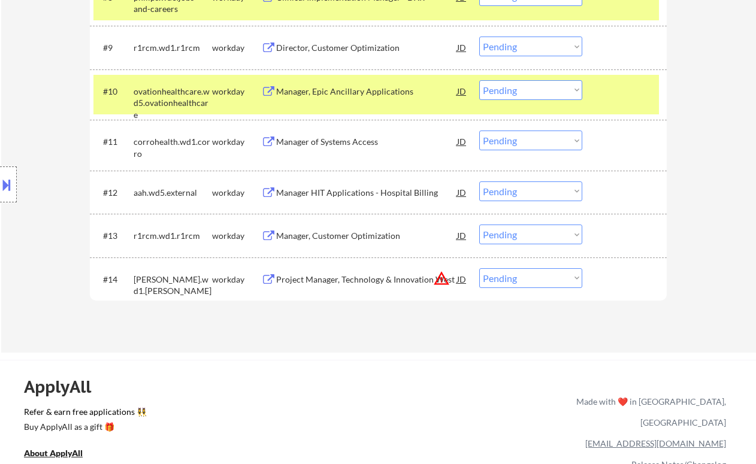
scroll to position [799, 0]
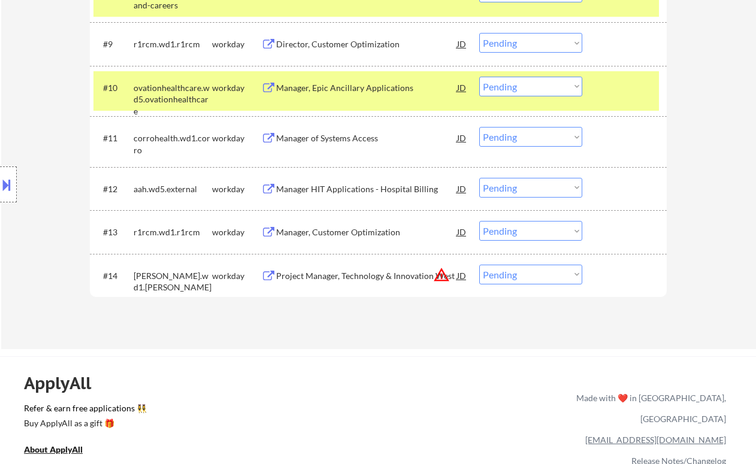
click at [370, 277] on div "Project Manager, Technology & Innovation West" at bounding box center [366, 276] width 181 height 12
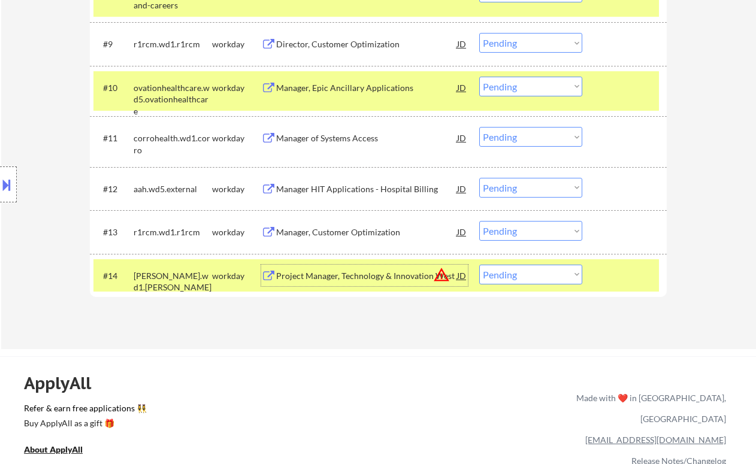
drag, startPoint x: 526, startPoint y: 273, endPoint x: 538, endPoint y: 283, distance: 16.1
click at [526, 273] on select "Choose an option... Pending Applied Excluded (Questions) Excluded (Expired) Exc…" at bounding box center [530, 275] width 103 height 20
select select ""excluded__location_""
click at [479, 265] on select "Choose an option... Pending Applied Excluded (Questions) Excluded (Expired) Exc…" at bounding box center [530, 275] width 103 height 20
click at [343, 231] on div "Manager, Customer Optimization" at bounding box center [366, 233] width 181 height 12
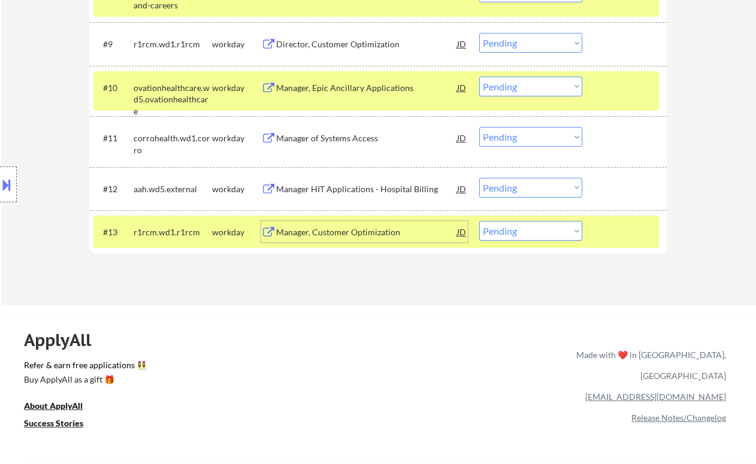
click at [538, 247] on div "#13 r1rcm.wd1.r1rcm workday Manager, Customer Optimization JD warning_amber Cho…" at bounding box center [376, 232] width 566 height 32
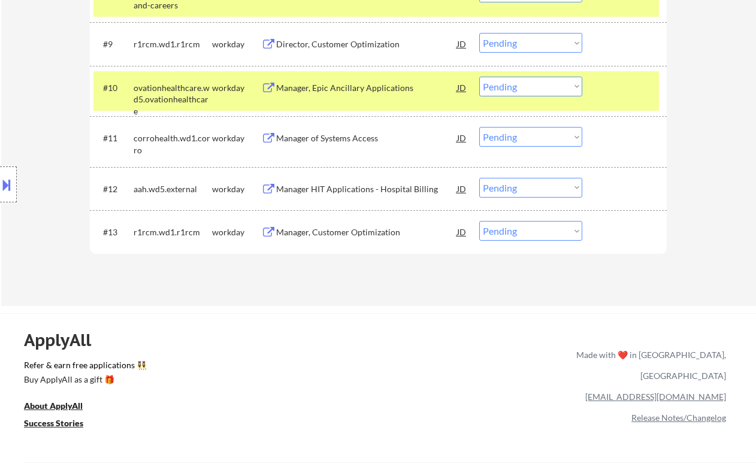
drag, startPoint x: 525, startPoint y: 232, endPoint x: 530, endPoint y: 240, distance: 9.7
click at [525, 232] on select "Choose an option... Pending Applied Excluded (Questions) Excluded (Expired) Exc…" at bounding box center [530, 231] width 103 height 20
select select ""excluded__salary_""
click at [479, 221] on select "Choose an option... Pending Applied Excluded (Questions) Excluded (Expired) Exc…" at bounding box center [530, 231] width 103 height 20
click at [349, 190] on div "Manager HIT Applications - Hospital Billing" at bounding box center [366, 189] width 181 height 12
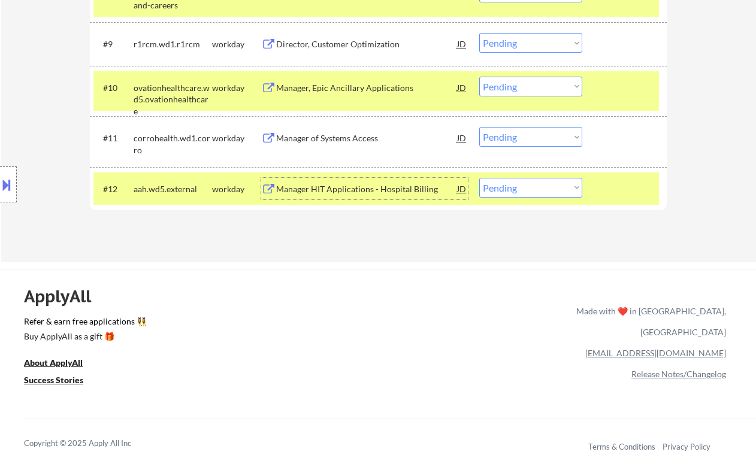
click at [544, 183] on select "Choose an option... Pending Applied Excluded (Questions) Excluded (Expired) Exc…" at bounding box center [530, 188] width 103 height 20
select select ""excluded__expired_""
click at [479, 178] on select "Choose an option... Pending Applied Excluded (Questions) Excluded (Expired) Exc…" at bounding box center [530, 188] width 103 height 20
click at [318, 140] on div "Manager of Systems Access" at bounding box center [366, 138] width 181 height 12
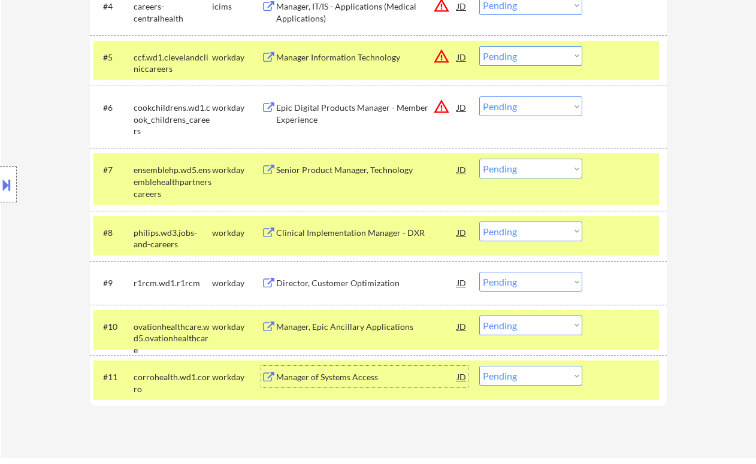
scroll to position [559, 0]
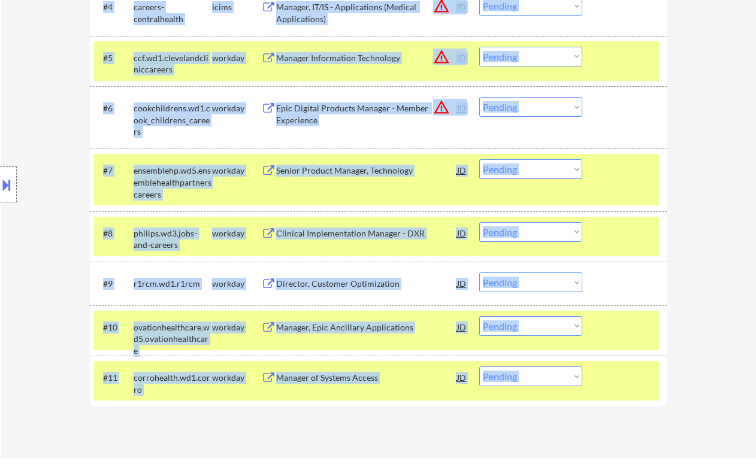
drag, startPoint x: 755, startPoint y: 204, endPoint x: 762, endPoint y: 198, distance: 8.9
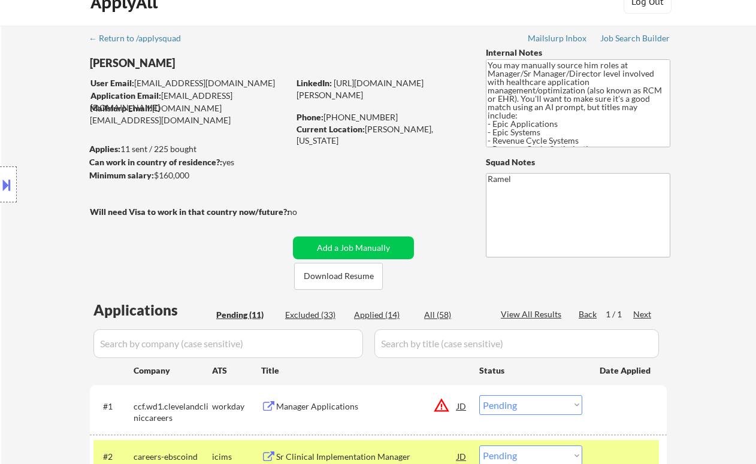
scroll to position [18, 0]
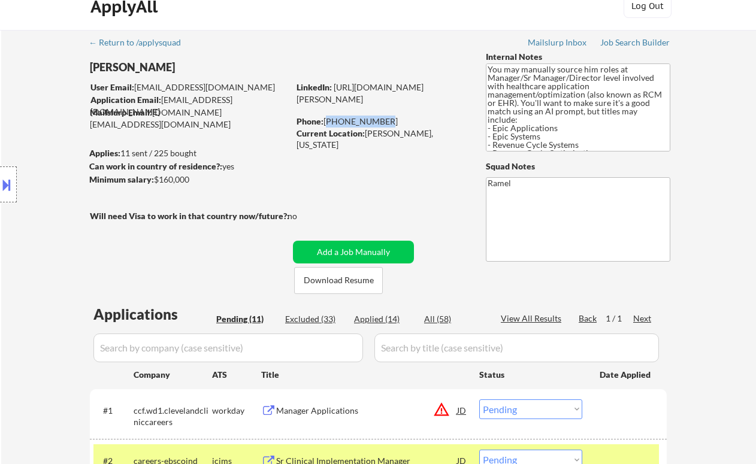
drag, startPoint x: 377, startPoint y: 121, endPoint x: 326, endPoint y: 119, distance: 51.0
click at [326, 119] on div "Phone: [PHONE_NUMBER]" at bounding box center [382, 122] width 170 height 12
copy div "[PHONE_NUMBER]"
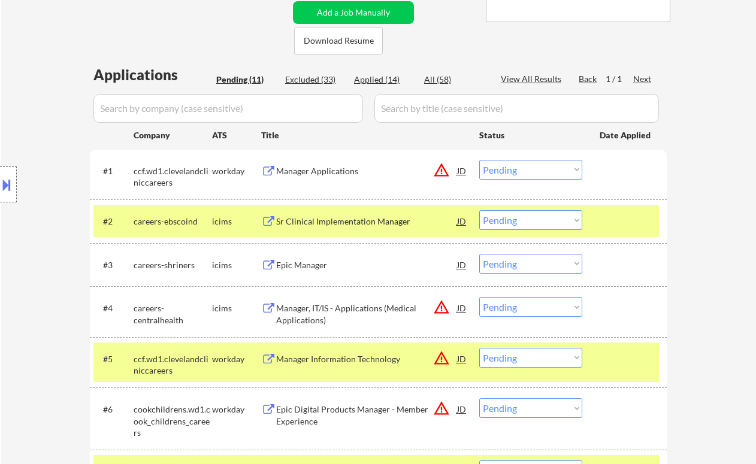
scroll to position [705, 0]
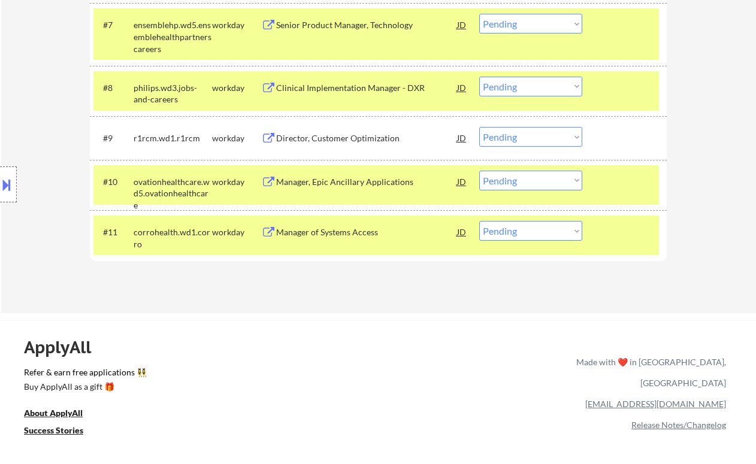
click at [511, 238] on select "Choose an option... Pending Applied Excluded (Questions) Excluded (Expired) Exc…" at bounding box center [530, 231] width 103 height 20
select select ""applied""
click at [479, 221] on select "Choose an option... Pending Applied Excluded (Questions) Excluded (Expired) Exc…" at bounding box center [530, 231] width 103 height 20
click at [356, 186] on div "Manager, Epic Ancillary Applications" at bounding box center [366, 182] width 181 height 12
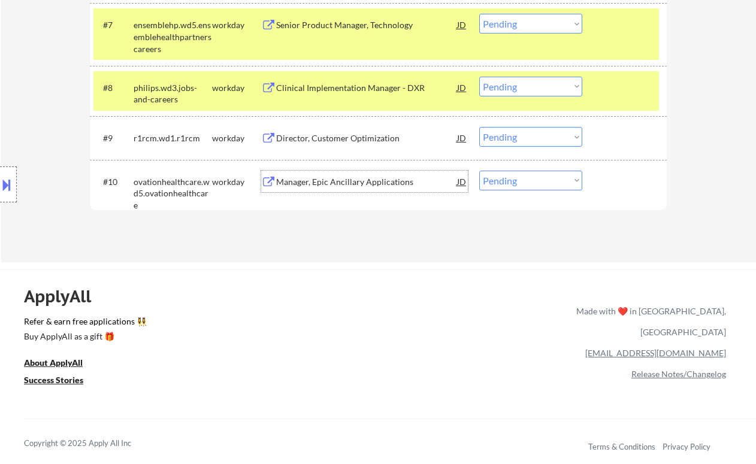
click at [497, 180] on select "Choose an option... Pending Applied Excluded (Questions) Excluded (Expired) Exc…" at bounding box center [530, 181] width 103 height 20
select select ""excluded""
click at [479, 171] on select "Choose an option... Pending Applied Excluded (Questions) Excluded (Expired) Exc…" at bounding box center [530, 181] width 103 height 20
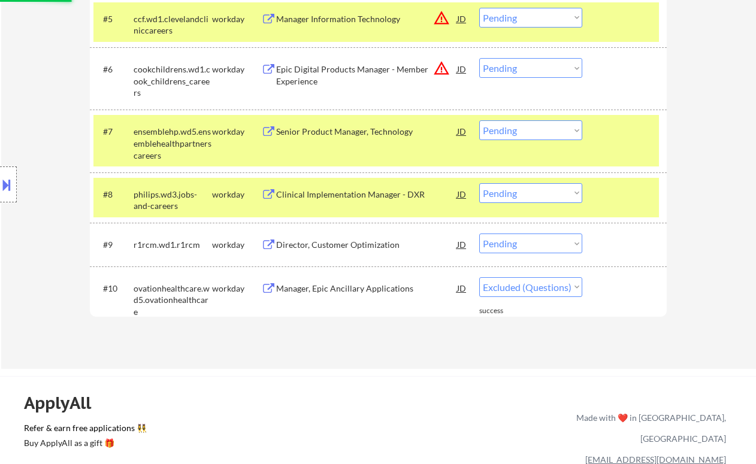
scroll to position [545, 0]
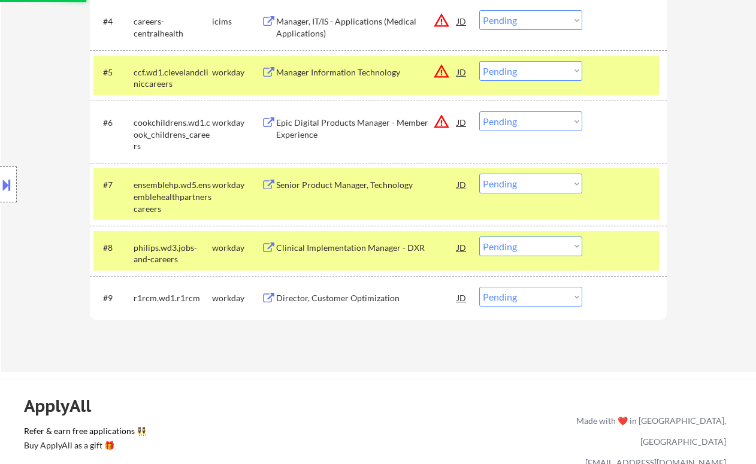
click at [337, 247] on div "Clinical Implementation Manager - DXR" at bounding box center [366, 248] width 181 height 12
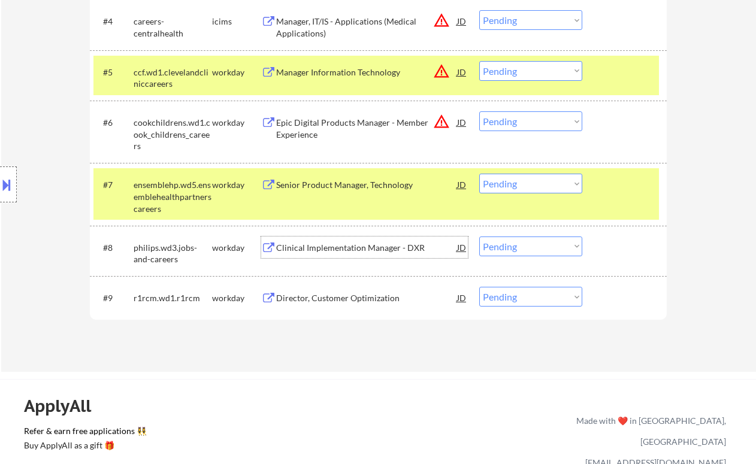
click at [505, 246] on select "Choose an option... Pending Applied Excluded (Questions) Excluded (Expired) Exc…" at bounding box center [530, 247] width 103 height 20
click at [479, 237] on select "Choose an option... Pending Applied Excluded (Questions) Excluded (Expired) Exc…" at bounding box center [530, 247] width 103 height 20
click at [351, 188] on div "Senior Product Manager, Technology" at bounding box center [366, 185] width 181 height 12
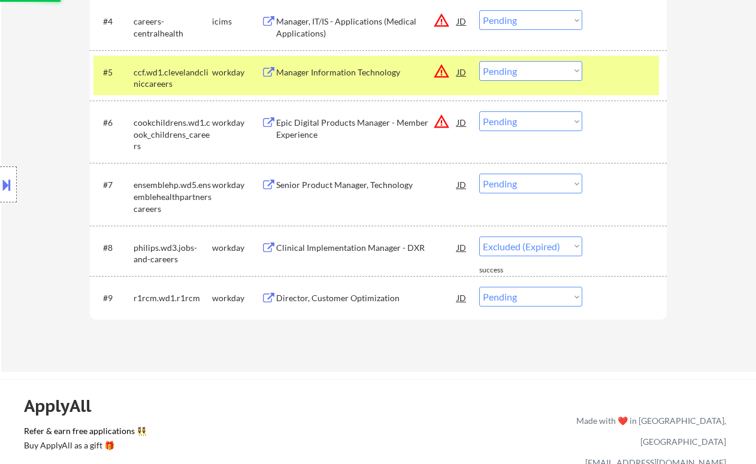
select select ""pending""
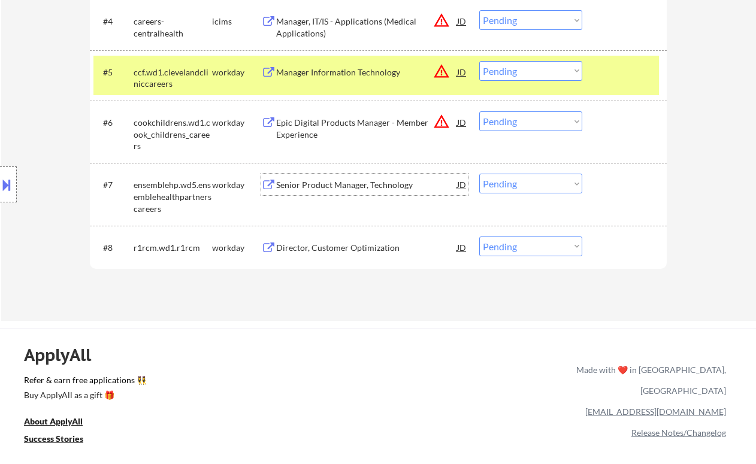
click at [526, 185] on select "Choose an option... Pending Applied Excluded (Questions) Excluded (Expired) Exc…" at bounding box center [530, 184] width 103 height 20
click at [479, 174] on select "Choose an option... Pending Applied Excluded (Questions) Excluded (Expired) Exc…" at bounding box center [530, 184] width 103 height 20
select select ""pending""
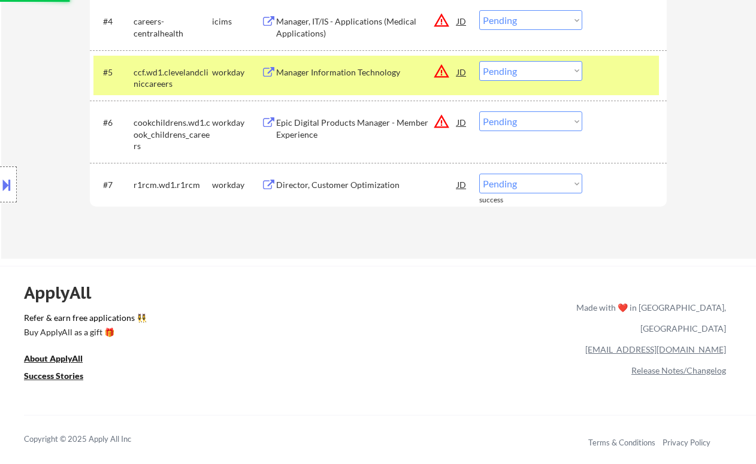
click at [342, 127] on div "Epic Digital Products Manager - Member Experience" at bounding box center [366, 128] width 181 height 23
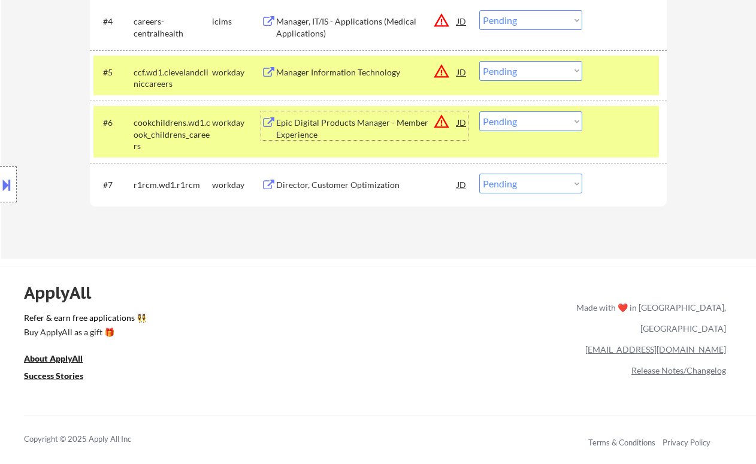
drag, startPoint x: 533, startPoint y: 123, endPoint x: 536, endPoint y: 131, distance: 8.3
click at [533, 123] on select "Choose an option... Pending Applied Excluded (Questions) Excluded (Expired) Exc…" at bounding box center [530, 121] width 103 height 20
click at [479, 111] on select "Choose an option... Pending Applied Excluded (Questions) Excluded (Expired) Exc…" at bounding box center [530, 121] width 103 height 20
select select ""pending""
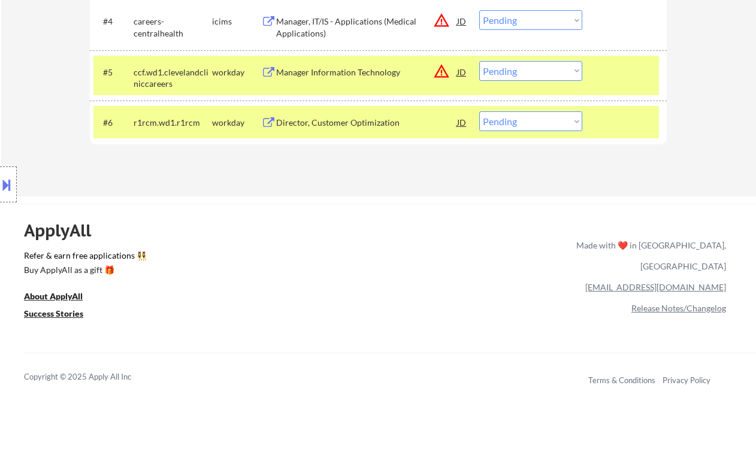
click at [349, 73] on div "Manager Information Technology" at bounding box center [366, 73] width 181 height 12
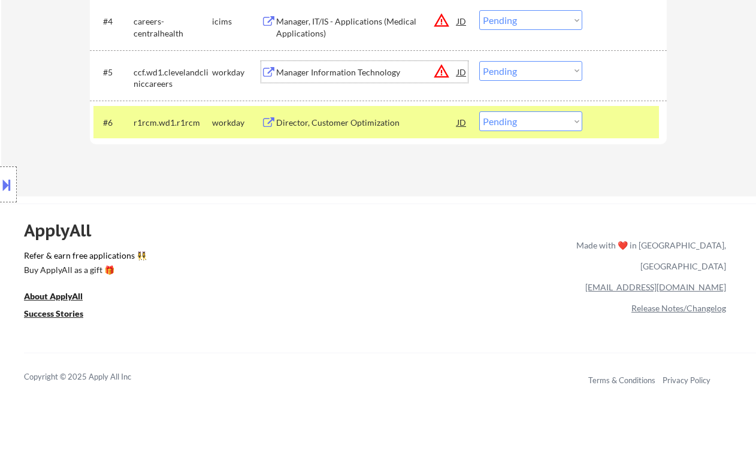
drag, startPoint x: 516, startPoint y: 70, endPoint x: 523, endPoint y: 79, distance: 12.0
click at [516, 70] on select "Choose an option... Pending Applied Excluded (Questions) Excluded (Expired) Exc…" at bounding box center [530, 71] width 103 height 20
click at [479, 61] on select "Choose an option... Pending Applied Excluded (Questions) Excluded (Expired) Exc…" at bounding box center [530, 71] width 103 height 20
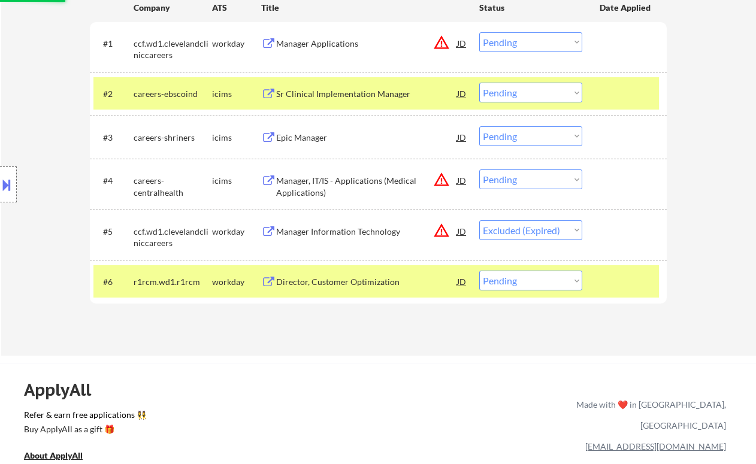
click at [367, 185] on div "Manager, IT/IS - Applications (Medical Applications)" at bounding box center [366, 186] width 181 height 23
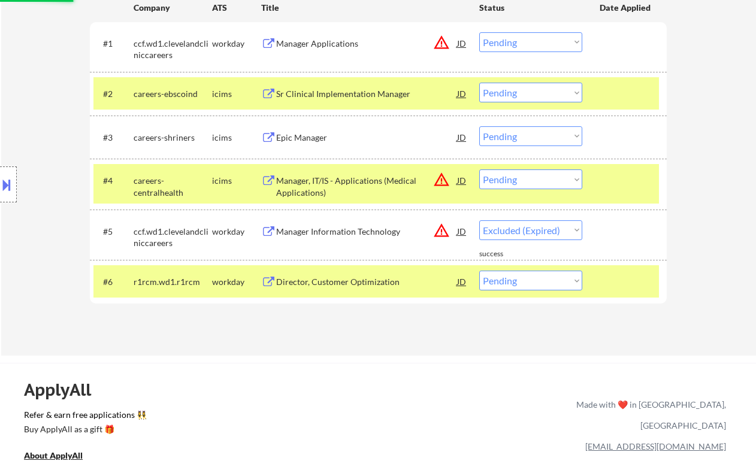
select select ""pending""
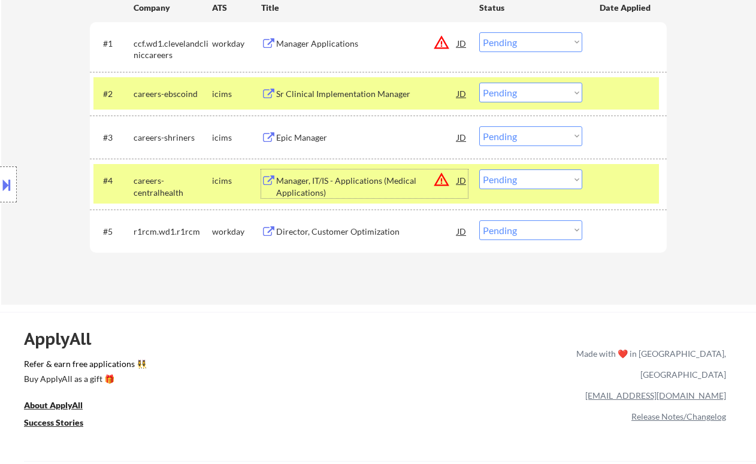
click at [504, 178] on select "Choose an option... Pending Applied Excluded (Questions) Excluded (Expired) Exc…" at bounding box center [530, 180] width 103 height 20
click at [479, 170] on select "Choose an option... Pending Applied Excluded (Questions) Excluded (Expired) Exc…" at bounding box center [530, 180] width 103 height 20
select select ""pending""
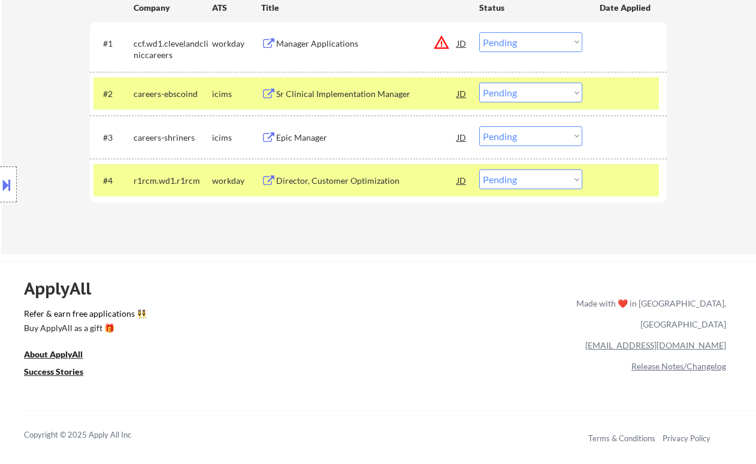
scroll to position [305, 0]
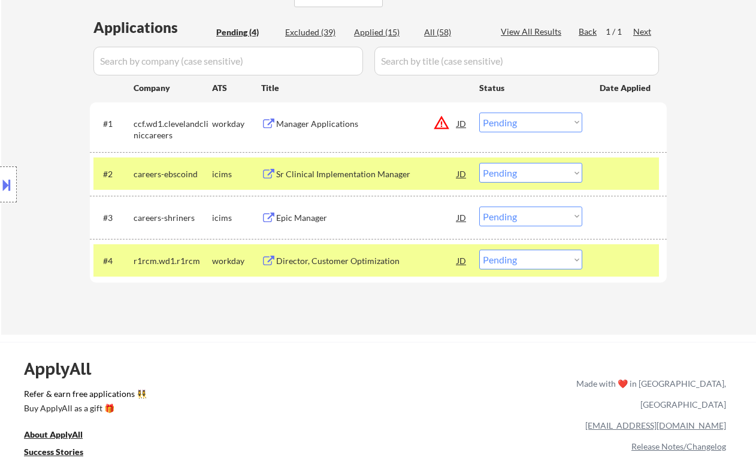
click at [38, 127] on div "Location Inclusions: [GEOGRAPHIC_DATA], [GEOGRAPHIC_DATA] Mauldin, [GEOGRAPHIC_…" at bounding box center [107, 185] width 215 height 222
